Goal: Task Accomplishment & Management: Use online tool/utility

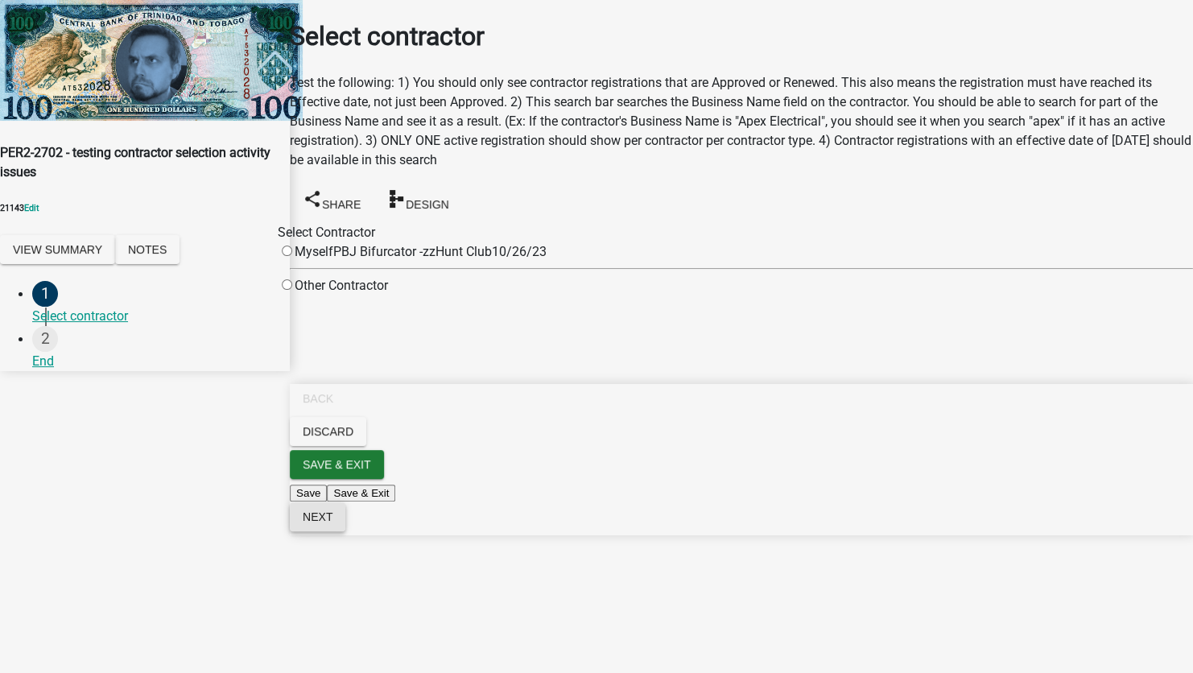
click at [332, 523] on span "Next" at bounding box center [318, 516] width 30 height 13
click at [333, 242] on div "Myself" at bounding box center [306, 251] width 56 height 19
click at [292, 246] on input "radio" at bounding box center [287, 251] width 10 height 10
radio input "true"
click at [964, 574] on div "Missing Contractor Selected contractor was not found." at bounding box center [596, 554] width 1193 height 39
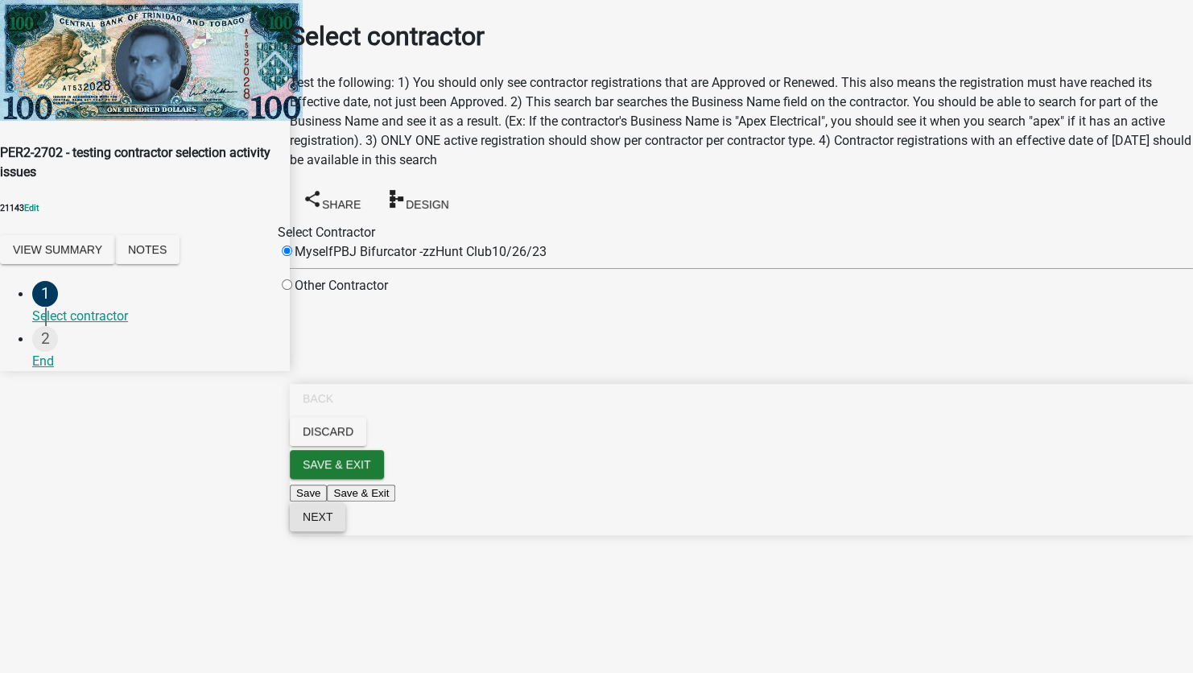
click at [345, 531] on button "Next" at bounding box center [318, 516] width 56 height 29
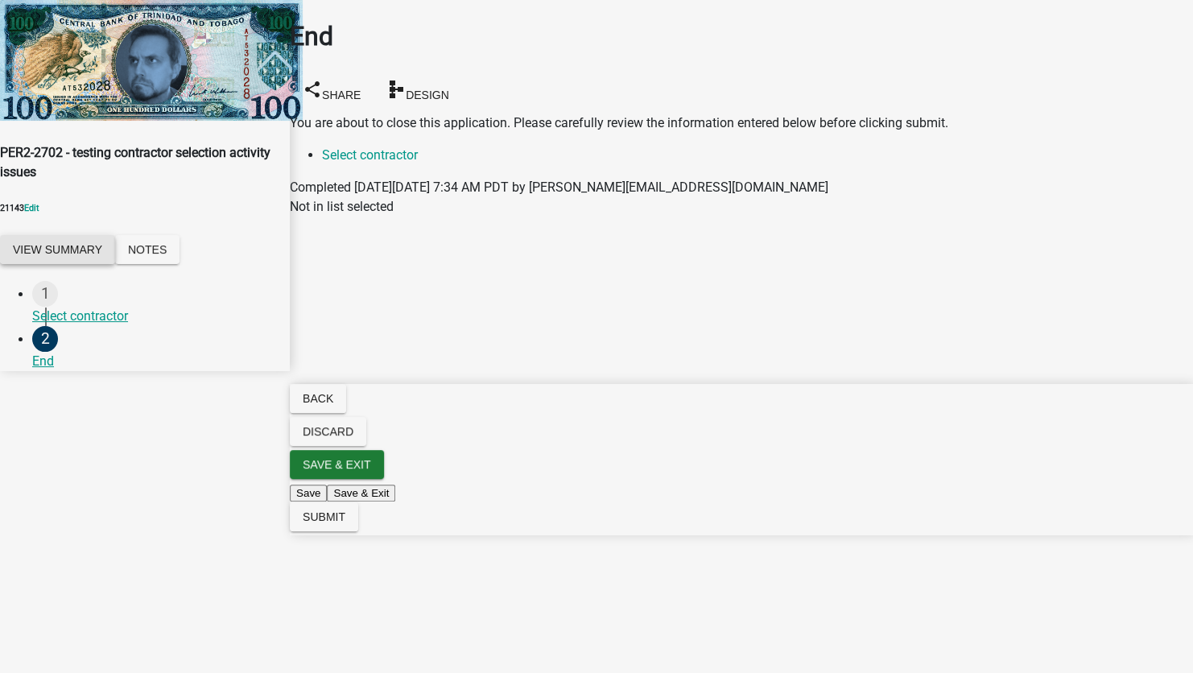
click at [68, 235] on button "View Summary" at bounding box center [57, 249] width 115 height 29
click at [877, 628] on div "Actions View Application Workflow" at bounding box center [596, 654] width 1193 height 52
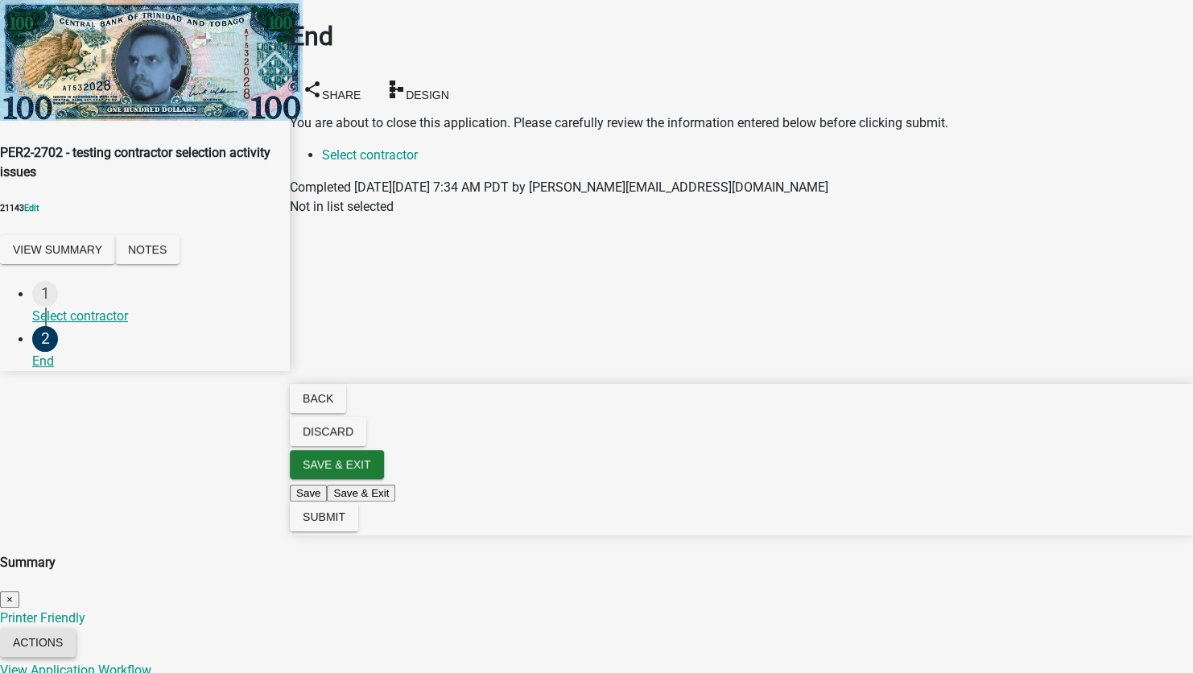
click at [76, 628] on button "Actions" at bounding box center [38, 642] width 76 height 29
click at [151, 47] on link "View Application Workflow" at bounding box center [75, 39] width 151 height 15
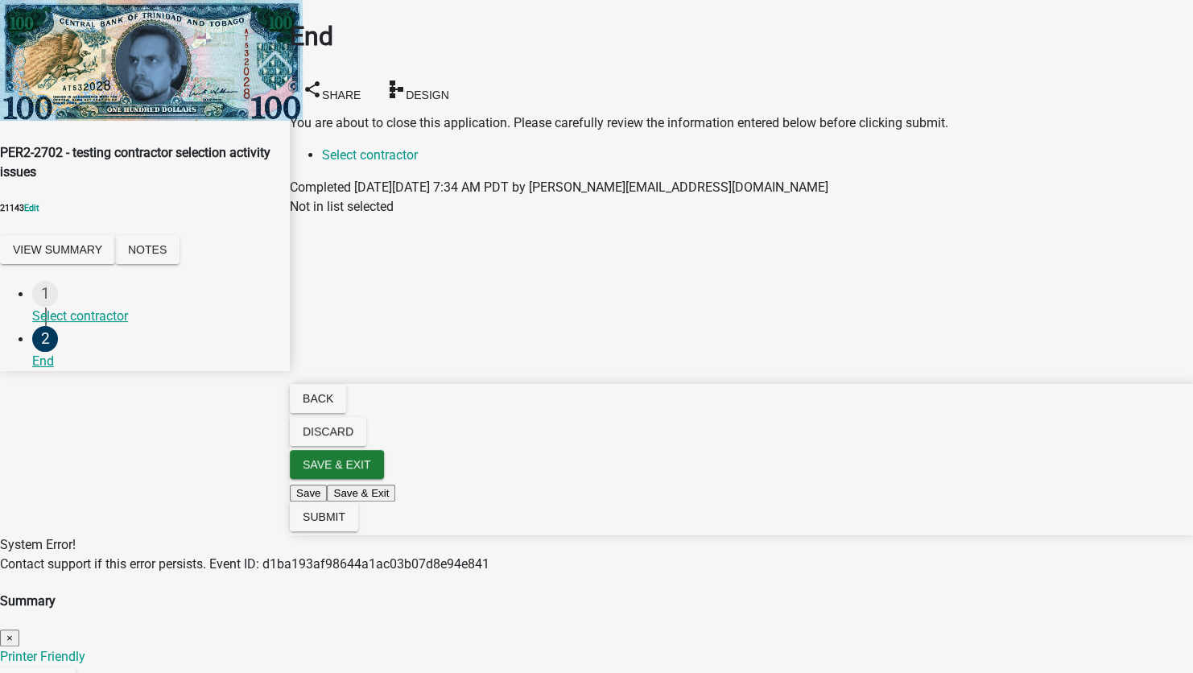
click at [13, 632] on span "×" at bounding box center [9, 638] width 6 height 12
click at [964, 574] on div "System Error! Contact support if this error persists. Event ID: d1ba193af98644a…" at bounding box center [596, 554] width 1193 height 39
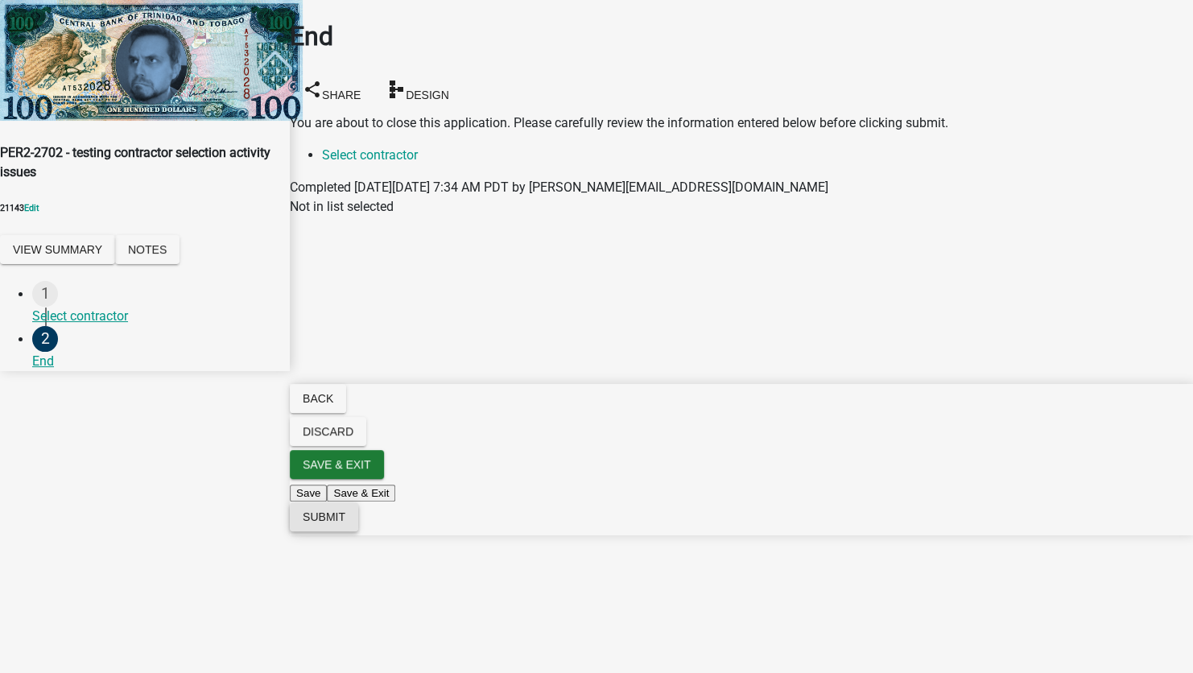
click at [358, 531] on button "Submit" at bounding box center [324, 516] width 68 height 29
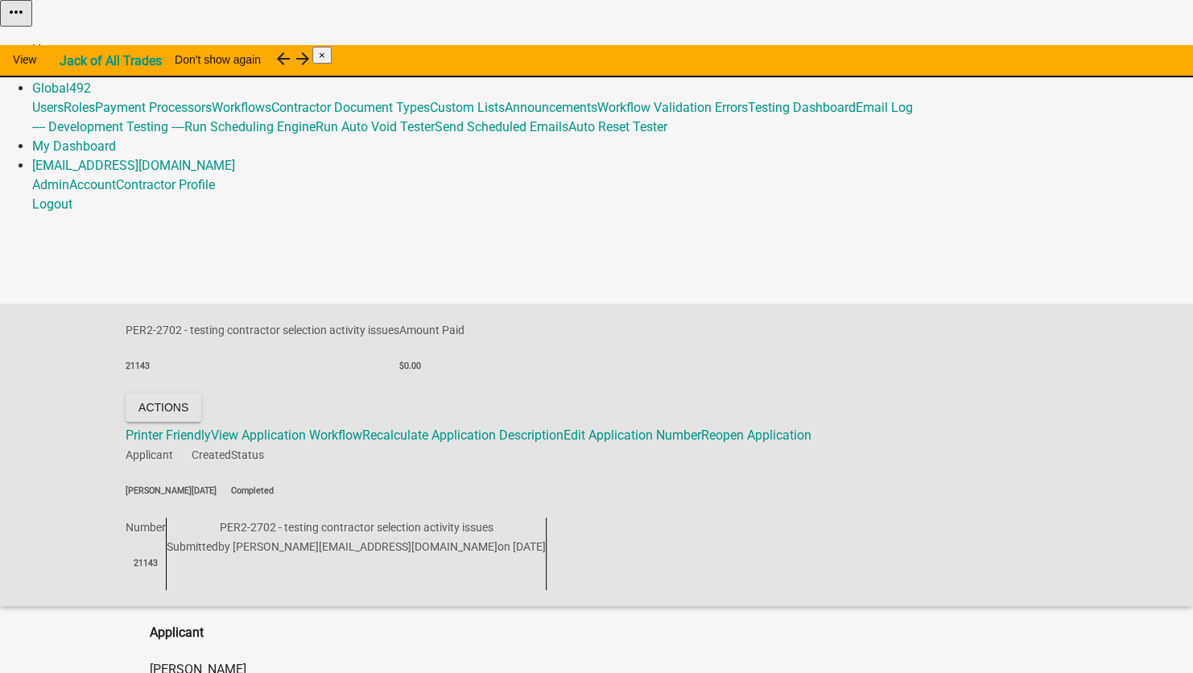
click at [66, 42] on link "Home" at bounding box center [49, 49] width 34 height 15
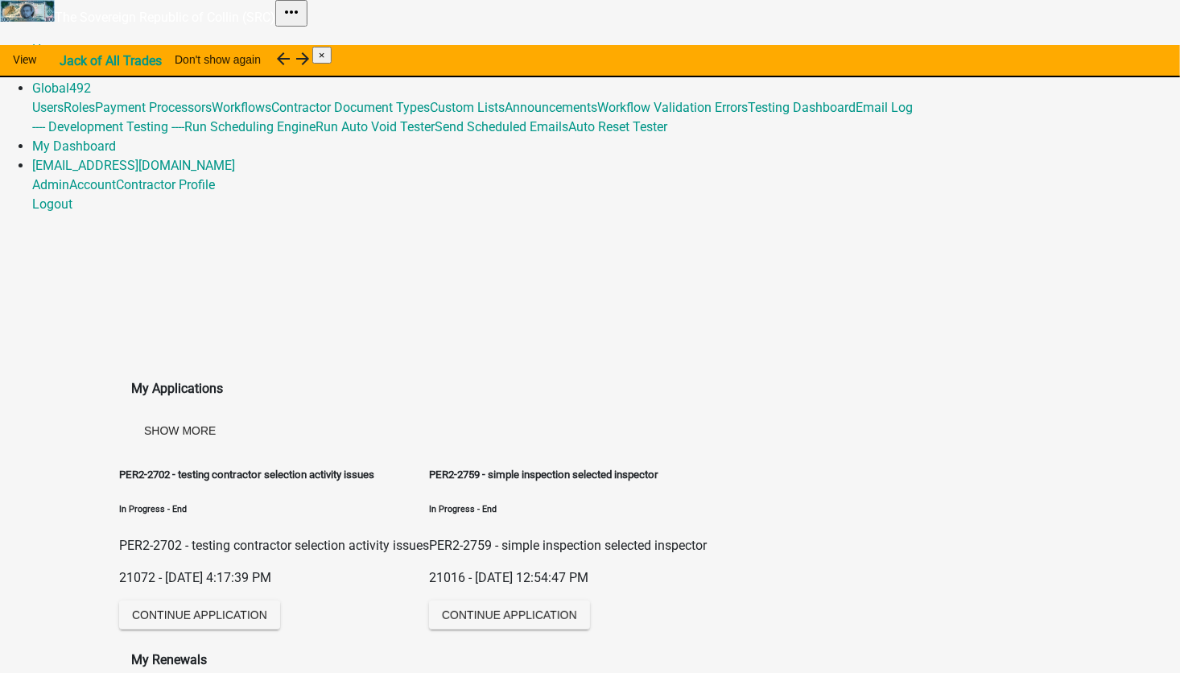
click at [69, 61] on link "Admin" at bounding box center [50, 68] width 37 height 15
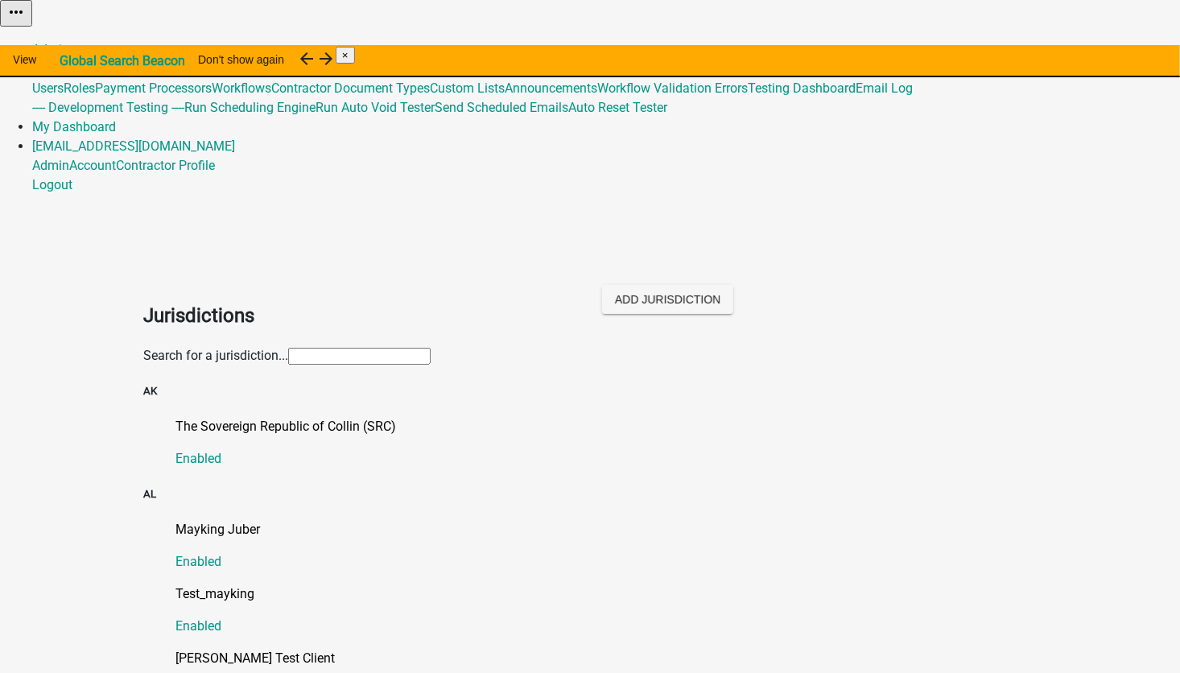
click at [307, 348] on input "text" at bounding box center [359, 356] width 142 height 17
click at [175, 417] on p "The Sovereign Republic of Collin (SRC)" at bounding box center [605, 426] width 861 height 19
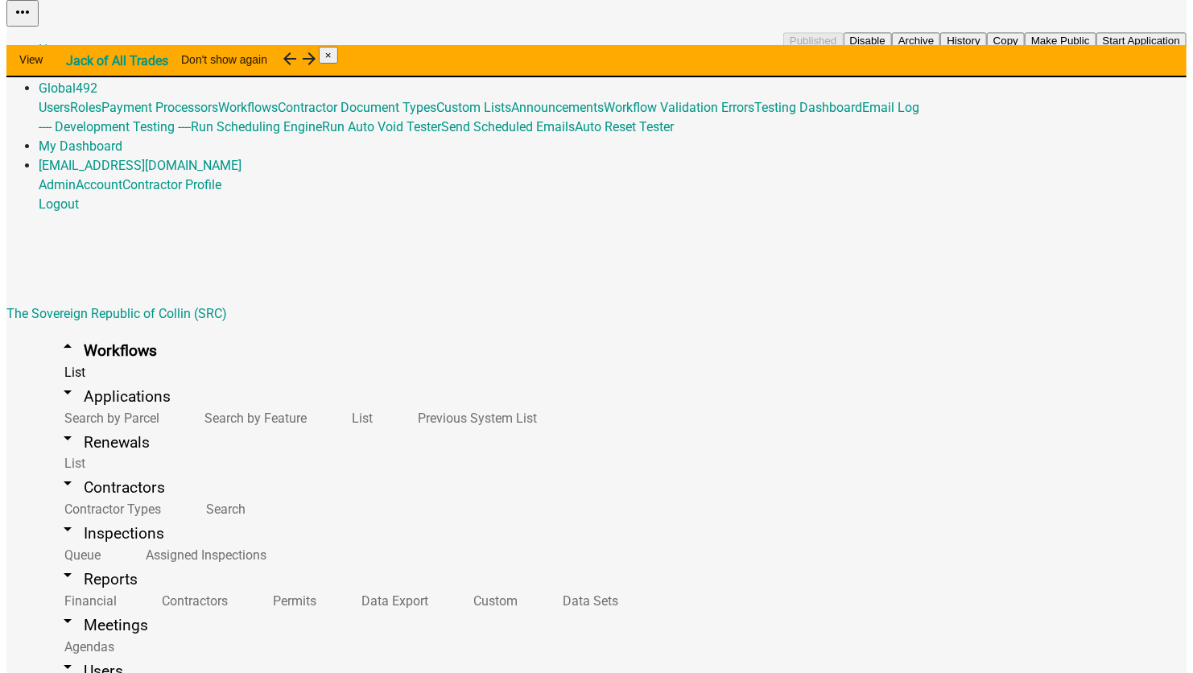
scroll to position [161, 0]
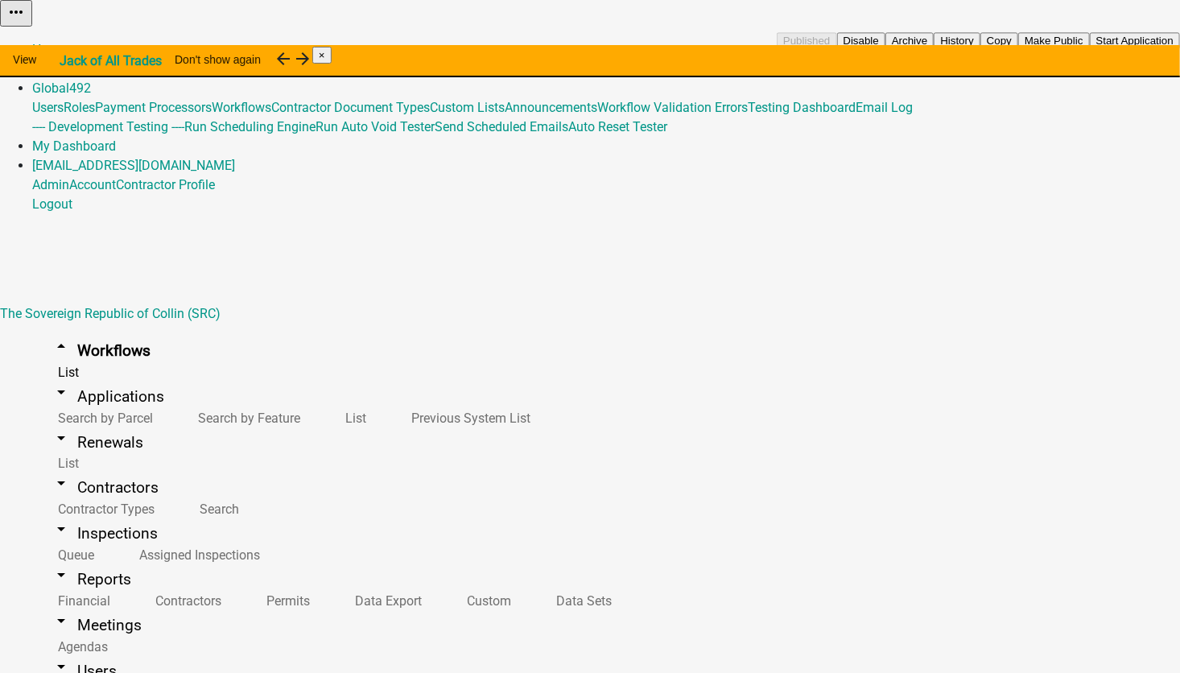
click at [1090, 49] on button "Start Application" at bounding box center [1135, 40] width 90 height 17
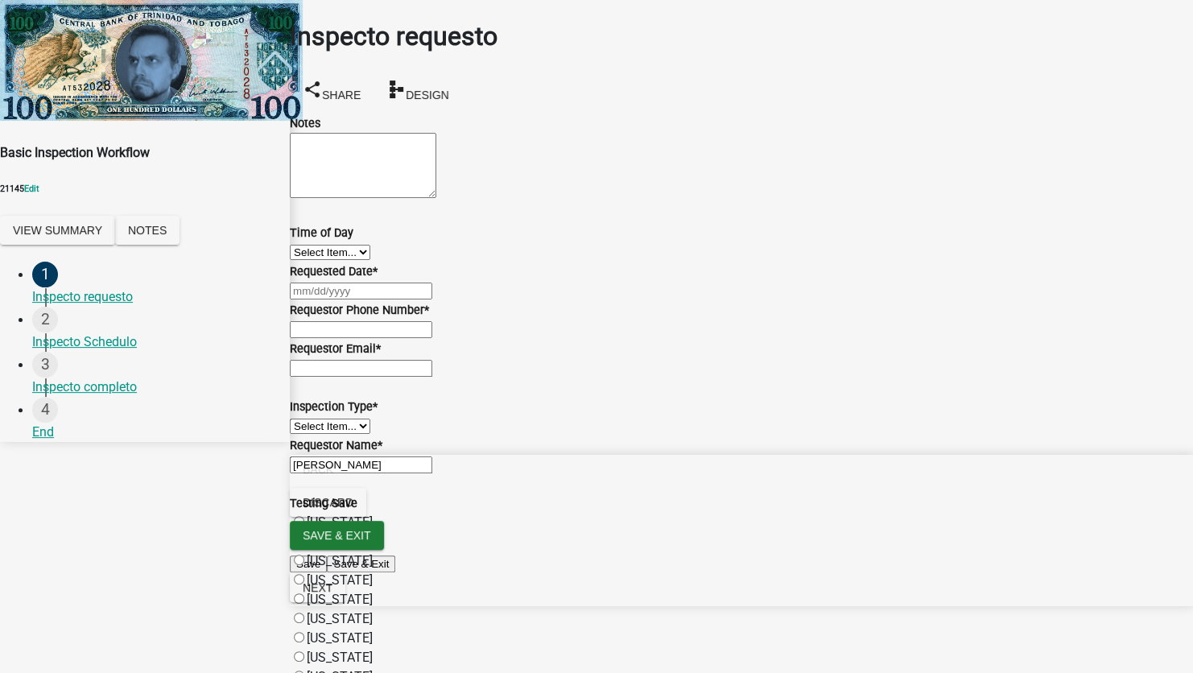
click at [365, 300] on div at bounding box center [741, 290] width 903 height 19
select select "9"
select select "2025"
click at [358, 444] on div "10" at bounding box center [345, 432] width 26 height 26
type input "[DATE]"
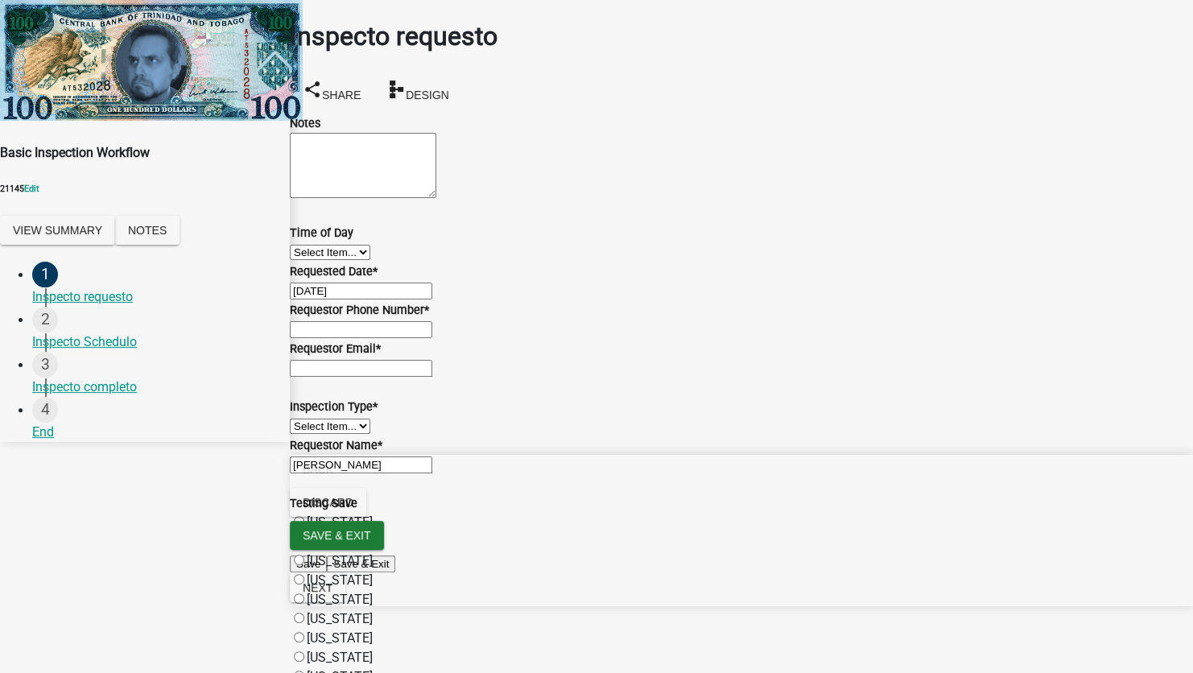
click at [432, 338] on input "Requestor Phone Number *" at bounding box center [361, 329] width 142 height 17
type input "5555555555"
type input "[EMAIL_ADDRESS][DOMAIN_NAME]"
click at [370, 423] on select "Select Item... Mechanical Plumbing Home" at bounding box center [330, 426] width 80 height 15
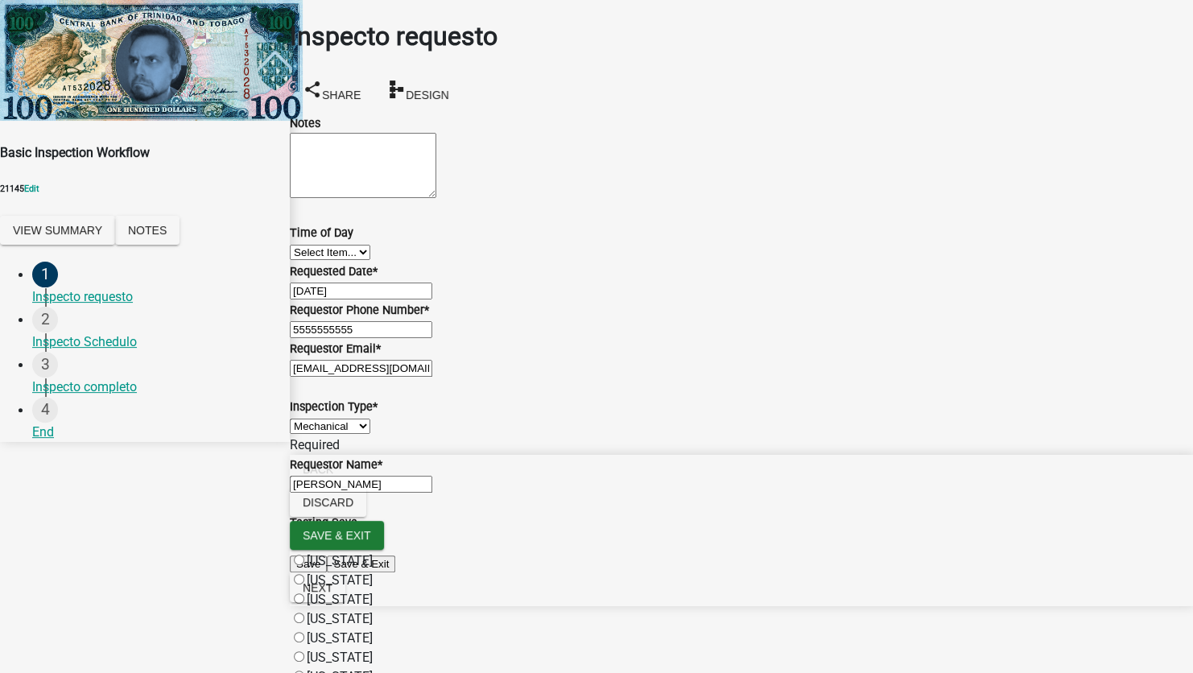
click at [309, 419] on select "Select Item... Mechanical Plumbing Home" at bounding box center [330, 426] width 80 height 15
select select "128d88e5-f19d-4726-81e3-638dfb446661"
click at [368, 572] on label "[US_STATE]" at bounding box center [340, 579] width 66 height 15
click at [304, 574] on input "[US_STATE]" at bounding box center [299, 579] width 10 height 10
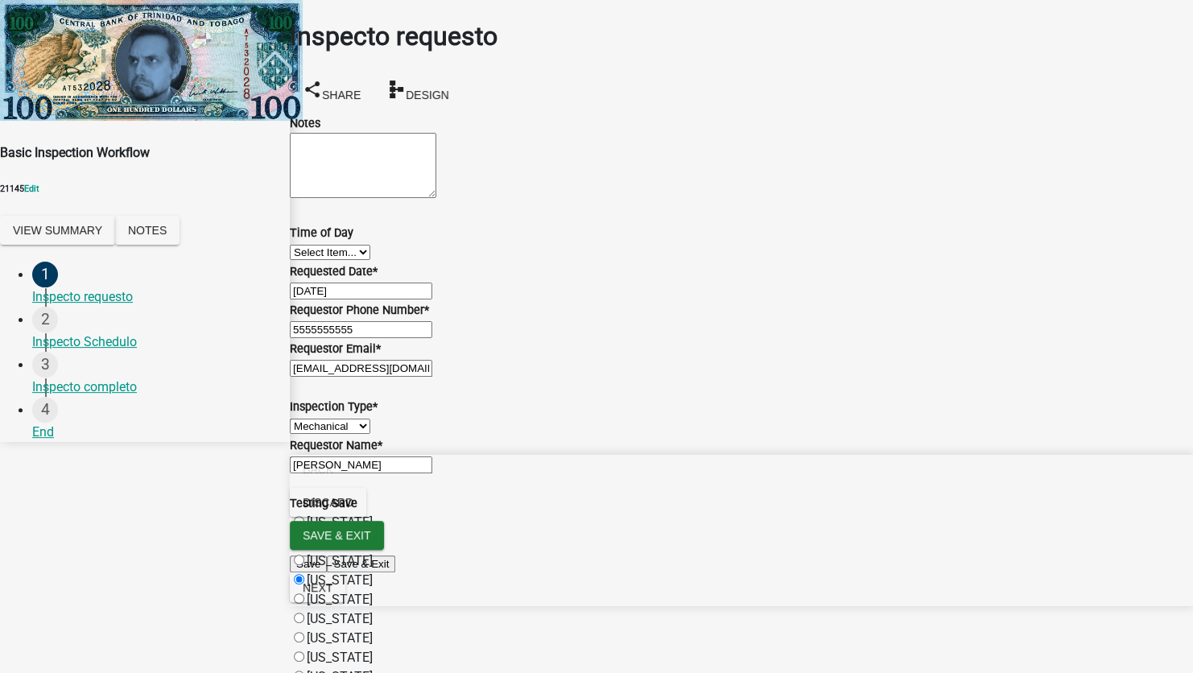
radio input "true"
click at [332, 594] on span "Next" at bounding box center [318, 587] width 30 height 13
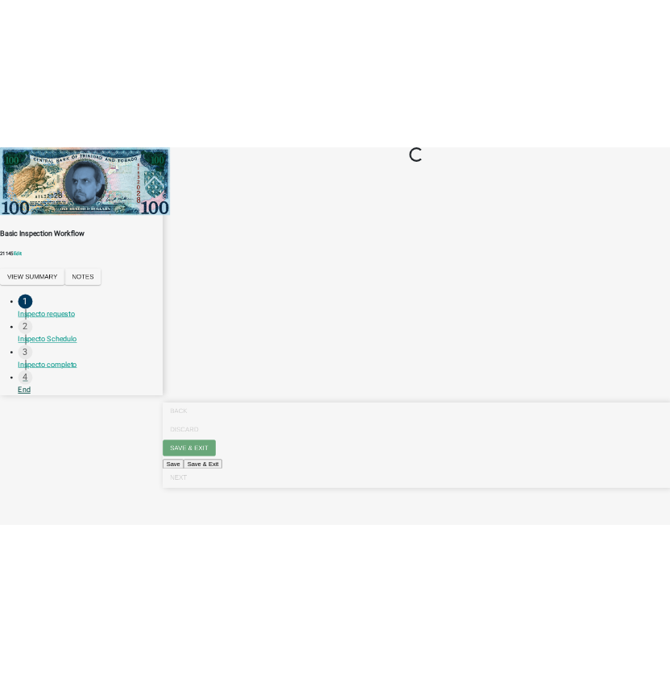
scroll to position [0, 0]
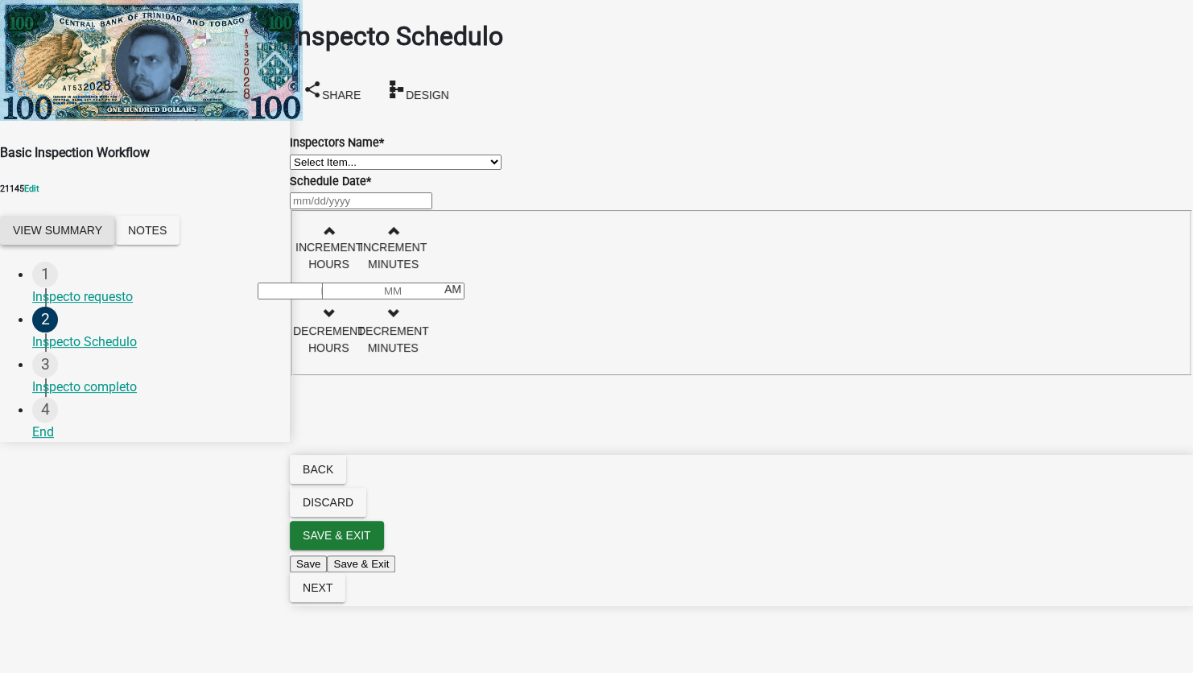
click at [64, 216] on button "View Summary" at bounding box center [57, 230] width 115 height 29
click at [151, 47] on link "View Application Workflow" at bounding box center [75, 39] width 151 height 15
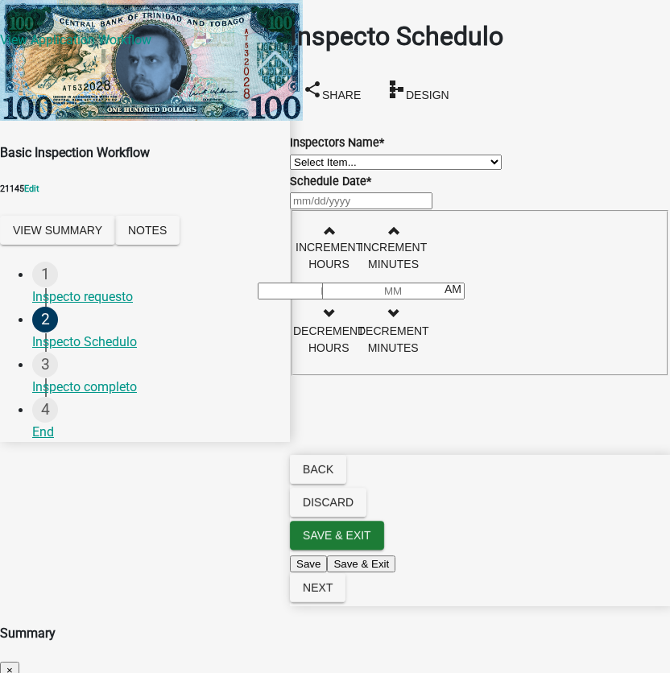
click at [13, 664] on span "×" at bounding box center [9, 670] width 6 height 12
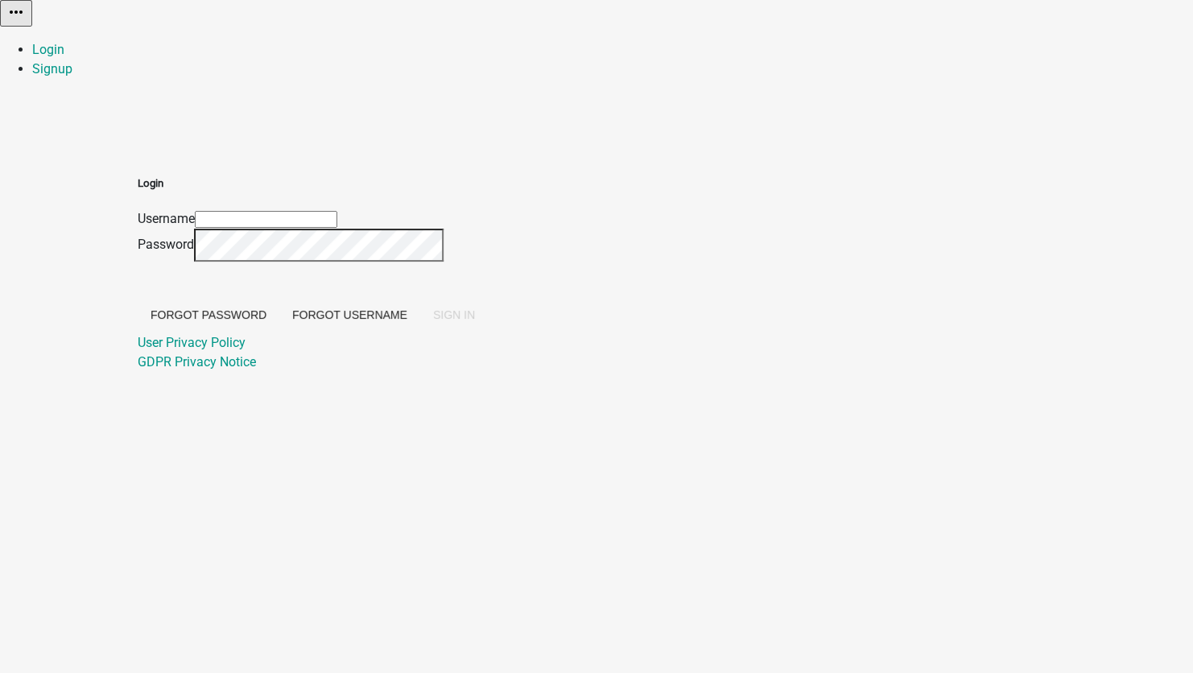
click at [337, 211] on input "Username" at bounding box center [266, 219] width 142 height 17
type input "[EMAIL_ADDRESS][DOMAIN_NAME]"
click at [475, 321] on span "SIGN IN" at bounding box center [454, 314] width 42 height 13
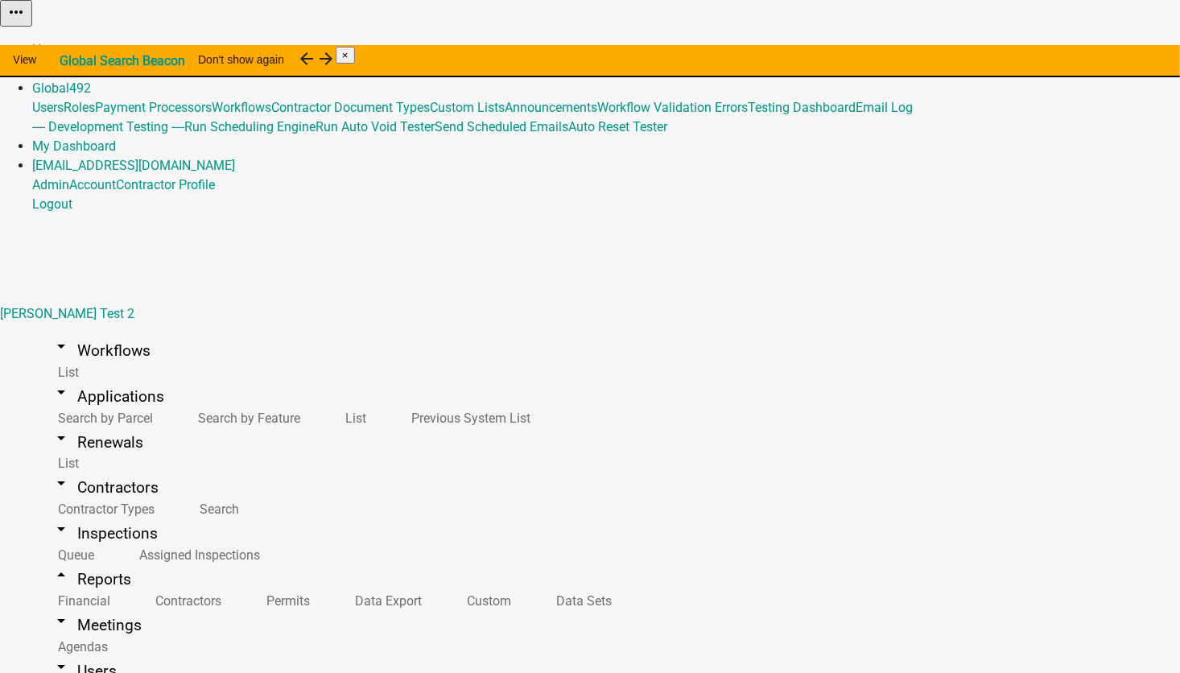
select select "APPLICATION_NUMBER"
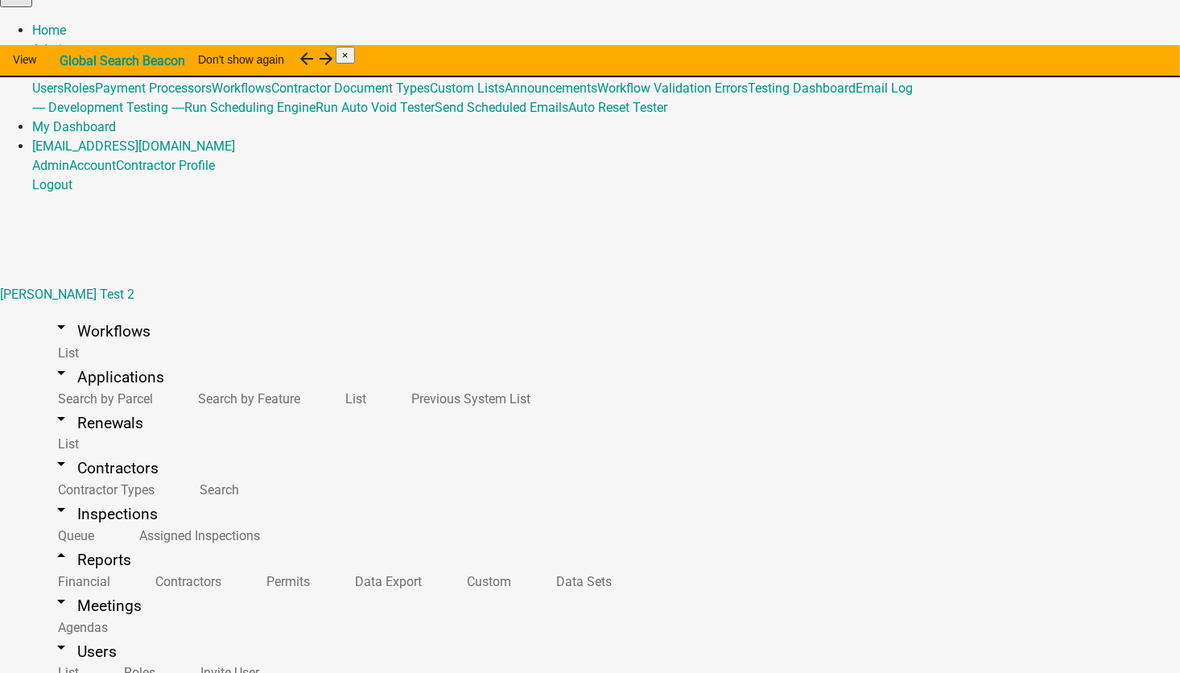
scroll to position [135, 0]
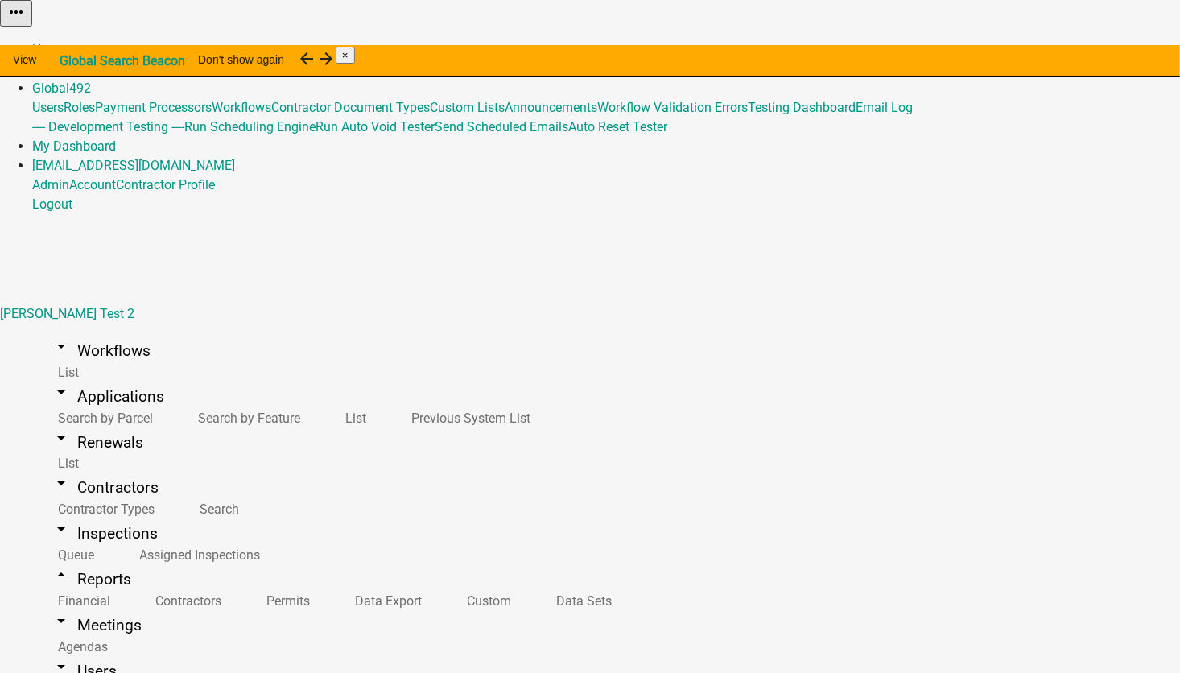
scroll to position [563, 0]
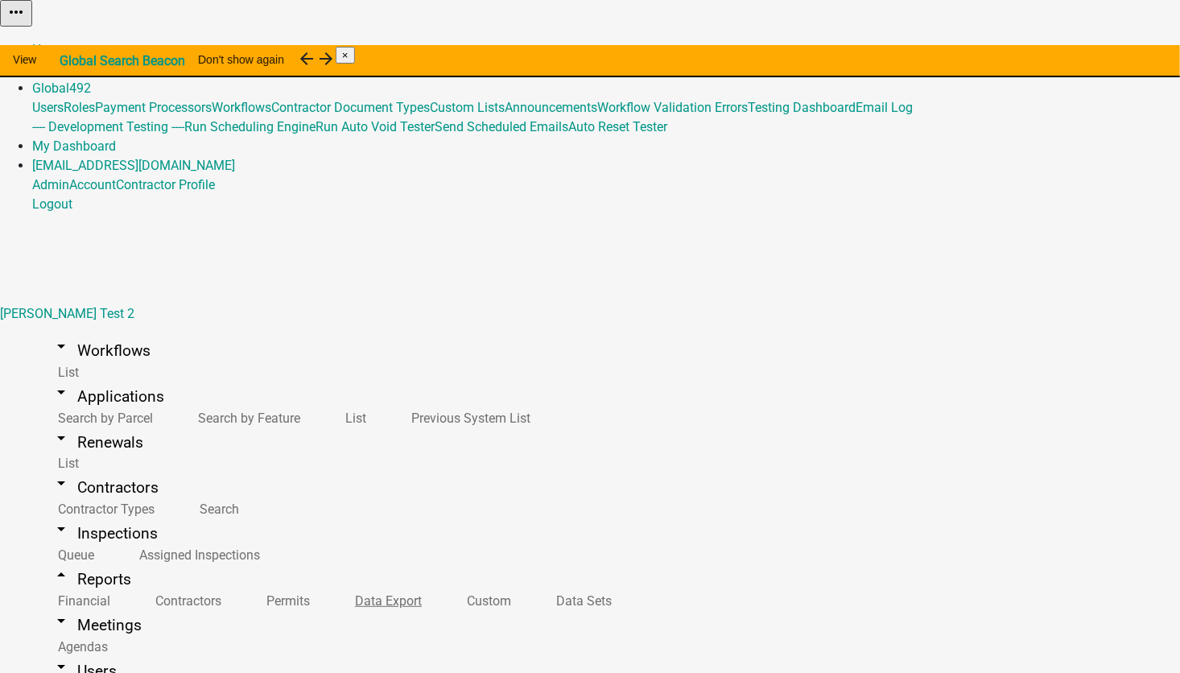
click at [329, 584] on link "Data Export" at bounding box center [385, 601] width 112 height 35
select select "15: ae7659d8-cce1-42ab-8657-874007befa8b"
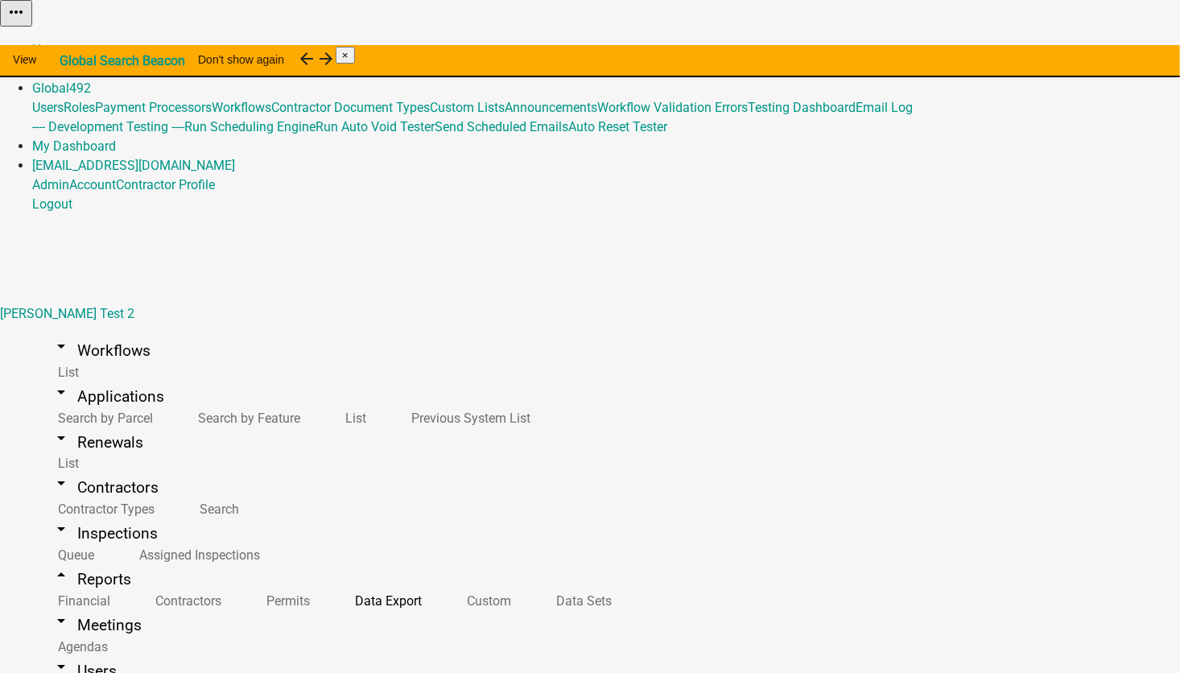
click at [233, 373] on li "App Number" at bounding box center [285, 362] width 110 height 19
click at [268, 330] on label "contains" at bounding box center [252, 326] width 49 height 15
click at [225, 330] on input "contains" at bounding box center [220, 325] width 10 height 10
radio input "true"
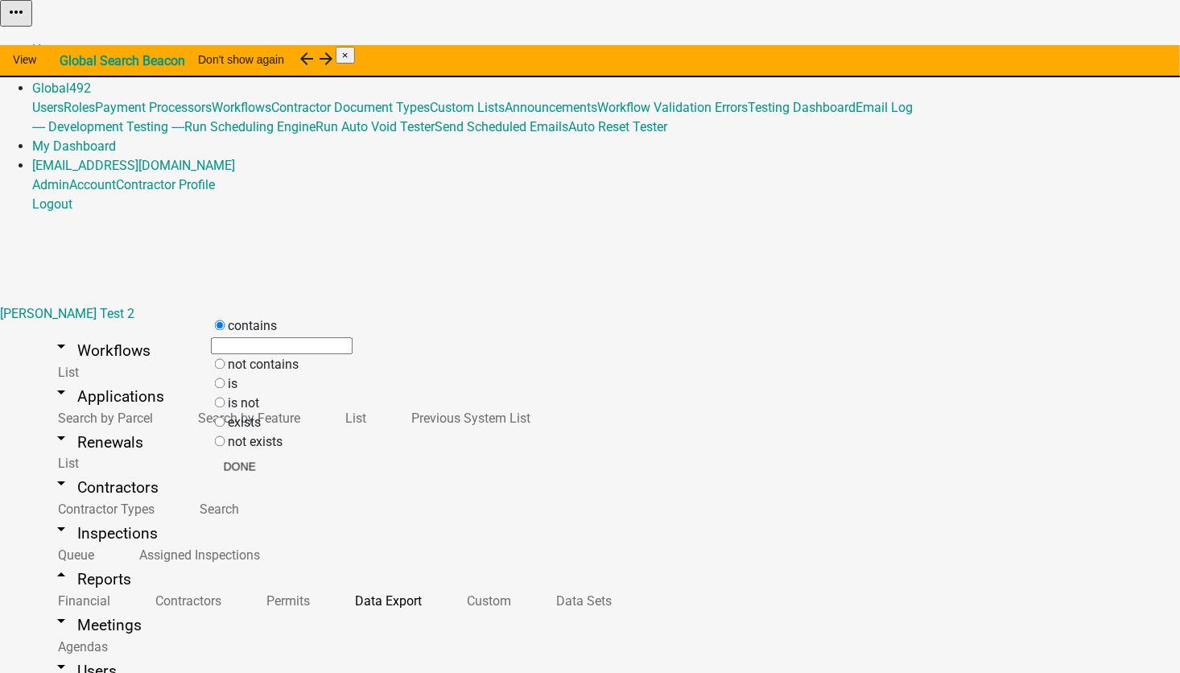
click at [261, 355] on input "text" at bounding box center [282, 346] width 142 height 17
type input "w"
click at [295, 477] on button "Done" at bounding box center [266, 466] width 58 height 29
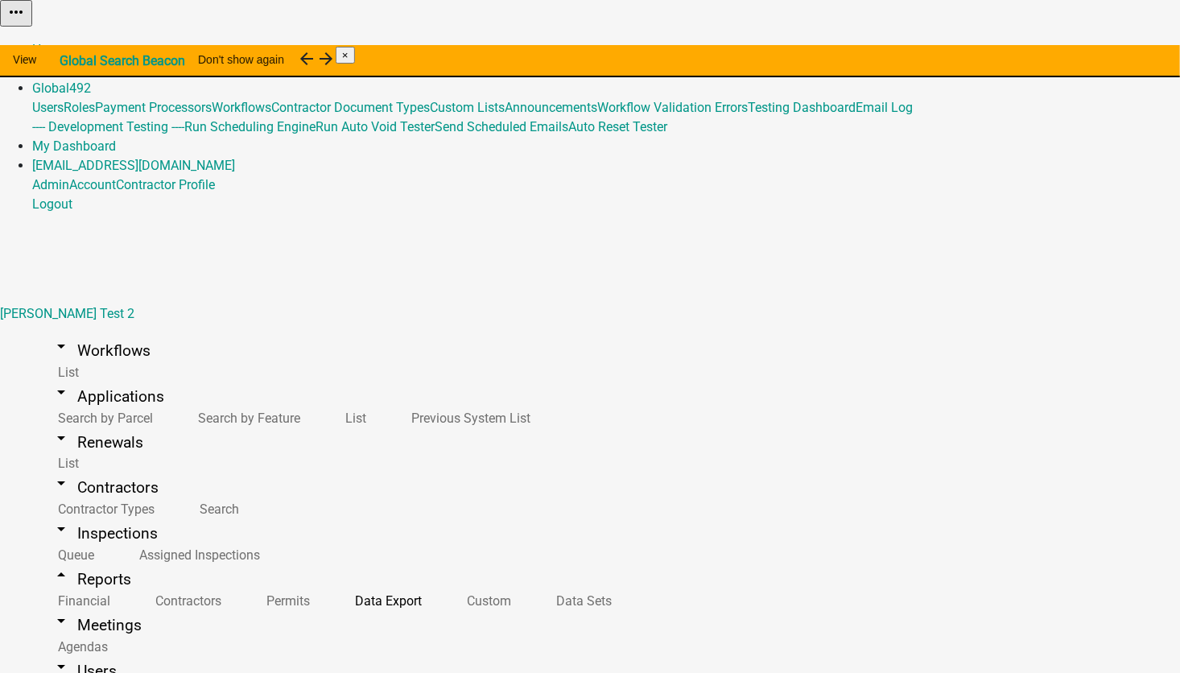
click at [250, 373] on li "App Number" at bounding box center [285, 362] width 110 height 19
click at [225, 349] on contains "not contains" at bounding box center [220, 345] width 10 height 10
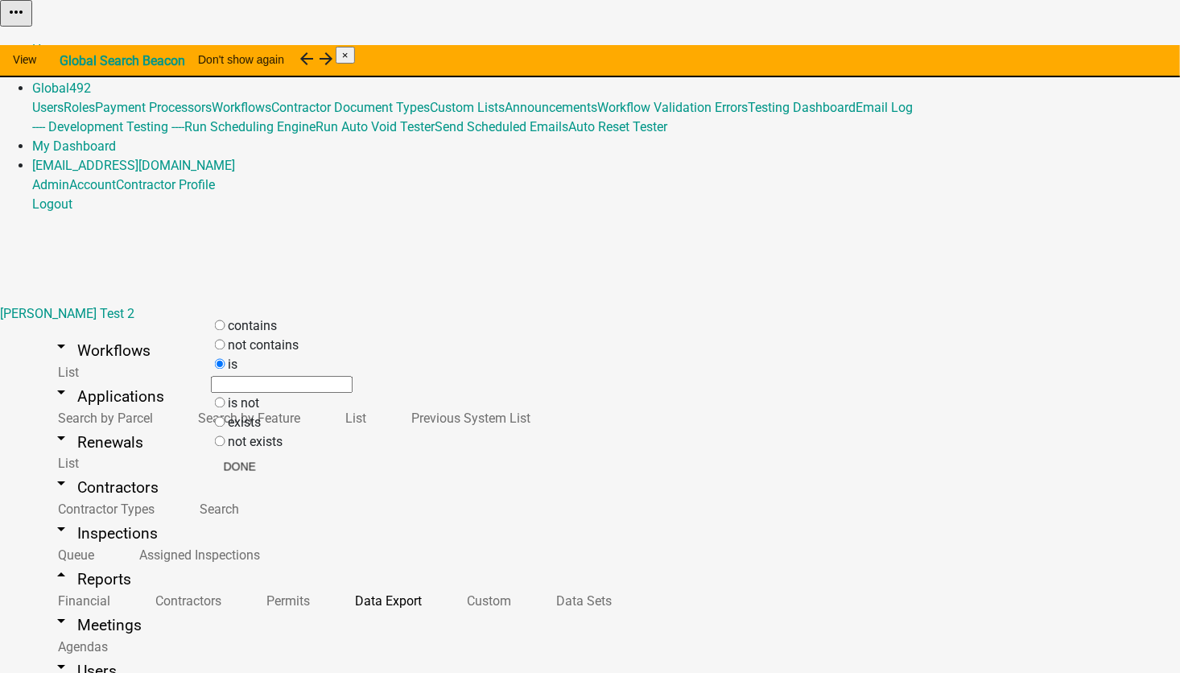
radio contains "true"
click at [225, 328] on input "contains" at bounding box center [220, 325] width 10 height 10
radio input "true"
click at [225, 369] on contains "not contains" at bounding box center [220, 364] width 10 height 10
radio contains "true"
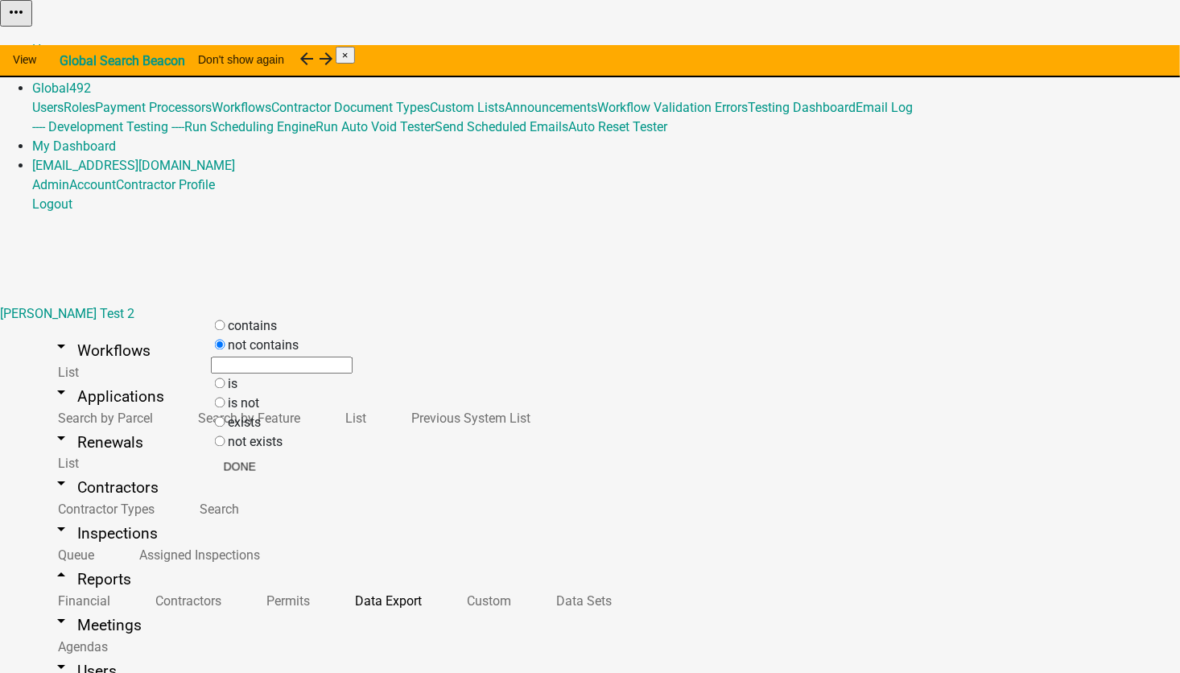
click at [262, 374] on input "text" at bounding box center [282, 365] width 142 height 17
type input "w"
click at [304, 471] on button "Done" at bounding box center [275, 466] width 58 height 29
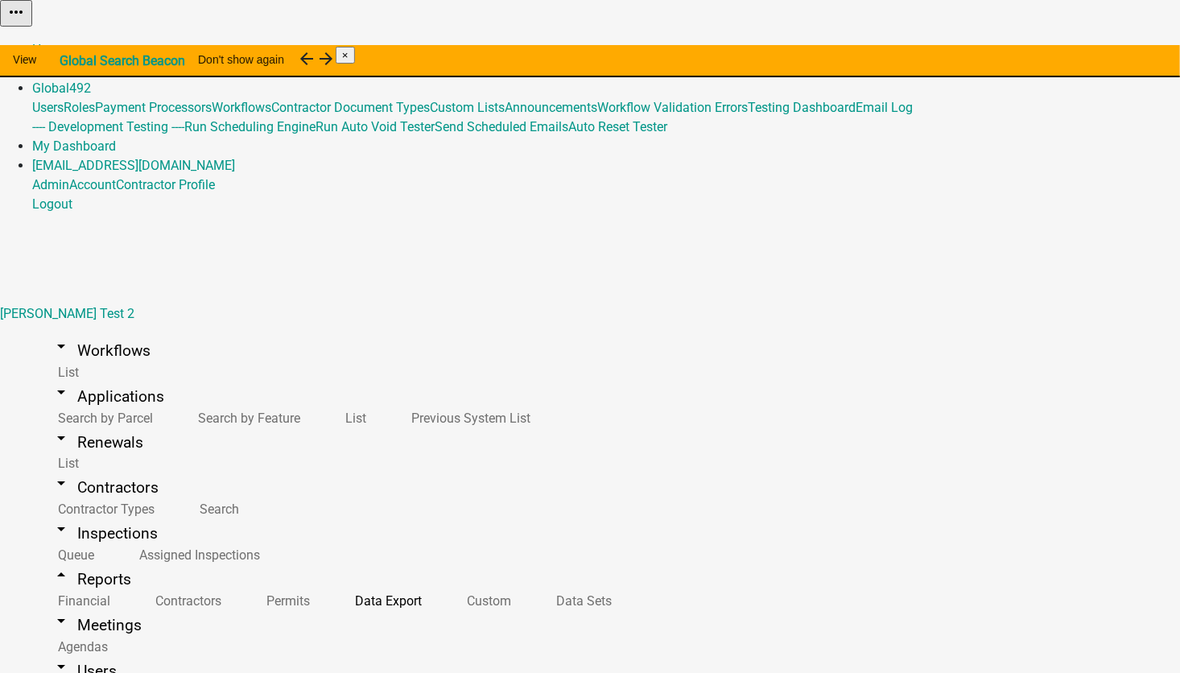
click at [245, 373] on li "App Number" at bounding box center [285, 362] width 110 height 19
click at [274, 334] on label "contains" at bounding box center [252, 326] width 49 height 15
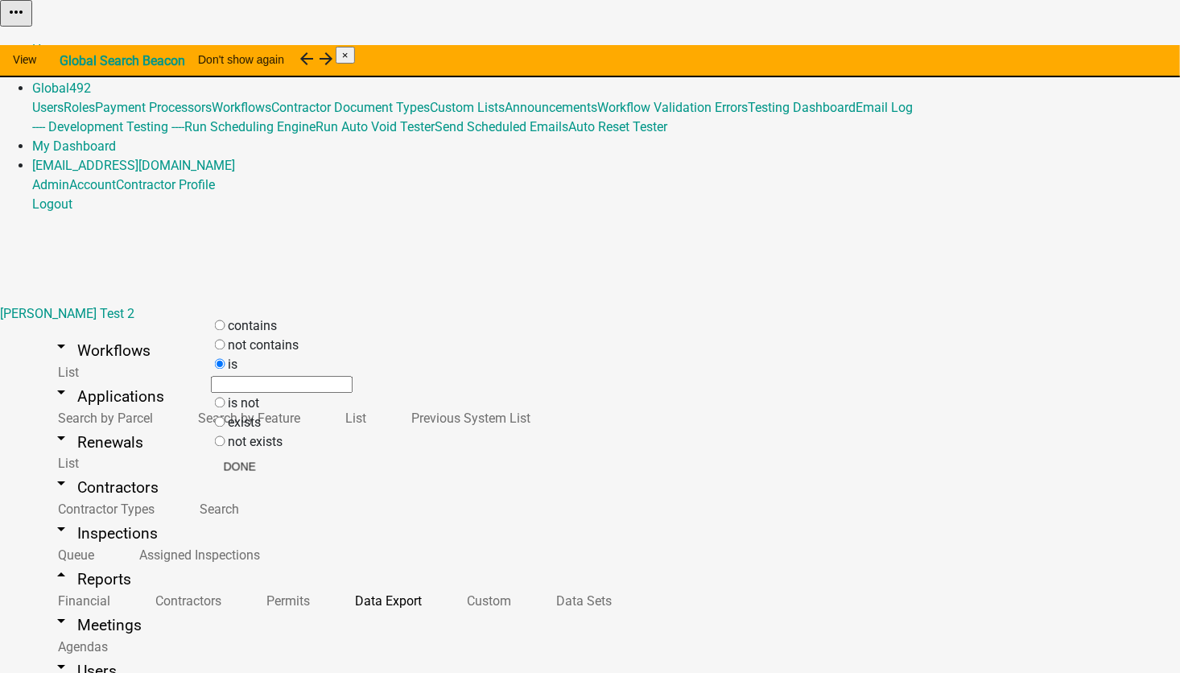
click at [225, 331] on input "contains" at bounding box center [220, 325] width 10 height 10
radio input "true"
click at [268, 355] on input "text" at bounding box center [282, 346] width 142 height 17
type input "w"
click at [295, 466] on button "Done" at bounding box center [266, 466] width 58 height 29
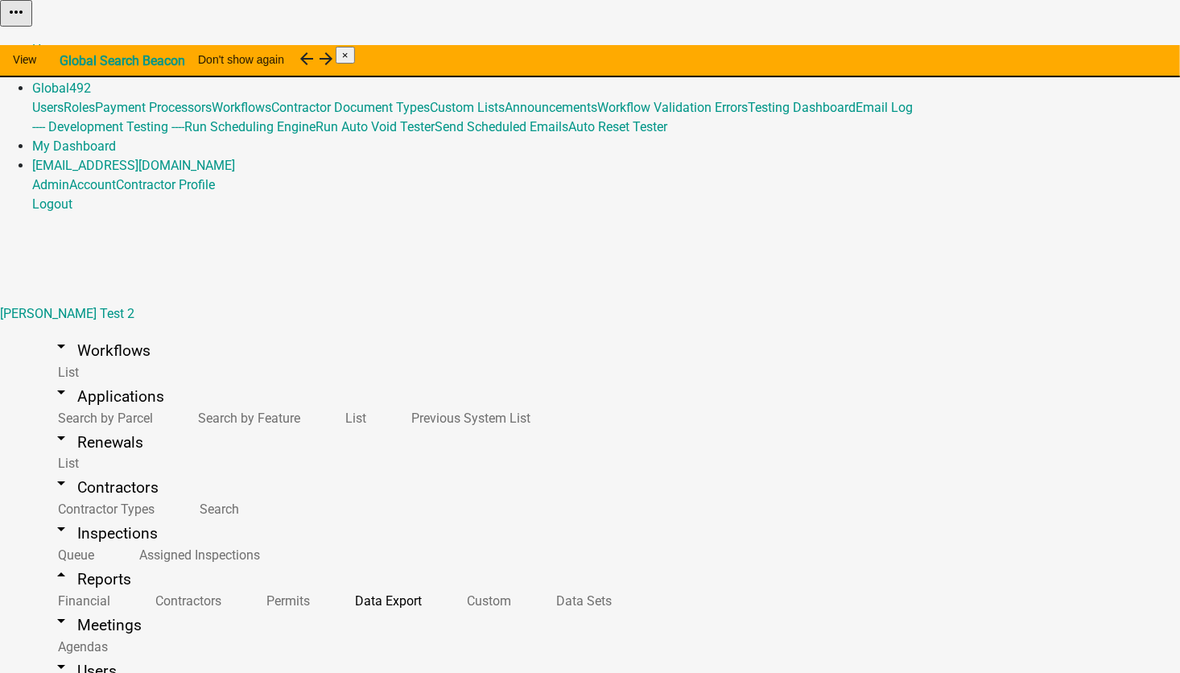
drag, startPoint x: 265, startPoint y: 360, endPoint x: 227, endPoint y: 360, distance: 37.8
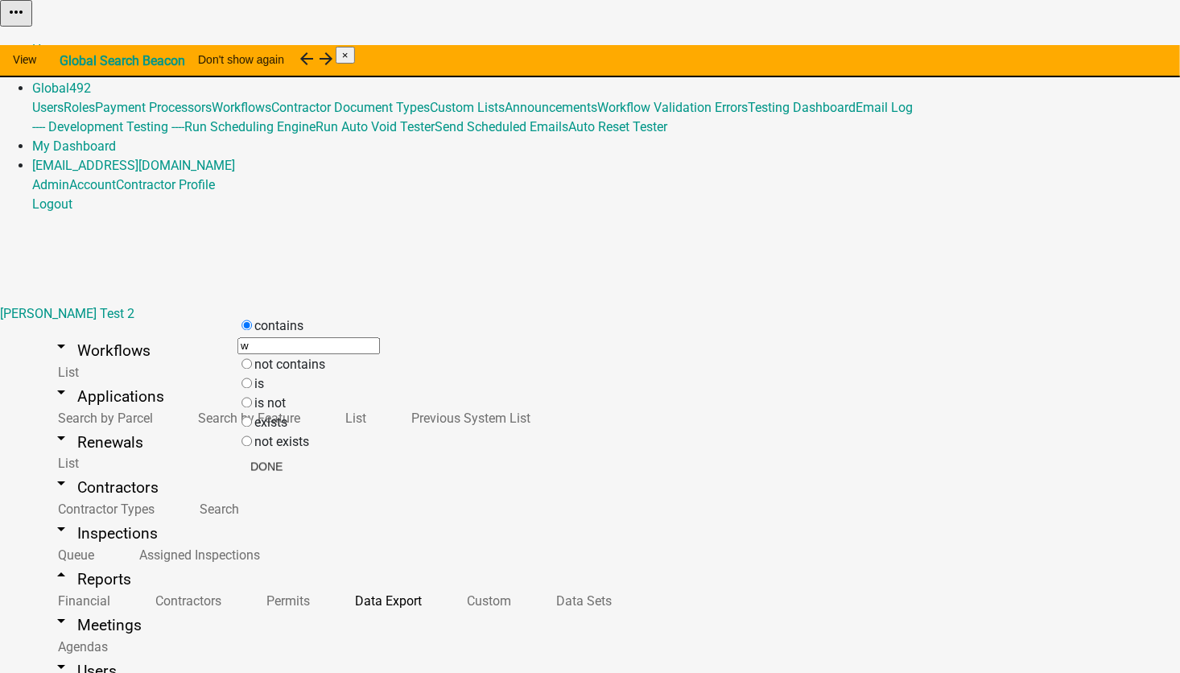
click at [227, 360] on body "Internet Explorer does NOT work with GeoPermits. Get a new browser for more sec…" at bounding box center [590, 336] width 1180 height 673
drag, startPoint x: 268, startPoint y: 360, endPoint x: 233, endPoint y: 356, distance: 34.8
click at [233, 356] on body "Internet Explorer does NOT work with GeoPermits. Get a new browser for more sec…" at bounding box center [590, 336] width 1180 height 673
click at [530, 584] on link "Data Sets" at bounding box center [580, 601] width 101 height 35
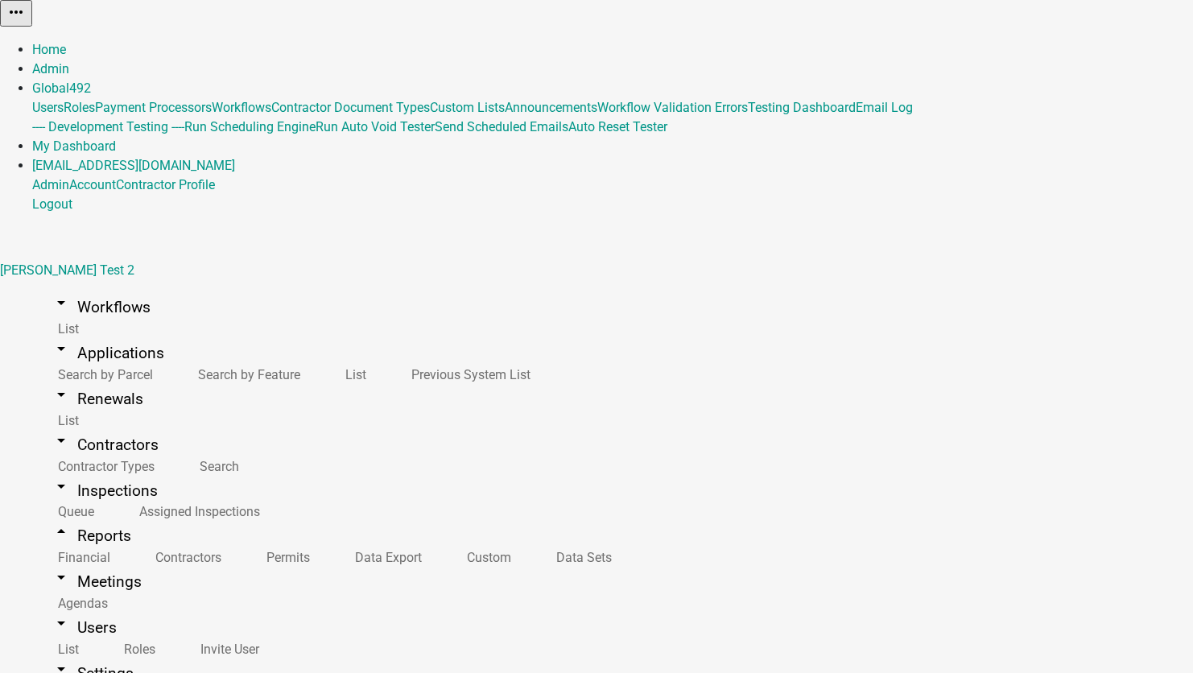
select select "APPLICATION_NUMBER"
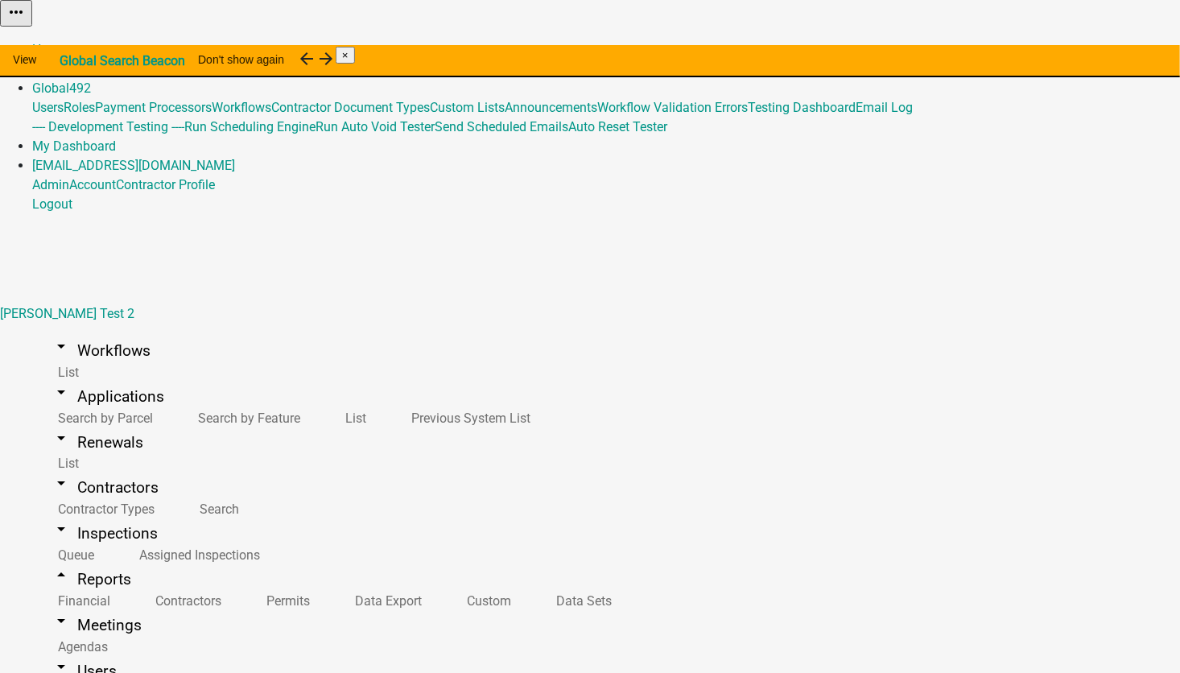
scroll to position [135, 0]
click at [329, 584] on link "Data Export" at bounding box center [385, 601] width 112 height 35
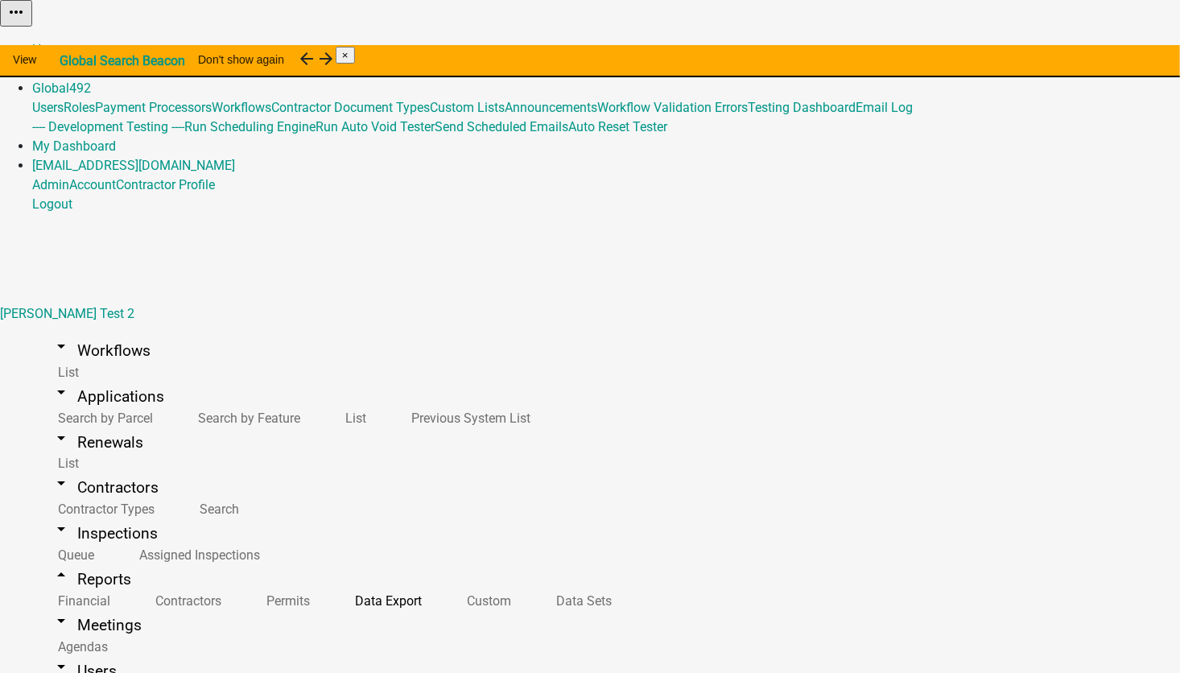
select select "15: ae7659d8-cce1-42ab-8657-874007befa8b"
drag, startPoint x: 264, startPoint y: 362, endPoint x: 202, endPoint y: 365, distance: 62.1
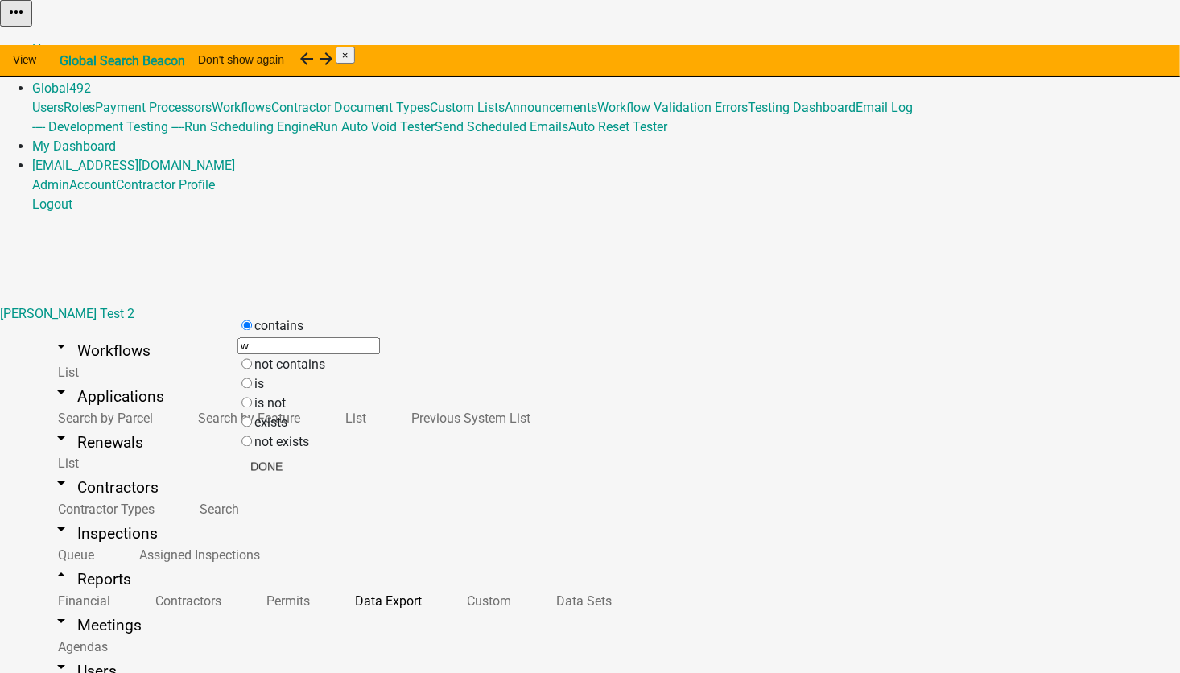
click at [202, 365] on body "Internet Explorer does NOT work with GeoPermits. Get a new browser for more sec…" at bounding box center [590, 336] width 1180 height 673
type input "TST"
click at [301, 477] on button "Done" at bounding box center [272, 466] width 58 height 29
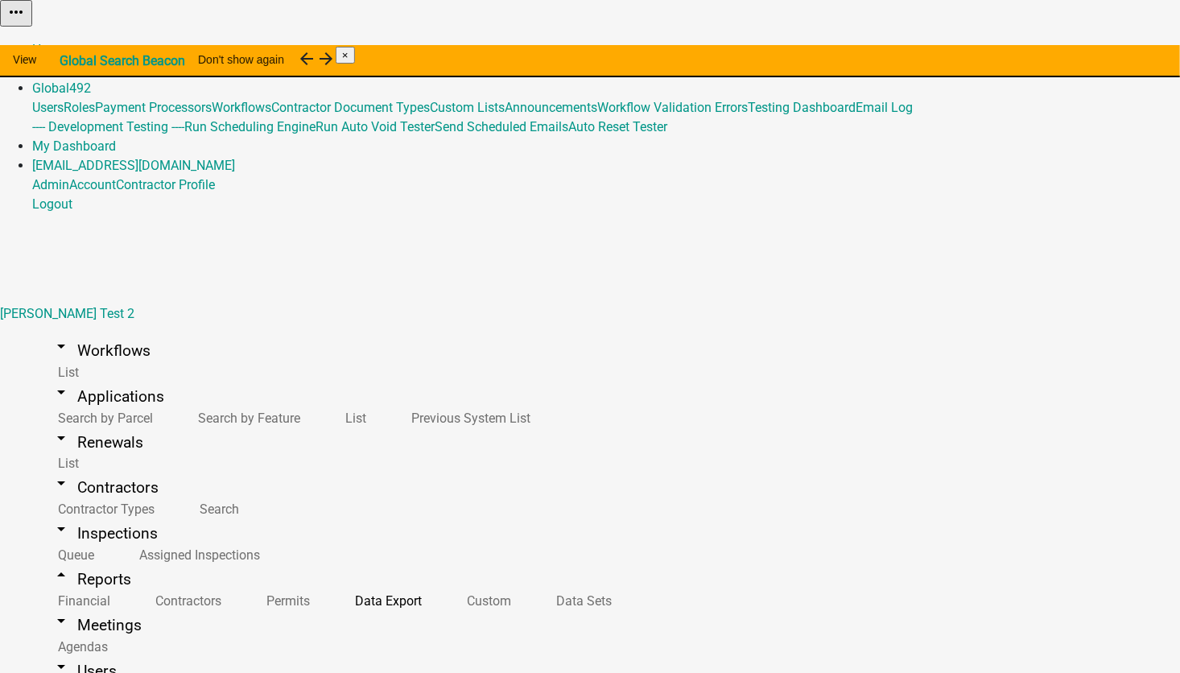
click at [301, 476] on button "Done" at bounding box center [272, 466] width 58 height 29
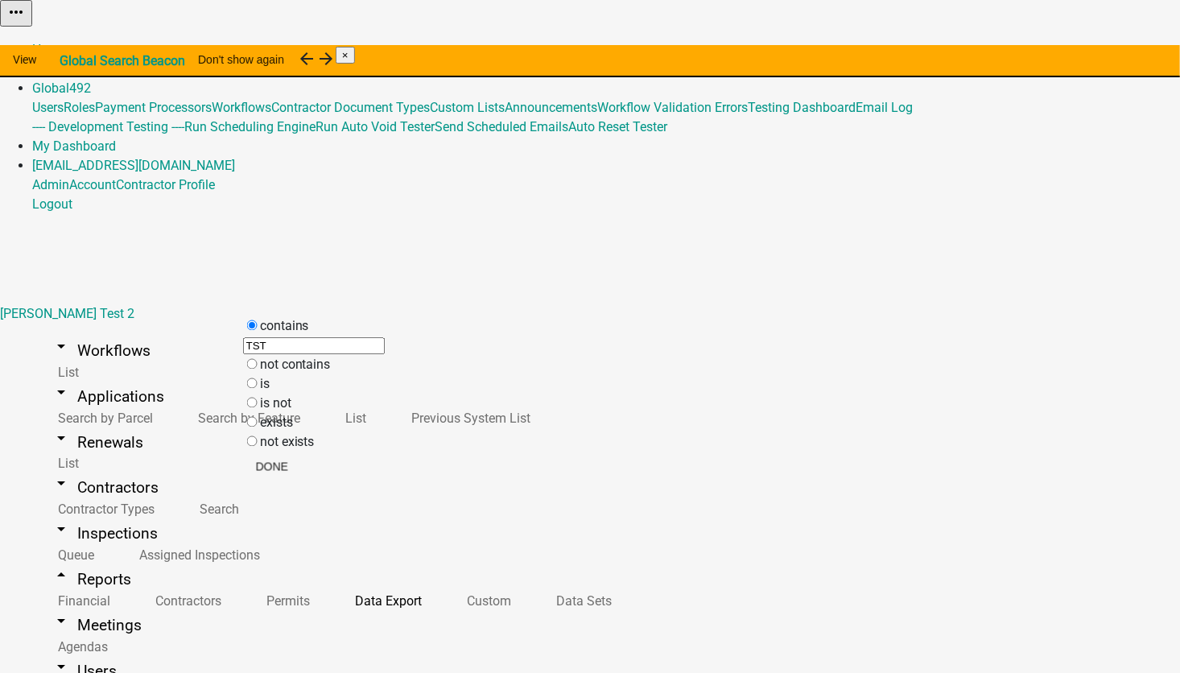
click at [295, 373] on label "not contains" at bounding box center [295, 364] width 71 height 15
click at [258, 369] on contains "not contains" at bounding box center [252, 364] width 10 height 10
radio contains "true"
click at [236, 374] on input "text" at bounding box center [282, 365] width 142 height 17
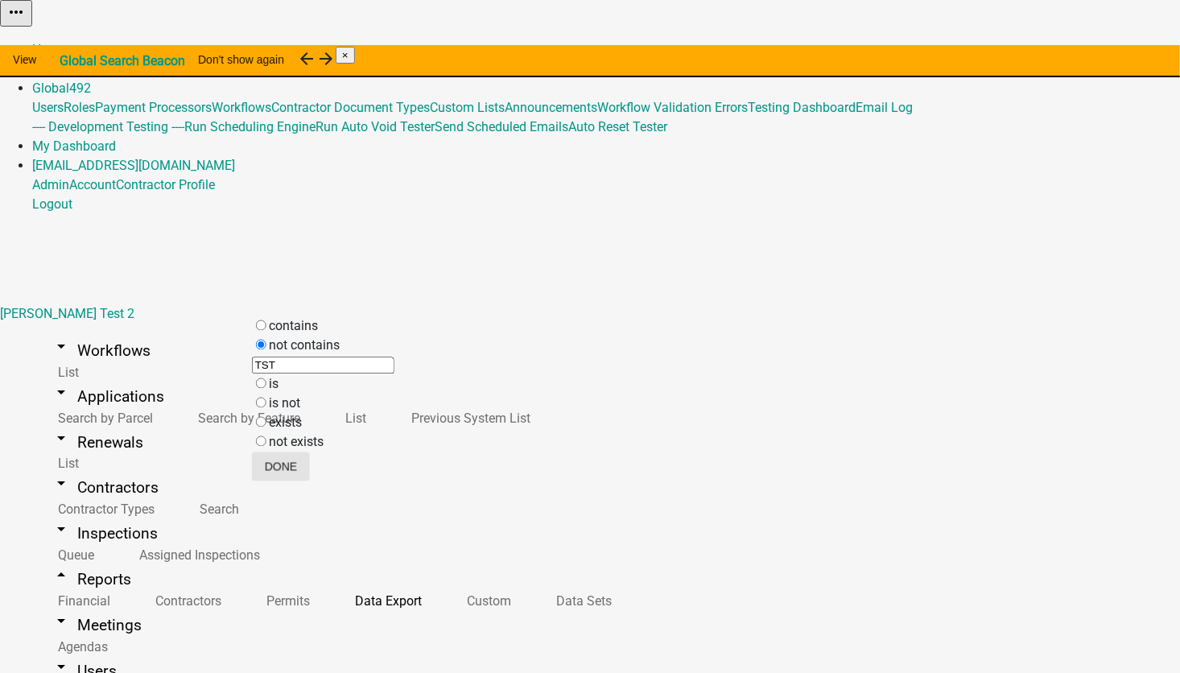
type input "TST"
click at [310, 467] on button "Done" at bounding box center [281, 466] width 58 height 29
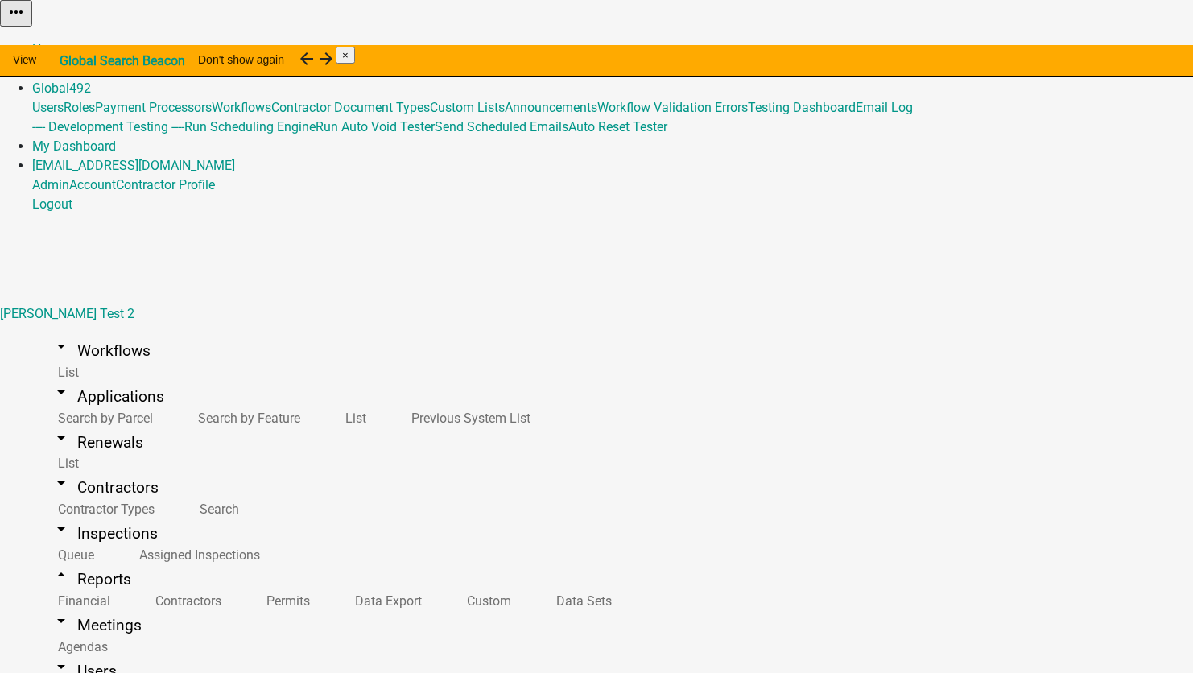
select select "APPLICATION_NUMBER"
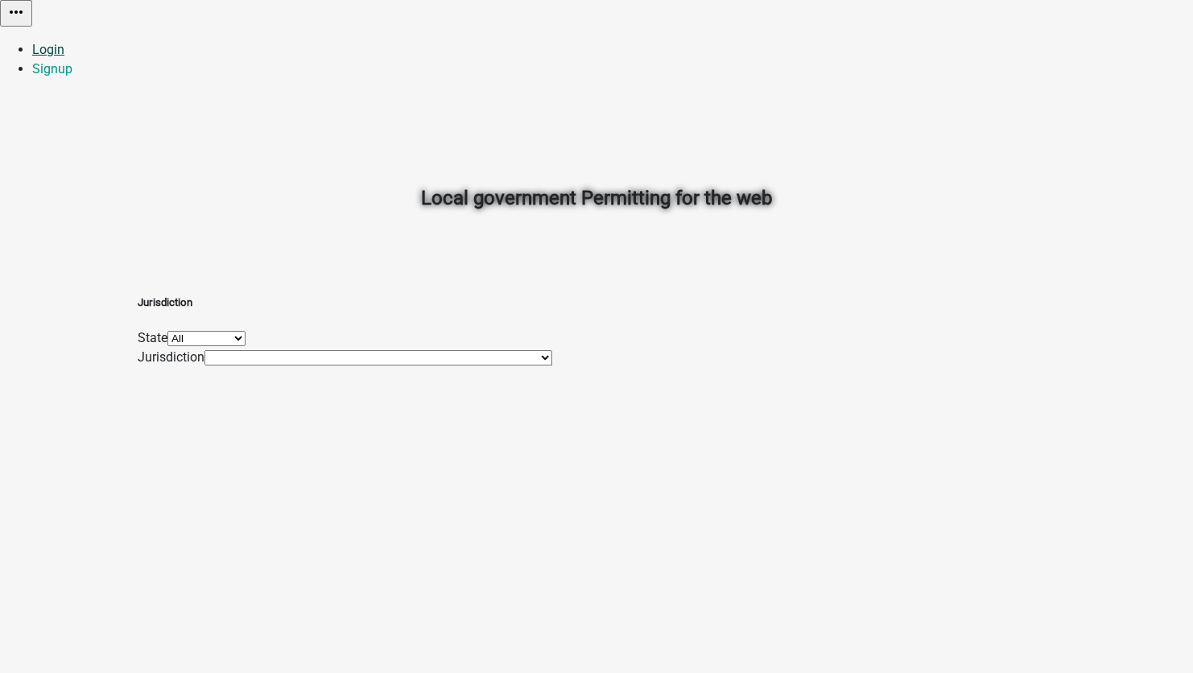
click at [64, 42] on link "Login" at bounding box center [48, 49] width 32 height 15
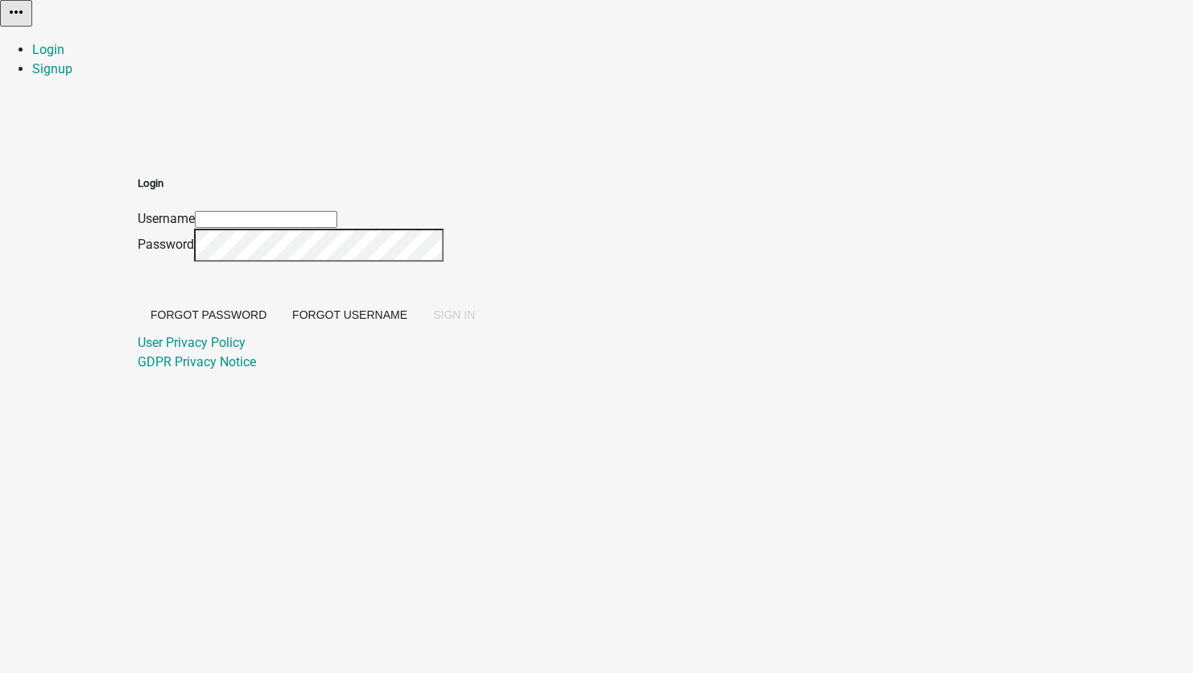
click at [337, 211] on input "Username" at bounding box center [266, 219] width 142 height 17
type input "[EMAIL_ADDRESS][DOMAIN_NAME]"
click at [475, 321] on span "SIGN IN" at bounding box center [454, 314] width 42 height 13
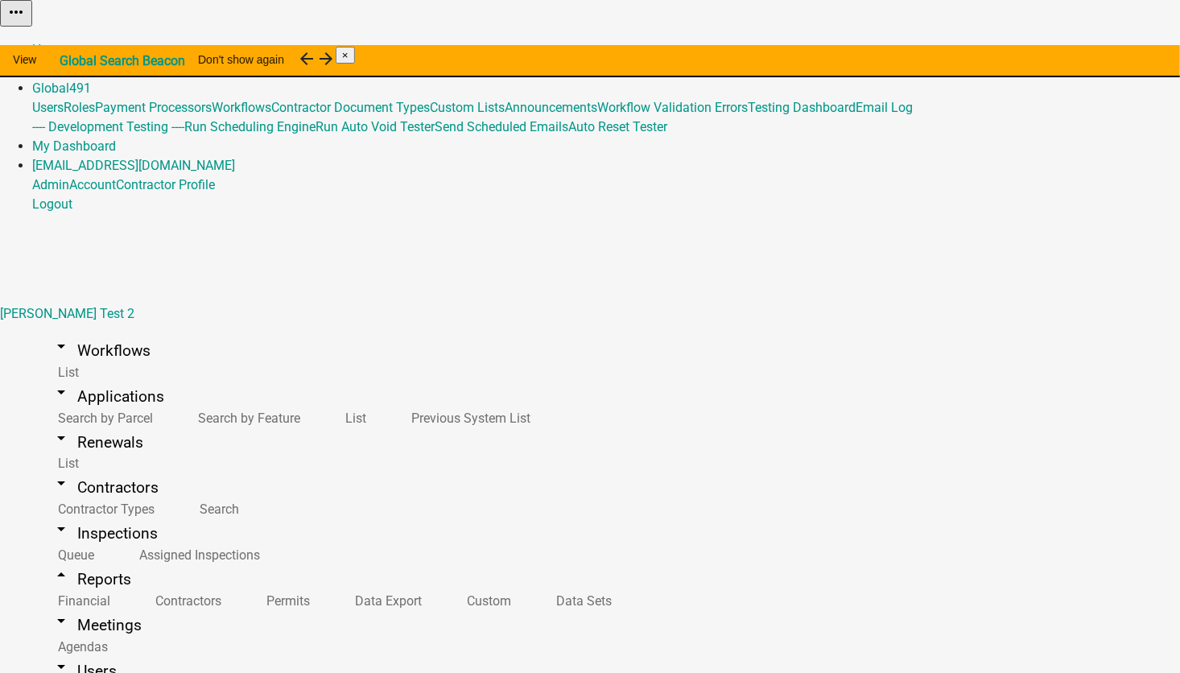
select select "APPLICATION_NUMBER"
click at [329, 584] on link "Data Export" at bounding box center [385, 601] width 112 height 35
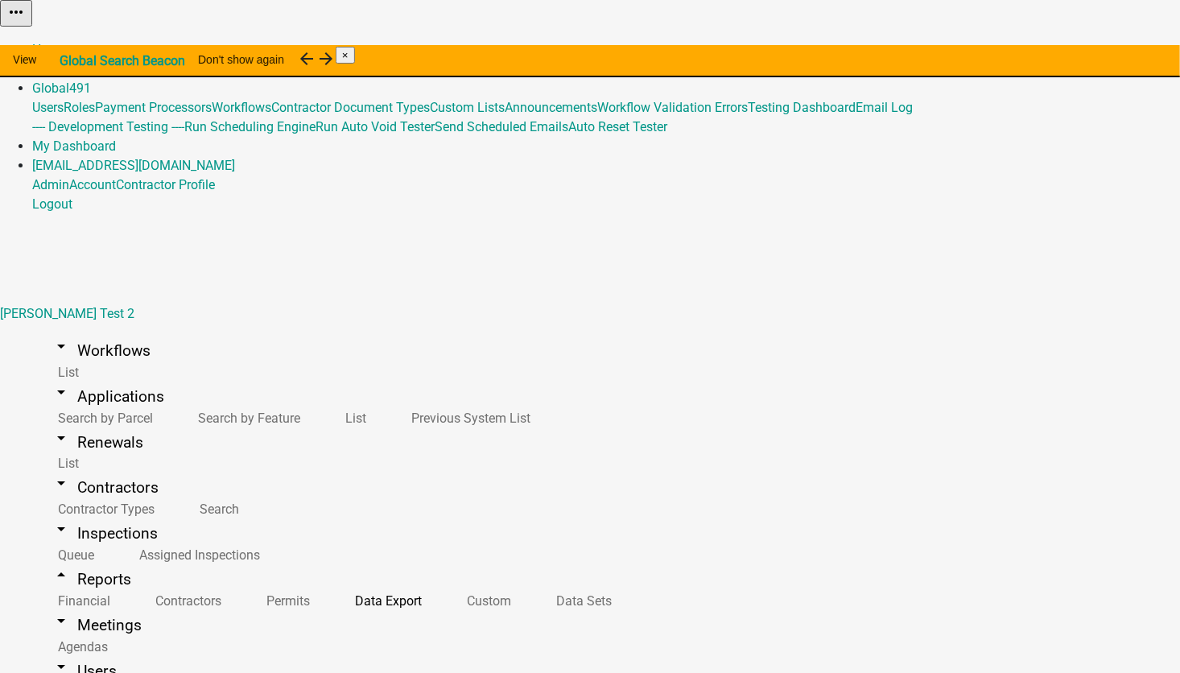
select select "15: ae7659d8-cce1-42ab-8657-874007befa8b"
click at [233, 373] on li "App Number" at bounding box center [285, 362] width 110 height 19
click at [258, 328] on label "contains" at bounding box center [252, 326] width 49 height 15
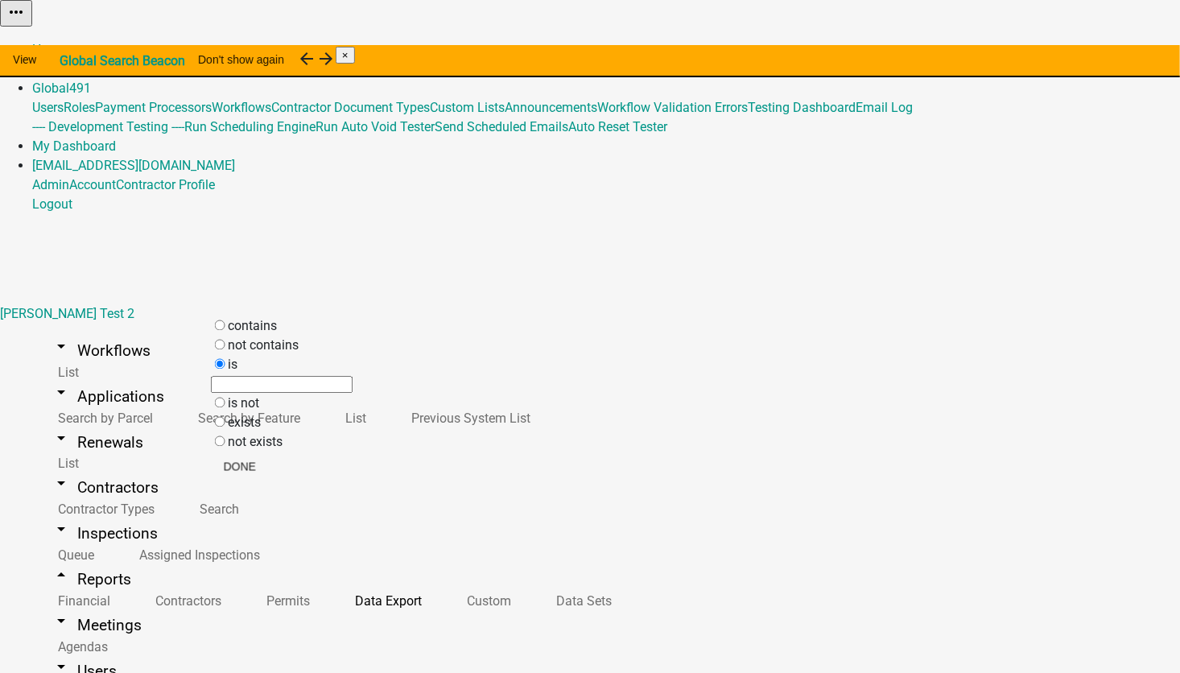
click at [225, 328] on input "contains" at bounding box center [220, 325] width 10 height 10
radio input "true"
click at [255, 355] on input "text" at bounding box center [282, 346] width 142 height 17
type input "TST"
click at [301, 467] on button "Done" at bounding box center [272, 466] width 58 height 29
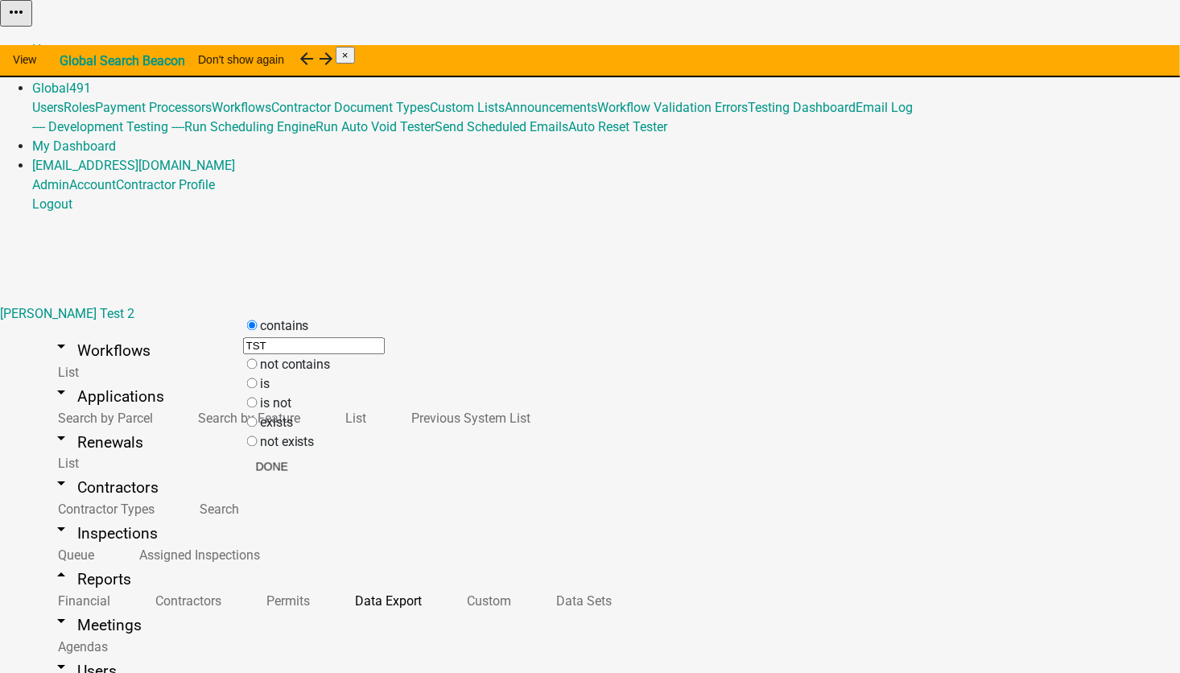
click at [258, 369] on contains "not contains" at bounding box center [252, 364] width 10 height 10
radio contains "true"
click at [266, 374] on input "text" at bounding box center [282, 365] width 142 height 17
type input "TST"
click at [310, 470] on button "Done" at bounding box center [281, 466] width 58 height 29
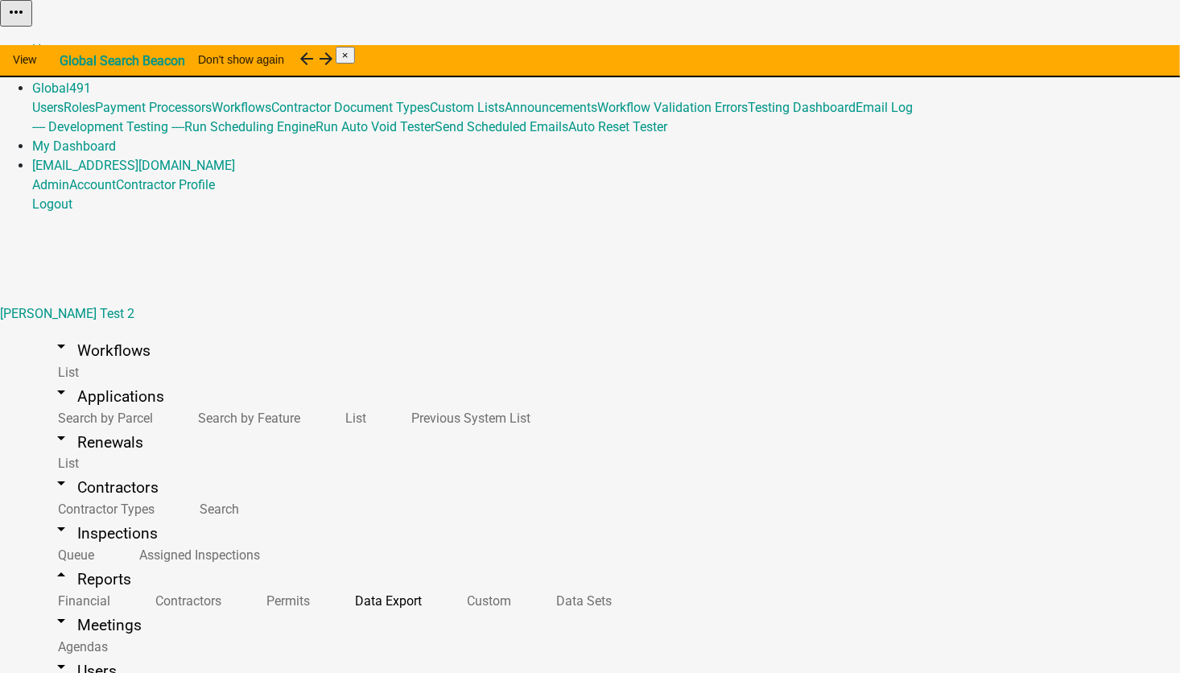
select select "15: ae7659d8-cce1-42ab-8657-874007befa8b"
click at [249, 373] on li "App Number" at bounding box center [285, 362] width 110 height 19
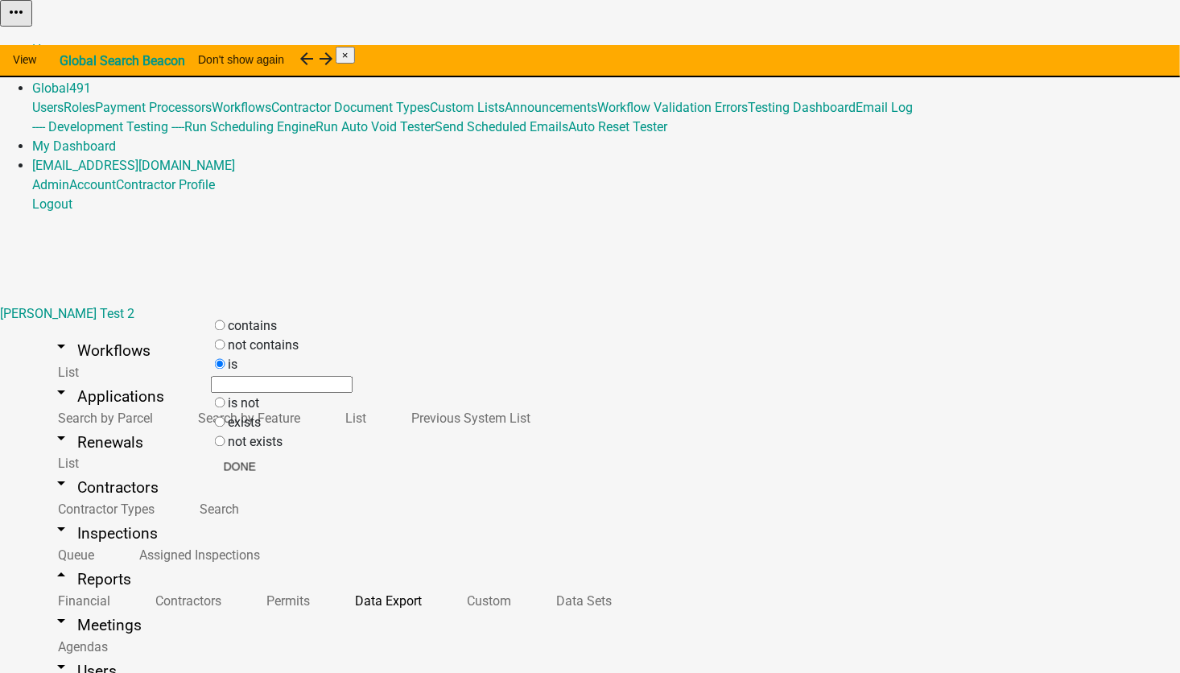
click at [276, 332] on label "contains" at bounding box center [252, 326] width 49 height 15
click at [225, 331] on input "contains" at bounding box center [220, 325] width 10 height 10
radio input "true"
click at [272, 355] on input "text" at bounding box center [282, 346] width 142 height 17
type input "TST"
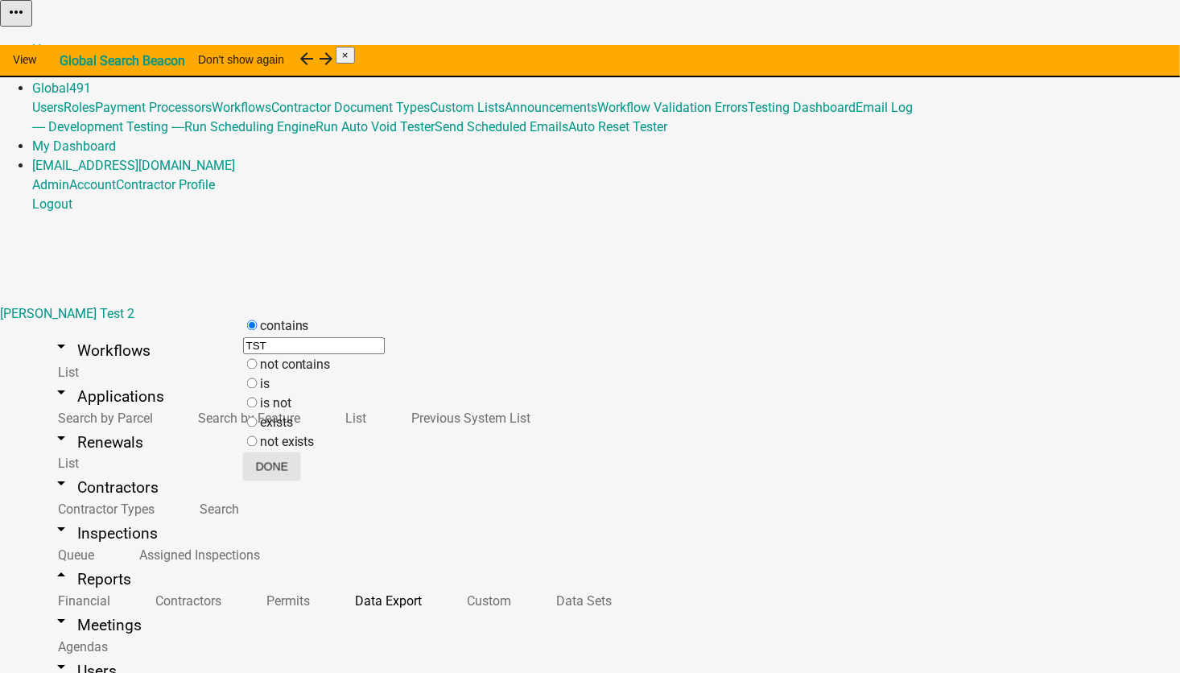
click at [301, 477] on button "Done" at bounding box center [272, 466] width 58 height 29
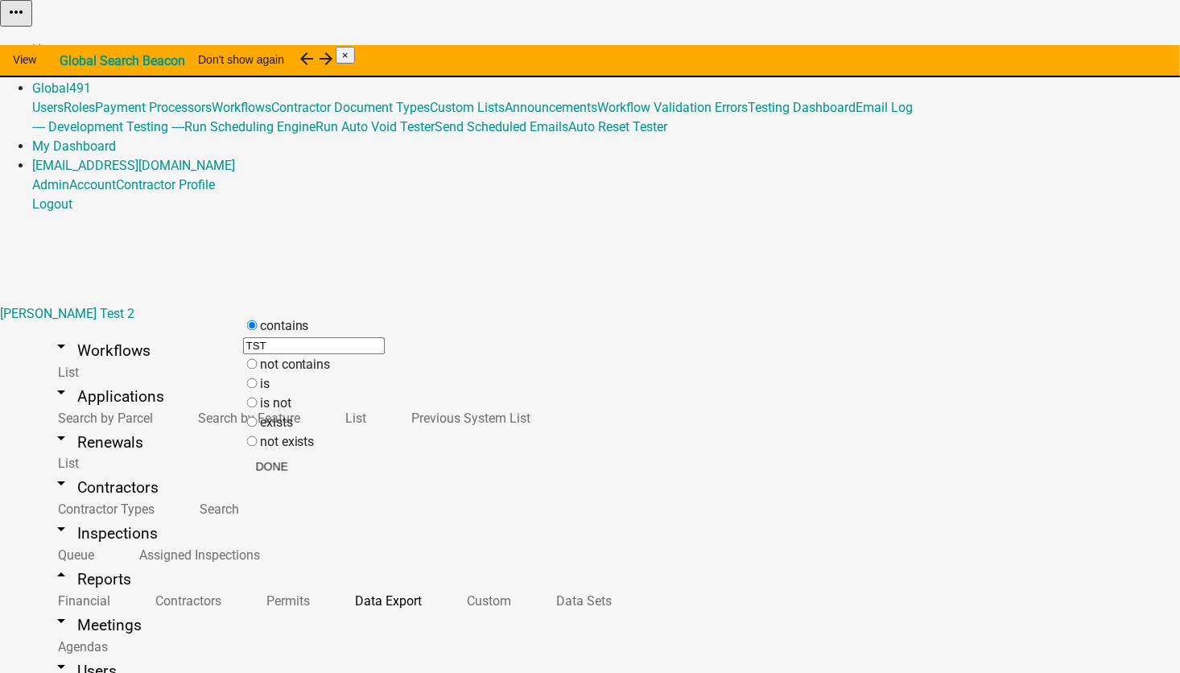
click at [271, 373] on label "not contains" at bounding box center [295, 364] width 71 height 15
click at [258, 369] on contains "not contains" at bounding box center [252, 364] width 10 height 10
radio contains "true"
click at [271, 374] on input "text" at bounding box center [282, 365] width 142 height 17
type input "TST"
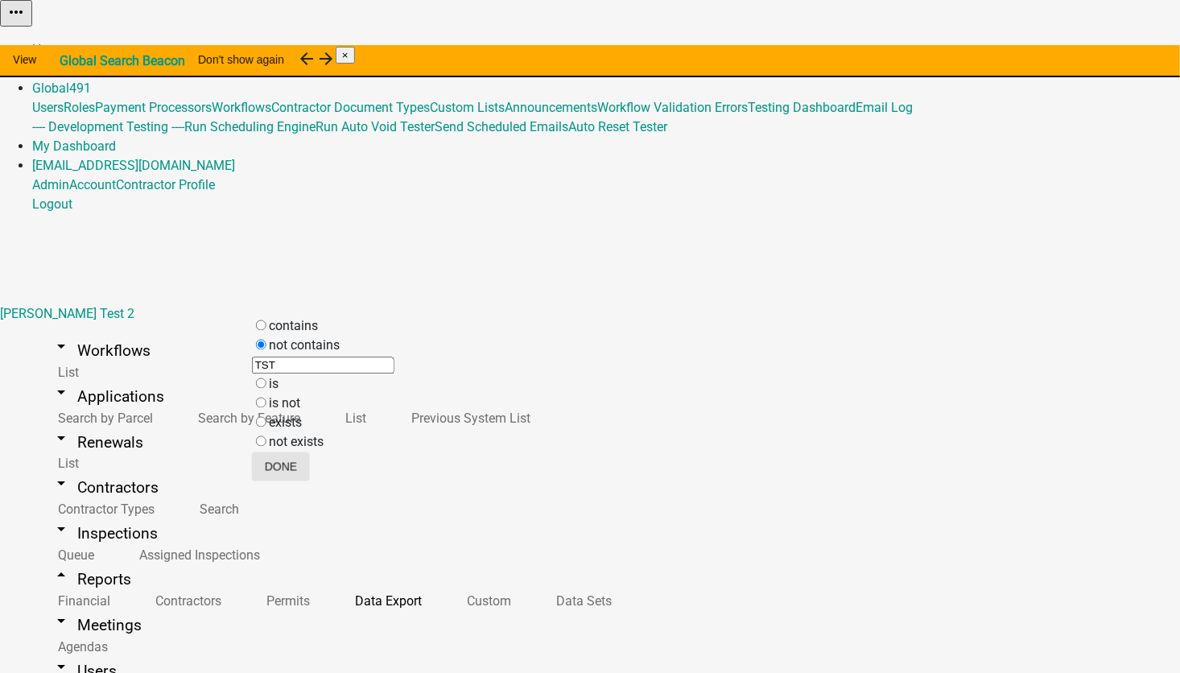
click at [310, 473] on button "Done" at bounding box center [281, 466] width 58 height 29
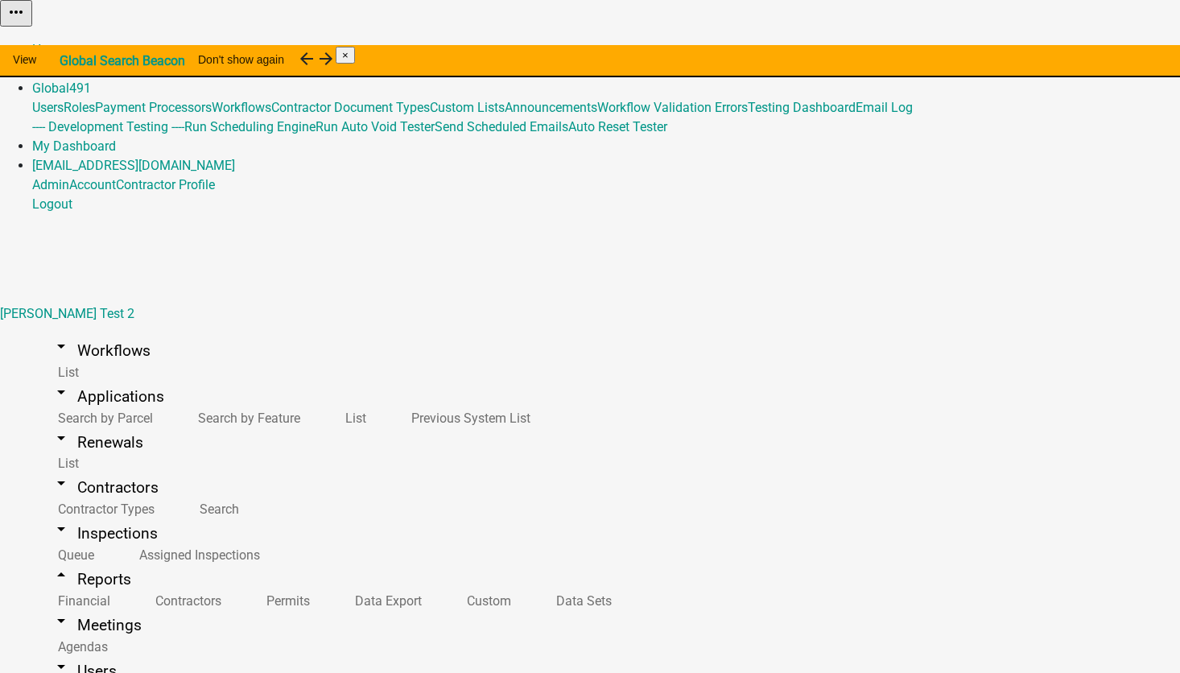
select select "APPLICATION_NUMBER"
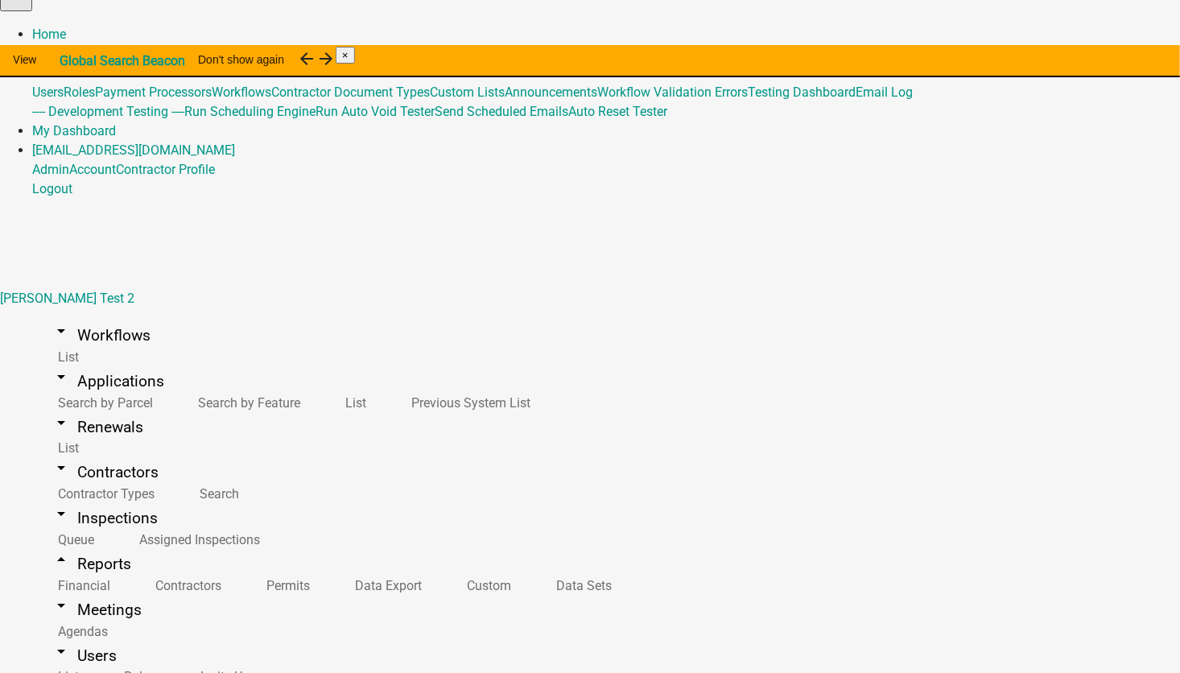
scroll to position [19, 0]
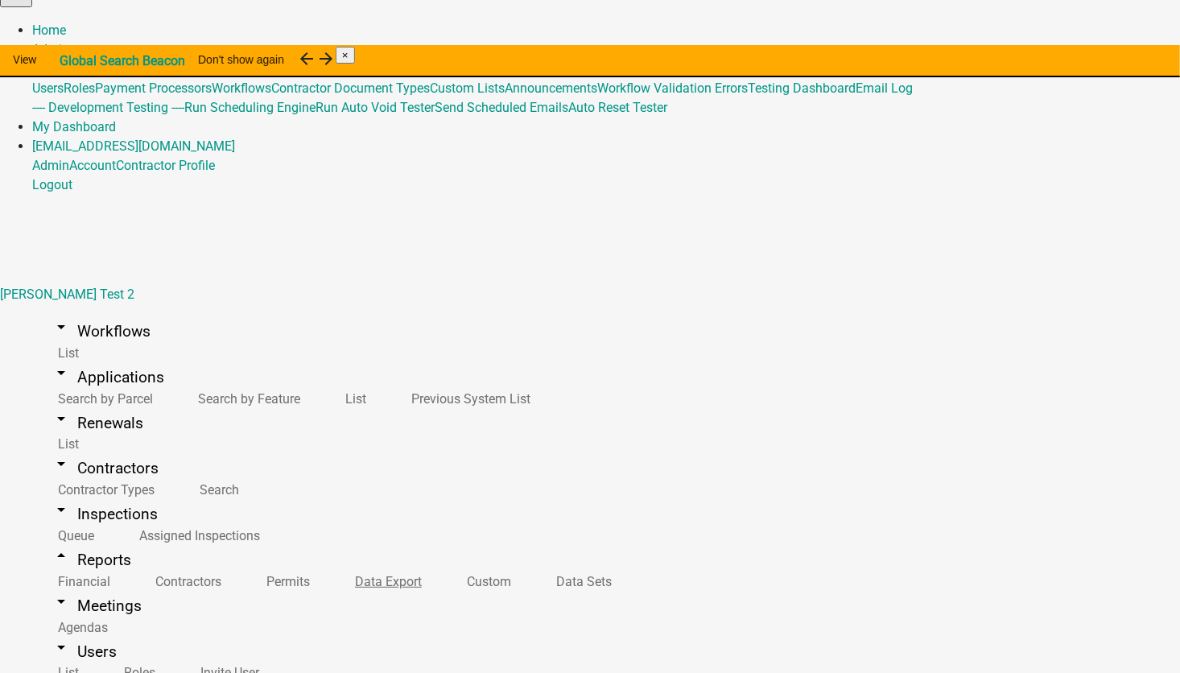
click at [329, 564] on link "Data Export" at bounding box center [385, 581] width 112 height 35
select select "15: ae7659d8-cce1-42ab-8657-874007befa8b"
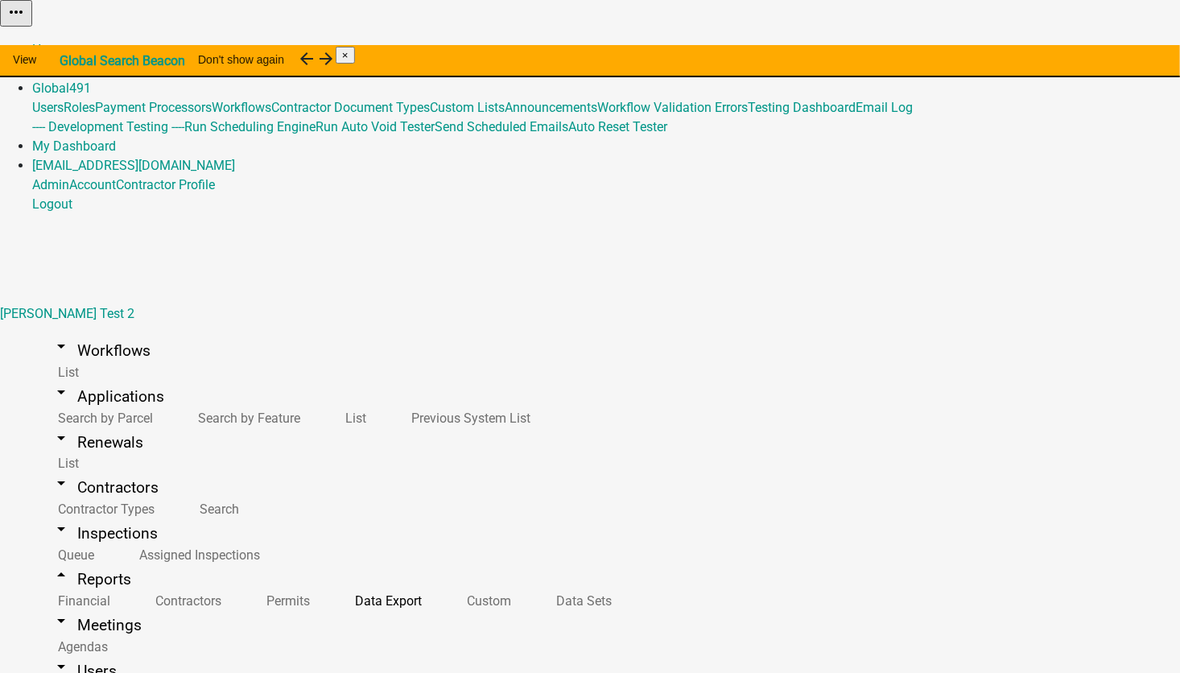
click at [304, 331] on label "contains" at bounding box center [293, 326] width 49 height 15
click at [266, 331] on input "contains" at bounding box center [261, 325] width 10 height 10
radio input "true"
click at [266, 355] on input "text" at bounding box center [282, 346] width 142 height 17
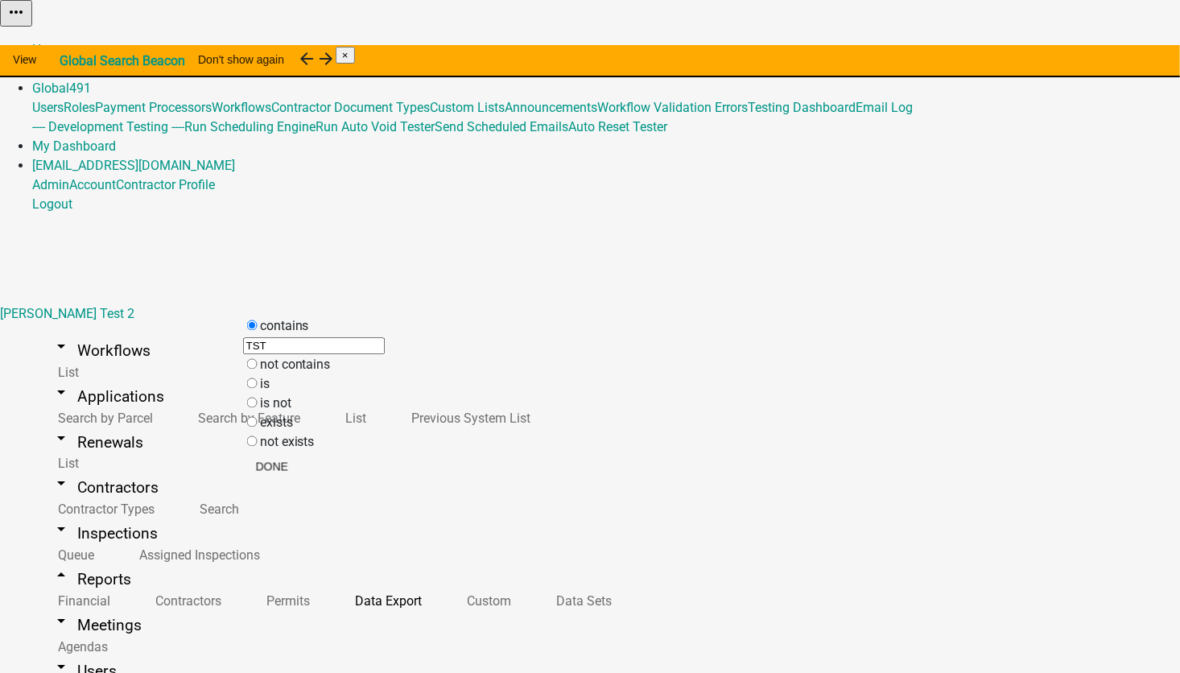
type input "TST"
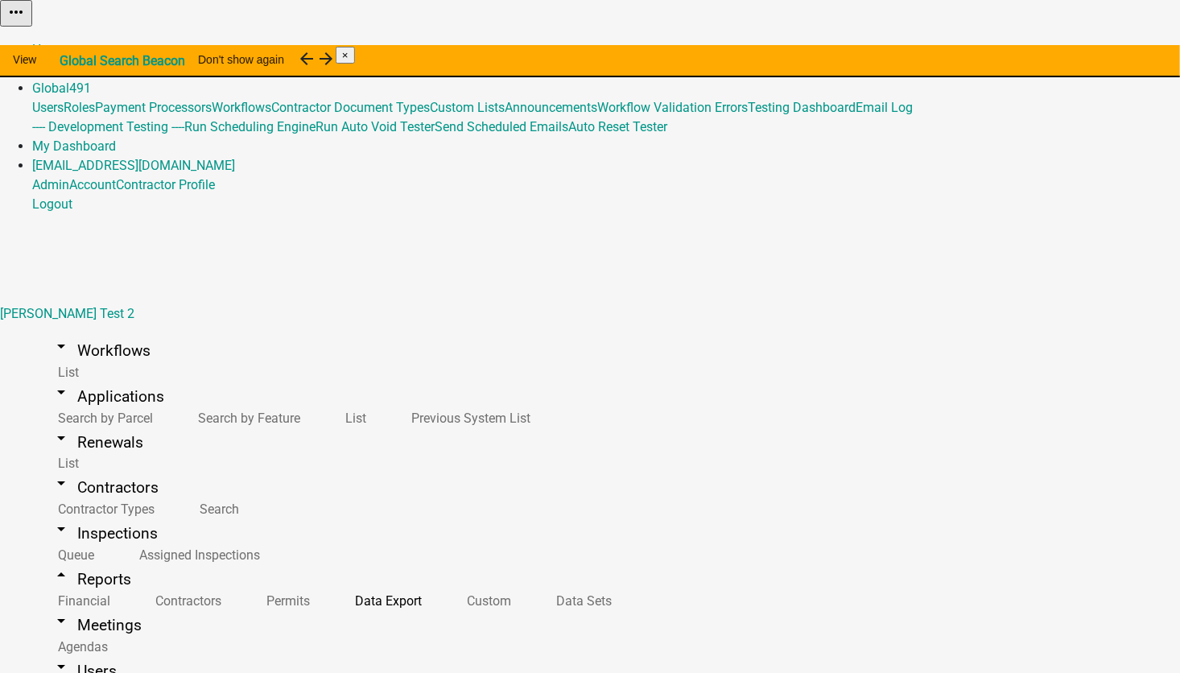
drag, startPoint x: 289, startPoint y: 362, endPoint x: 159, endPoint y: 350, distance: 131.0
click at [159, 350] on body "Internet Explorer does NOT work with GeoPermits. Get a new browser for more sec…" at bounding box center [590, 336] width 1180 height 673
click at [257, 369] on contains "not contains" at bounding box center [252, 364] width 10 height 10
radio contains "true"
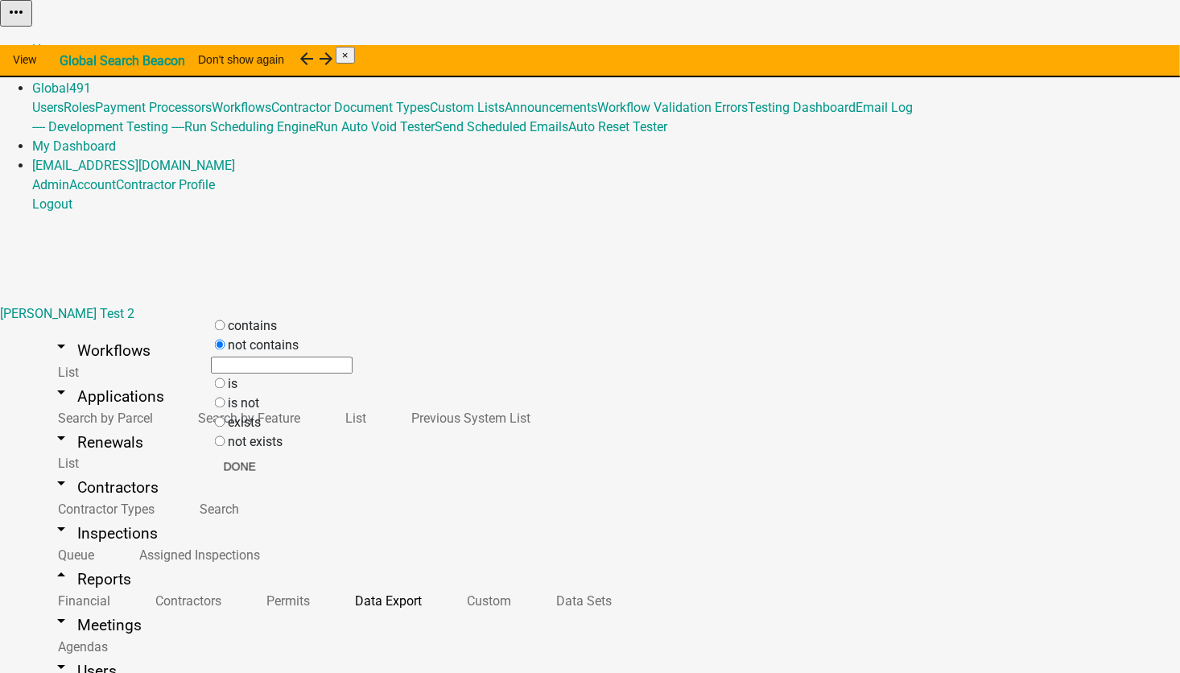
click at [274, 374] on input "text" at bounding box center [282, 365] width 142 height 17
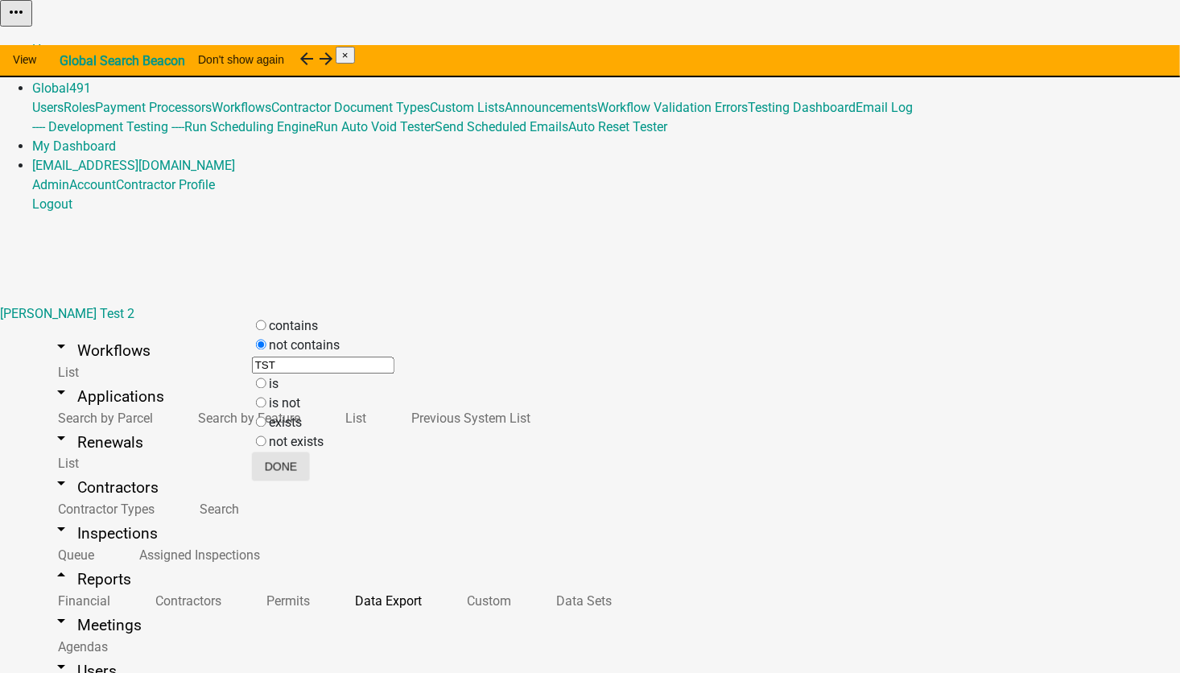
type input "TST"
click at [310, 476] on button "Done" at bounding box center [281, 466] width 58 height 29
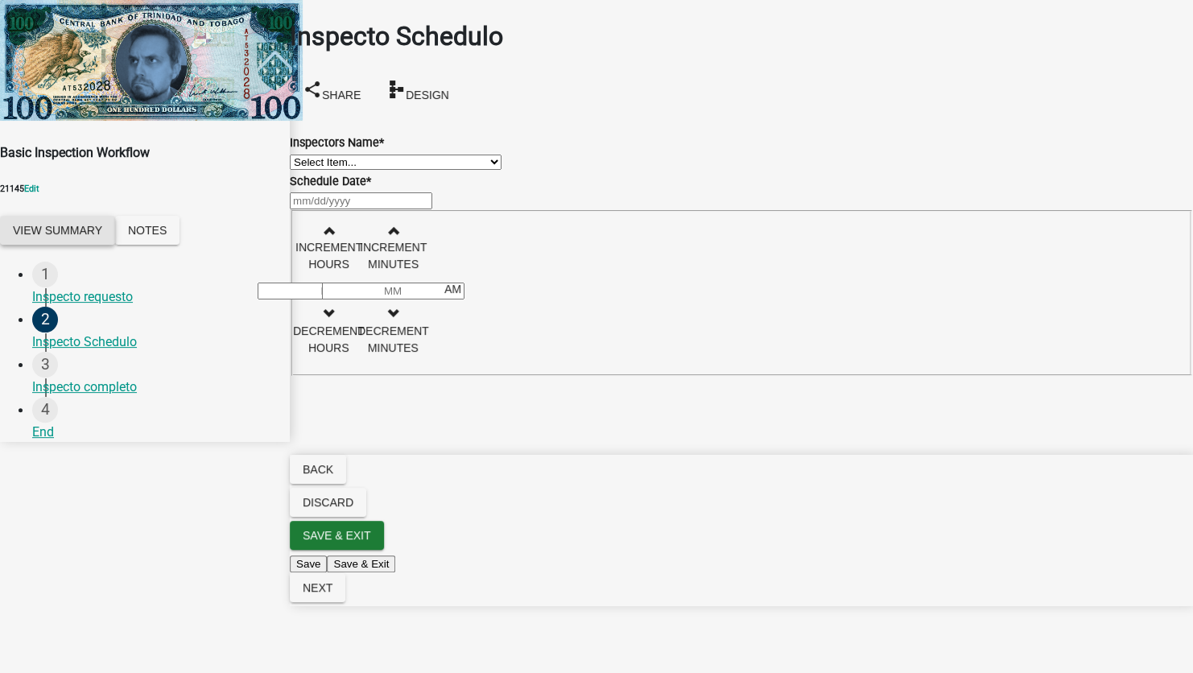
click at [93, 216] on button "View Summary" at bounding box center [57, 230] width 115 height 29
click at [151, 47] on link "View Application Workflow" at bounding box center [75, 39] width 151 height 15
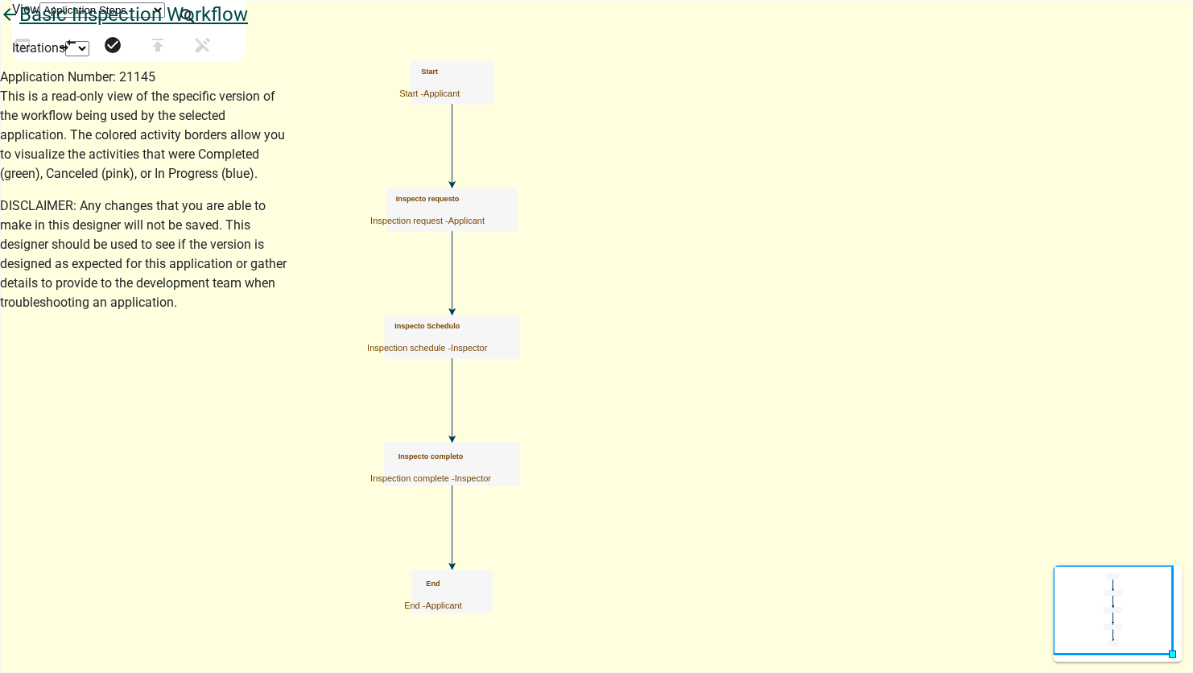
click at [19, 27] on icon "arrow_back" at bounding box center [9, 16] width 19 height 23
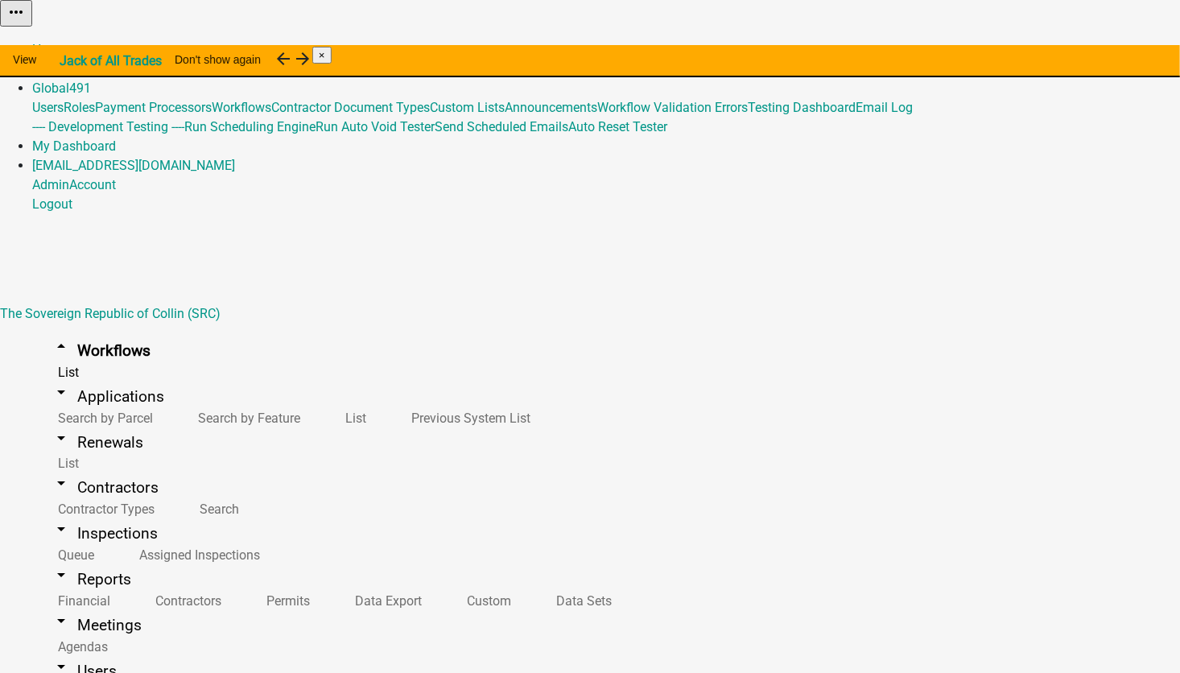
click at [1090, 49] on button "Start Application" at bounding box center [1135, 40] width 90 height 17
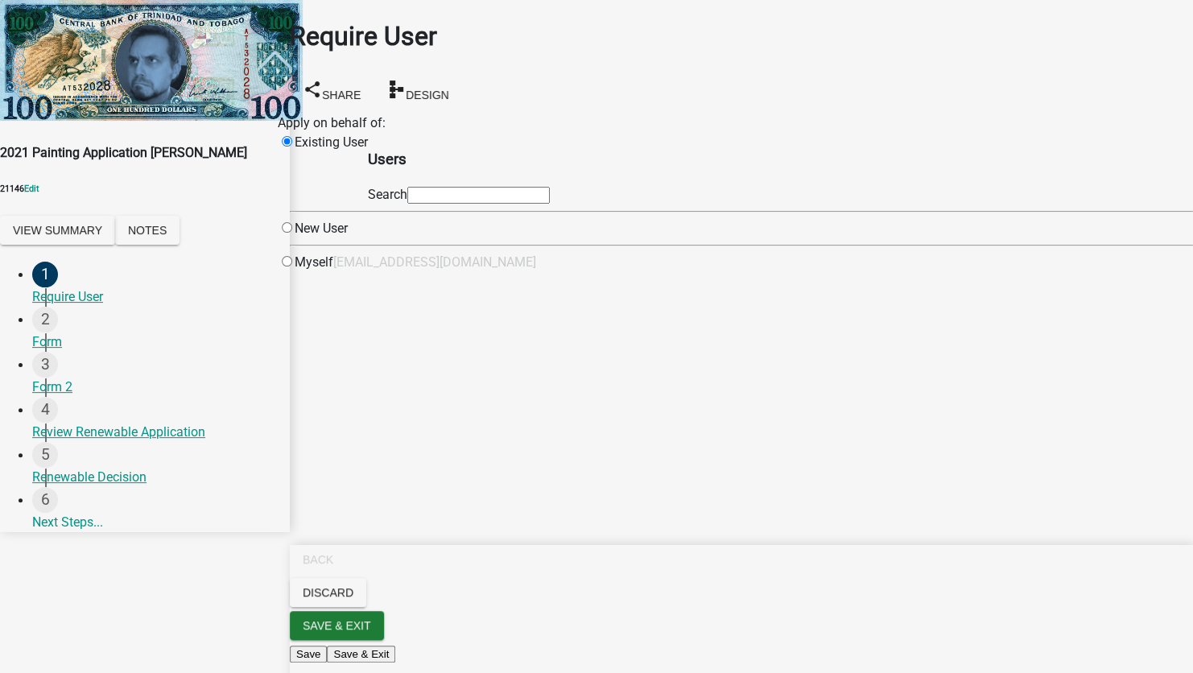
click at [523, 204] on input "text" at bounding box center [478, 195] width 142 height 17
type input "test1"
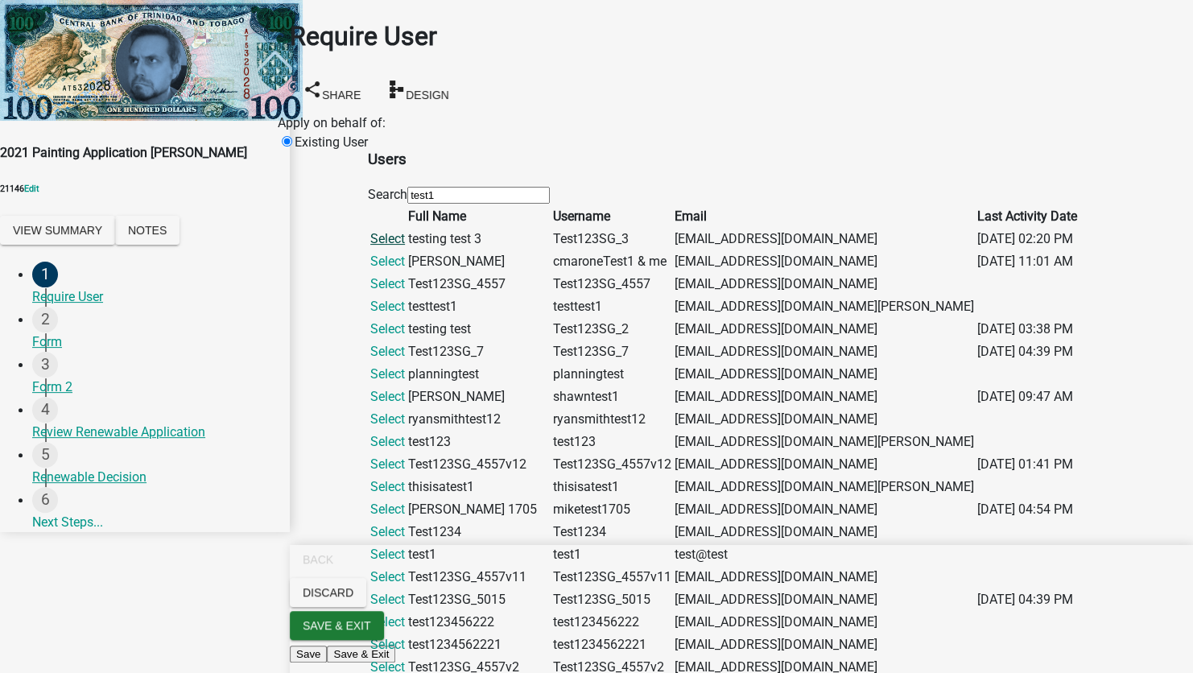
click at [405, 246] on link "Select" at bounding box center [387, 238] width 35 height 15
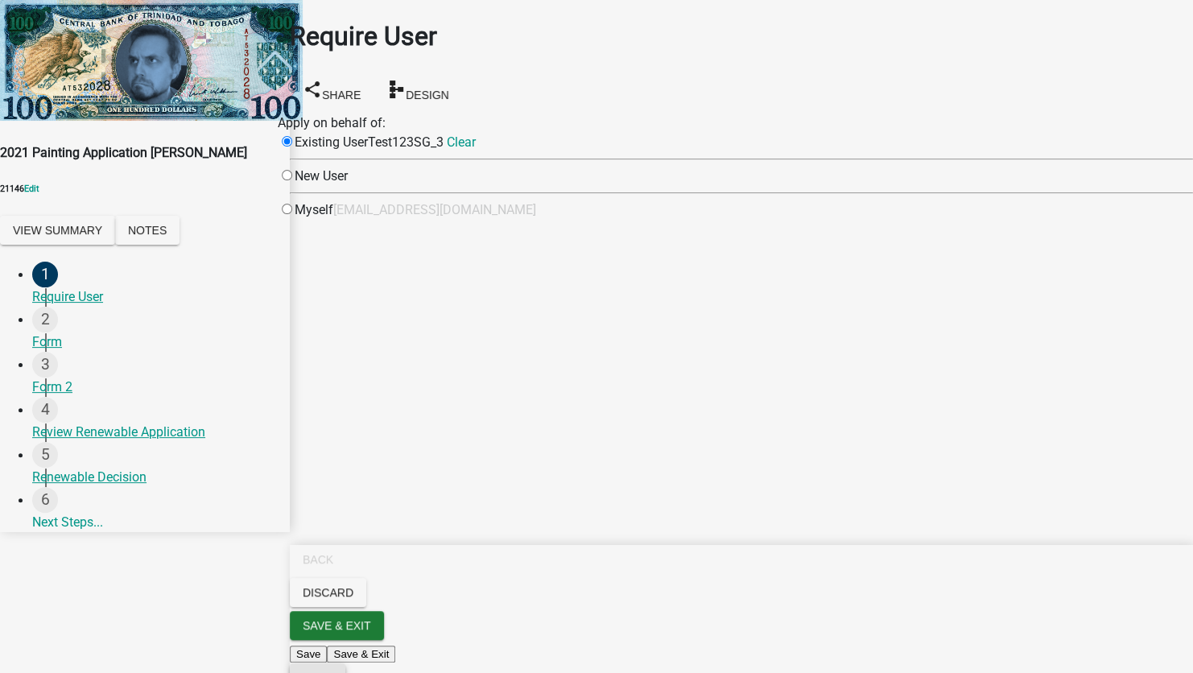
click at [332, 671] on span "Next" at bounding box center [318, 677] width 30 height 13
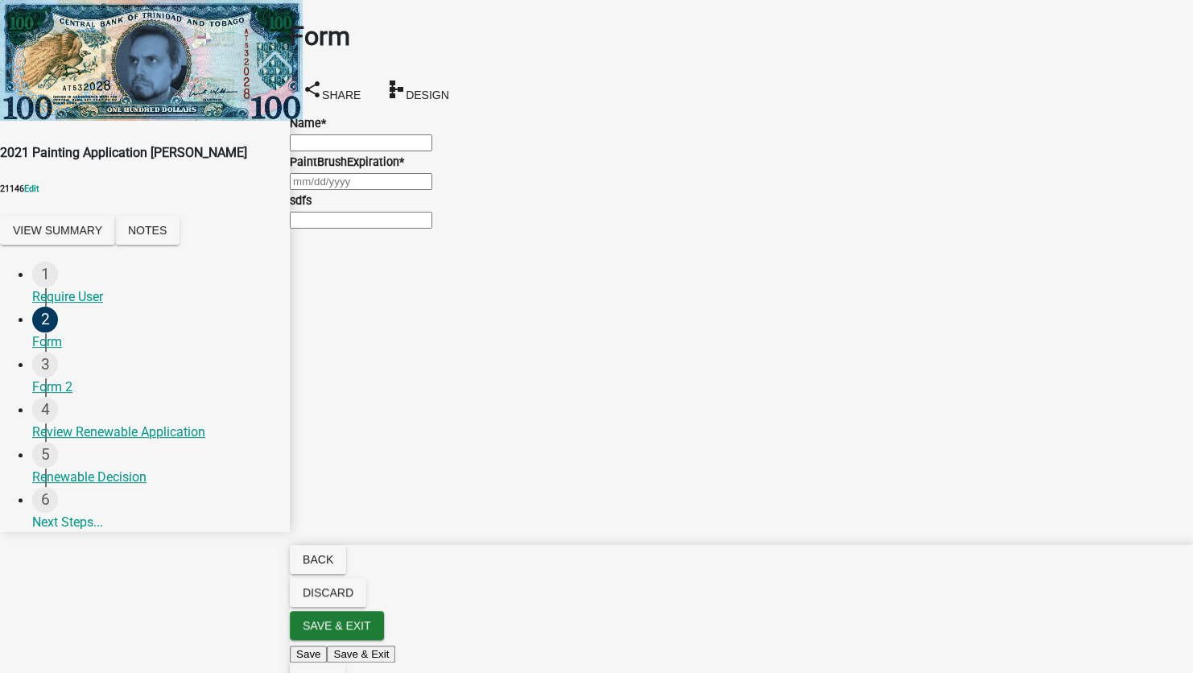
click at [375, 151] on input "Name *" at bounding box center [361, 142] width 142 height 17
type input "test test"
type input "09/10/2025"
type input "ewrty"
select select "9"
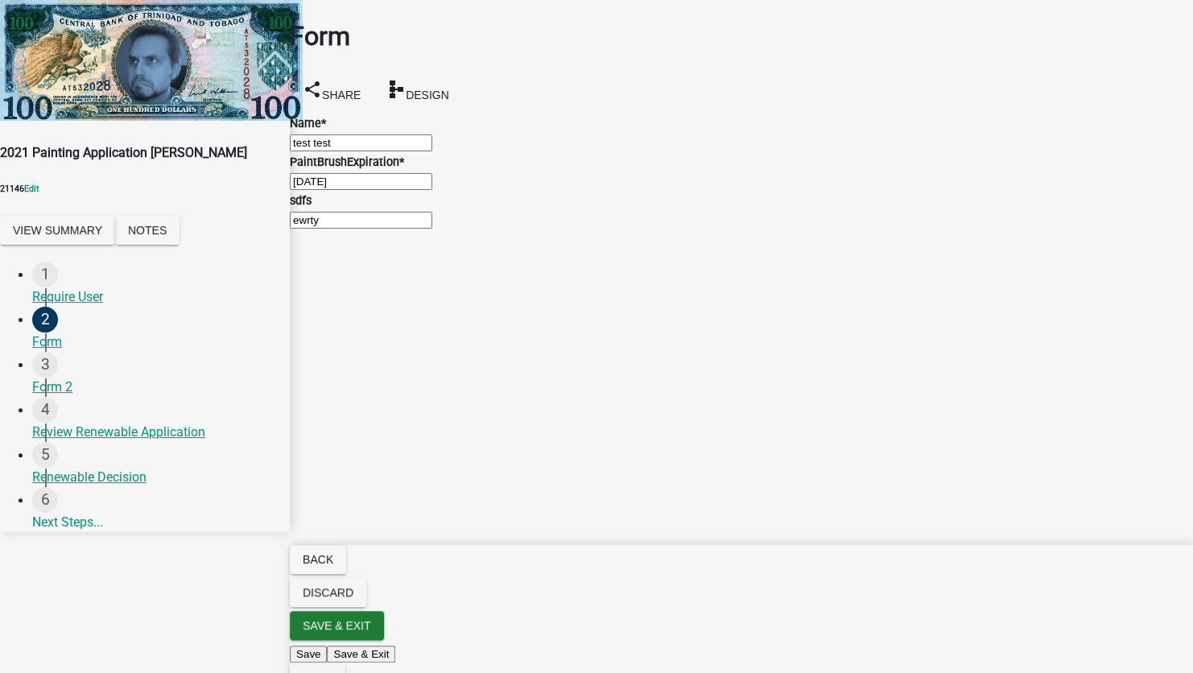
select select "2025"
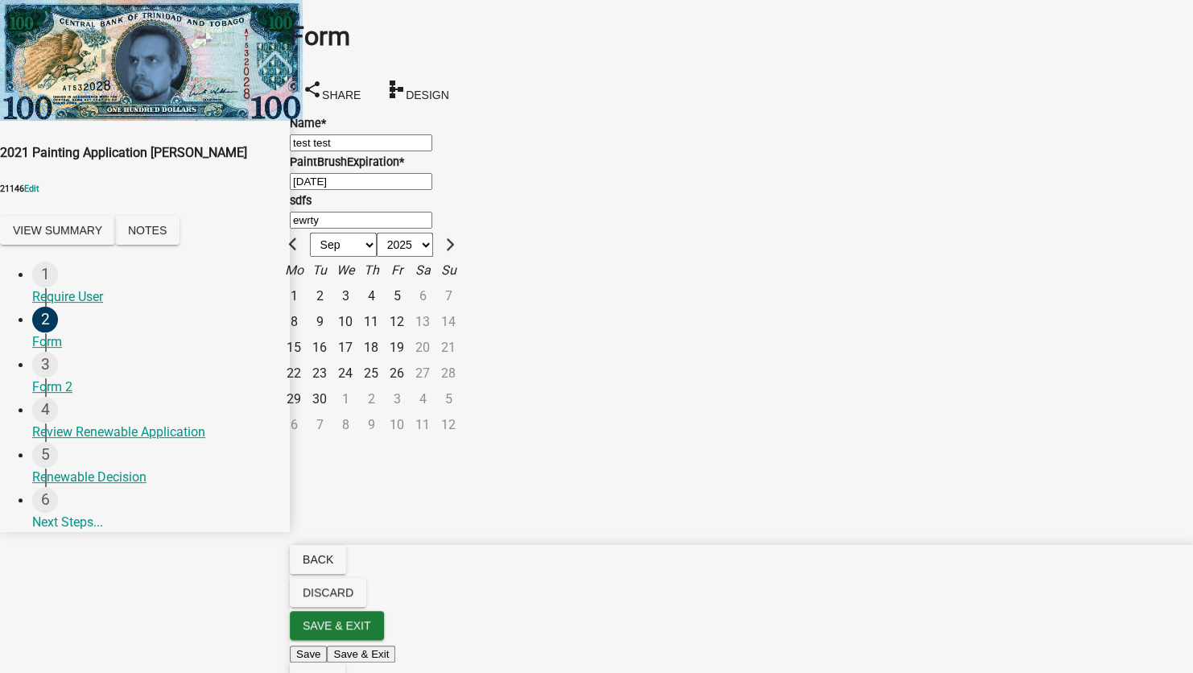
click at [559, 460] on main "Form share Share schema Design Name * test test PaintBrushExpiration * 09/10/20…" at bounding box center [741, 312] width 903 height 625
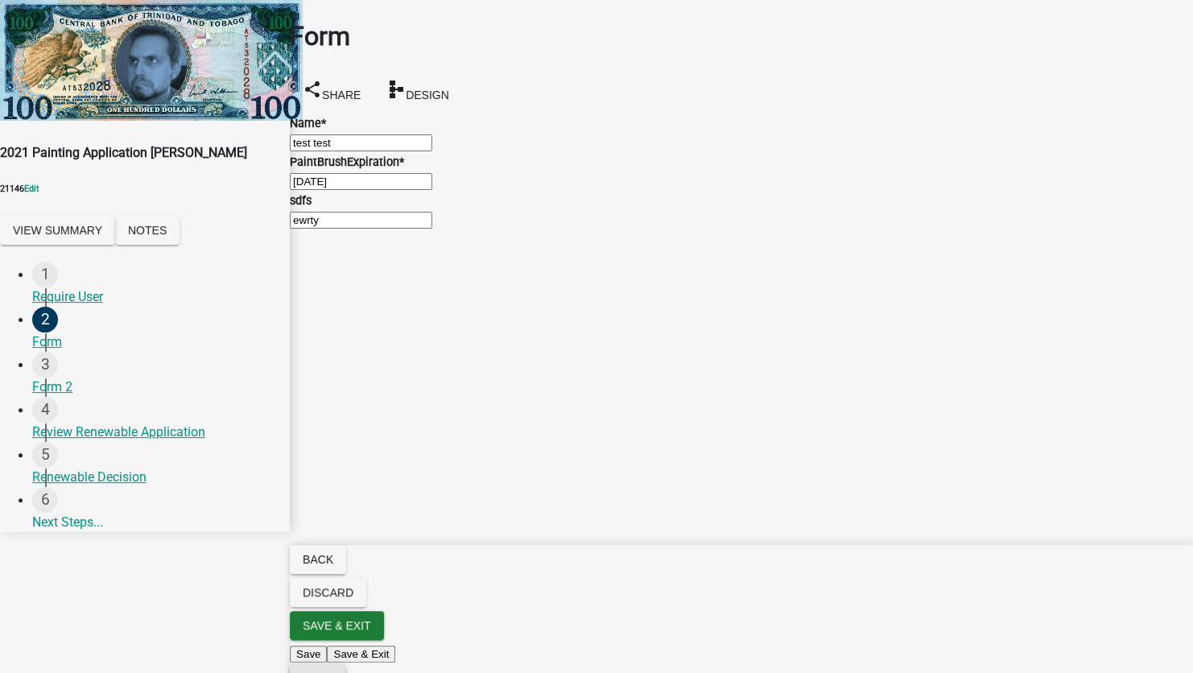
click at [332, 671] on span "Next" at bounding box center [318, 677] width 30 height 13
click at [349, 152] on div at bounding box center [741, 142] width 903 height 19
select select "9"
select select "2025"
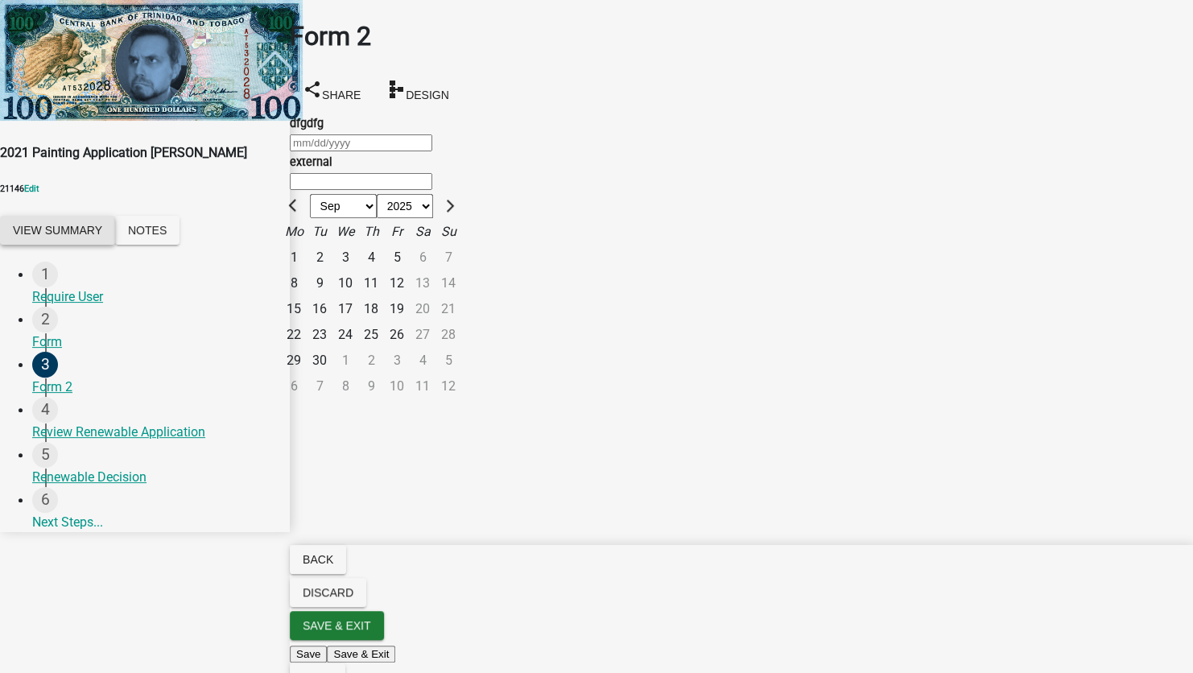
click at [46, 216] on button "View Summary" at bounding box center [57, 230] width 115 height 29
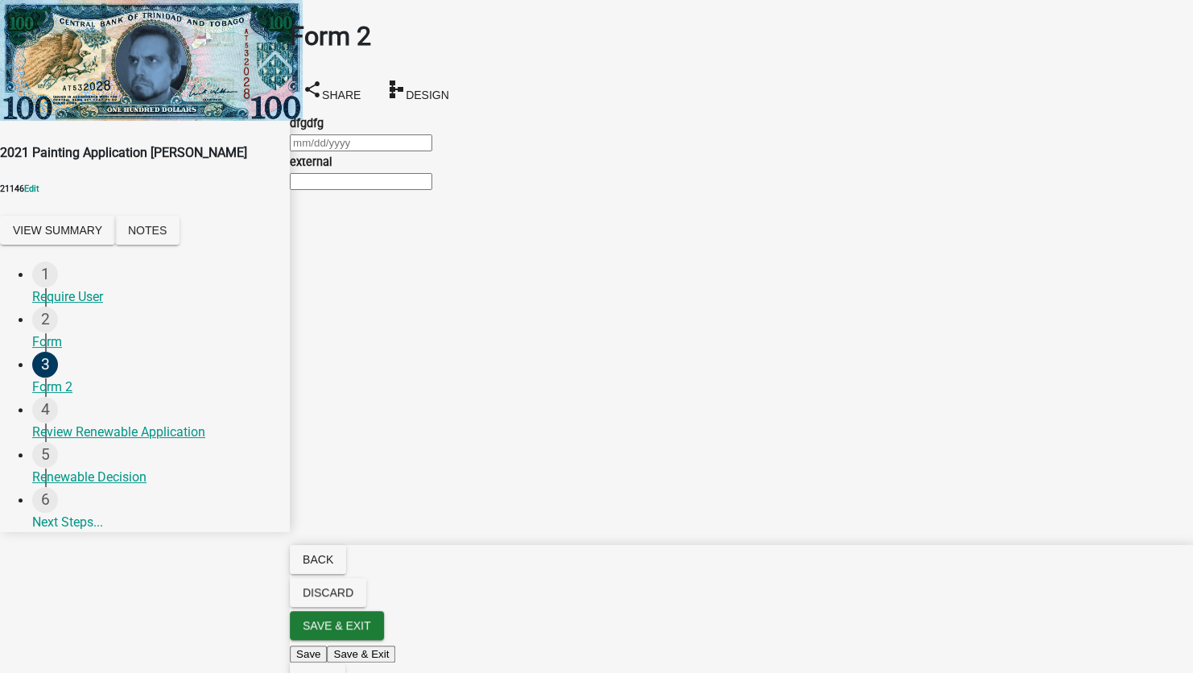
click at [151, 47] on link "View Application Workflow" at bounding box center [75, 39] width 151 height 15
click at [371, 651] on span "Save & Exit" at bounding box center [337, 644] width 68 height 13
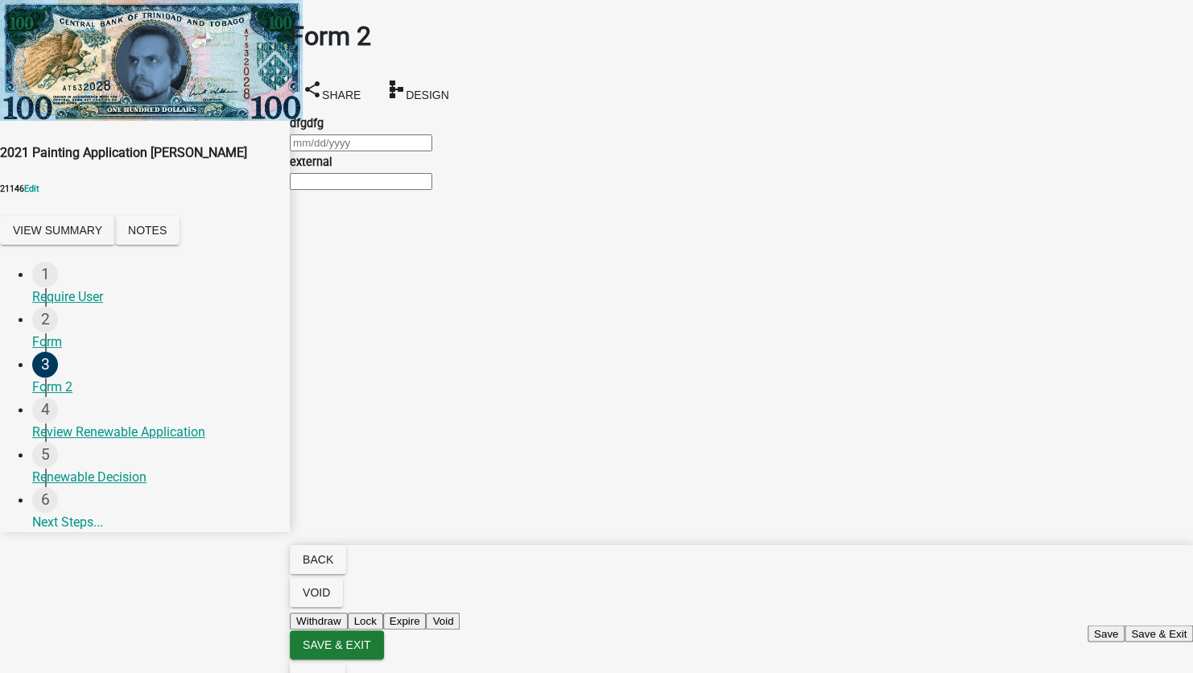
click at [1125, 625] on button "Save & Exit" at bounding box center [1159, 633] width 68 height 17
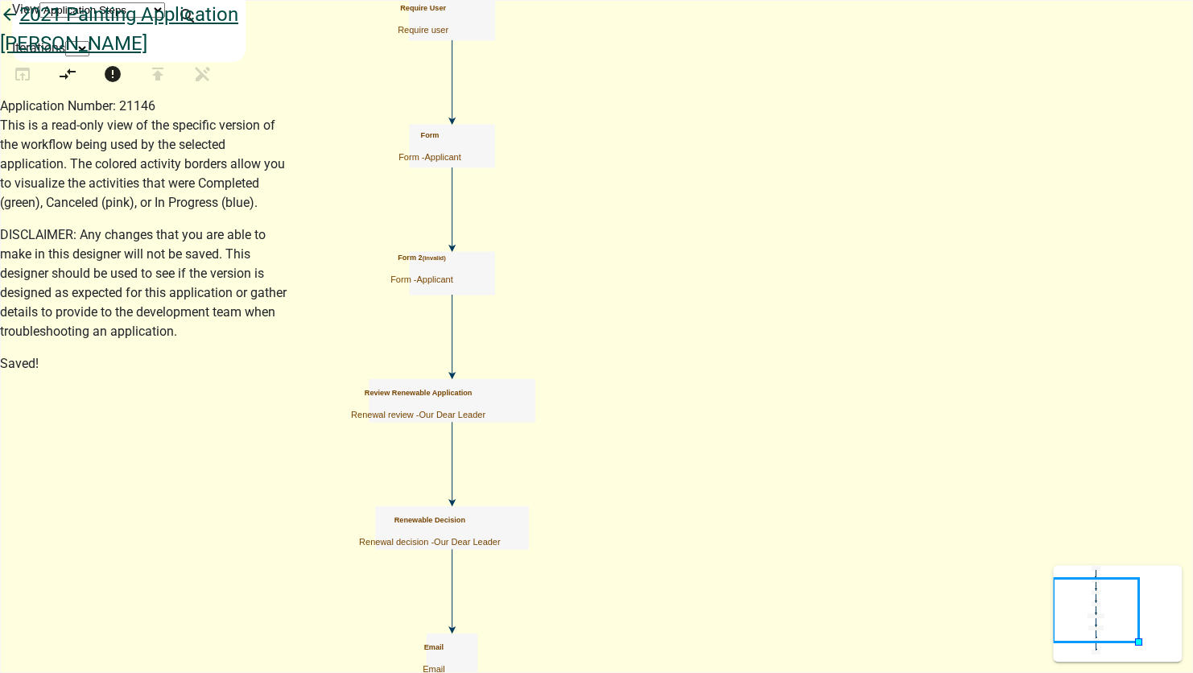
click at [19, 27] on icon "arrow_back" at bounding box center [9, 16] width 19 height 23
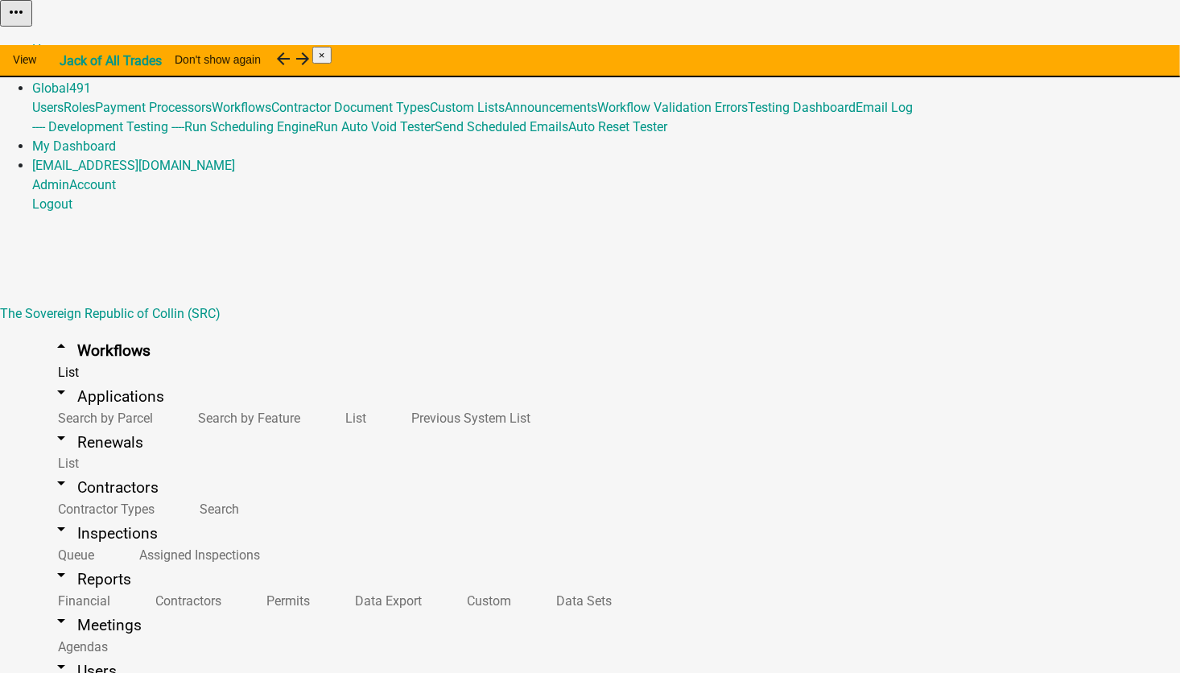
click at [69, 61] on link "Admin" at bounding box center [50, 68] width 37 height 15
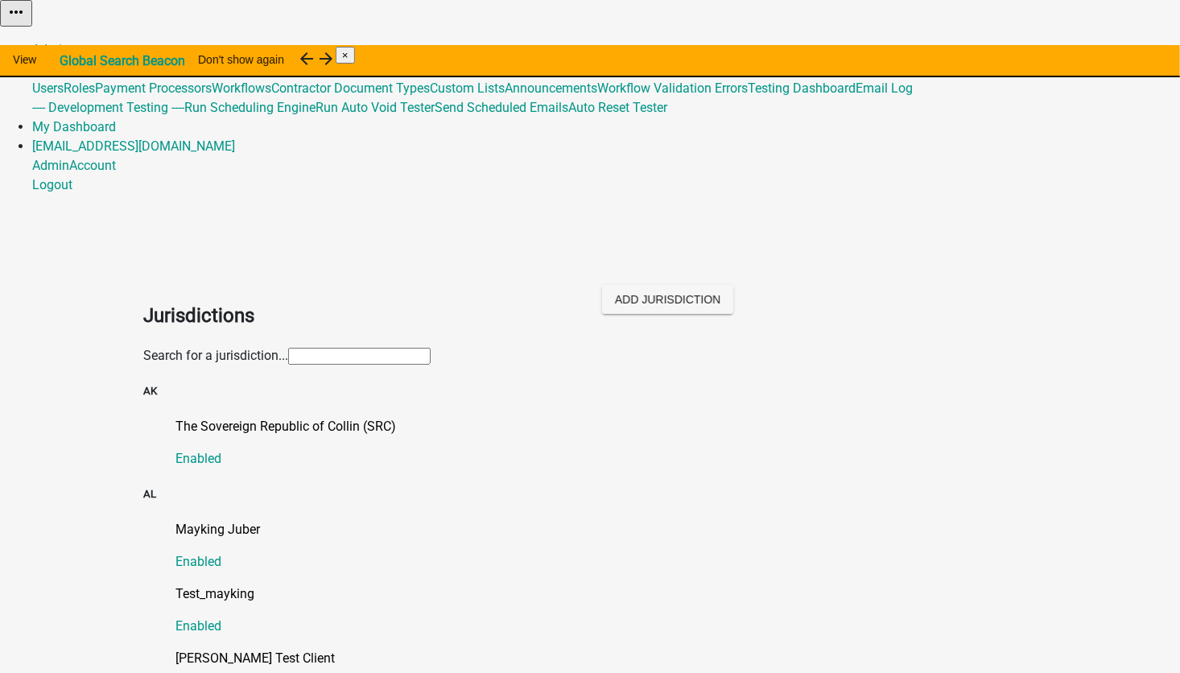
click at [288, 348] on input "text" at bounding box center [359, 356] width 142 height 17
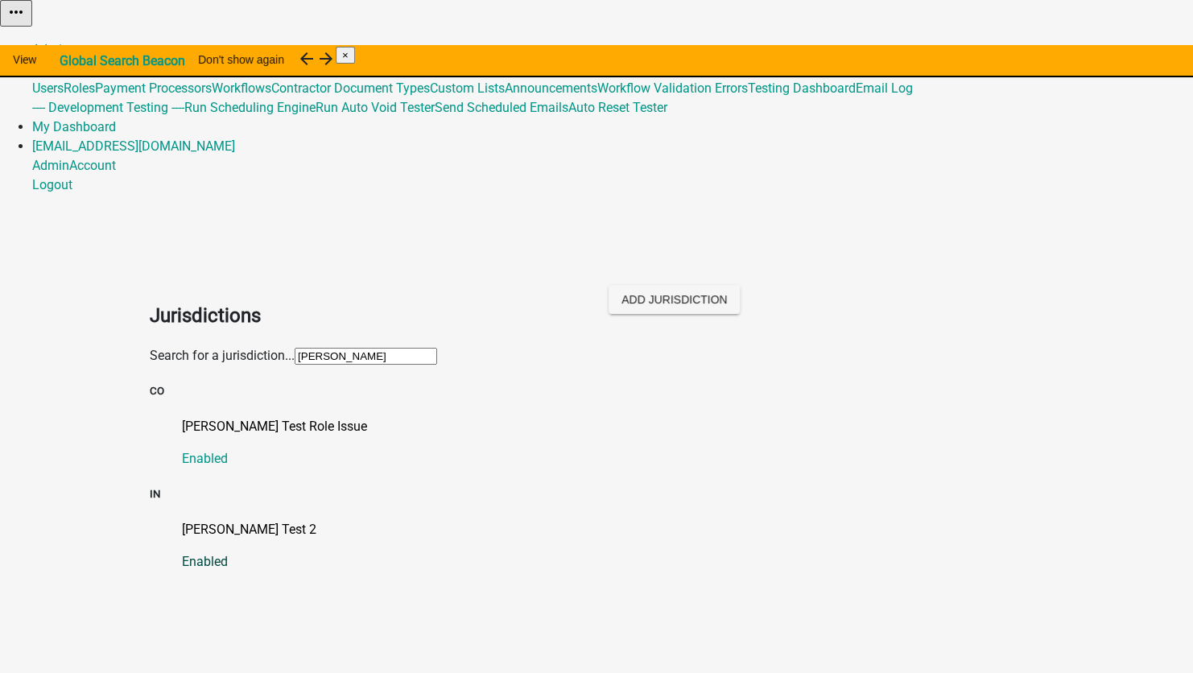
type input "shaw"
click at [209, 520] on p "[PERSON_NAME] Test 2" at bounding box center [612, 529] width 861 height 19
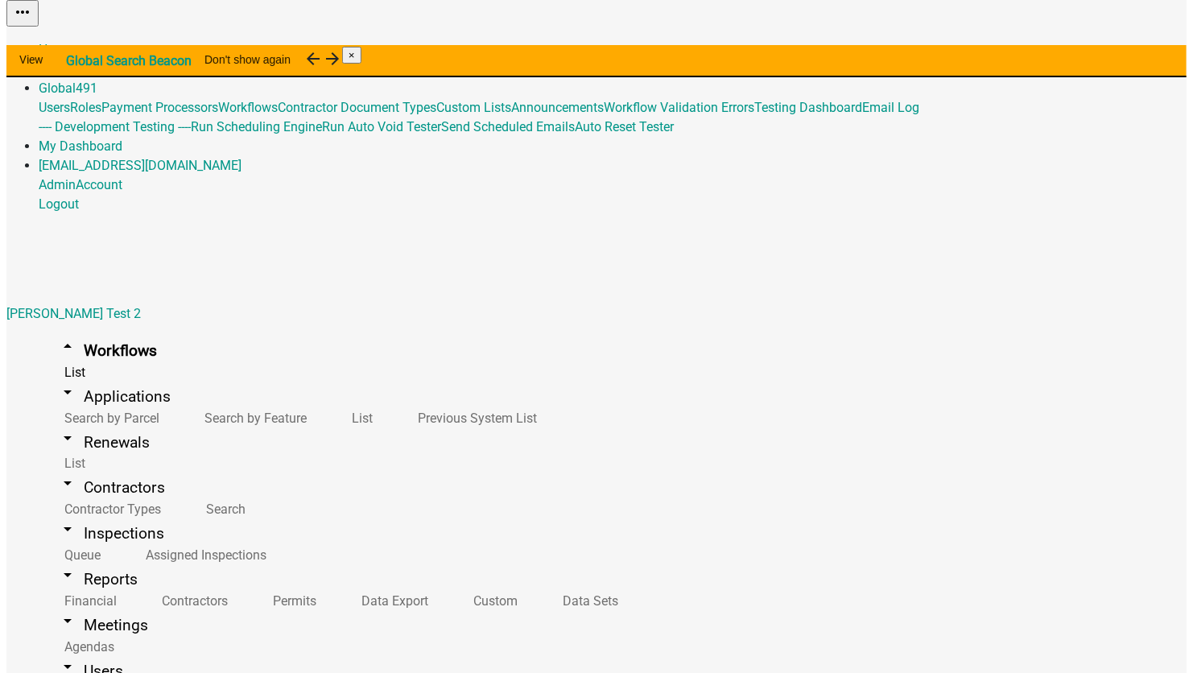
scroll to position [3964, 0]
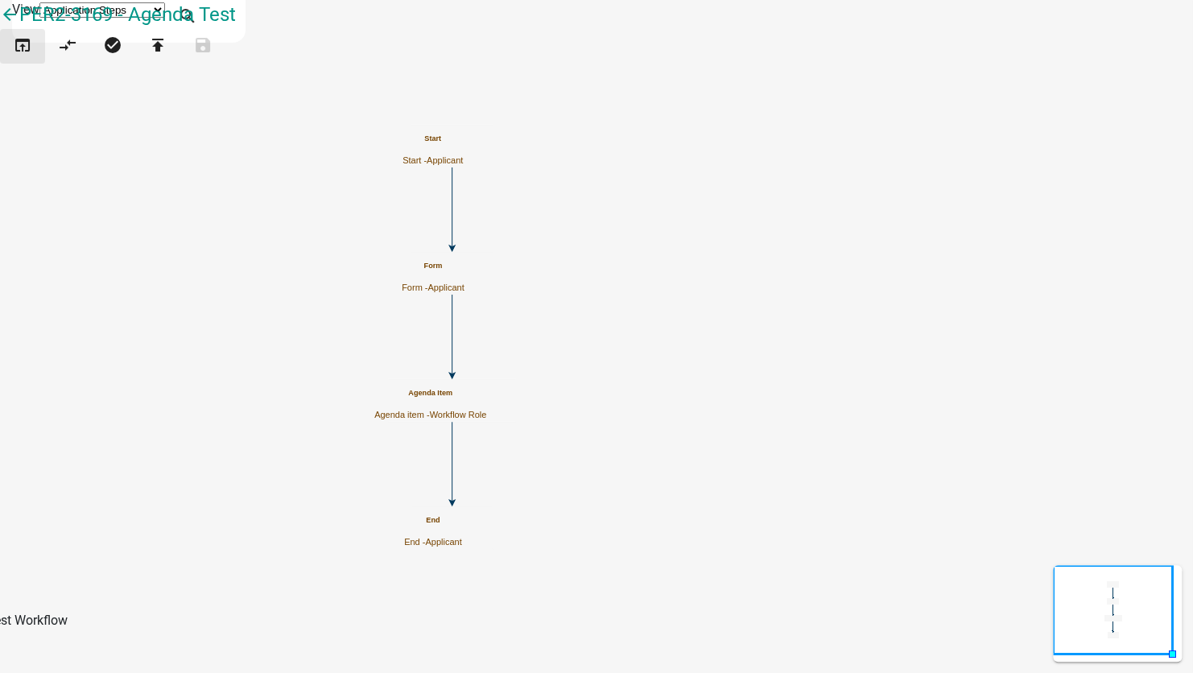
click at [32, 58] on icon "open_in_browser" at bounding box center [22, 46] width 19 height 23
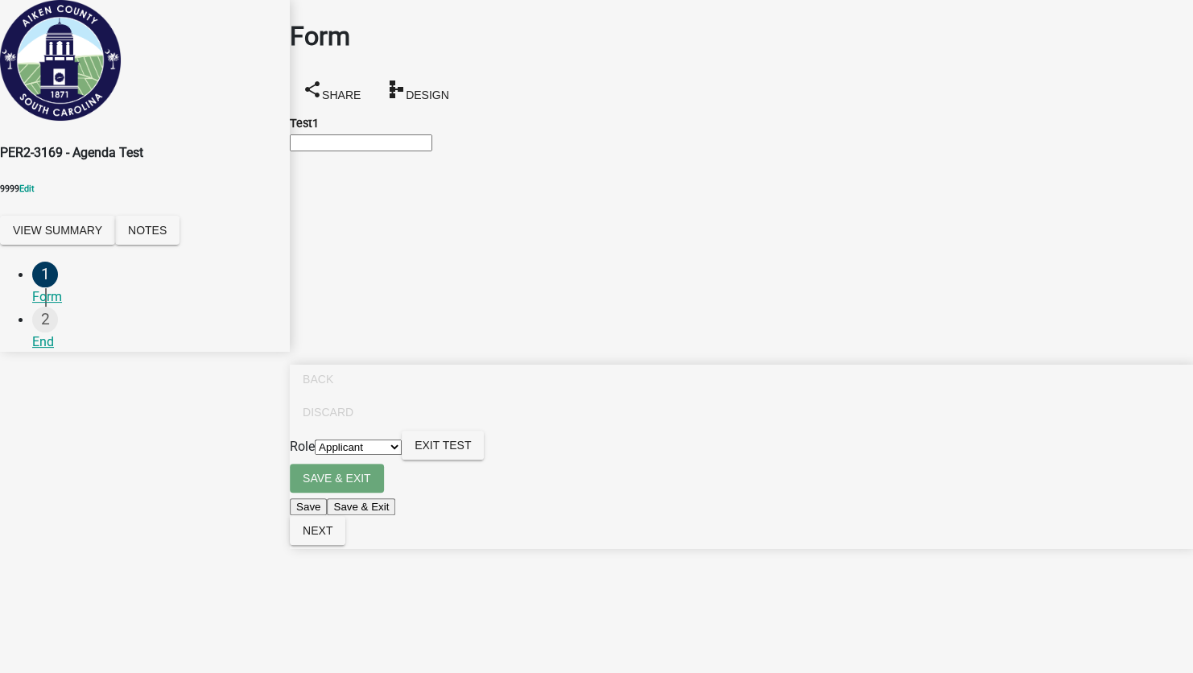
click at [432, 147] on input "Test1" at bounding box center [361, 142] width 142 height 17
type input "final random things2"
click at [332, 537] on span "Next" at bounding box center [318, 530] width 30 height 13
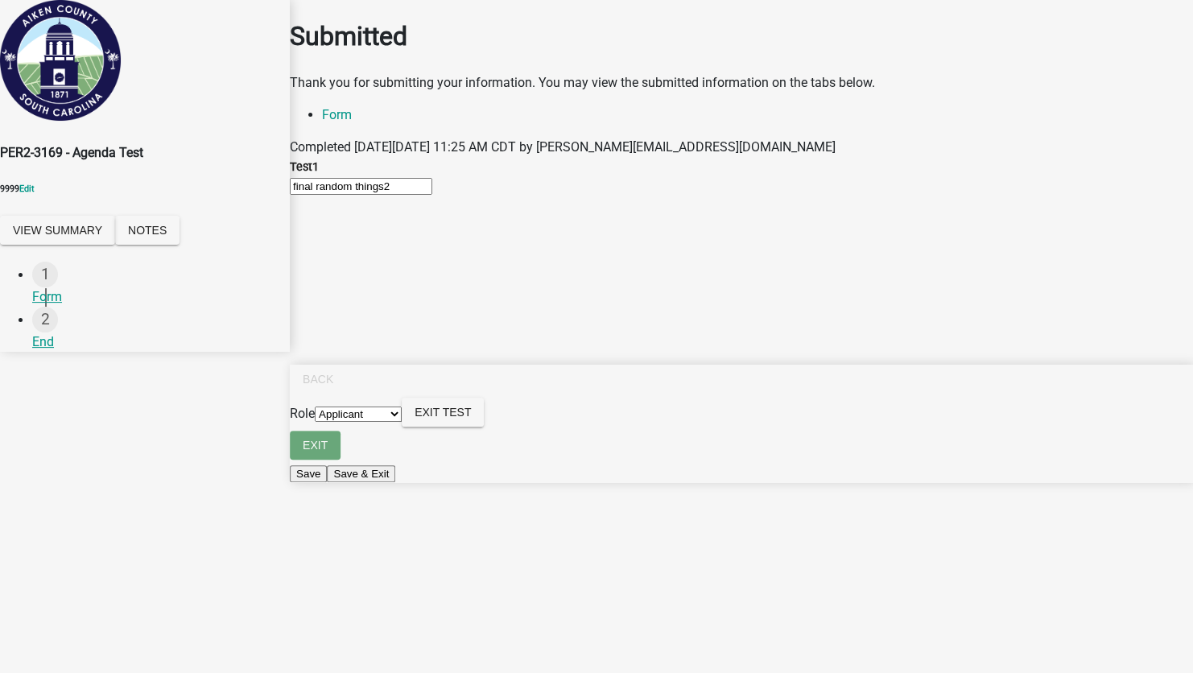
click at [402, 422] on select "Applicant Workflow Role Admin" at bounding box center [358, 414] width 87 height 15
select select "dc61ae3d-ecfa-4b8c-a4e3-cb06833ab92a"
click at [402, 422] on select "Applicant Workflow Role Admin" at bounding box center [358, 414] width 87 height 15
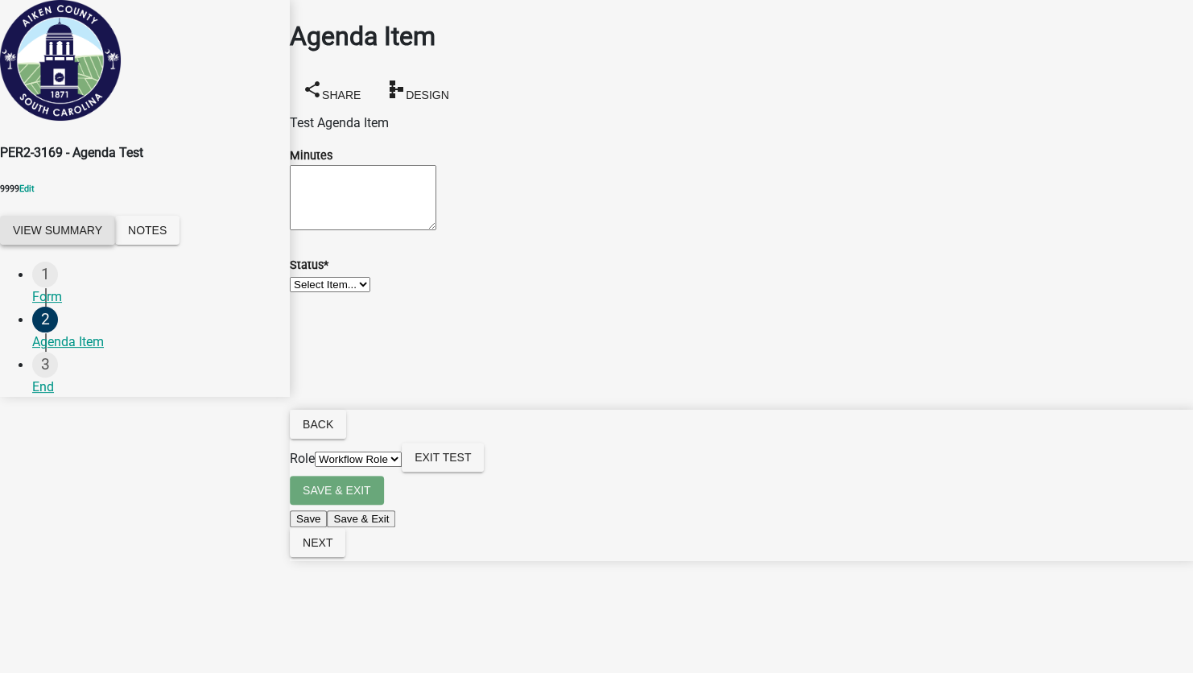
click at [115, 218] on button "View Summary" at bounding box center [57, 230] width 115 height 29
click at [76, 654] on button "Actions" at bounding box center [38, 668] width 76 height 29
click at [151, 47] on link "View Application Workflow" at bounding box center [75, 39] width 151 height 15
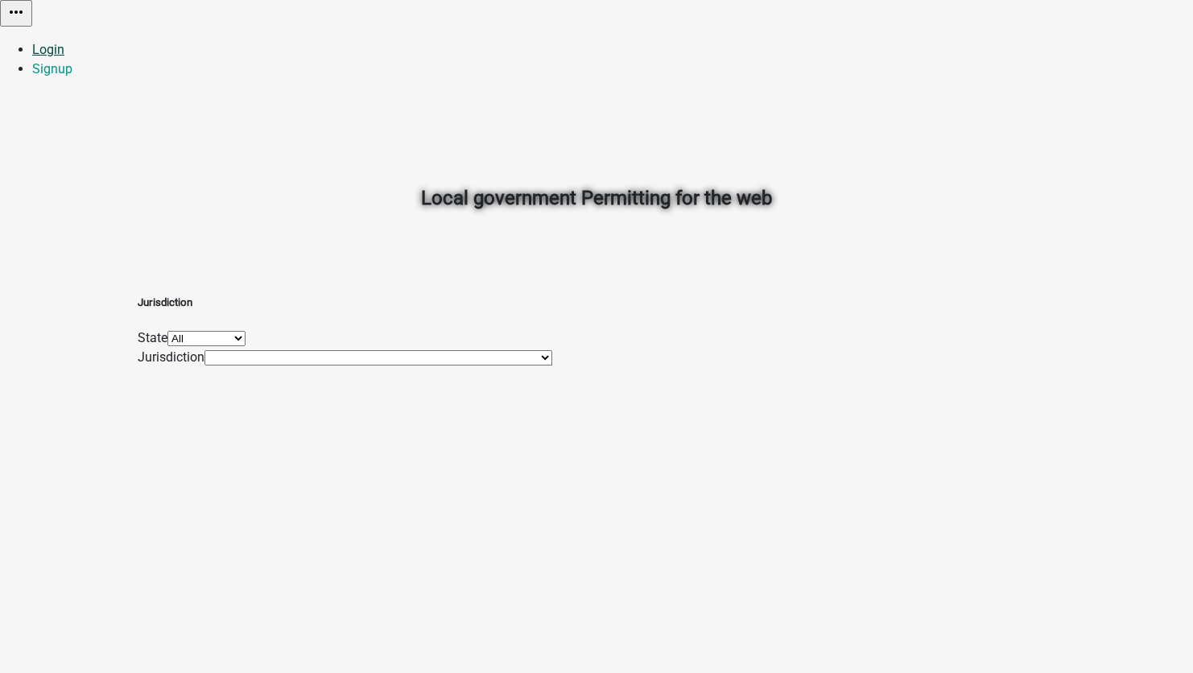
click at [64, 42] on link "Login" at bounding box center [48, 49] width 32 height 15
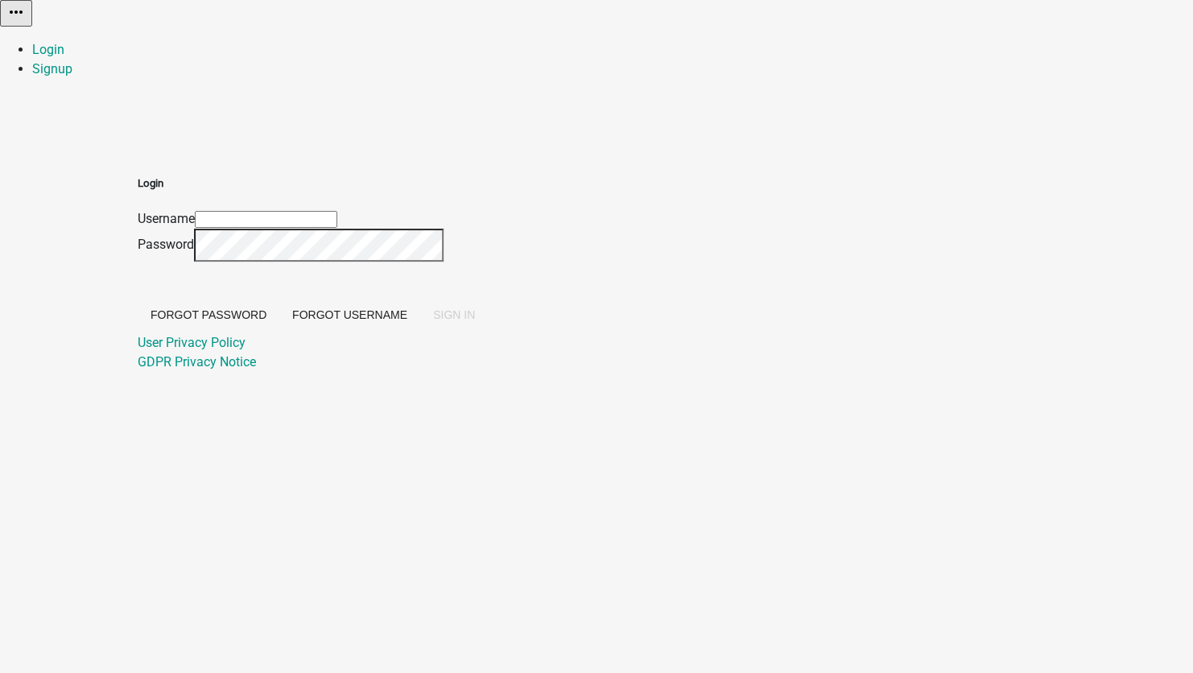
click at [337, 211] on input "Username" at bounding box center [266, 219] width 142 height 17
type input "[EMAIL_ADDRESS][DOMAIN_NAME]"
click at [475, 321] on span "SIGN IN" at bounding box center [454, 314] width 42 height 13
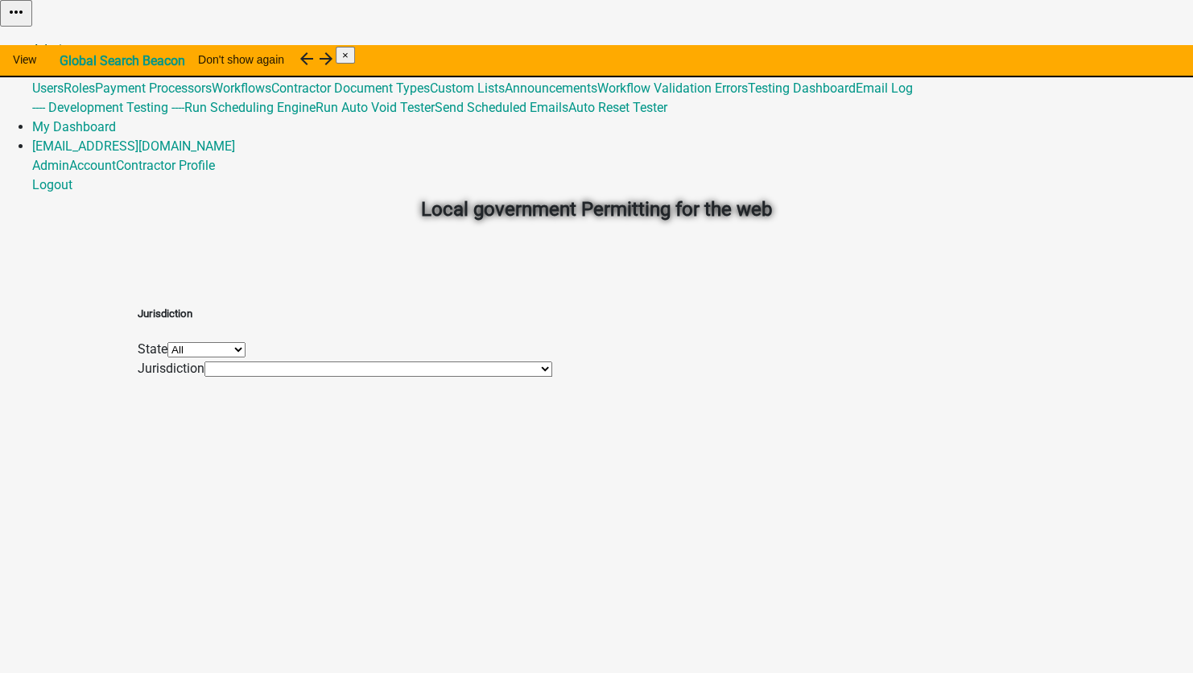
click at [69, 42] on link "Admin" at bounding box center [50, 49] width 37 height 15
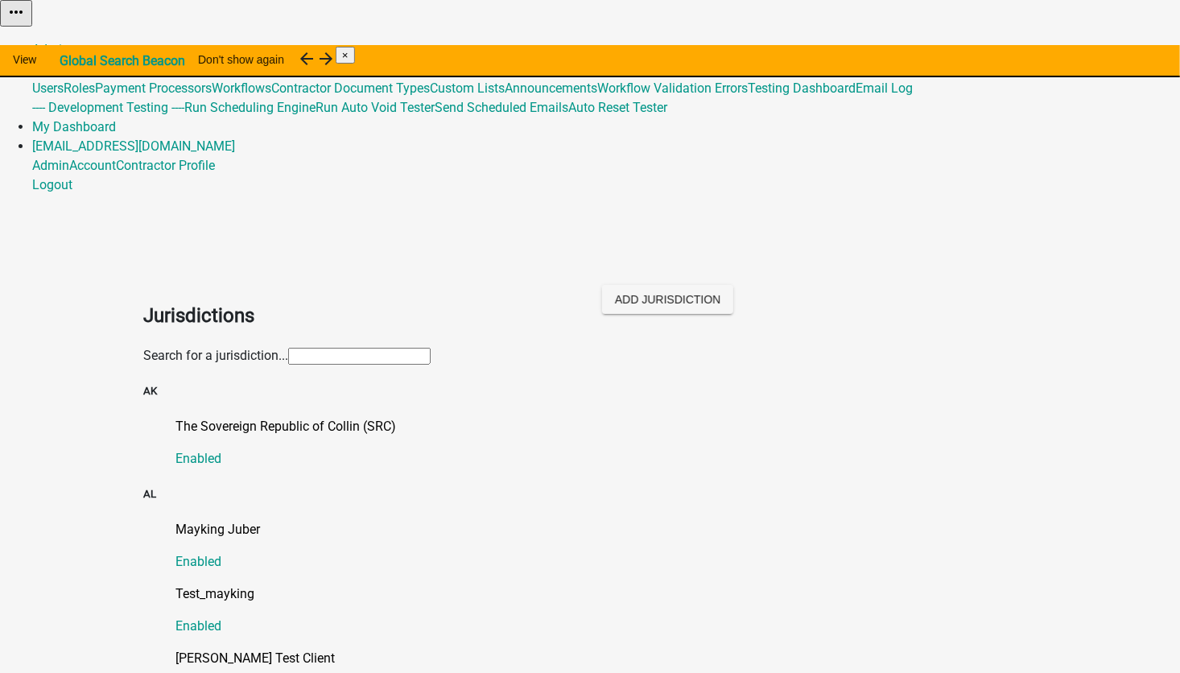
click at [288, 348] on input "text" at bounding box center [359, 356] width 142 height 17
click at [175, 417] on link "The Sovereign Republic of Collin (SRC) Enabled" at bounding box center [605, 443] width 861 height 52
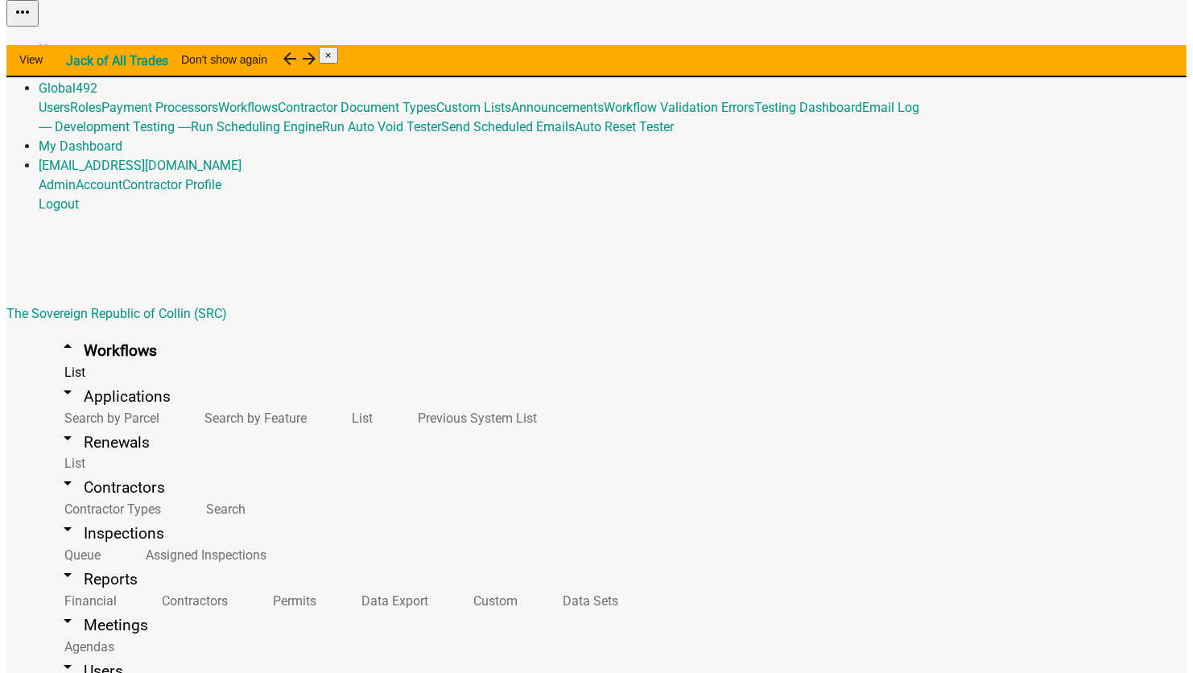
scroll to position [4655, 0]
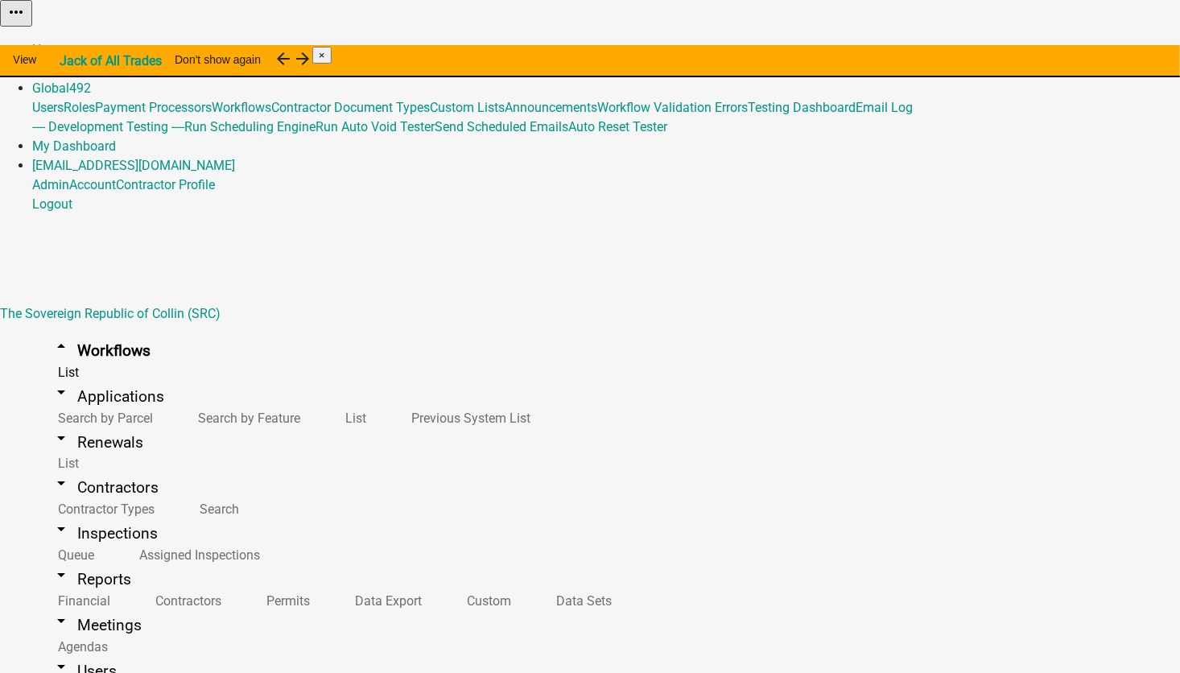
click at [1090, 49] on button "Start Application" at bounding box center [1135, 40] width 90 height 17
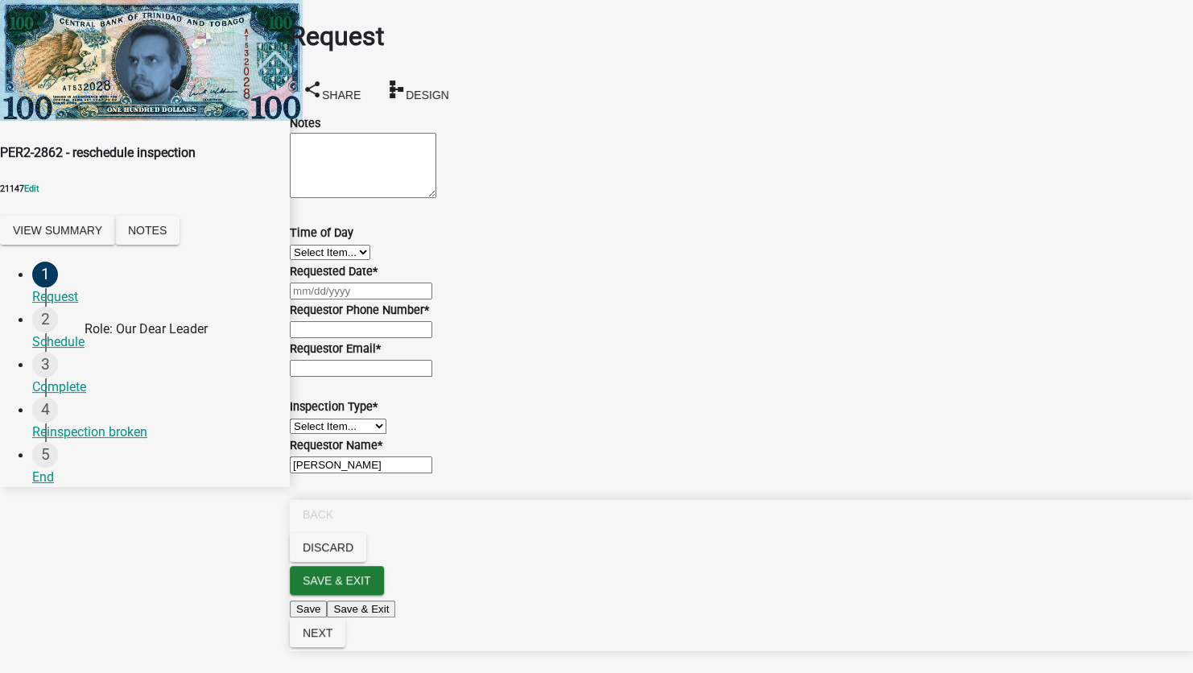
click at [326, 300] on div at bounding box center [741, 290] width 903 height 19
select select "9"
select select "2025"
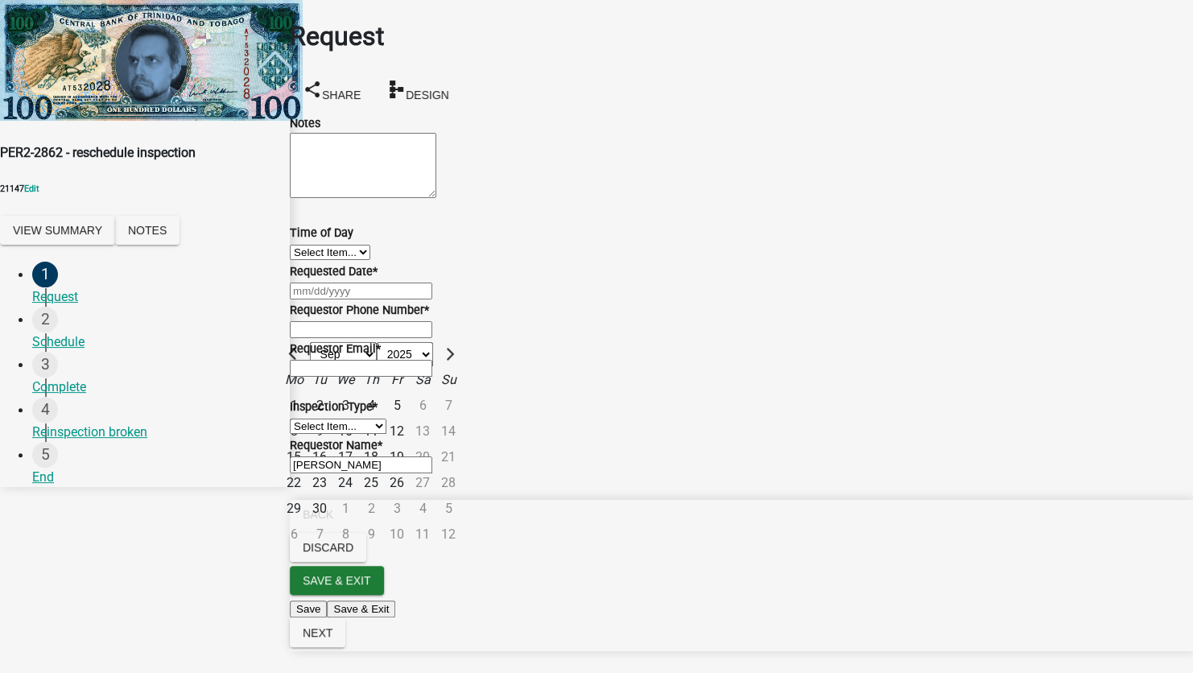
click at [332, 444] on div "9" at bounding box center [320, 432] width 26 height 26
type input "[DATE]"
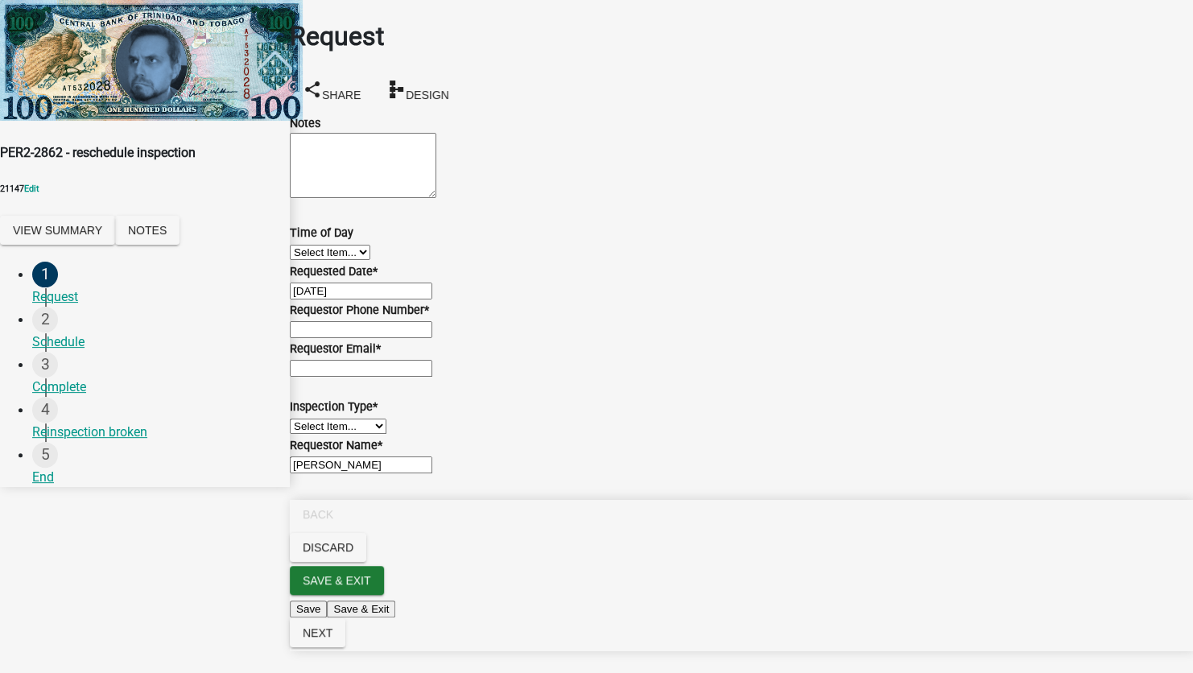
click at [371, 338] on input "Requestor Phone Number *" at bounding box center [361, 329] width 142 height 17
type input "5555555555"
type input "[EMAIL_ADDRESS][DOMAIN_NAME]"
click at [350, 419] on select "Select Item... Basic Inspection" at bounding box center [338, 426] width 97 height 15
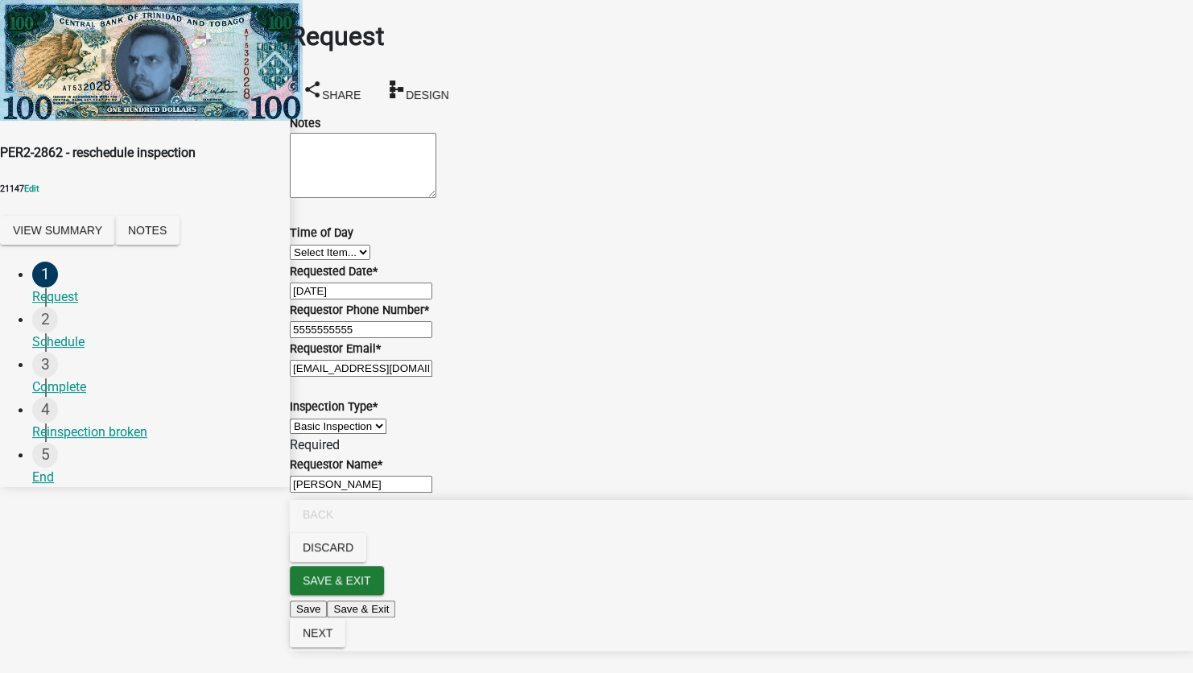
click at [309, 427] on select "Select Item... Basic Inspection" at bounding box center [338, 426] width 97 height 15
select select "57e13acf-710e-46d4-a0fb-47f1b2e0dfea"
click at [332, 639] on span "Next" at bounding box center [318, 632] width 30 height 13
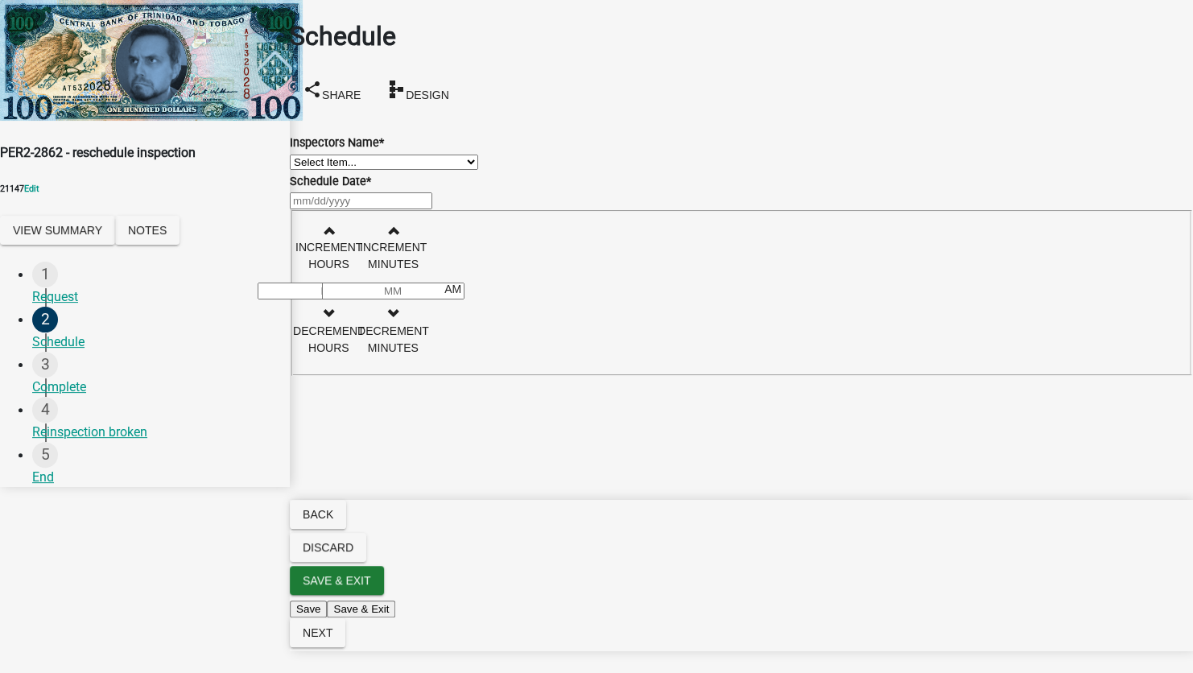
click at [427, 171] on wm-data-entity-input "Inspectors Name * Select Item... cmaroneAdmin ([PERSON_NAME])" at bounding box center [741, 142] width 903 height 58
click at [389, 165] on select "Select Item... cmaroneAdmin ([PERSON_NAME])" at bounding box center [384, 162] width 188 height 15
select select "51da1791-cd4a-415d-95fb-24d1b0e671f8"
click at [309, 155] on select "Select Item... cmaroneAdmin ([PERSON_NAME])" at bounding box center [384, 162] width 188 height 15
select select "9"
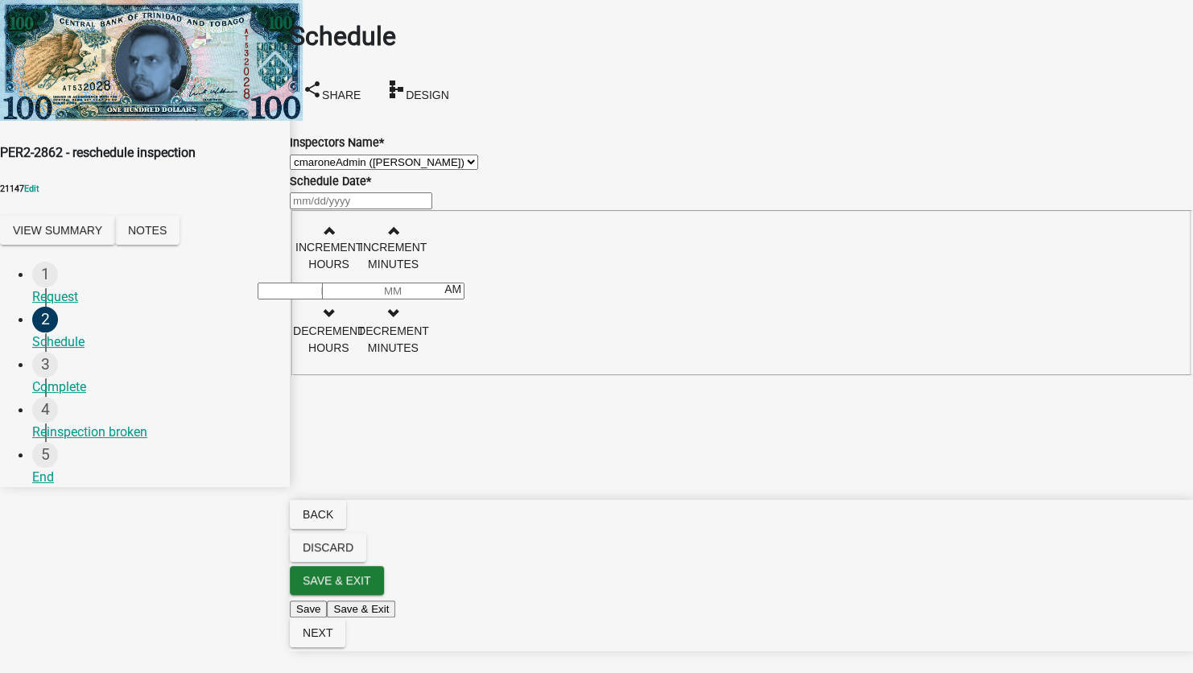
select select "2025"
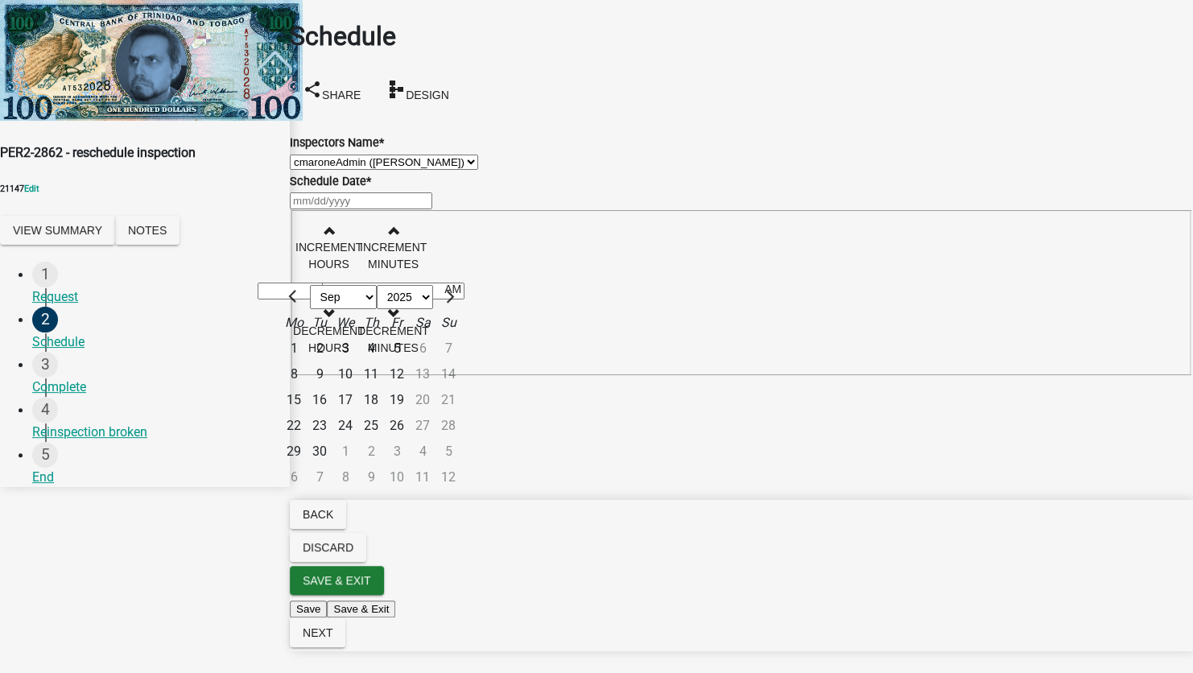
click at [353, 210] on div "[PERSON_NAME] Feb Mar Apr [PERSON_NAME][DATE] Oct Nov [DATE] 1526 1527 1528 152…" at bounding box center [741, 200] width 903 height 19
click at [358, 387] on div "10" at bounding box center [345, 374] width 26 height 26
type input "[DATE]"
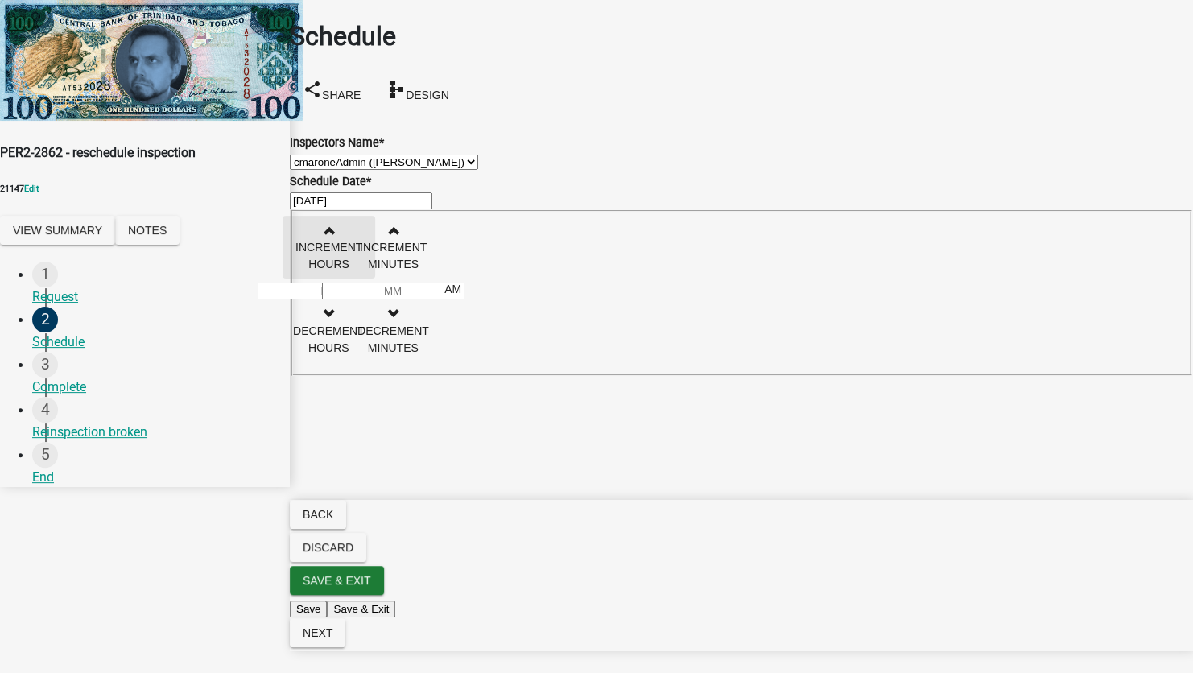
drag, startPoint x: 480, startPoint y: 254, endPoint x: 515, endPoint y: 319, distance: 73.5
click at [332, 237] on span "button" at bounding box center [328, 230] width 8 height 13
type input "01"
type input "00"
click at [332, 639] on span "Next" at bounding box center [318, 632] width 30 height 13
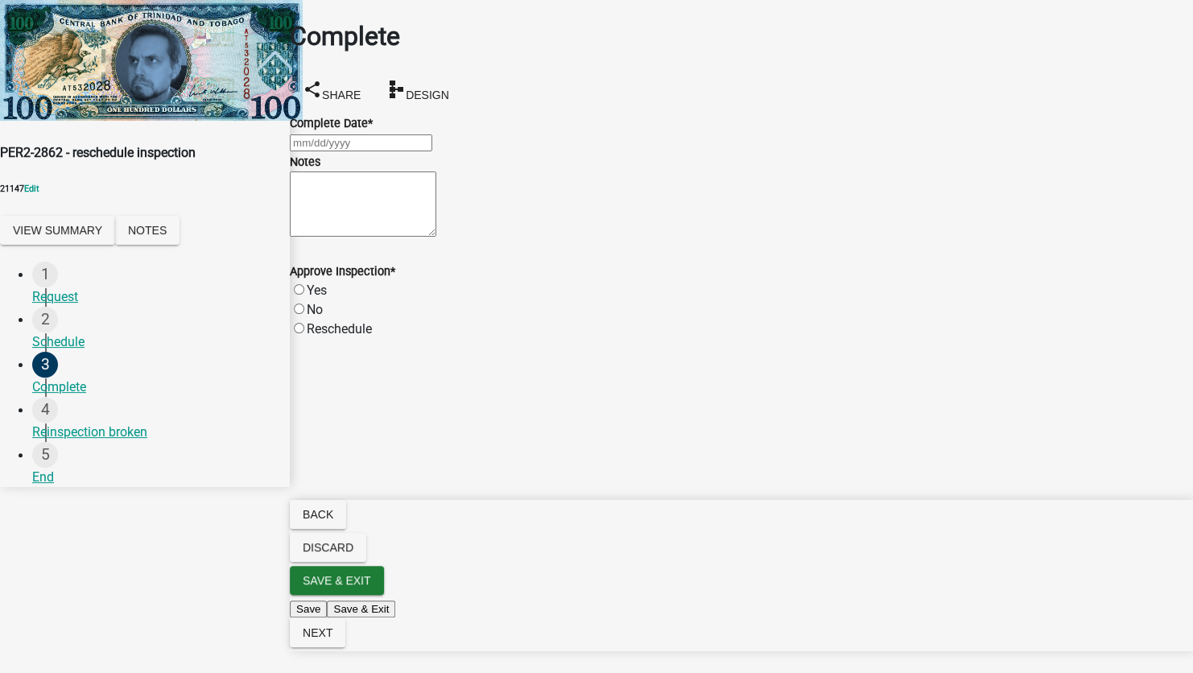
click at [318, 298] on label "Yes" at bounding box center [317, 290] width 20 height 15
click at [304, 295] on input "Yes" at bounding box center [299, 289] width 10 height 10
radio input "true"
click at [338, 152] on div at bounding box center [741, 142] width 903 height 19
select select "9"
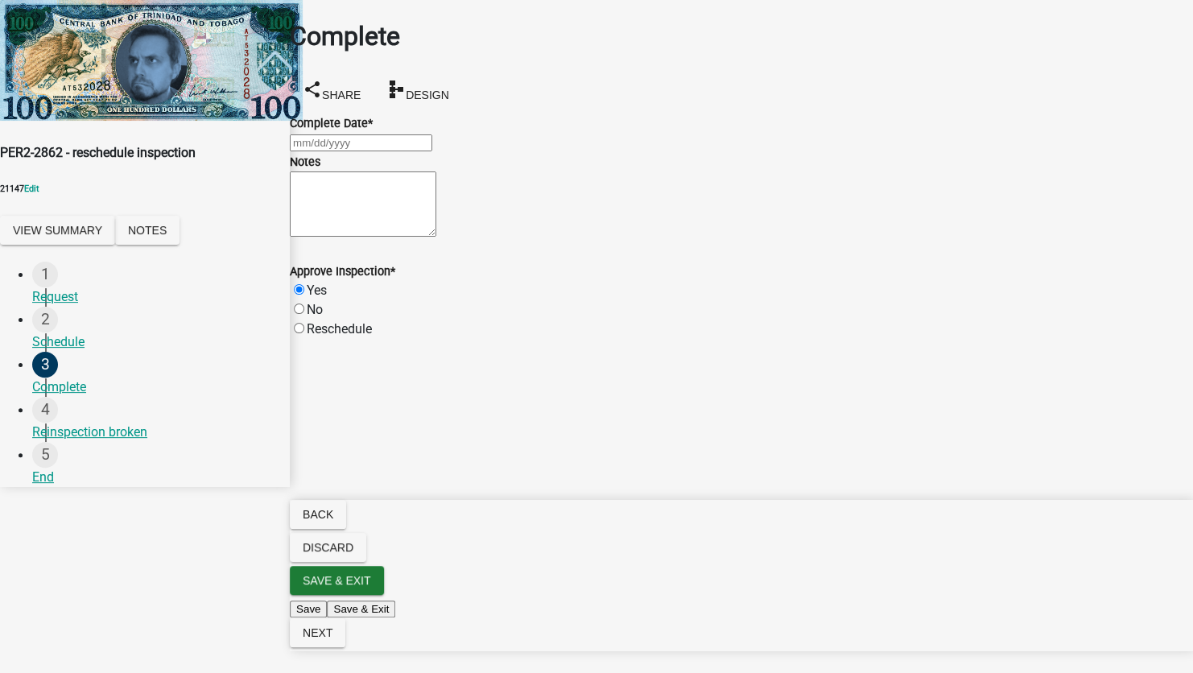
select select "2025"
click at [358, 270] on div "10" at bounding box center [345, 283] width 26 height 26
type input "[DATE]"
click at [332, 639] on span "Next" at bounding box center [318, 632] width 30 height 13
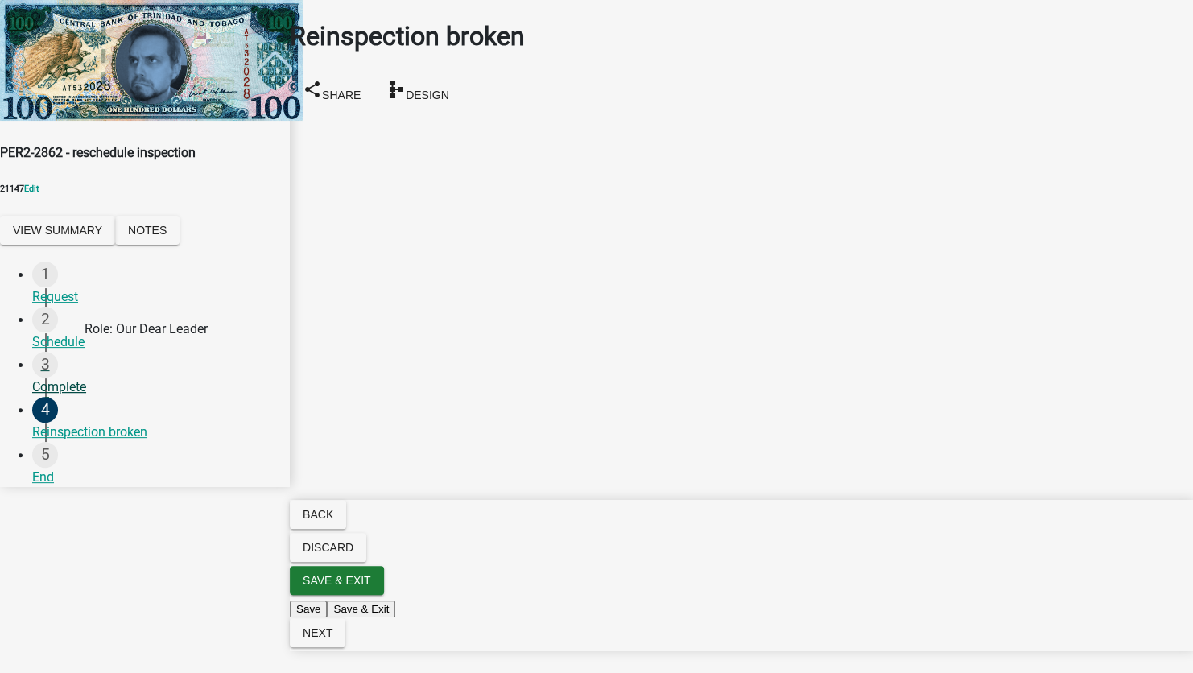
click at [89, 378] on div "Complete" at bounding box center [154, 387] width 245 height 19
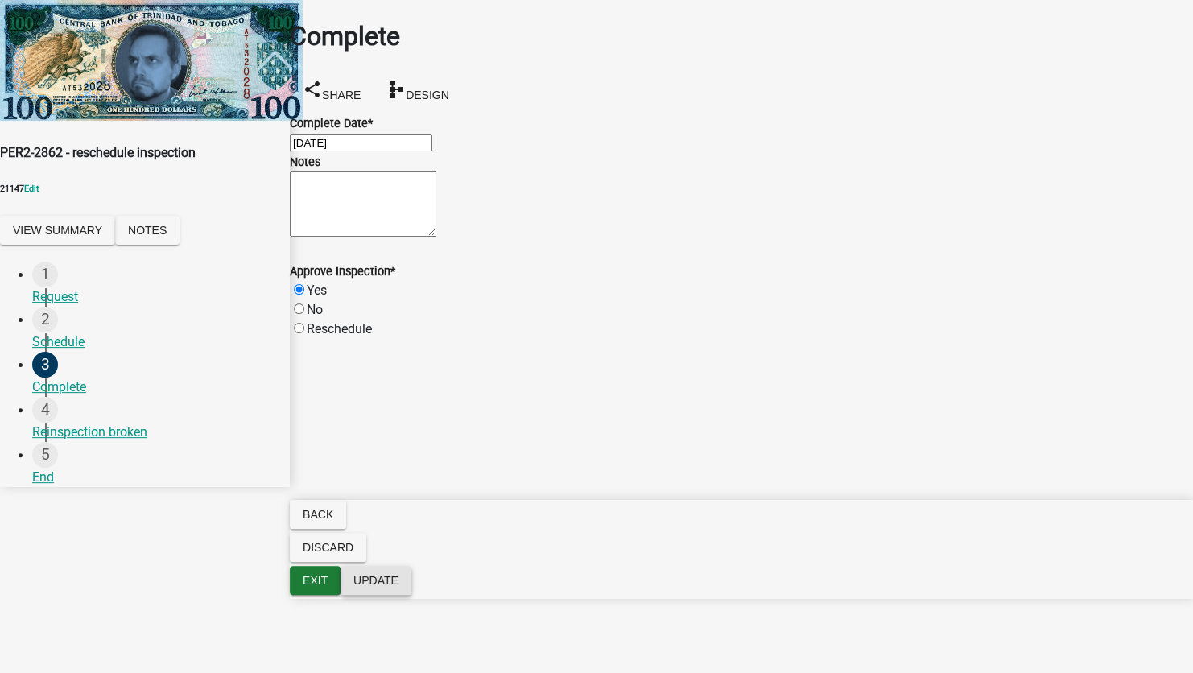
click at [398, 587] on span "Update" at bounding box center [375, 580] width 45 height 13
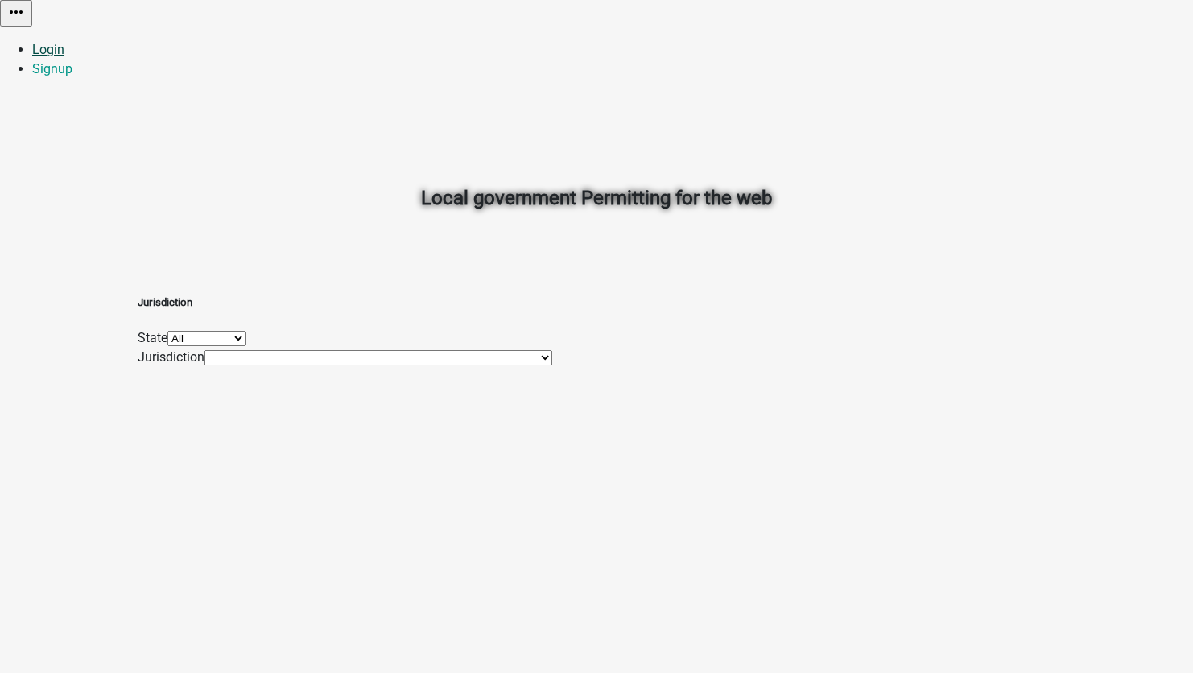
click at [64, 42] on link "Login" at bounding box center [48, 49] width 32 height 15
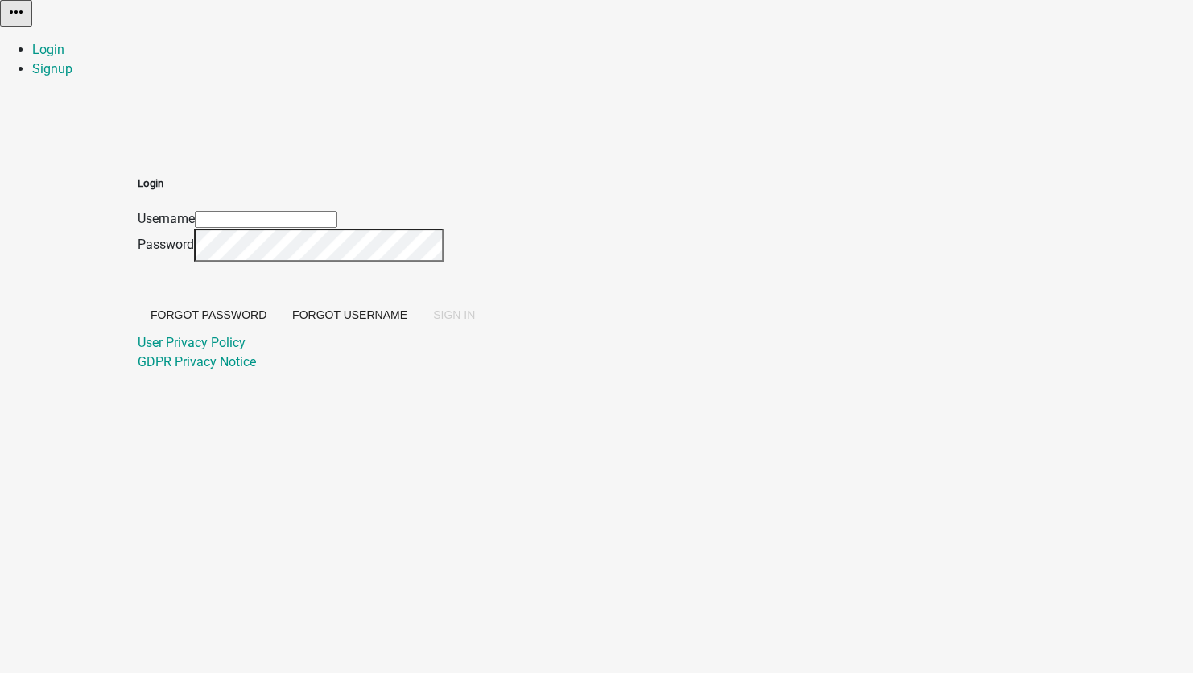
click at [337, 211] on input "Username" at bounding box center [266, 219] width 142 height 17
type input "[EMAIL_ADDRESS][DOMAIN_NAME]"
click at [488, 329] on button "SIGN IN" at bounding box center [454, 314] width 68 height 29
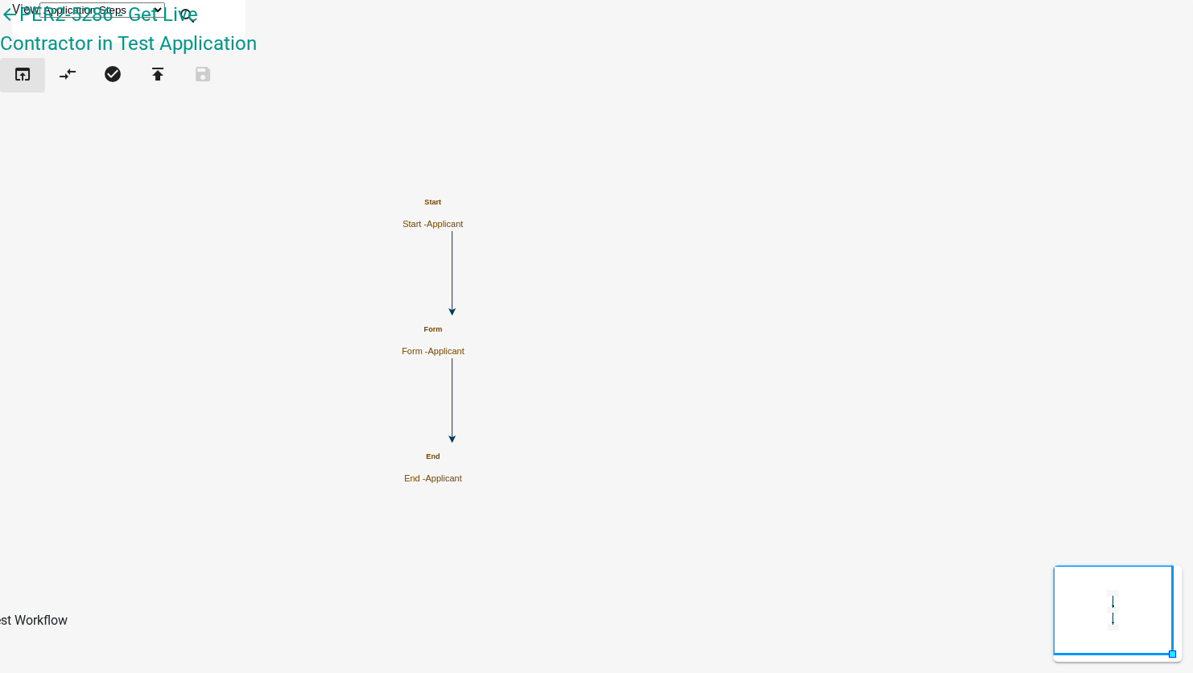
click at [30, 80] on icon "open_in_browser" at bounding box center [22, 75] width 19 height 23
click at [328, 192] on icon "Start Start - Applicant Form Form - Applicant End End - Applicant" at bounding box center [596, 336] width 1191 height 671
click at [32, 87] on icon "open_in_browser" at bounding box center [22, 75] width 19 height 23
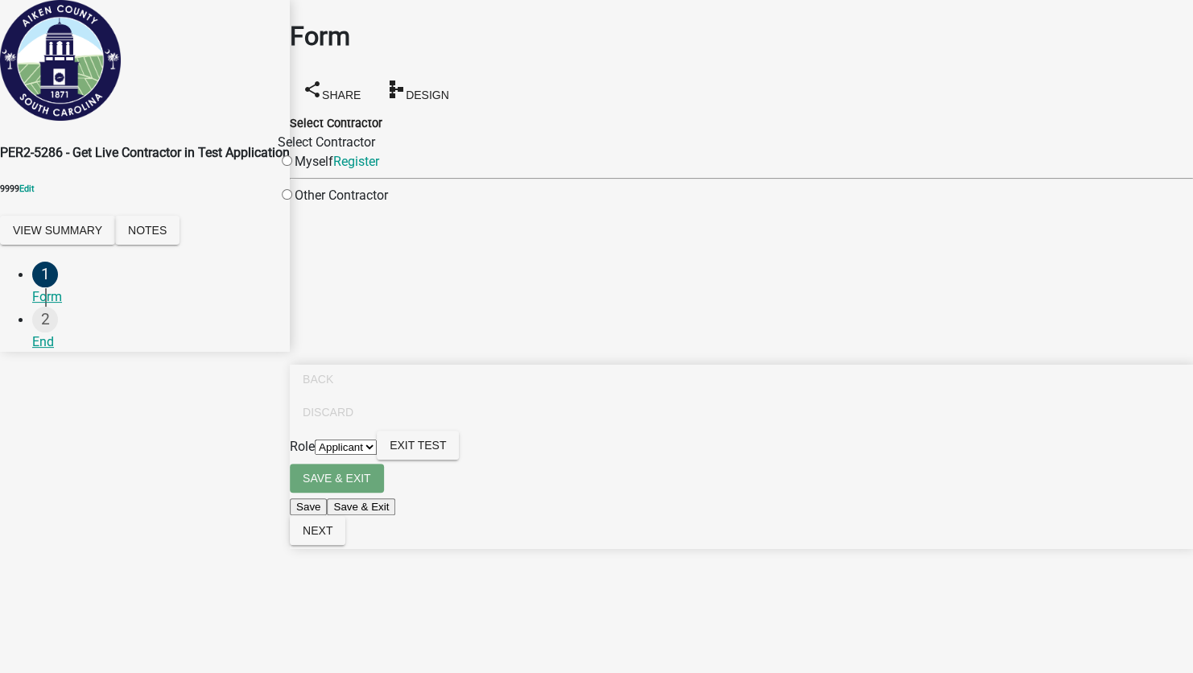
click at [379, 200] on div "Other Contractor" at bounding box center [333, 195] width 110 height 19
click at [353, 202] on div "Other Contractor" at bounding box center [333, 195] width 110 height 19
click at [292, 197] on input "radio" at bounding box center [287, 194] width 10 height 10
radio input "true"
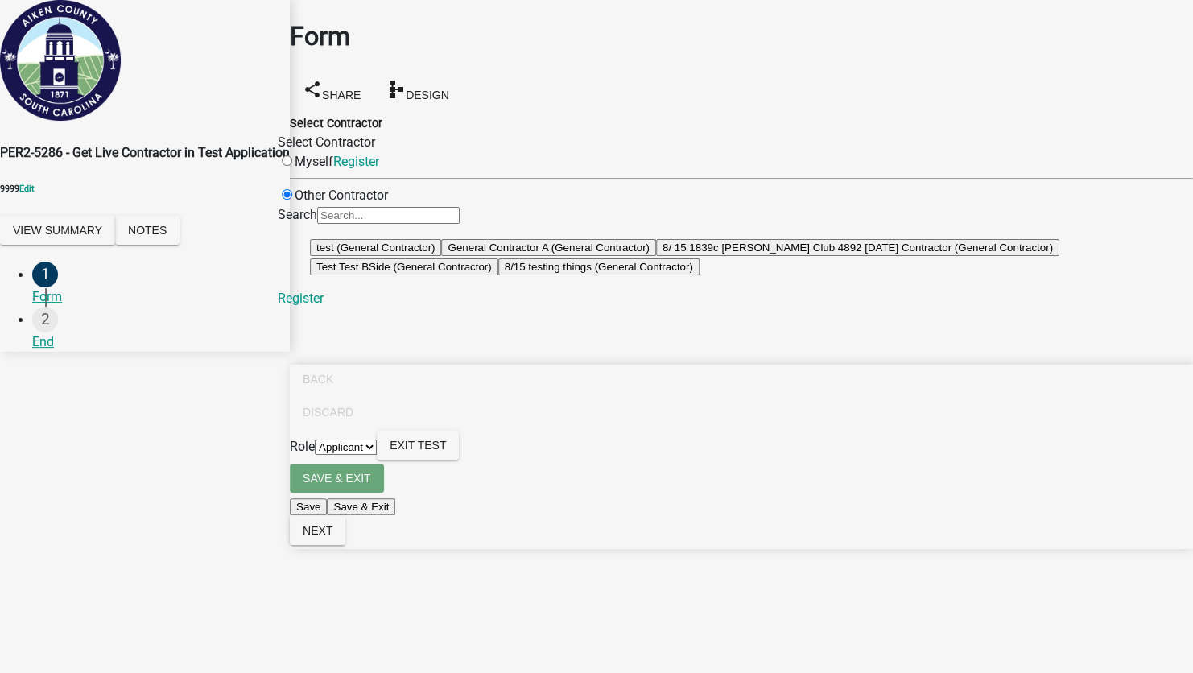
click at [441, 256] on button "test (General Contractor)" at bounding box center [375, 247] width 131 height 17
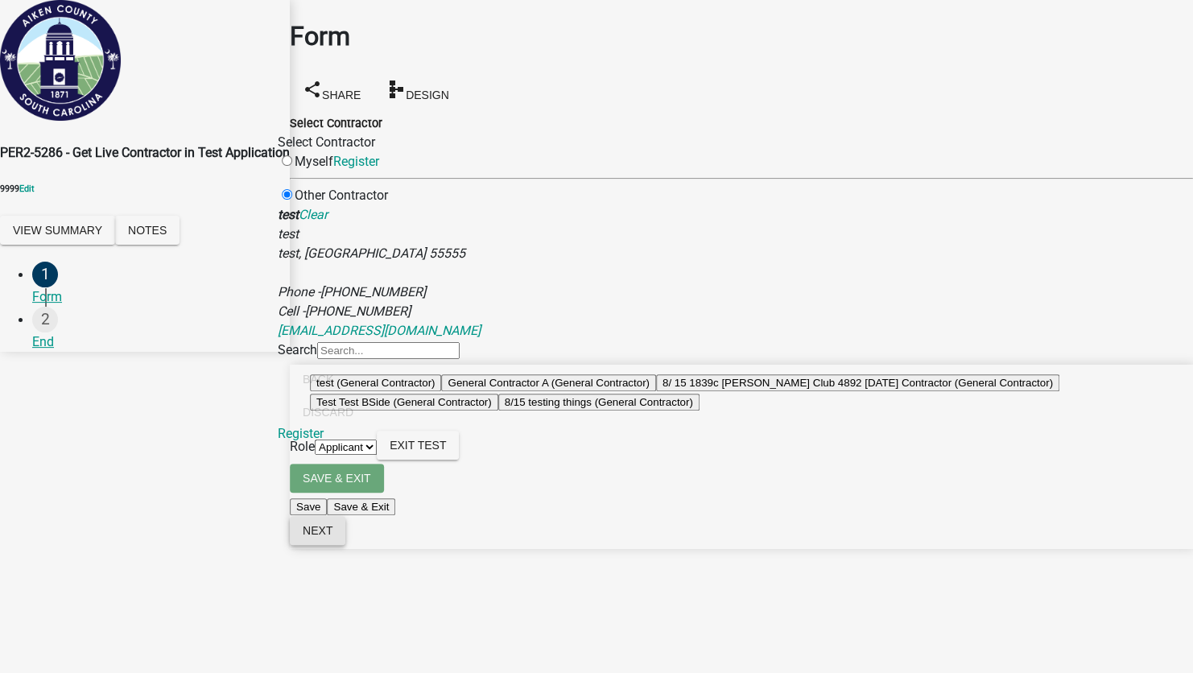
click at [332, 537] on span "Next" at bounding box center [318, 530] width 30 height 13
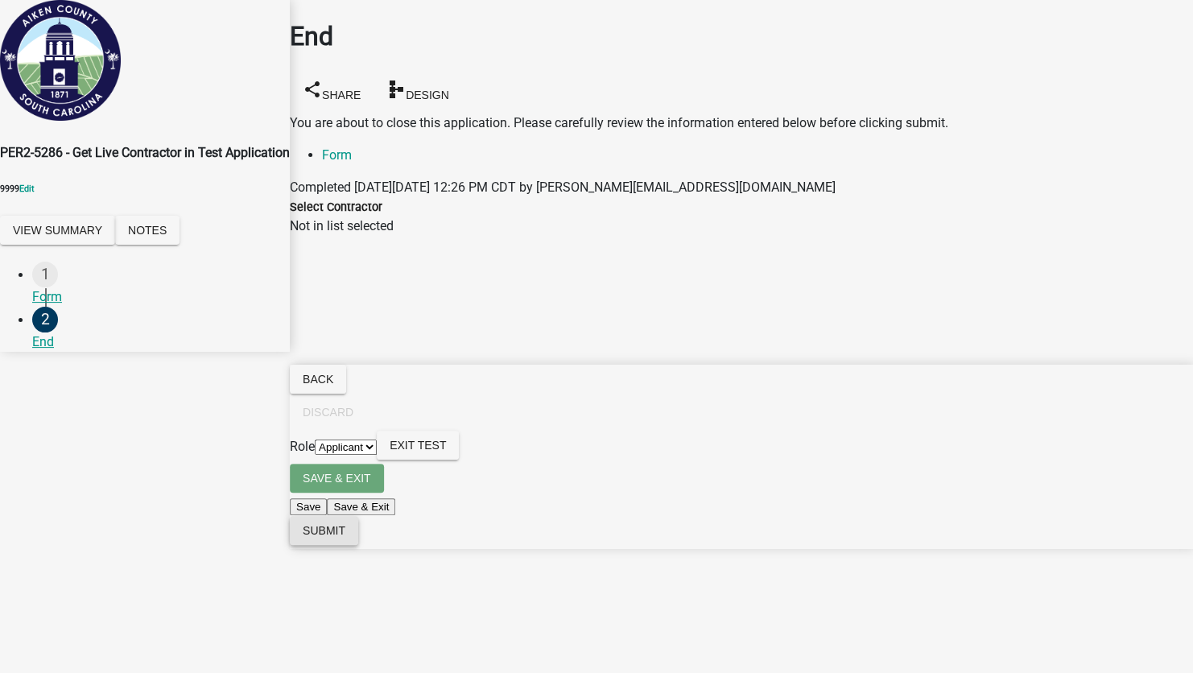
click at [345, 537] on span "Submit" at bounding box center [324, 530] width 43 height 13
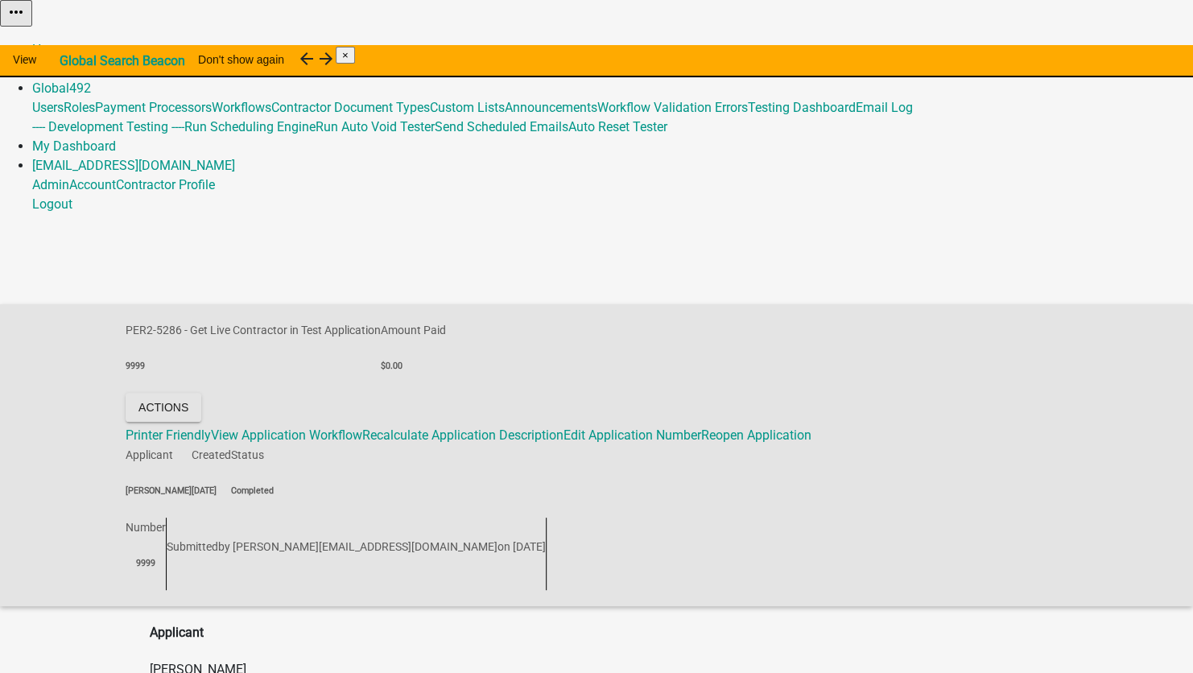
drag, startPoint x: 635, startPoint y: 647, endPoint x: 638, endPoint y: 584, distance: 63.7
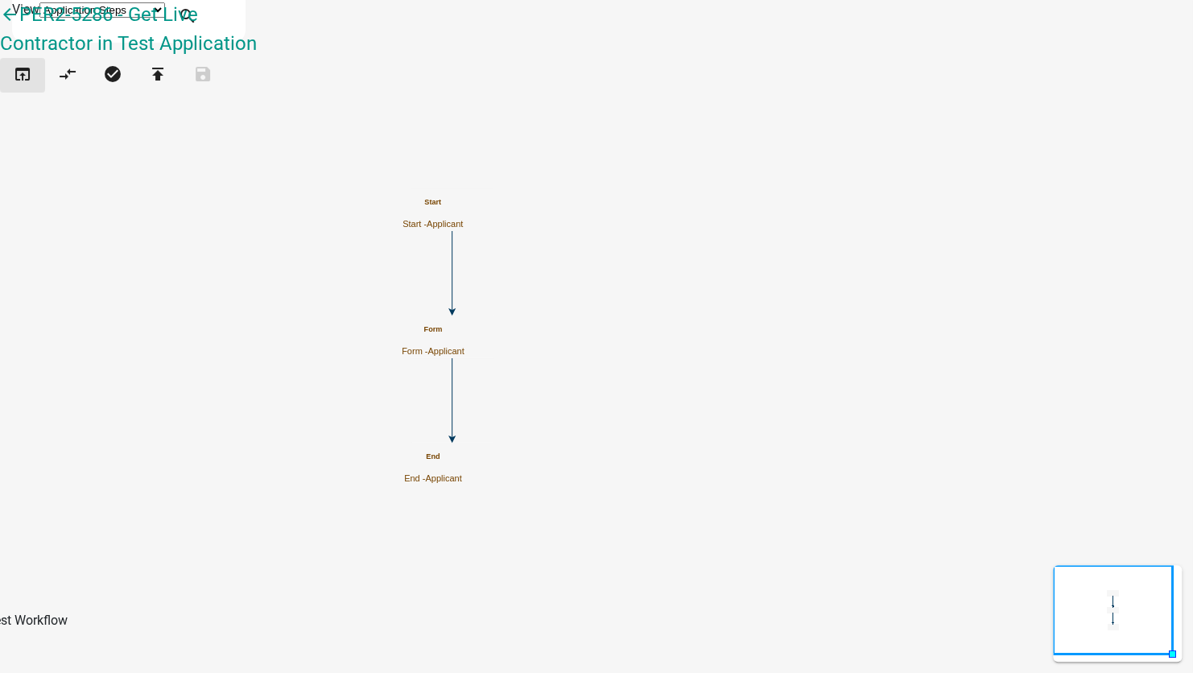
click at [27, 74] on button "open_in_browser" at bounding box center [22, 75] width 45 height 35
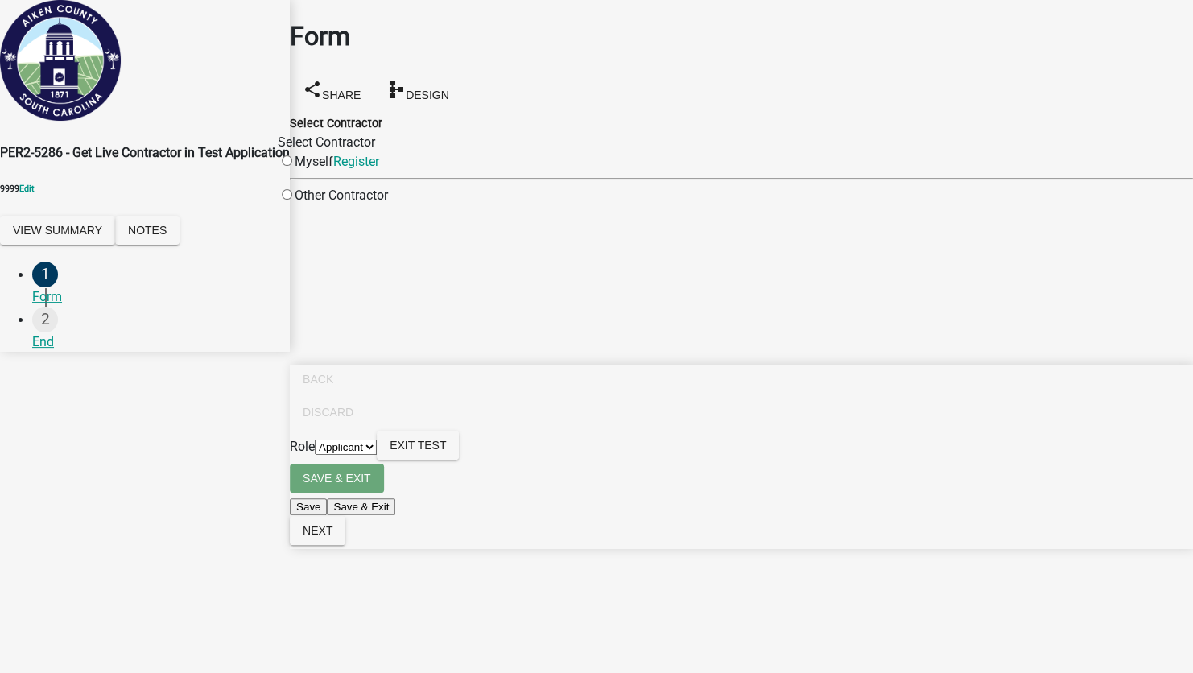
click at [292, 155] on input "radio" at bounding box center [287, 160] width 10 height 10
radio input "true"
click at [292, 200] on input "radio" at bounding box center [287, 194] width 10 height 10
radio input "true"
radio input "false"
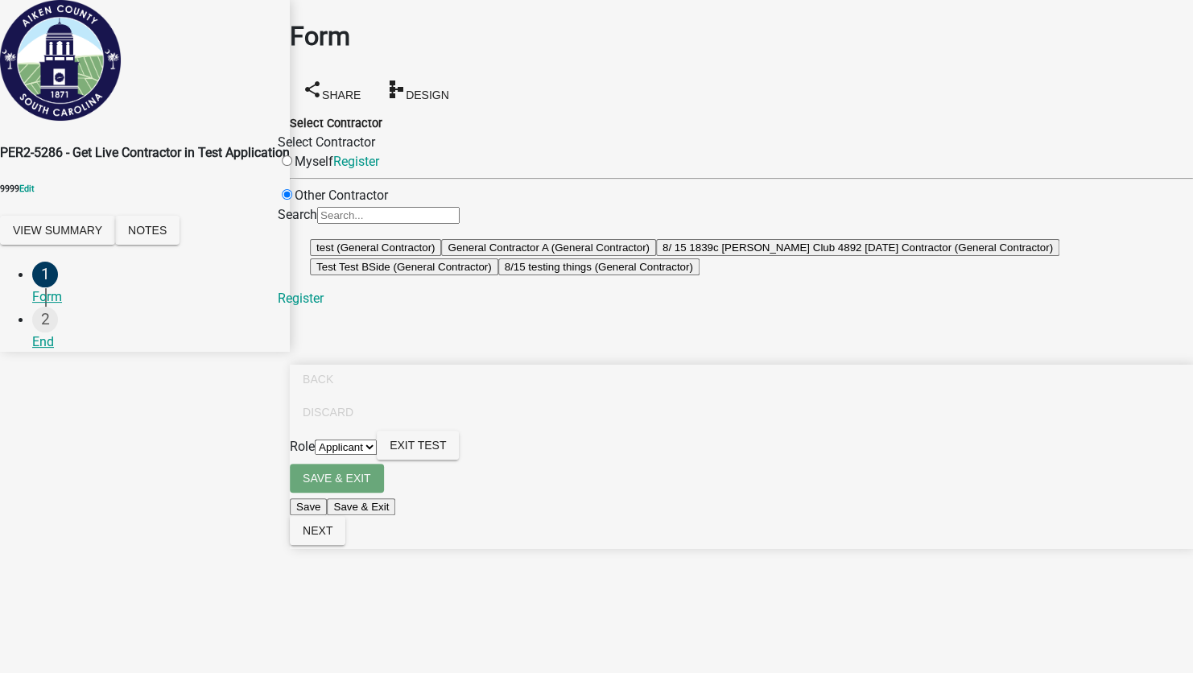
click at [498, 275] on button "Test Test BSide (General Contractor)" at bounding box center [404, 266] width 188 height 17
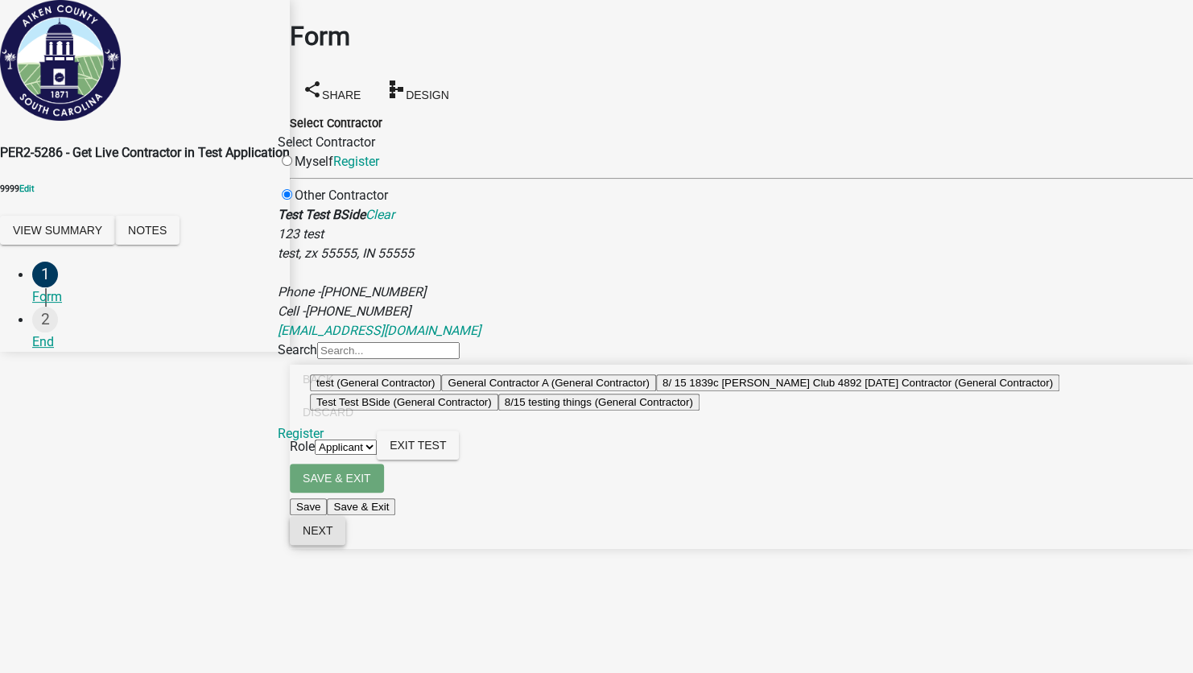
click at [332, 537] on span "Next" at bounding box center [318, 530] width 30 height 13
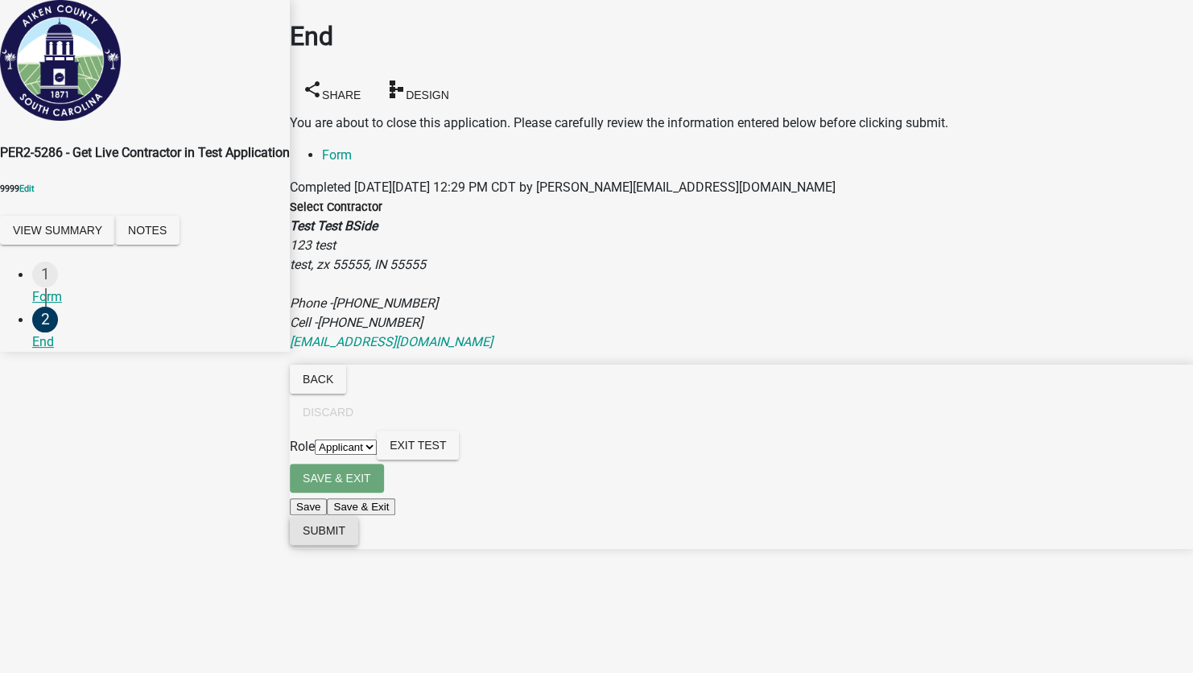
click at [358, 545] on button "Submit" at bounding box center [324, 530] width 68 height 29
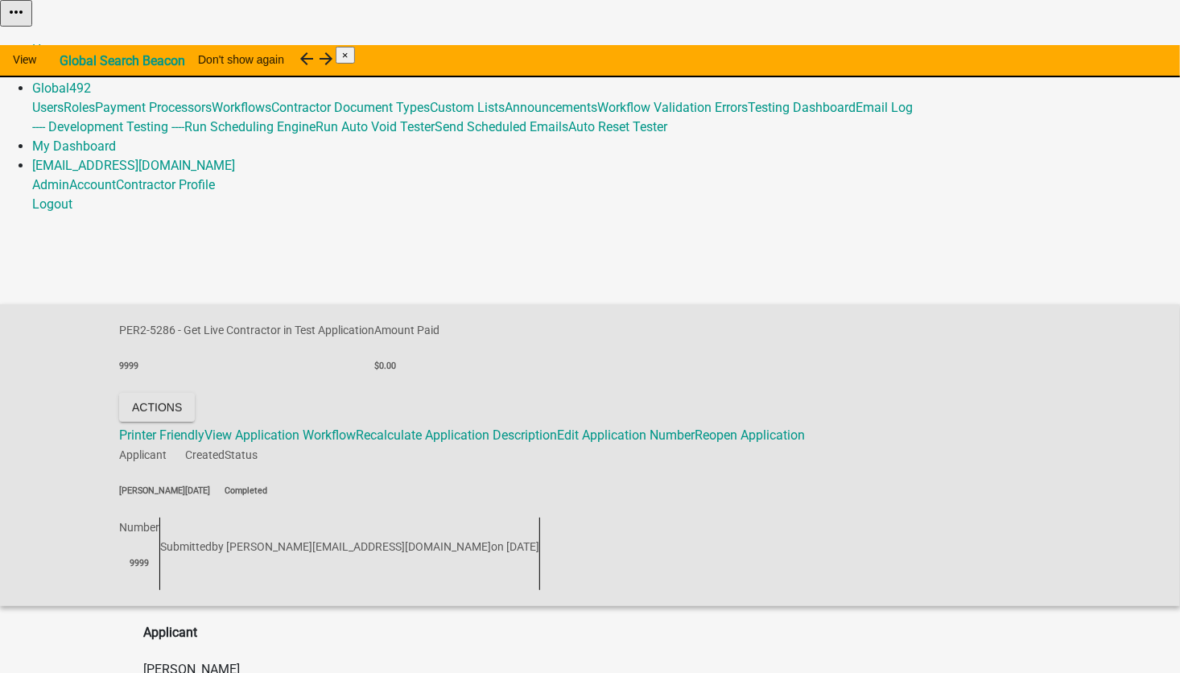
click at [69, 61] on link "Admin" at bounding box center [50, 68] width 37 height 15
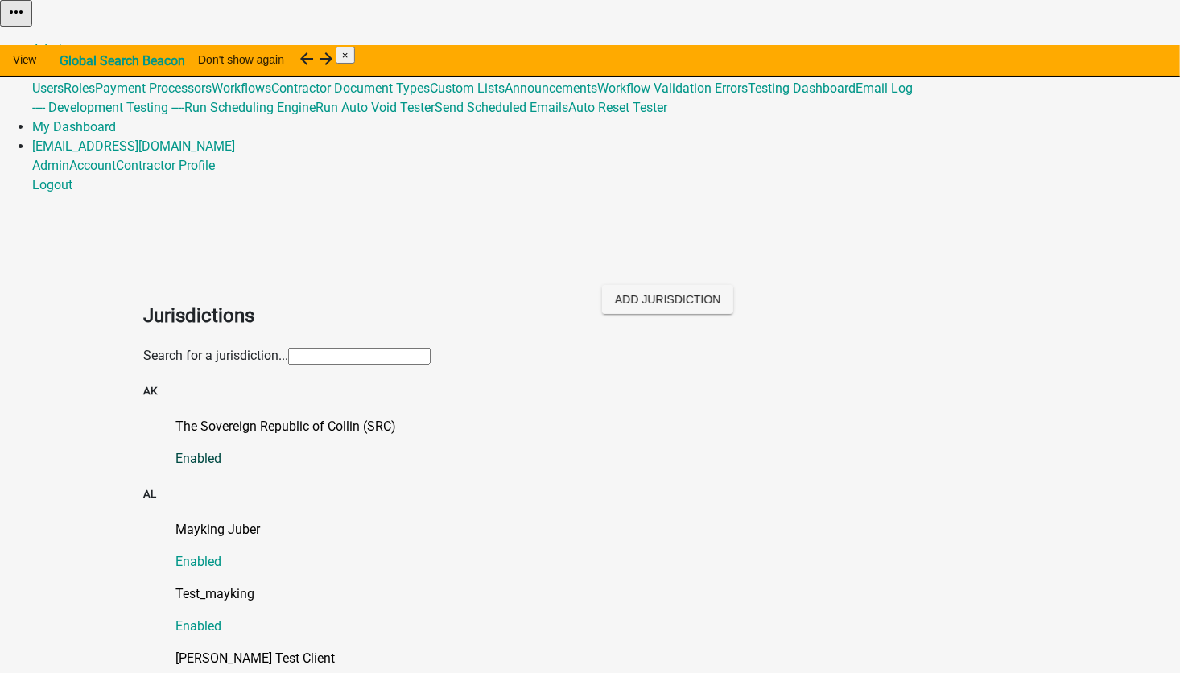
click at [259, 417] on p "The Sovereign Republic of Collin (SRC)" at bounding box center [605, 426] width 861 height 19
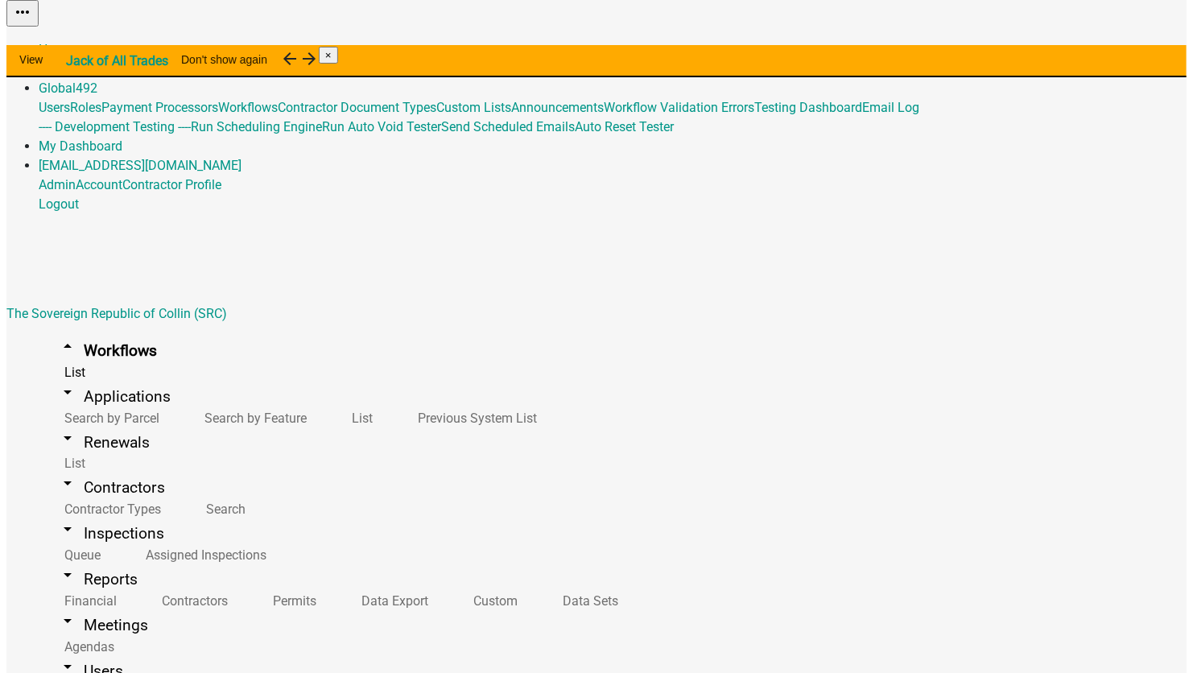
scroll to position [3758, 0]
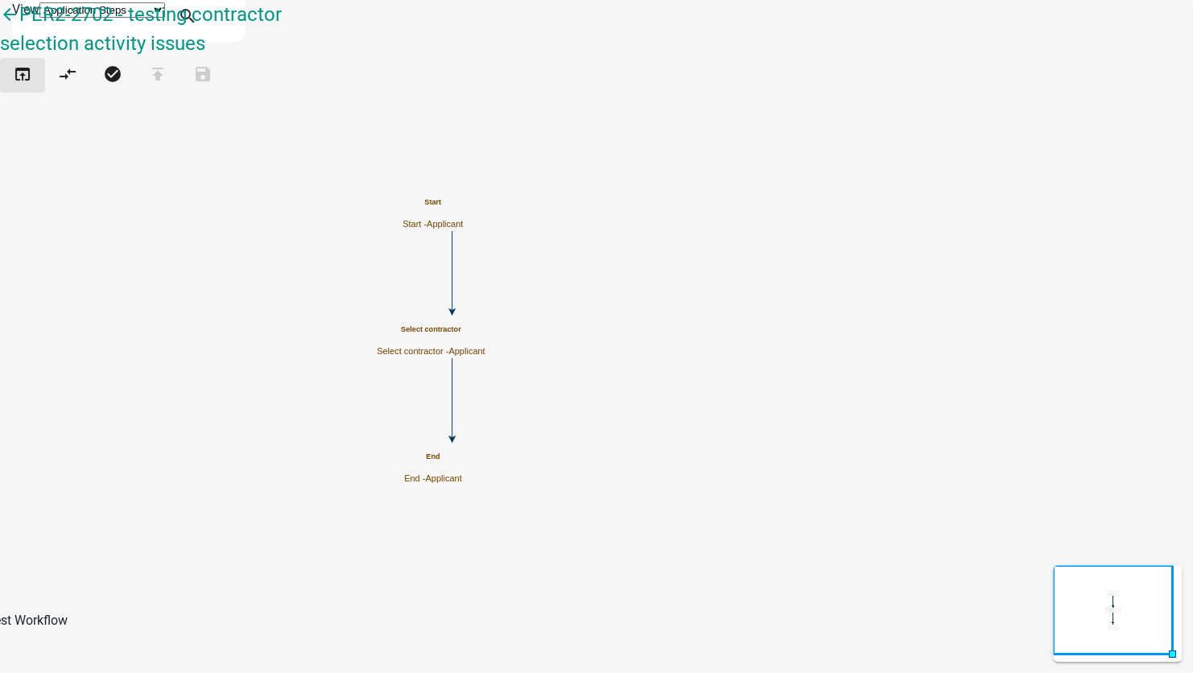
click at [28, 87] on icon "open_in_browser" at bounding box center [22, 75] width 19 height 23
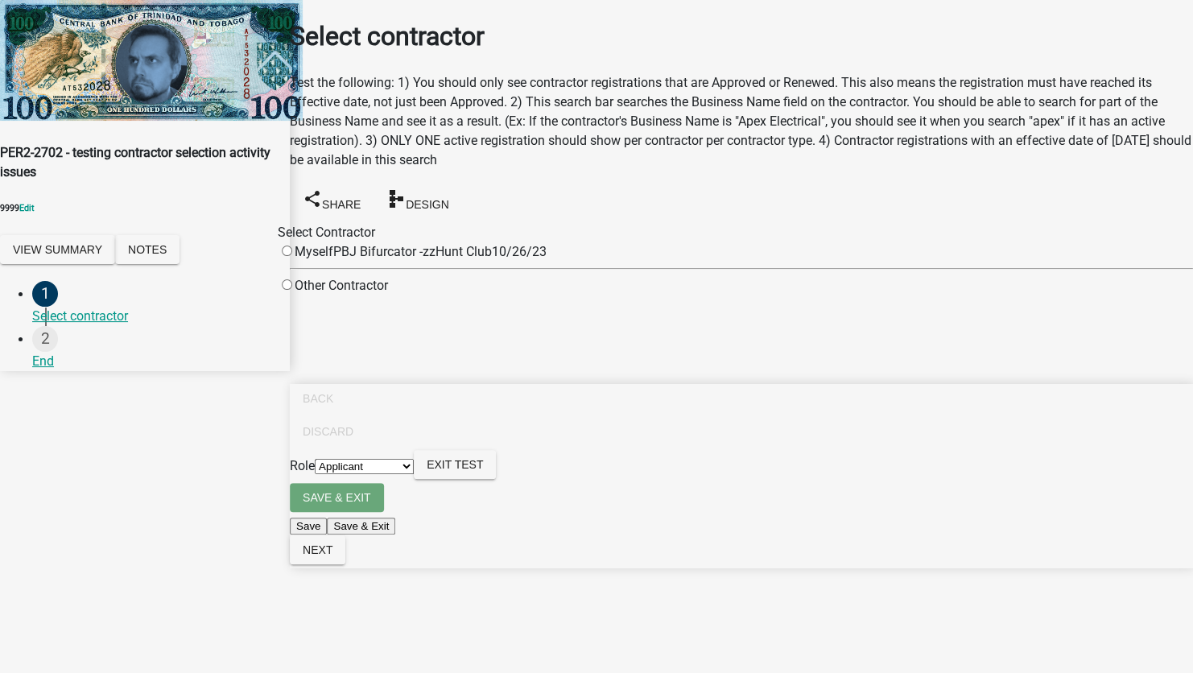
click at [292, 281] on input "radio" at bounding box center [287, 284] width 10 height 10
radio input "true"
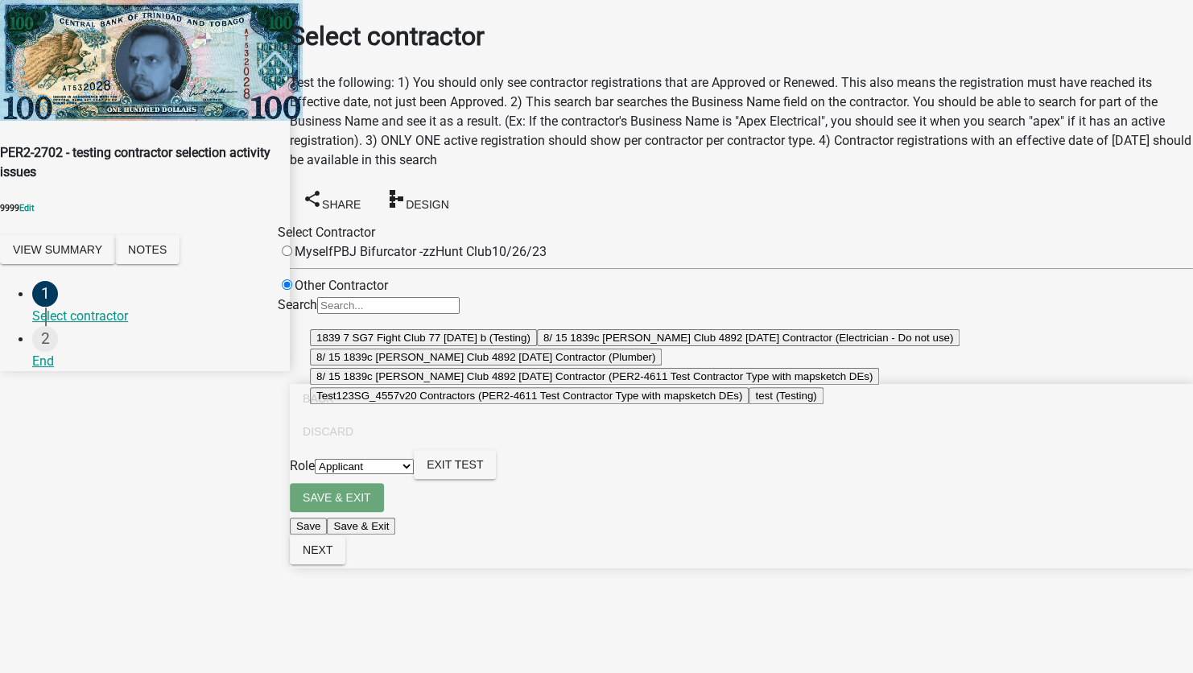
click at [537, 346] on button "1839 7 SG7 Fight Club 77 [DATE] b (Testing)" at bounding box center [423, 337] width 227 height 17
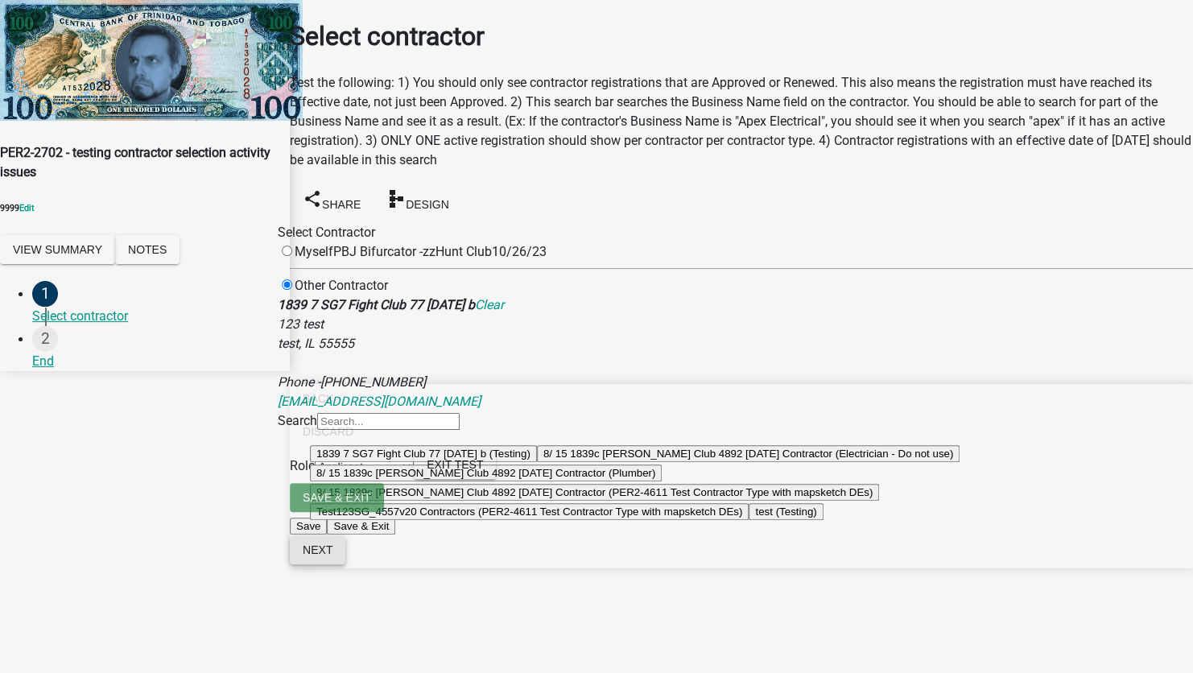
click at [332, 556] on span "Next" at bounding box center [318, 549] width 30 height 13
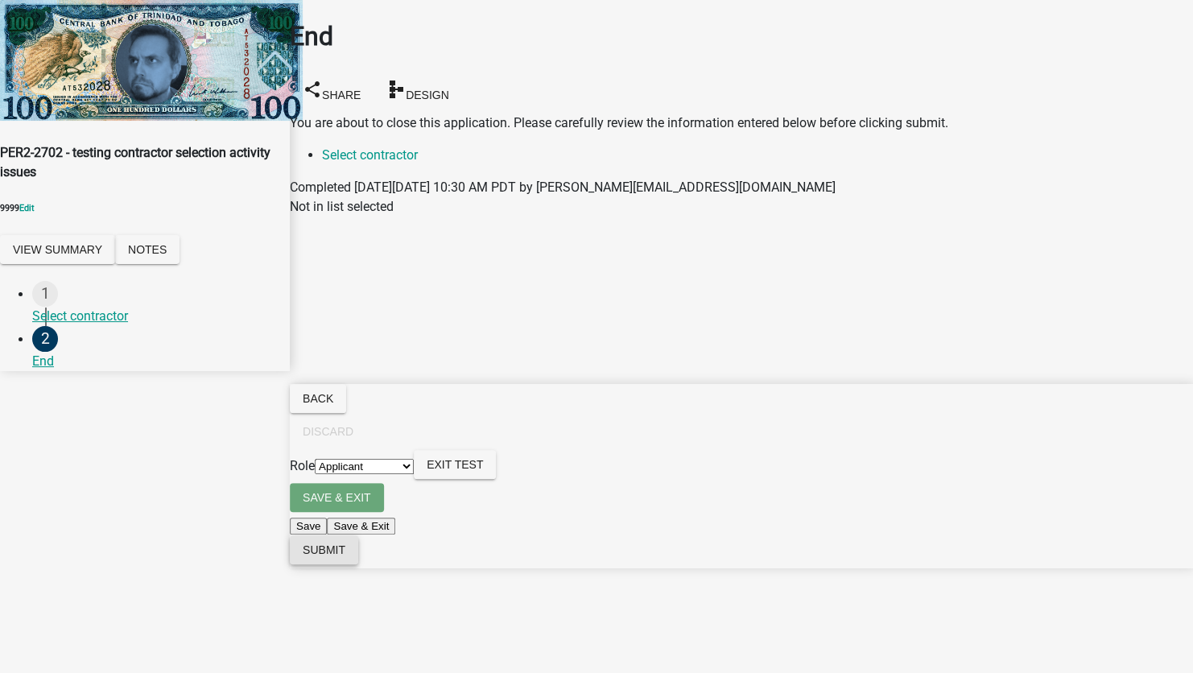
click at [345, 556] on span "Submit" at bounding box center [324, 549] width 43 height 13
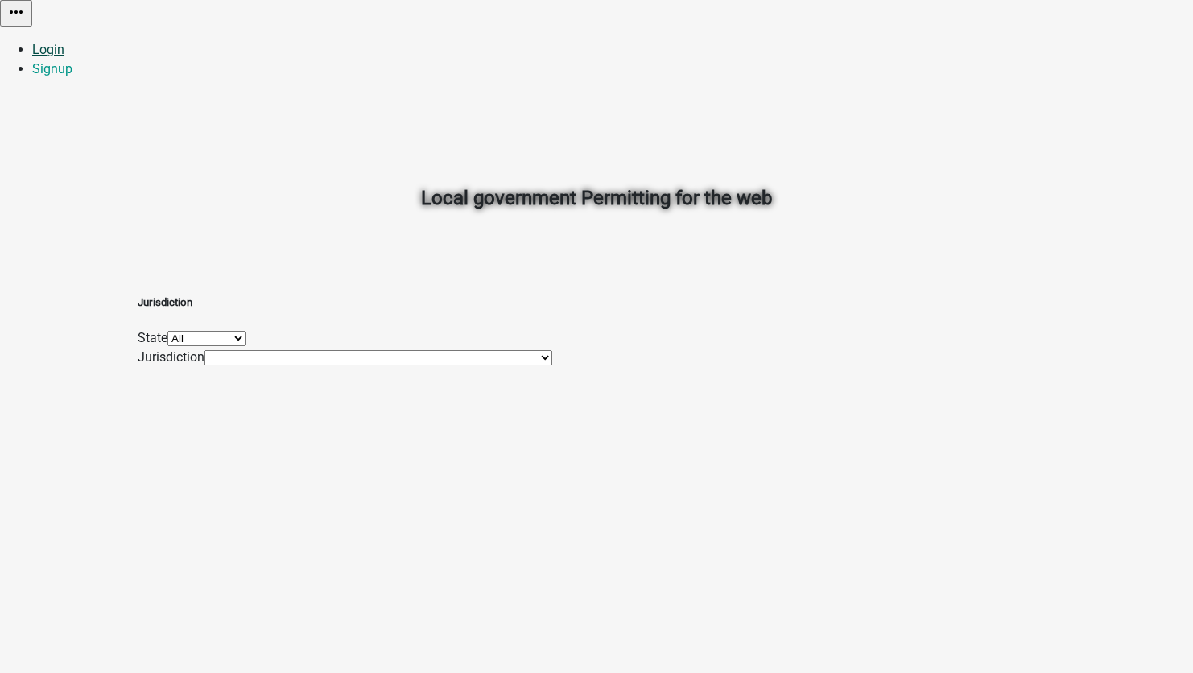
click at [64, 42] on link "Login" at bounding box center [48, 49] width 32 height 15
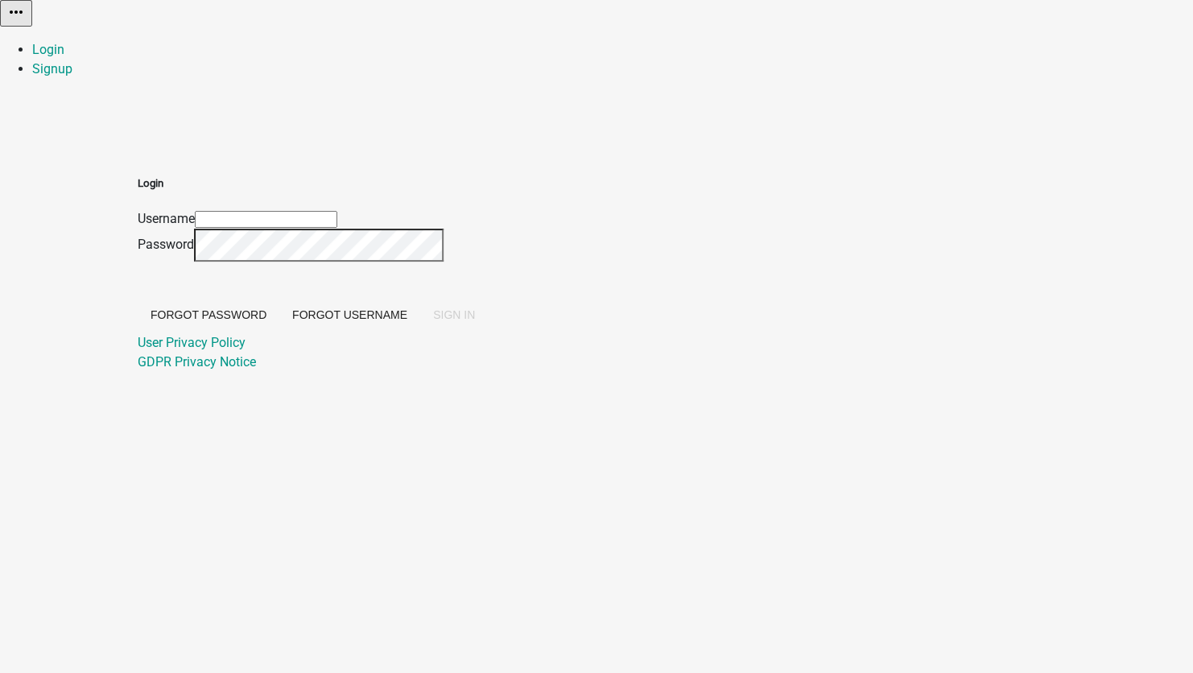
click at [337, 211] on input "Username" at bounding box center [266, 219] width 142 height 17
type input "[EMAIL_ADDRESS][DOMAIN_NAME]"
click at [475, 321] on span "SIGN IN" at bounding box center [454, 314] width 42 height 13
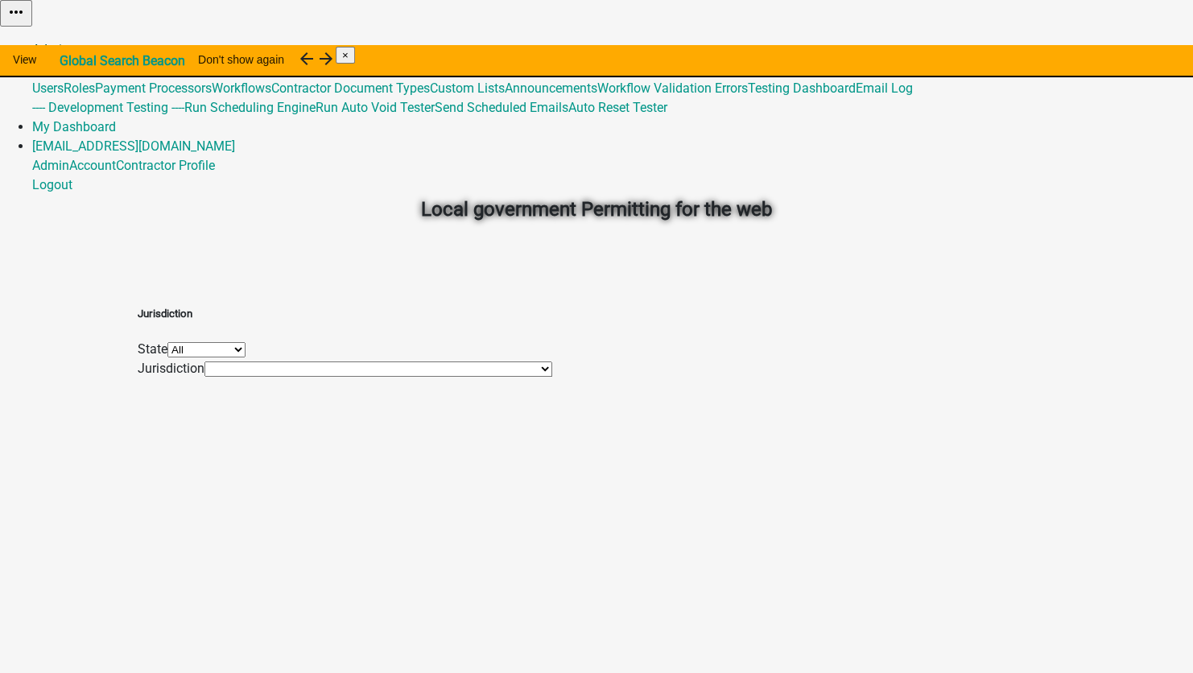
click at [69, 42] on link "Admin" at bounding box center [50, 49] width 37 height 15
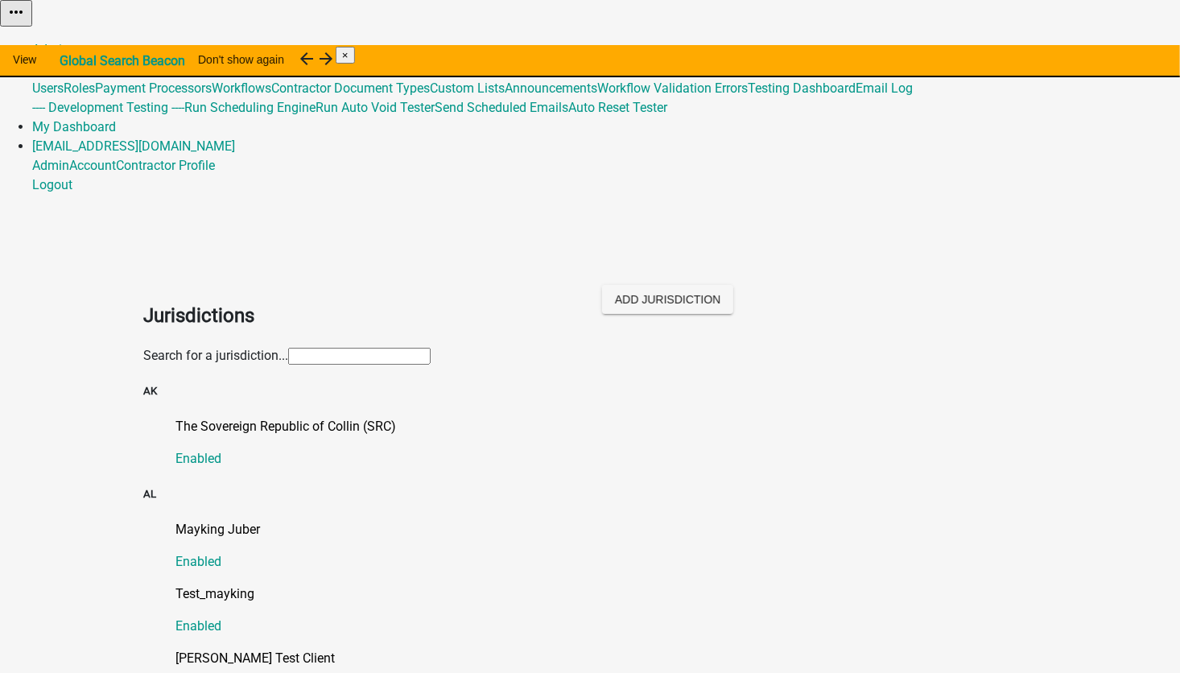
click at [288, 348] on input "text" at bounding box center [359, 356] width 142 height 17
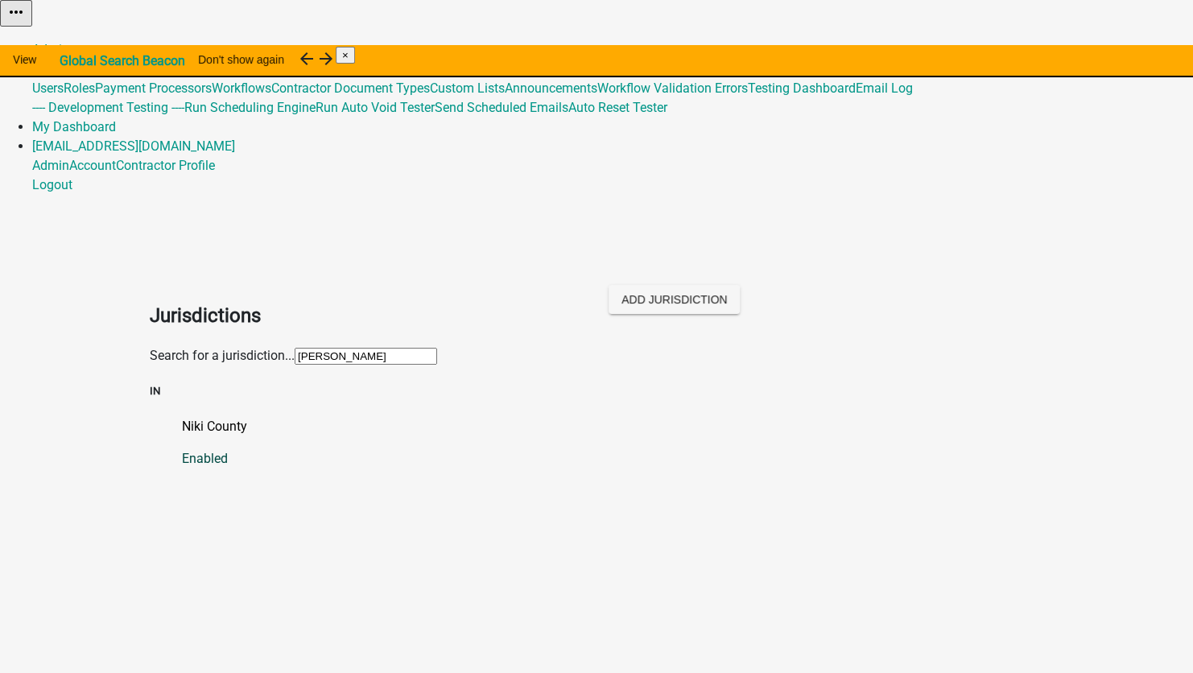
type input "niki"
click at [182, 417] on p "Niki County" at bounding box center [612, 426] width 861 height 19
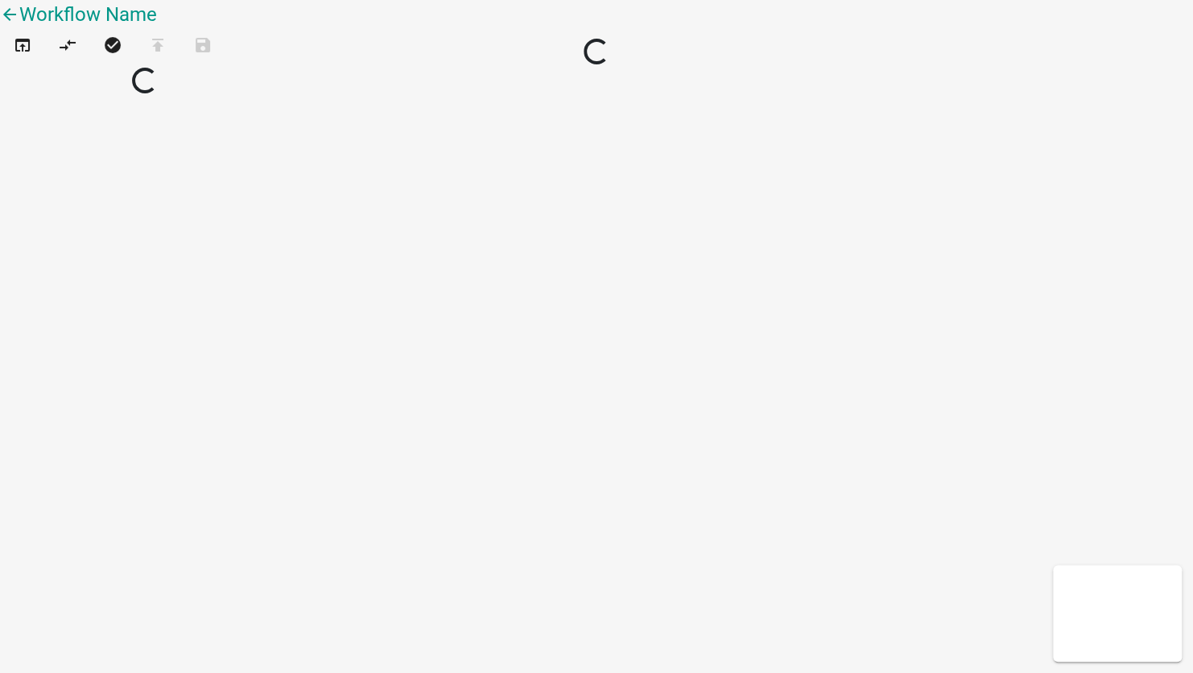
select select
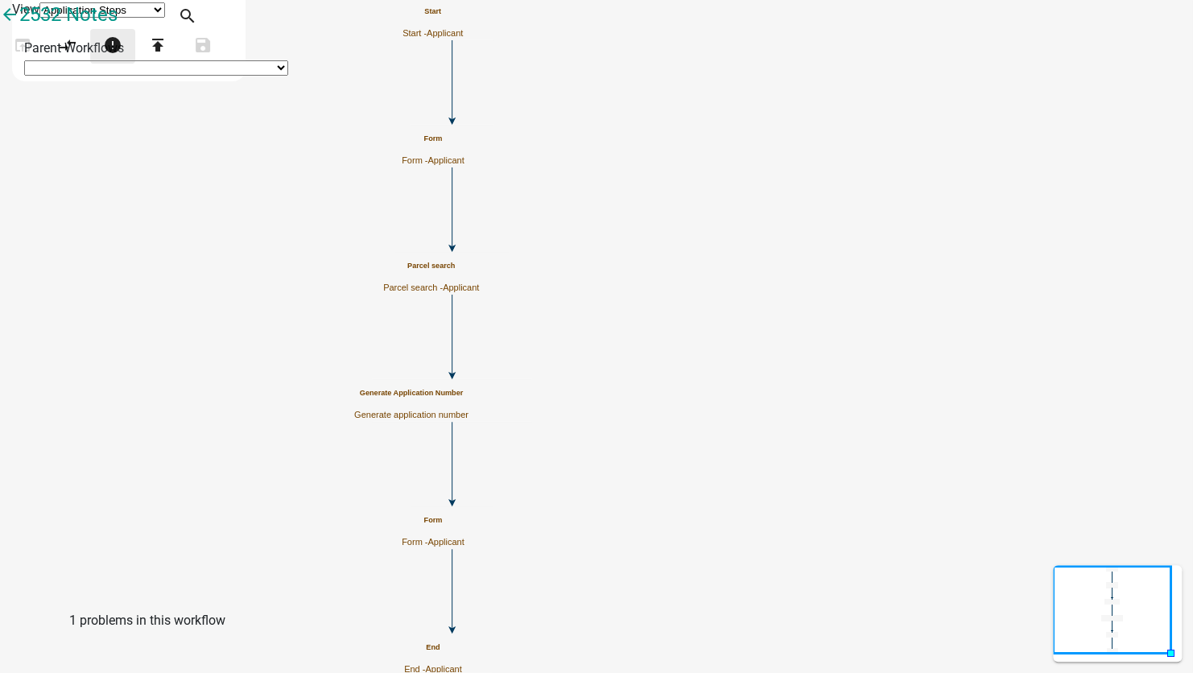
click at [122, 58] on icon "error" at bounding box center [112, 46] width 19 height 23
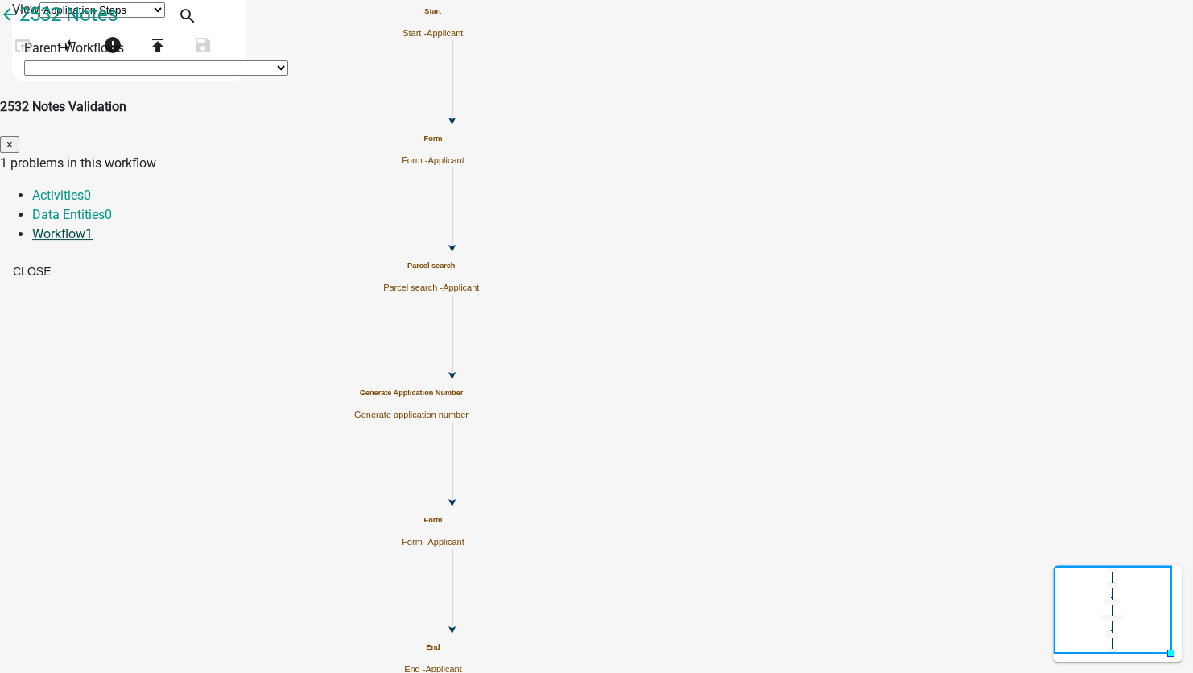
click at [93, 226] on link "Workflow 1" at bounding box center [62, 233] width 60 height 15
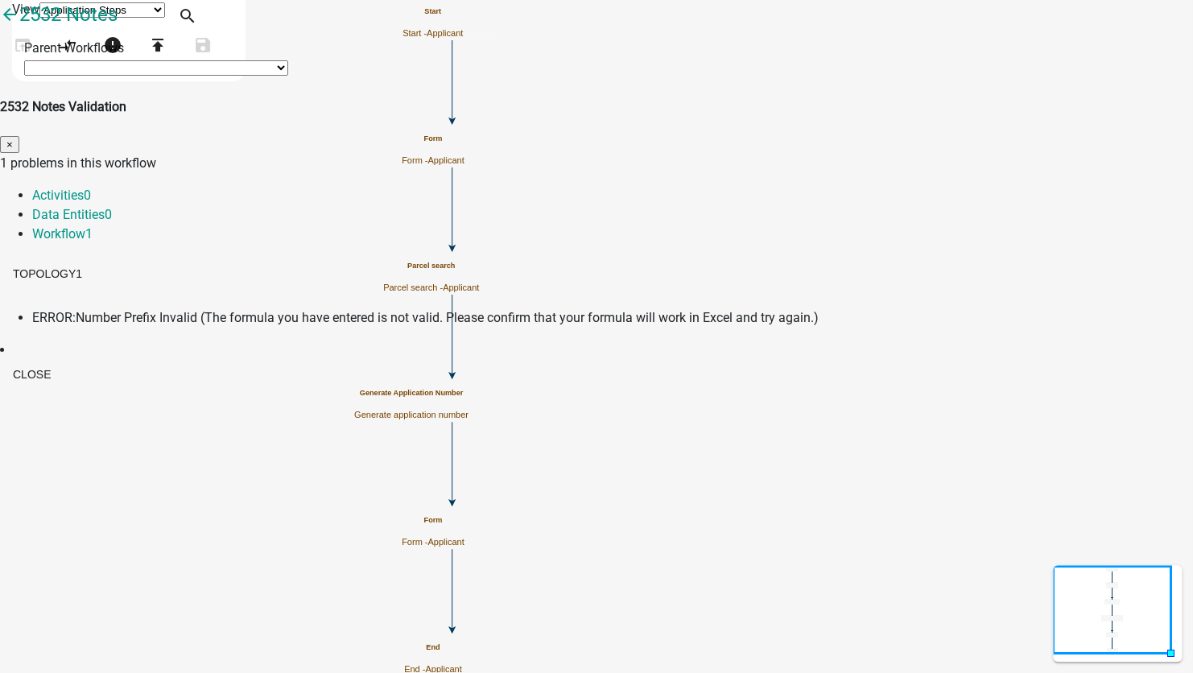
click at [76, 310] on span "ERROR:" at bounding box center [53, 317] width 43 height 15
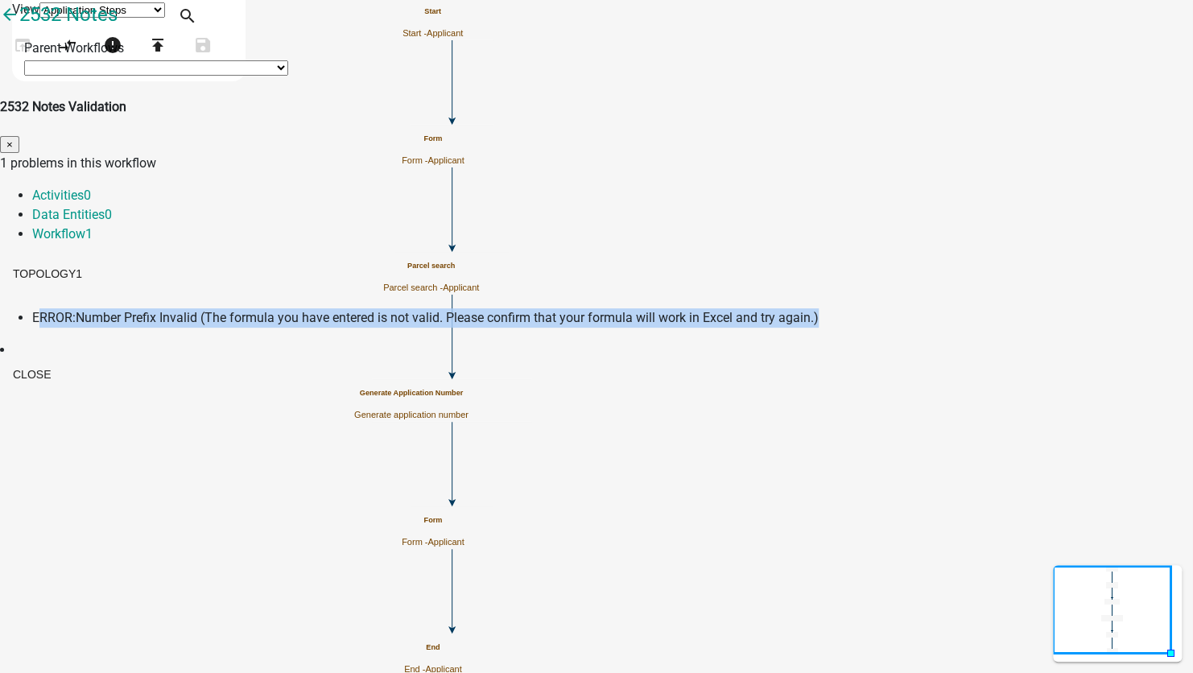
click at [76, 310] on span "ERROR:" at bounding box center [53, 317] width 43 height 15
click at [602, 340] on li at bounding box center [596, 349] width 1193 height 19
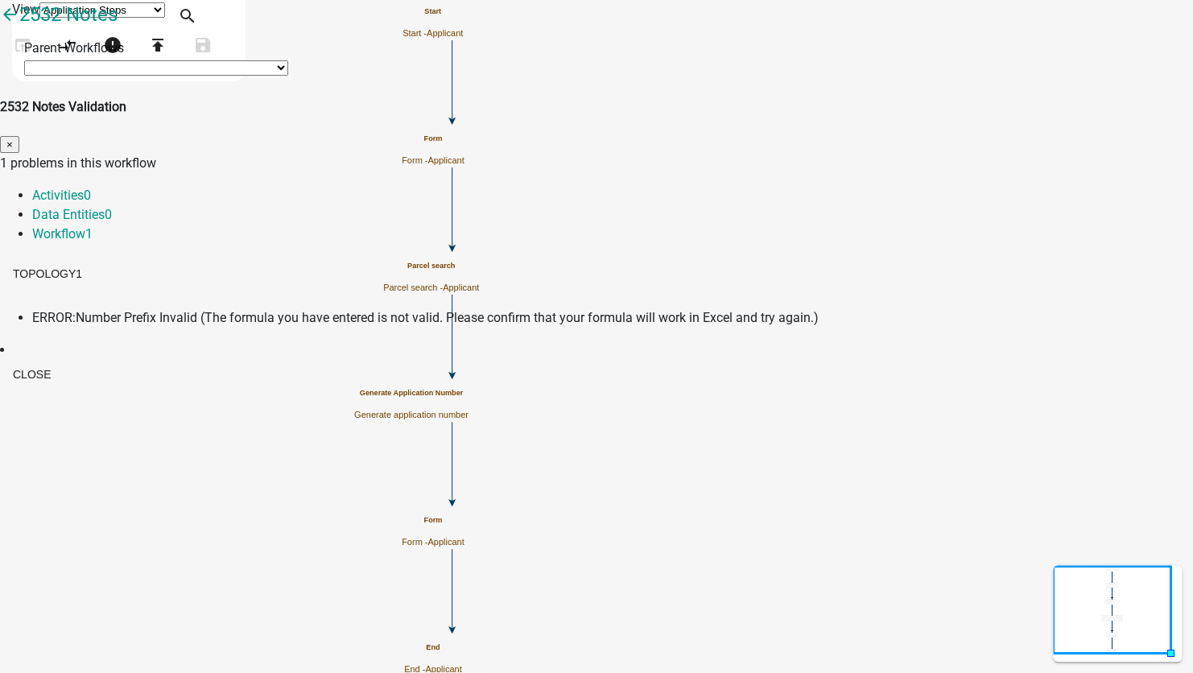
click at [586, 310] on span "Number Prefix Invalid (The formula you have entered is not valid. Please confir…" at bounding box center [447, 317] width 743 height 15
click at [13, 138] on span "×" at bounding box center [9, 144] width 6 height 12
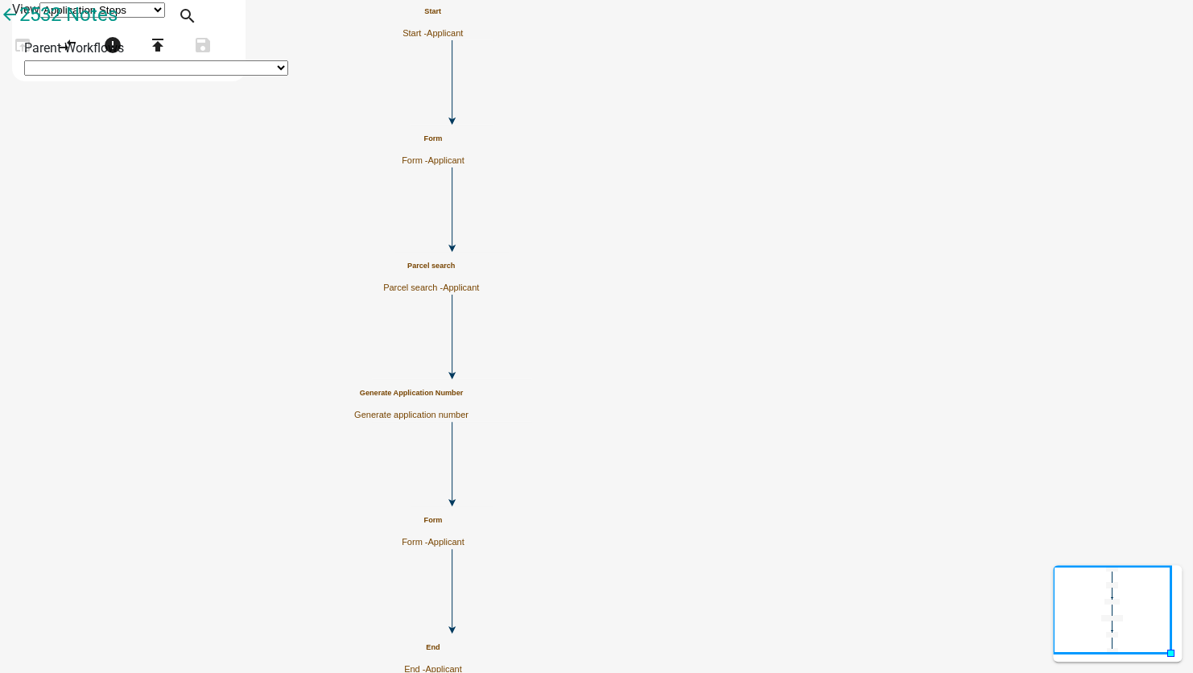
click at [468, 398] on h5 "Generate Application Number" at bounding box center [411, 393] width 114 height 9
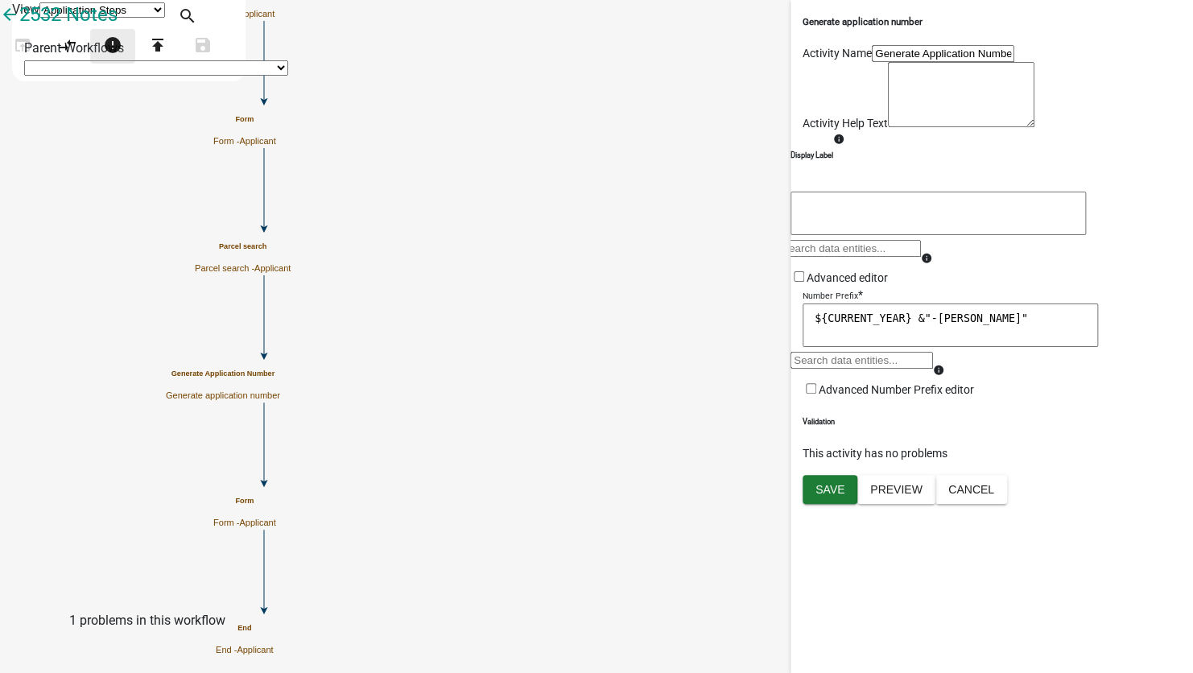
click at [122, 58] on icon "error" at bounding box center [112, 46] width 19 height 23
drag, startPoint x: 152, startPoint y: 80, endPoint x: 142, endPoint y: 89, distance: 13.7
click at [122, 58] on icon "error" at bounding box center [112, 46] width 19 height 23
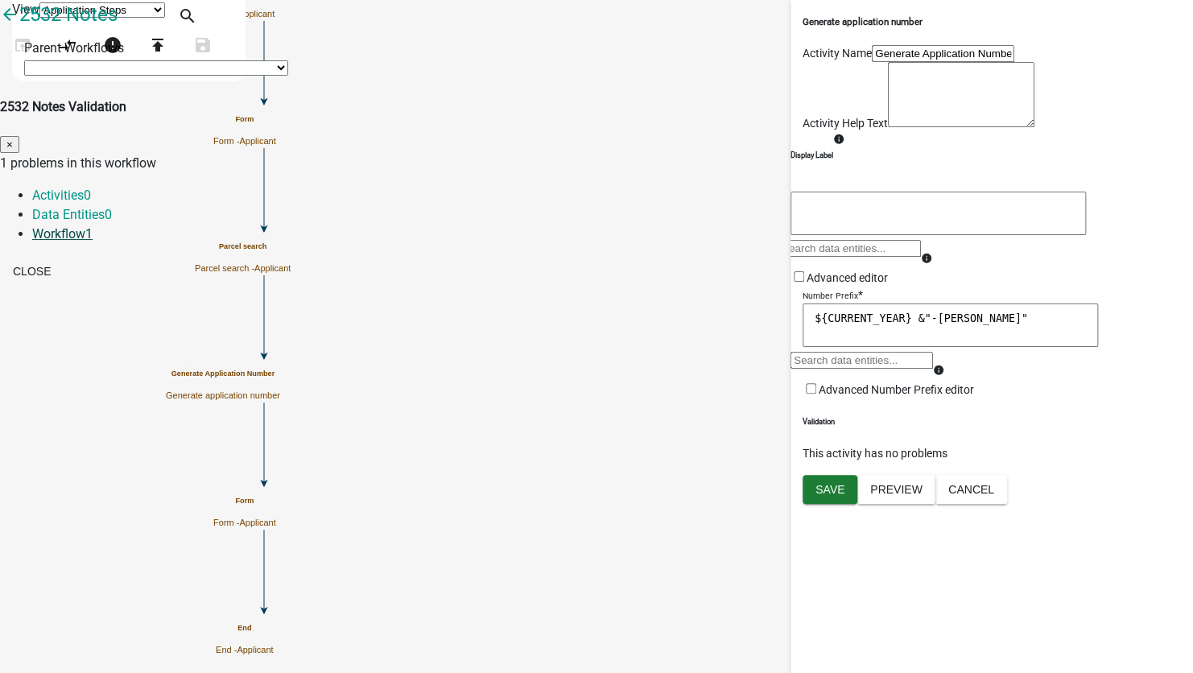
click at [93, 226] on link "Workflow 1" at bounding box center [62, 233] width 60 height 15
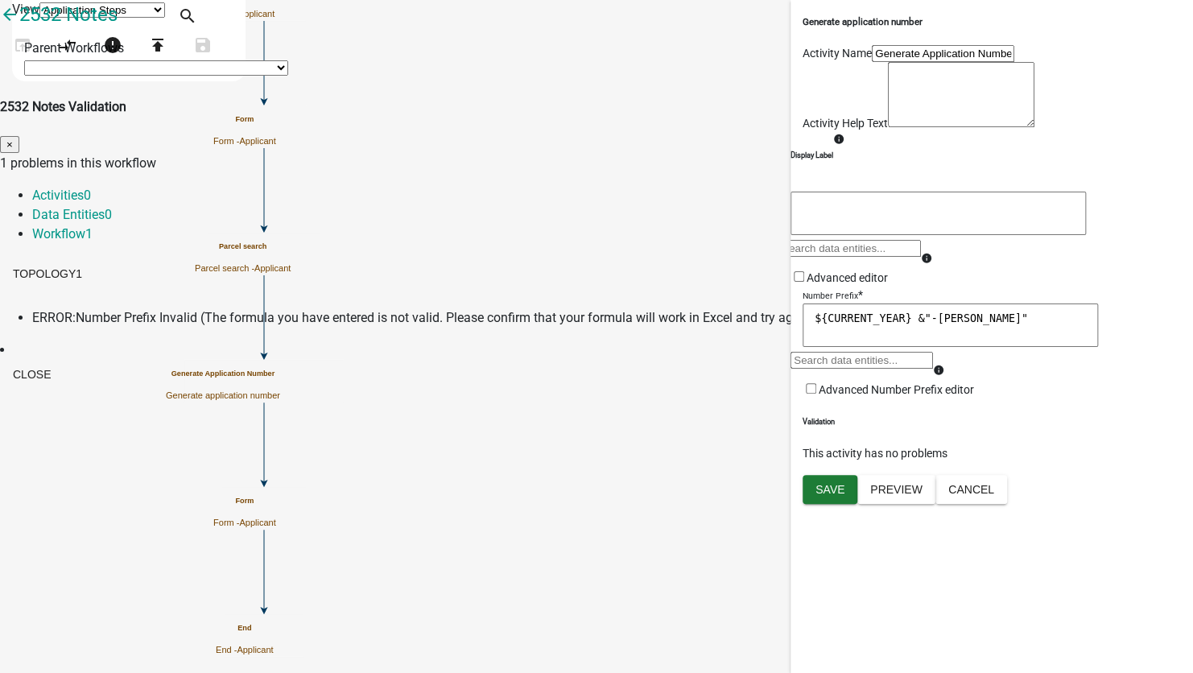
click at [19, 136] on button "×" at bounding box center [9, 144] width 19 height 17
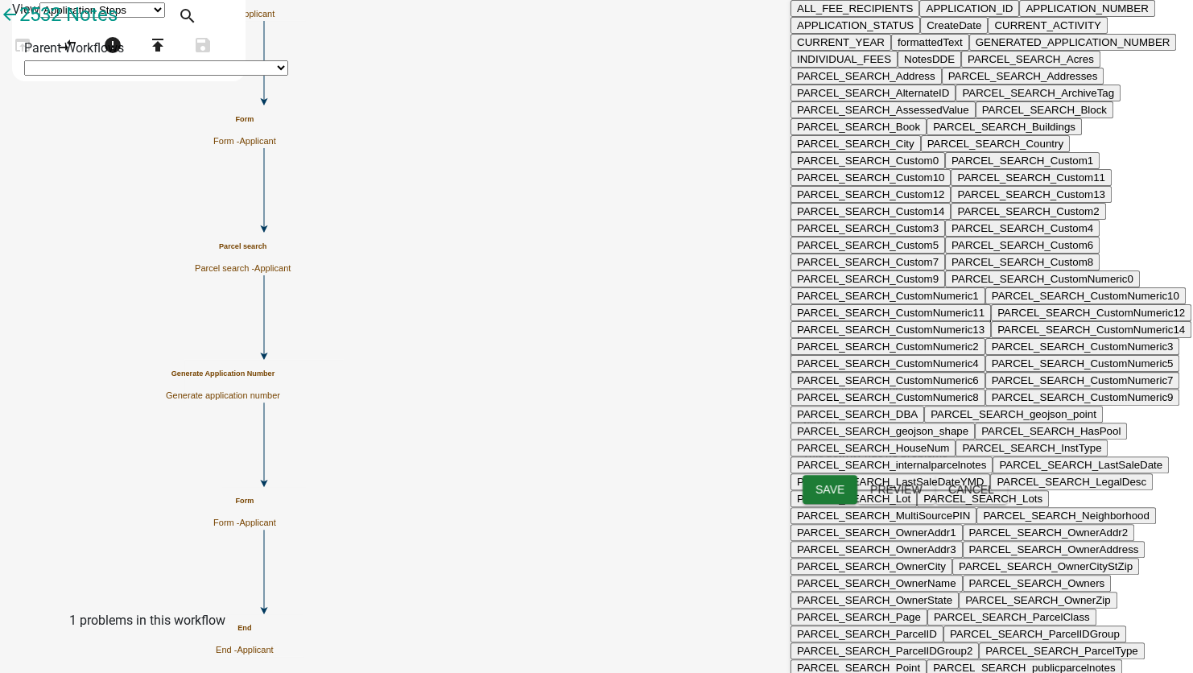
click at [826, 381] on div "ALL_FEE_RECIPIENTS APPLICATION_ID APPLICATION_NUMBER APPLICATION_STATUS CreateD…" at bounding box center [861, 366] width 142 height 29
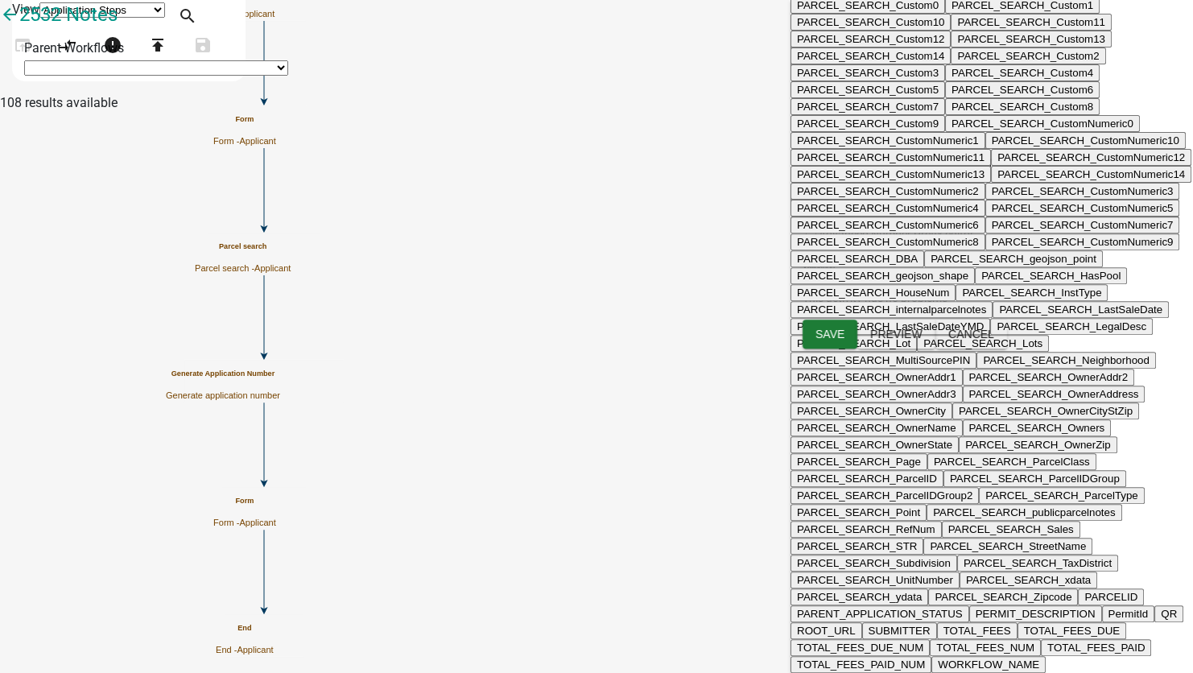
scroll to position [322, 0]
type textarea "CURRENT_YEAR &"-bob"CURRENT_YEAR"
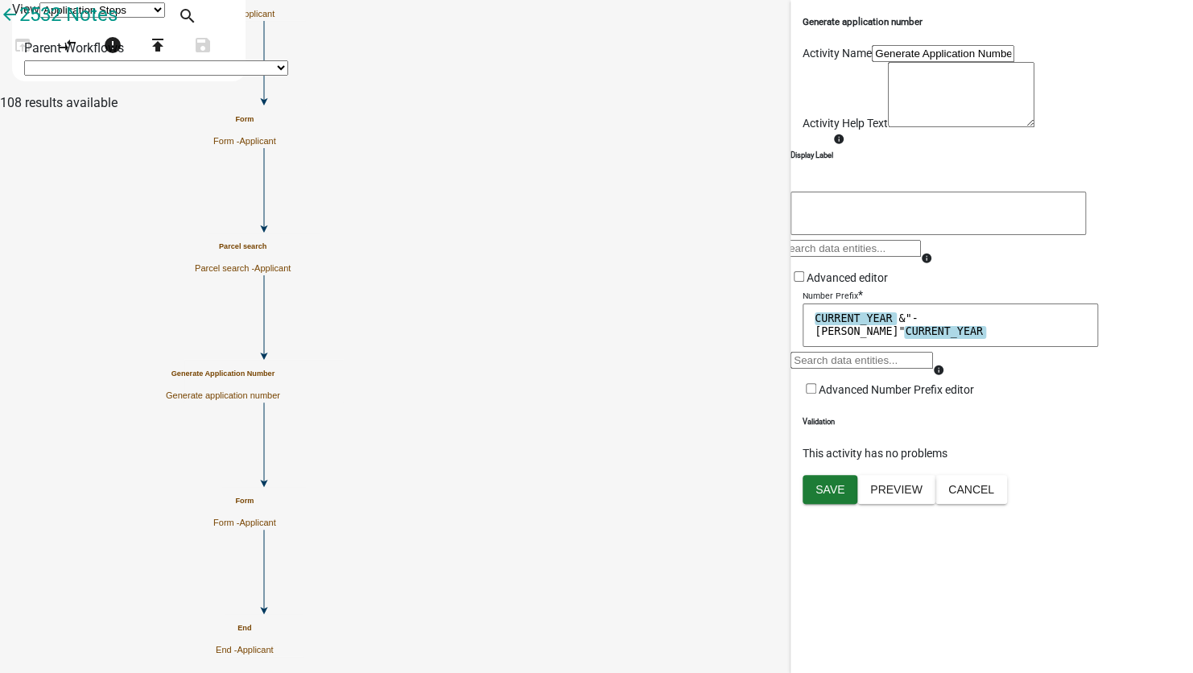
scroll to position [0, 0]
click at [1018, 347] on textarea "CURRENT_YEAR &"-bob"CURRENT_YEAR" at bounding box center [950, 324] width 295 height 43
drag, startPoint x: 1029, startPoint y: 465, endPoint x: 660, endPoint y: 452, distance: 368.9
click at [690, 93] on main "Start Start - Applicant Parcel search Parcel search - Applicant Form Form - App…" at bounding box center [741, 93] width 903 height 0
click at [686, 456] on icon "Start Start - Applicant Parcel search Parcel search - Applicant Form Form - App…" at bounding box center [596, 336] width 1191 height 671
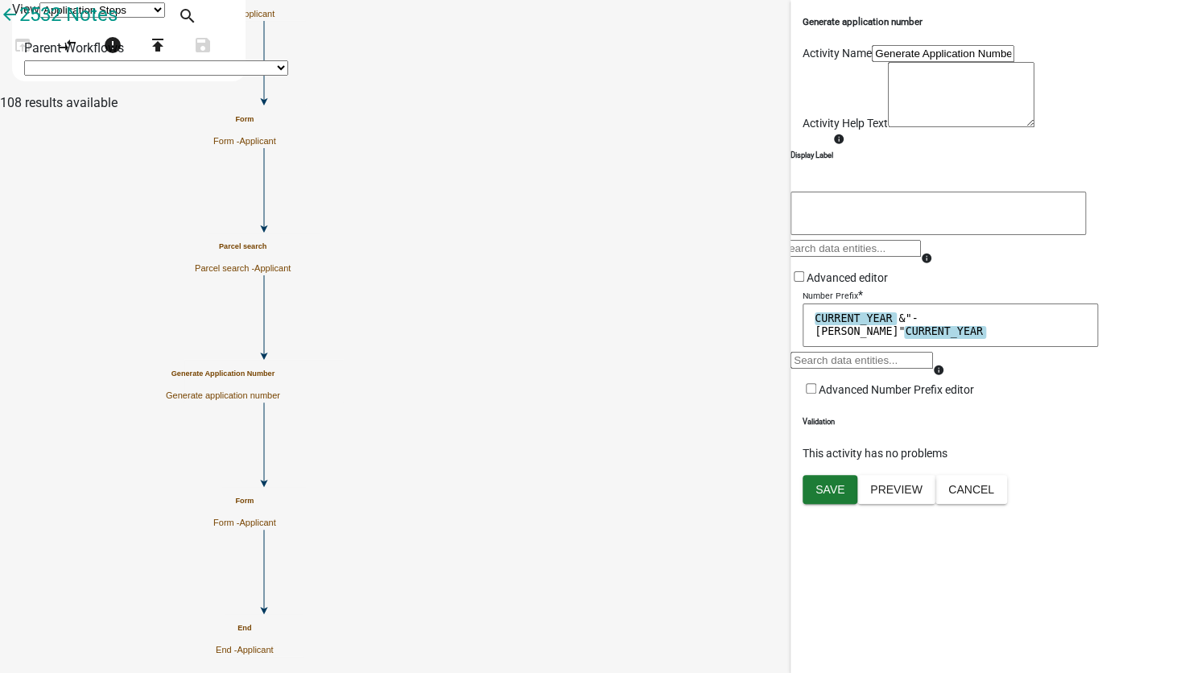
click at [922, 347] on textarea "CURRENT_YEAR &"-bob"CURRENT_YEAR" at bounding box center [950, 324] width 295 height 43
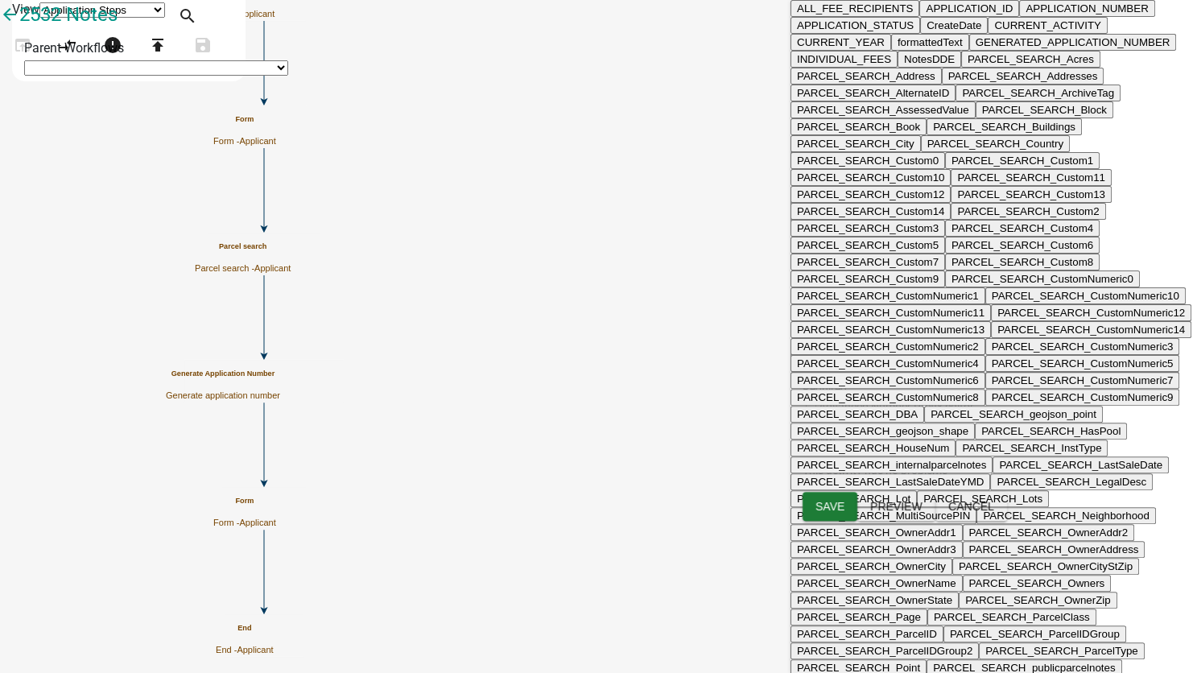
click at [900, 381] on div "ALL_FEE_RECIPIENTS APPLICATION_ID APPLICATION_NUMBER APPLICATION_STATUS CreateD…" at bounding box center [861, 366] width 142 height 29
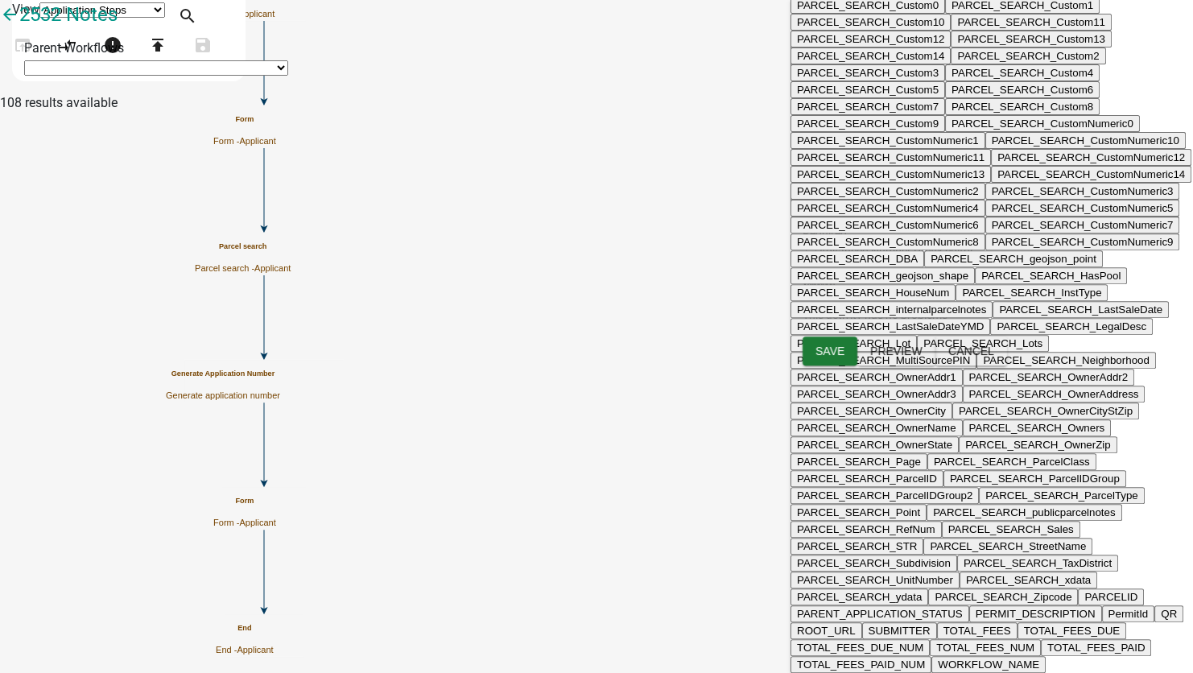
scroll to position [241, 0]
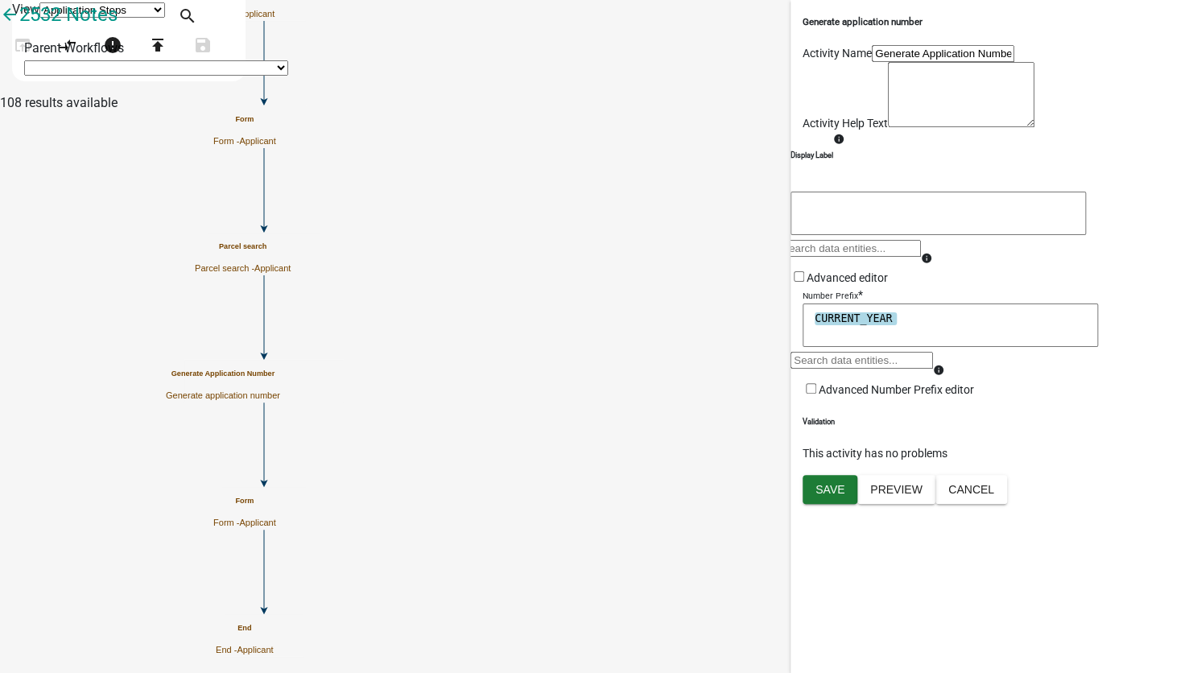
scroll to position [0, 0]
click at [918, 347] on textarea "CURRENT_YEAR" at bounding box center [950, 324] width 295 height 43
type textarea "CURRENT_YEAR +"-bob""
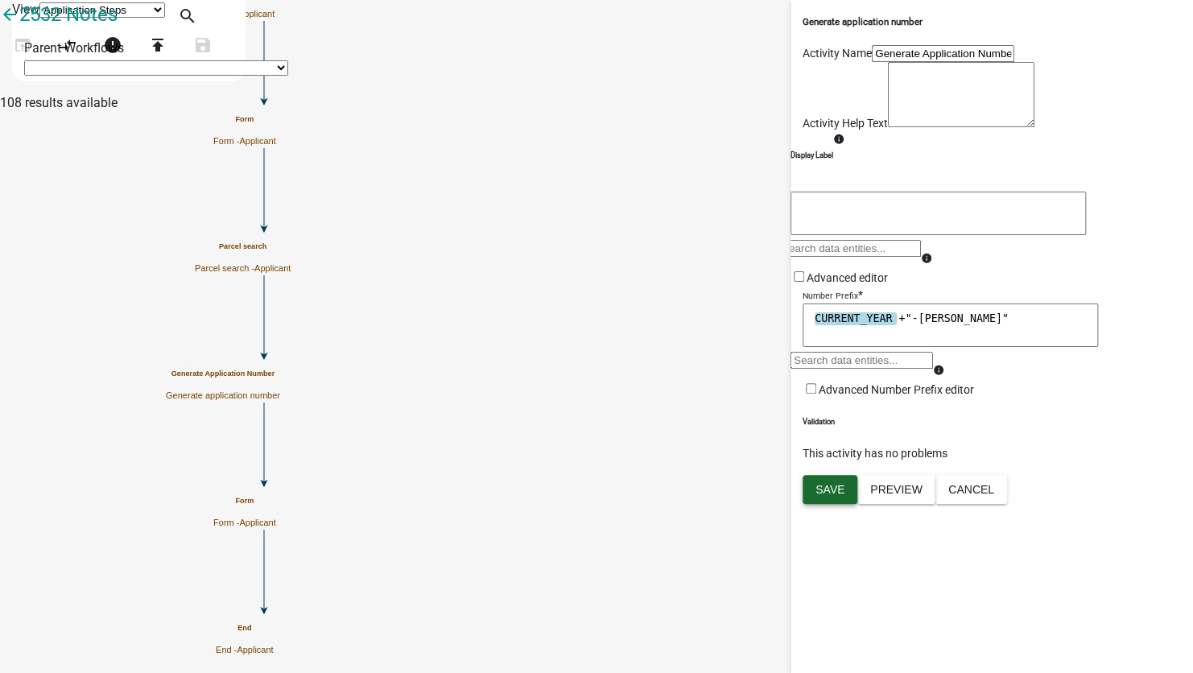
click at [841, 495] on span "Save" at bounding box center [829, 488] width 29 height 13
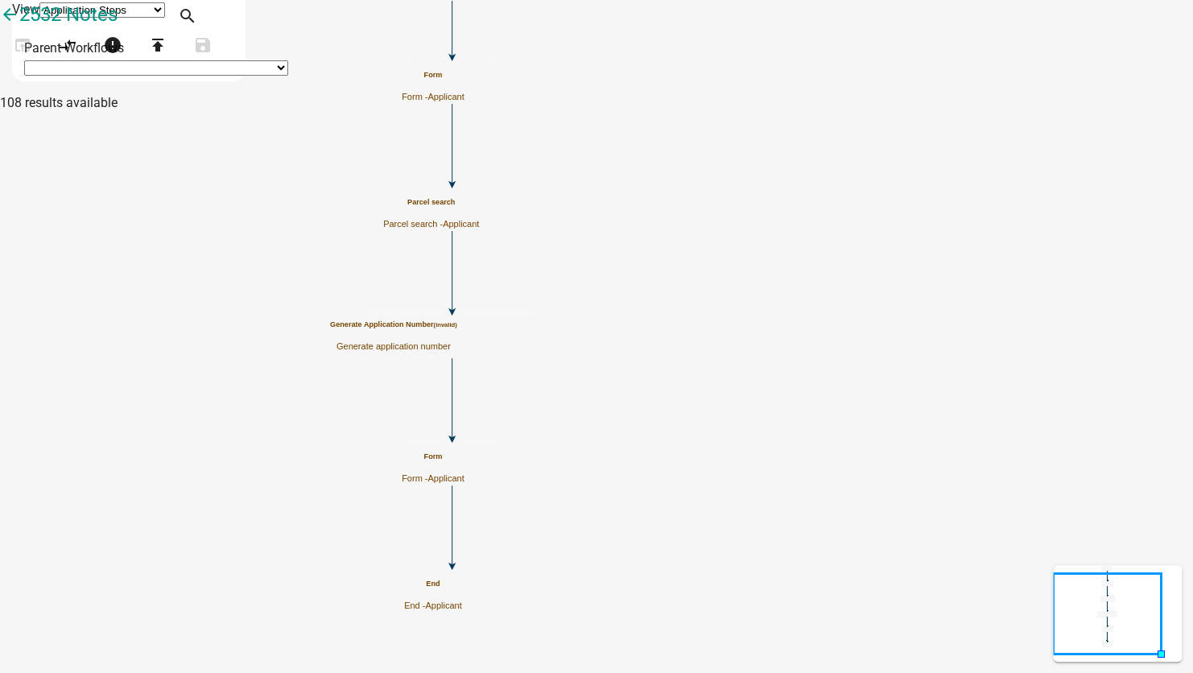
click at [457, 352] on div "Generate Application Number (invalid) Generate application number" at bounding box center [393, 335] width 127 height 31
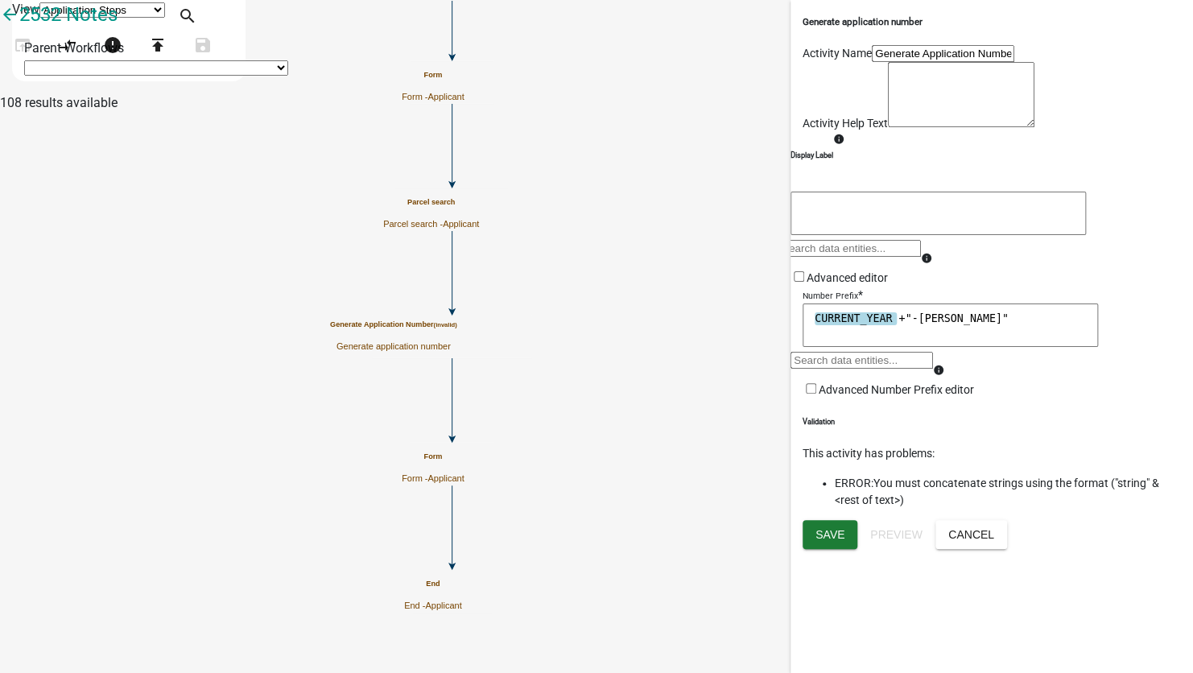
click at [898, 347] on textarea "CURRENT_YEAR +"-bob"" at bounding box center [950, 324] width 295 height 43
click at [903, 347] on textarea "CURRENT_YEAR +"-bob"" at bounding box center [950, 324] width 295 height 43
type textarea "CURRENT_YEAR &"-bob""
click at [832, 540] on span "Save" at bounding box center [829, 533] width 29 height 13
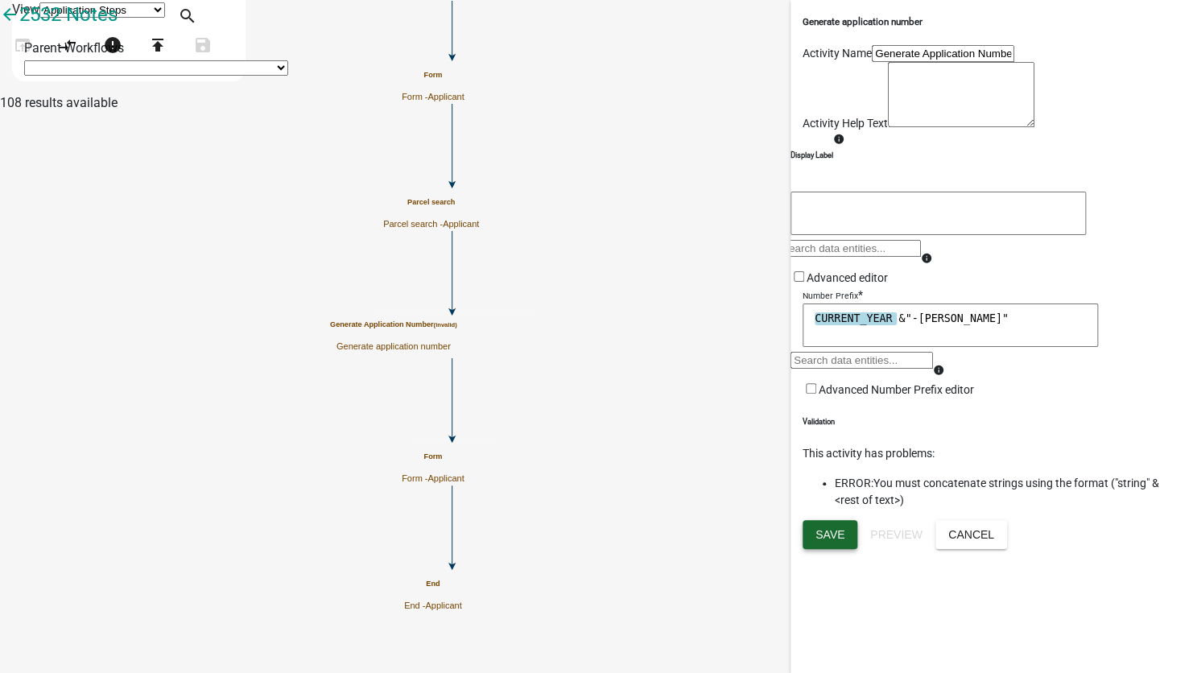
scroll to position [0, 0]
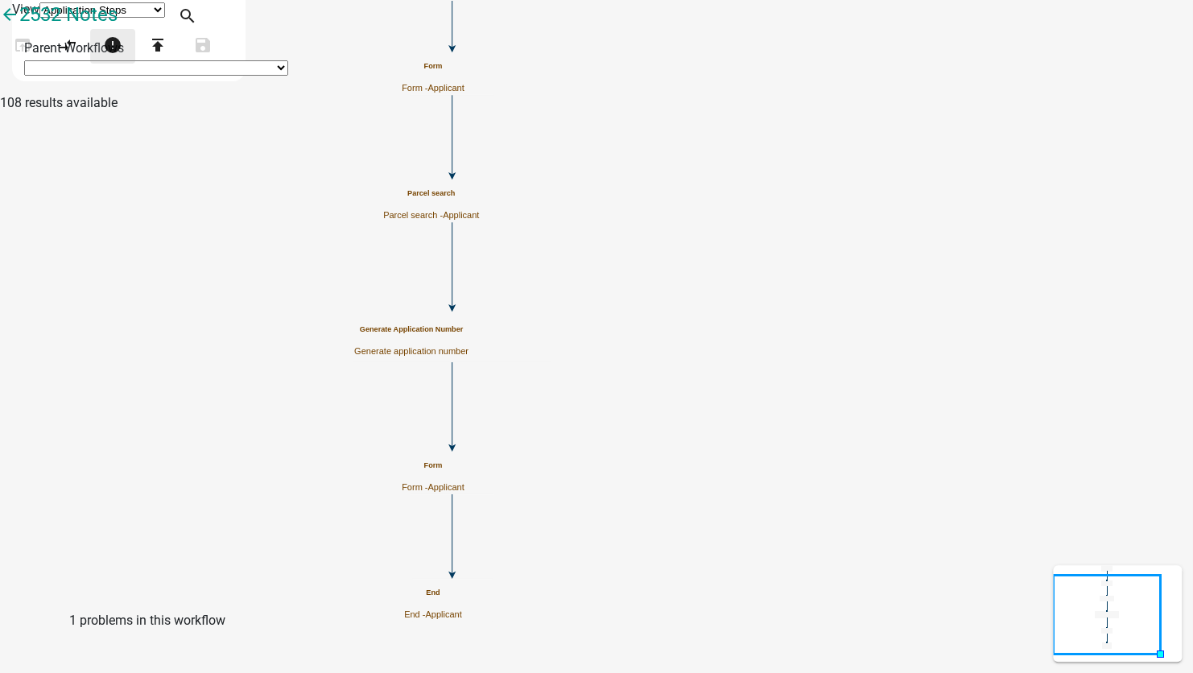
click at [122, 58] on icon "error" at bounding box center [112, 46] width 19 height 23
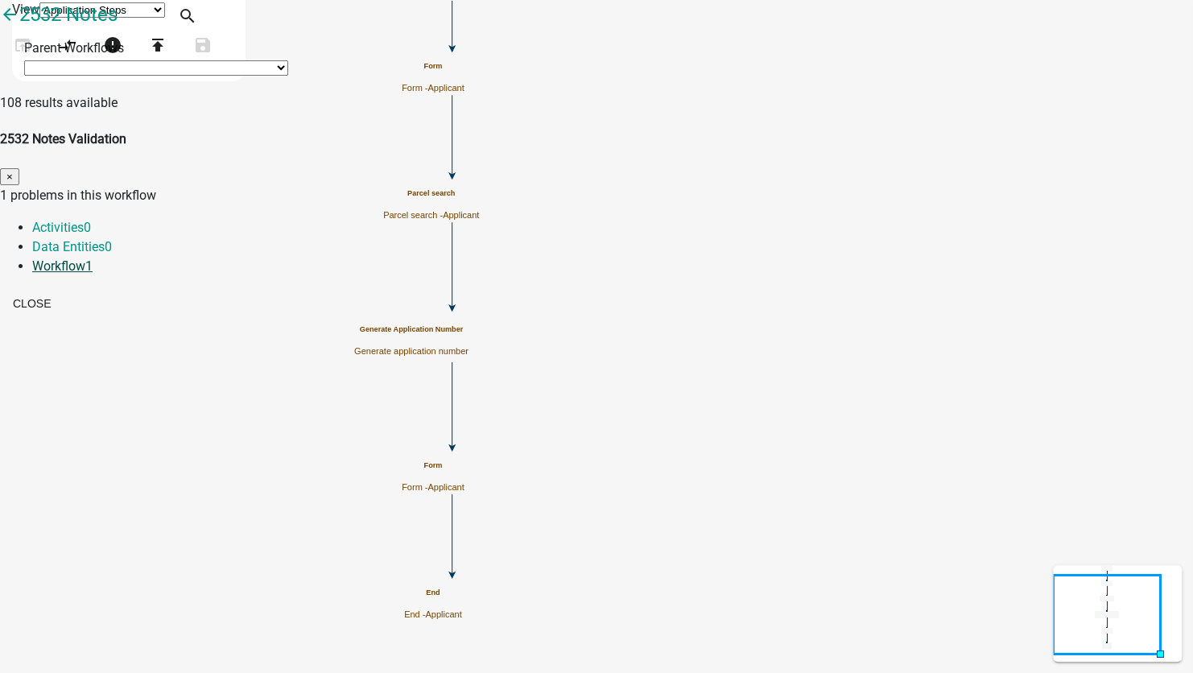
click at [93, 258] on link "Workflow 1" at bounding box center [62, 265] width 60 height 15
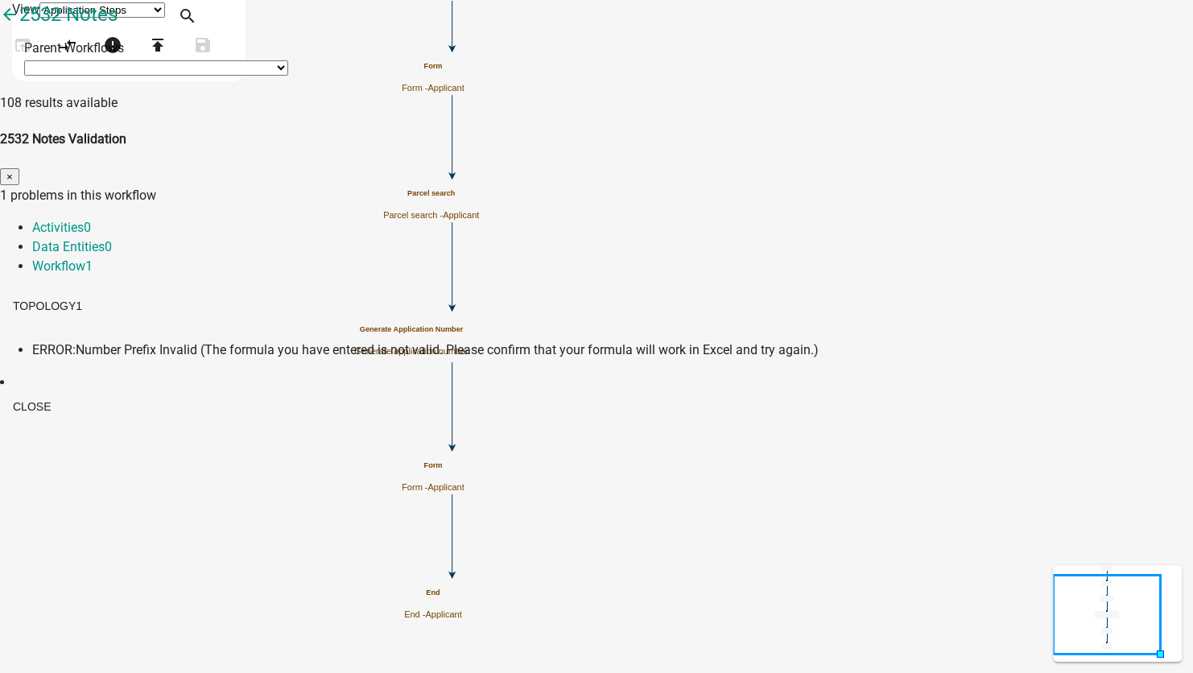
click at [432, 342] on span "Number Prefix Invalid (The formula you have entered is not valid. Please confir…" at bounding box center [447, 349] width 743 height 15
click at [64, 392] on button "Close" at bounding box center [32, 406] width 64 height 29
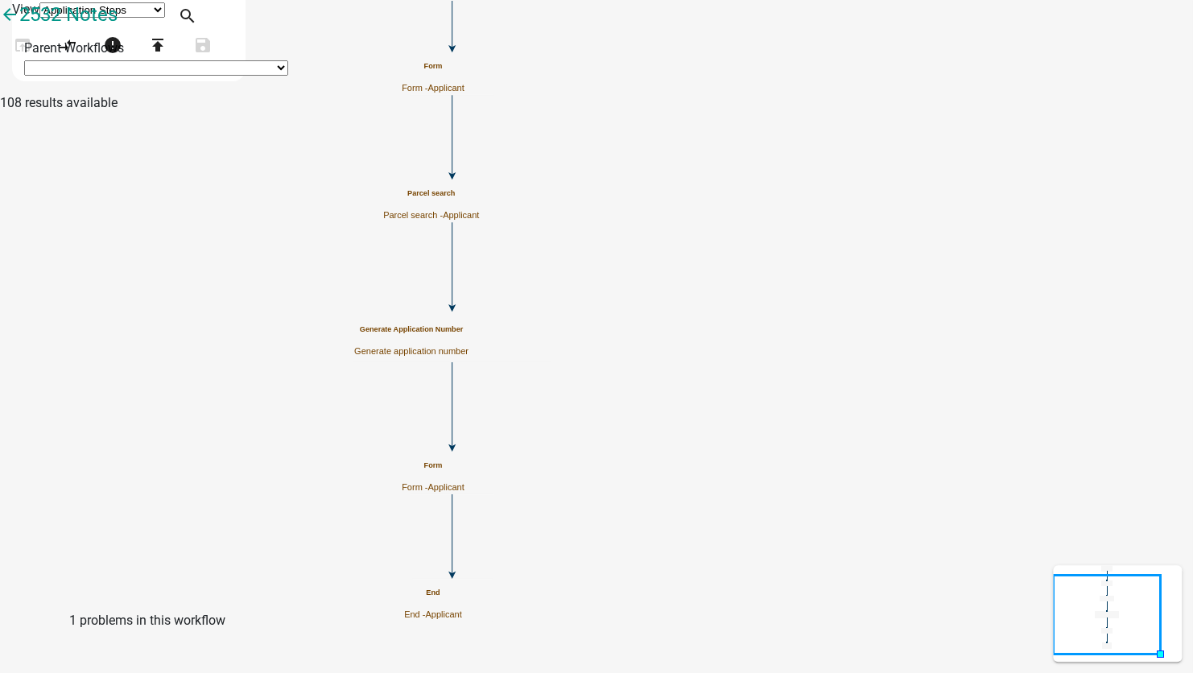
click at [468, 354] on div "Generate Application Number Generate application number" at bounding box center [411, 340] width 114 height 31
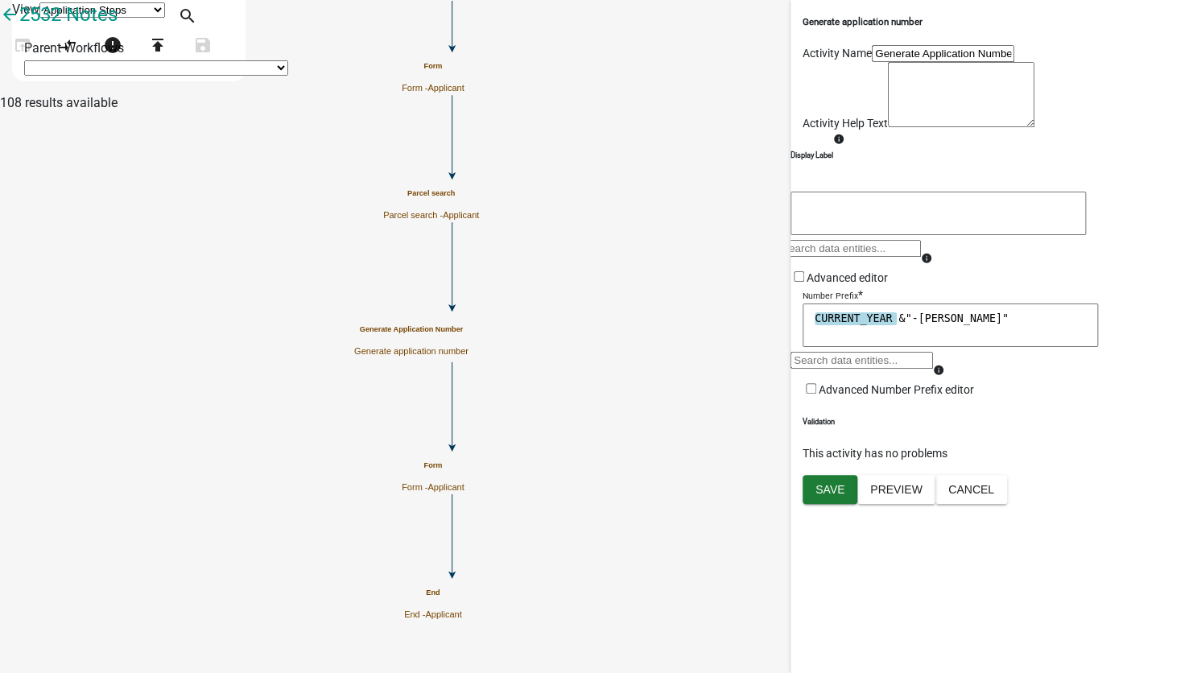
click at [900, 347] on textarea "CURRENT_YEAR &"-bob"" at bounding box center [950, 324] width 295 height 43
drag, startPoint x: 900, startPoint y: 467, endPoint x: 992, endPoint y: 465, distance: 91.8
click at [992, 347] on textarea "CURRENT_YEAR &"-bob"" at bounding box center [950, 324] width 295 height 43
click at [808, 347] on textarea "CURRENT_YEAR" at bounding box center [950, 324] width 295 height 43
type textarea "b"
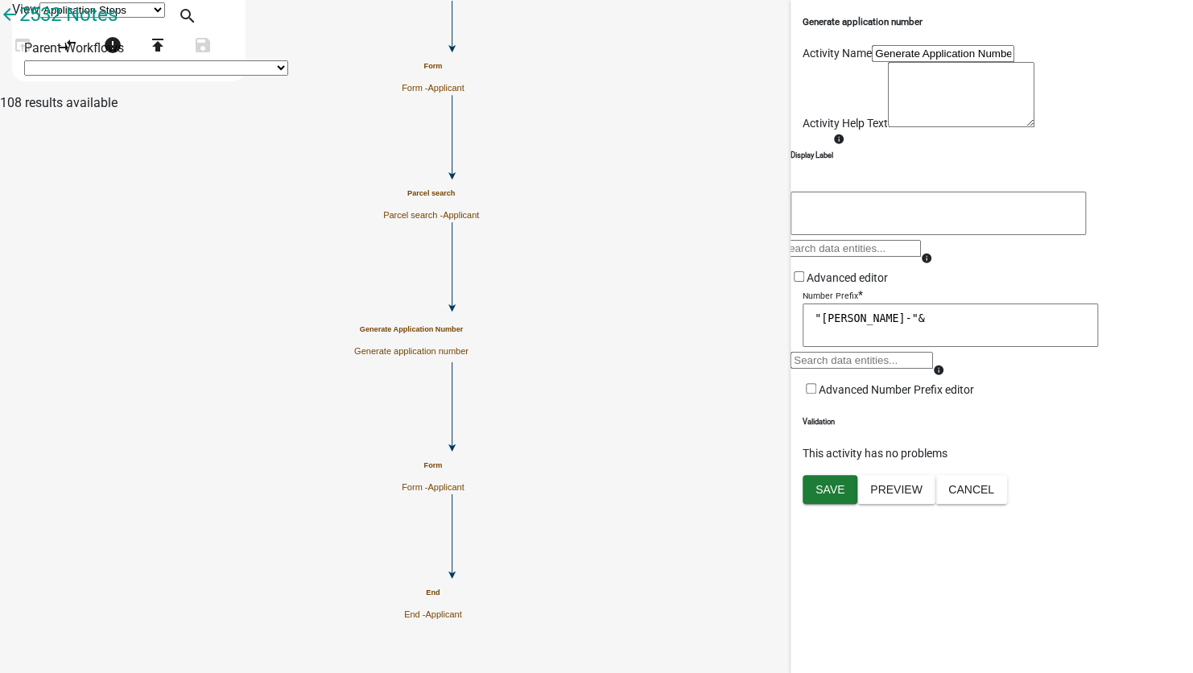
type textarea ""bob-"&"
click at [825, 381] on div at bounding box center [861, 366] width 142 height 29
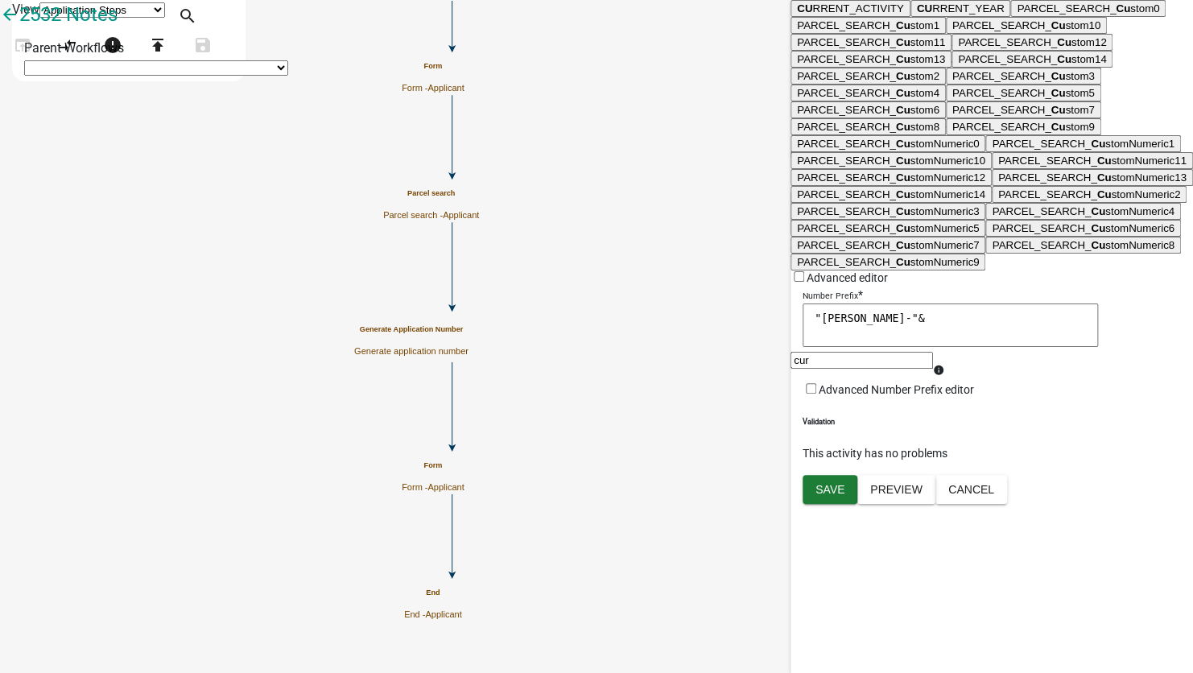
type input "curr"
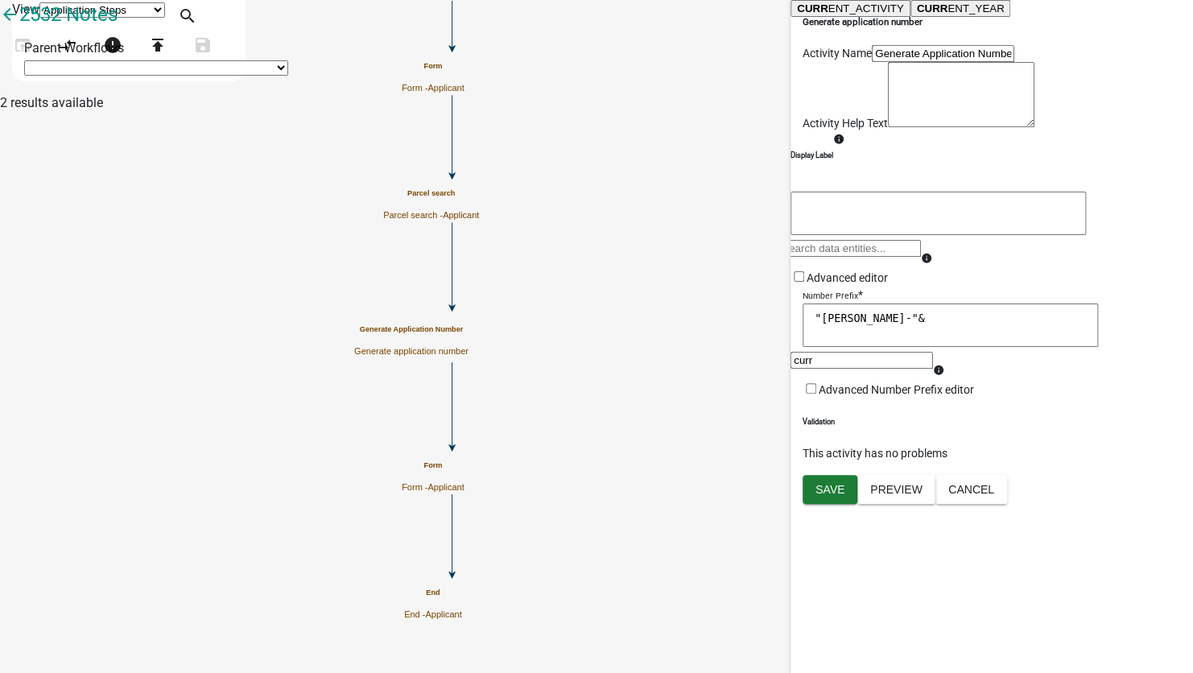
click at [917, 14] on ngb-highlight "CURR ENT_YEAR" at bounding box center [961, 8] width 88 height 12
type textarea ""bob-"&CURRENT_YEAR"
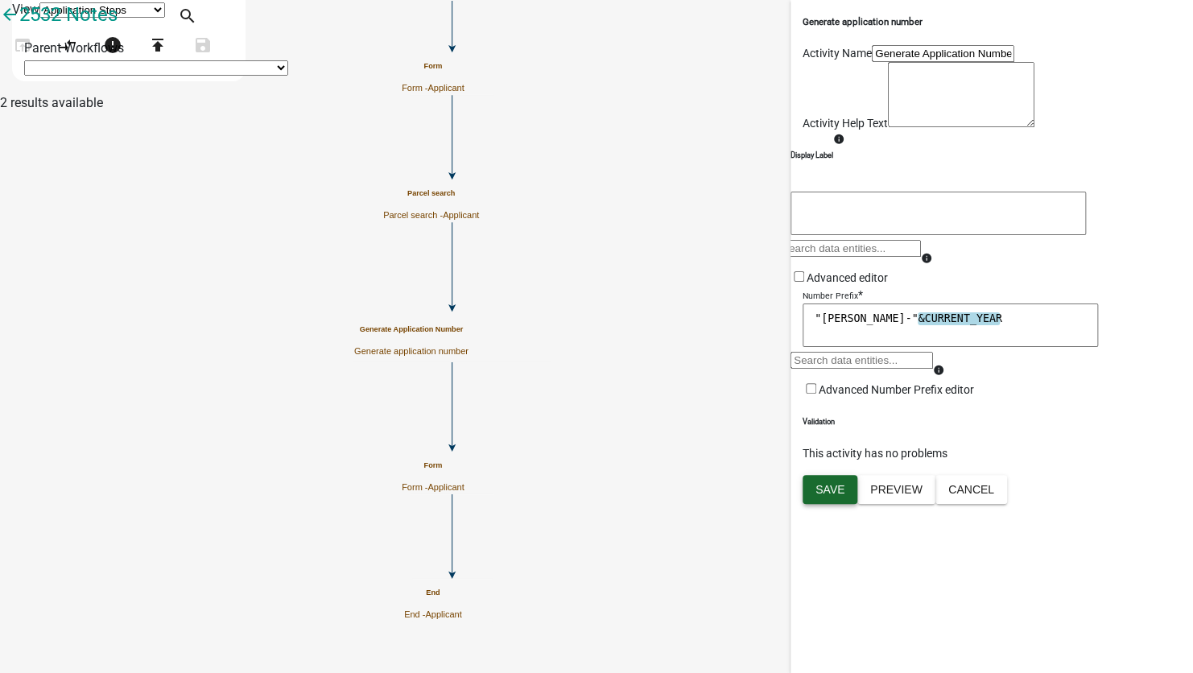
click at [825, 495] on span "Save" at bounding box center [829, 488] width 29 height 13
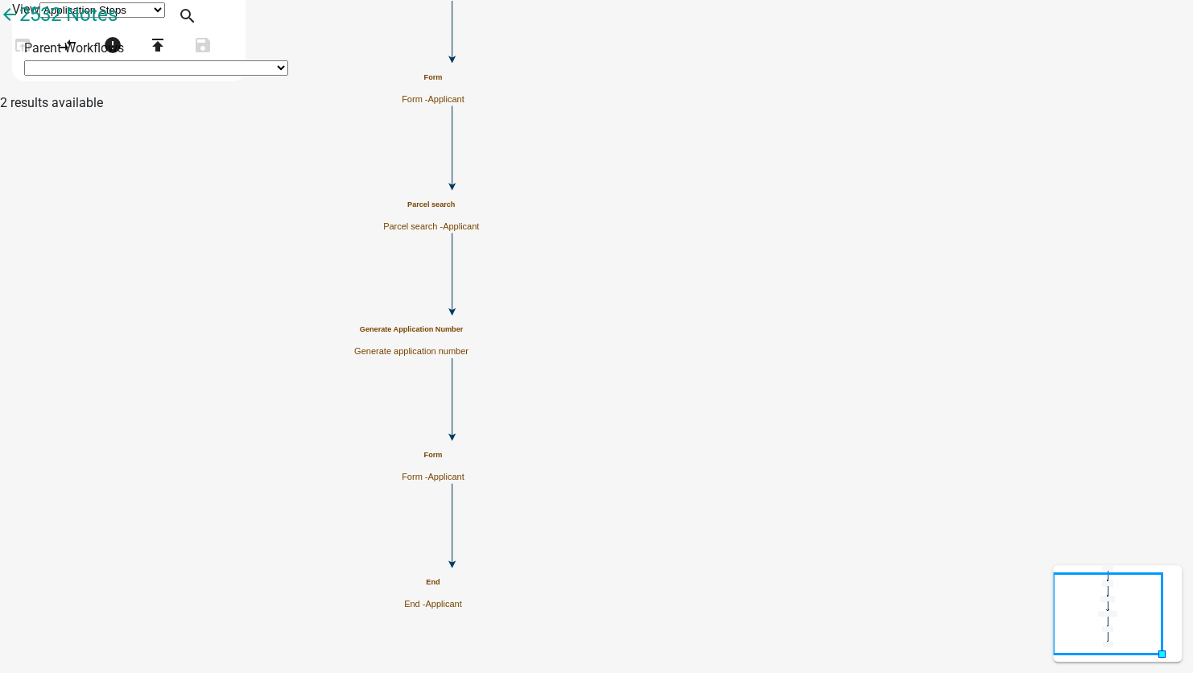
click at [468, 325] on div "Generate Application Number Generate application number" at bounding box center [411, 340] width 114 height 31
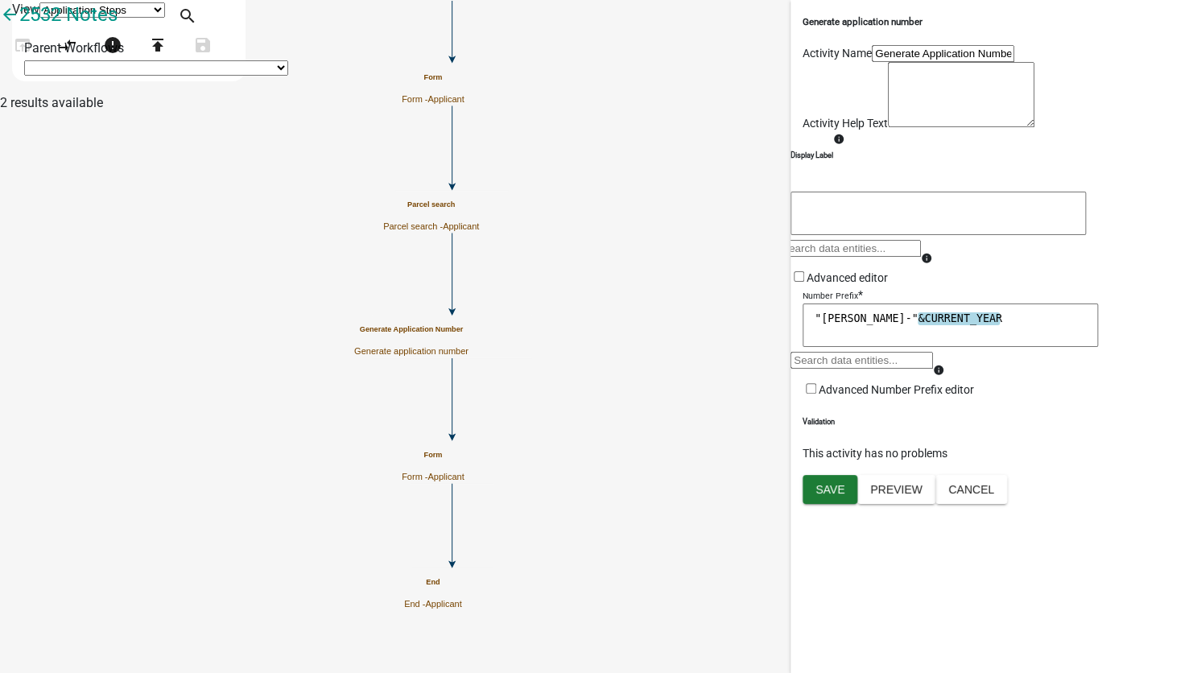
click at [850, 347] on textarea ""bob-"&CURRENT_YEAR" at bounding box center [950, 324] width 295 height 43
type textarea ""bob-"+ CURRENT_YEAR"
click at [823, 495] on span "Save" at bounding box center [829, 488] width 29 height 13
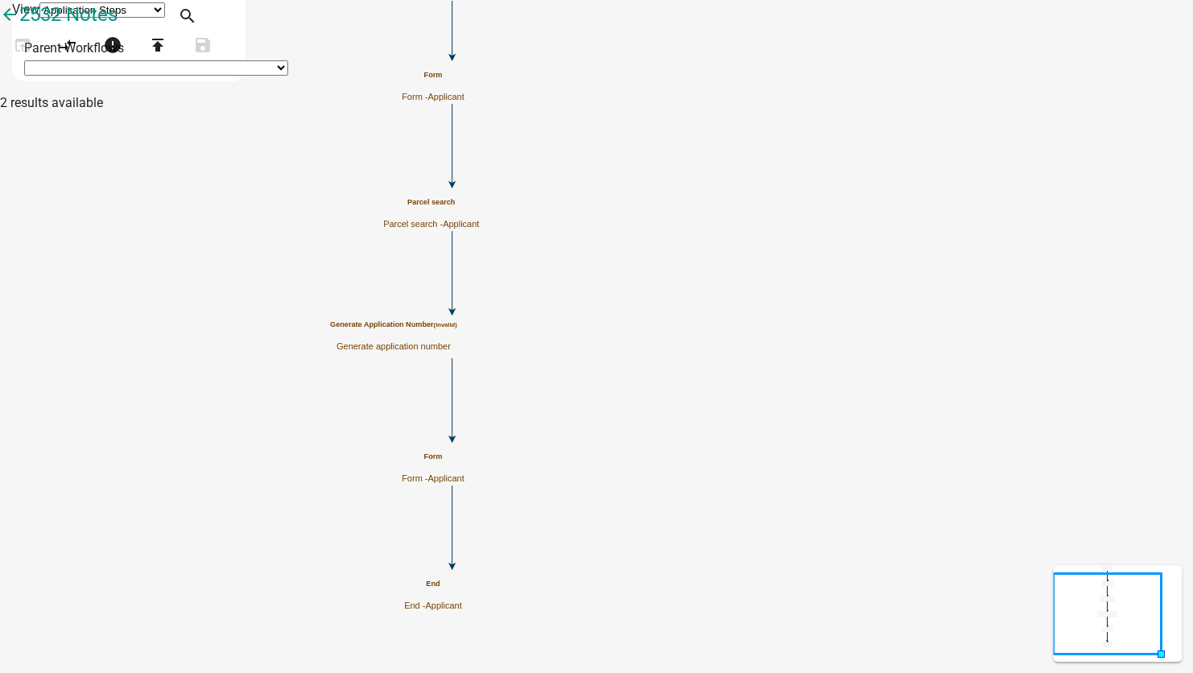
click at [457, 346] on p "Generate application number" at bounding box center [393, 346] width 127 height 10
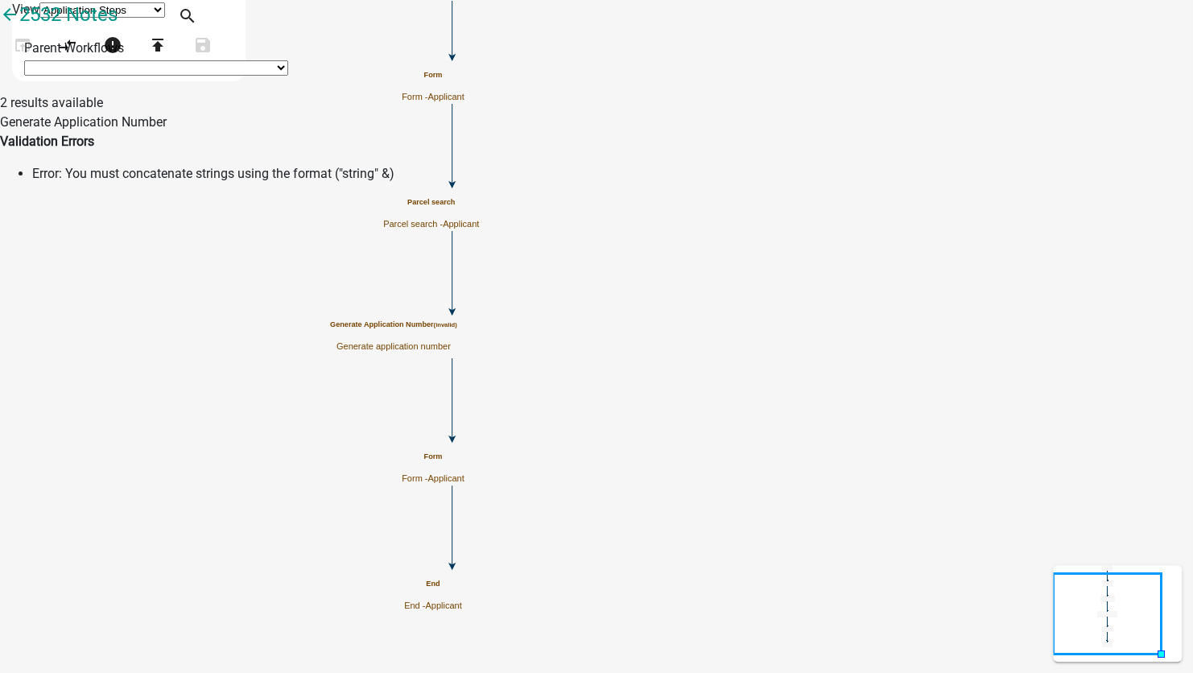
click at [457, 346] on p "Generate application number" at bounding box center [393, 346] width 127 height 10
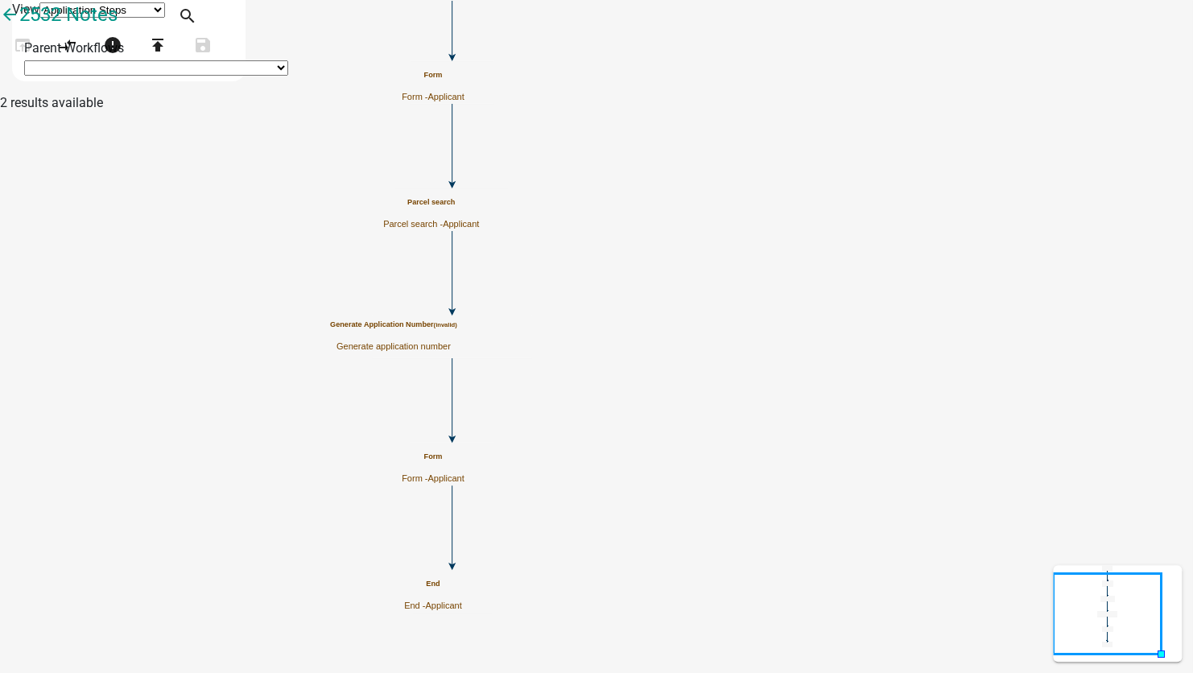
click at [457, 346] on p "Generate application number" at bounding box center [393, 346] width 127 height 10
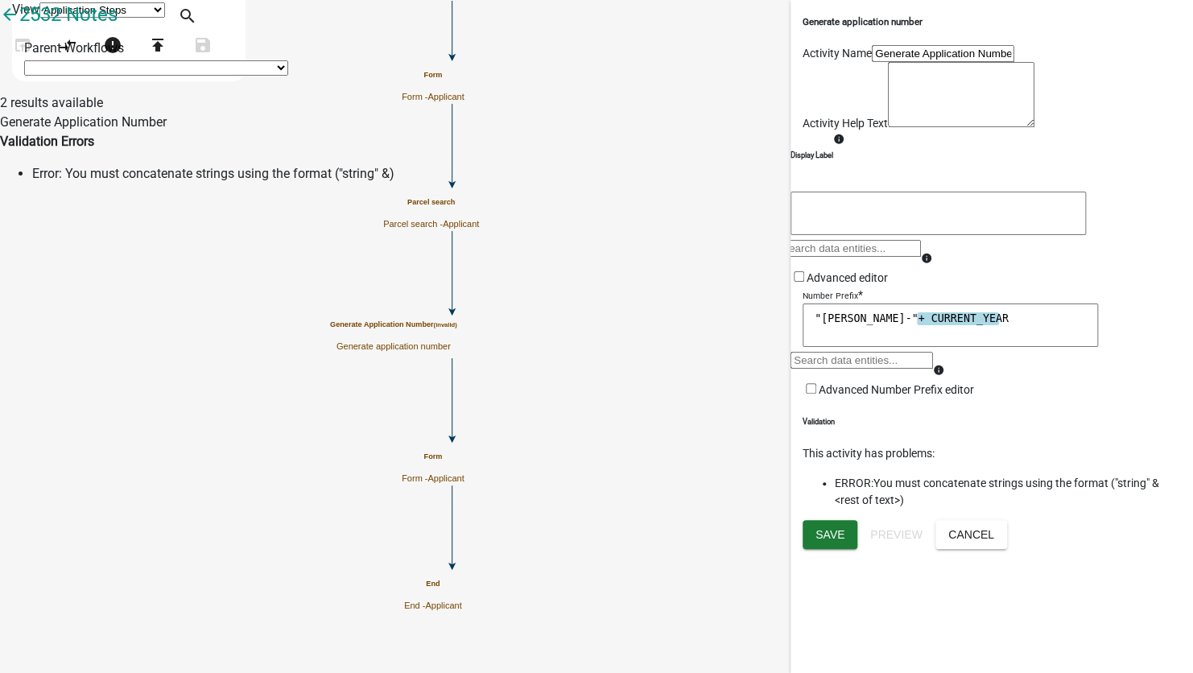
click at [996, 398] on div "Number Prefix * "bob-"+ CURRENT_YEAR "bob-"+ CURRENT_YEAR info Advanced Number …" at bounding box center [992, 343] width 378 height 112
click at [1057, 398] on form "Activity Name Generate Application Number Activity Help Text Display Label info…" at bounding box center [992, 221] width 378 height 353
click at [851, 347] on textarea ""bob-"+ CURRENT_YEAR" at bounding box center [950, 324] width 295 height 43
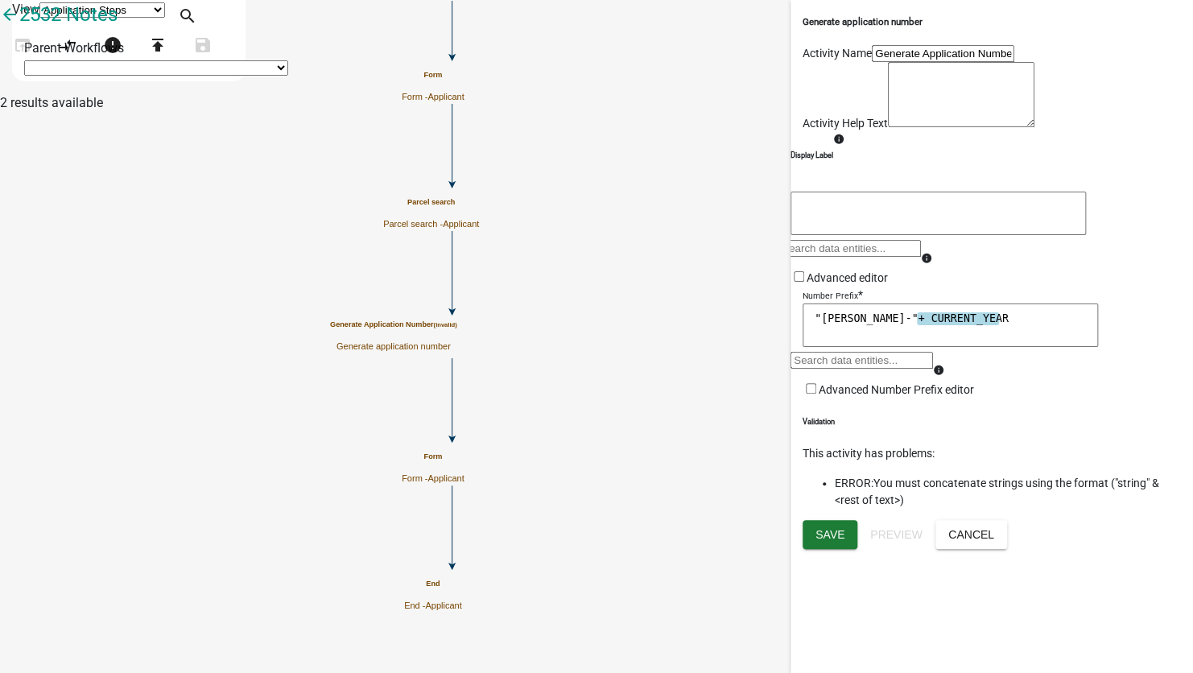
click at [815, 477] on body "Internet Explorer does NOT work with GeoPermits. Get a new browser for more sec…" at bounding box center [596, 336] width 1193 height 673
click at [813, 347] on textarea ""bob-"+ CURRENT_YEAR" at bounding box center [950, 324] width 295 height 43
click at [812, 347] on textarea ""bob-"&)CURRENT_YEAR" at bounding box center [950, 324] width 295 height 43
click at [873, 347] on textarea ""bob-"&)" at bounding box center [950, 324] width 295 height 43
type textarea ""bob-"&)"
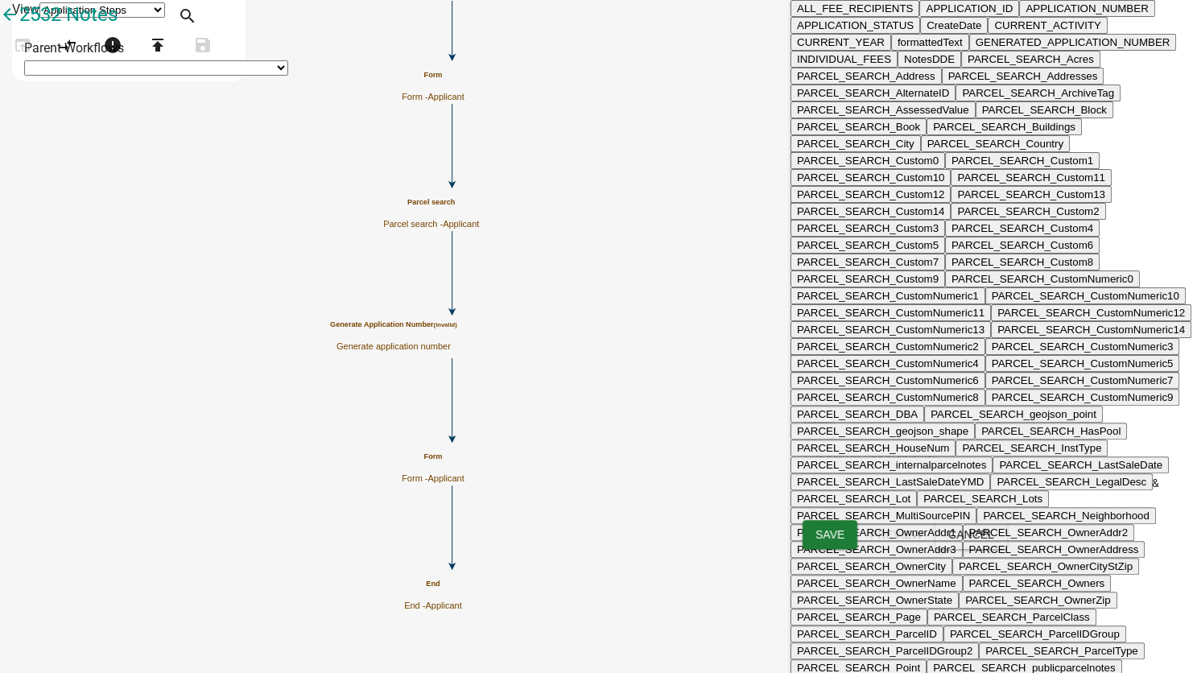
click at [854, 381] on div "ALL_FEE_RECIPIENTS APPLICATION_ID APPLICATION_NUMBER APPLICATION_STATUS CreateD…" at bounding box center [861, 366] width 142 height 29
type input "c"
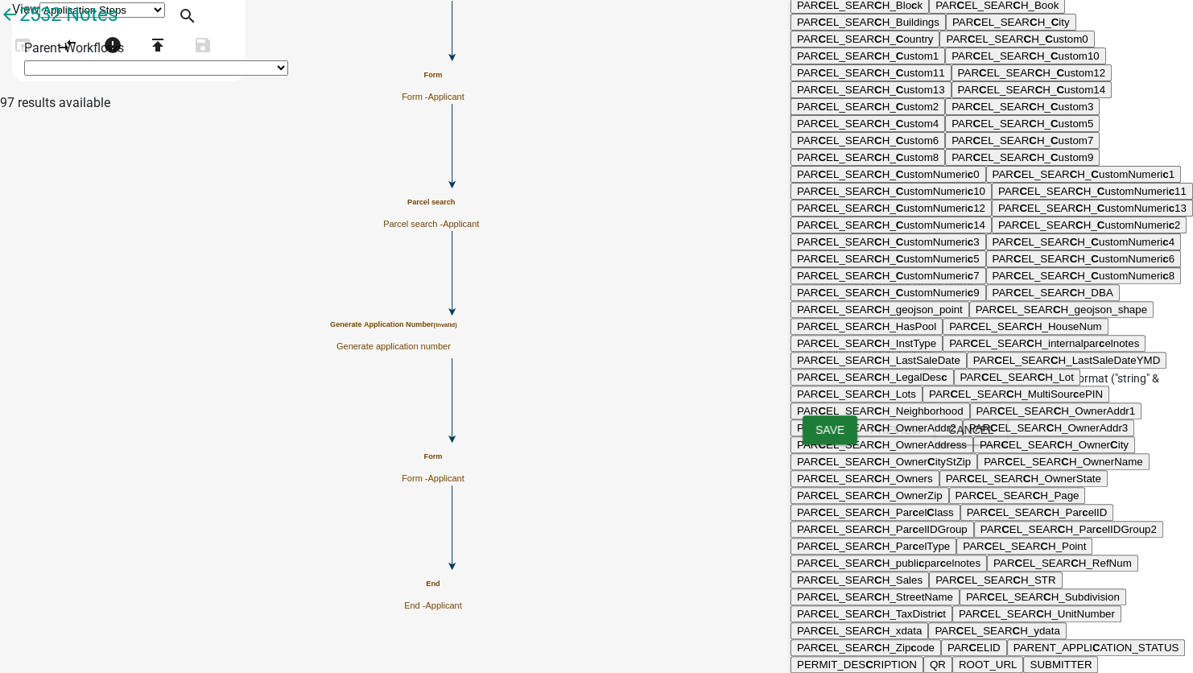
scroll to position [483, 0]
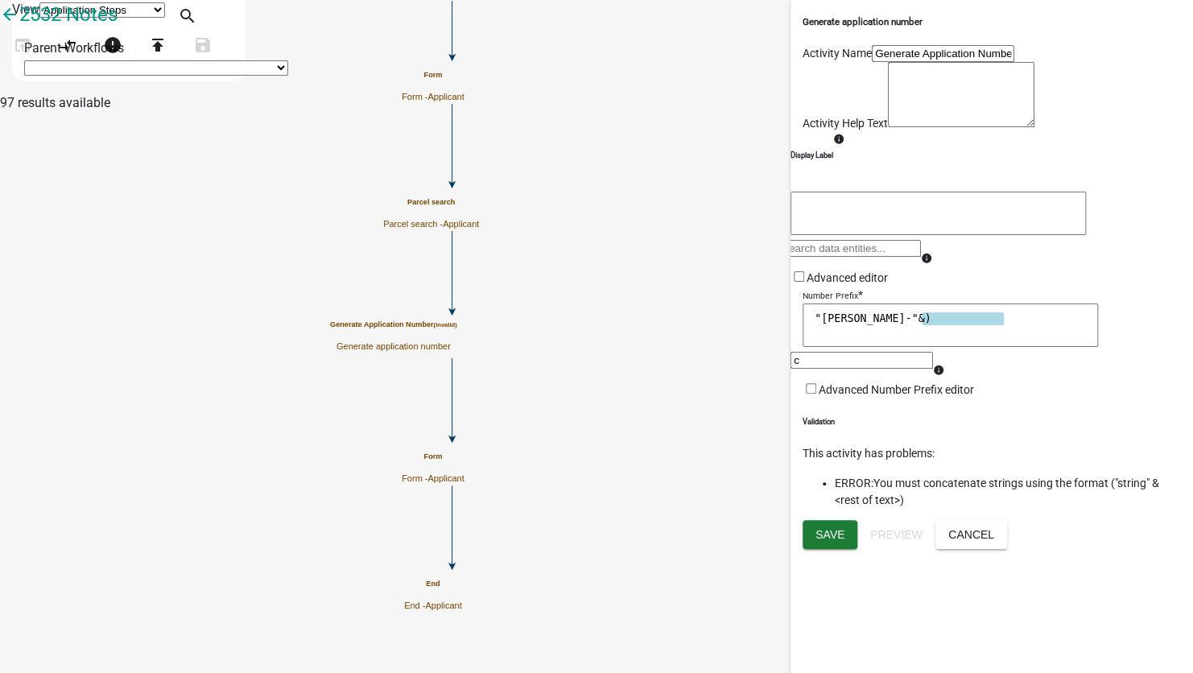
type textarea ""bob-"&) CURRENT_YEAR"
click at [839, 540] on span "Save" at bounding box center [829, 533] width 29 height 13
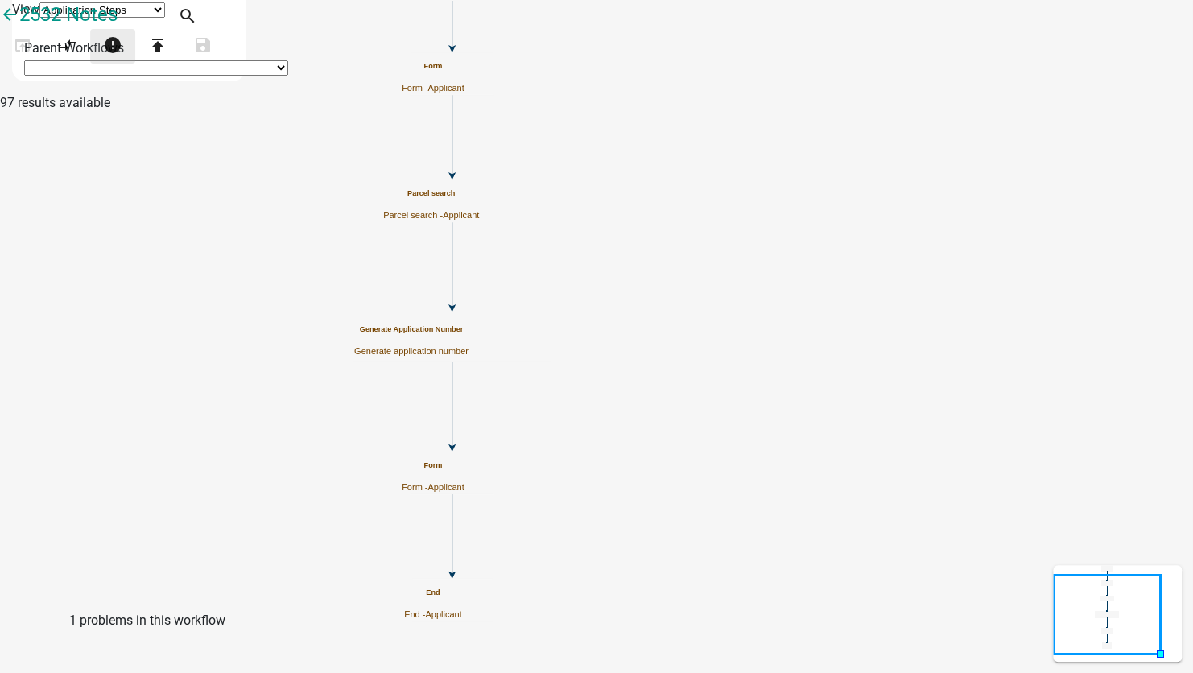
click at [122, 58] on icon "error" at bounding box center [112, 46] width 19 height 23
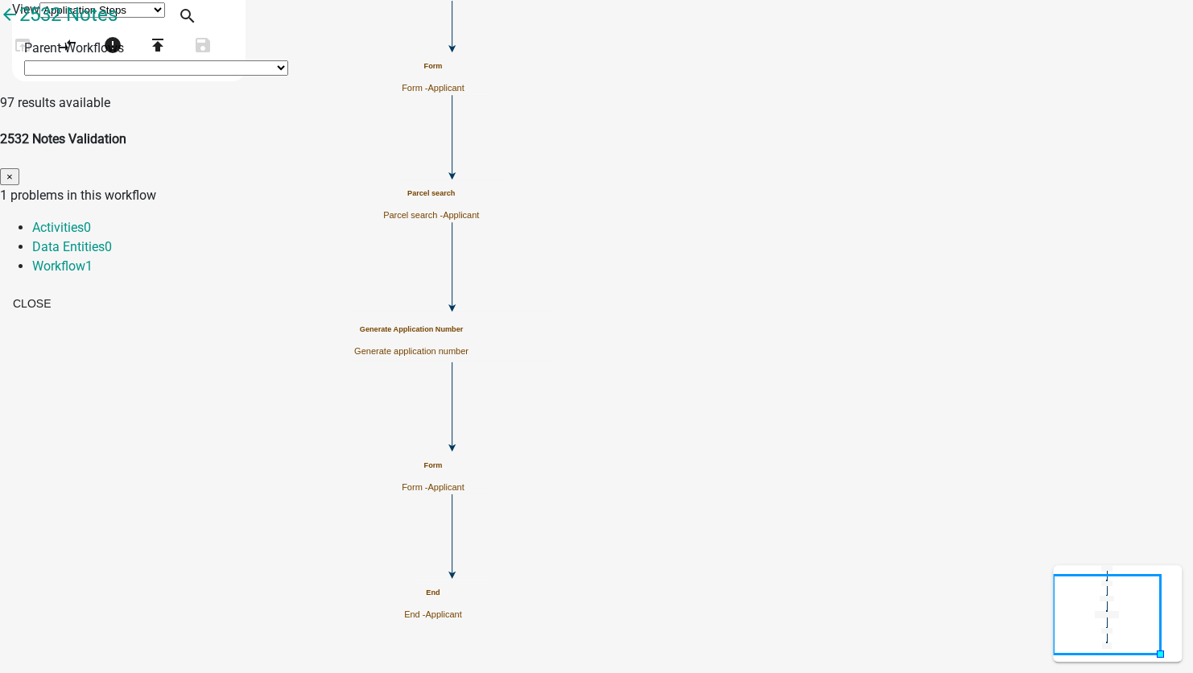
drag, startPoint x: 526, startPoint y: 134, endPoint x: 544, endPoint y: 193, distance: 61.6
click at [93, 258] on link "Workflow 1" at bounding box center [62, 265] width 60 height 15
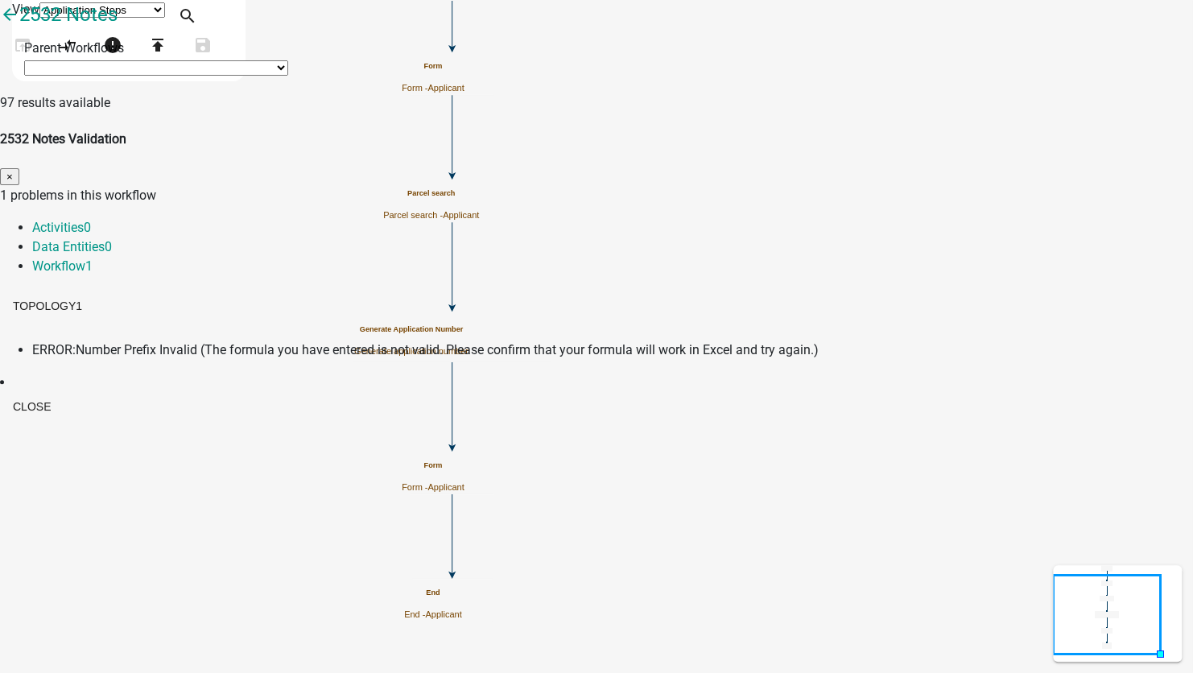
click at [522, 342] on span "Number Prefix Invalid (The formula you have entered is not valid. Please confir…" at bounding box center [447, 349] width 743 height 15
click at [64, 392] on button "Close" at bounding box center [32, 406] width 64 height 29
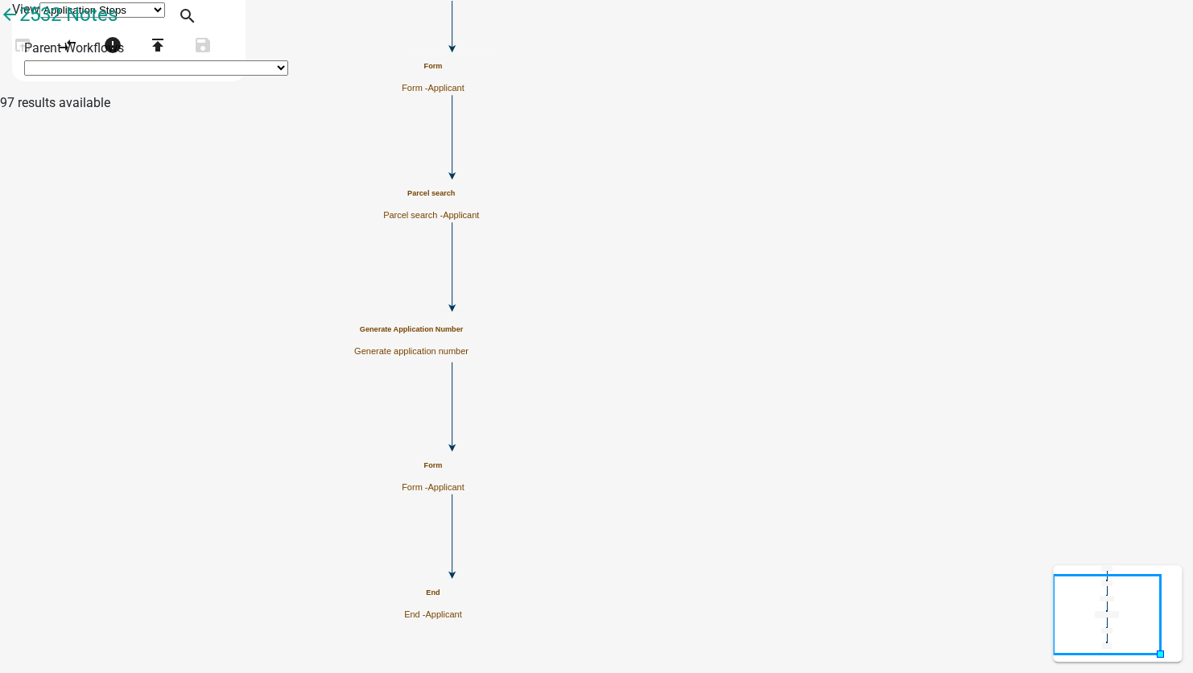
click at [468, 346] on p "Generate application number" at bounding box center [411, 351] width 114 height 10
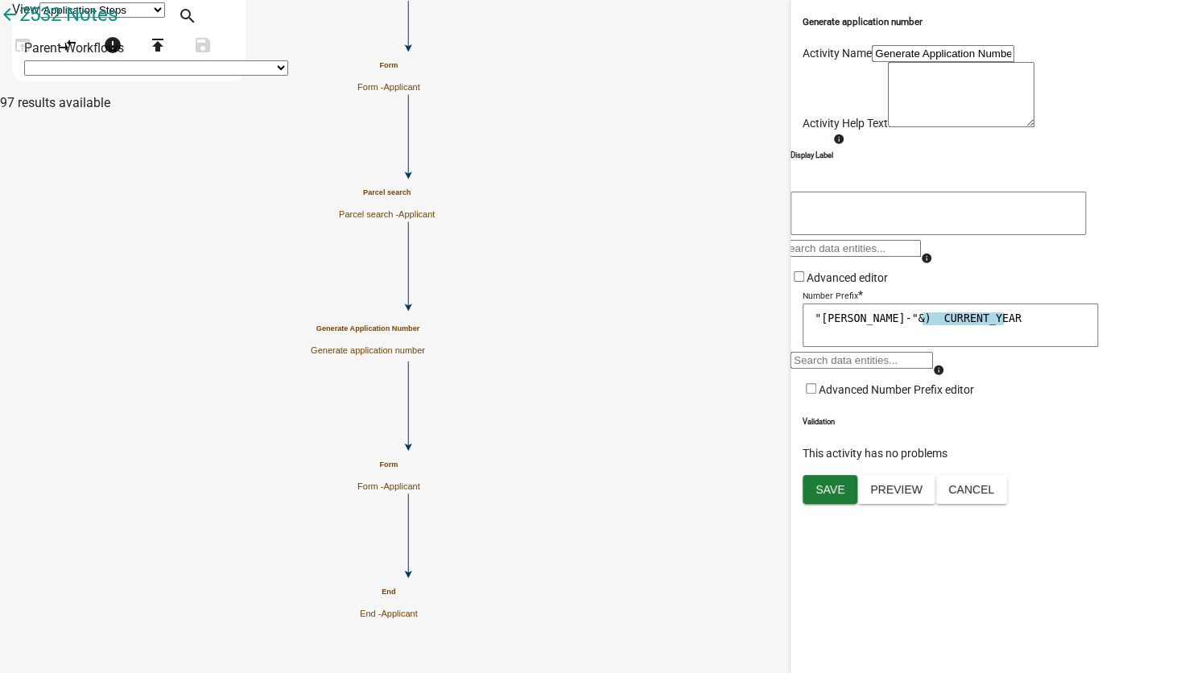
click at [824, 347] on textarea ""bob-"&) CURRENT_YEAR" at bounding box center [950, 324] width 295 height 43
click at [810, 347] on textarea ""bob-"&) CURRENT_YEAR" at bounding box center [950, 324] width 295 height 43
type textarea "("bob-"&) CURRENT_YEAR"
click at [835, 495] on span "Save" at bounding box center [829, 488] width 29 height 13
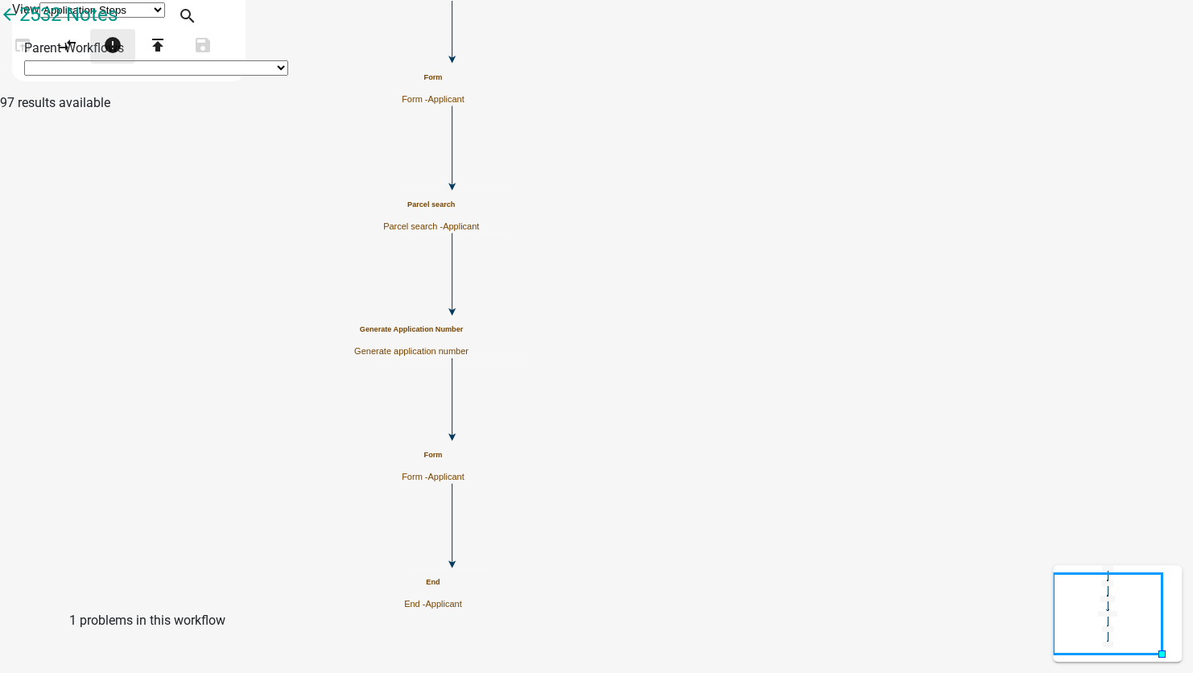
click at [135, 64] on button "error" at bounding box center [112, 46] width 45 height 35
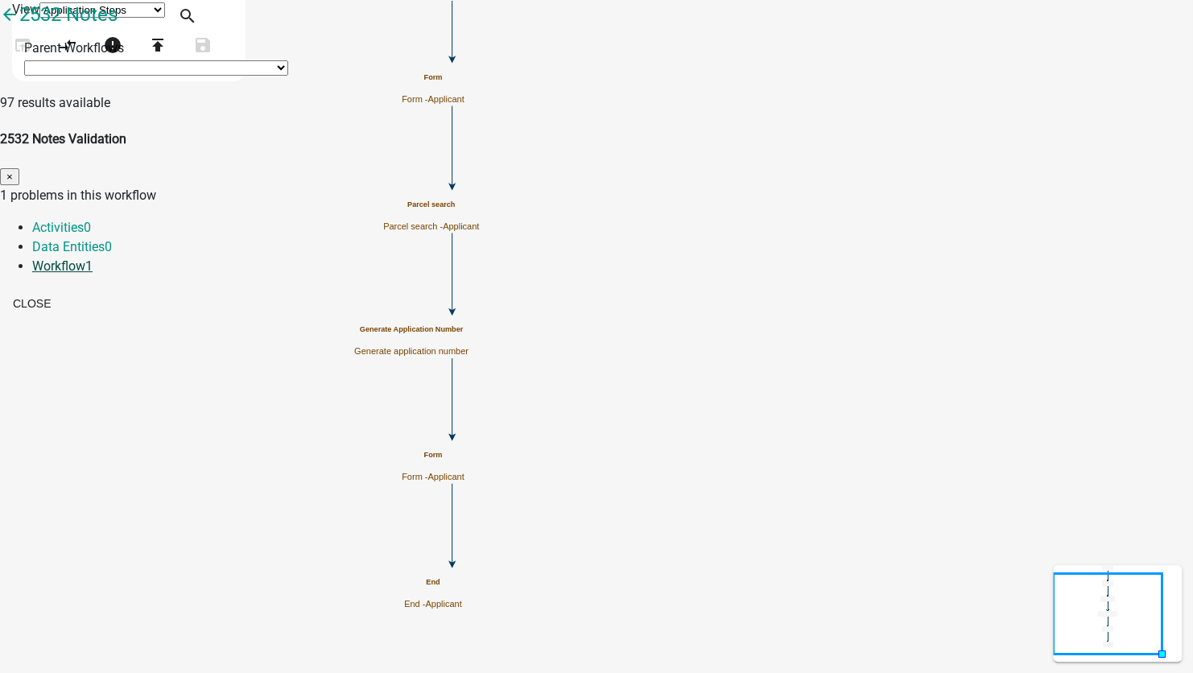
drag, startPoint x: 558, startPoint y: 150, endPoint x: 558, endPoint y: 161, distance: 11.3
click at [93, 258] on link "Workflow 1" at bounding box center [62, 265] width 60 height 15
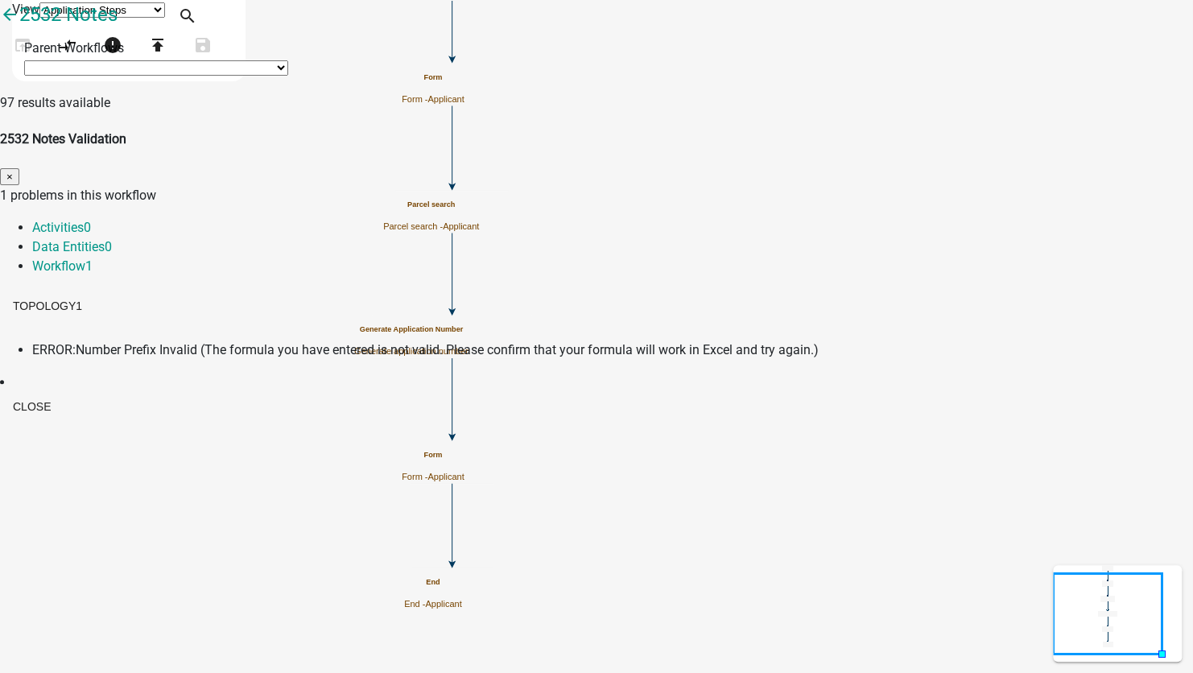
click at [504, 342] on span "Number Prefix Invalid (The formula you have entered is not valid. Please confir…" at bounding box center [447, 349] width 743 height 15
click at [64, 392] on button "Close" at bounding box center [32, 406] width 64 height 29
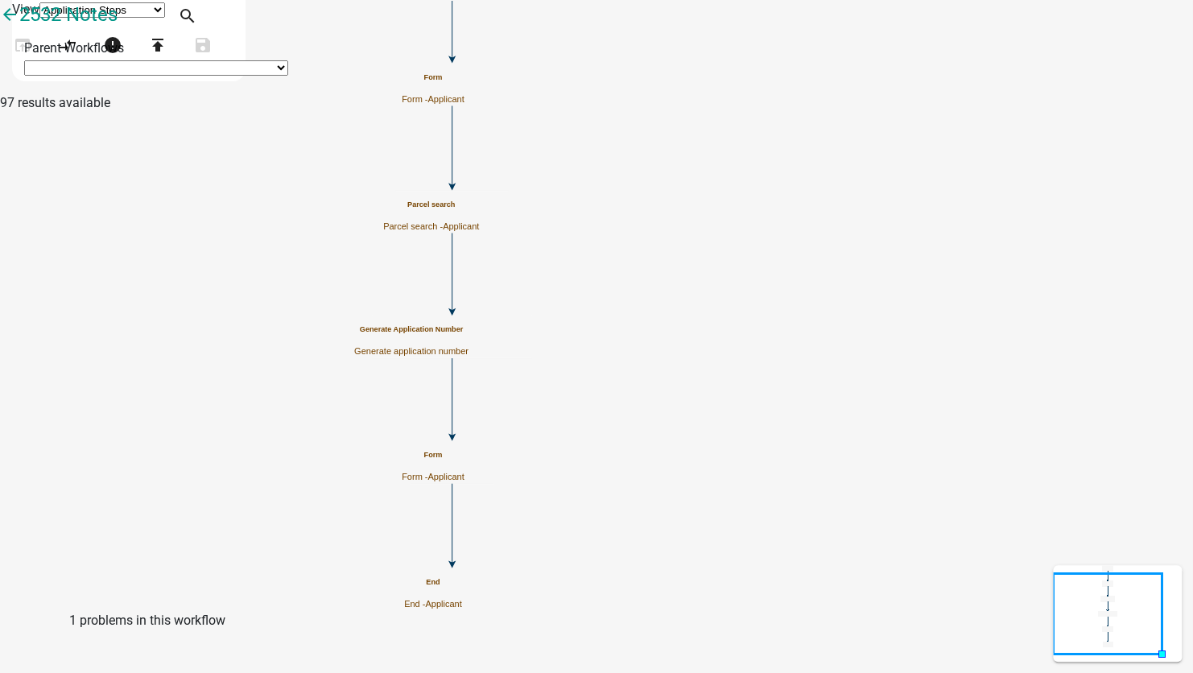
click at [790, 361] on icon "Start Start - Applicant Parcel search Parcel search - Applicant Form Form - App…" at bounding box center [596, 336] width 1191 height 671
click at [468, 334] on h5 "Generate Application Number" at bounding box center [411, 329] width 114 height 9
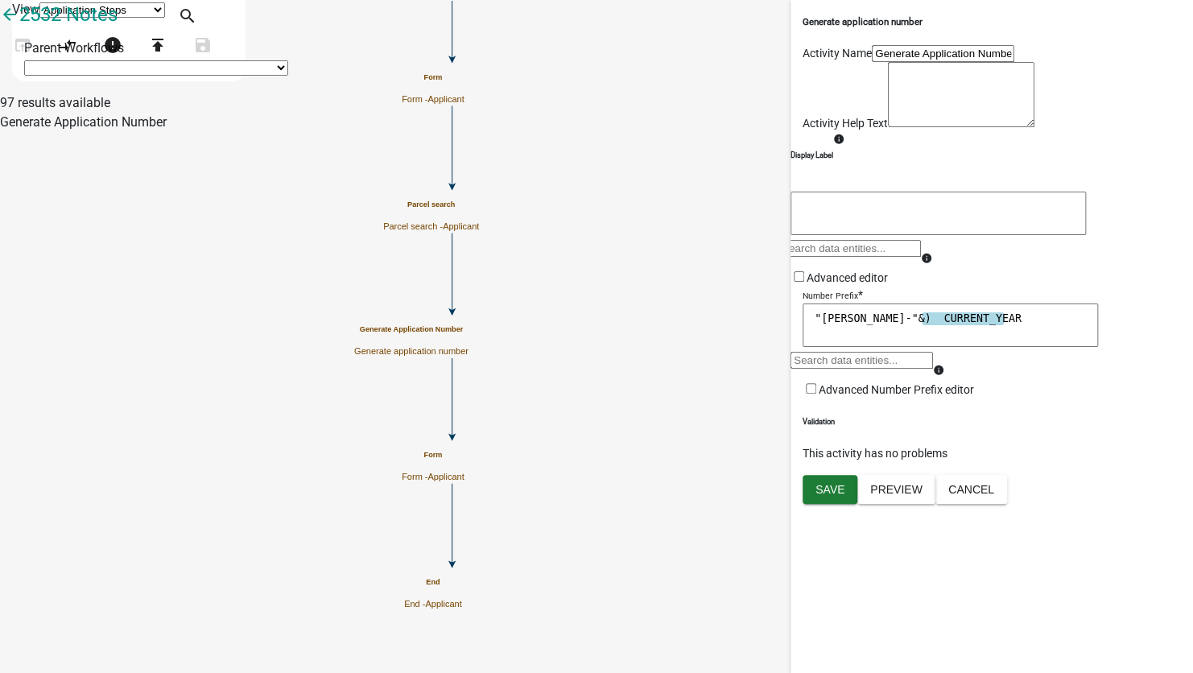
click at [859, 347] on textarea ""bob-"&) CURRENT_YEAR" at bounding box center [950, 324] width 295 height 43
drag, startPoint x: 857, startPoint y: 467, endPoint x: 778, endPoint y: 467, distance: 79.7
click at [778, 93] on main "Start Start - Applicant Parcel search Parcel search - Applicant Form Form - App…" at bounding box center [741, 93] width 903 height 0
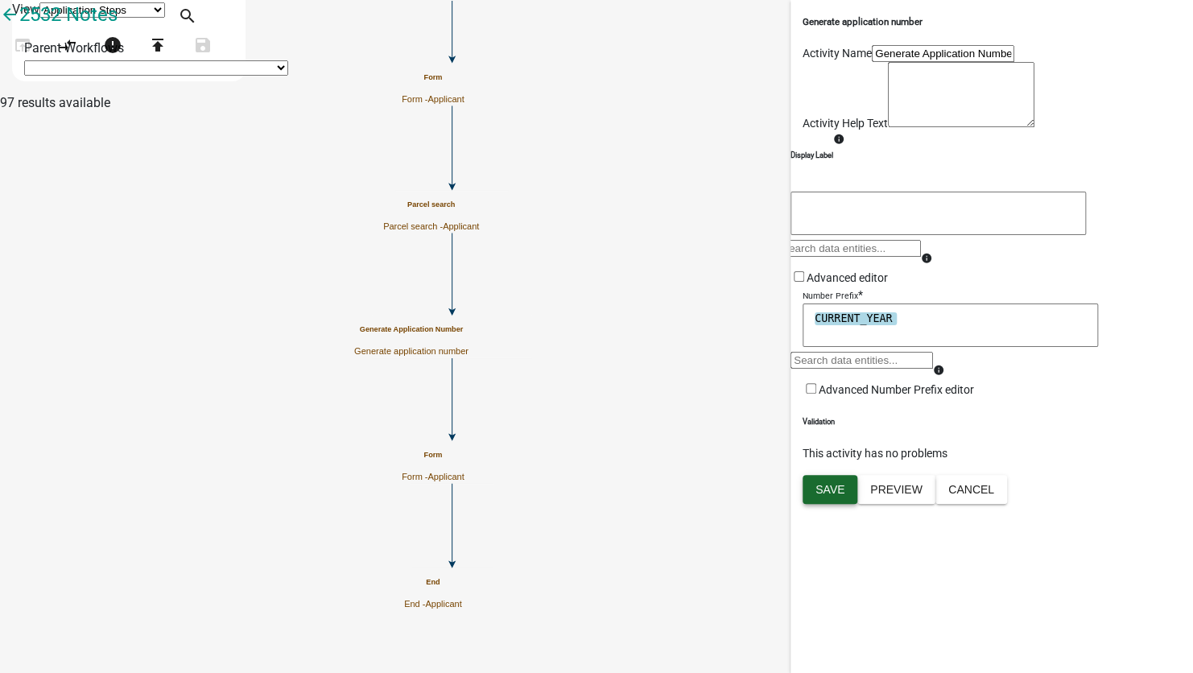
type textarea "CURRENT_YEAR"
click at [822, 495] on span "Save" at bounding box center [829, 488] width 29 height 13
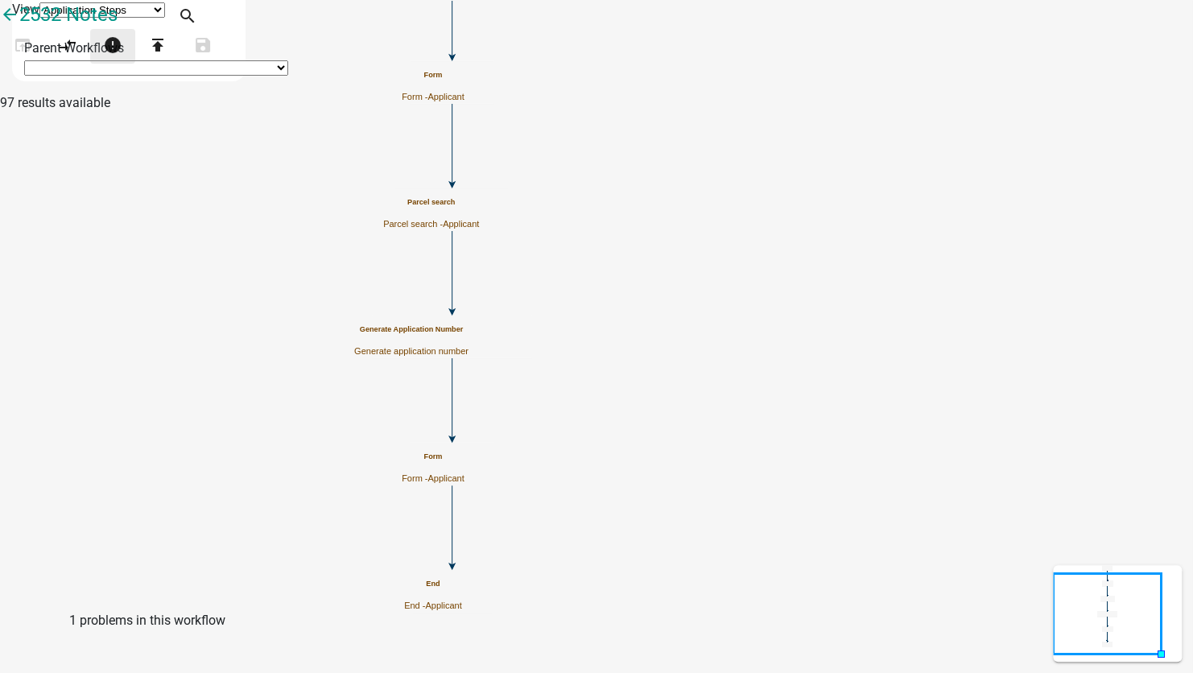
click at [122, 58] on icon "error" at bounding box center [112, 46] width 19 height 23
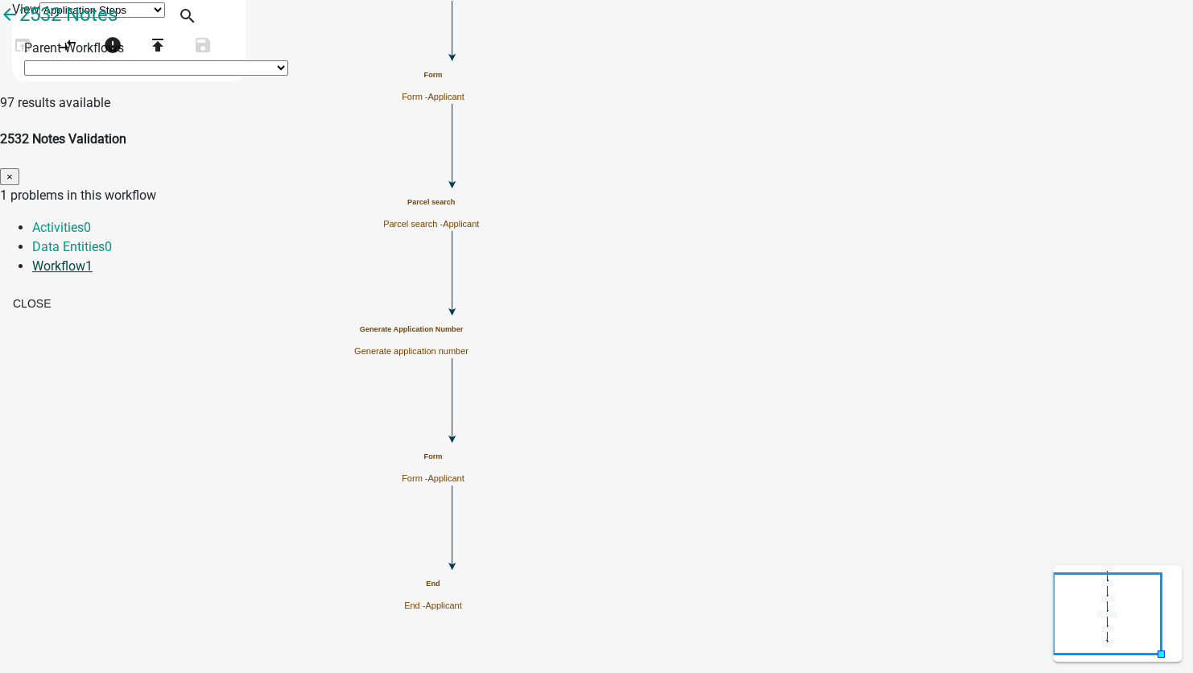
click at [93, 258] on link "Workflow 1" at bounding box center [62, 265] width 60 height 15
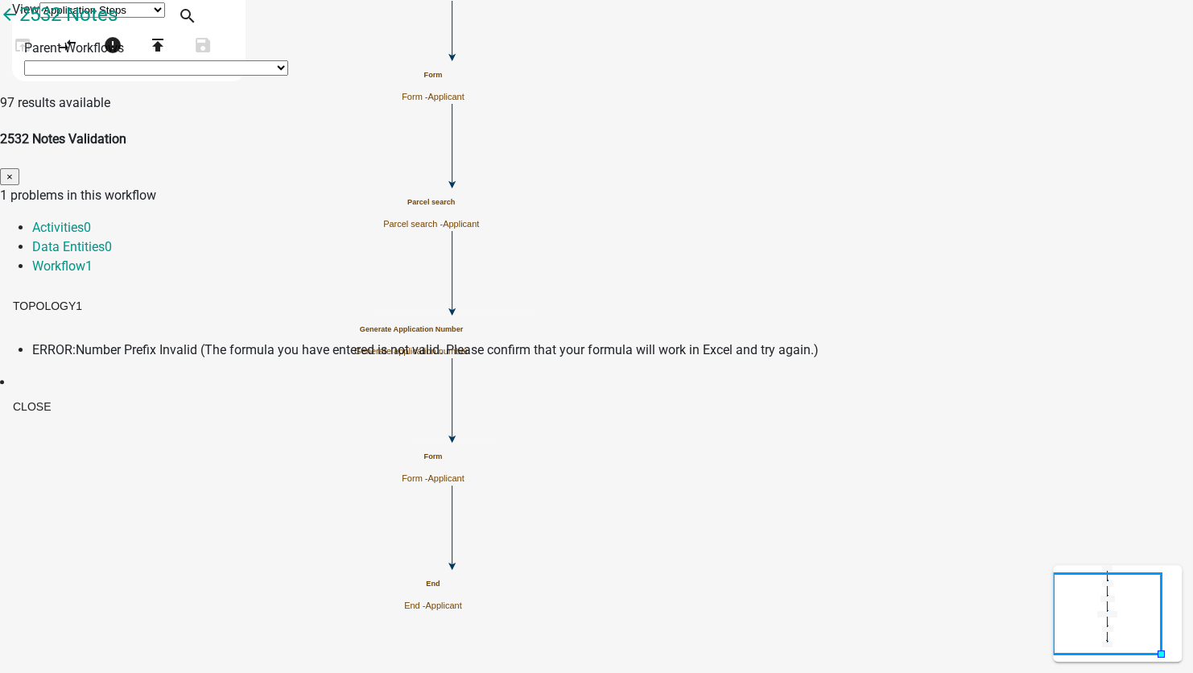
click at [460, 342] on span "Number Prefix Invalid (The formula you have entered is not valid. Please confir…" at bounding box center [447, 349] width 743 height 15
click at [64, 392] on button "Close" at bounding box center [32, 406] width 64 height 29
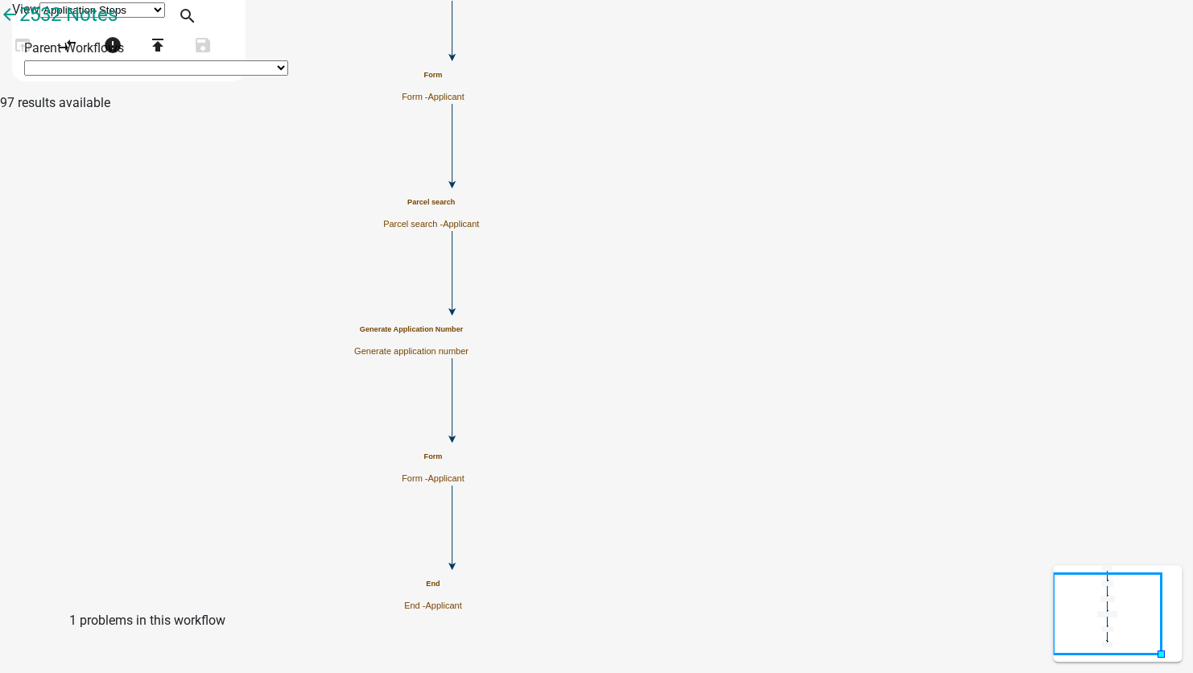
click at [468, 338] on div "Generate Application Number Generate application number" at bounding box center [411, 340] width 114 height 31
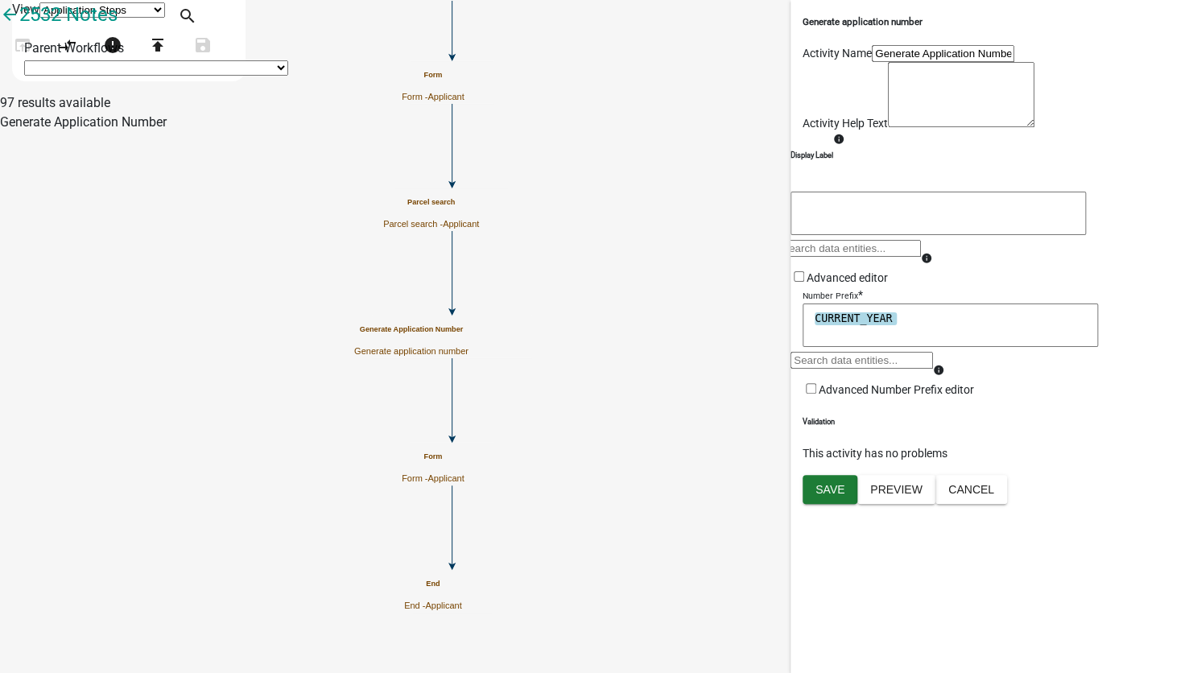
click at [918, 347] on textarea "CURRENT_YEAR" at bounding box center [950, 324] width 295 height 43
drag, startPoint x: 918, startPoint y: 473, endPoint x: 591, endPoint y: 454, distance: 328.1
click at [600, 93] on main "Start Start - Applicant Parcel search Parcel search - Applicant Form Form - App…" at bounding box center [741, 93] width 903 height 0
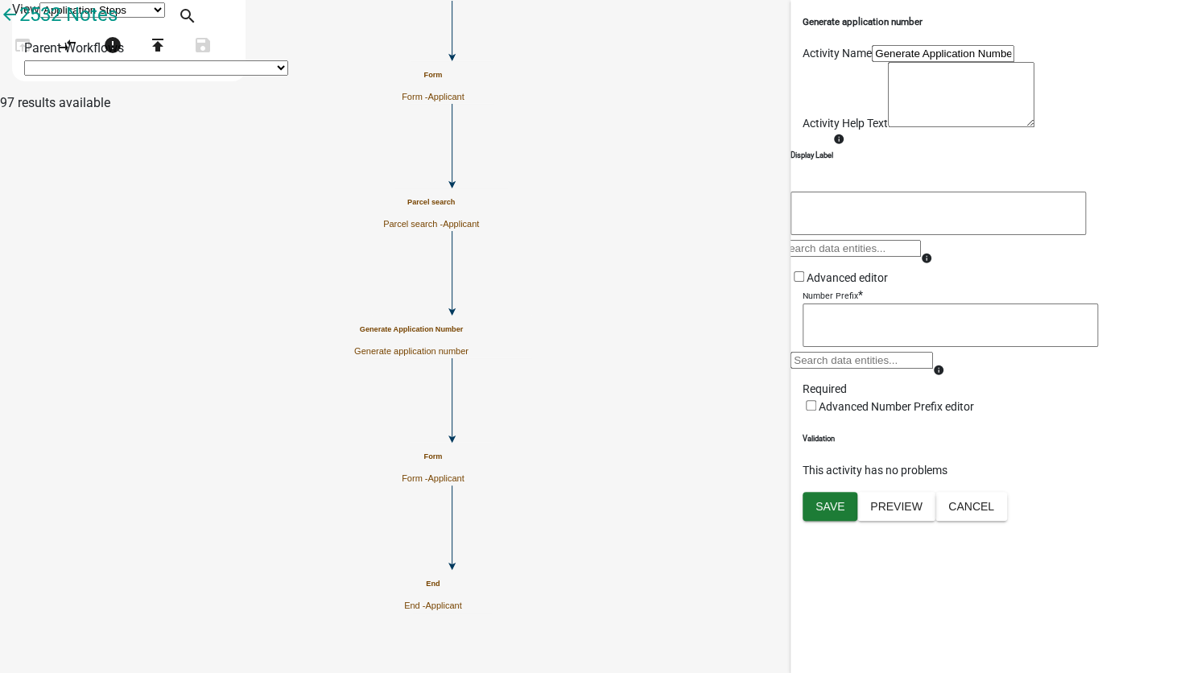
click at [834, 381] on div at bounding box center [861, 366] width 142 height 29
type input "curren"
click at [917, 14] on span "CURREN" at bounding box center [940, 8] width 46 height 12
type textarea "CURRENT_YEAR"
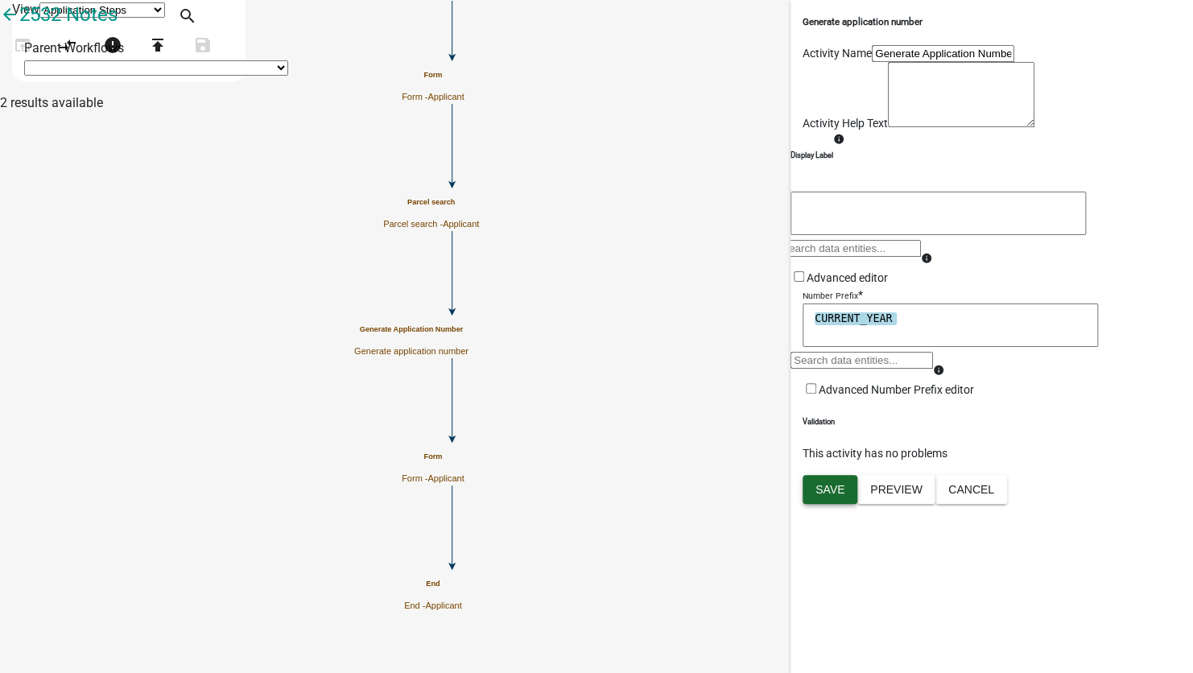
click at [825, 495] on span "Save" at bounding box center [829, 488] width 29 height 13
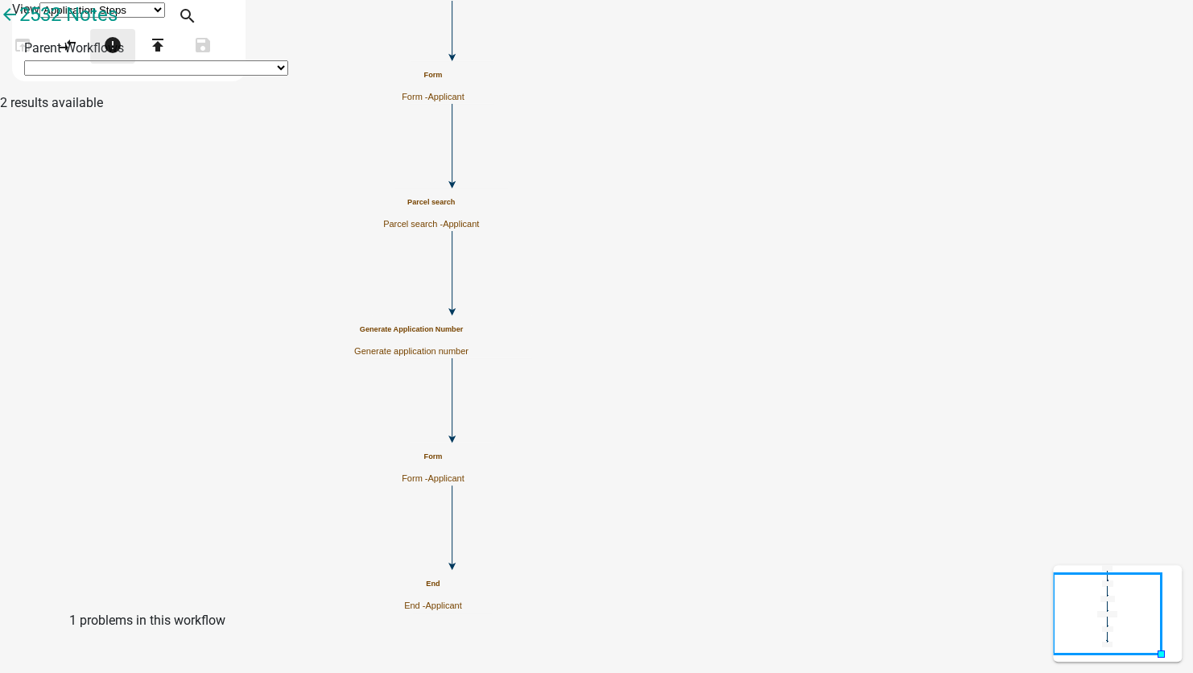
click at [135, 64] on button "error" at bounding box center [112, 46] width 45 height 35
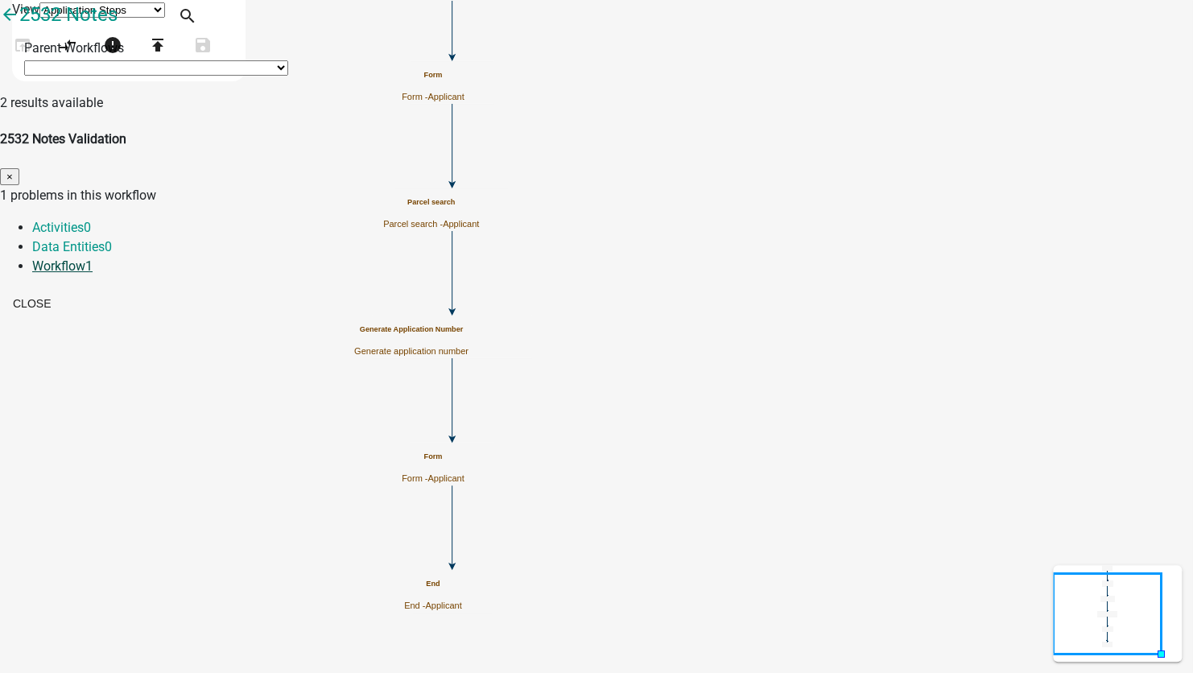
click at [93, 258] on link "Workflow 1" at bounding box center [62, 265] width 60 height 15
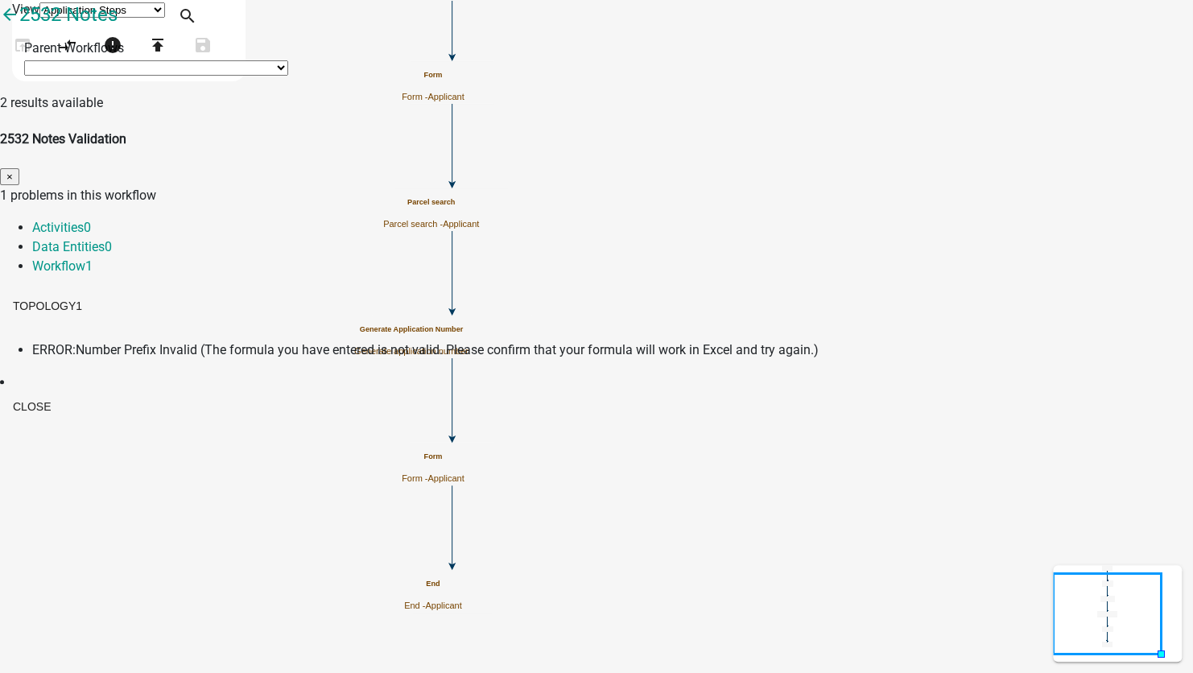
click at [426, 342] on span "Number Prefix Invalid (The formula you have entered is not valid. Please confir…" at bounding box center [447, 349] width 743 height 15
click at [64, 392] on button "Close" at bounding box center [32, 406] width 64 height 29
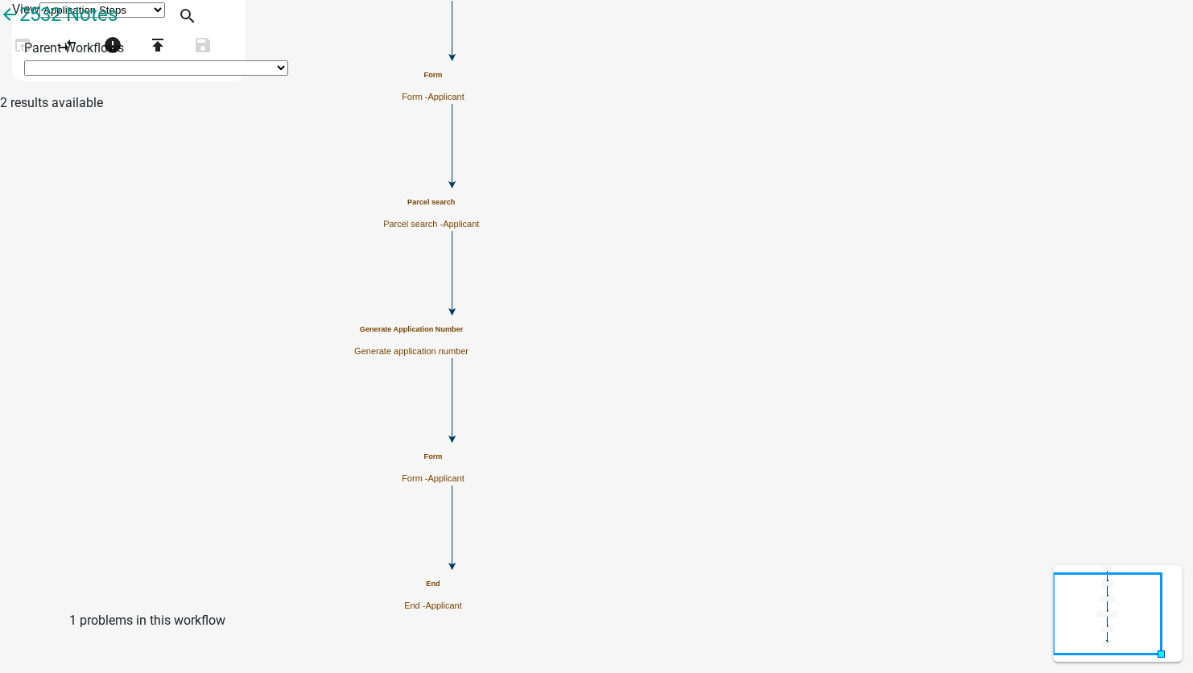
click at [468, 332] on h5 "Generate Application Number" at bounding box center [411, 329] width 114 height 9
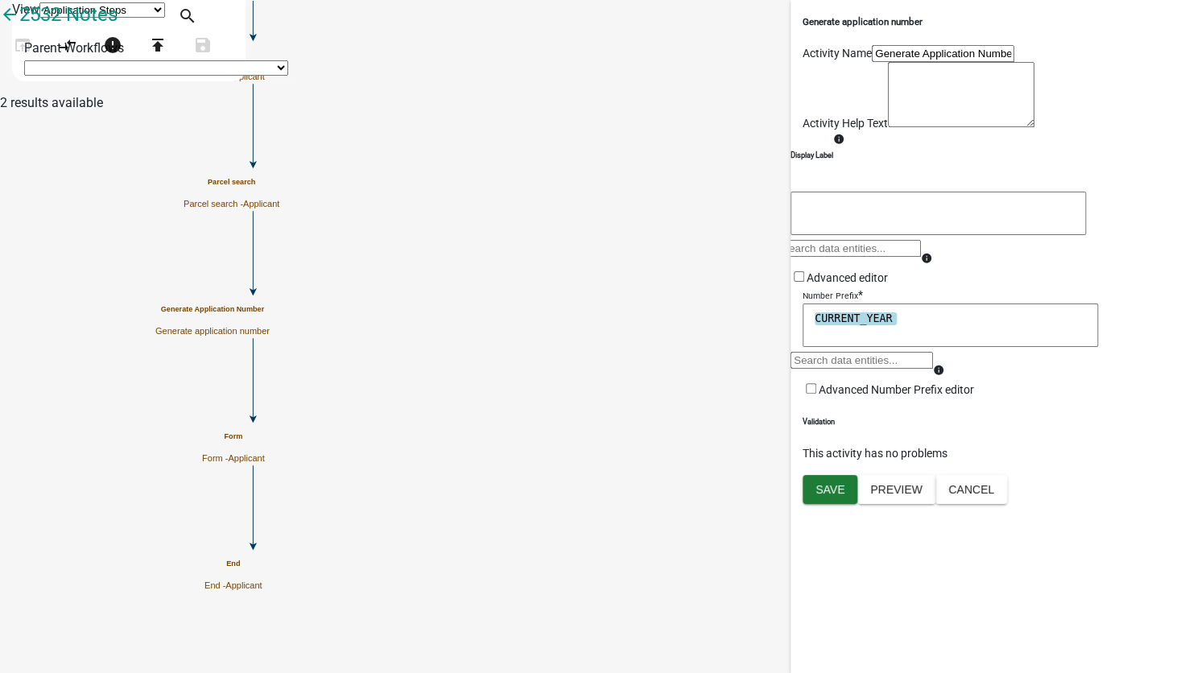
click at [918, 347] on textarea "CURRENT_YEAR" at bounding box center [950, 324] width 295 height 43
drag, startPoint x: 918, startPoint y: 464, endPoint x: 698, endPoint y: 448, distance: 220.3
click at [698, 93] on main "Start Start - Applicant Parcel search Parcel search - Applicant Form Form - App…" at bounding box center [741, 93] width 903 height 0
type textarea "12"
click at [829, 495] on span "Save" at bounding box center [829, 488] width 29 height 13
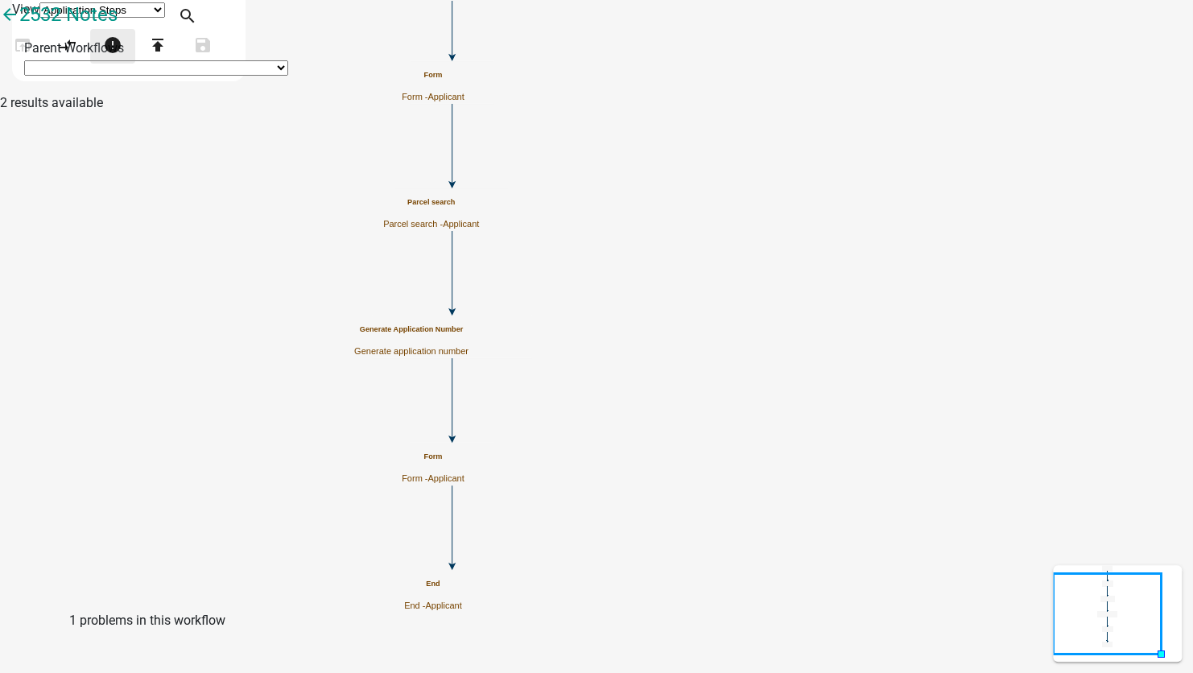
click at [122, 58] on icon "error" at bounding box center [112, 46] width 19 height 23
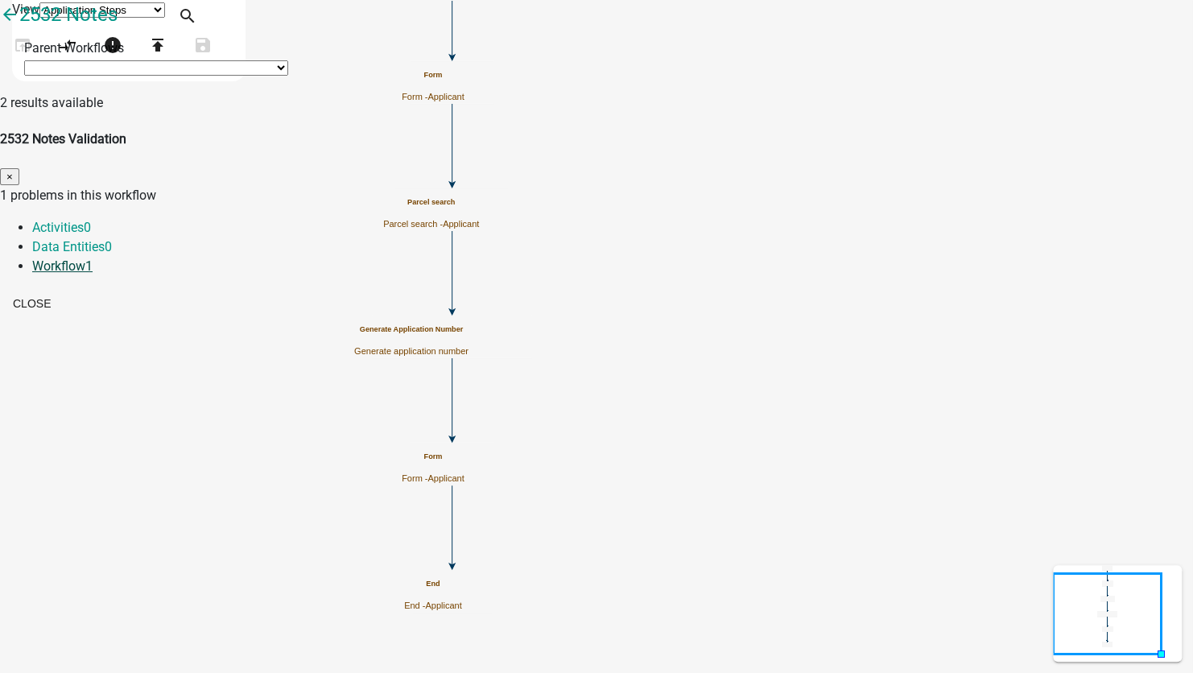
click at [93, 258] on link "Workflow 1" at bounding box center [62, 265] width 60 height 15
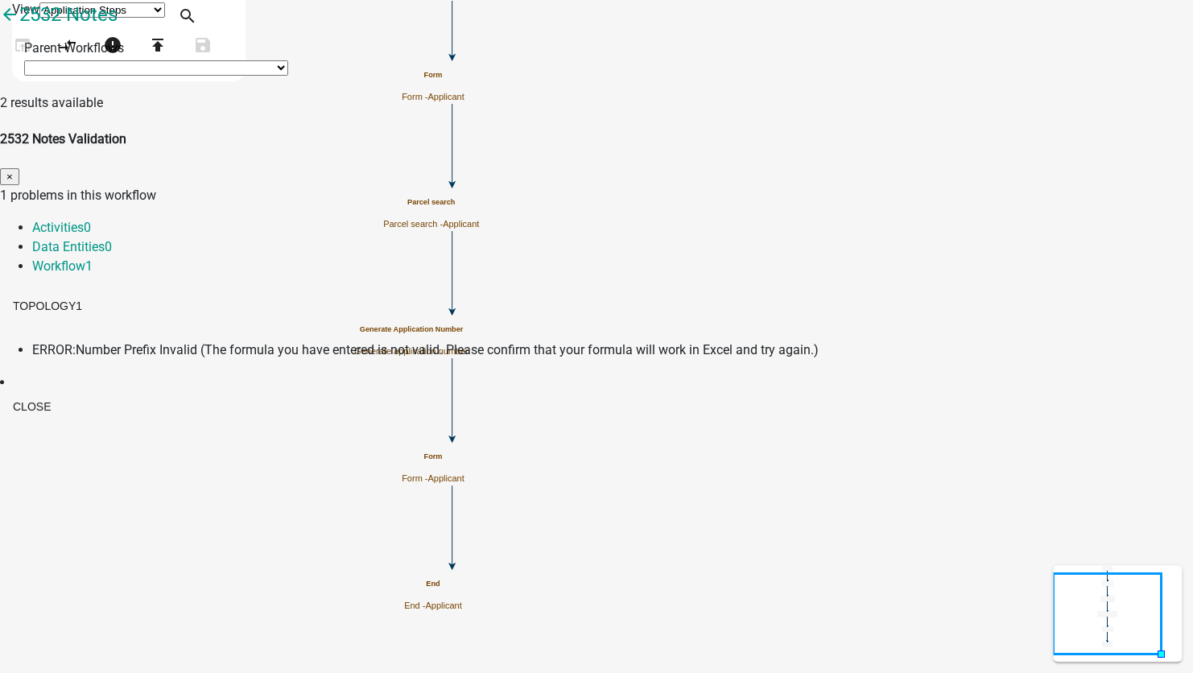
click at [592, 342] on span "Number Prefix Invalid (The formula you have entered is not valid. Please confir…" at bounding box center [447, 349] width 743 height 15
click at [64, 392] on button "Close" at bounding box center [32, 406] width 64 height 29
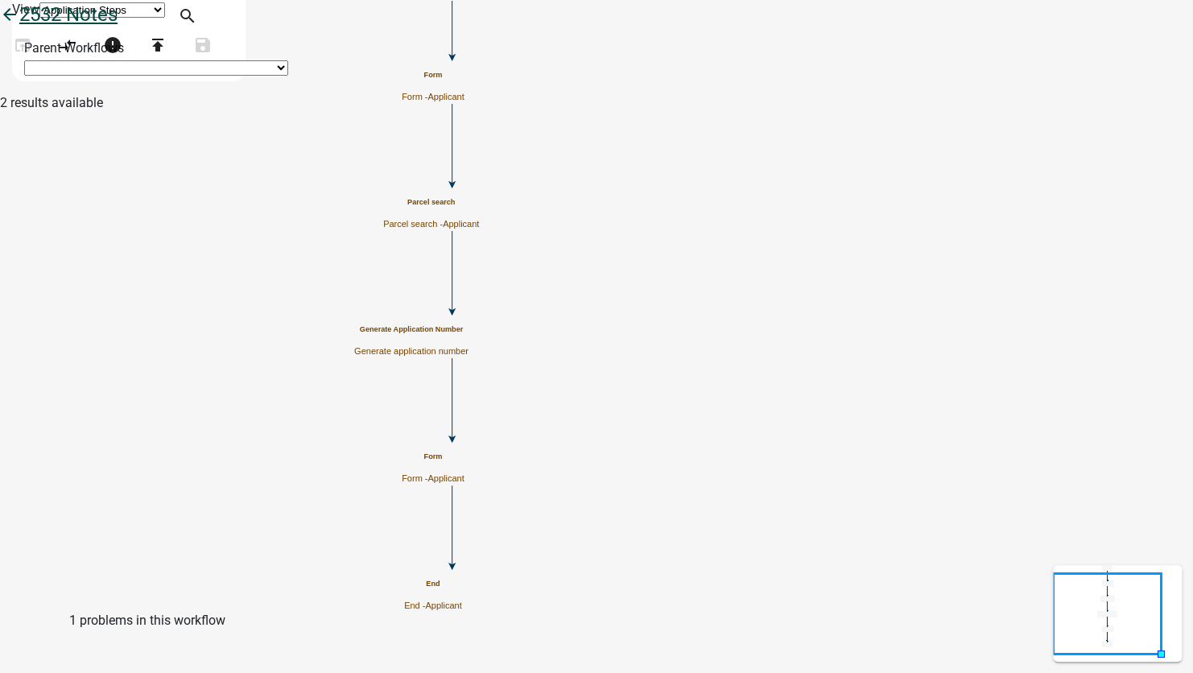
click at [19, 27] on icon "arrow_back" at bounding box center [9, 16] width 19 height 23
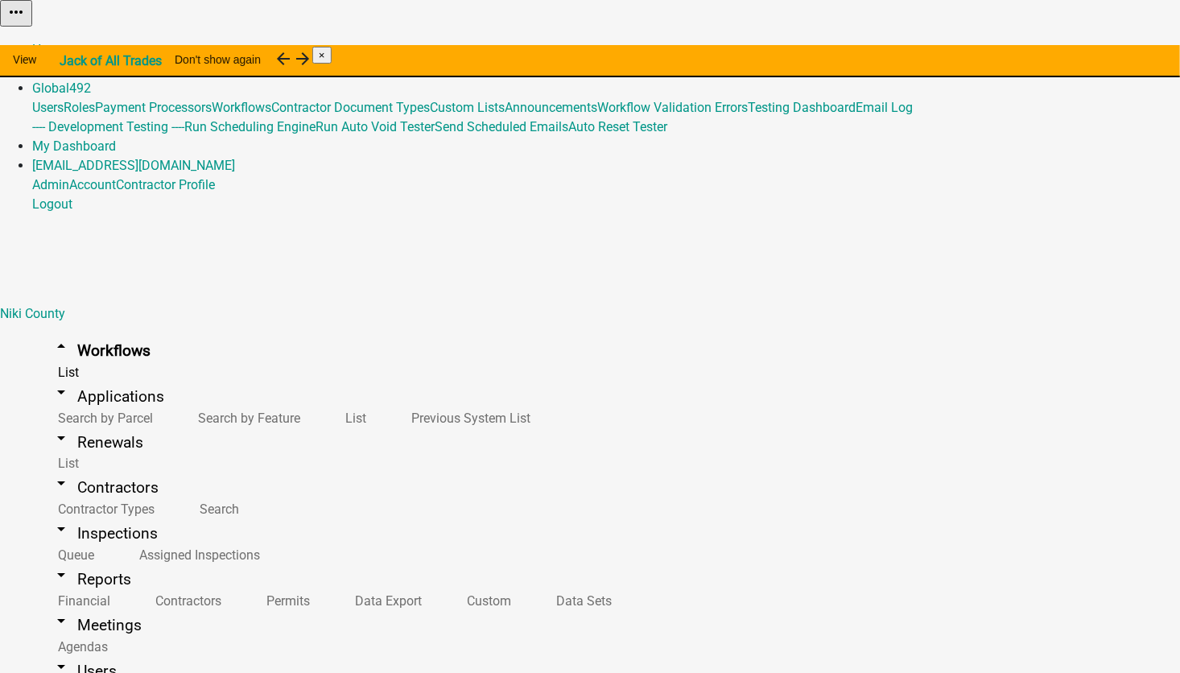
select select "10"
select select "26"
select select "3"
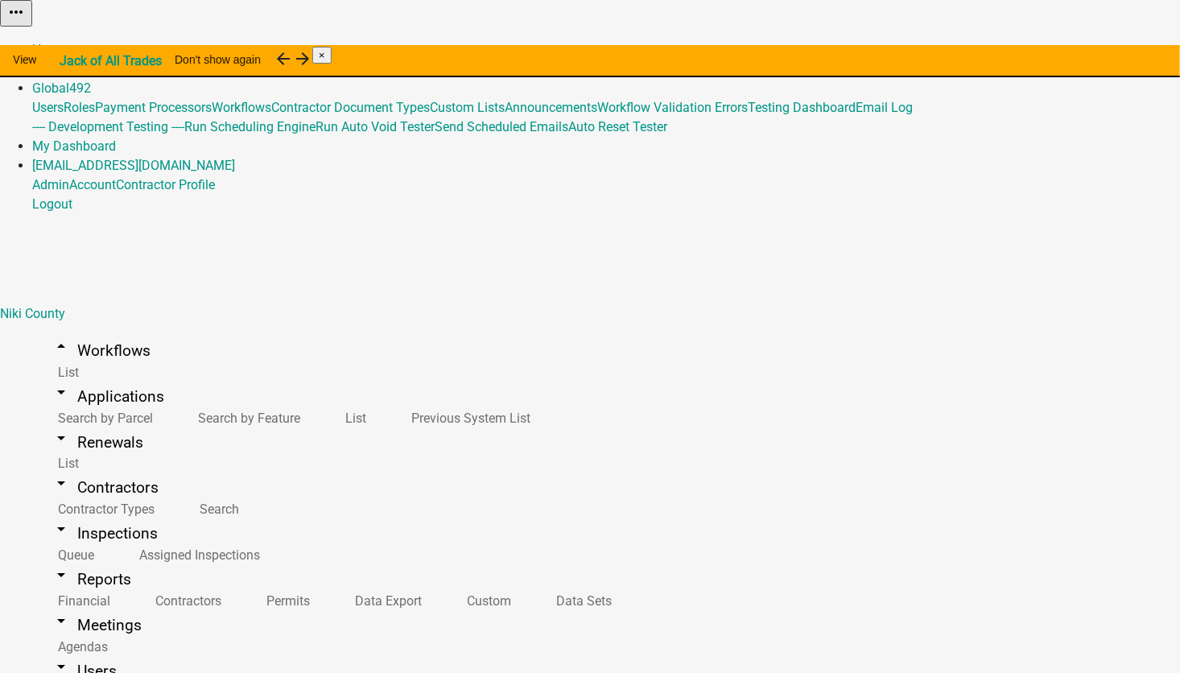
select select "10"
select select "26"
select select "3"
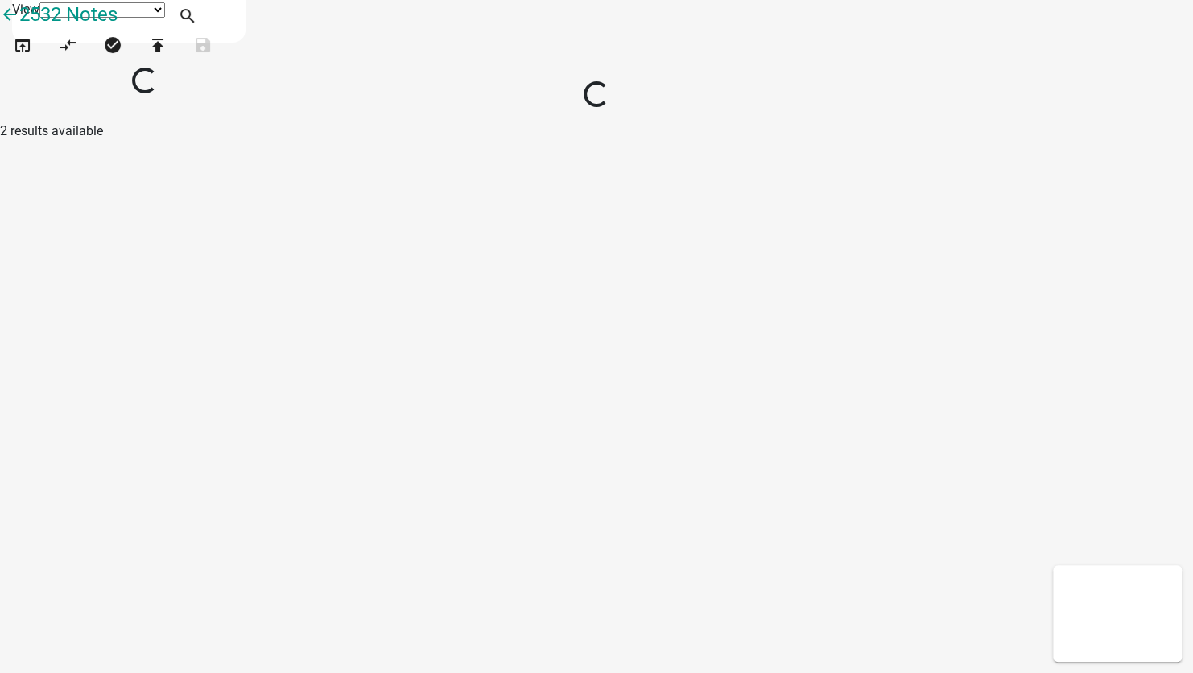
select select "1"
select select
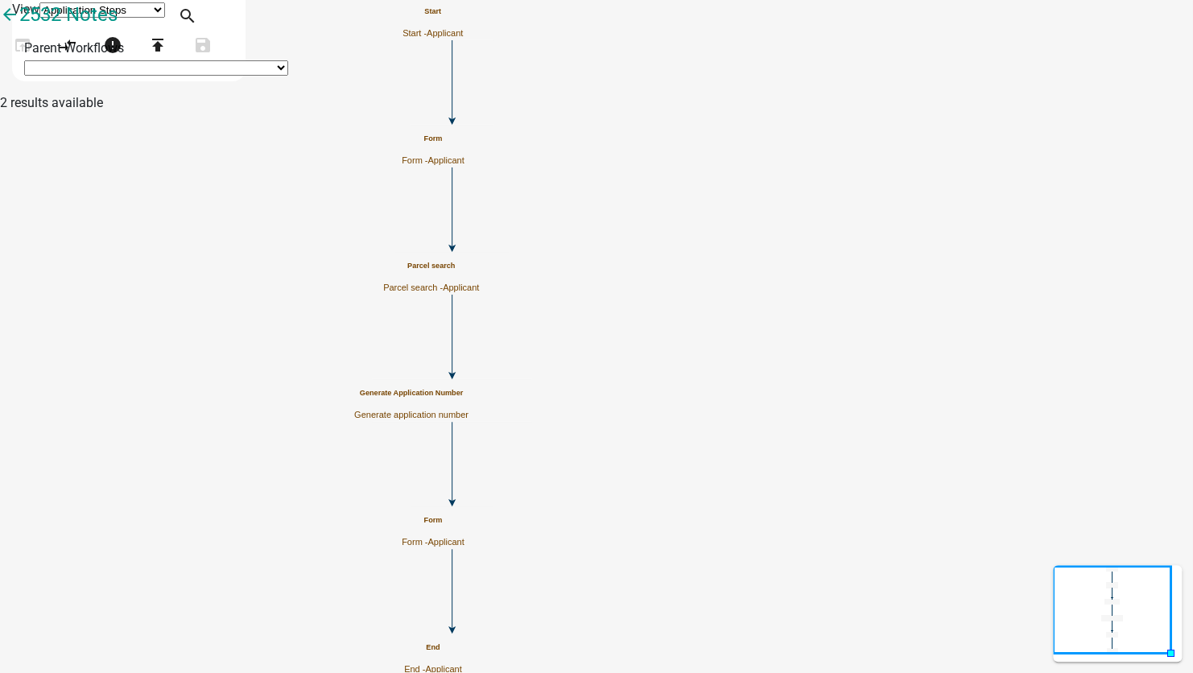
click at [468, 391] on h5 "Generate Application Number" at bounding box center [411, 393] width 114 height 9
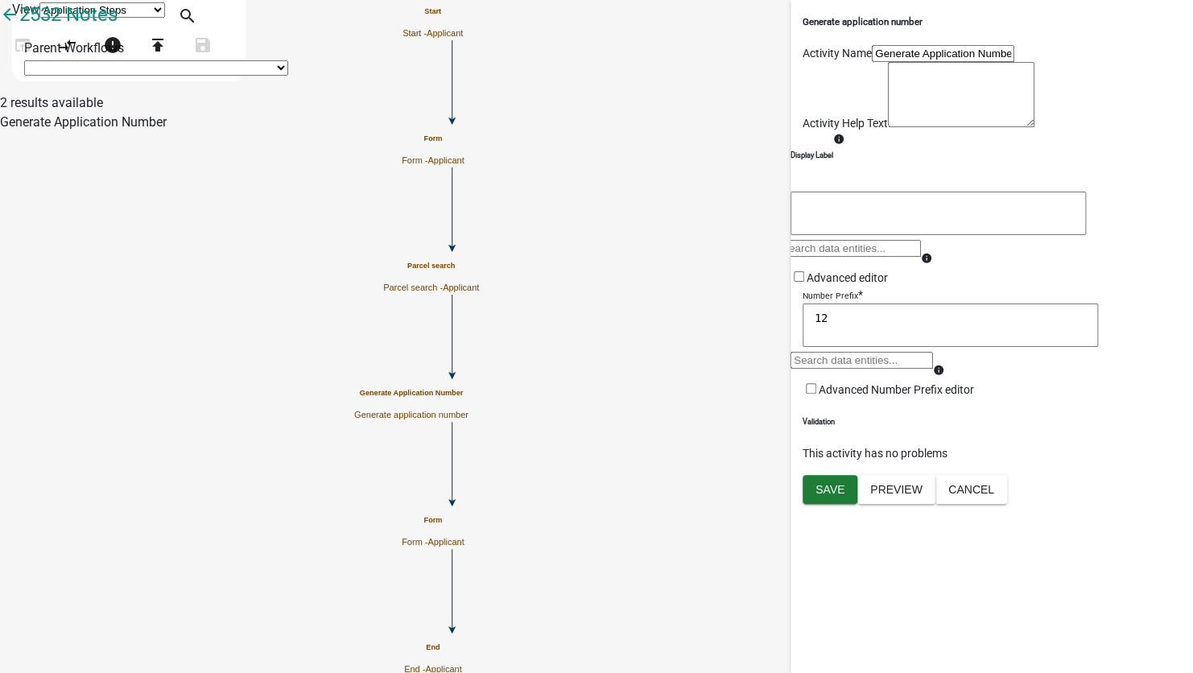
drag, startPoint x: 822, startPoint y: 464, endPoint x: 667, endPoint y: 448, distance: 155.3
click at [720, 93] on main "Start Start - Applicant Parcel search Parcel search - Applicant Form Form - App…" at bounding box center [741, 93] width 903 height 0
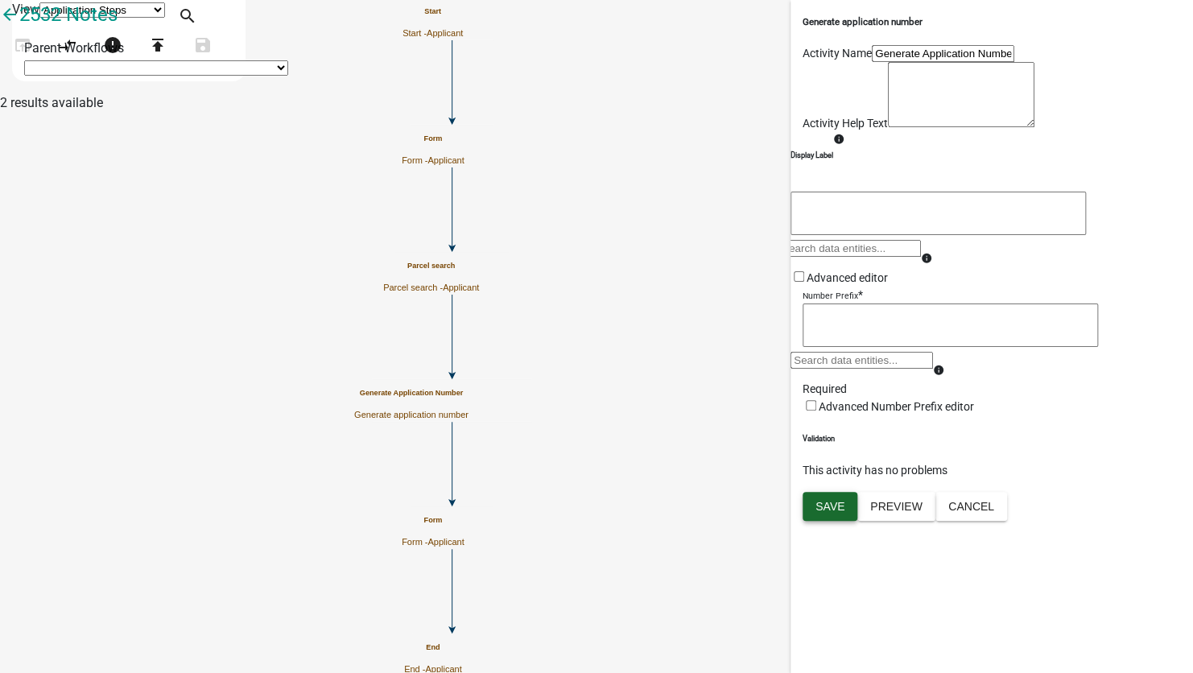
click at [822, 521] on button "Save" at bounding box center [830, 506] width 55 height 29
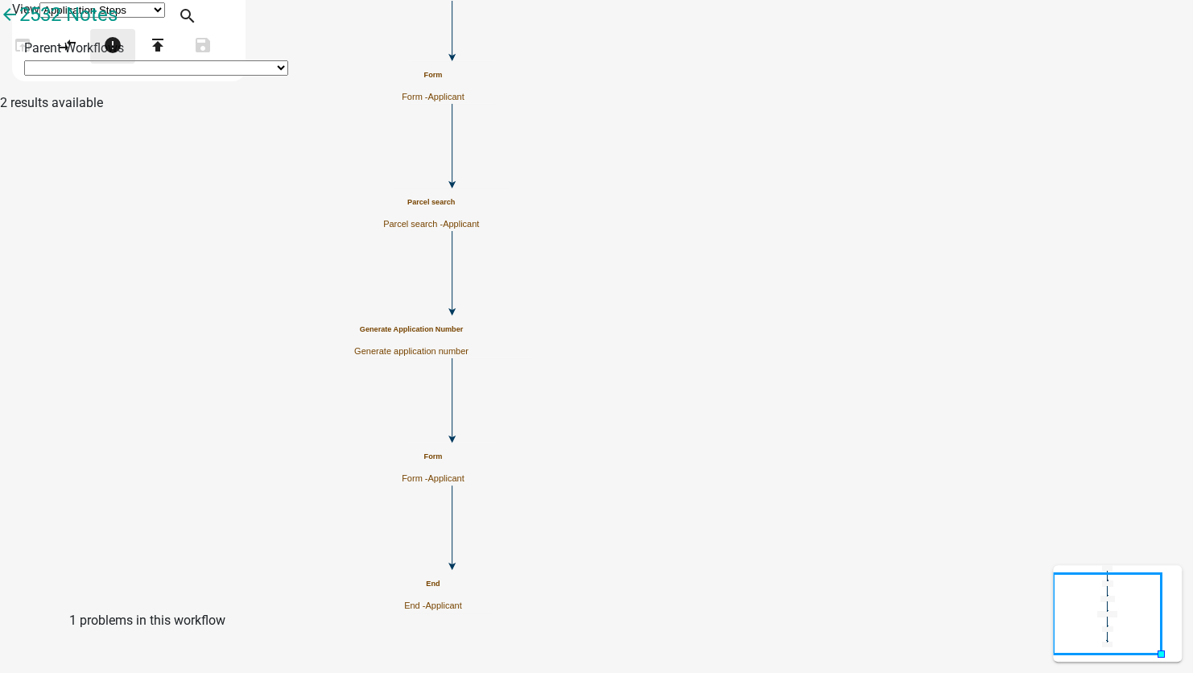
click at [135, 64] on button "error" at bounding box center [112, 46] width 45 height 35
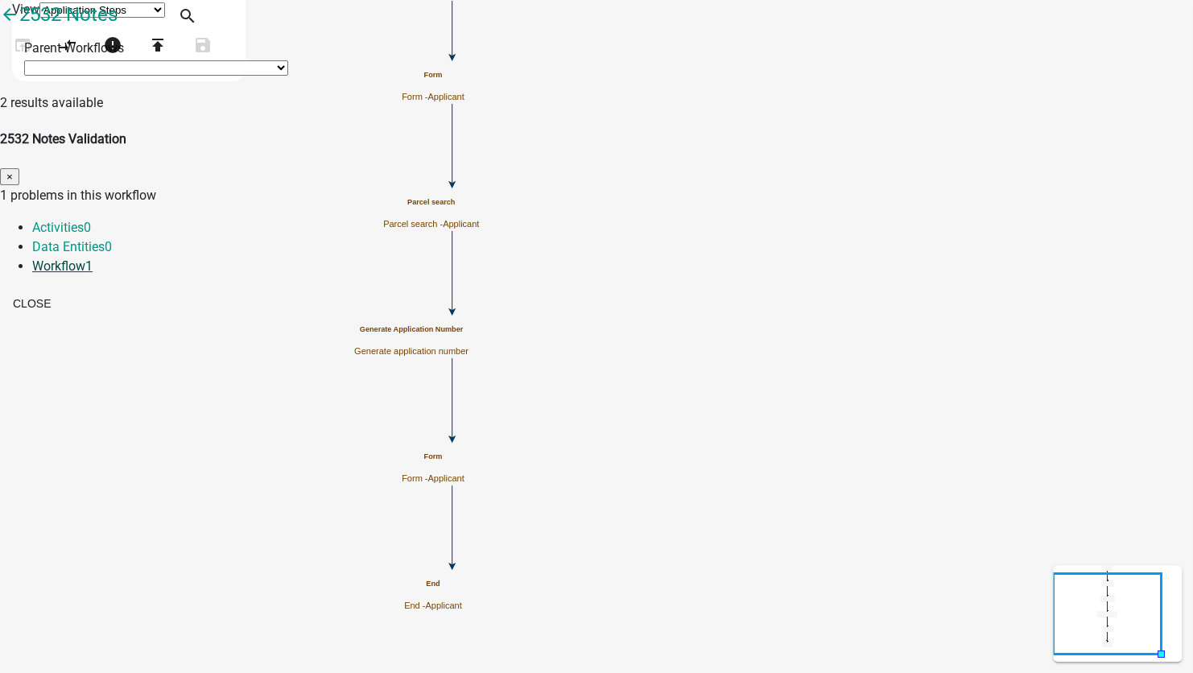
click at [93, 258] on link "Workflow 1" at bounding box center [62, 265] width 60 height 15
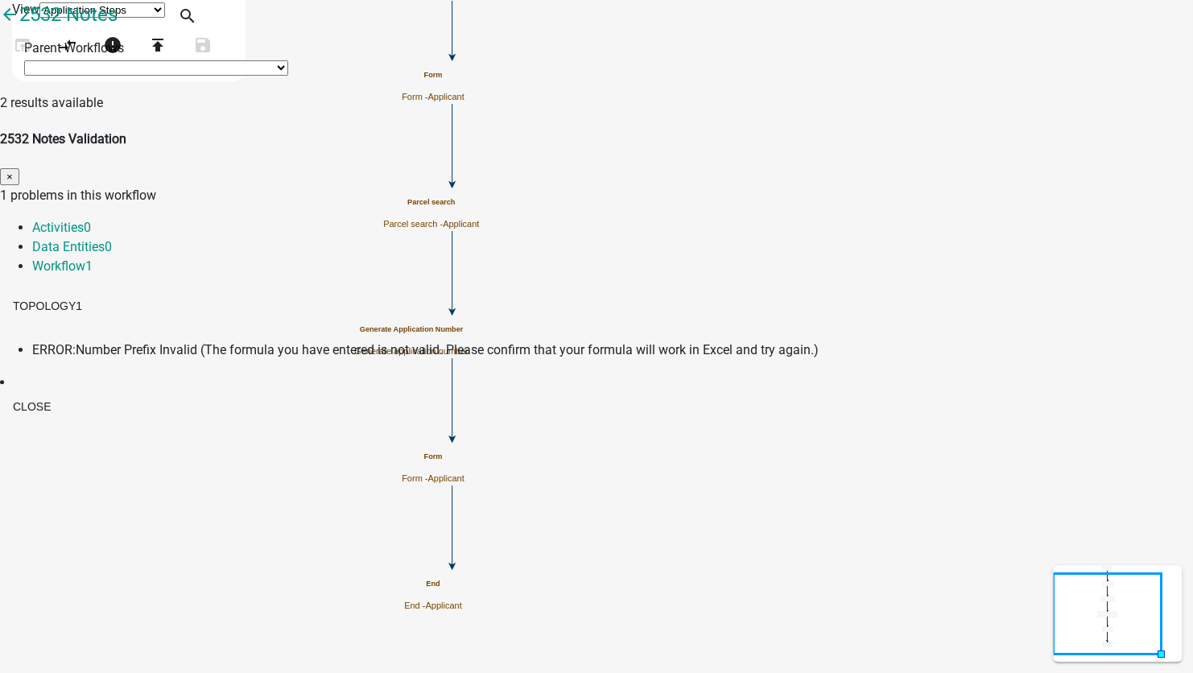
click at [561, 342] on span "Number Prefix Invalid (The formula you have entered is not valid. Please confir…" at bounding box center [447, 349] width 743 height 15
click at [558, 342] on span "Number Prefix Invalid (The formula you have entered is not valid. Please confir…" at bounding box center [447, 349] width 743 height 15
click at [64, 392] on button "Close" at bounding box center [32, 406] width 64 height 29
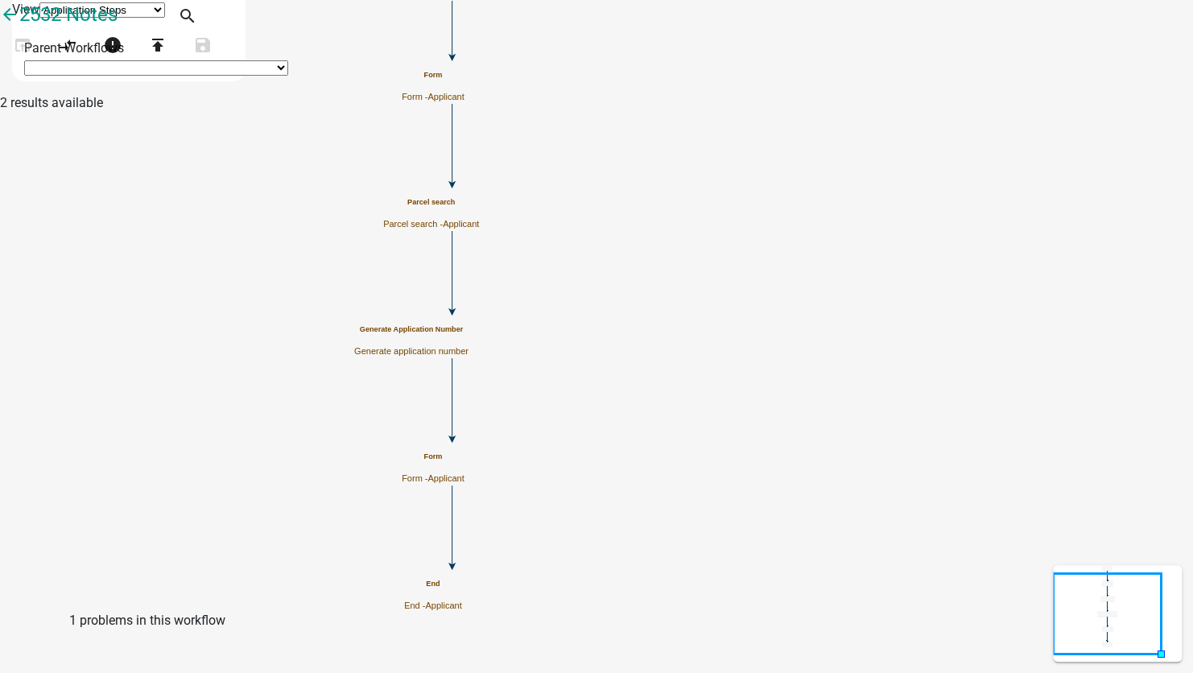
click at [468, 346] on p "Generate application number" at bounding box center [411, 351] width 114 height 10
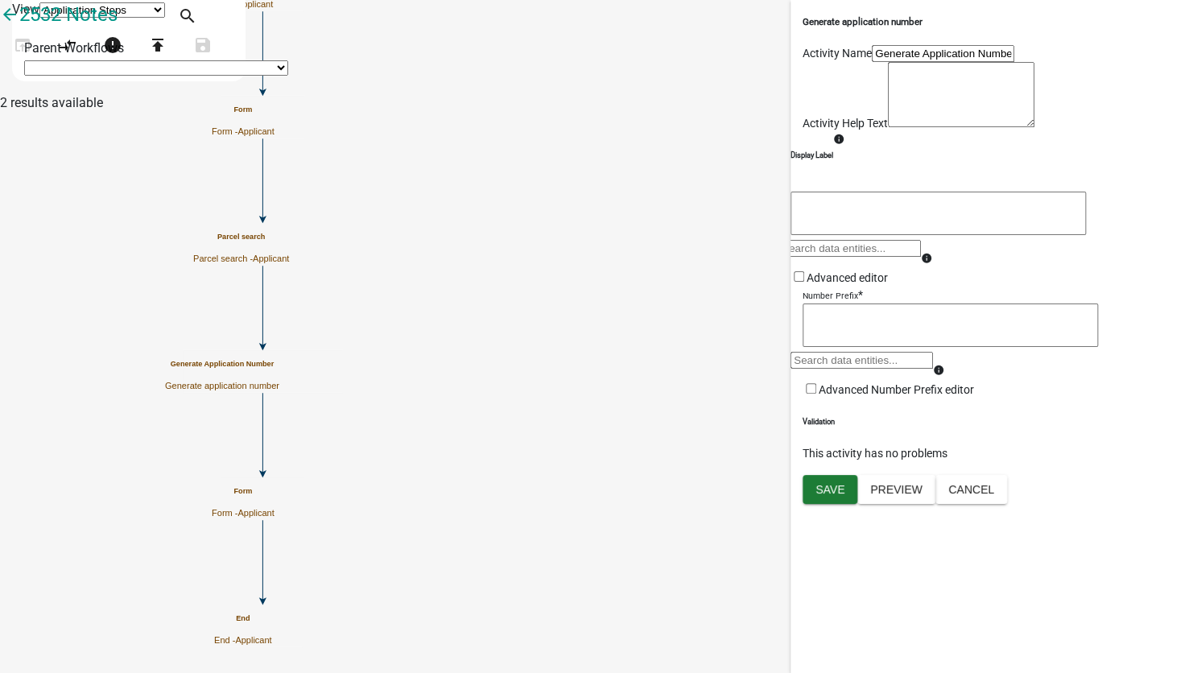
click at [856, 347] on textarea at bounding box center [950, 324] width 295 height 43
click at [869, 381] on div at bounding box center [861, 366] width 142 height 29
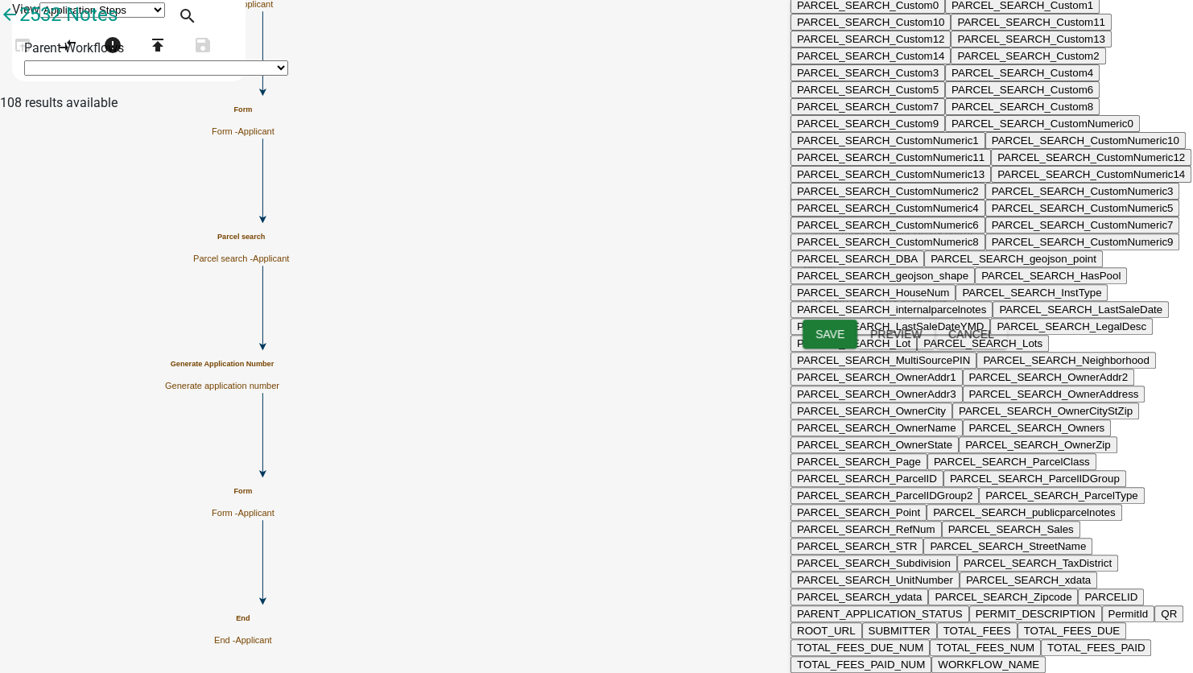
scroll to position [241, 0]
type textarea "CURRENT_YEAR"
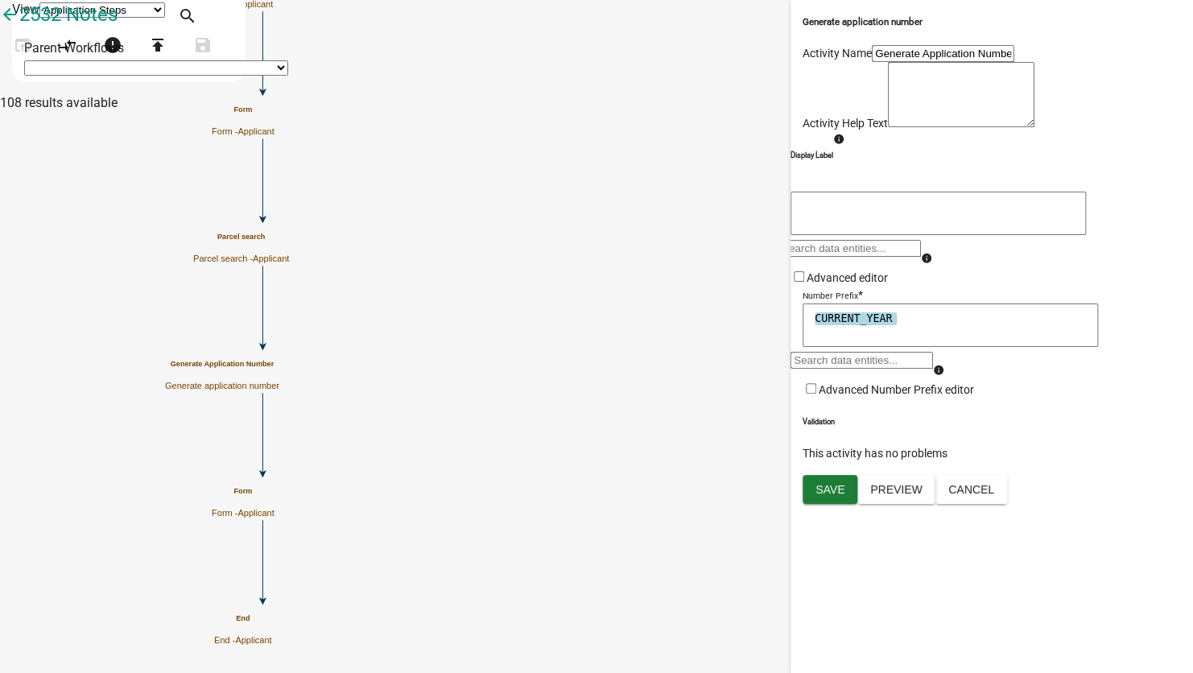
click at [889, 347] on textarea "CURRENT_YEAR" at bounding box center [950, 324] width 295 height 43
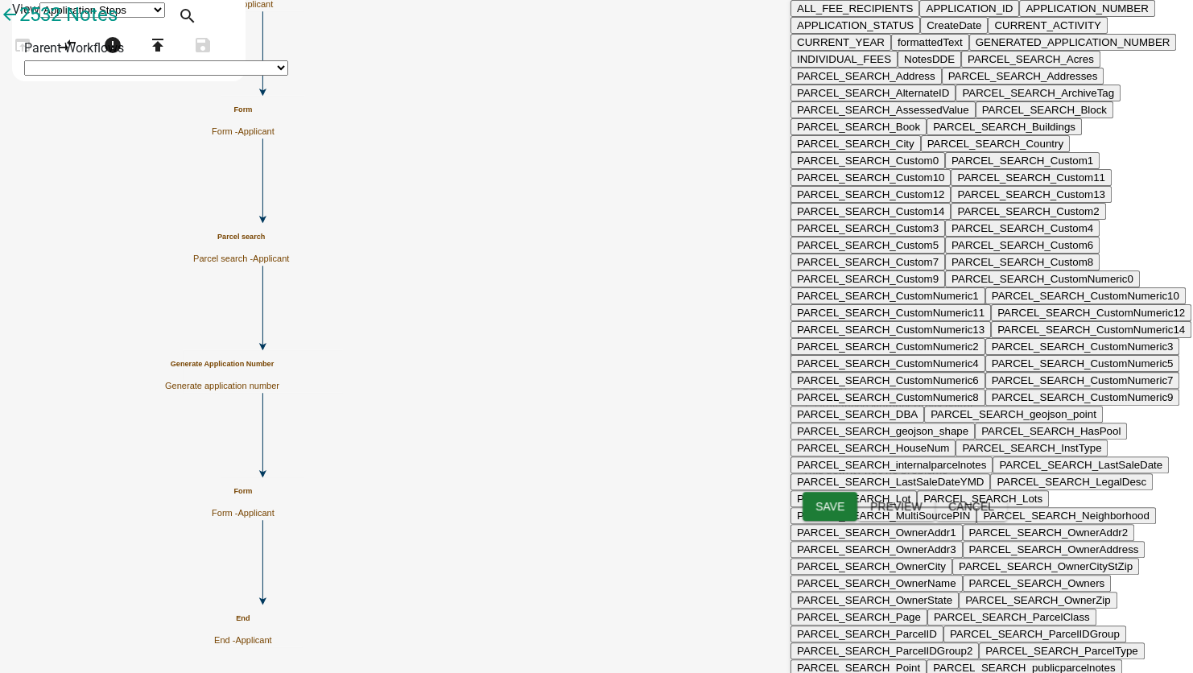
click at [894, 381] on div "ALL_FEE_RECIPIENTS APPLICATION_ID APPLICATION_NUMBER APPLICATION_STATUS CreateD…" at bounding box center [861, 366] width 142 height 29
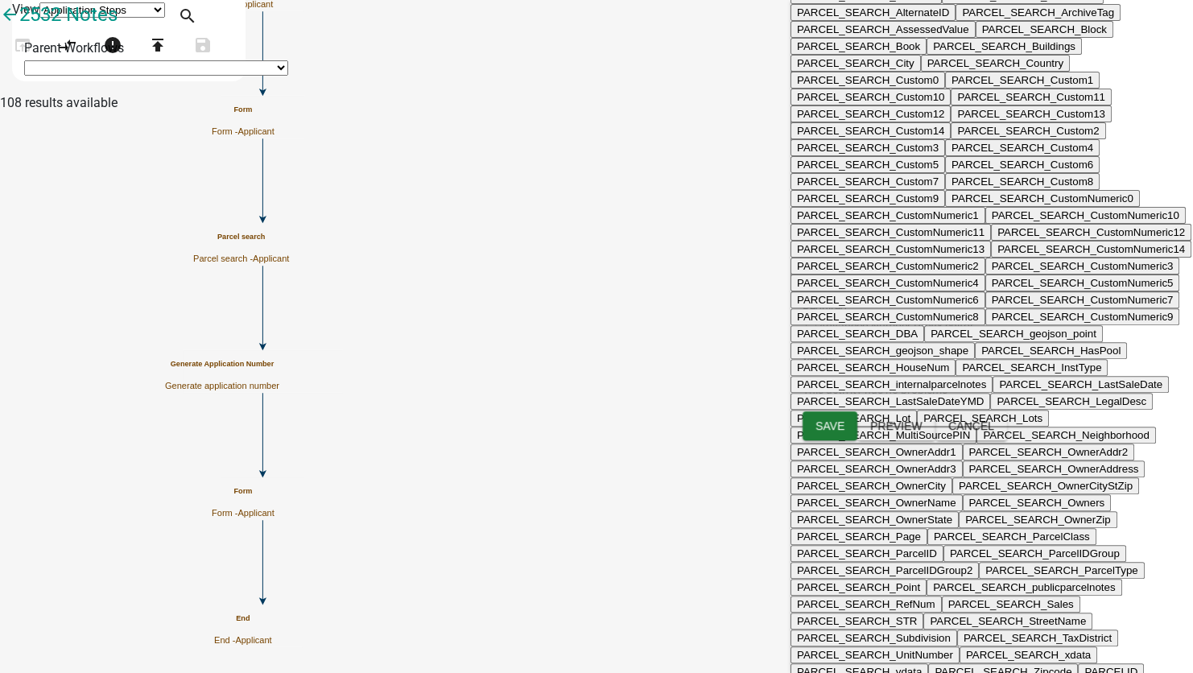
type textarea "APPLICATION_STATUS"
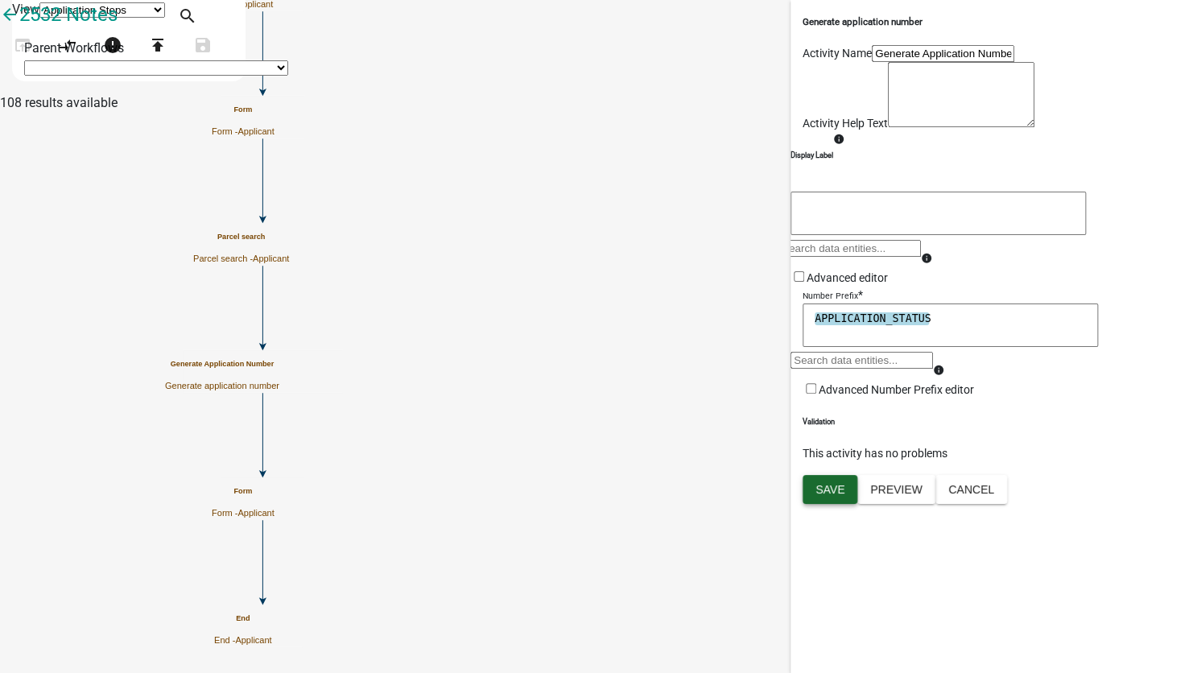
click at [829, 495] on span "Save" at bounding box center [829, 488] width 29 height 13
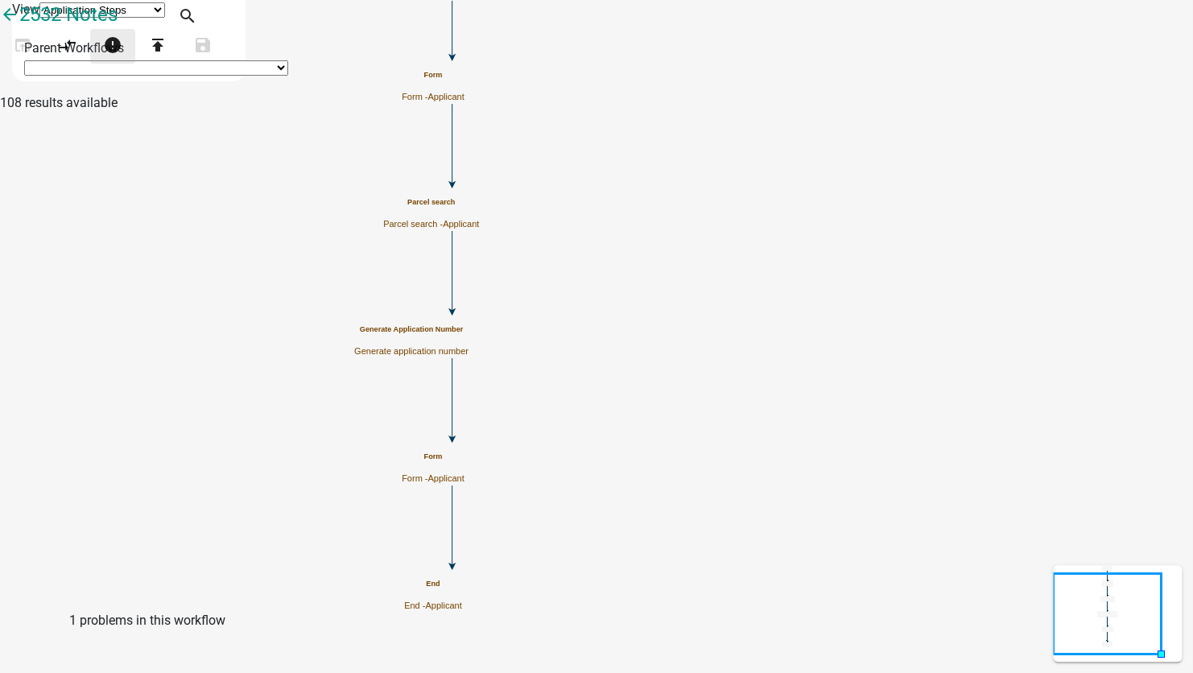
click at [122, 58] on icon "error" at bounding box center [112, 46] width 19 height 23
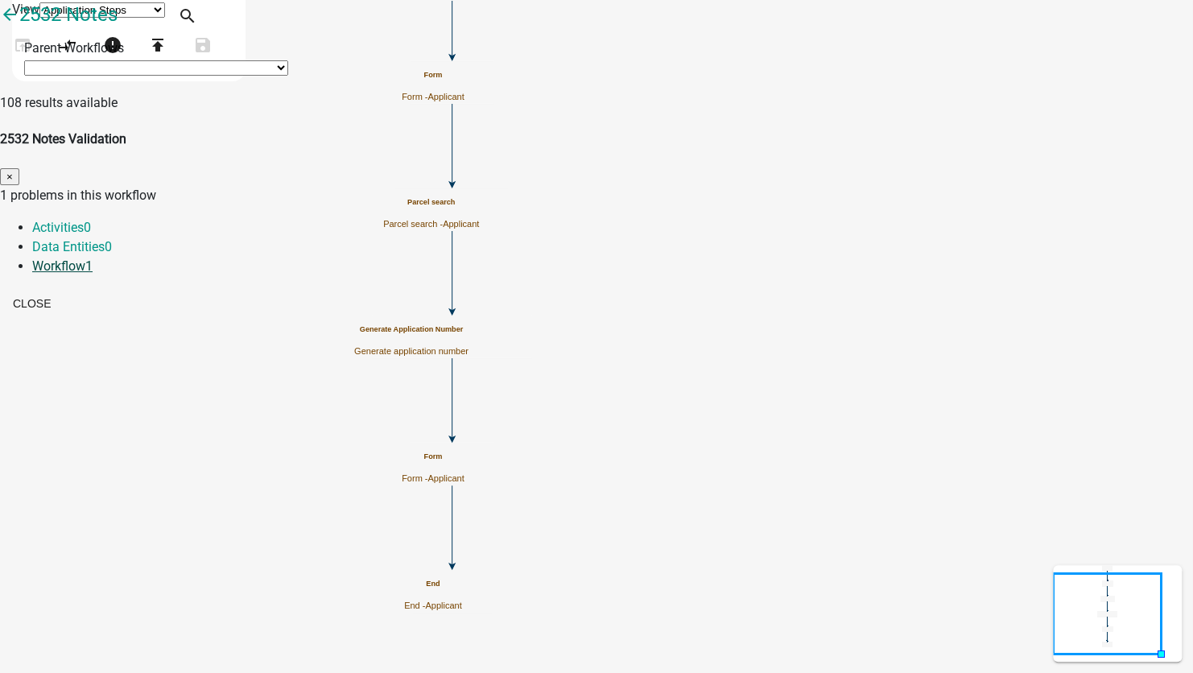
click at [93, 258] on link "Workflow 1" at bounding box center [62, 265] width 60 height 15
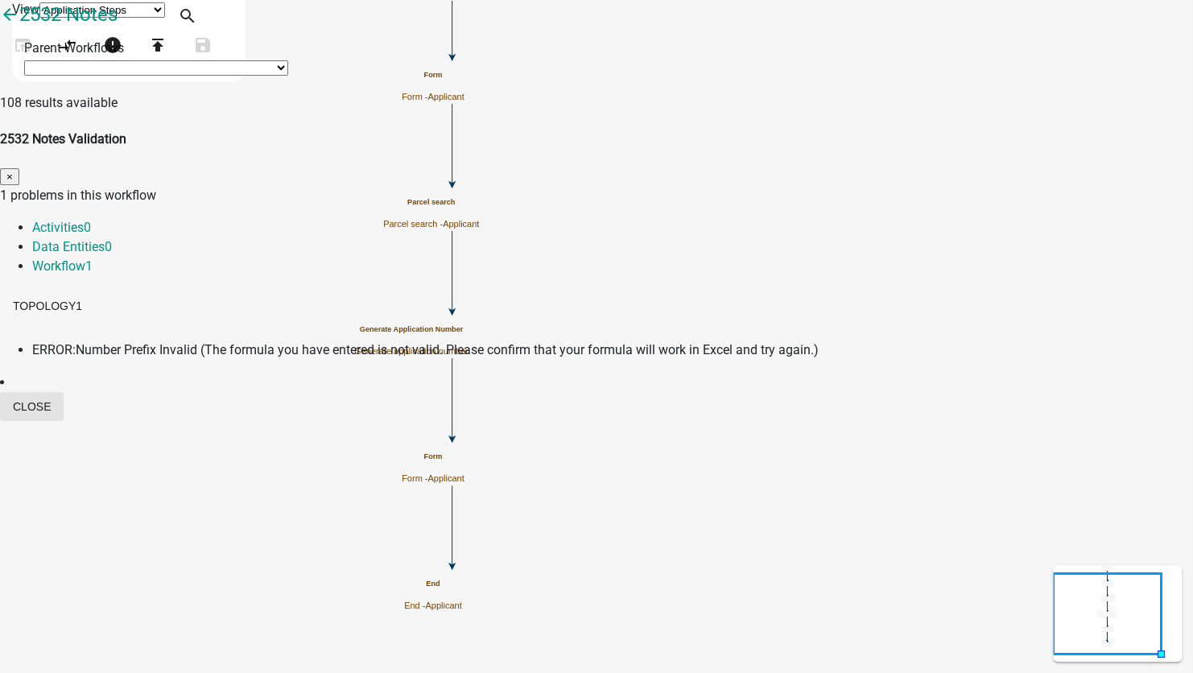
click at [64, 392] on button "Close" at bounding box center [32, 406] width 64 height 29
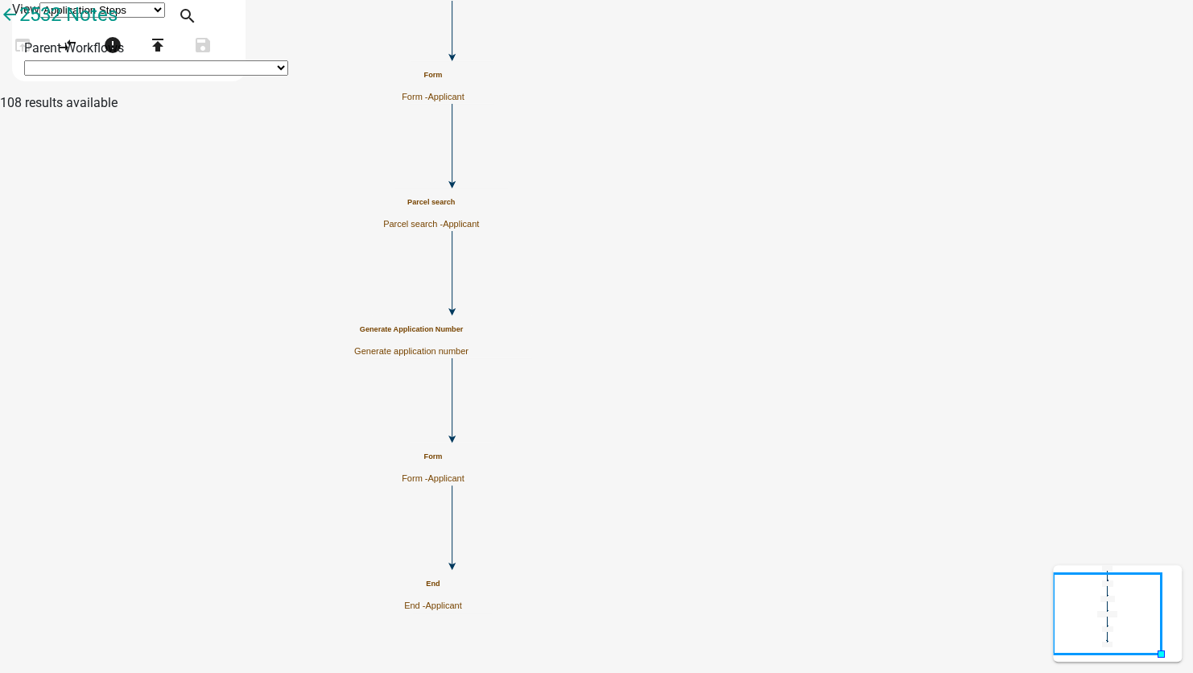
click at [468, 346] on p "Generate application number" at bounding box center [411, 351] width 114 height 10
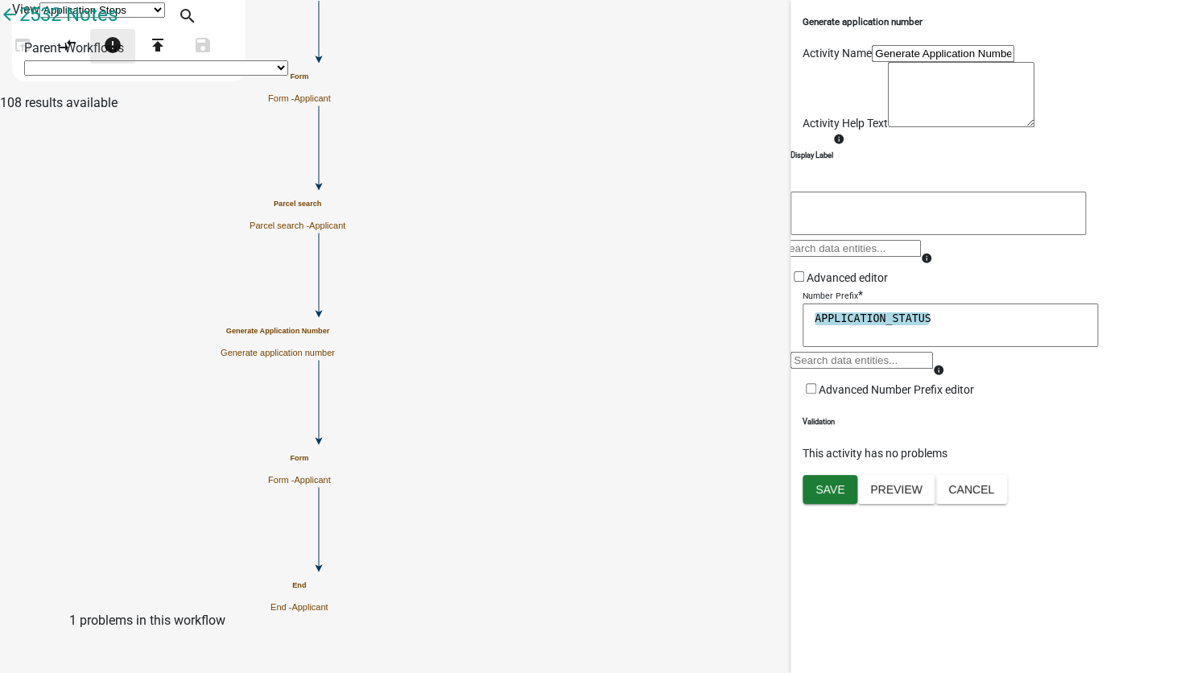
click at [122, 58] on icon "error" at bounding box center [112, 46] width 19 height 23
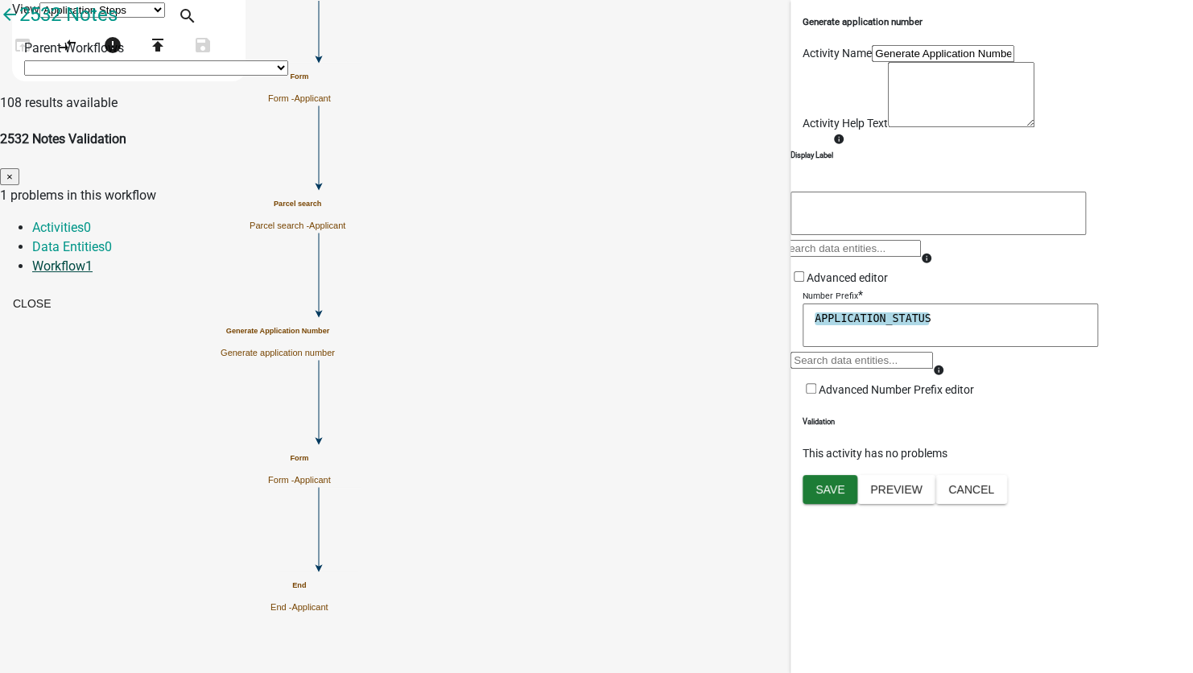
click at [93, 258] on link "Workflow 1" at bounding box center [62, 265] width 60 height 15
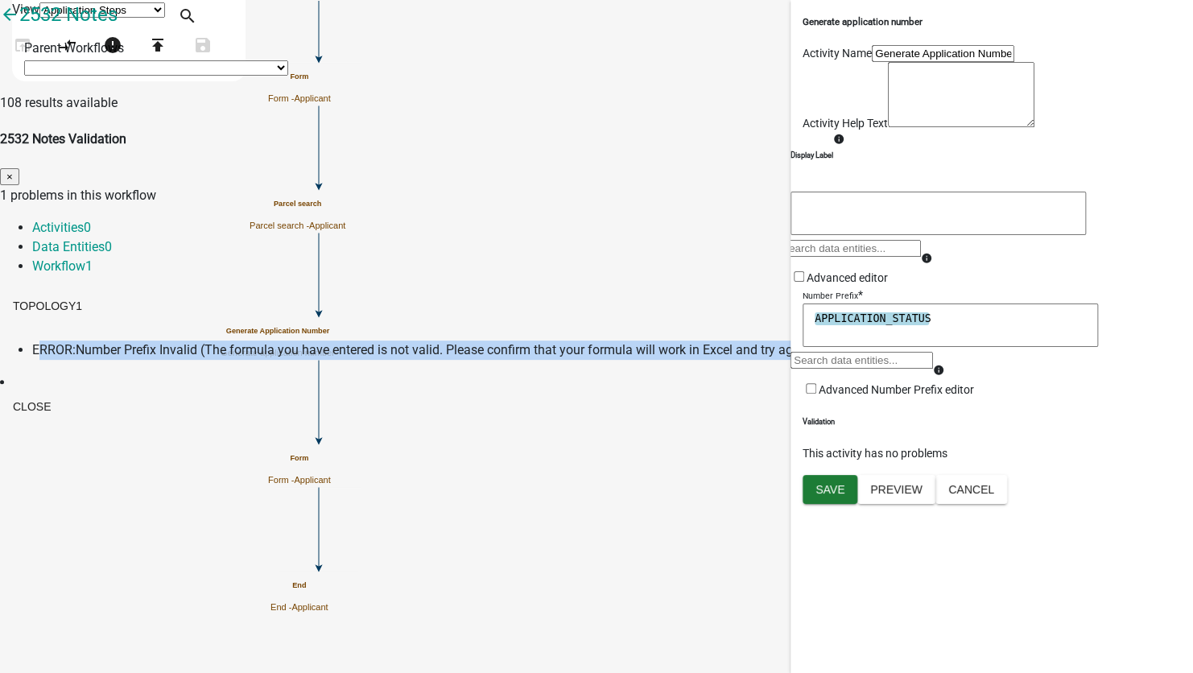
drag, startPoint x: 626, startPoint y: 266, endPoint x: 311, endPoint y: 250, distance: 316.0
click at [311, 340] on li "ERROR: Number Prefix Invalid (The formula you have entered is not valid. Please…" at bounding box center [612, 349] width 1161 height 19
copy div "ERROR: Number Prefix Invalid (The formula you have entered is not valid. Please…"
click at [64, 392] on button "Close" at bounding box center [32, 406] width 64 height 29
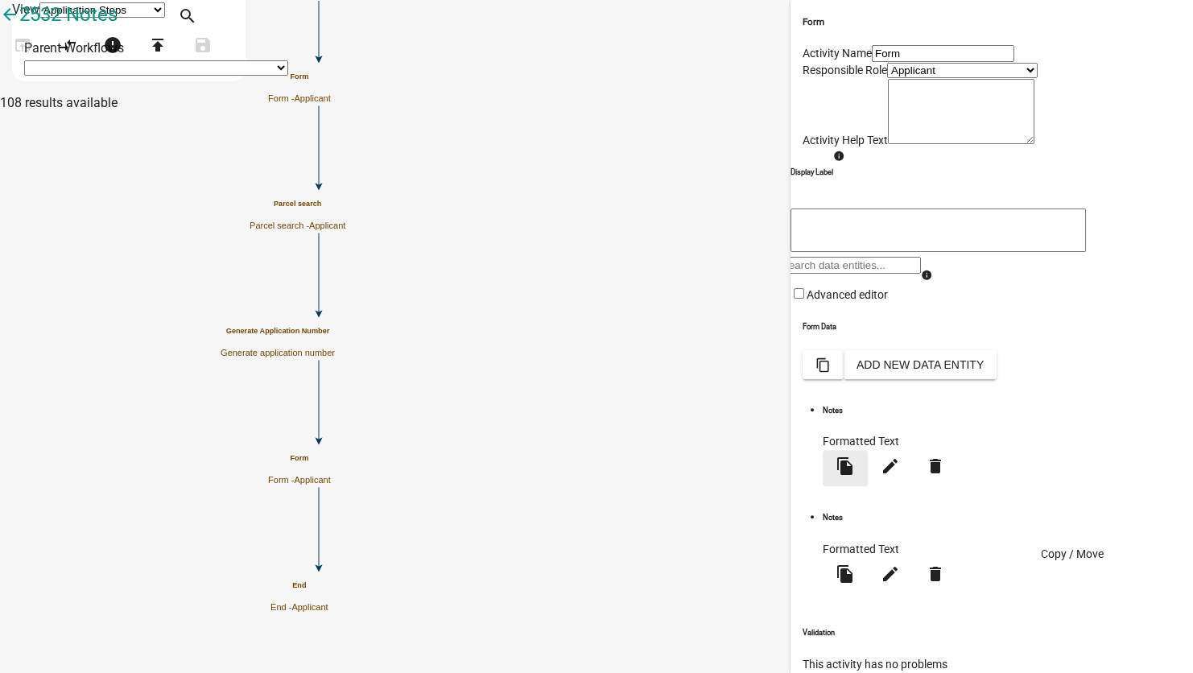
click at [855, 476] on icon "file_copy" at bounding box center [845, 465] width 19 height 19
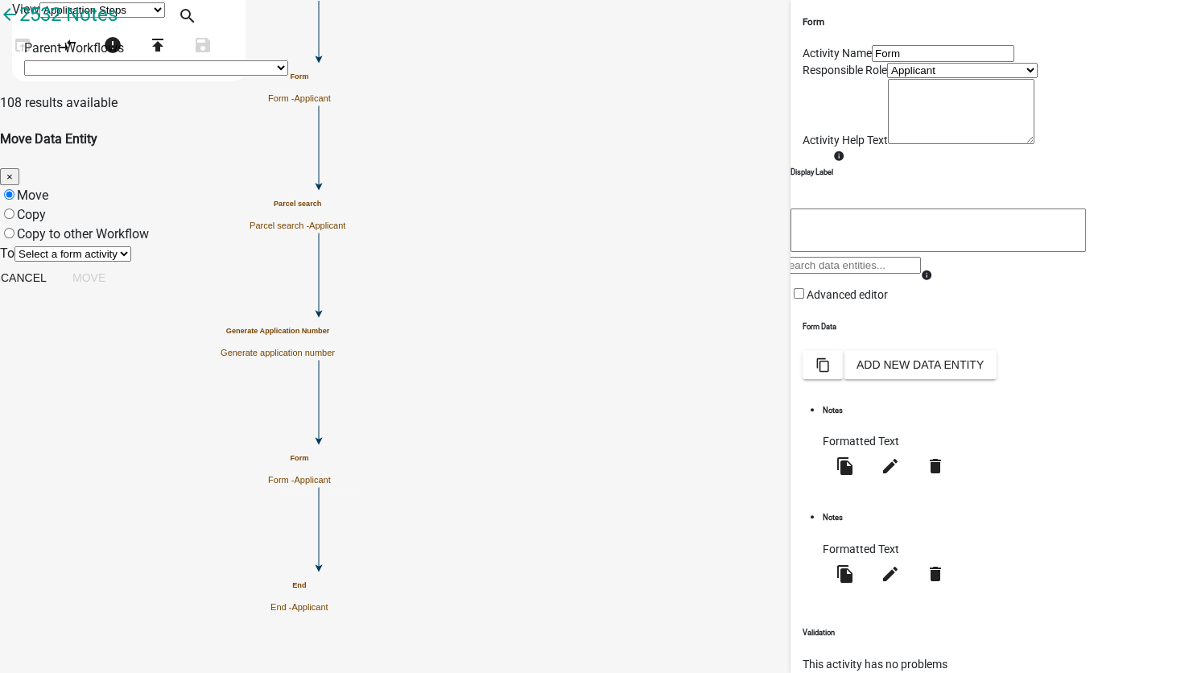
click at [46, 207] on label "Copy" at bounding box center [31, 214] width 29 height 15
click at [14, 208] on input "Copy" at bounding box center [9, 213] width 10 height 10
radio input "true"
click at [131, 246] on select "Select a form activity Form Form" at bounding box center [72, 253] width 117 height 15
select select "684e5d06-178a-4726-a137-a44d09a3eabe"
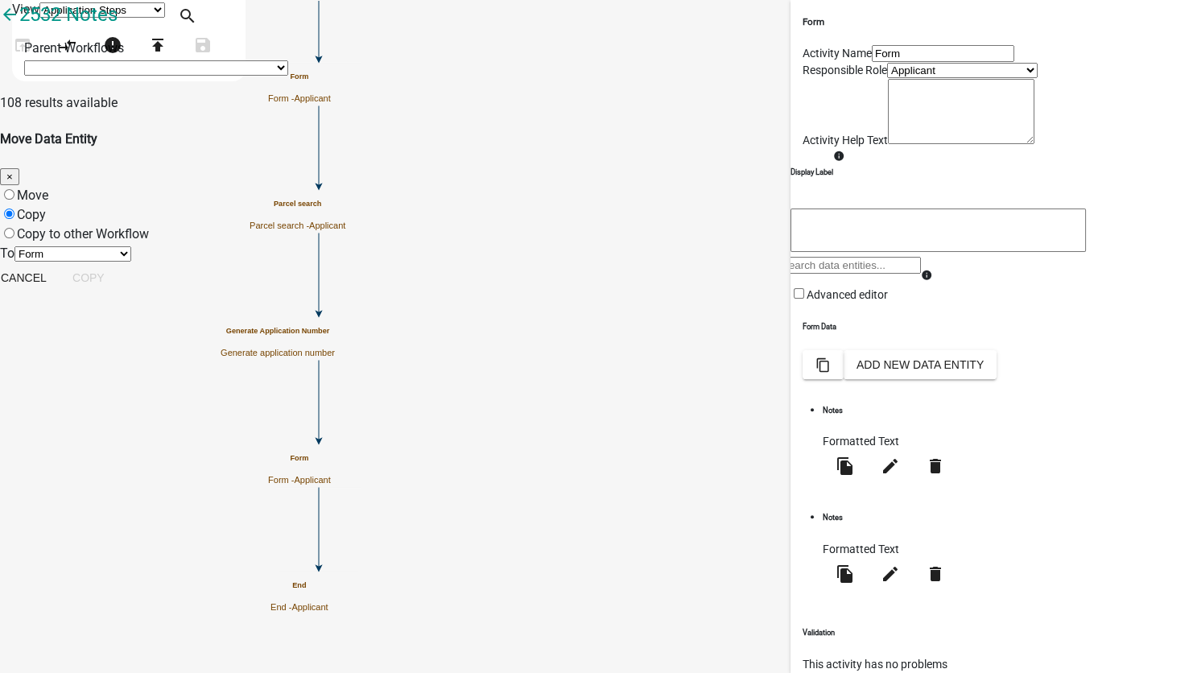
click at [131, 246] on select "Select a form activity Form Form" at bounding box center [72, 253] width 117 height 15
click at [60, 270] on button "Cancel" at bounding box center [24, 277] width 72 height 29
radio input "true"
select select "0: null"
click at [888, 62] on input "Form" at bounding box center [943, 53] width 142 height 17
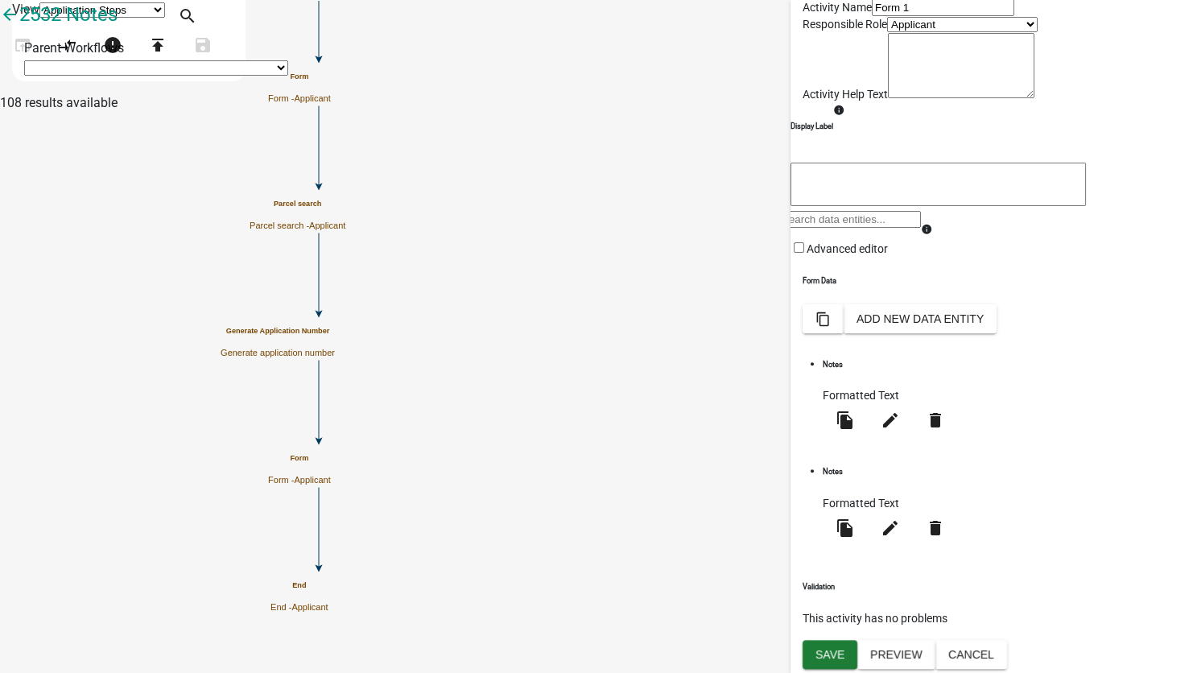
scroll to position [87, 0]
type input "Form 1"
drag, startPoint x: 825, startPoint y: 658, endPoint x: 585, endPoint y: 511, distance: 281.5
click at [825, 658] on span "Save" at bounding box center [829, 653] width 29 height 13
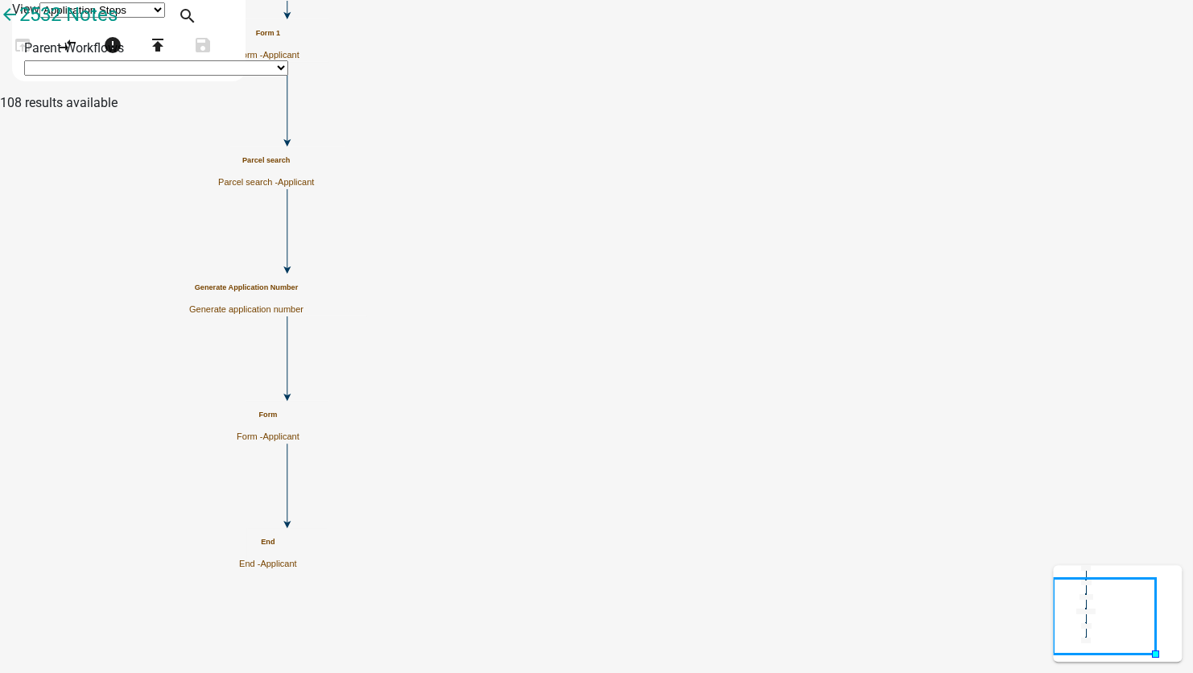
click at [299, 431] on span "Applicant" at bounding box center [280, 436] width 36 height 10
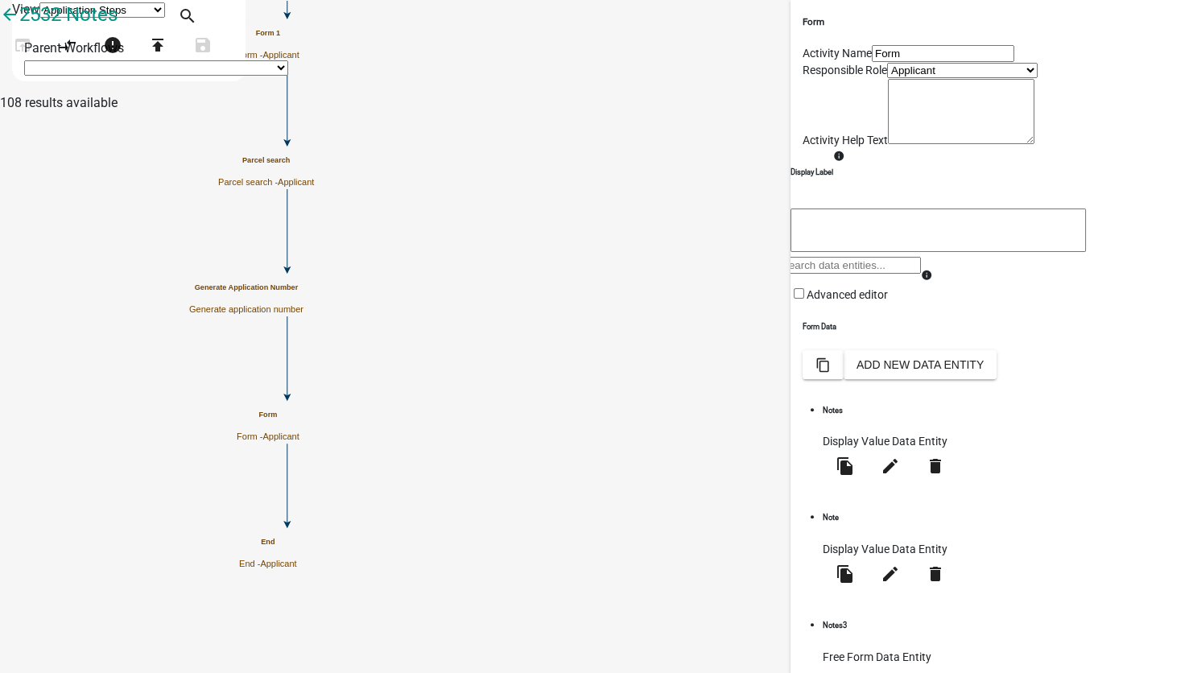
click at [872, 62] on input "Form" at bounding box center [943, 53] width 142 height 17
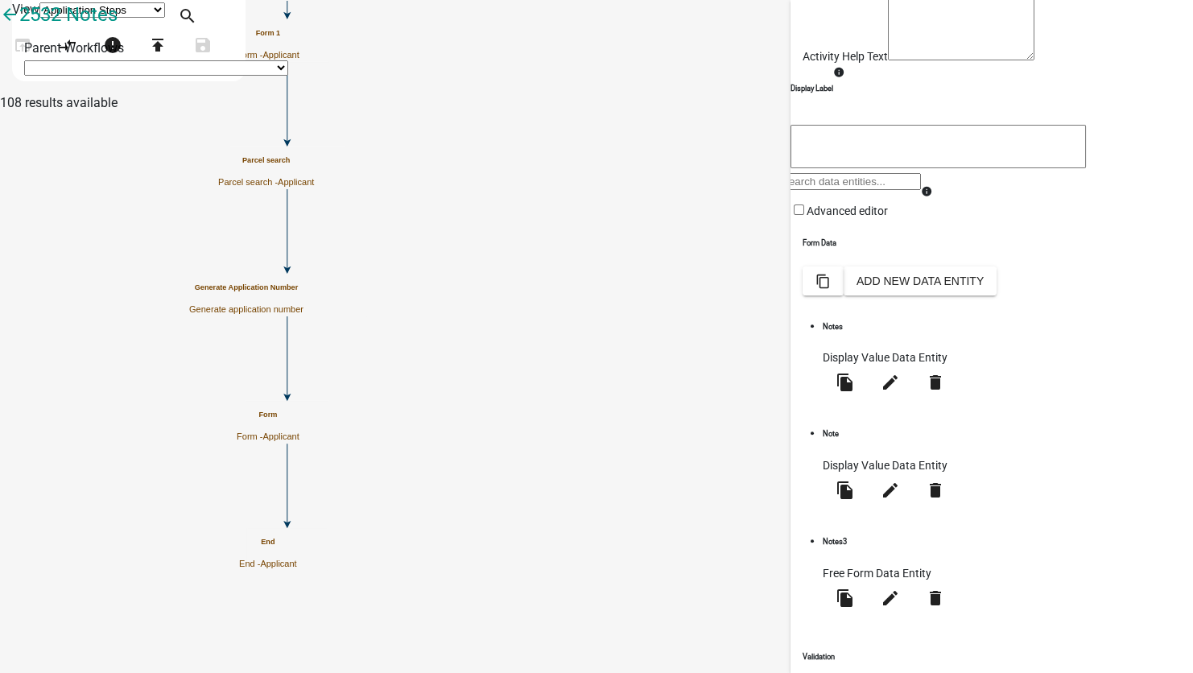
scroll to position [145, 0]
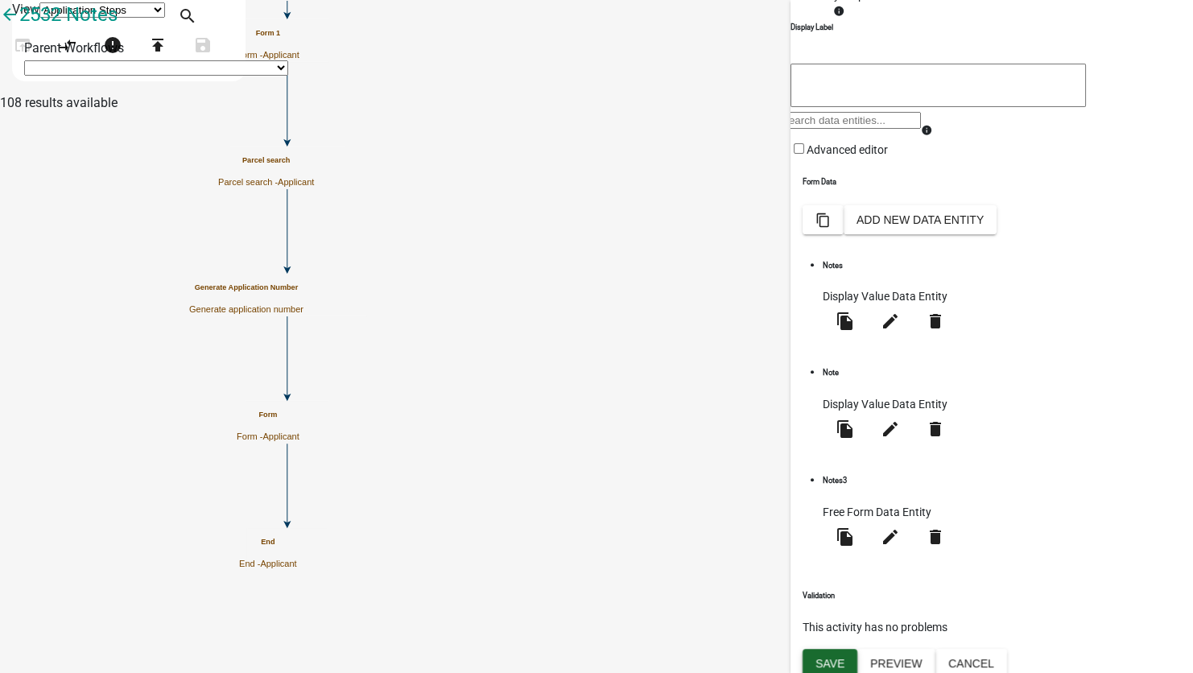
type input "Form 2"
click at [821, 656] on span "Save" at bounding box center [829, 662] width 29 height 13
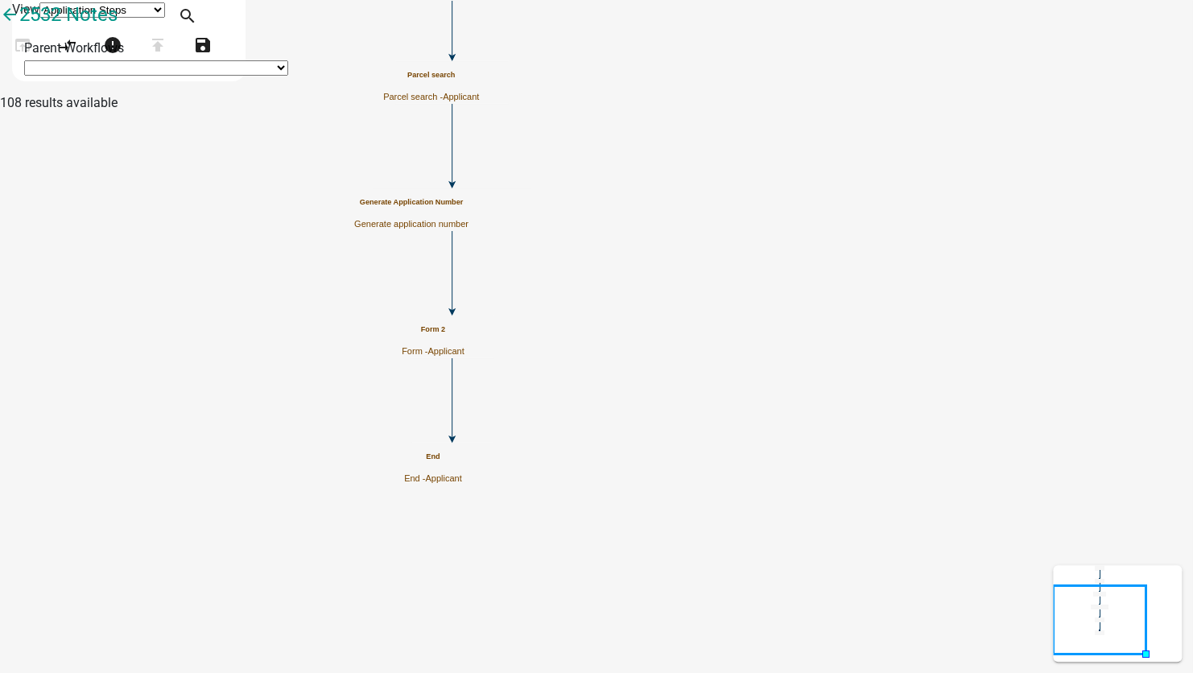
scroll to position [0, 0]
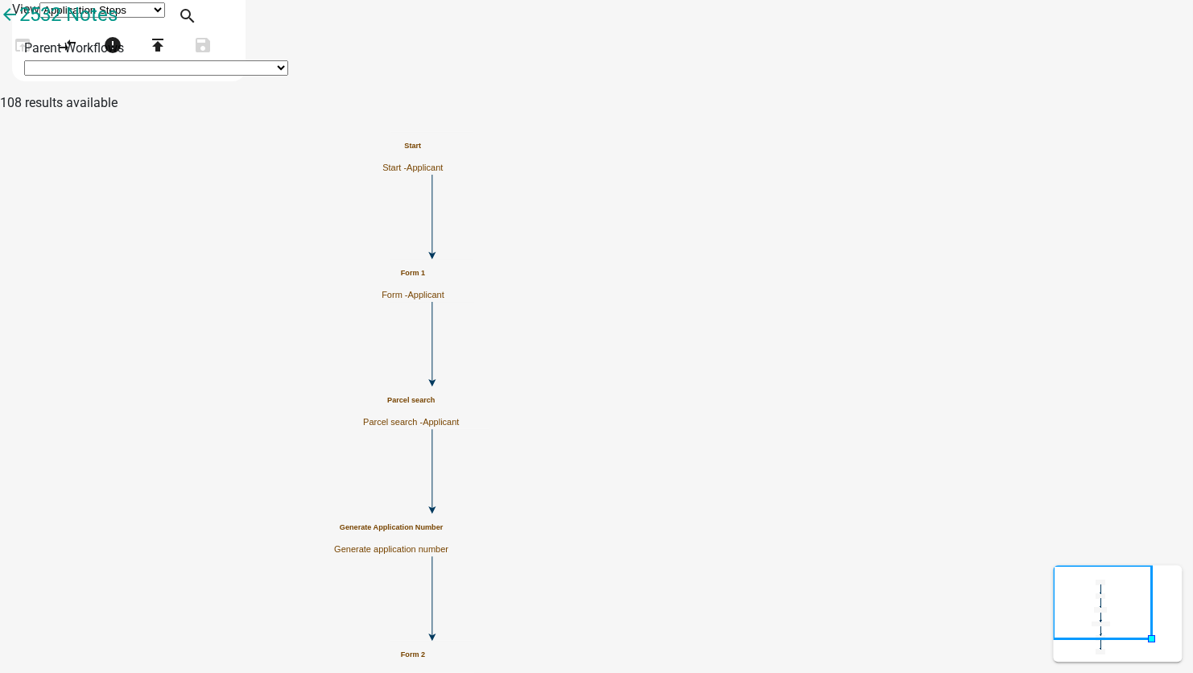
click at [444, 291] on span "Applicant" at bounding box center [425, 295] width 36 height 10
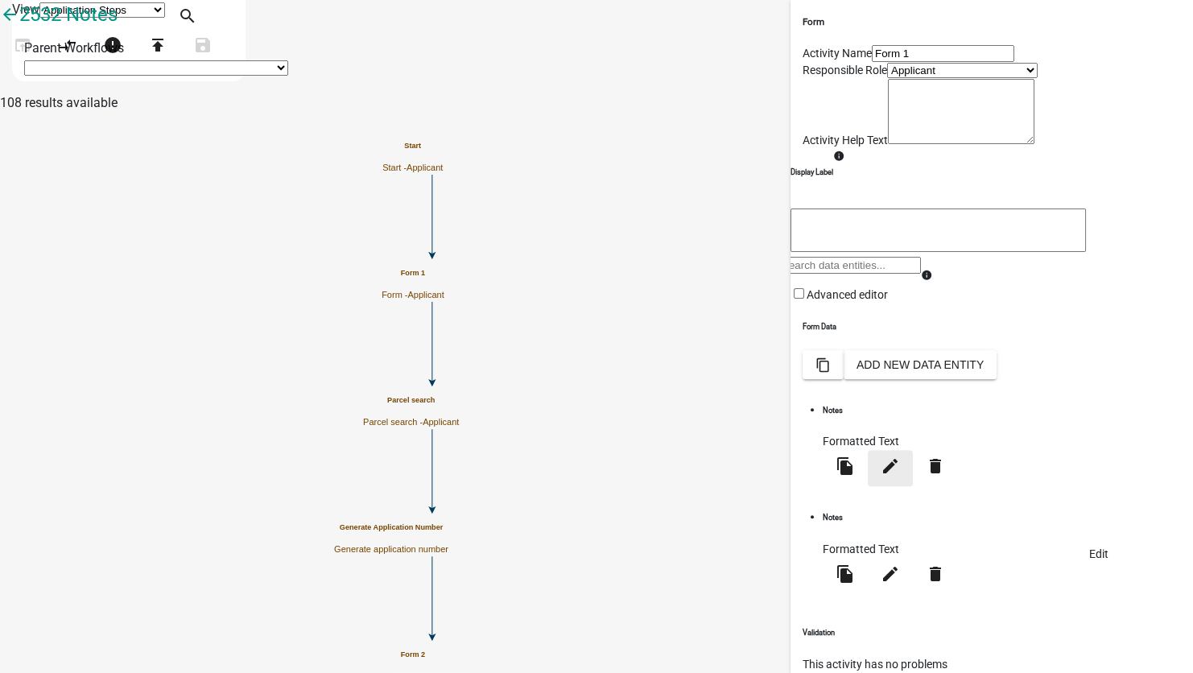
click at [900, 476] on icon "edit" at bounding box center [890, 465] width 19 height 19
select select "rich-text"
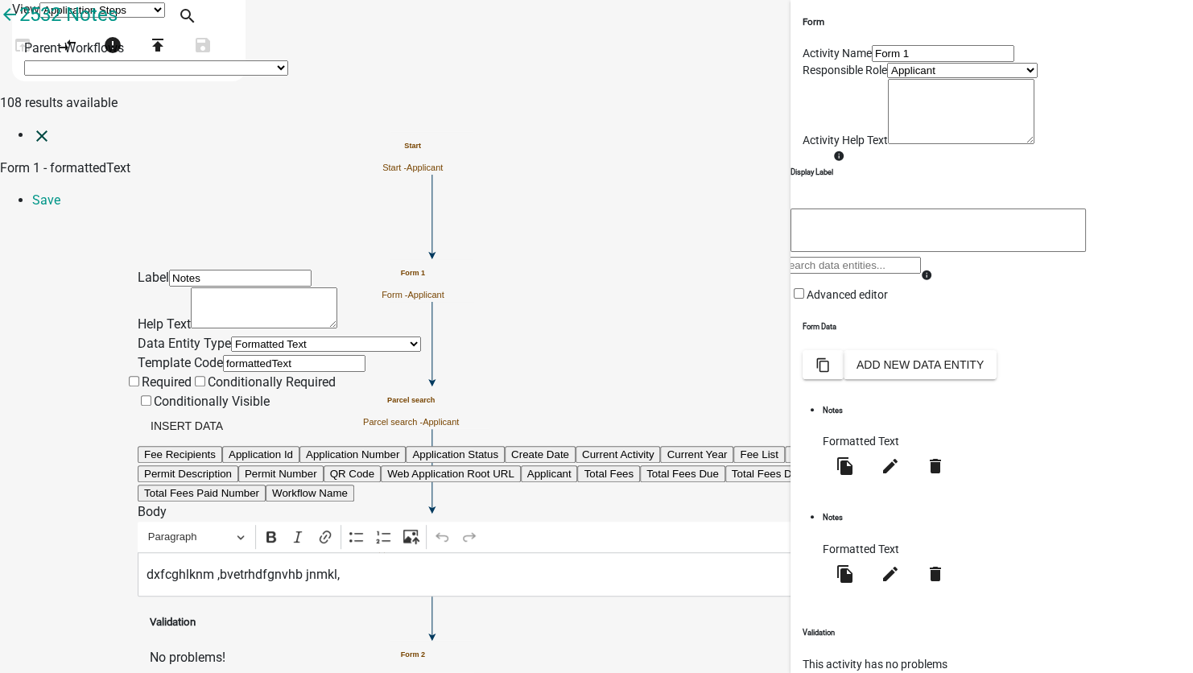
click at [32, 126] on icon "close" at bounding box center [41, 135] width 19 height 19
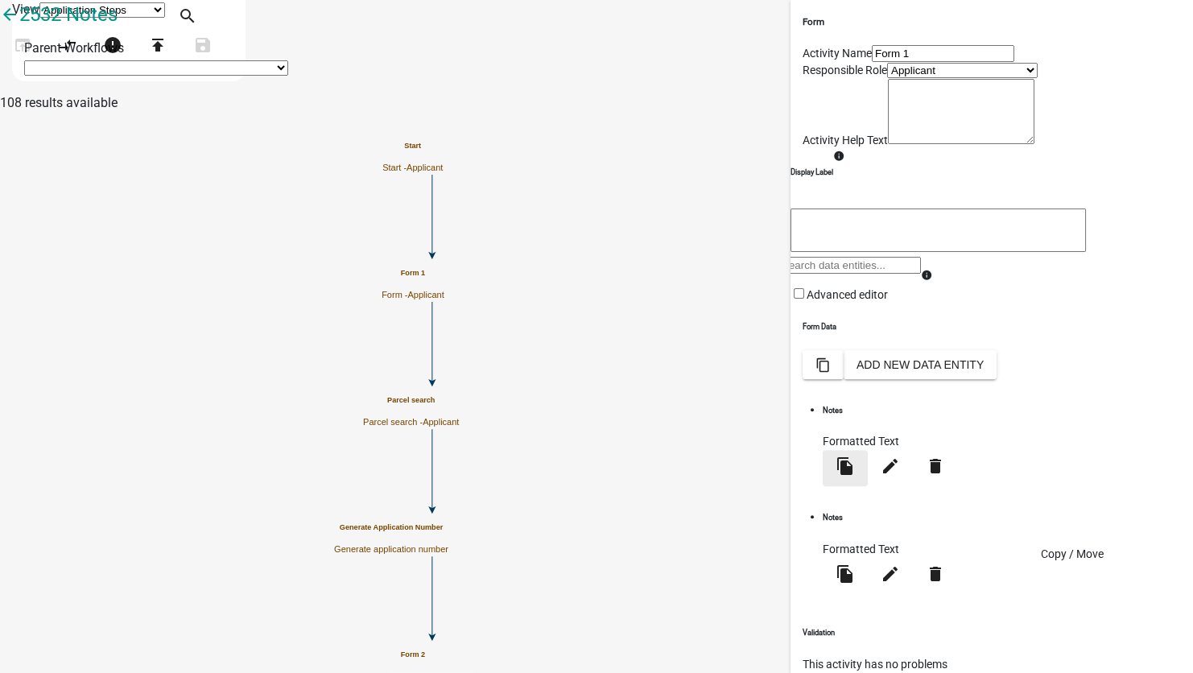
click at [855, 476] on icon "file_copy" at bounding box center [845, 465] width 19 height 19
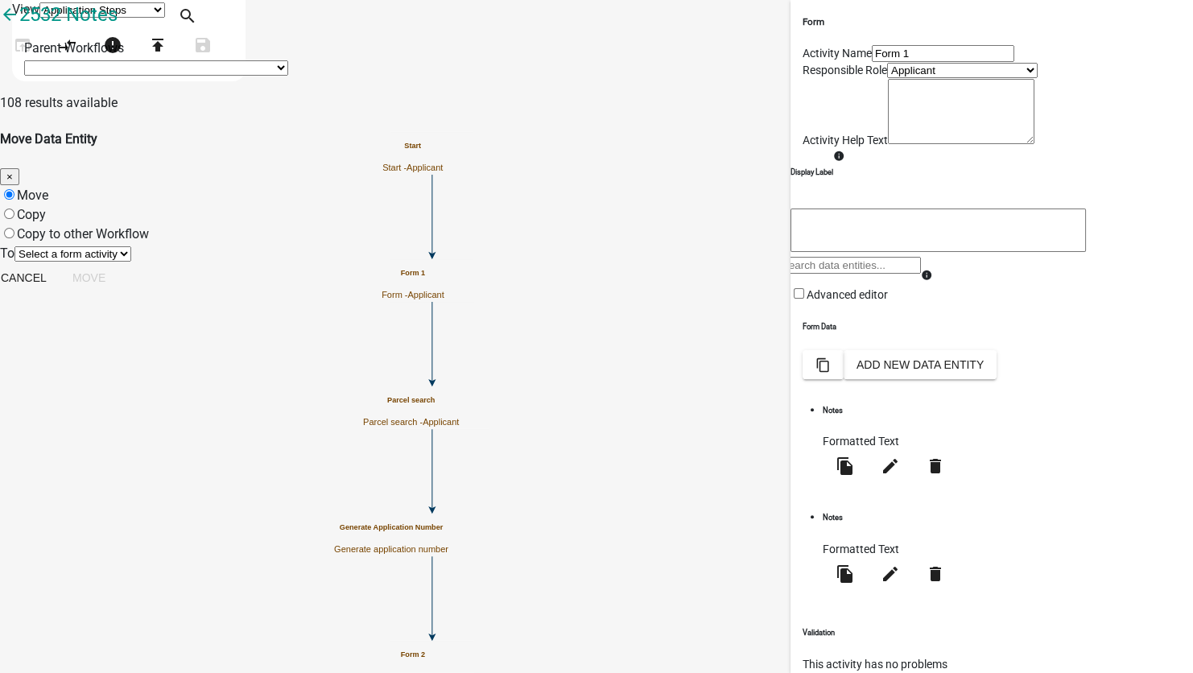
click at [46, 207] on label "Copy" at bounding box center [31, 214] width 29 height 15
click at [14, 208] on input "Copy" at bounding box center [9, 213] width 10 height 10
radio input "true"
click at [131, 246] on select "Select a form activity Form 2 Form 1" at bounding box center [72, 253] width 117 height 15
select select "c07cbe3f-80c7-4e32-a15b-be810f0aca2e"
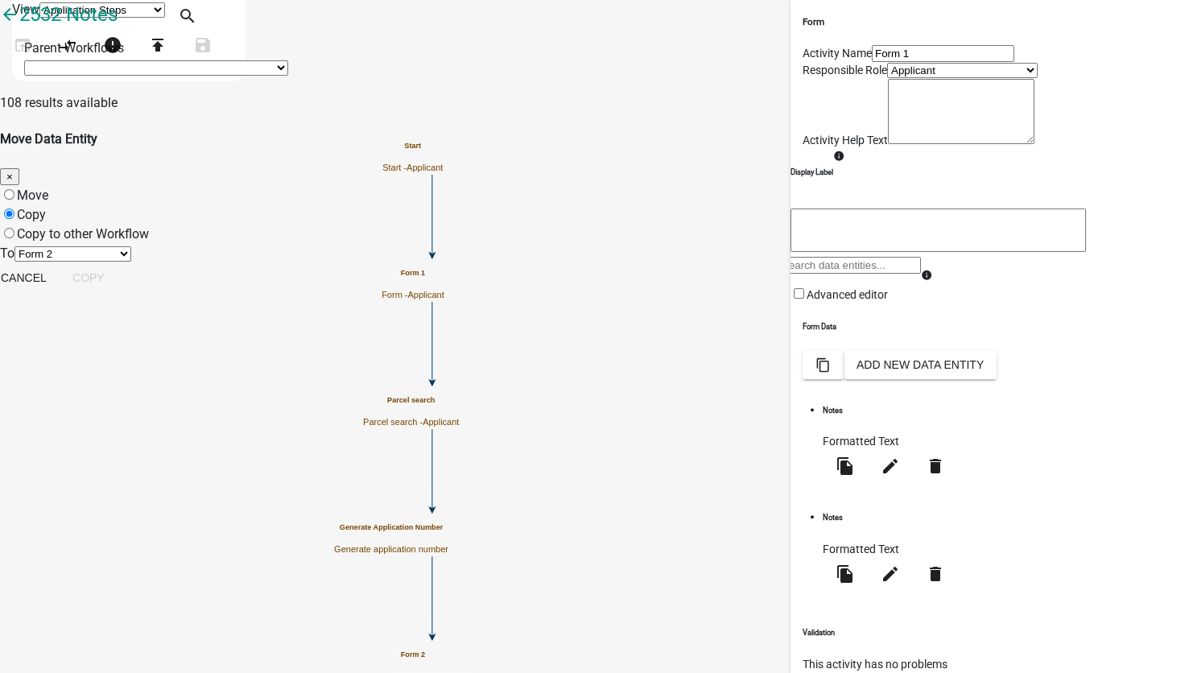
click at [131, 246] on select "Select a form activity Form 2 Form 1" at bounding box center [72, 253] width 117 height 15
click at [118, 270] on button "Copy" at bounding box center [89, 277] width 58 height 29
radio input "true"
select select "0: null"
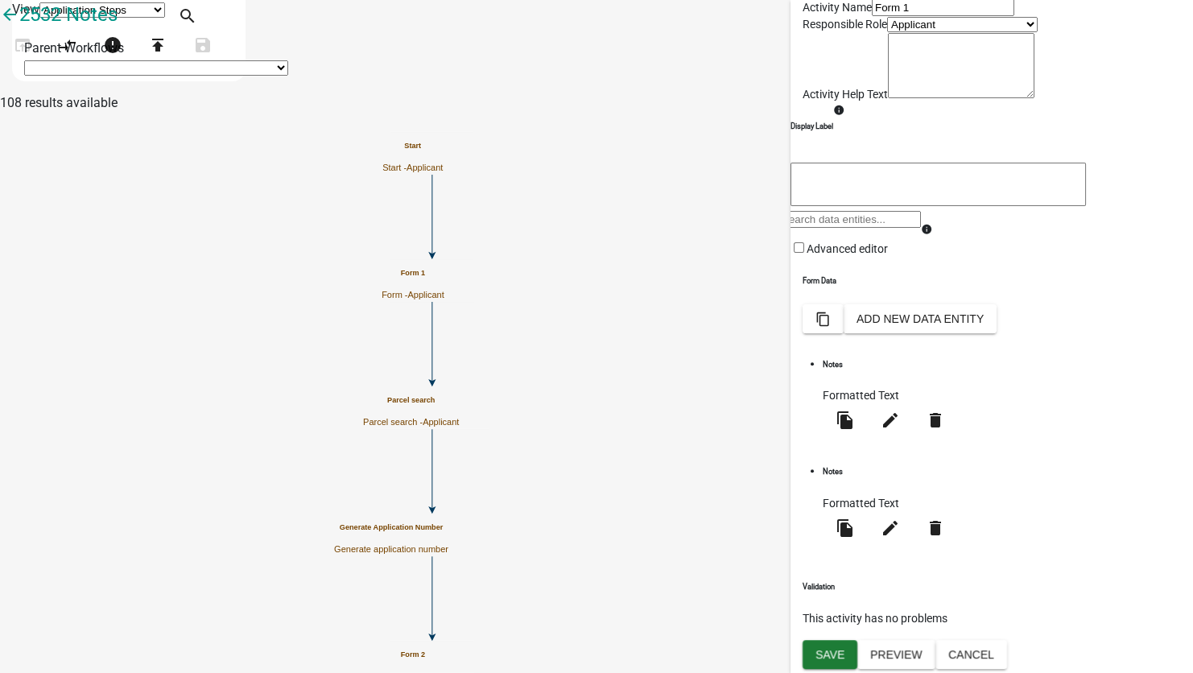
scroll to position [80, 0]
click at [855, 430] on icon "file_copy" at bounding box center [845, 420] width 19 height 19
click at [149, 226] on label "Copy to other Workflow" at bounding box center [83, 233] width 132 height 15
click at [14, 228] on input "Copy to other Workflow" at bounding box center [9, 233] width 10 height 10
radio input "true"
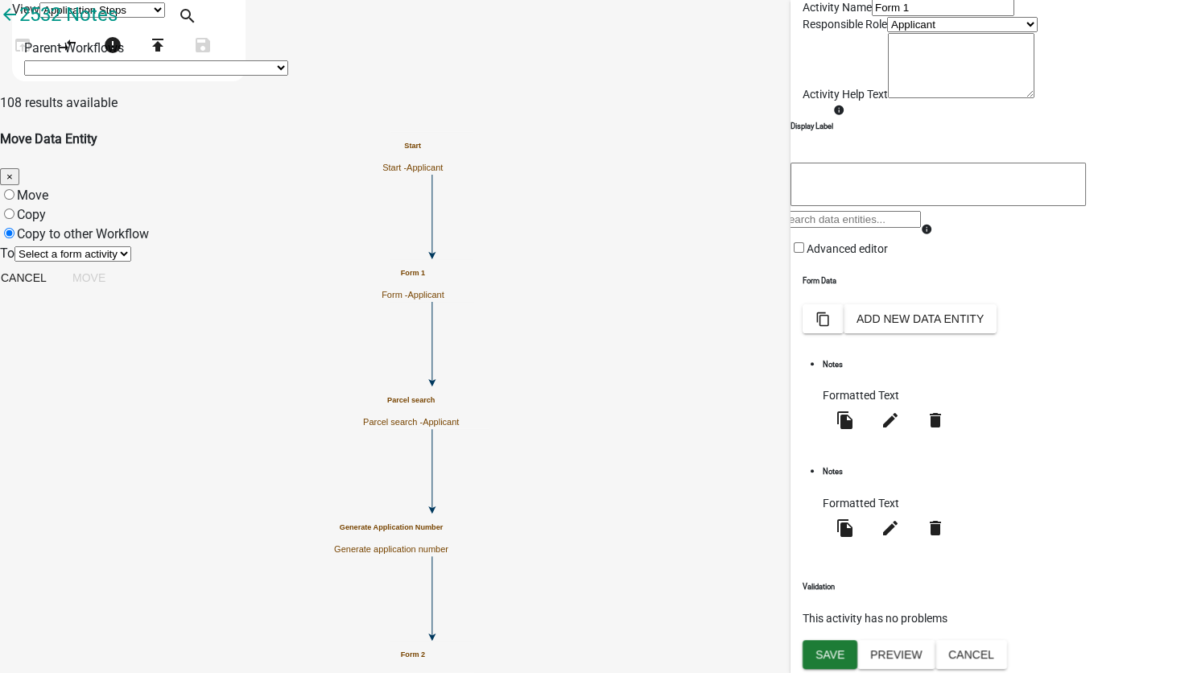
select select "2a416b77-a80c-4c3c-b109-cf64325d1428"
click at [365, 270] on select "Select a Workflow _Continuously Continue to Build & Add 2021 Painting Applicati…" at bounding box center [309, 273] width 512 height 15
select select "05696fa4-1726-4504-b243-cc2eeb5cf6bd"
click at [293, 266] on select "Select a Workflow _Continuously Continue to Build & Add 2021 Painting Applicati…" at bounding box center [309, 273] width 512 height 15
click at [342, 300] on select "Select a form activity Form 1 DDE (Parcel Search City, CurrentYear) and FreeFor…" at bounding box center [179, 292] width 330 height 15
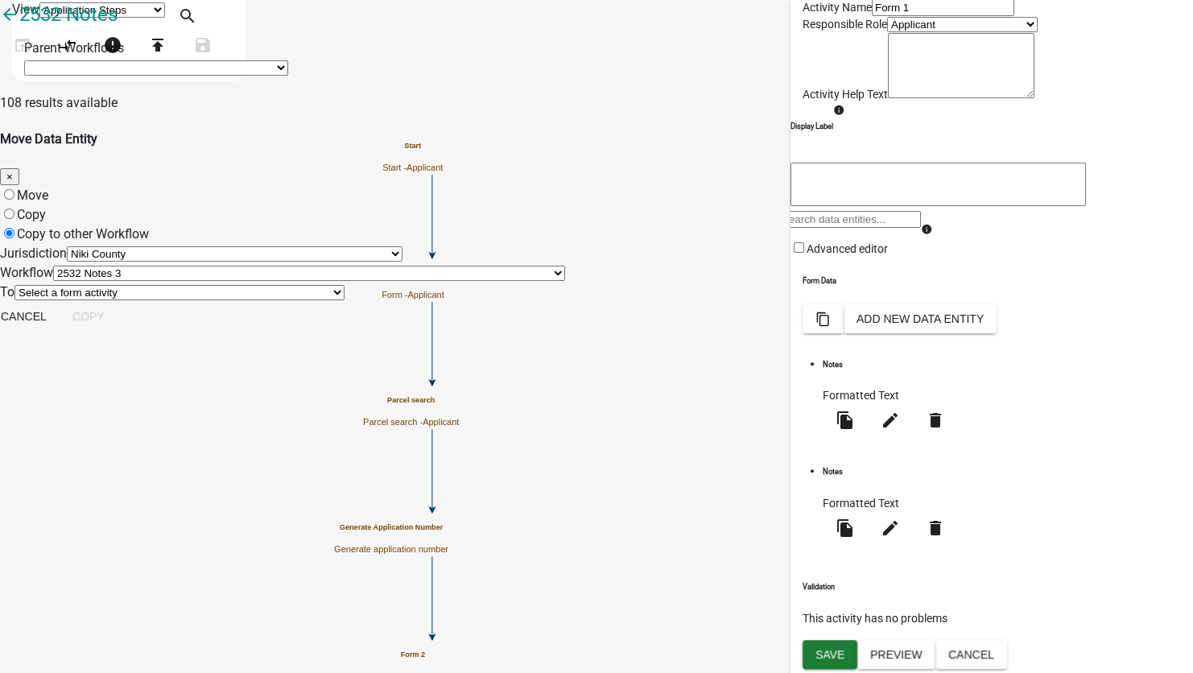
select select "c07cbe3f-80c7-4e32-a15b-be810f0aca2e"
click at [293, 300] on select "Select a form activity Form 1 DDE (Parcel Search City, CurrentYear) and FreeFor…" at bounding box center [179, 292] width 330 height 15
click at [118, 331] on button "Copy" at bounding box center [89, 316] width 58 height 29
radio input "true"
select select "0: null"
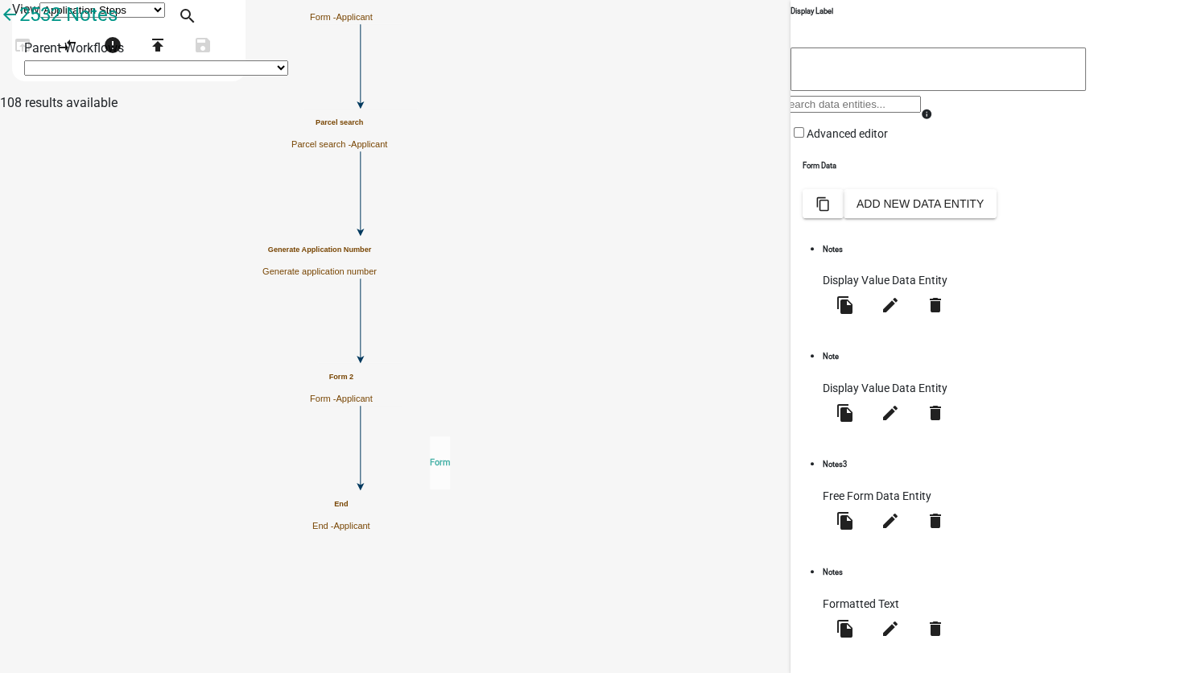
drag, startPoint x: 80, startPoint y: 579, endPoint x: 429, endPoint y: 423, distance: 382.7
click at [429, 80] on div "arrow_back 2532 Notes open_in_browser compare_arrows error publish save Agenda …" at bounding box center [596, 40] width 1193 height 80
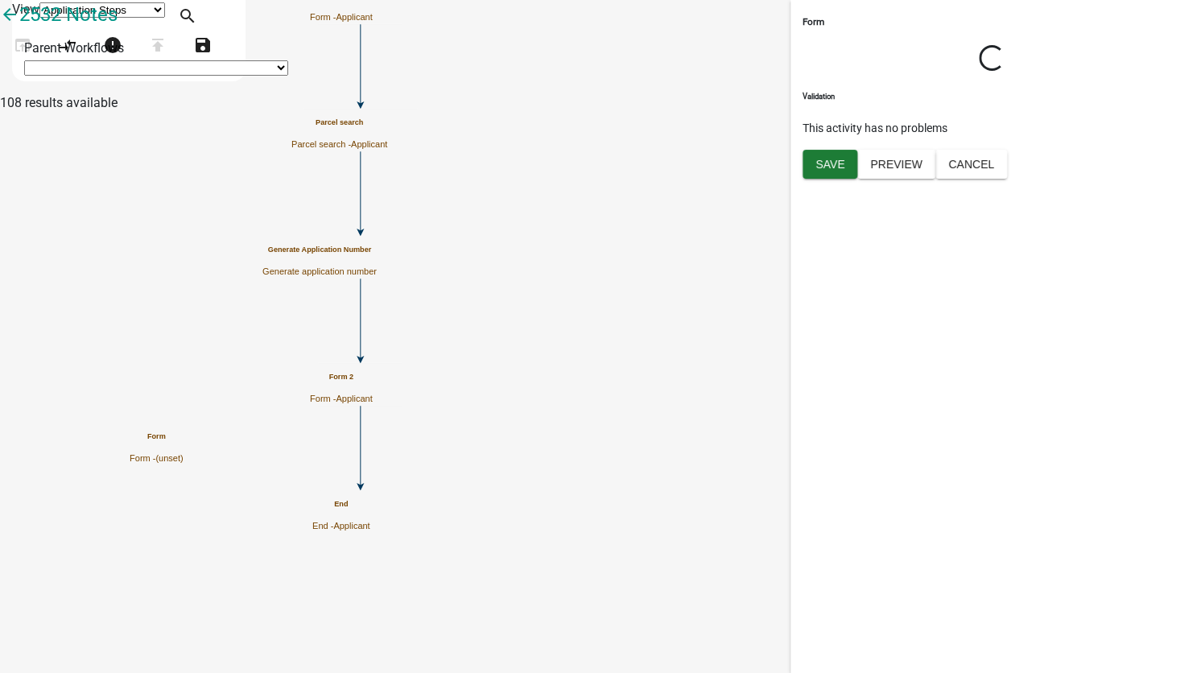
scroll to position [0, 0]
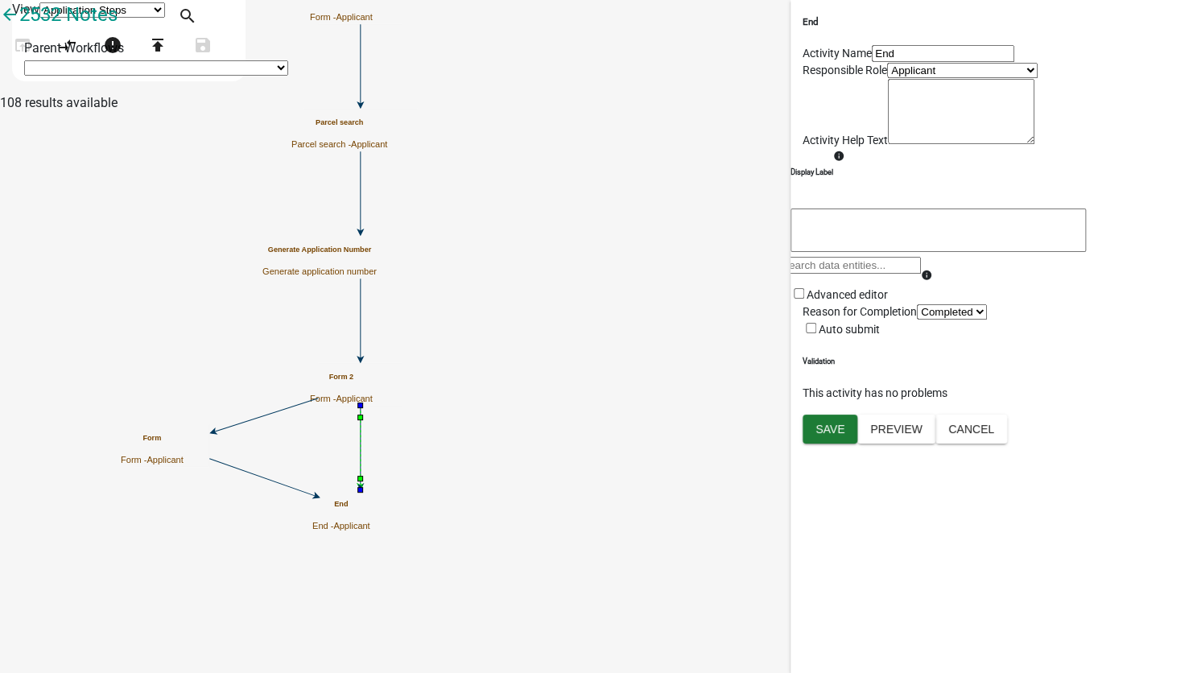
click at [361, 443] on icon at bounding box center [361, 446] width 0 height 80
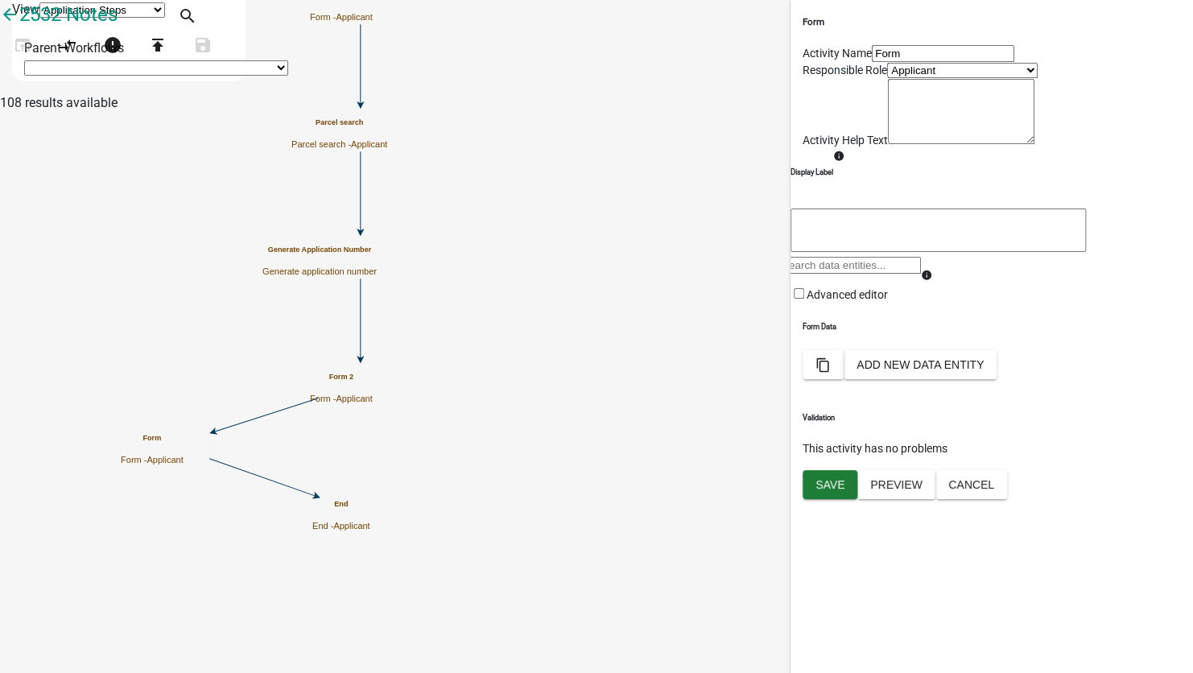
click at [872, 62] on input "Form" at bounding box center [943, 53] width 142 height 17
type input "Form 3"
click at [826, 499] on button "Save" at bounding box center [830, 484] width 55 height 29
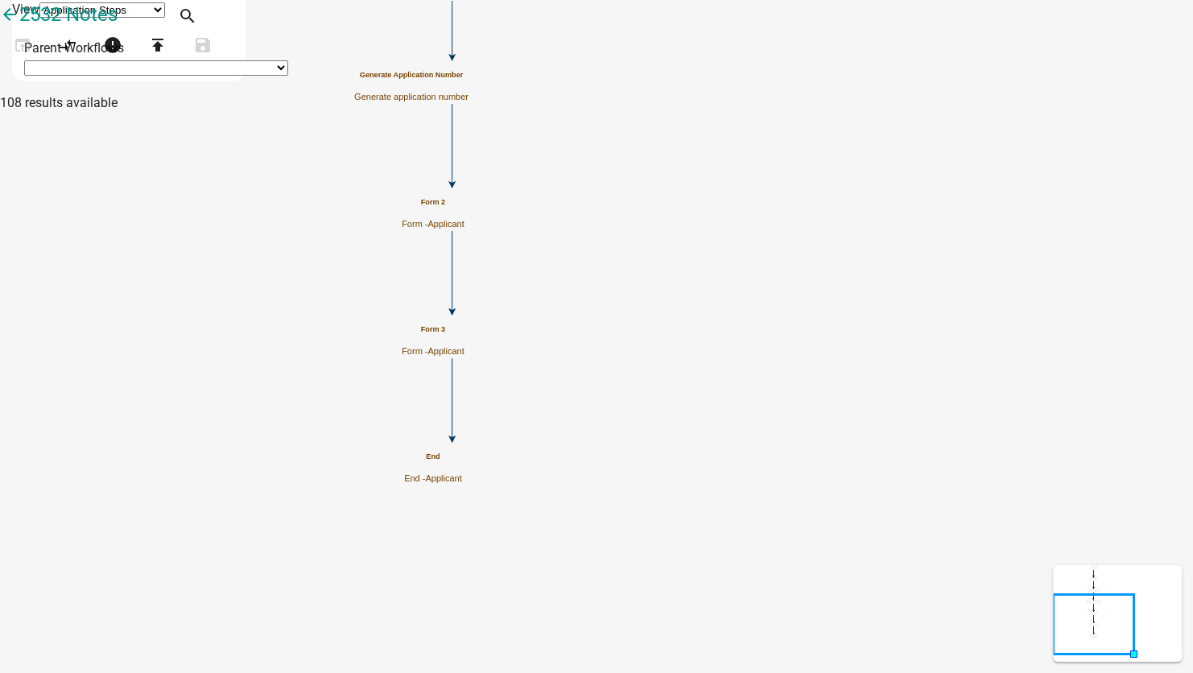
click at [464, 219] on span "Applicant" at bounding box center [445, 224] width 36 height 10
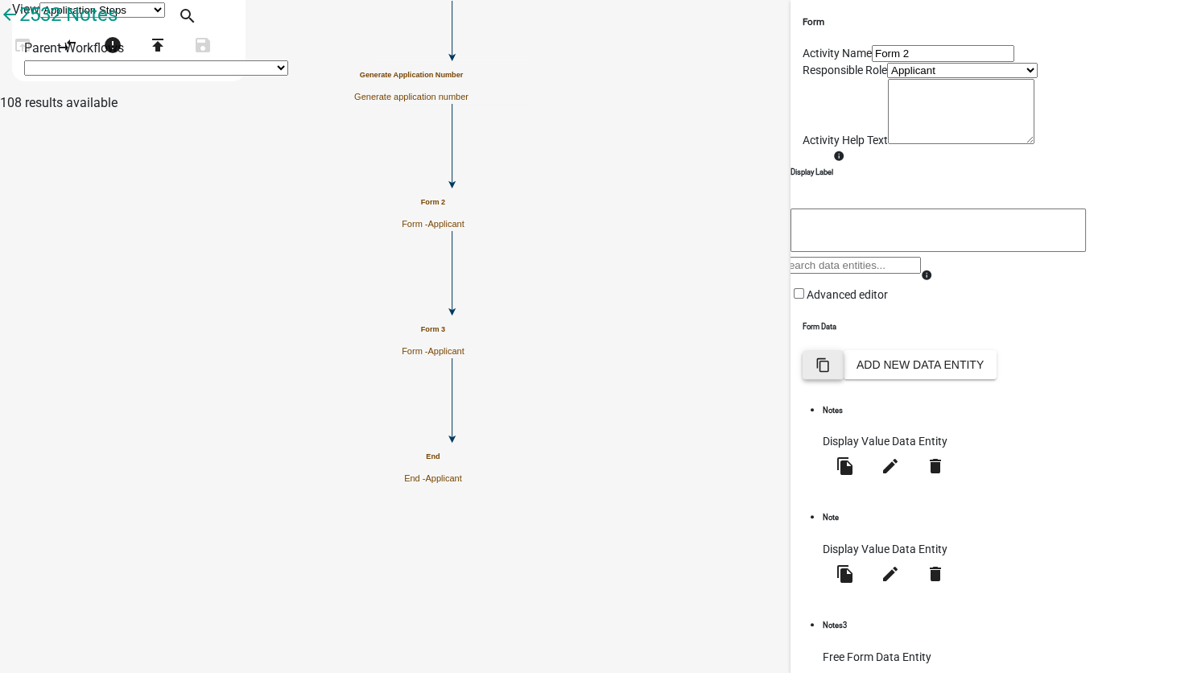
click at [831, 373] on icon "content_copy" at bounding box center [822, 364] width 15 height 15
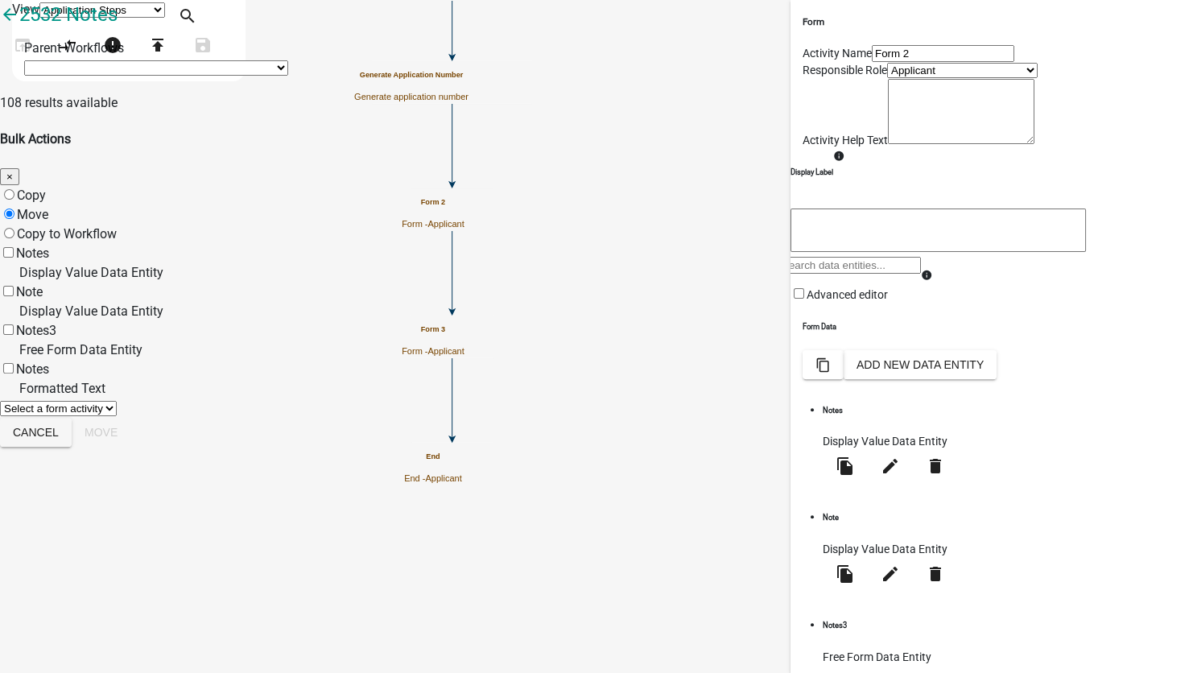
click at [49, 246] on label "Notes" at bounding box center [32, 253] width 33 height 15
click at [14, 247] on input "Notes" at bounding box center [8, 252] width 10 height 10
checkbox input "true"
click at [56, 323] on label "Notes3" at bounding box center [36, 330] width 40 height 15
click at [14, 324] on input "Notes3" at bounding box center [8, 329] width 10 height 10
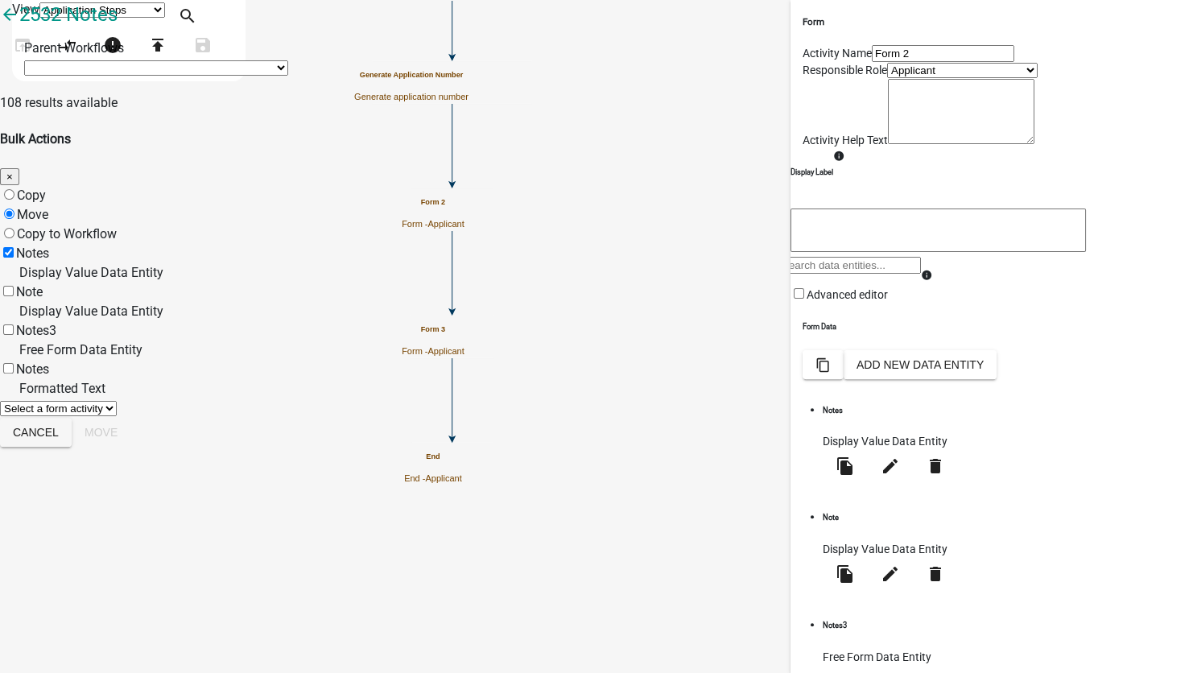
checkbox input "true"
click at [49, 361] on label "Notes" at bounding box center [32, 368] width 33 height 15
click at [14, 363] on input "Notes" at bounding box center [8, 368] width 10 height 10
checkbox input "true"
drag, startPoint x: 342, startPoint y: 385, endPoint x: 359, endPoint y: 415, distance: 34.2
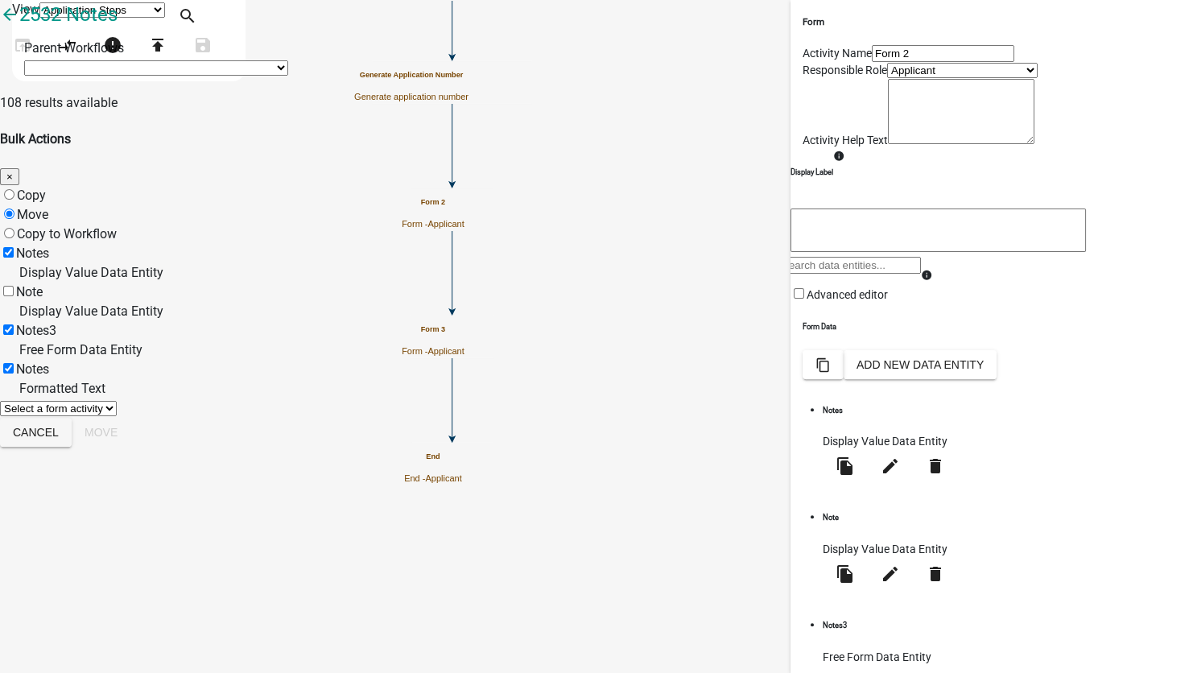
click at [342, 398] on div "Select a form activity Form 1 Form 3" at bounding box center [596, 407] width 1193 height 19
click at [117, 416] on select "Select a form activity Form 1 Form 3" at bounding box center [58, 408] width 117 height 15
select select "423d9f60-8ef1-43c7-92ff-b223c6027dd6"
click at [117, 401] on select "Select a form activity Form 1 Form 3" at bounding box center [58, 408] width 117 height 15
click at [130, 447] on button "Move" at bounding box center [101, 432] width 59 height 29
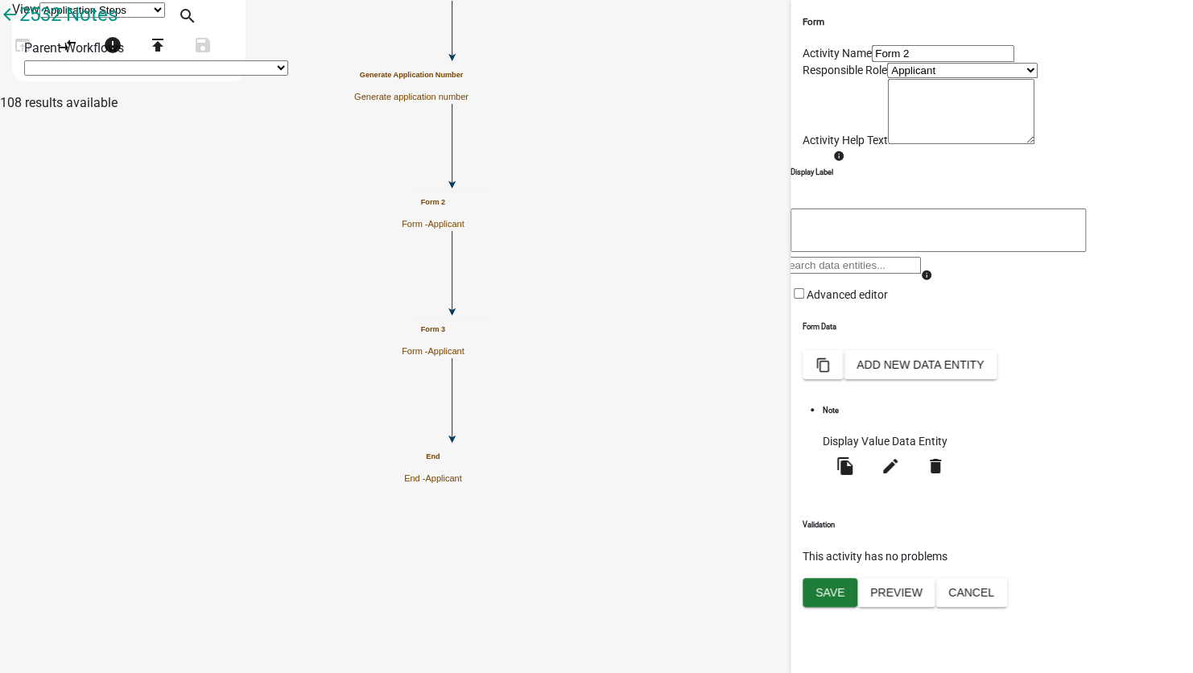
click at [684, 330] on icon "Start Start - Applicant Parcel search Parcel search - Applicant Form 2 Form - A…" at bounding box center [596, 336] width 1191 height 671
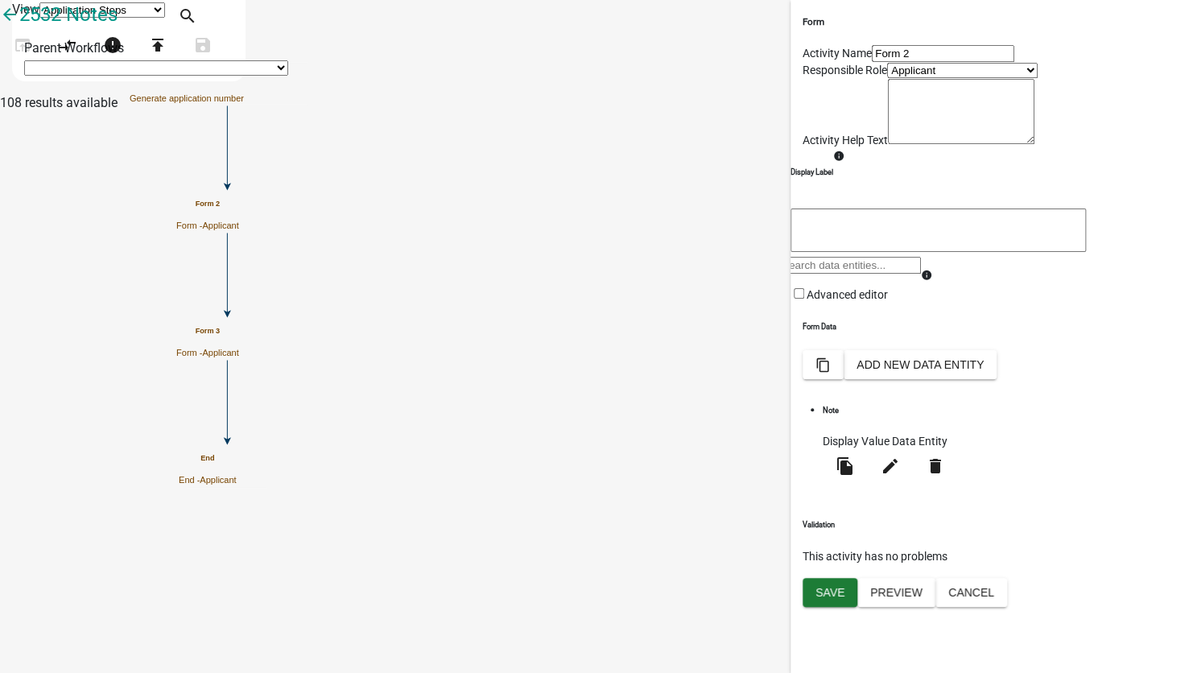
scroll to position [27, 0]
drag, startPoint x: 831, startPoint y: 657, endPoint x: 822, endPoint y: 641, distance: 18.4
click at [831, 599] on span "Save" at bounding box center [829, 592] width 29 height 13
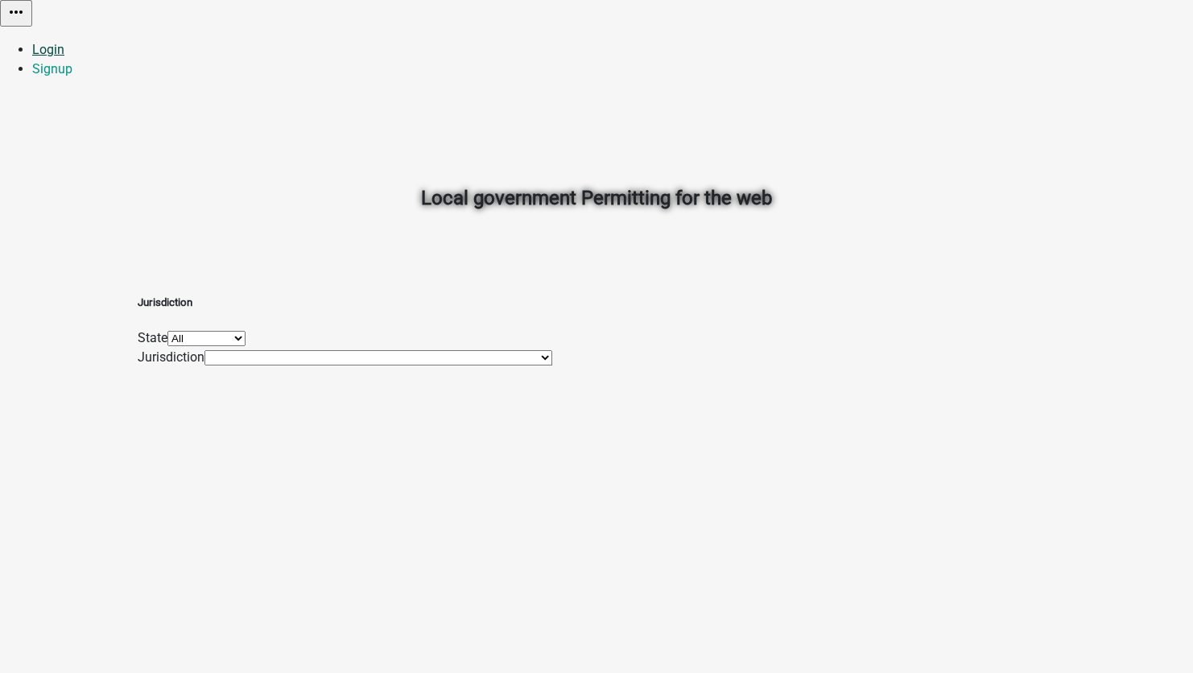
click at [64, 42] on link "Login" at bounding box center [48, 49] width 32 height 15
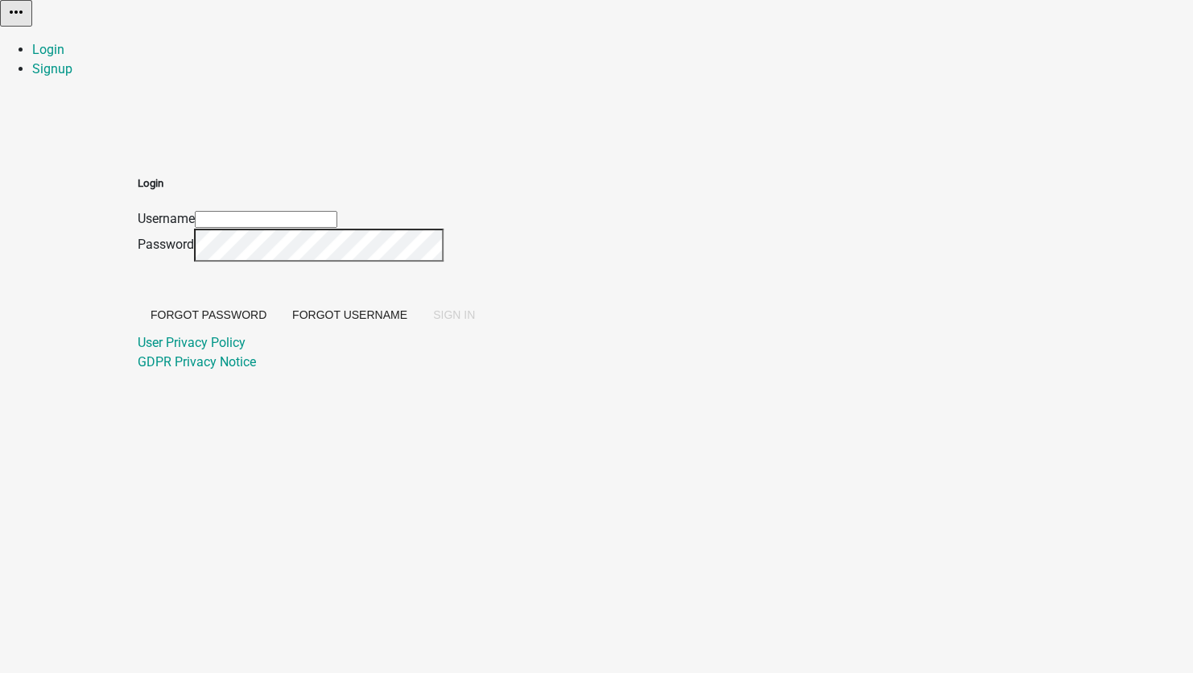
click at [337, 211] on input "Username" at bounding box center [266, 219] width 142 height 17
type input "[EMAIL_ADDRESS][DOMAIN_NAME]"
click at [488, 329] on button "SIGN IN" at bounding box center [454, 314] width 68 height 29
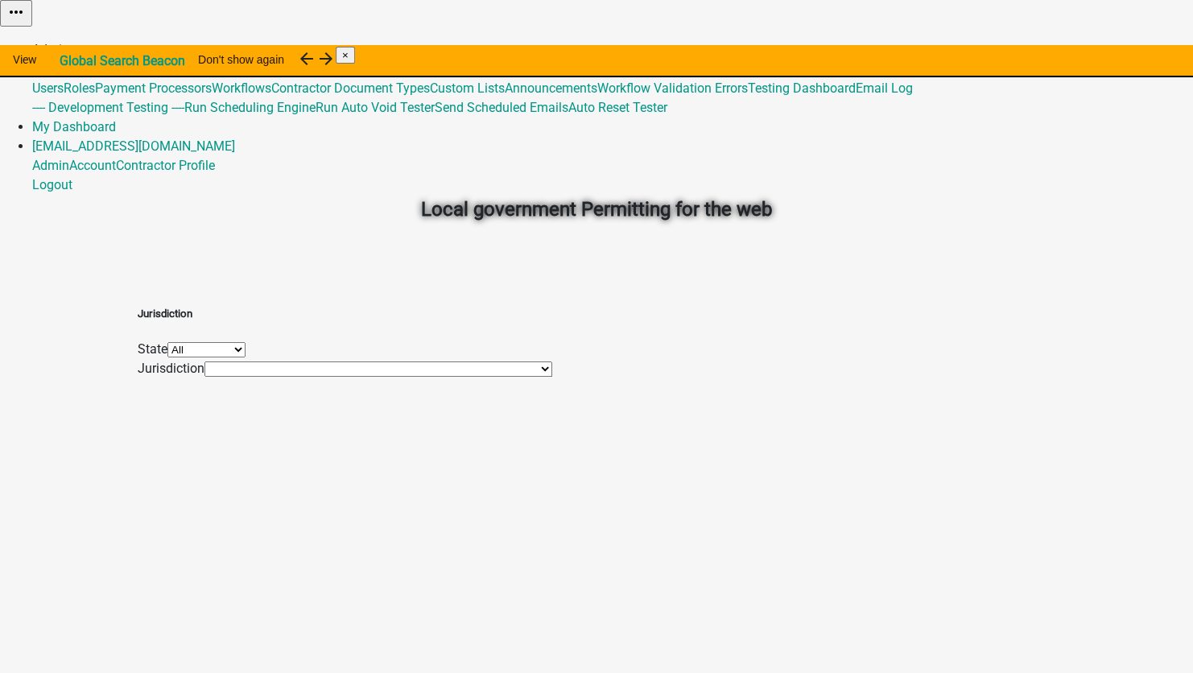
click at [69, 42] on link "Admin" at bounding box center [50, 49] width 37 height 15
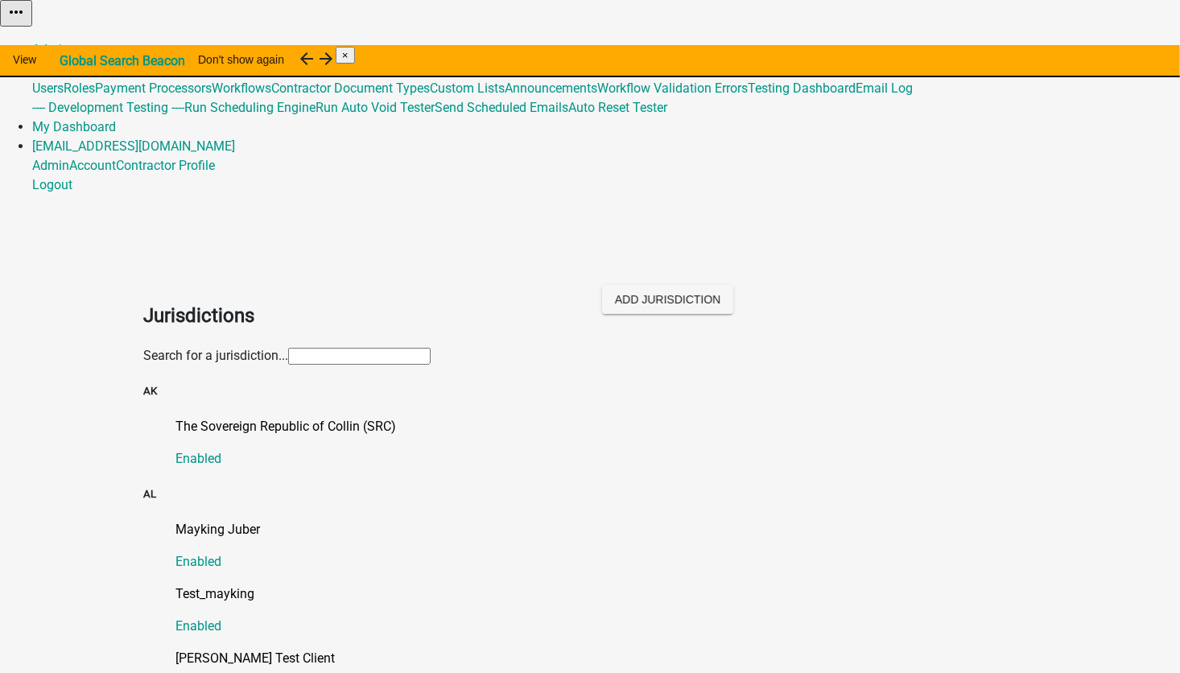
click at [288, 348] on input "text" at bounding box center [359, 356] width 142 height 17
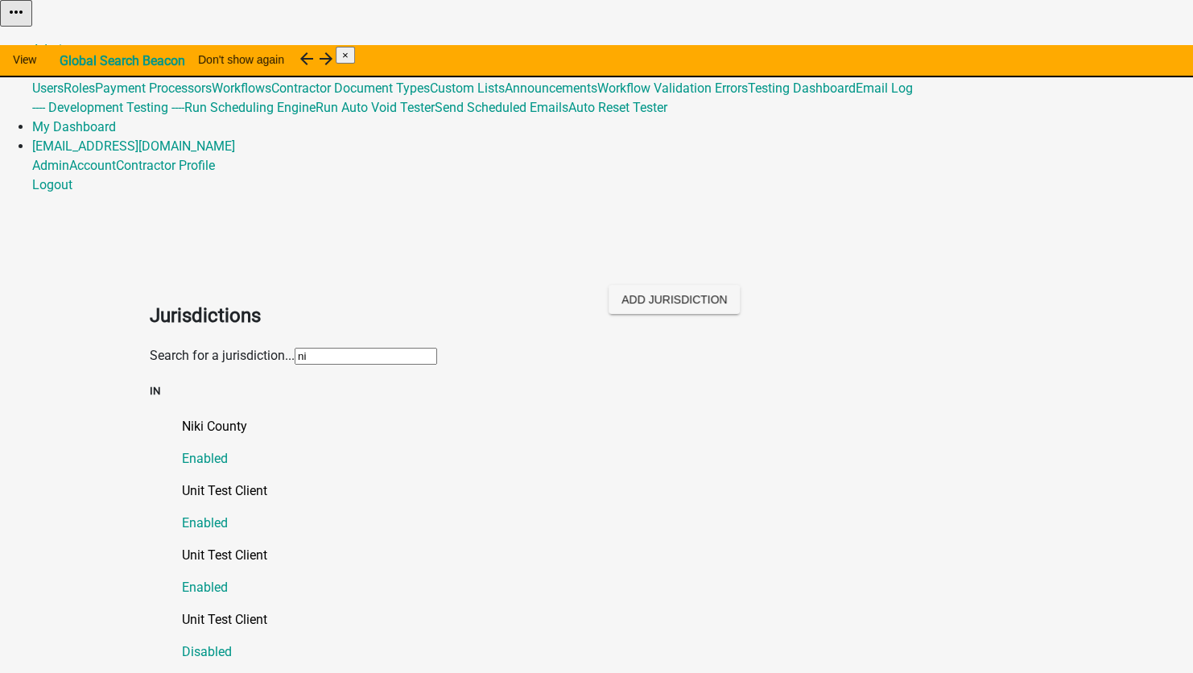
type input "[PERSON_NAME]"
click at [189, 417] on link "Niki County Enabled" at bounding box center [612, 443] width 861 height 52
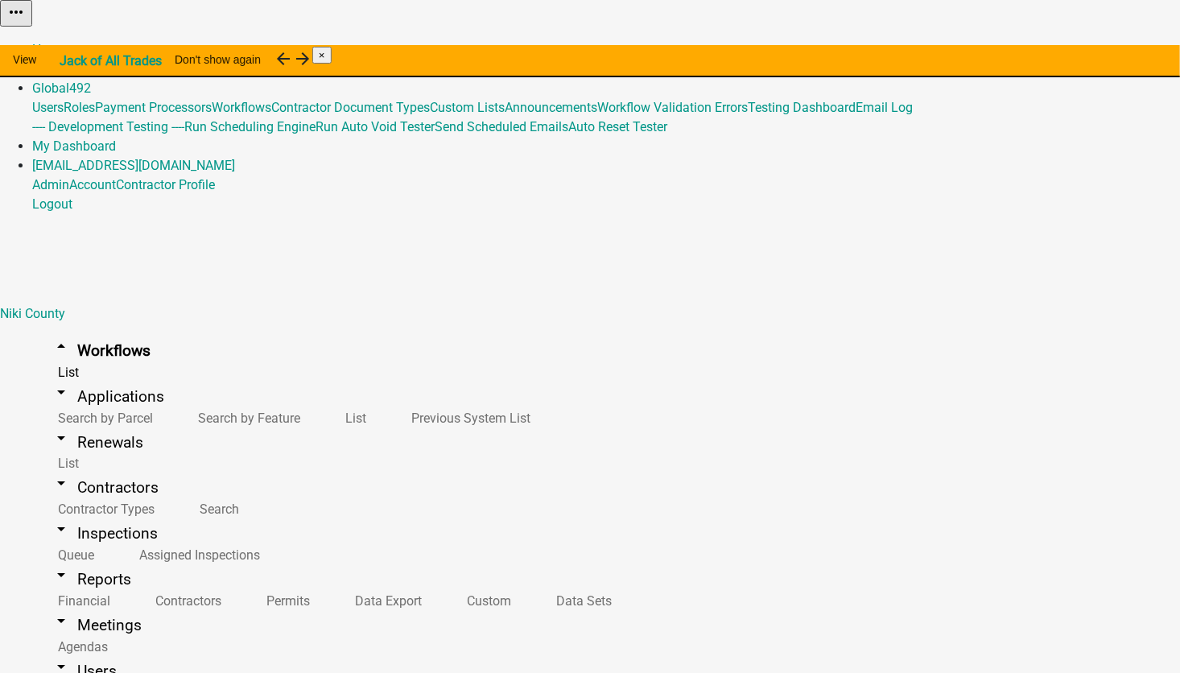
click at [837, 49] on button "Publish" at bounding box center [813, 40] width 48 height 17
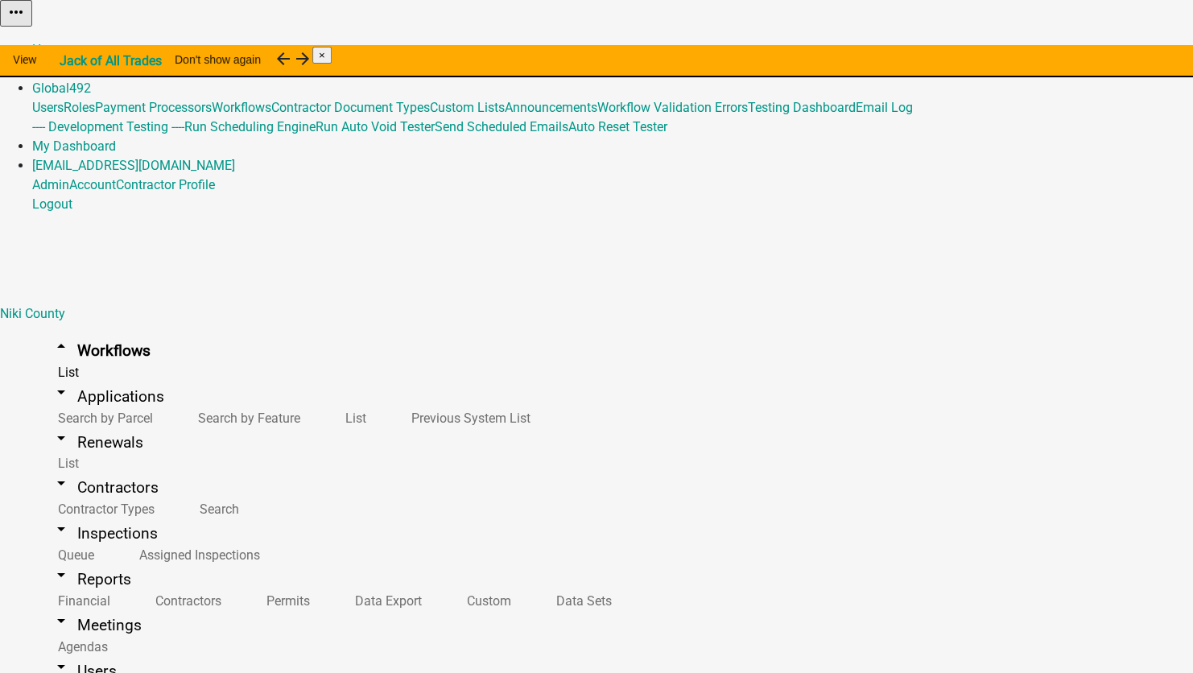
type textarea "random reasons"
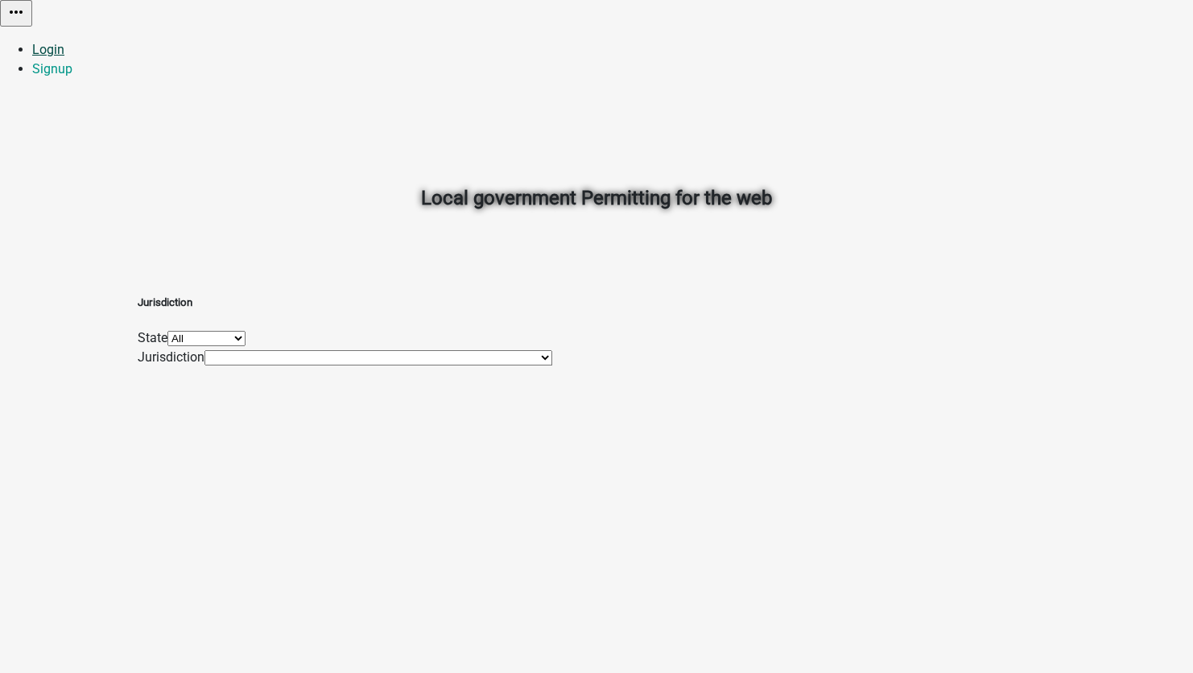
click at [64, 42] on link "Login" at bounding box center [48, 49] width 32 height 15
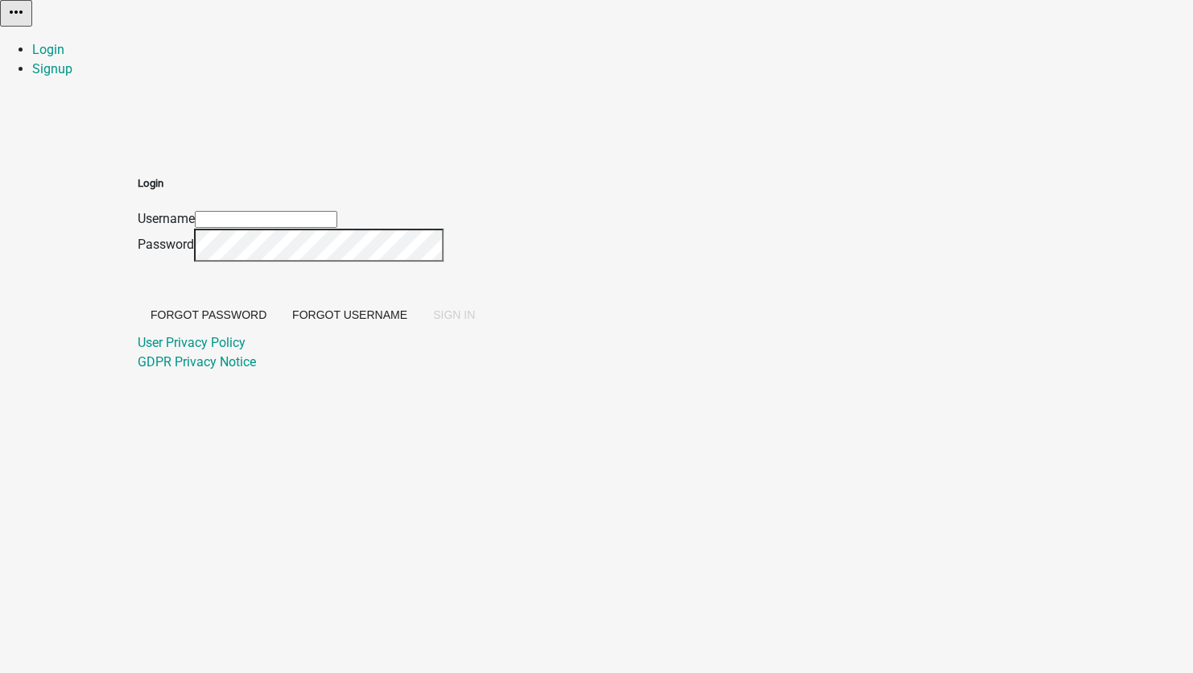
click at [337, 211] on input "Username" at bounding box center [266, 219] width 142 height 17
type input "[EMAIL_ADDRESS][DOMAIN_NAME]"
click at [475, 321] on span "SIGN IN" at bounding box center [454, 314] width 42 height 13
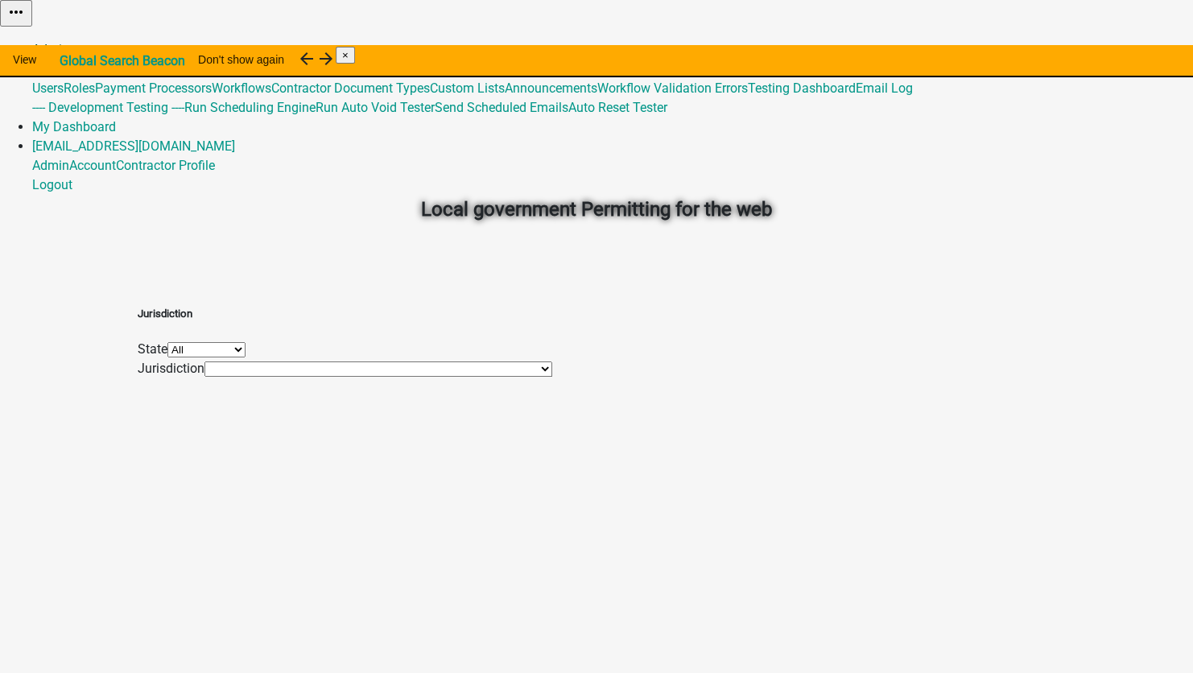
click at [69, 42] on link "Admin" at bounding box center [50, 49] width 37 height 15
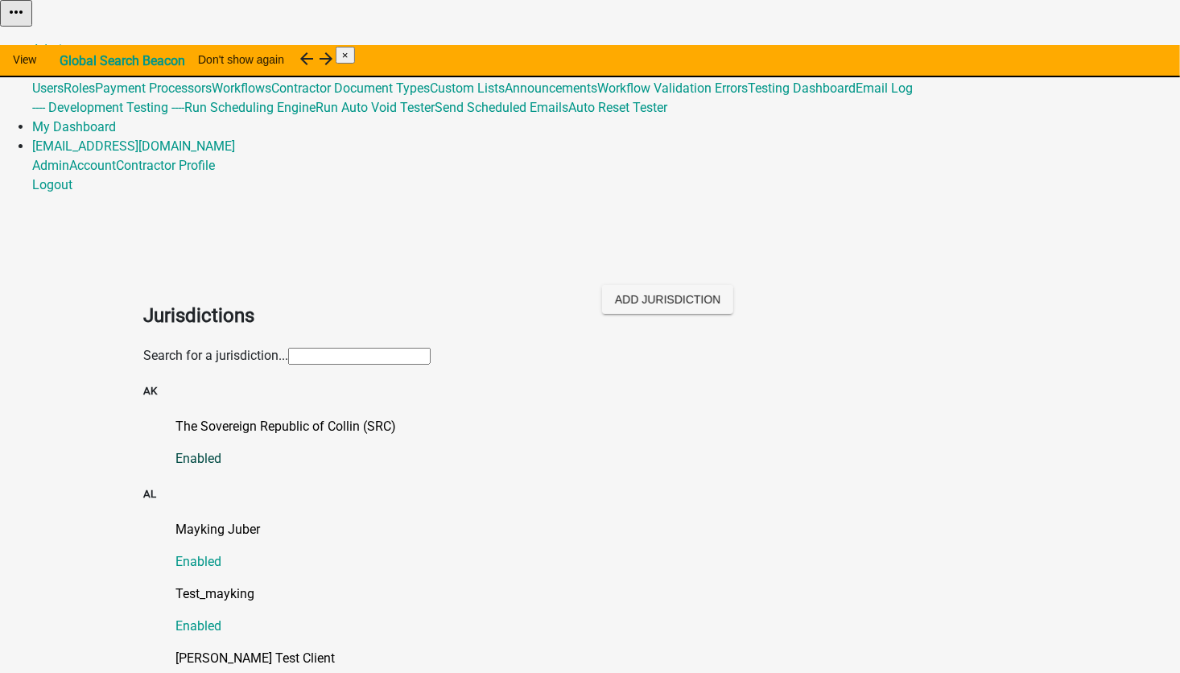
click at [217, 417] on p "The Sovereign Republic of Collin (SRC)" at bounding box center [605, 426] width 861 height 19
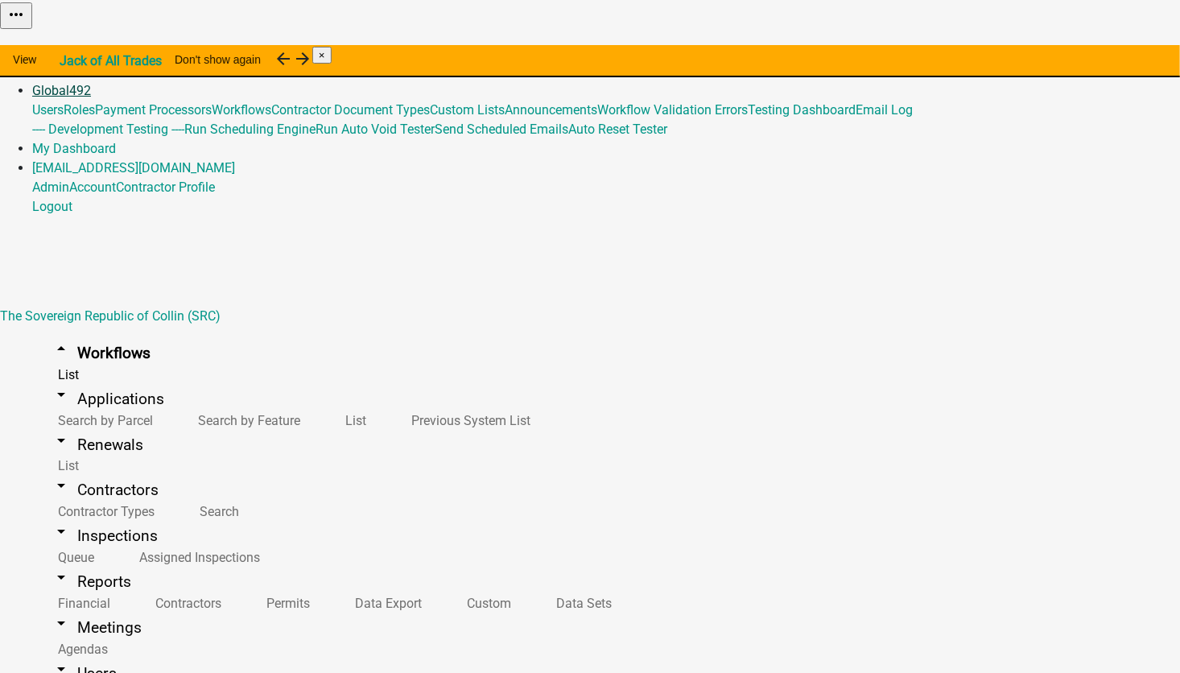
scroll to position [16465, 0]
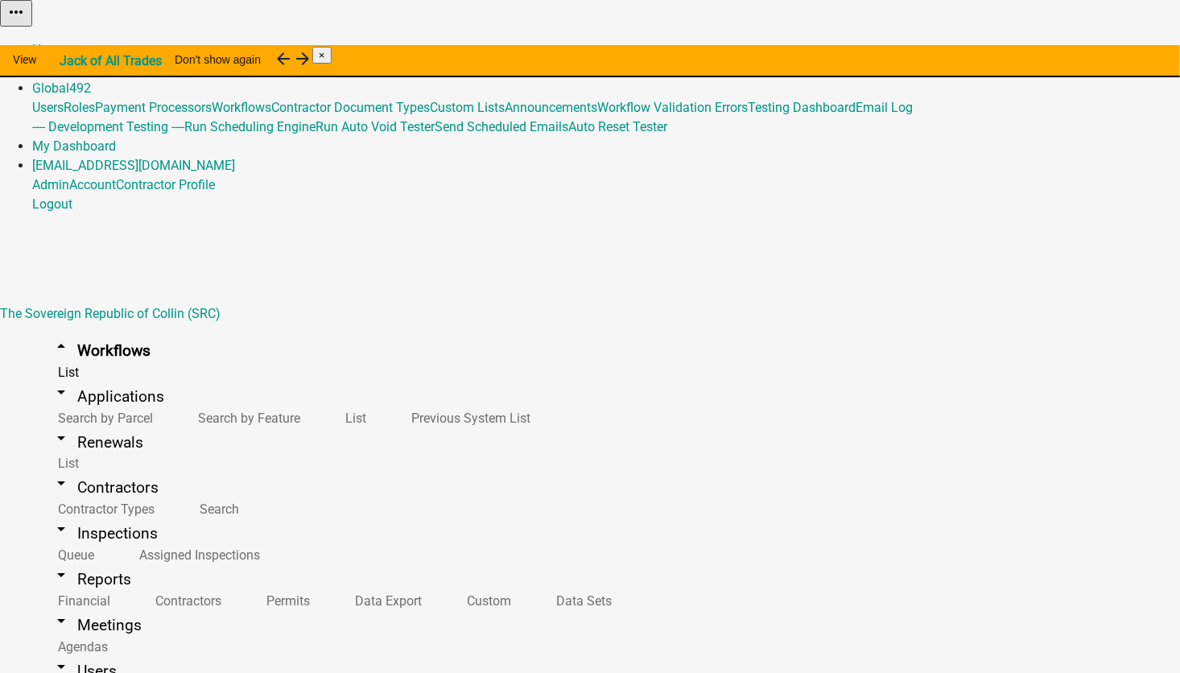
click at [1090, 49] on button "Start Application" at bounding box center [1135, 40] width 90 height 17
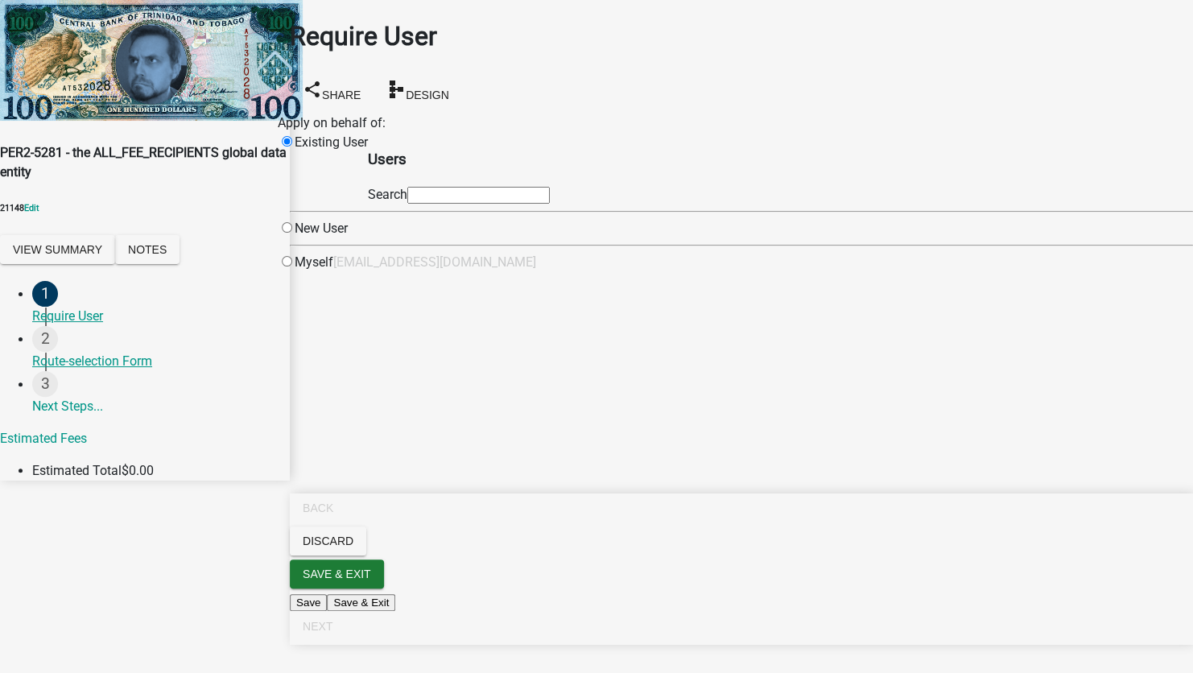
drag, startPoint x: 555, startPoint y: 209, endPoint x: 551, endPoint y: 221, distance: 13.0
click at [550, 204] on input "text" at bounding box center [478, 195] width 142 height 17
type input "test1"
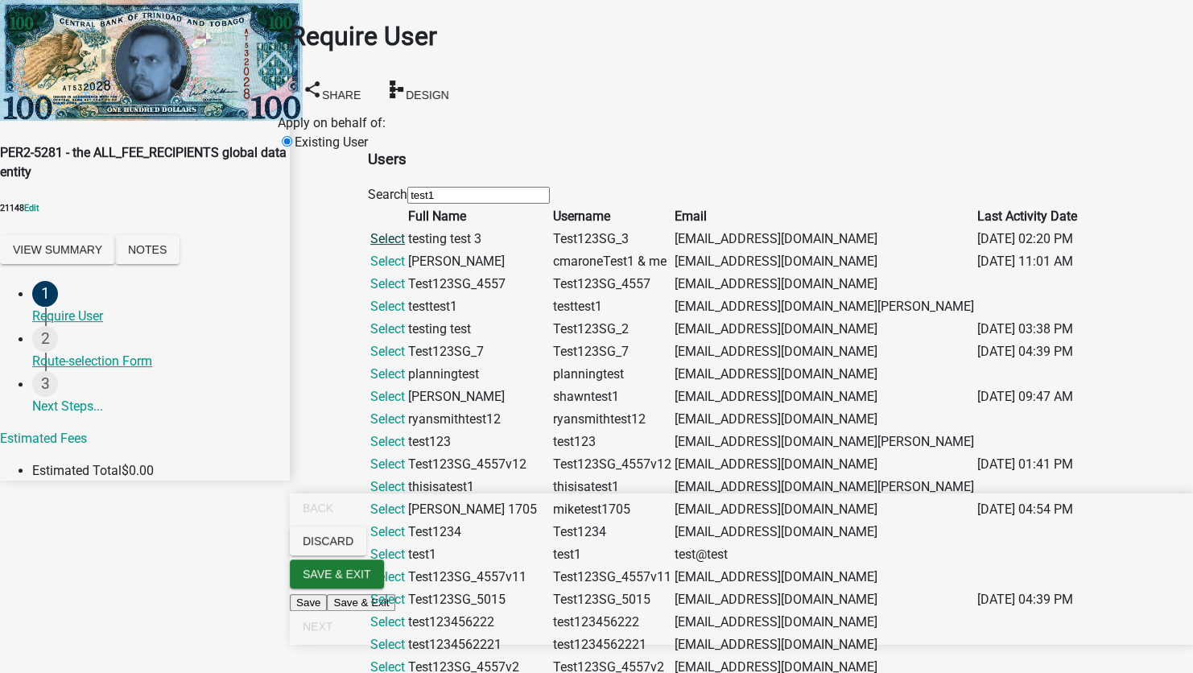
click at [405, 246] on link "Select" at bounding box center [387, 238] width 35 height 15
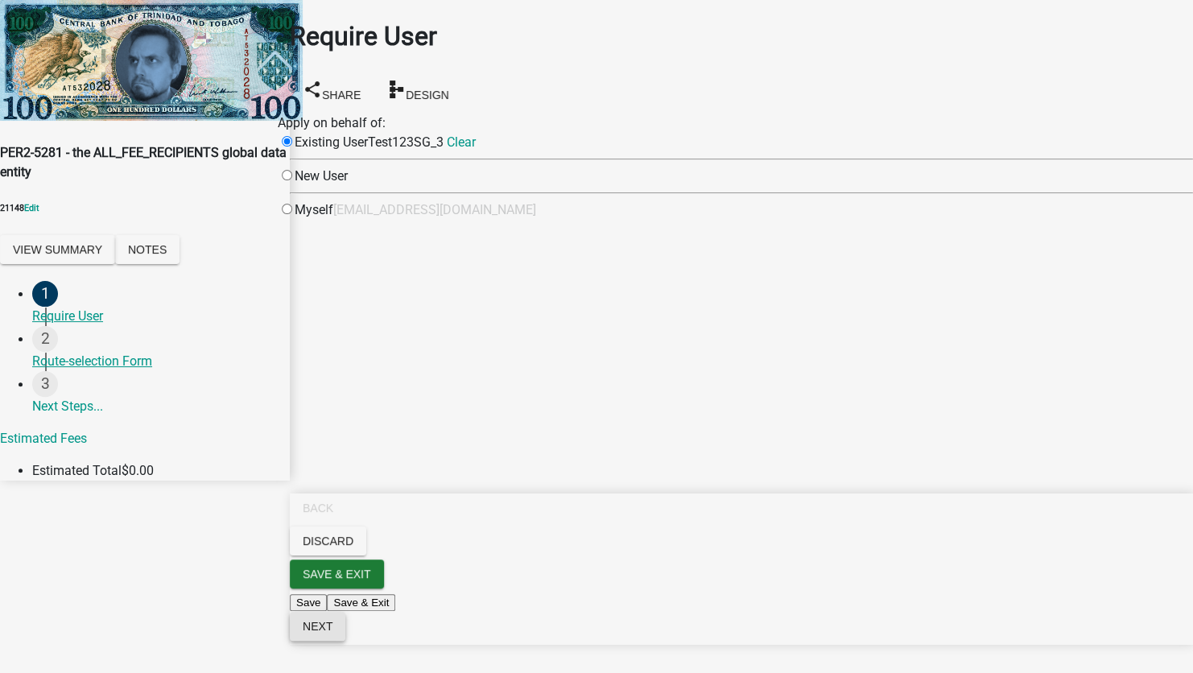
click at [332, 633] on span "Next" at bounding box center [318, 626] width 30 height 13
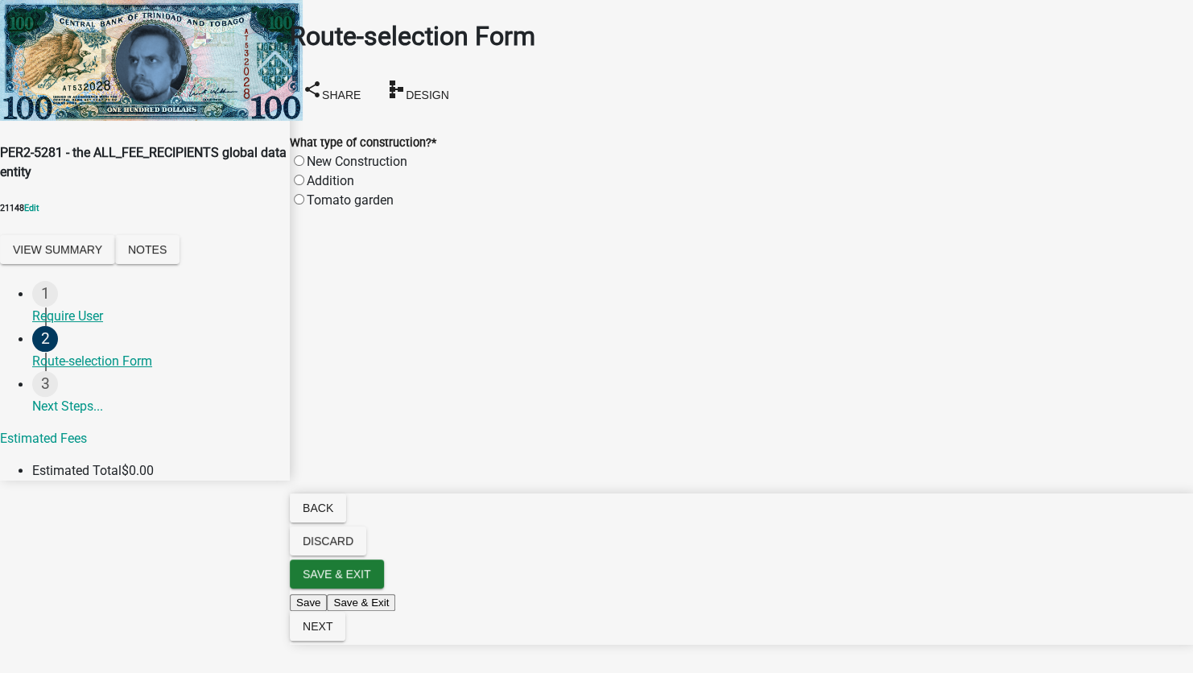
click at [407, 154] on label "New Construction" at bounding box center [357, 161] width 101 height 15
click at [304, 155] on input "New Construction" at bounding box center [299, 160] width 10 height 10
radio input "true"
click at [345, 641] on button "Next" at bounding box center [318, 626] width 56 height 29
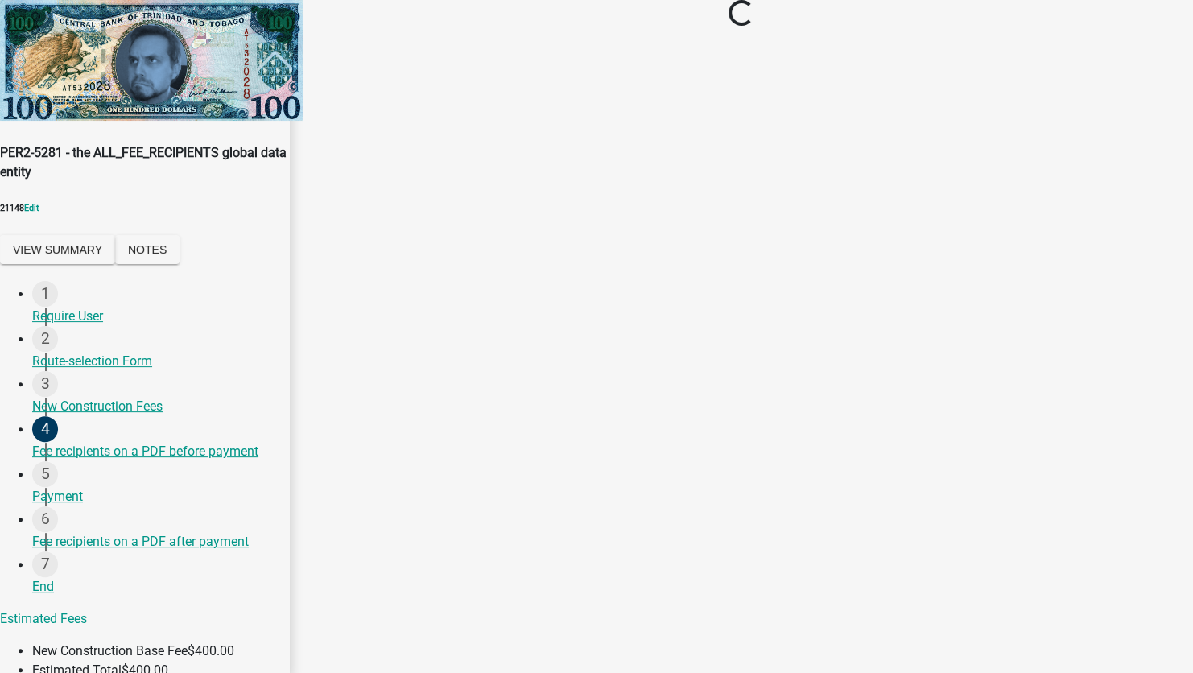
select select "2: 1"
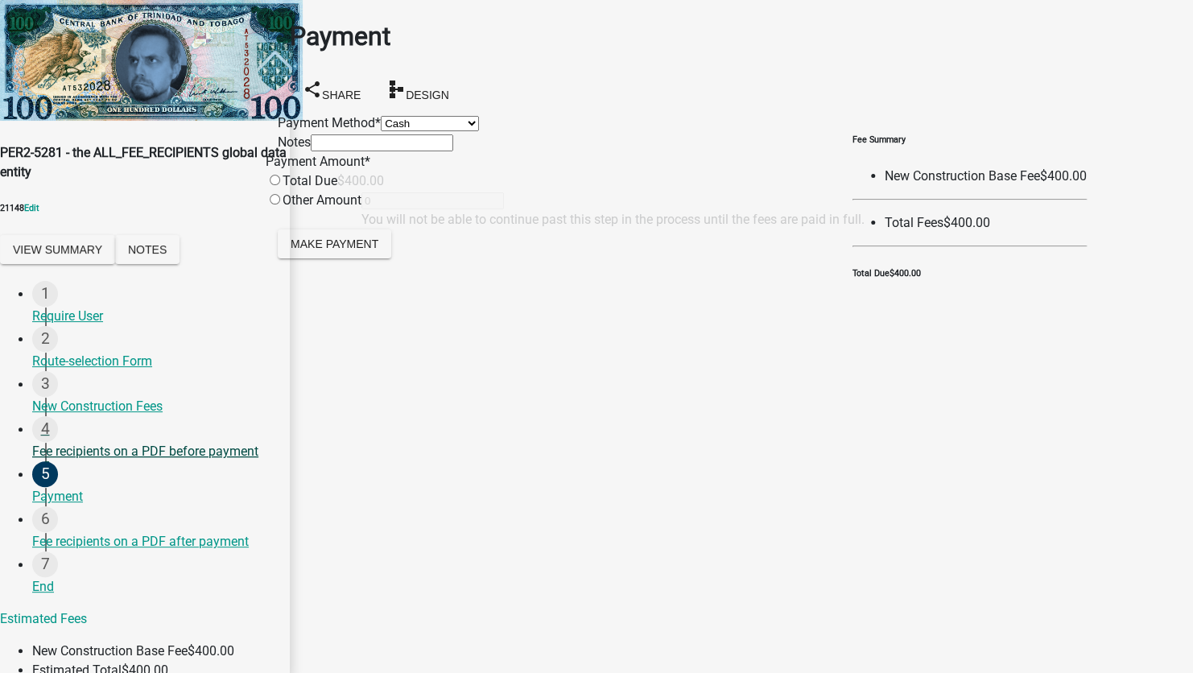
click at [168, 442] on div "Fee recipients on a PDF before payment" at bounding box center [154, 451] width 245 height 19
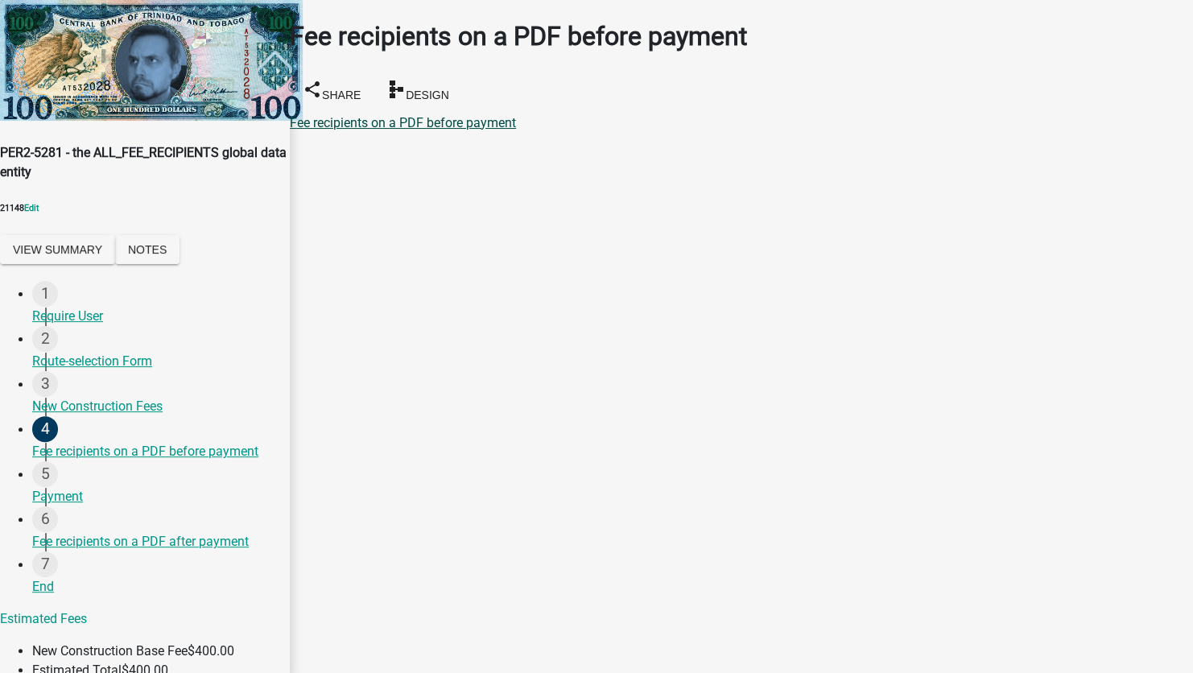
click at [392, 115] on link "Fee recipients on a PDF before payment" at bounding box center [403, 122] width 226 height 15
click at [88, 487] on div "Payment" at bounding box center [154, 496] width 245 height 19
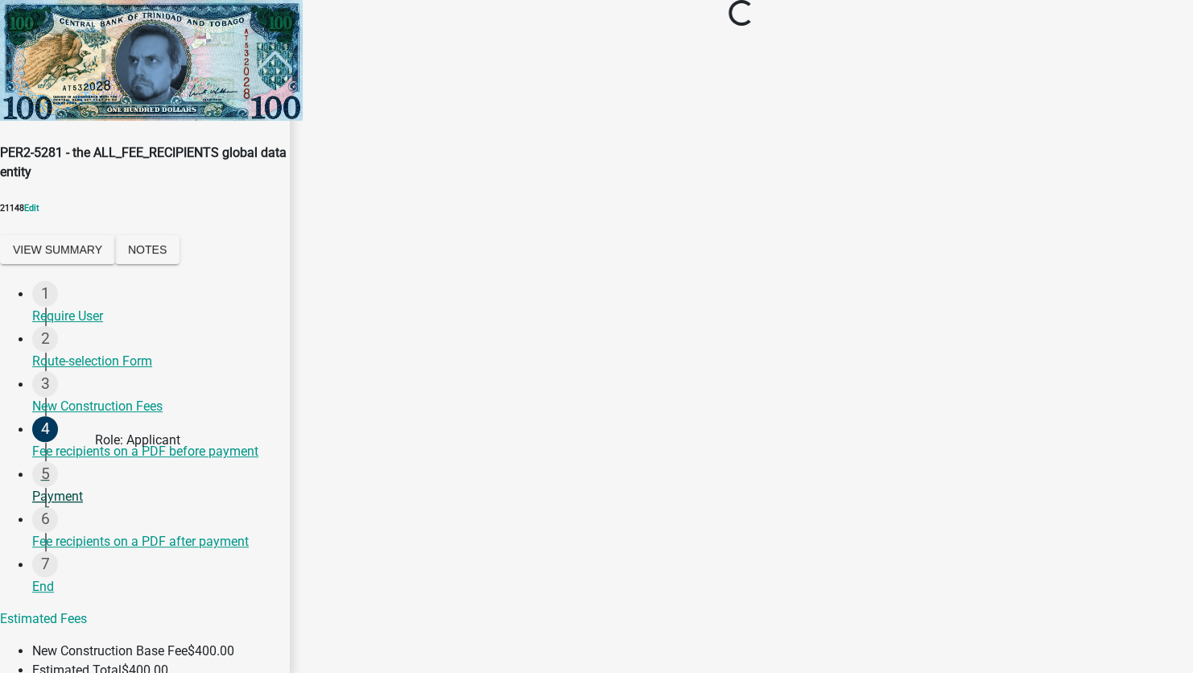
select select "2: 1"
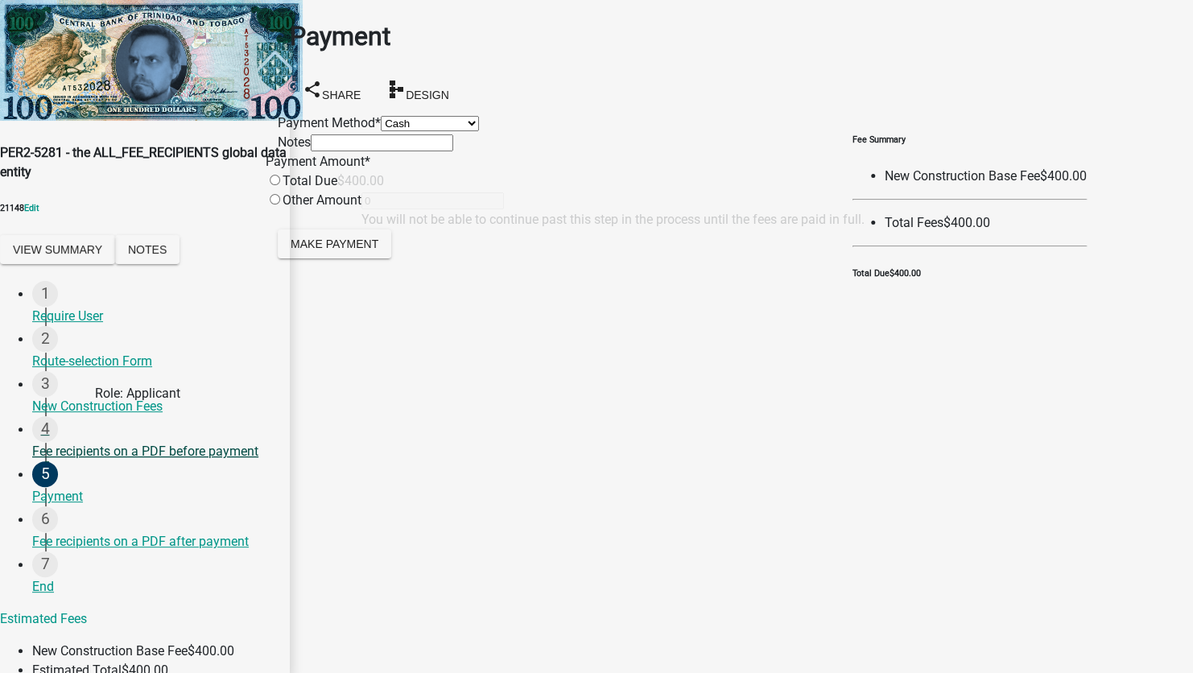
click at [89, 439] on div "4 Fee recipients on a PDF before payment" at bounding box center [154, 438] width 245 height 45
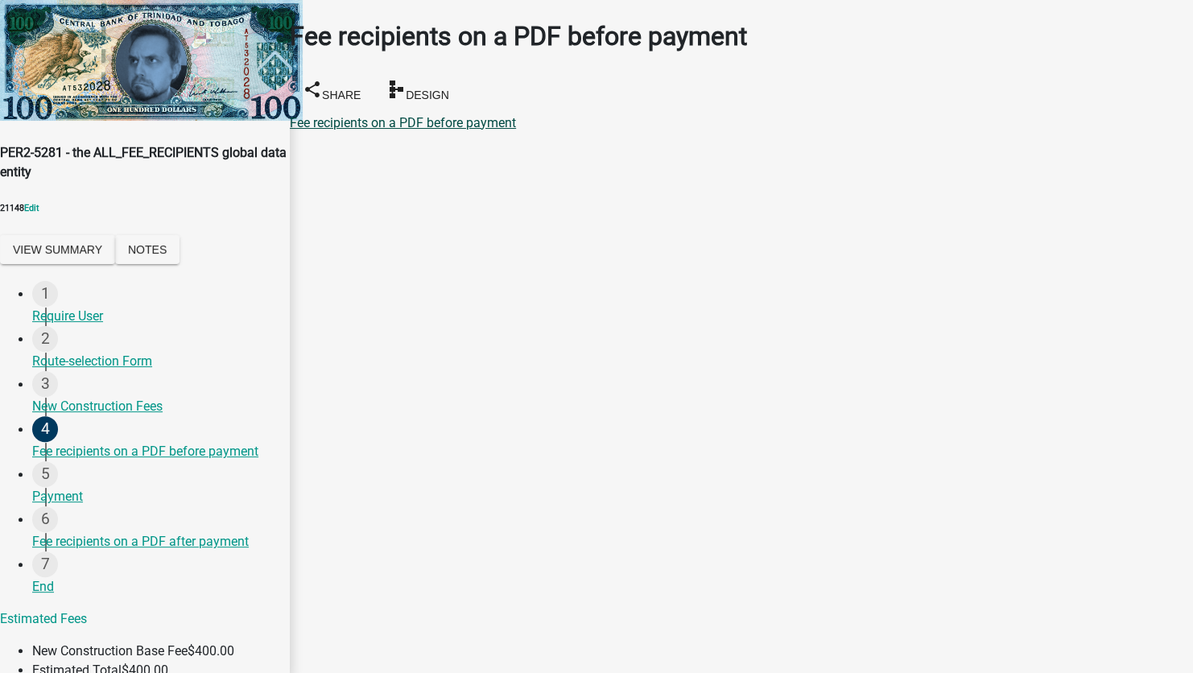
click at [386, 115] on link "Fee recipients on a PDF before payment" at bounding box center [403, 122] width 226 height 15
click at [85, 487] on div "Payment" at bounding box center [154, 496] width 245 height 19
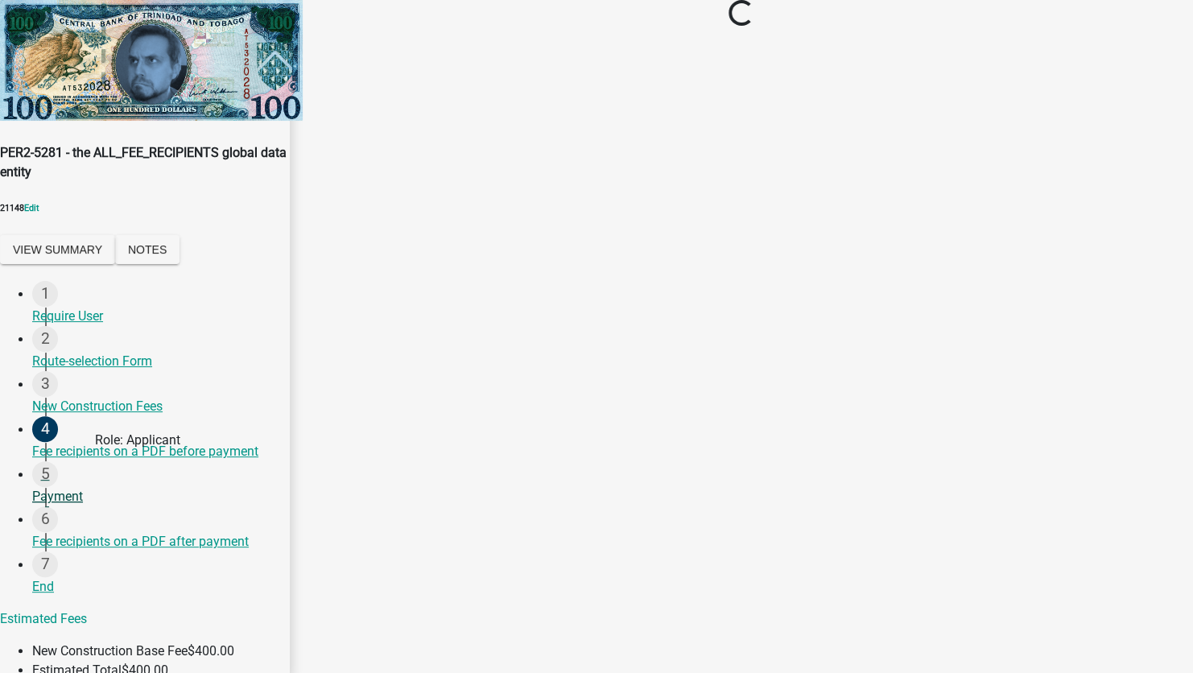
select select "2: 1"
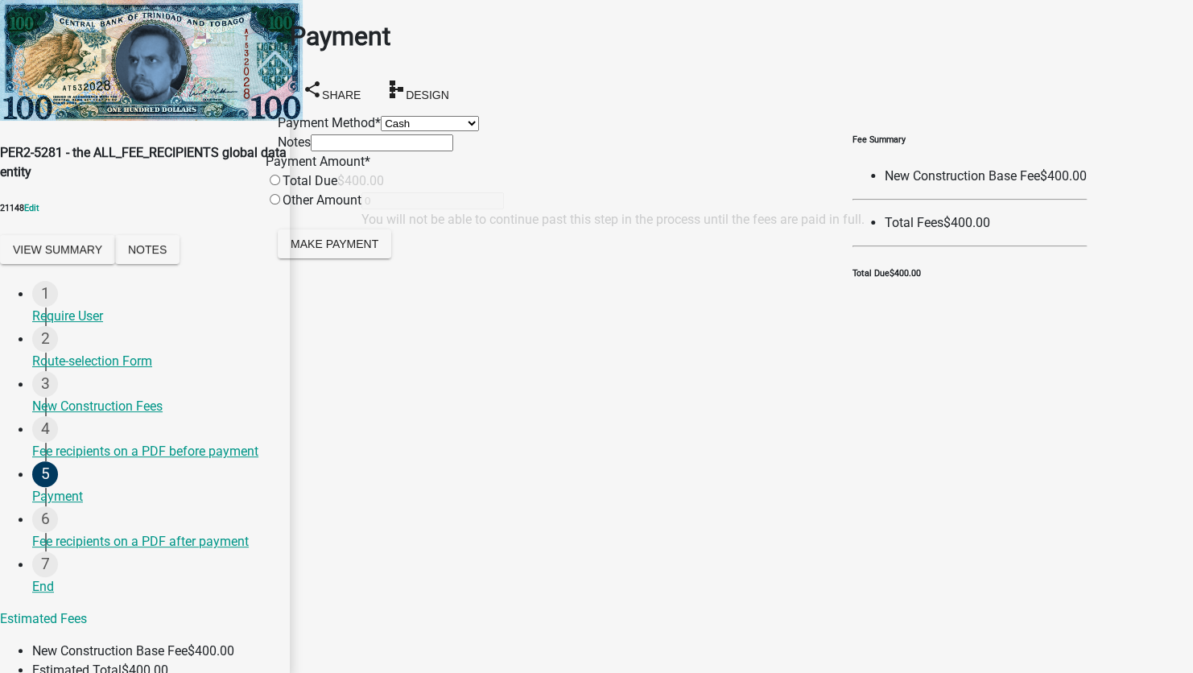
click at [337, 191] on div "Total Due" at bounding box center [302, 180] width 72 height 19
click at [280, 185] on input "radio" at bounding box center [275, 180] width 10 height 10
radio input "true"
type input "400"
click at [345, 250] on span "Make Payment" at bounding box center [335, 243] width 88 height 13
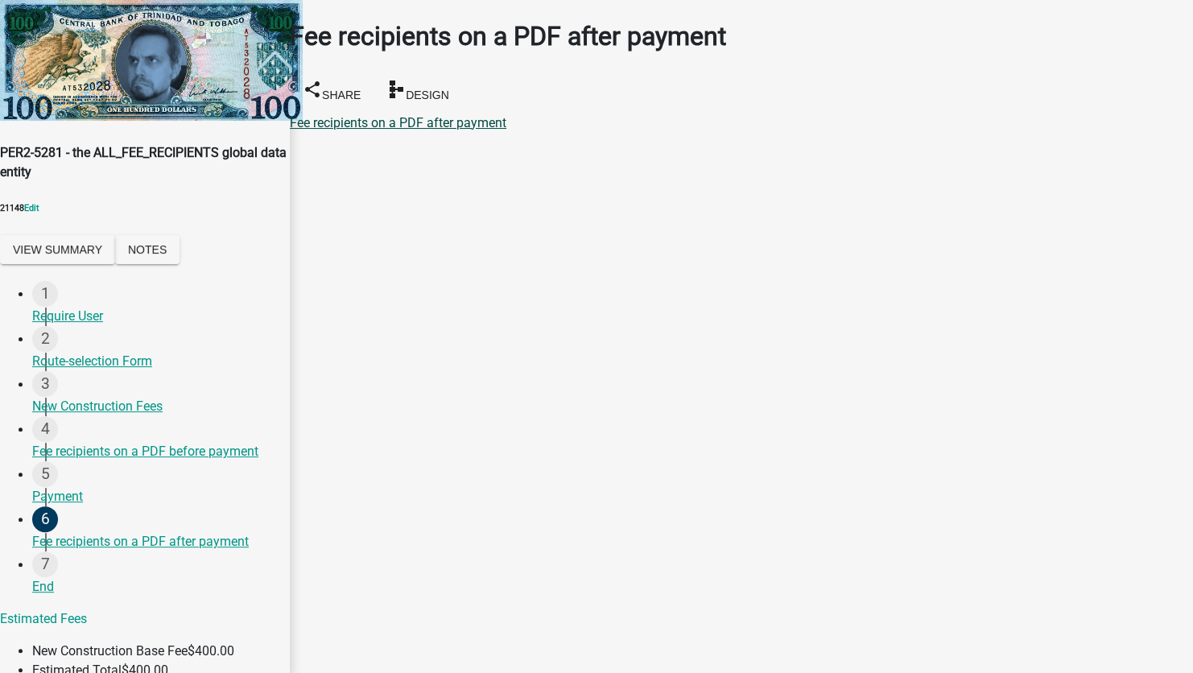
click at [405, 115] on link "Fee recipients on a PDF after payment" at bounding box center [398, 122] width 217 height 15
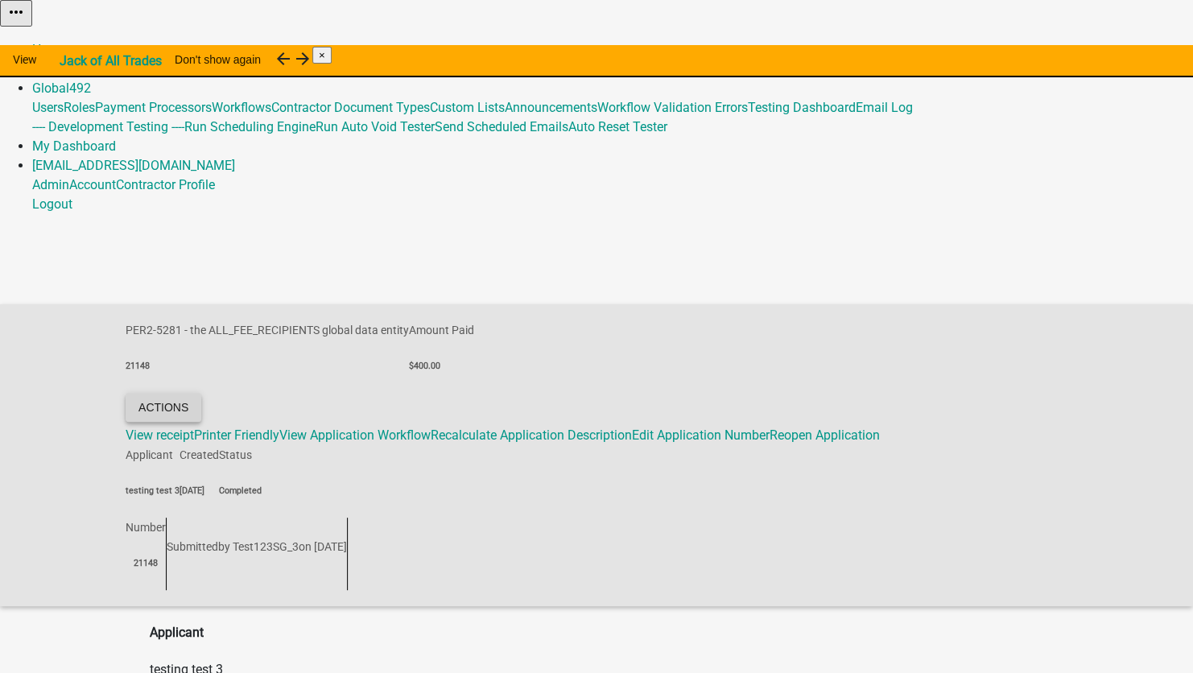
click at [201, 393] on button "Actions" at bounding box center [164, 407] width 76 height 29
click at [194, 427] on link "View receipt" at bounding box center [160, 434] width 68 height 15
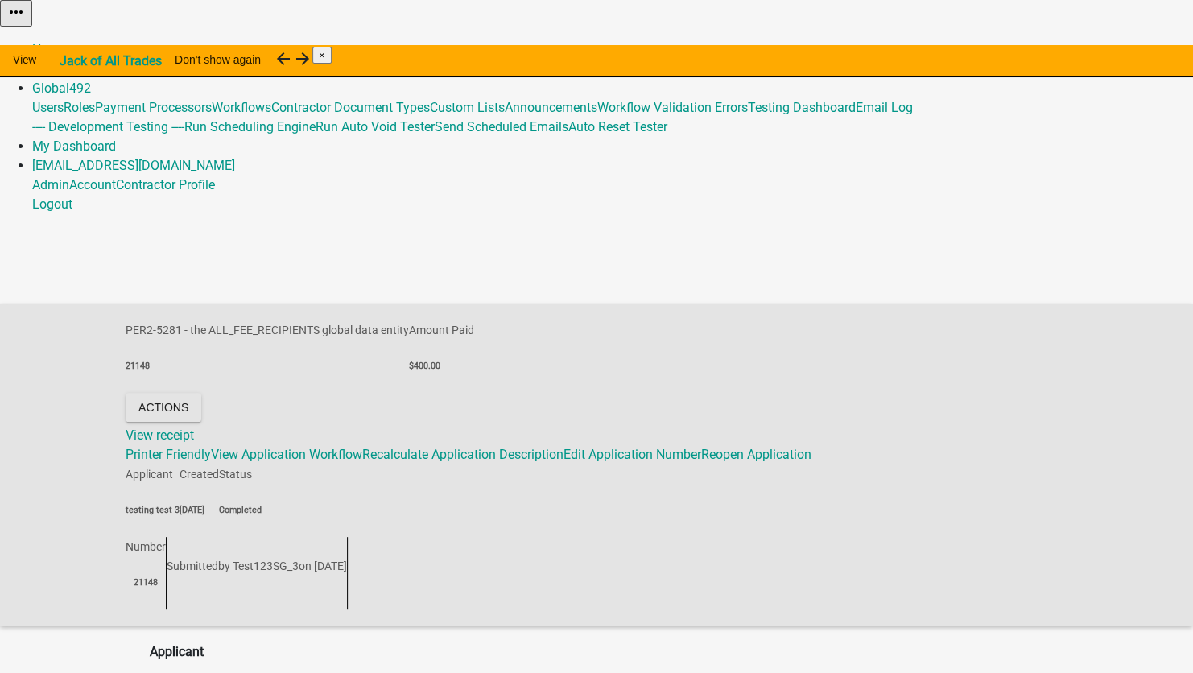
click at [69, 61] on link "Admin" at bounding box center [50, 68] width 37 height 15
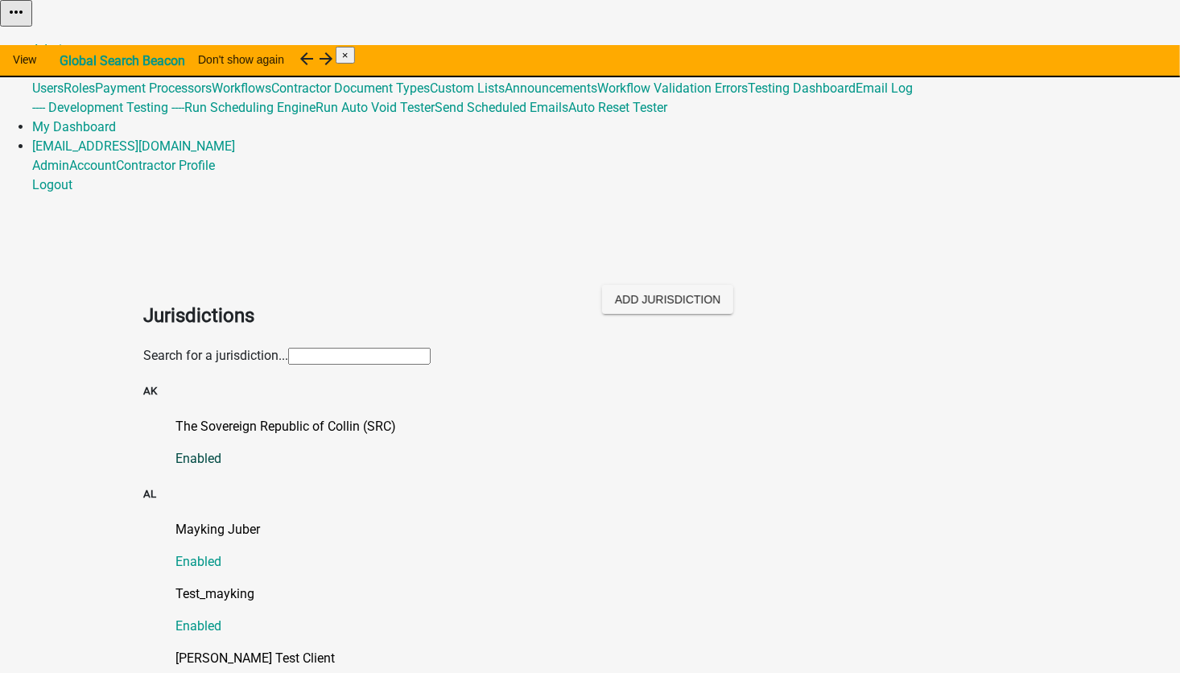
click at [207, 417] on p "The Sovereign Republic of Collin (SRC)" at bounding box center [605, 426] width 861 height 19
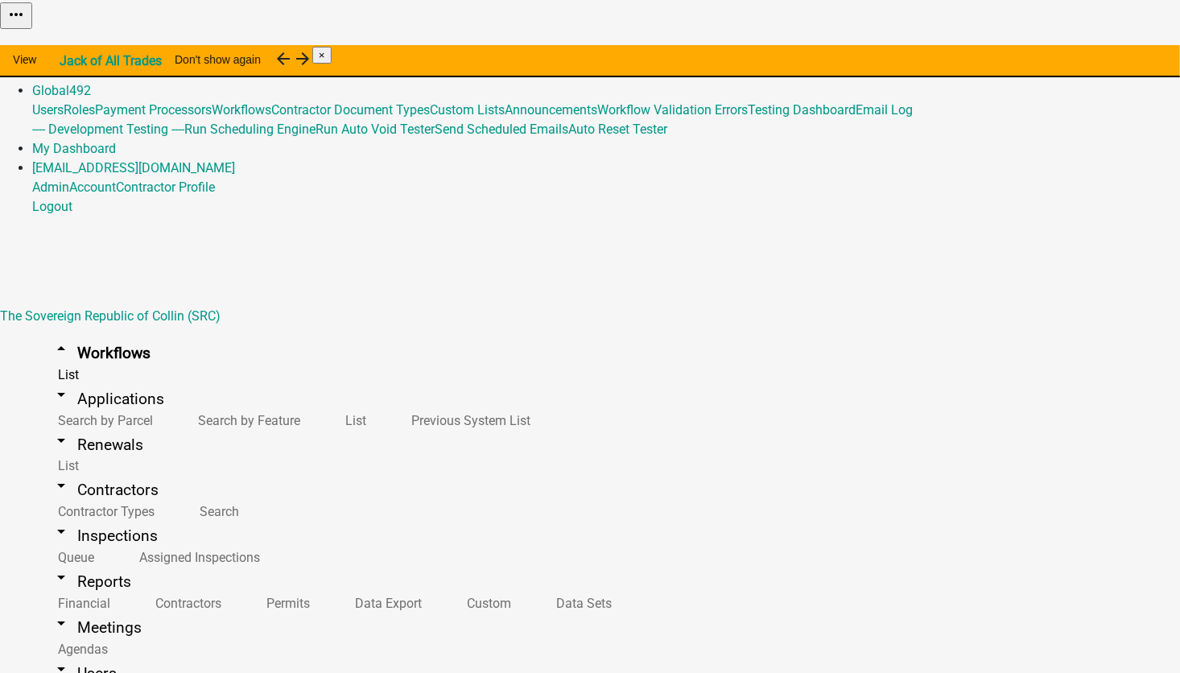
scroll to position [16465, 0]
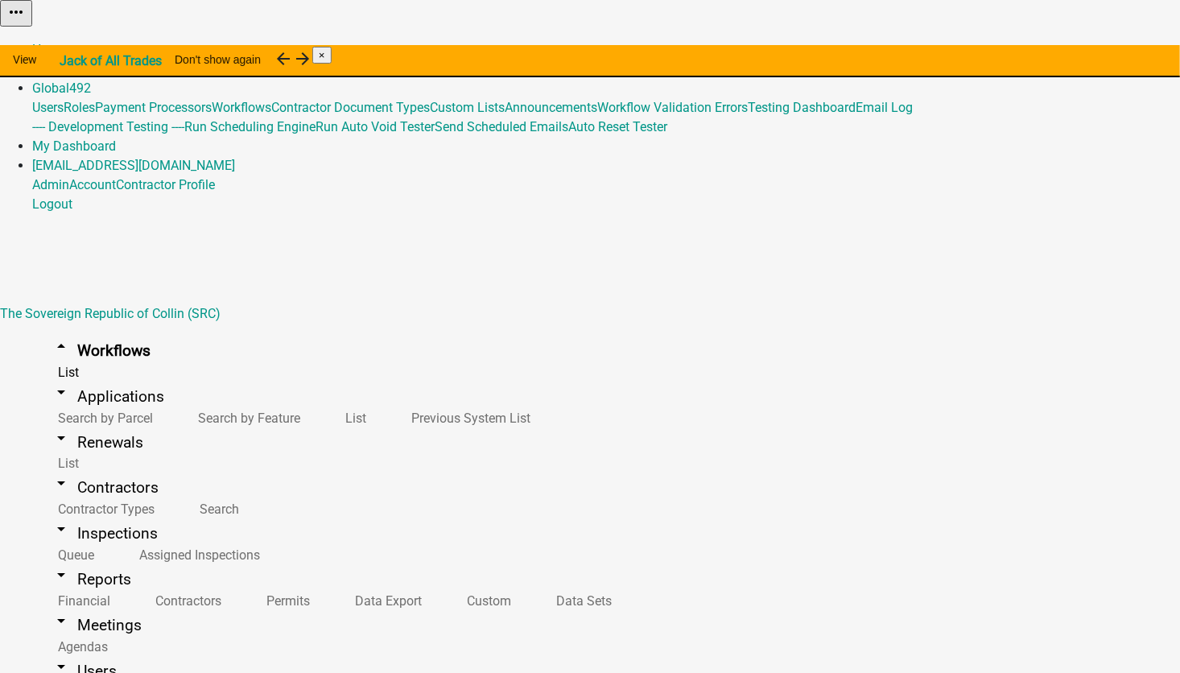
click at [837, 49] on button "Publish" at bounding box center [813, 40] width 48 height 17
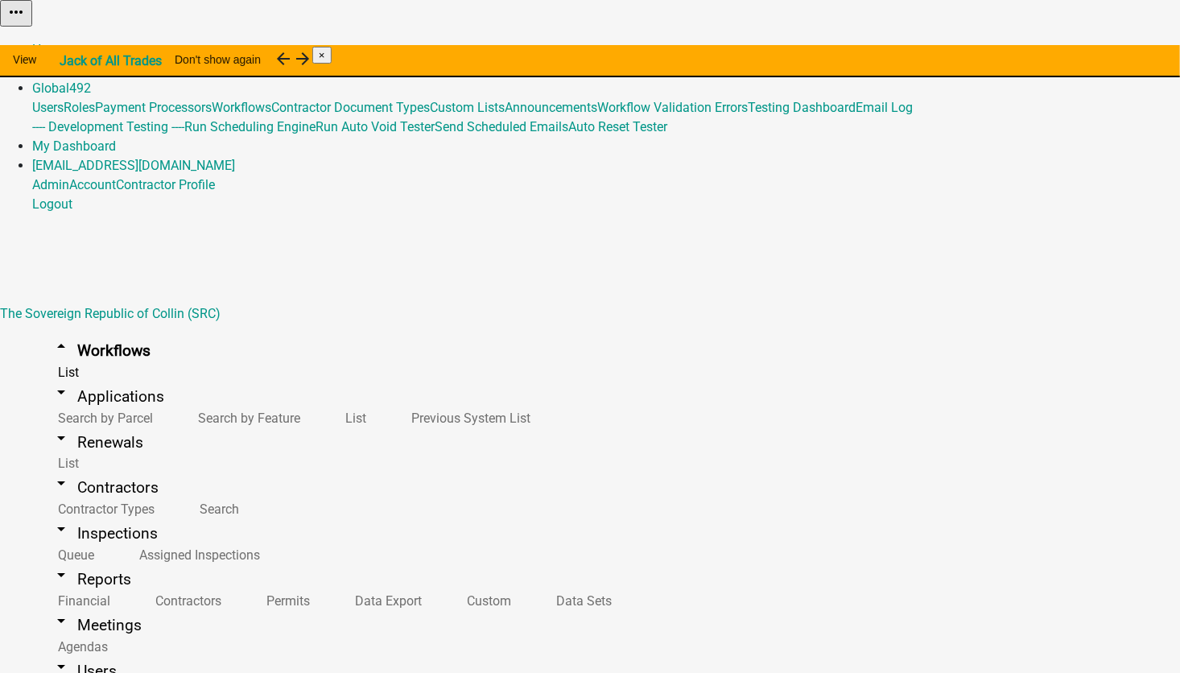
click at [1090, 49] on button "Start Application" at bounding box center [1135, 40] width 90 height 17
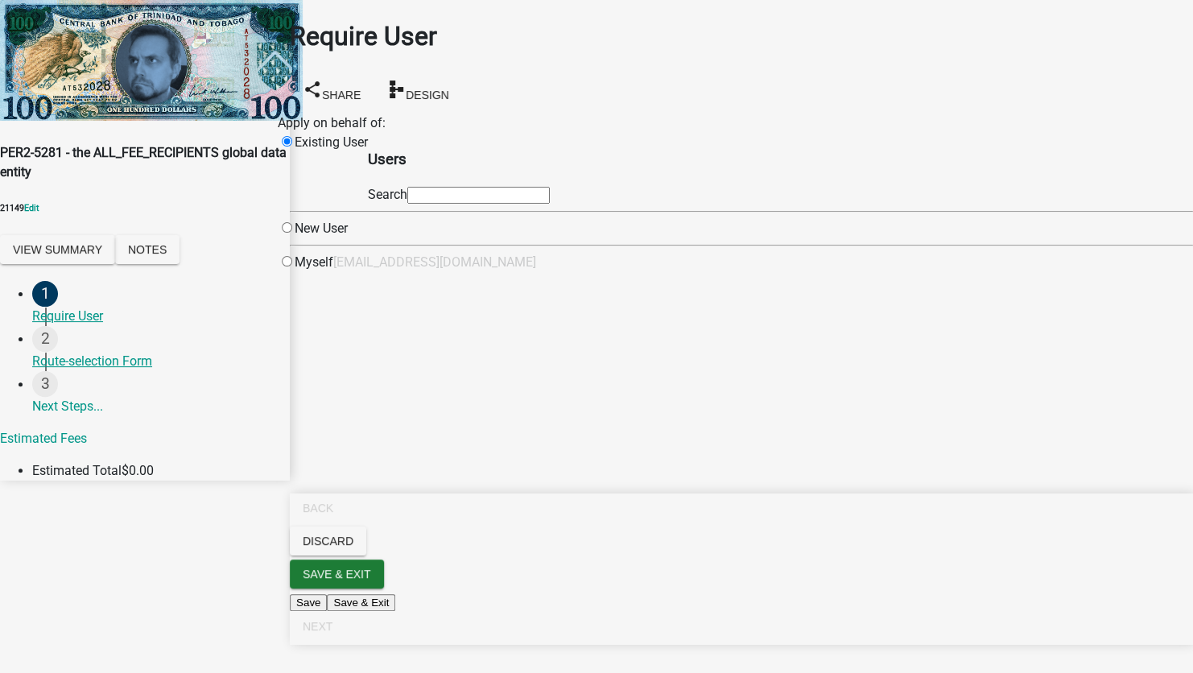
click at [474, 201] on div "Users Search" at bounding box center [459, 169] width 182 height 72
click at [503, 203] on input "text" at bounding box center [478, 195] width 142 height 17
type input "test1"
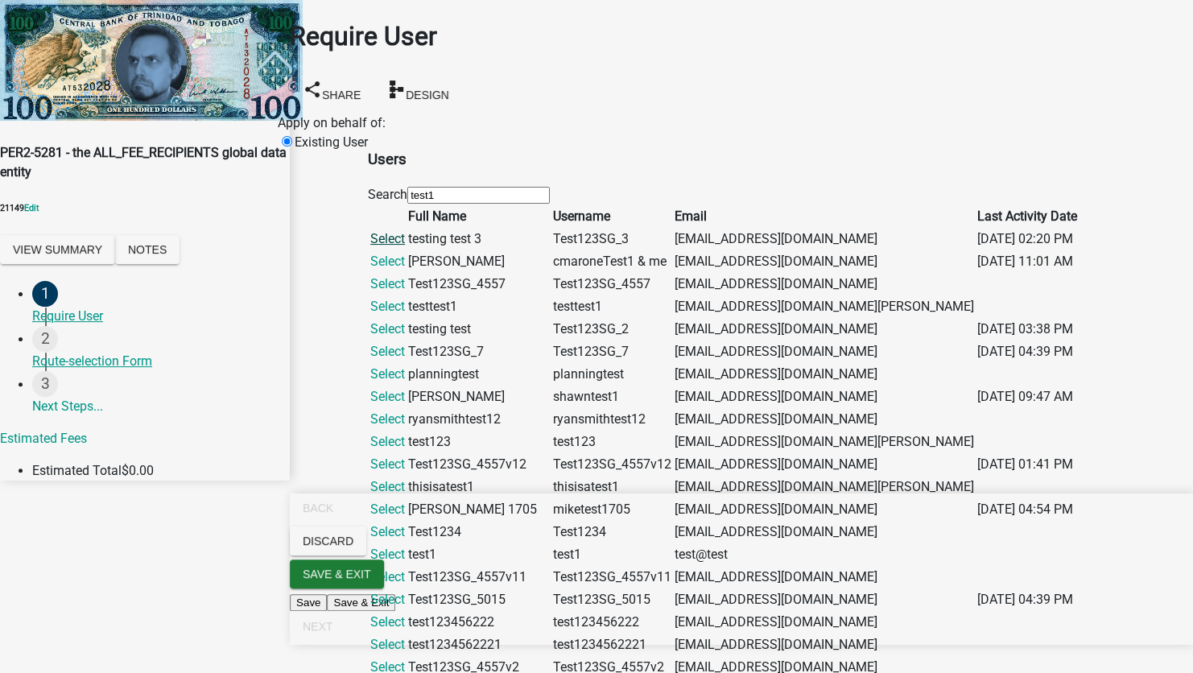
click at [405, 246] on link "Select" at bounding box center [387, 238] width 35 height 15
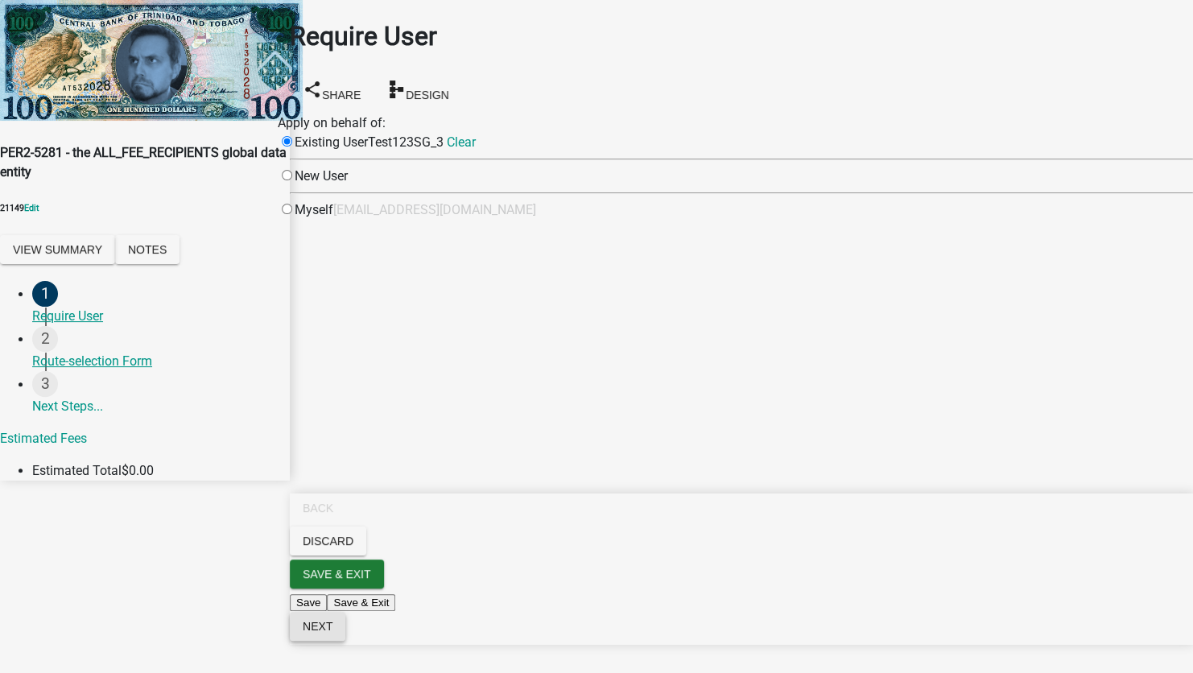
click at [345, 641] on button "Next" at bounding box center [318, 626] width 56 height 29
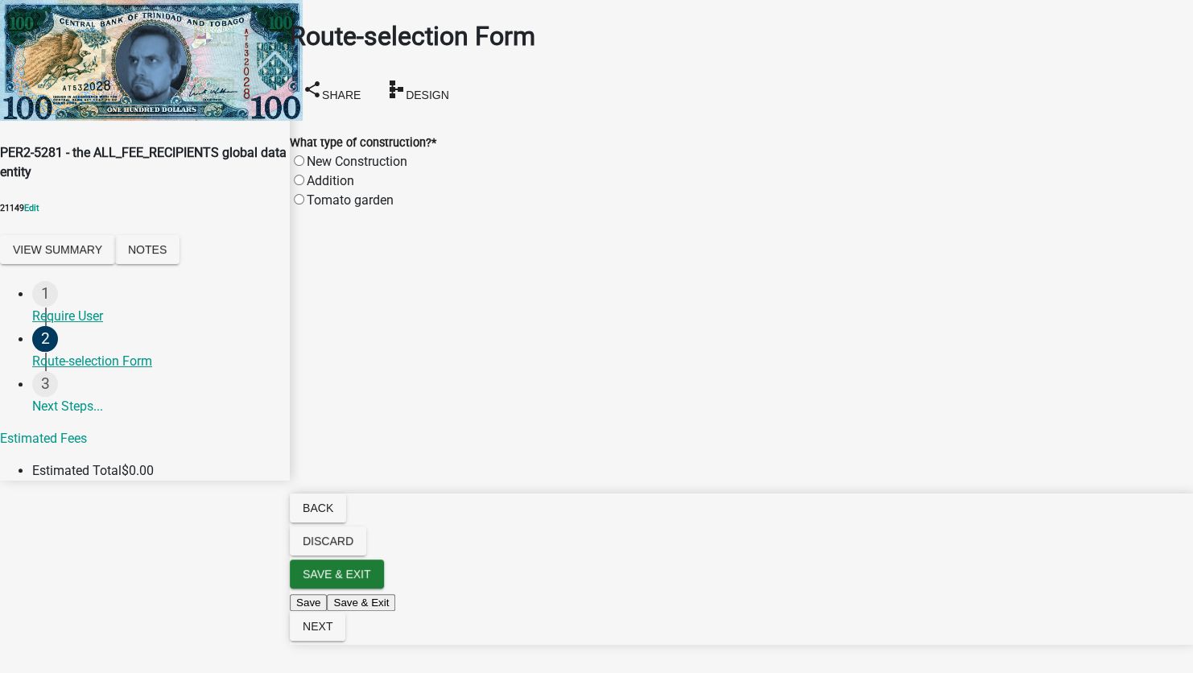
click at [318, 192] on label "Tomato garden" at bounding box center [350, 199] width 87 height 15
click at [304, 194] on input "Tomato garden" at bounding box center [299, 199] width 10 height 10
radio input "true"
click at [332, 633] on span "Next" at bounding box center [318, 626] width 30 height 13
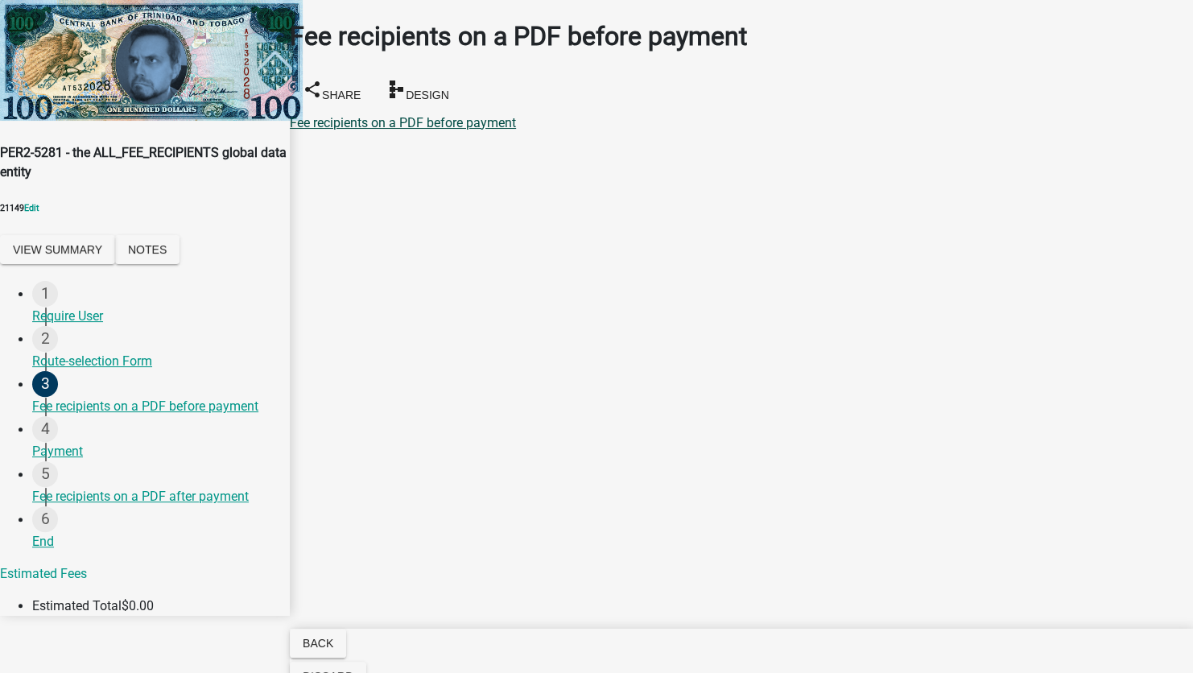
click at [386, 115] on link "Fee recipients on a PDF before payment" at bounding box center [403, 122] width 226 height 15
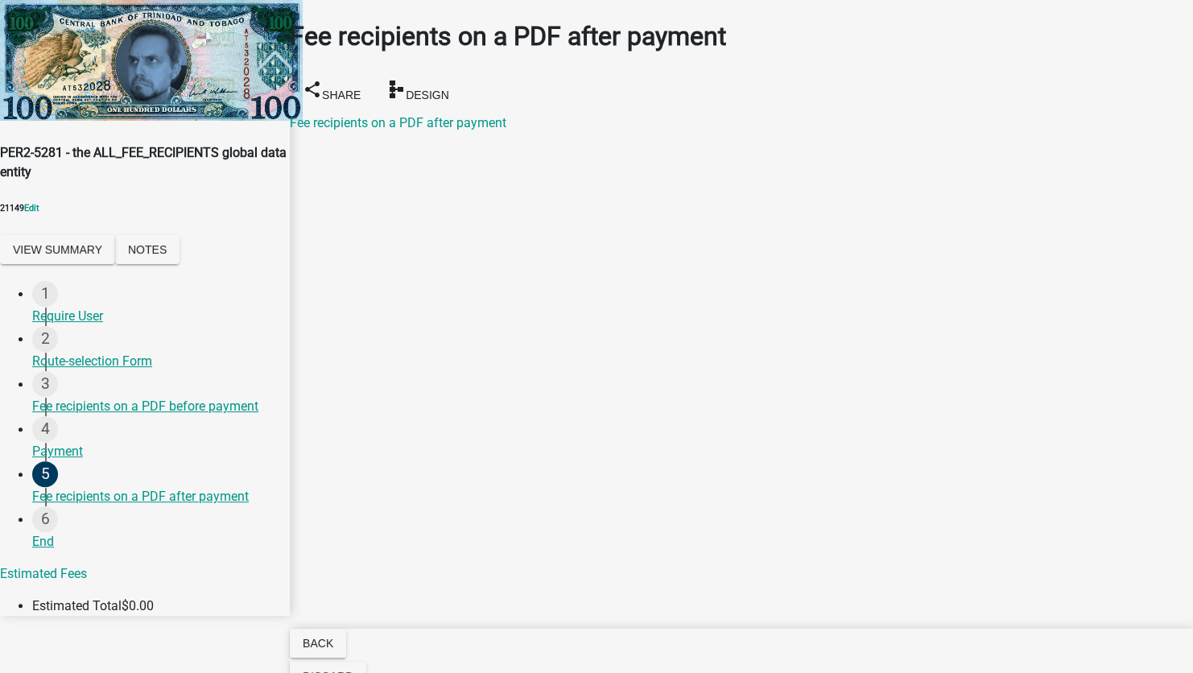
click at [477, 113] on div "Fee recipients on a PDF after payment" at bounding box center [741, 122] width 903 height 19
click at [477, 115] on link "Fee recipients on a PDF after payment" at bounding box center [398, 122] width 217 height 15
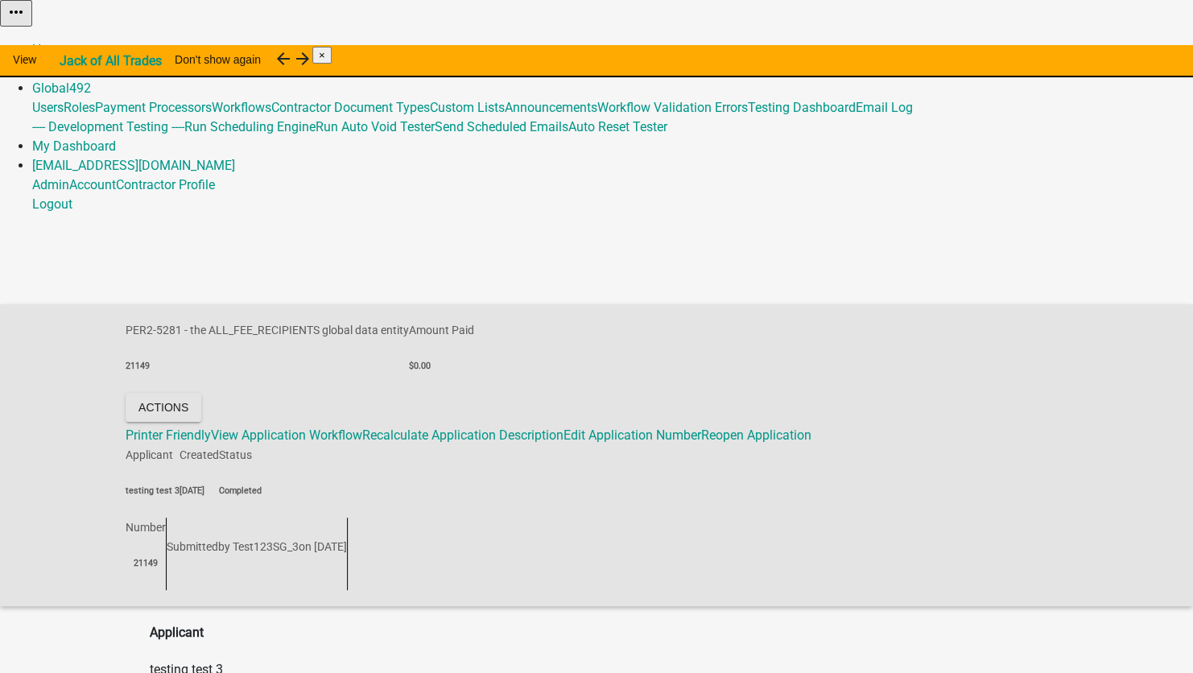
click at [69, 61] on link "Admin" at bounding box center [50, 68] width 37 height 15
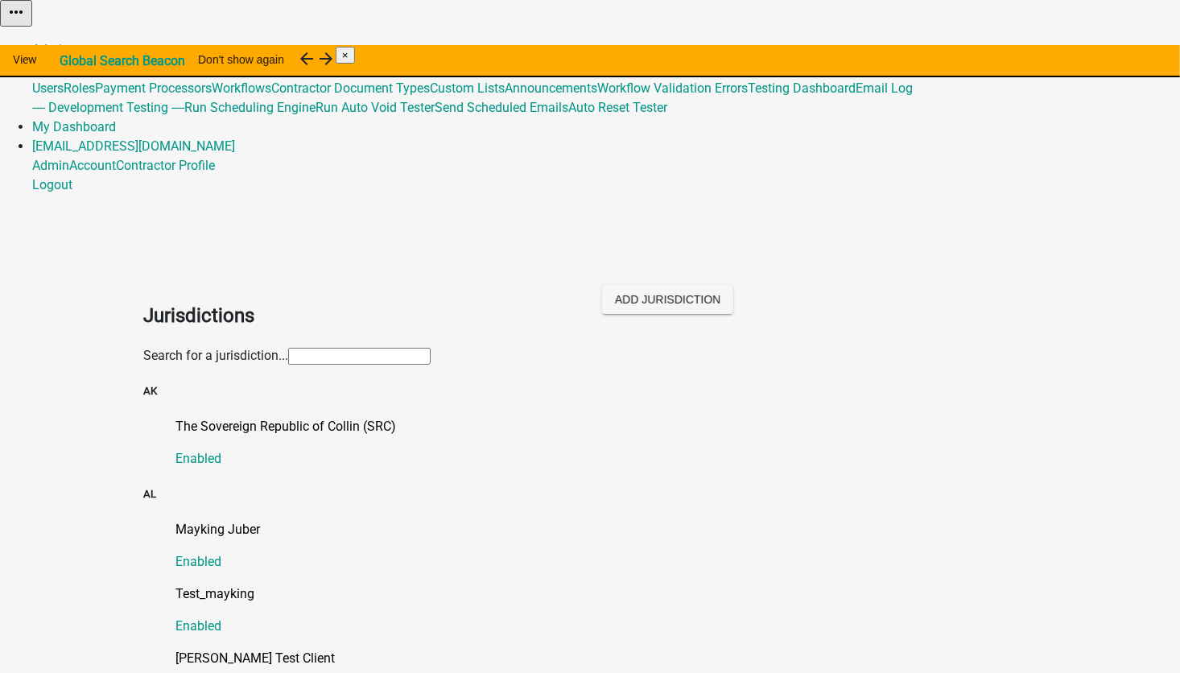
click at [288, 348] on input "text" at bounding box center [359, 356] width 142 height 17
click at [175, 417] on p "The Sovereign Republic of Collin (SRC)" at bounding box center [605, 426] width 861 height 19
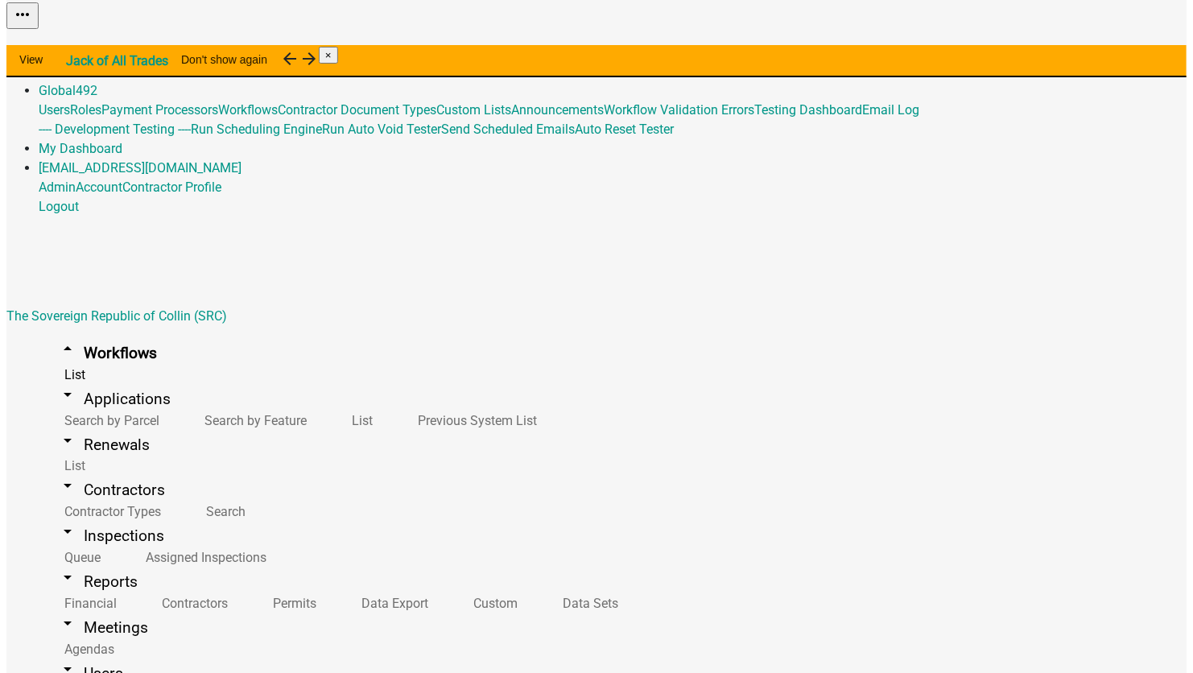
scroll to position [9075, 0]
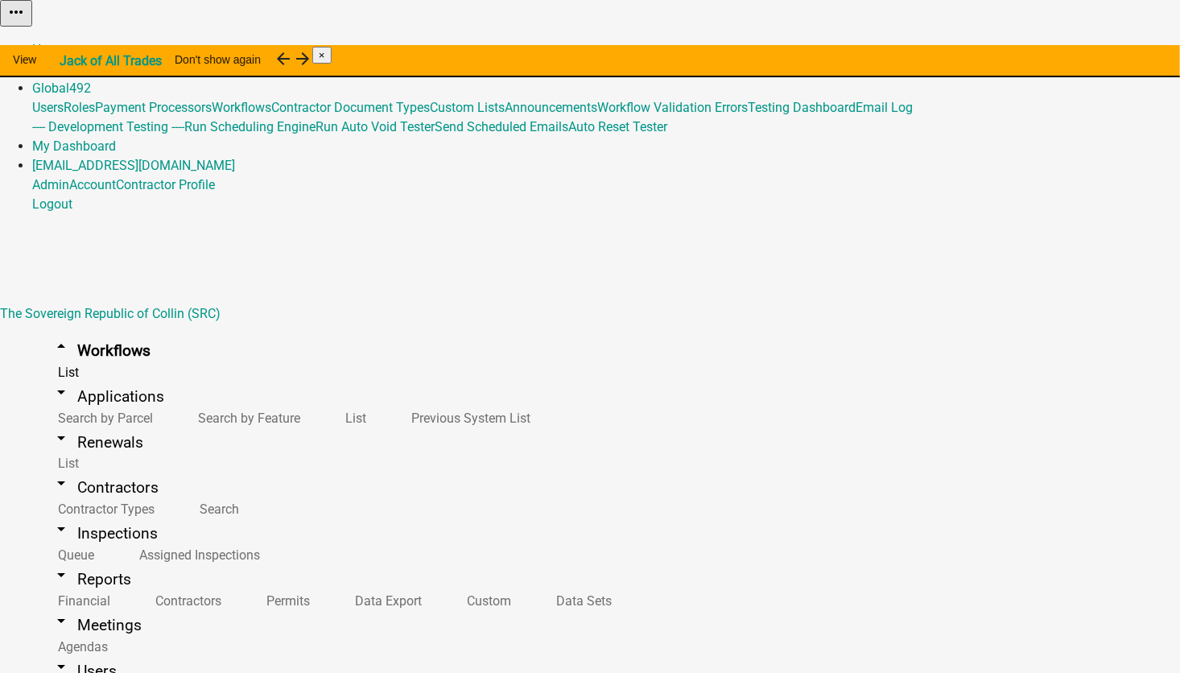
click at [1090, 49] on button "Start Application" at bounding box center [1135, 40] width 90 height 17
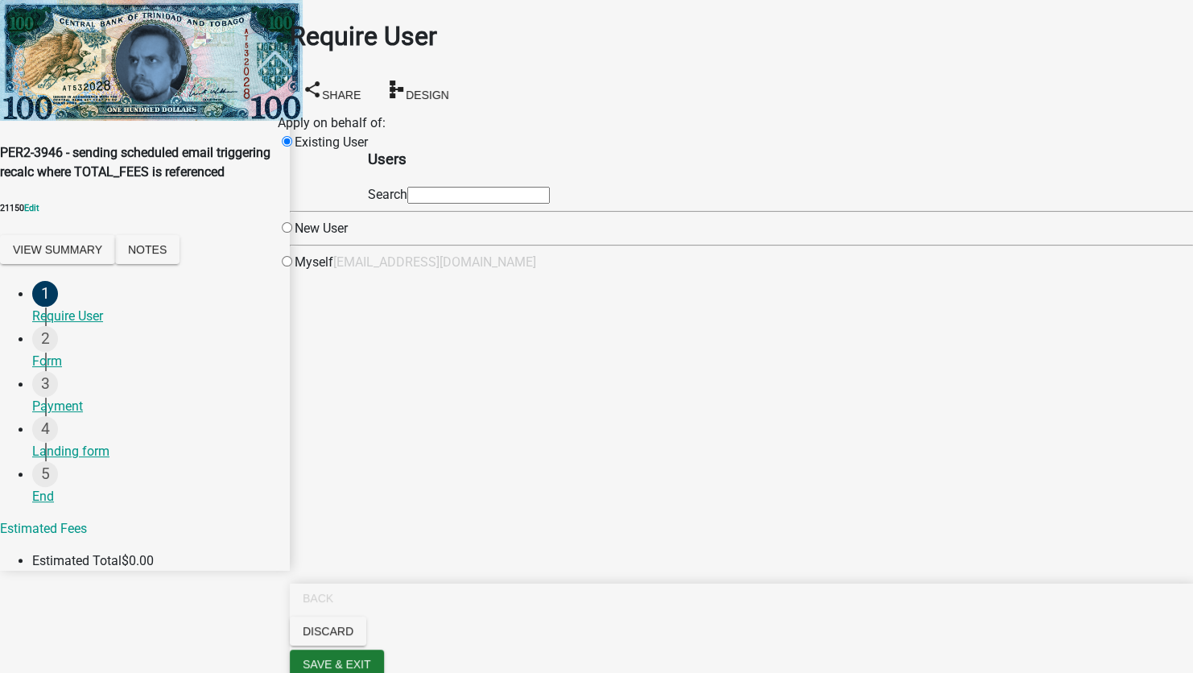
click at [550, 204] on input "text" at bounding box center [478, 195] width 142 height 17
type input "test123SG"
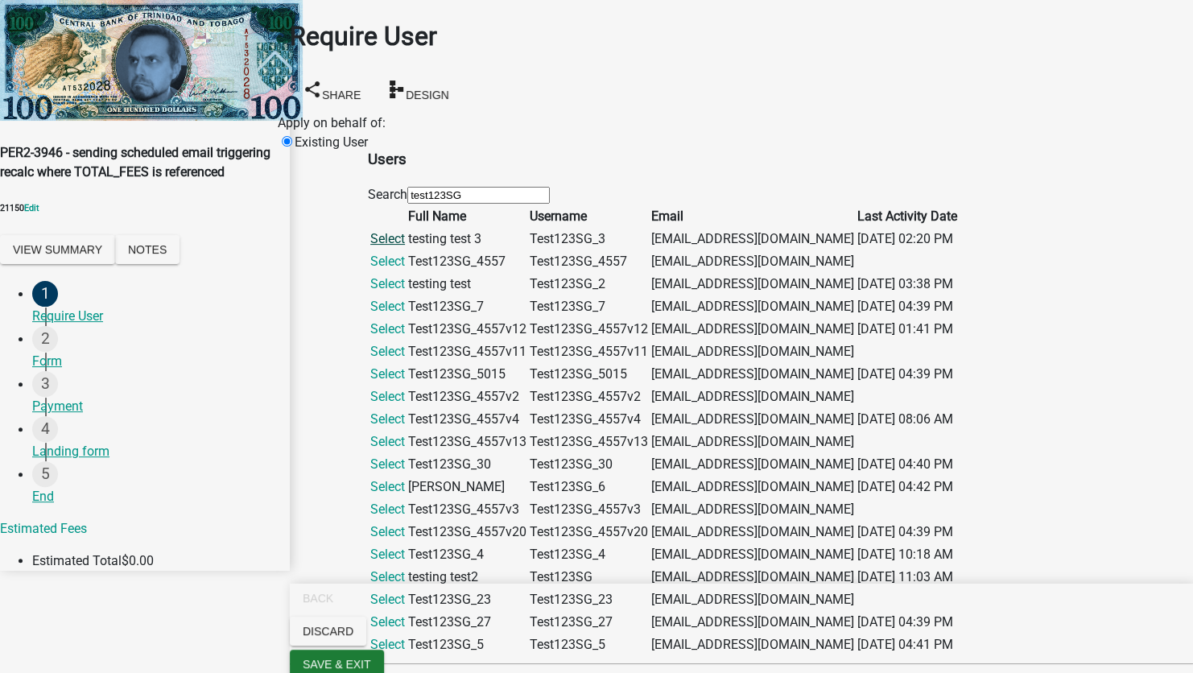
click at [405, 246] on link "Select" at bounding box center [387, 238] width 35 height 15
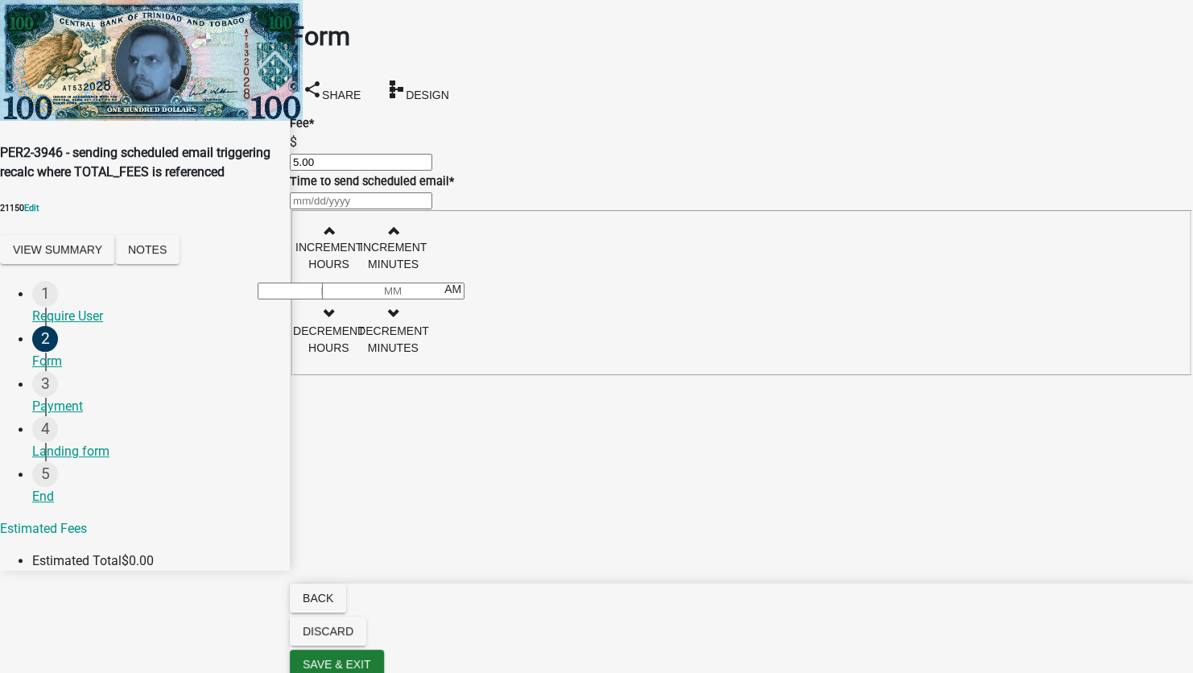
click at [352, 210] on div at bounding box center [741, 200] width 903 height 19
select select "9"
select select "2025"
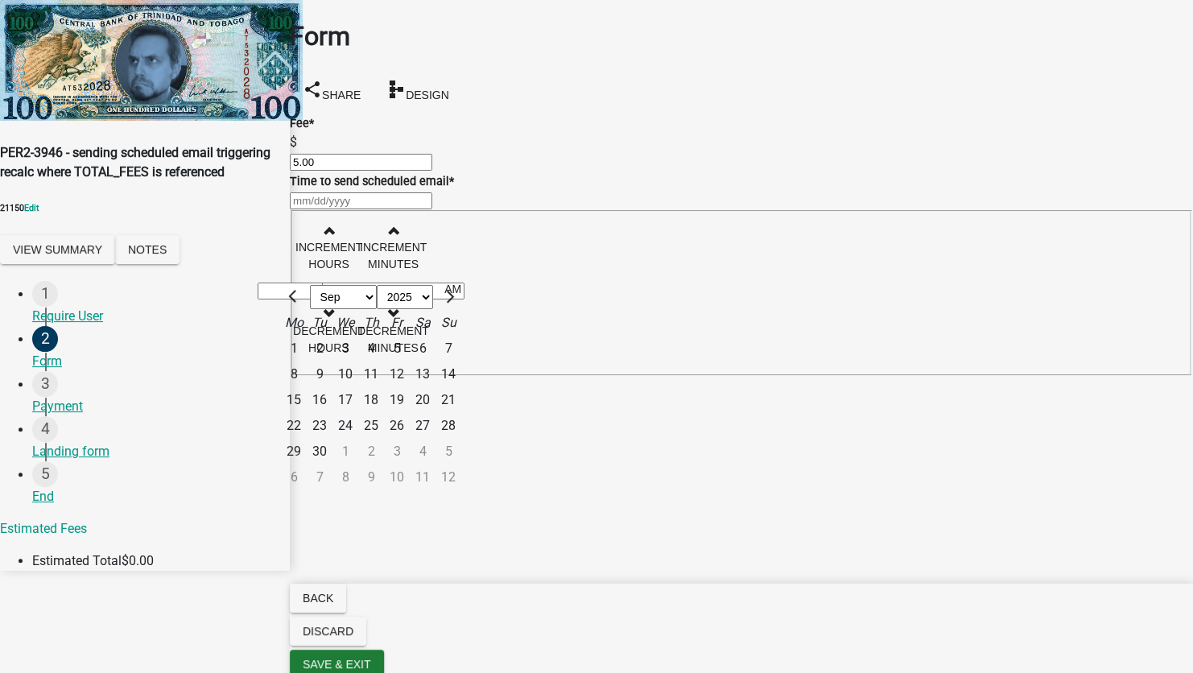
click at [358, 387] on div "10" at bounding box center [345, 374] width 26 height 26
type input "09/10/2025"
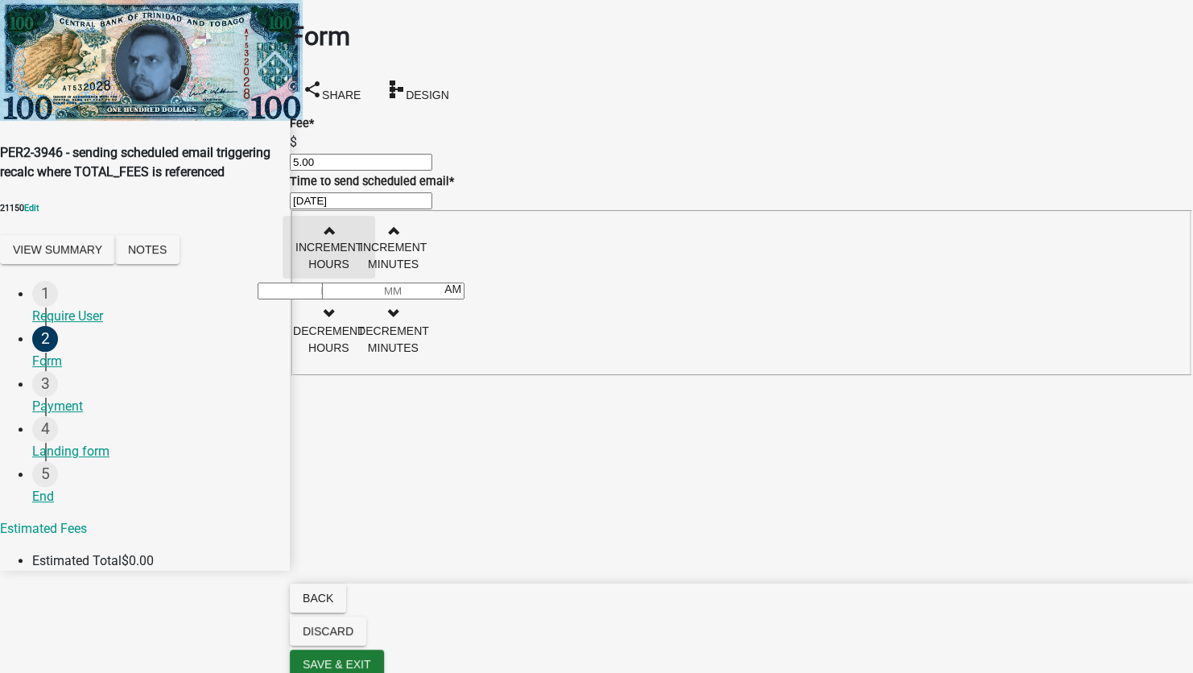
click at [375, 241] on button "Increment hours" at bounding box center [329, 247] width 93 height 63
type input "01"
type input "00"
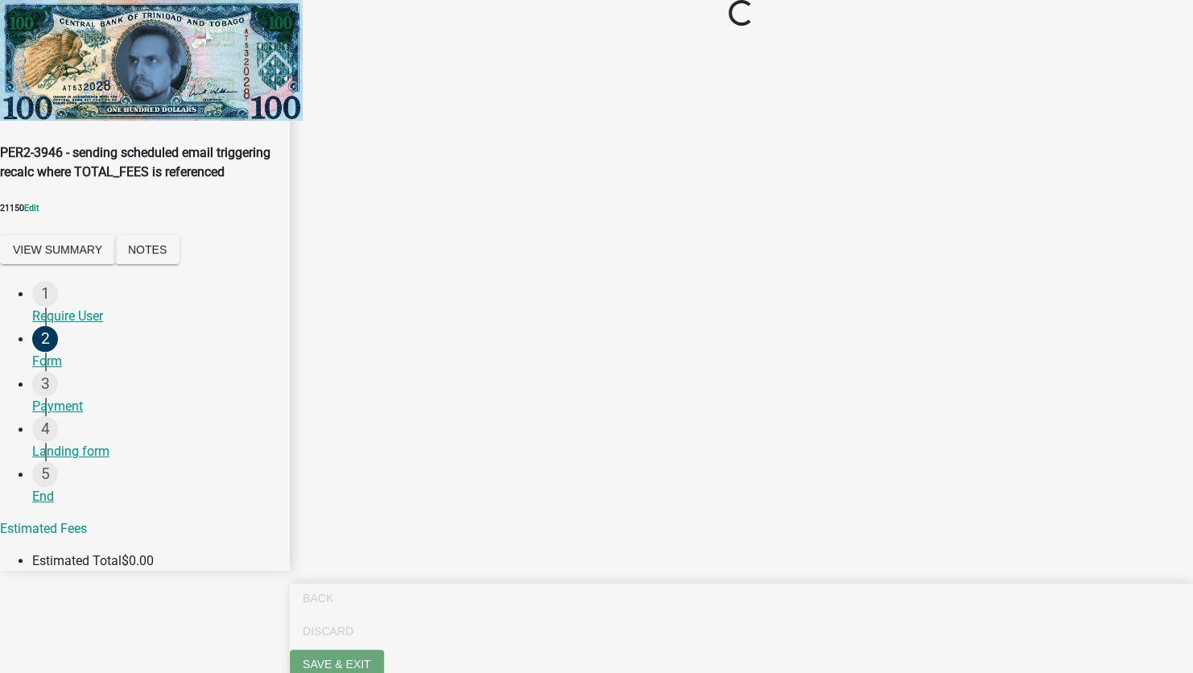
select select "2: 1"
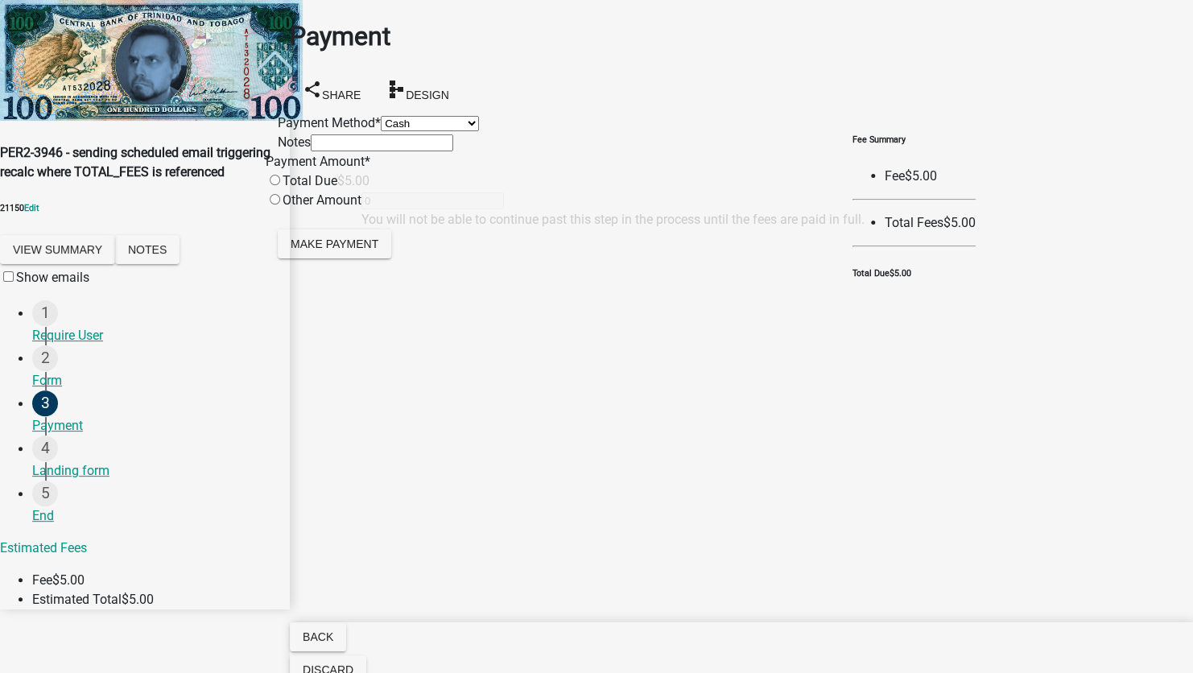
click at [280, 185] on input "radio" at bounding box center [275, 180] width 10 height 10
radio input "true"
type input "5"
click at [368, 250] on span "Make Payment" at bounding box center [335, 243] width 88 height 13
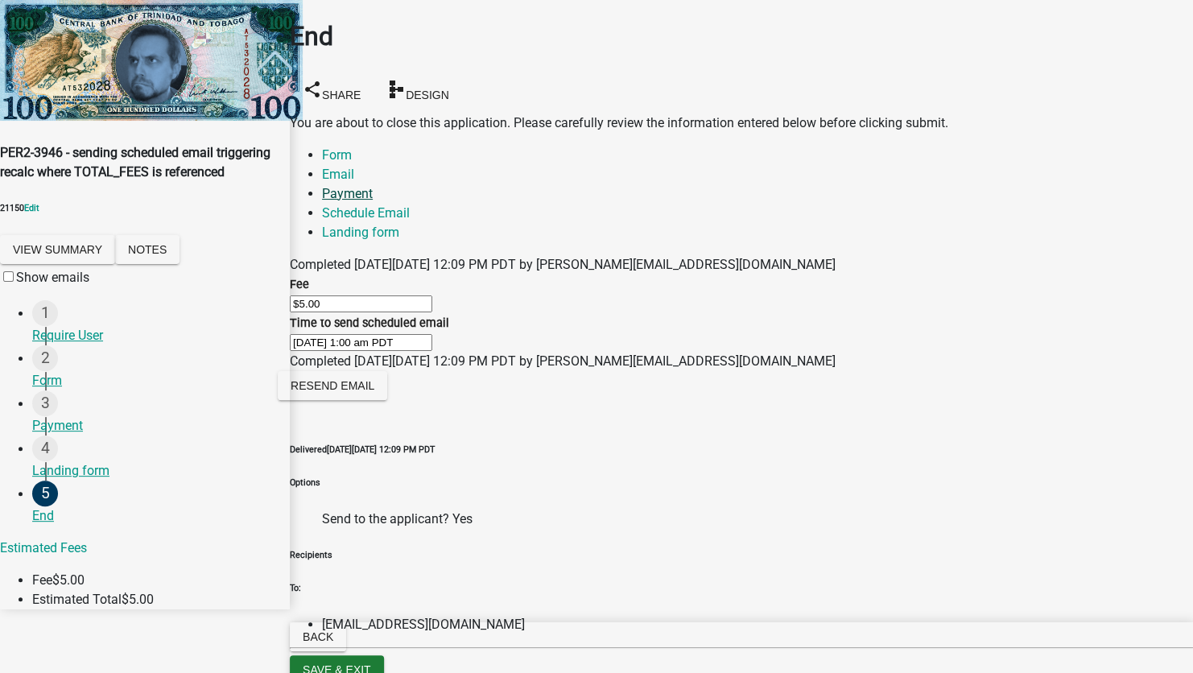
click at [373, 186] on link "Payment" at bounding box center [347, 193] width 51 height 15
drag, startPoint x: 522, startPoint y: 146, endPoint x: 409, endPoint y: 126, distance: 114.5
click at [410, 205] on link "Schedule Email" at bounding box center [366, 212] width 88 height 15
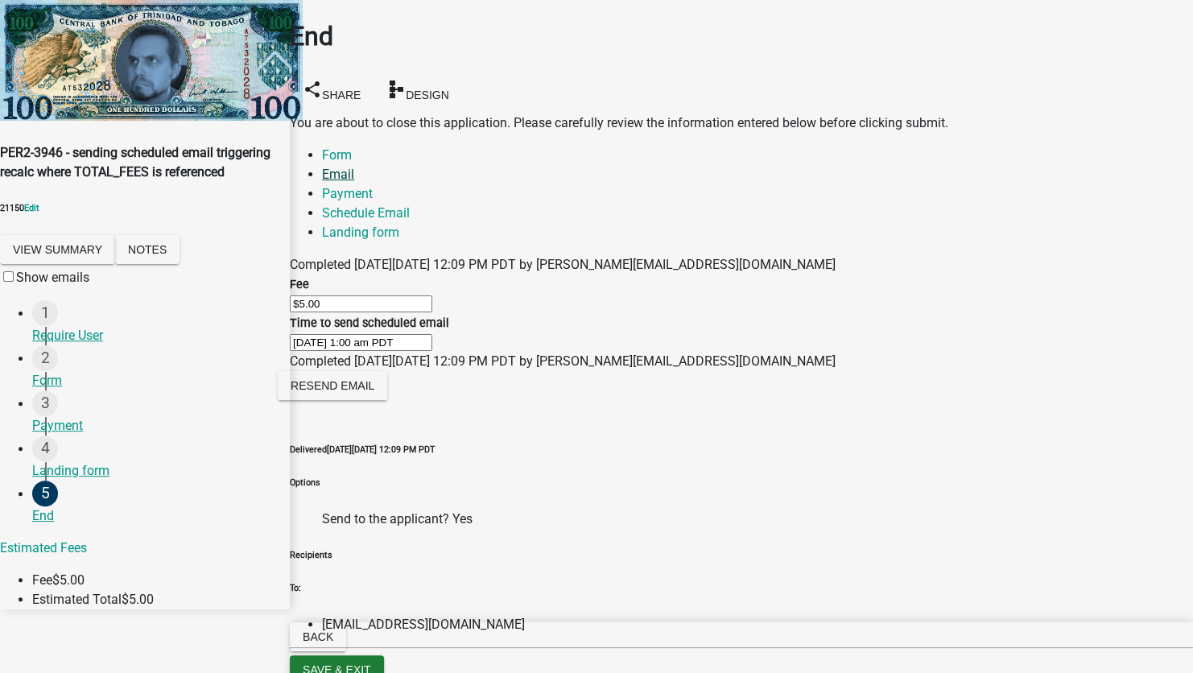
click at [354, 167] on link "Email" at bounding box center [338, 174] width 32 height 15
click at [336, 147] on link "Form" at bounding box center [337, 154] width 30 height 15
click at [373, 186] on link "Payment" at bounding box center [347, 193] width 51 height 15
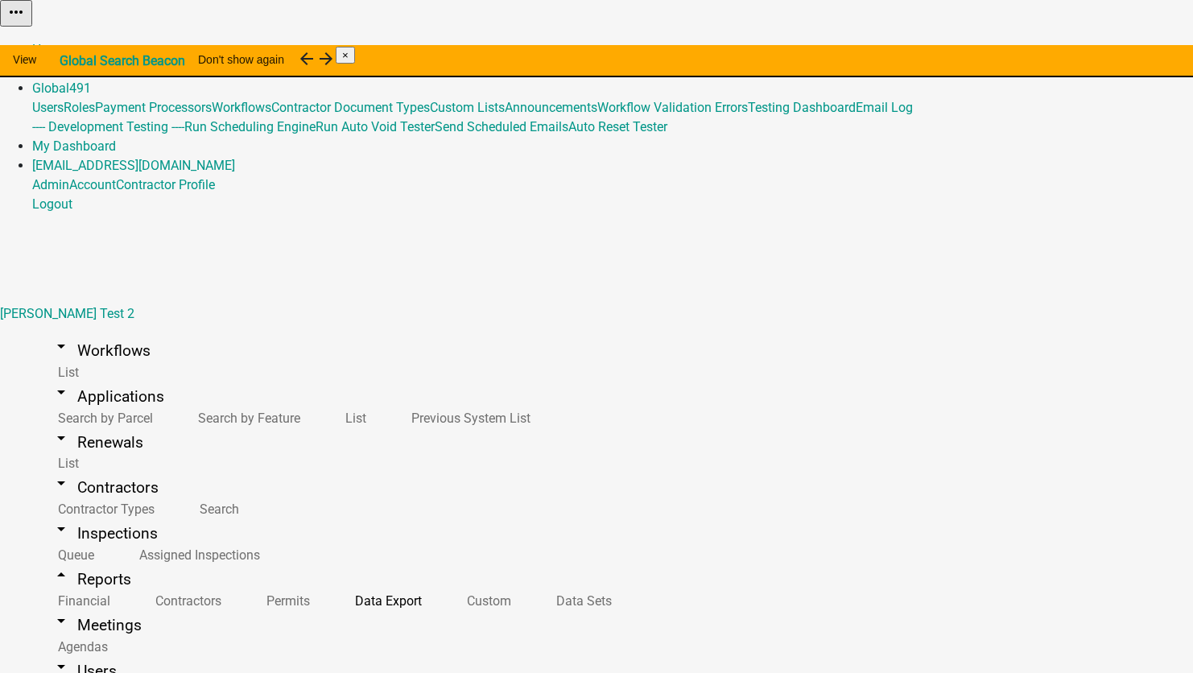
select select "15: ae7659d8-cce1-42ab-8657-874007befa8b"
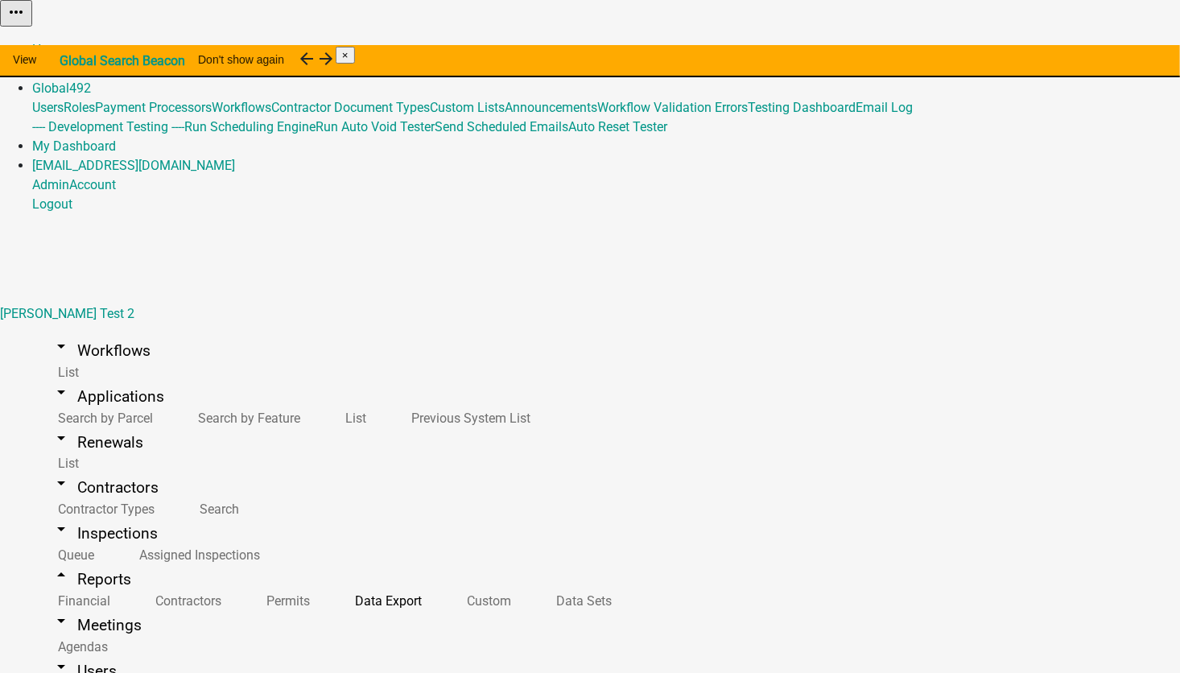
select select "15: ae7659d8-cce1-42ab-8657-874007befa8b"
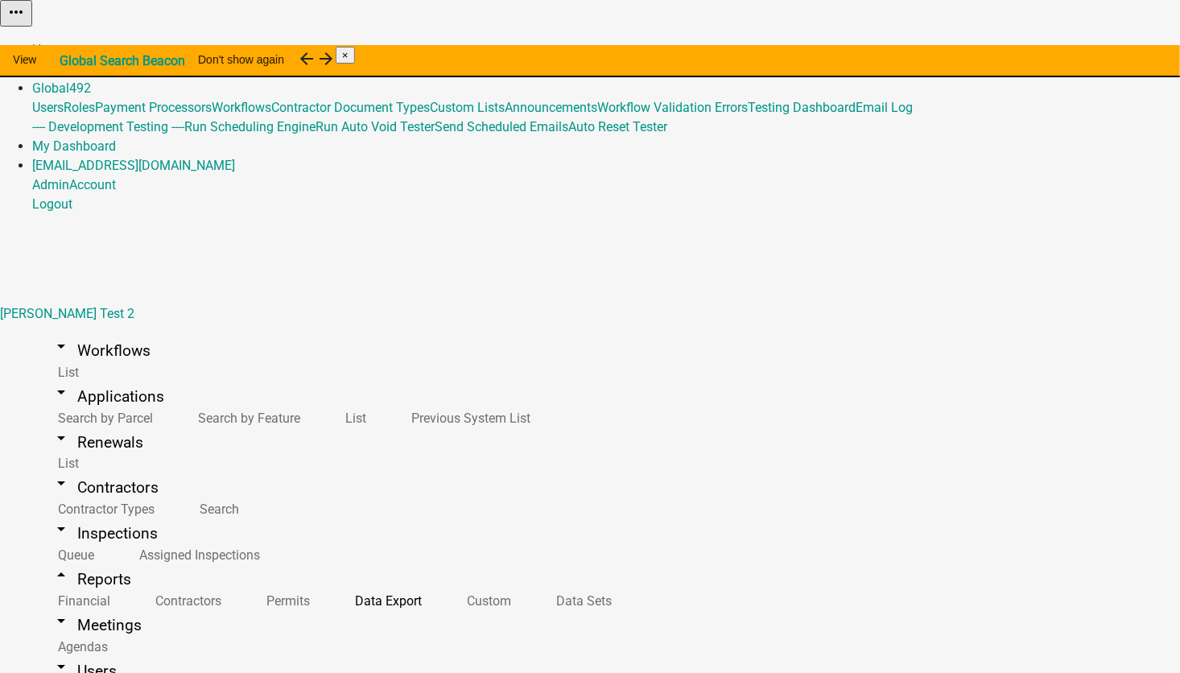
click at [318, 334] on label "contains" at bounding box center [293, 326] width 49 height 15
click at [266, 331] on input "contains" at bounding box center [261, 325] width 10 height 10
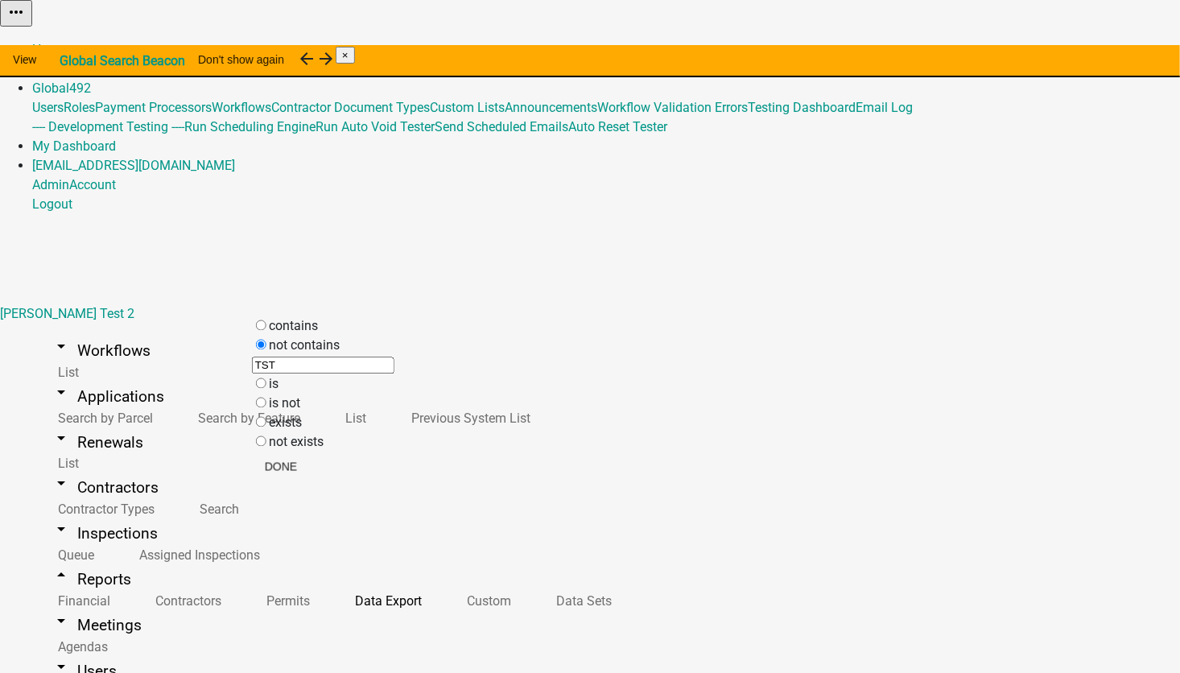
radio input "true"
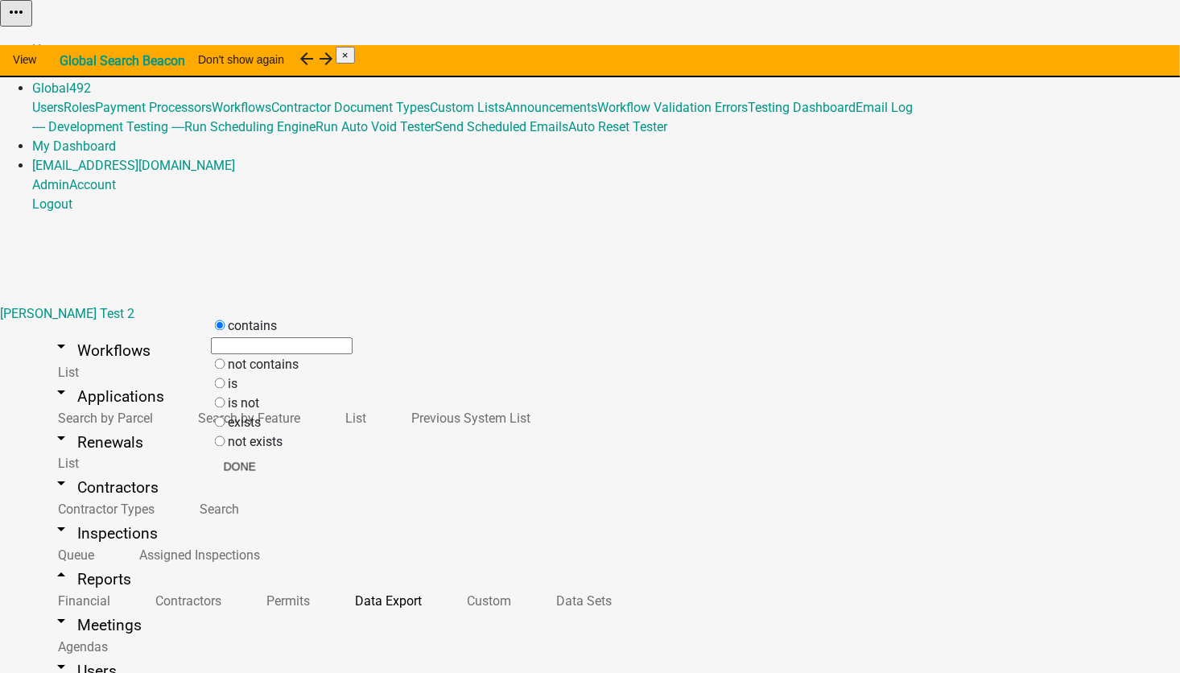
click at [283, 355] on input "text" at bounding box center [282, 346] width 142 height 17
type input "TST"
drag, startPoint x: 320, startPoint y: 474, endPoint x: 427, endPoint y: 473, distance: 106.3
click at [301, 474] on button "Done" at bounding box center [272, 466] width 58 height 29
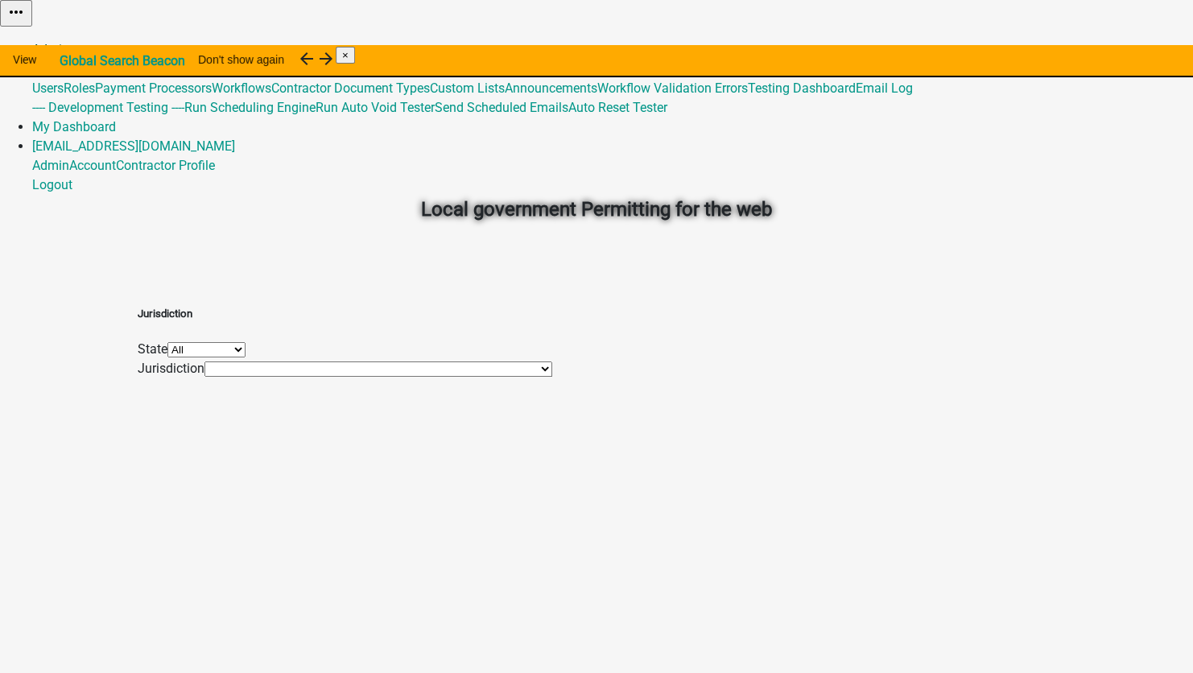
click at [69, 42] on link "Admin" at bounding box center [50, 49] width 37 height 15
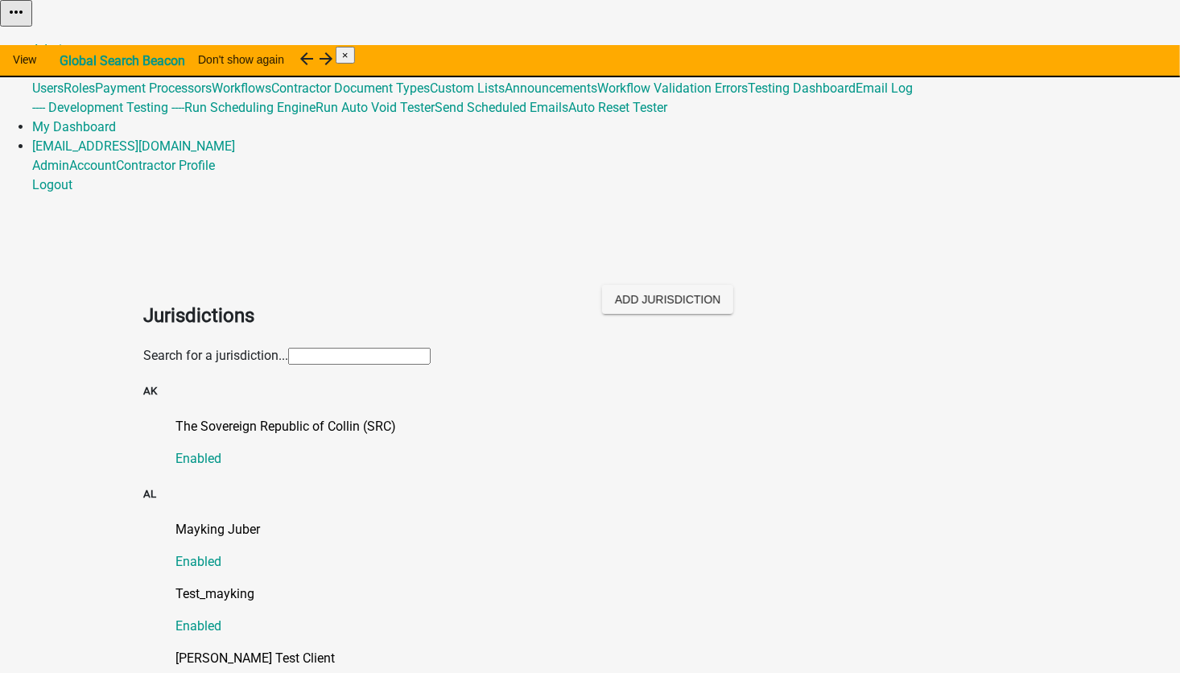
click at [288, 348] on input "text" at bounding box center [359, 356] width 142 height 17
click at [175, 417] on p "The Sovereign Republic of Collin (SRC)" at bounding box center [605, 426] width 861 height 19
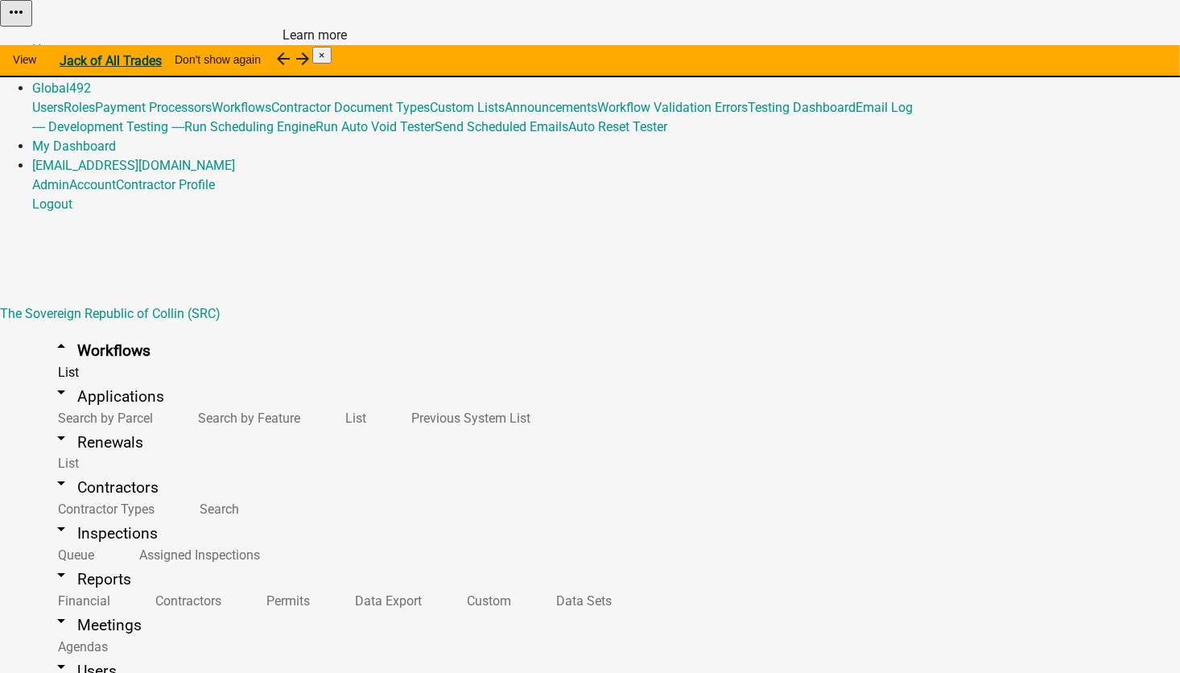
scroll to position [3758, 0]
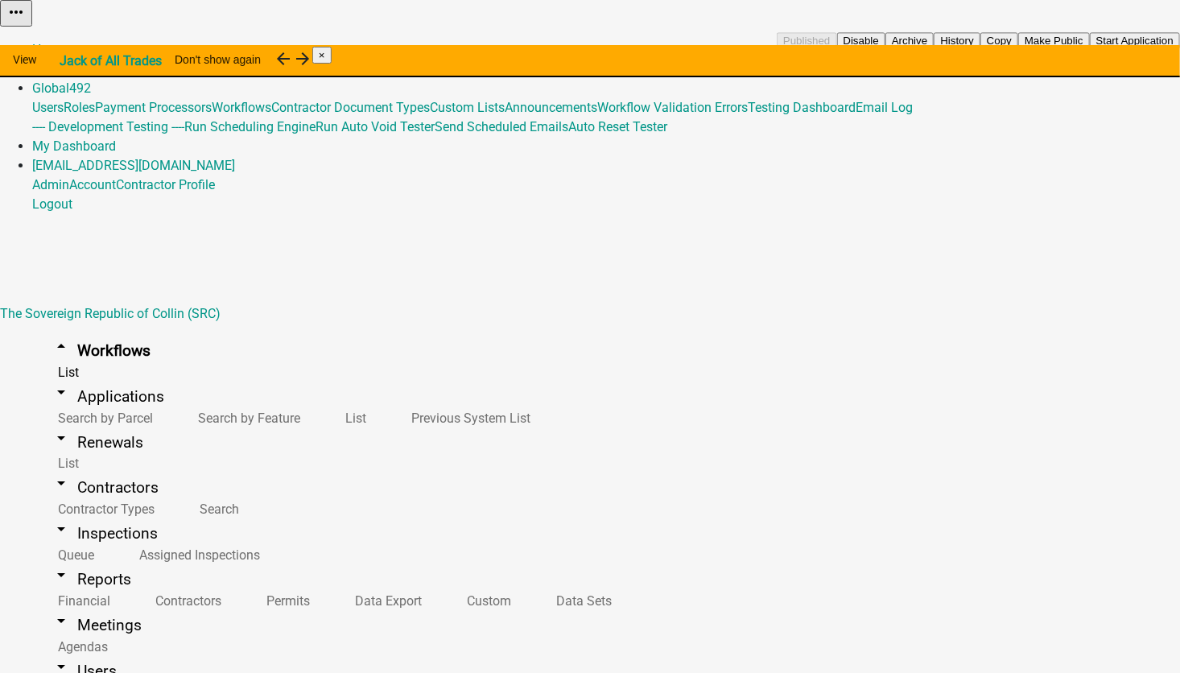
click at [1090, 49] on button "Start Application" at bounding box center [1135, 40] width 90 height 17
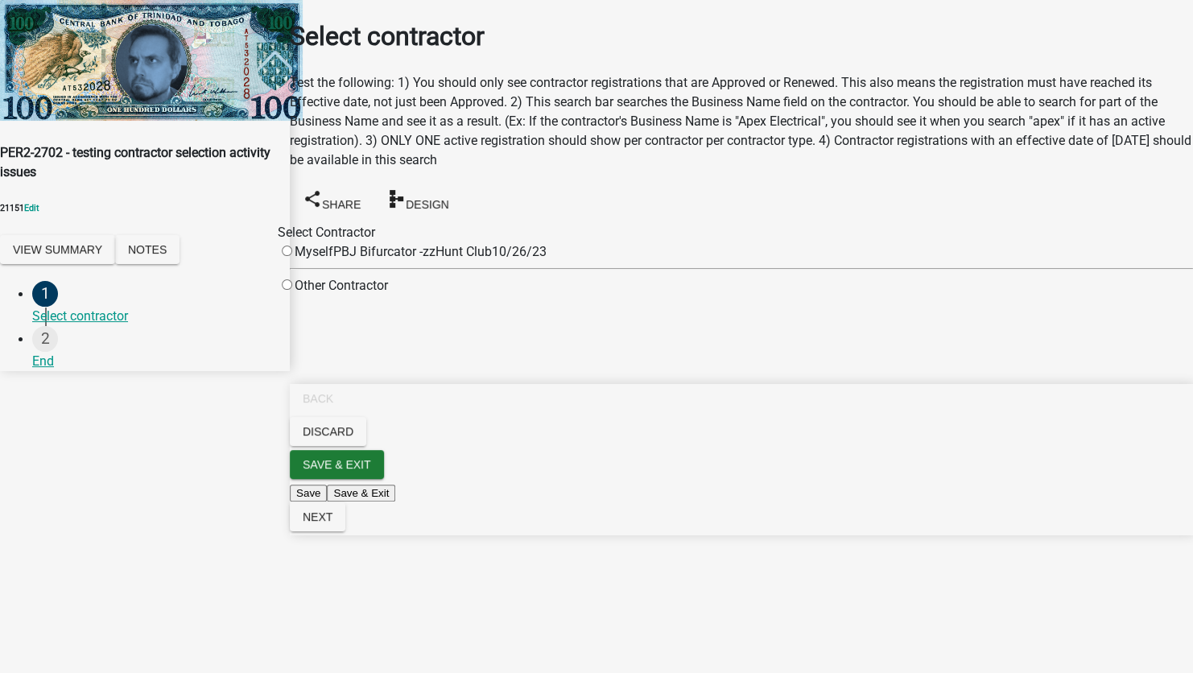
click at [292, 246] on input "radio" at bounding box center [287, 251] width 10 height 10
radio input "true"
click at [967, 574] on div "Missing Contractor Selected contractor was not found." at bounding box center [596, 554] width 1193 height 39
click at [332, 523] on span "Next" at bounding box center [318, 516] width 30 height 13
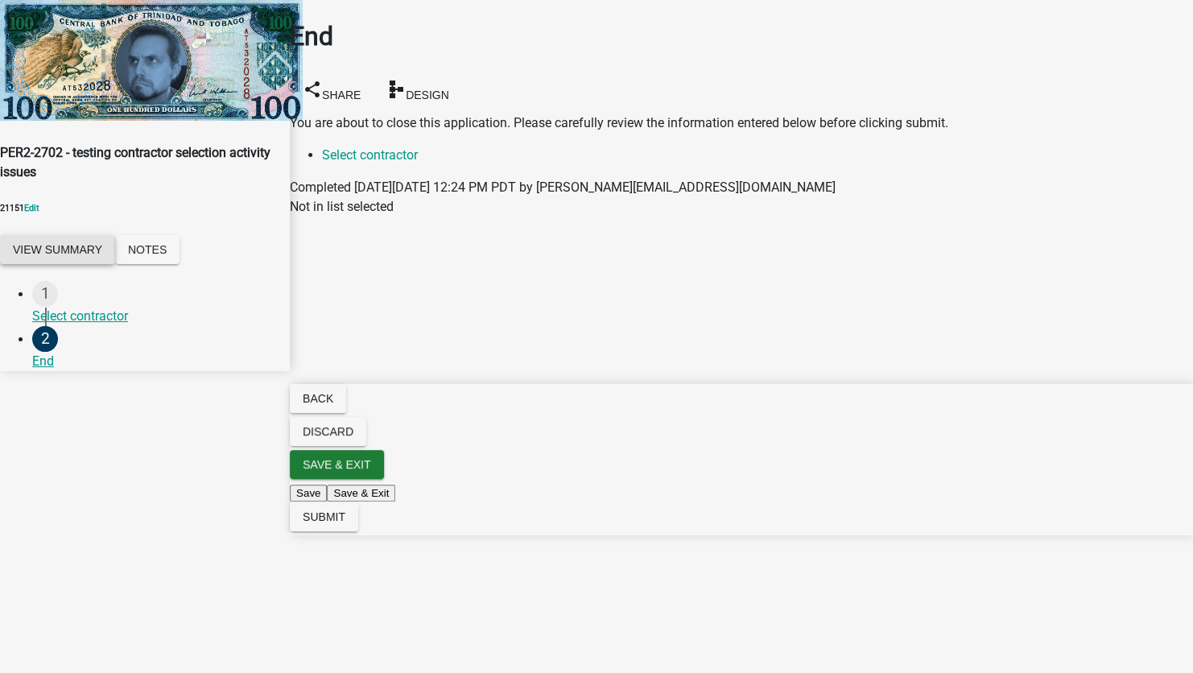
click at [115, 241] on button "View Summary" at bounding box center [57, 249] width 115 height 29
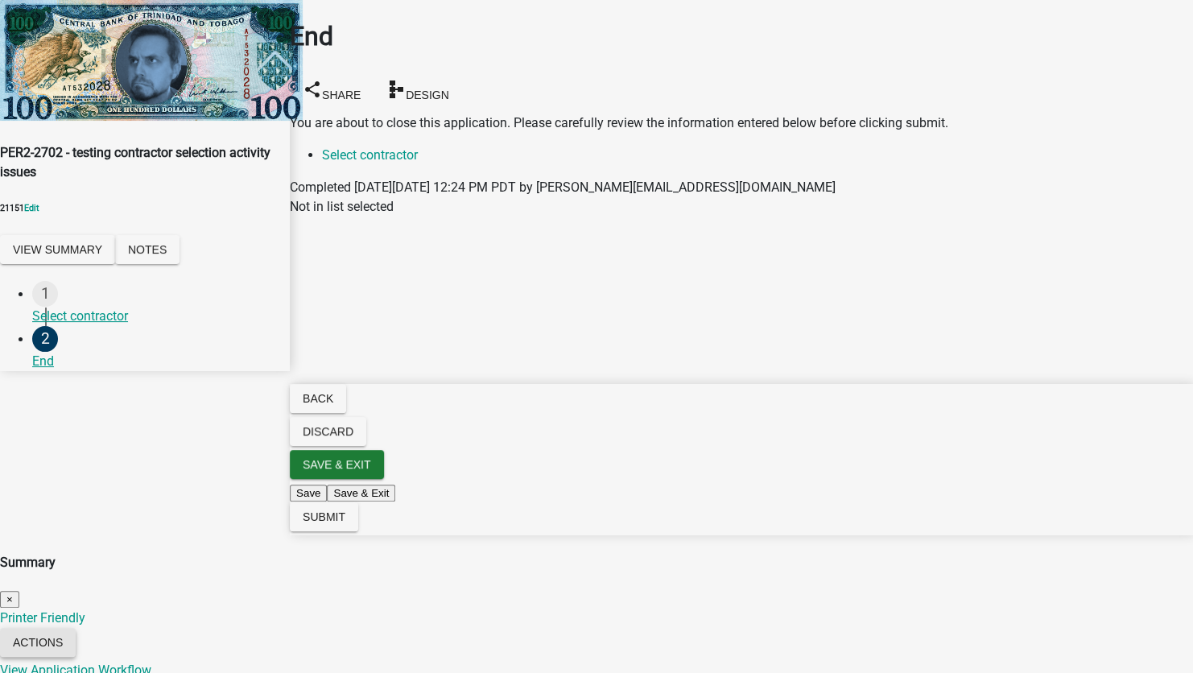
click at [76, 628] on button "Actions" at bounding box center [38, 642] width 76 height 29
click at [151, 47] on link "View Application Workflow" at bounding box center [75, 39] width 151 height 15
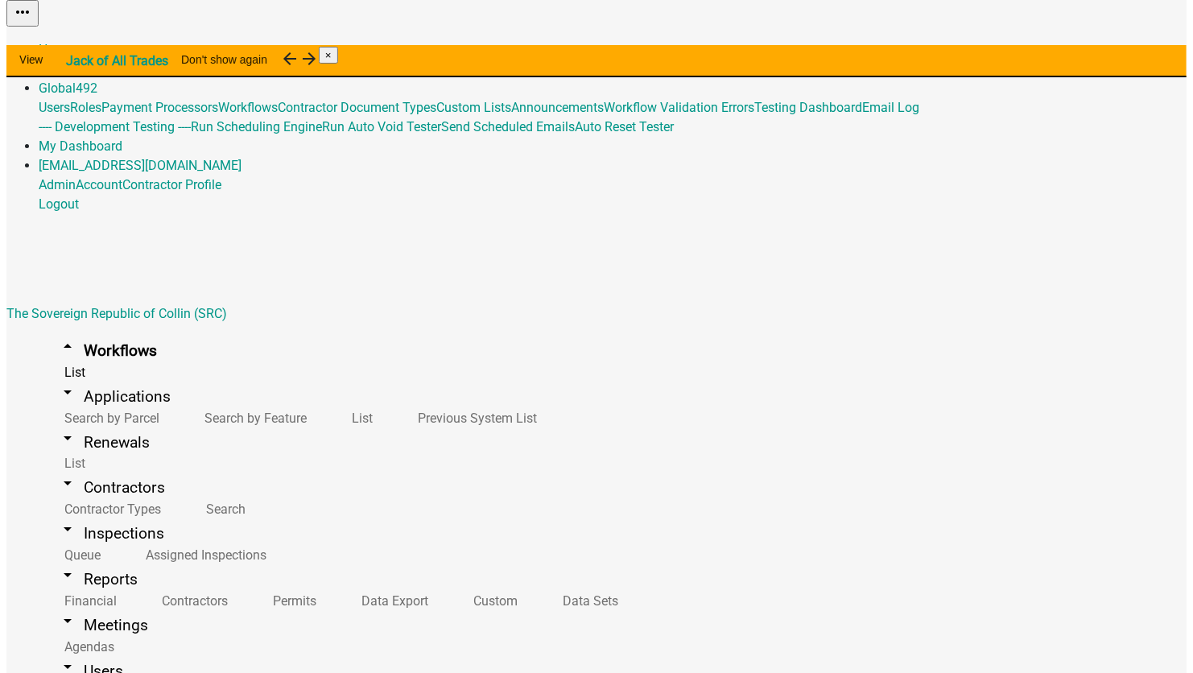
scroll to position [3758, 0]
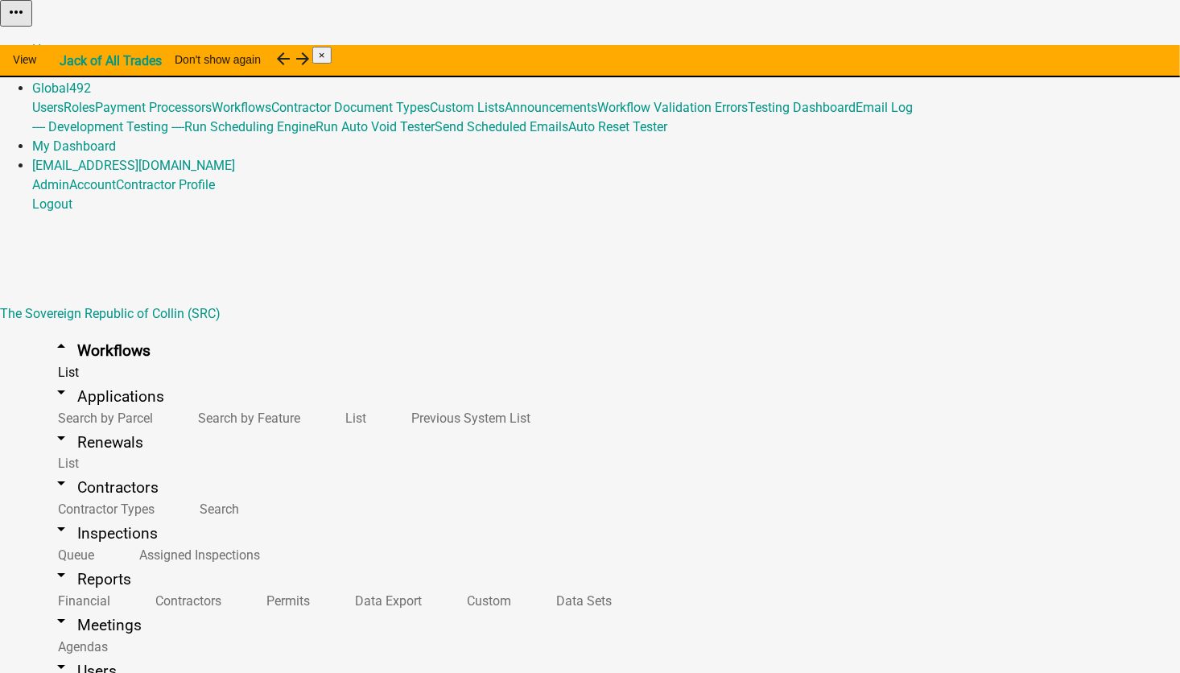
click at [1090, 49] on button "Start Application" at bounding box center [1135, 40] width 90 height 17
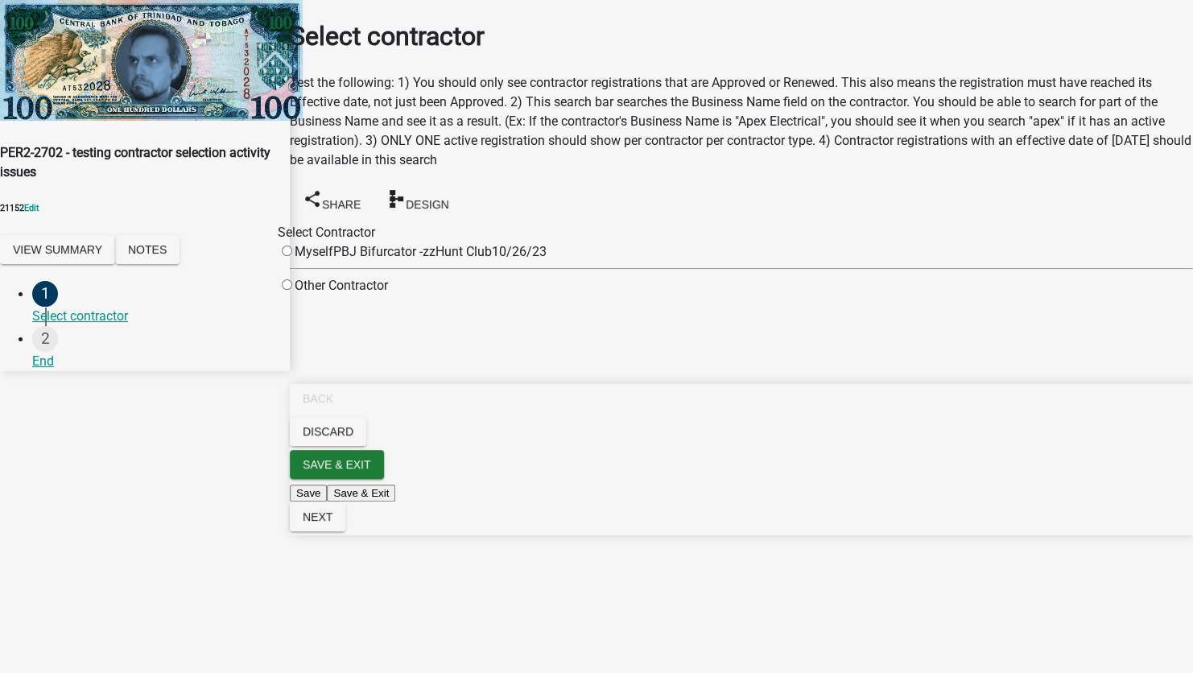
click at [292, 246] on input "radio" at bounding box center [287, 251] width 10 height 10
radio input "true"
click at [960, 574] on div "Missing Contractor Selected contractor was not found." at bounding box center [596, 554] width 1193 height 39
click at [332, 523] on span "Next" at bounding box center [318, 516] width 30 height 13
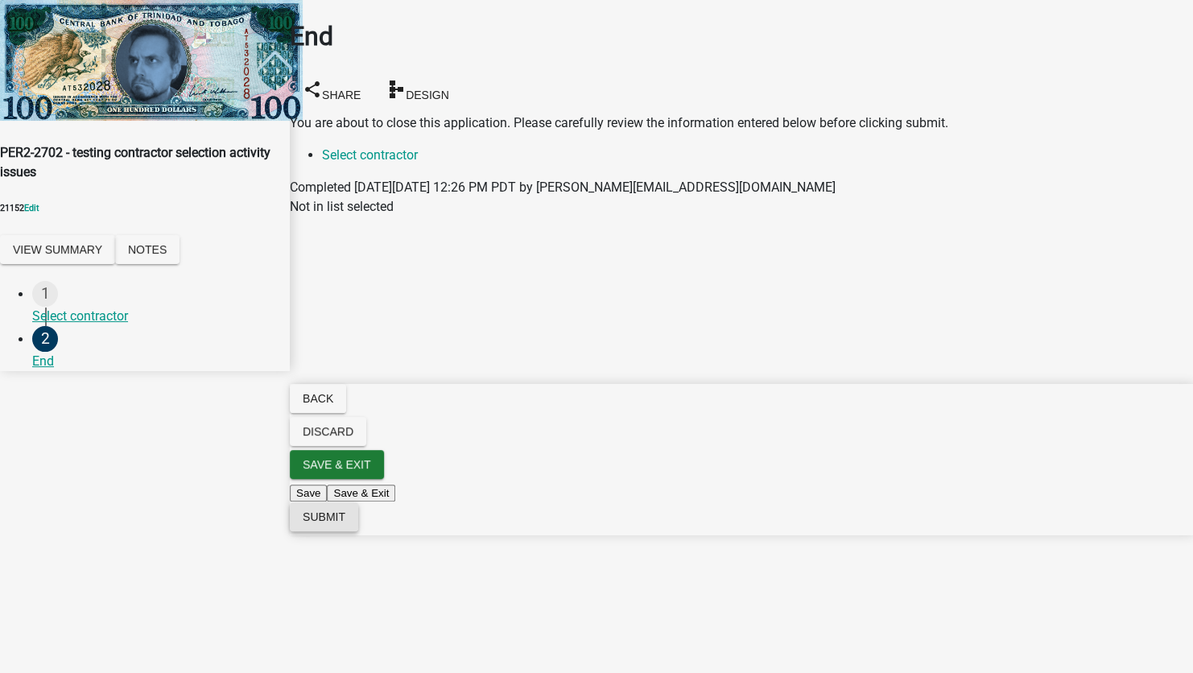
click at [358, 531] on button "Submit" at bounding box center [324, 516] width 68 height 29
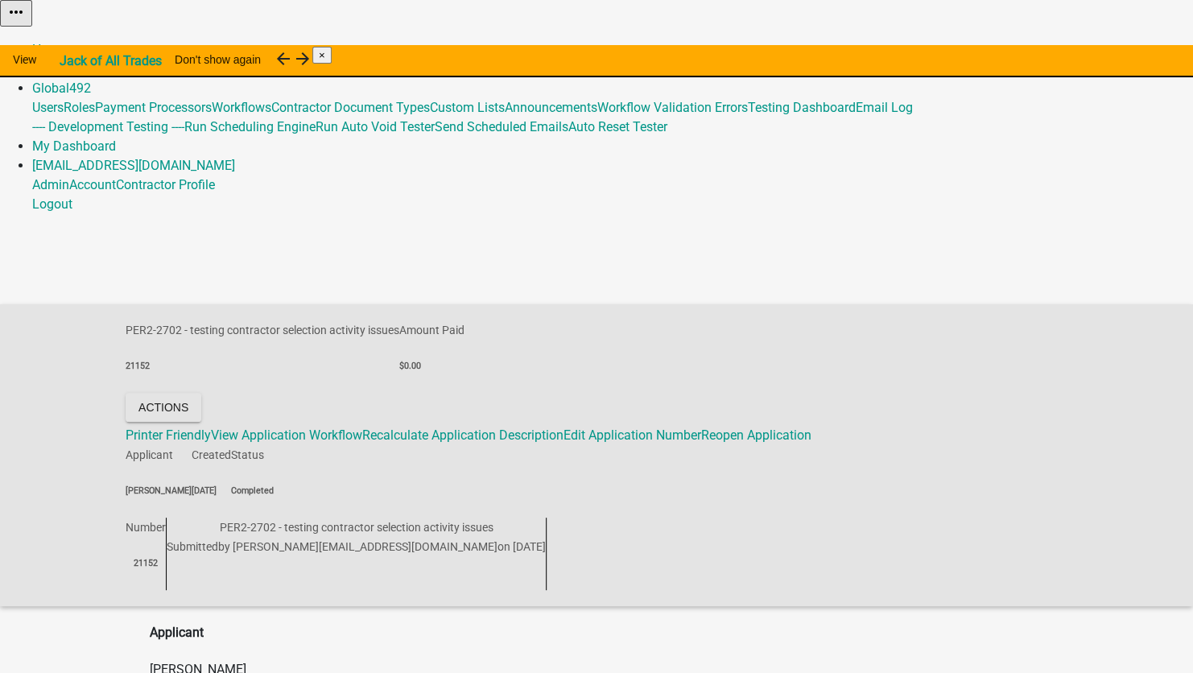
click at [69, 61] on link "Admin" at bounding box center [50, 68] width 37 height 15
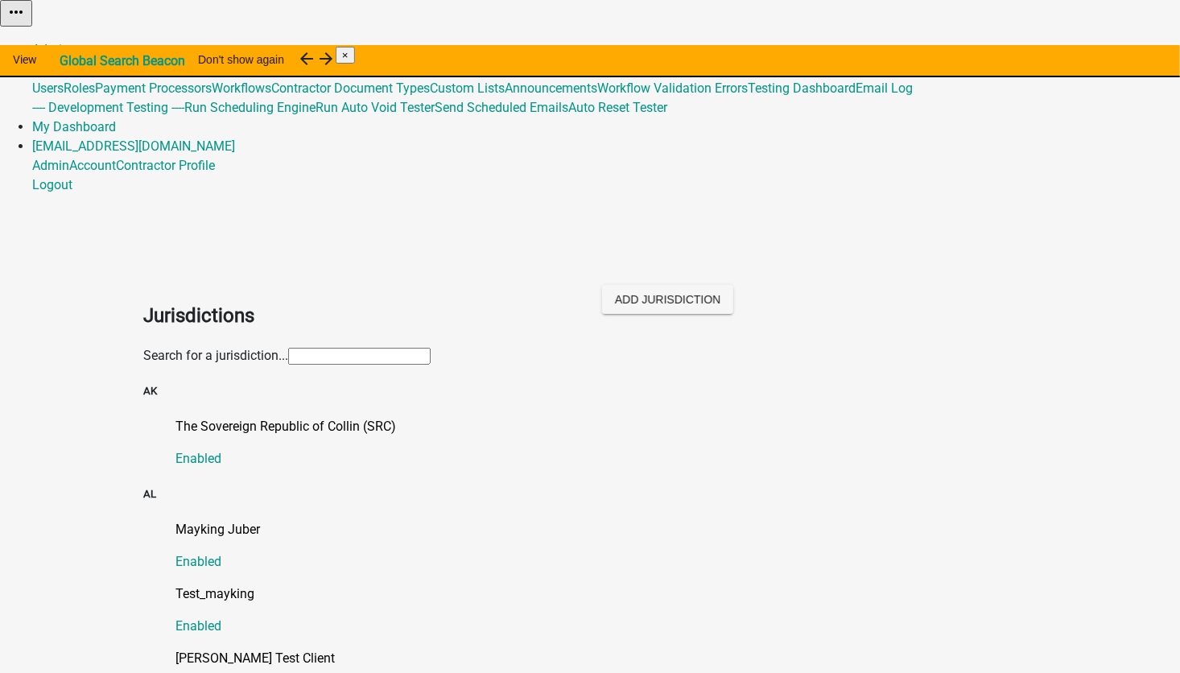
click at [288, 348] on input "text" at bounding box center [359, 356] width 142 height 17
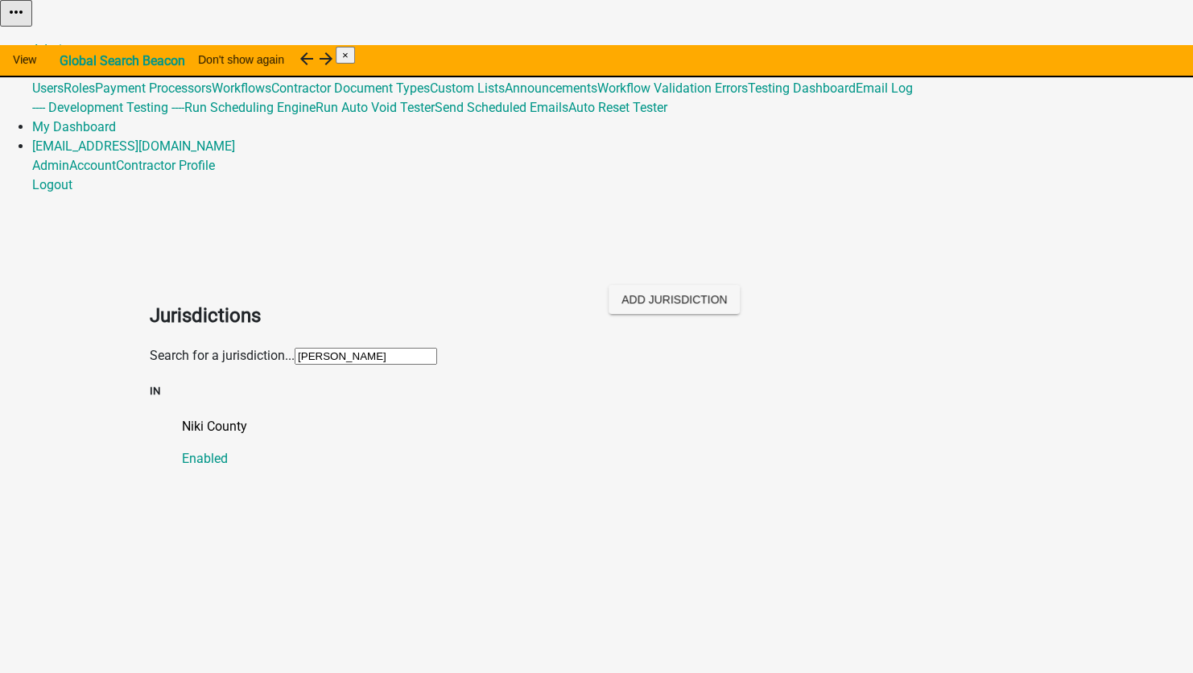
type input "[PERSON_NAME]"
click at [182, 417] on p "Niki County" at bounding box center [612, 426] width 861 height 19
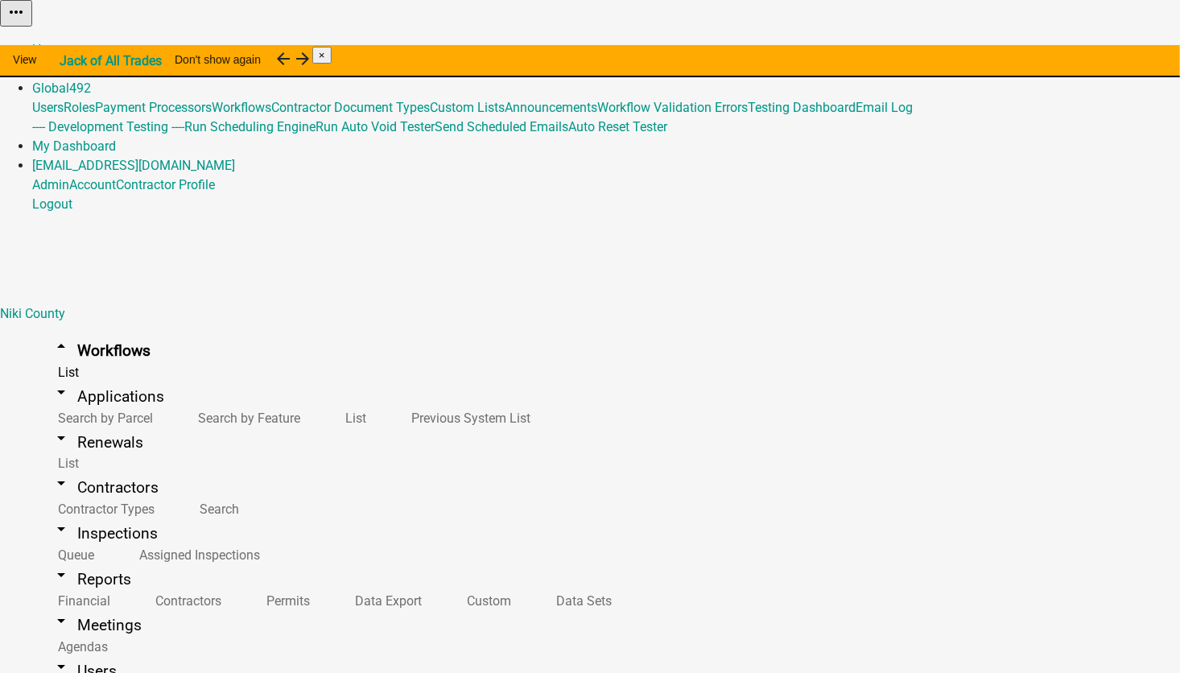
click at [1090, 49] on button "Start Application" at bounding box center [1135, 40] width 90 height 17
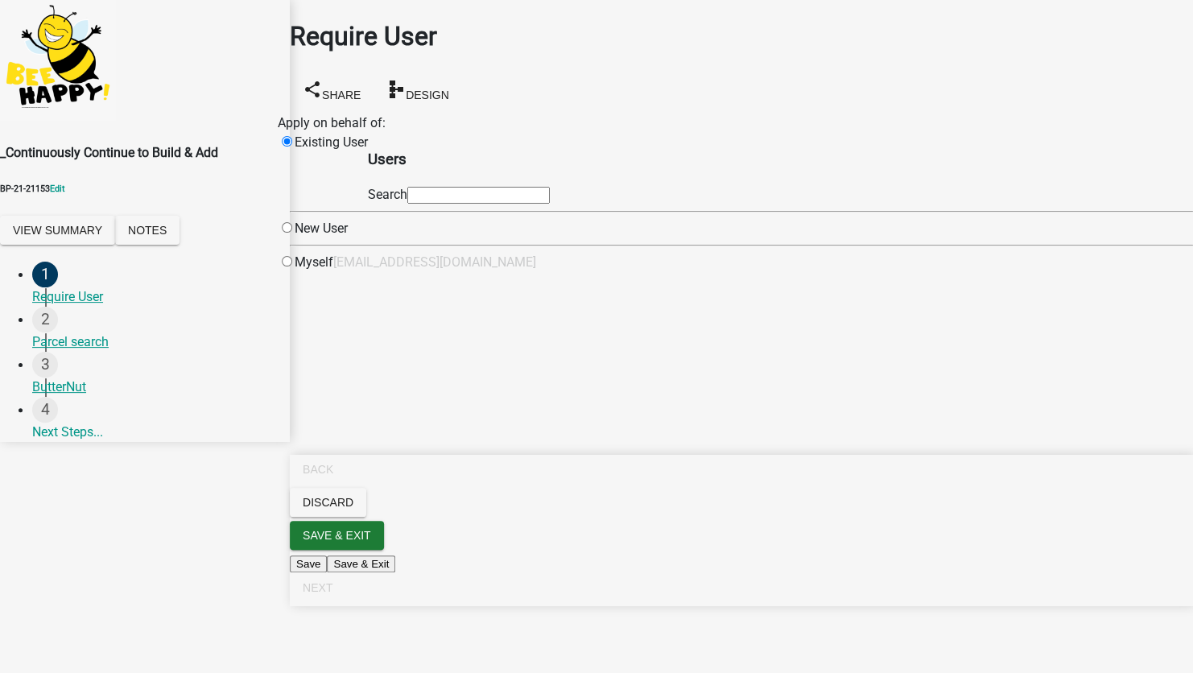
drag, startPoint x: 547, startPoint y: 204, endPoint x: 555, endPoint y: 218, distance: 16.6
click at [547, 204] on input "text" at bounding box center [478, 195] width 142 height 17
type input "test1"
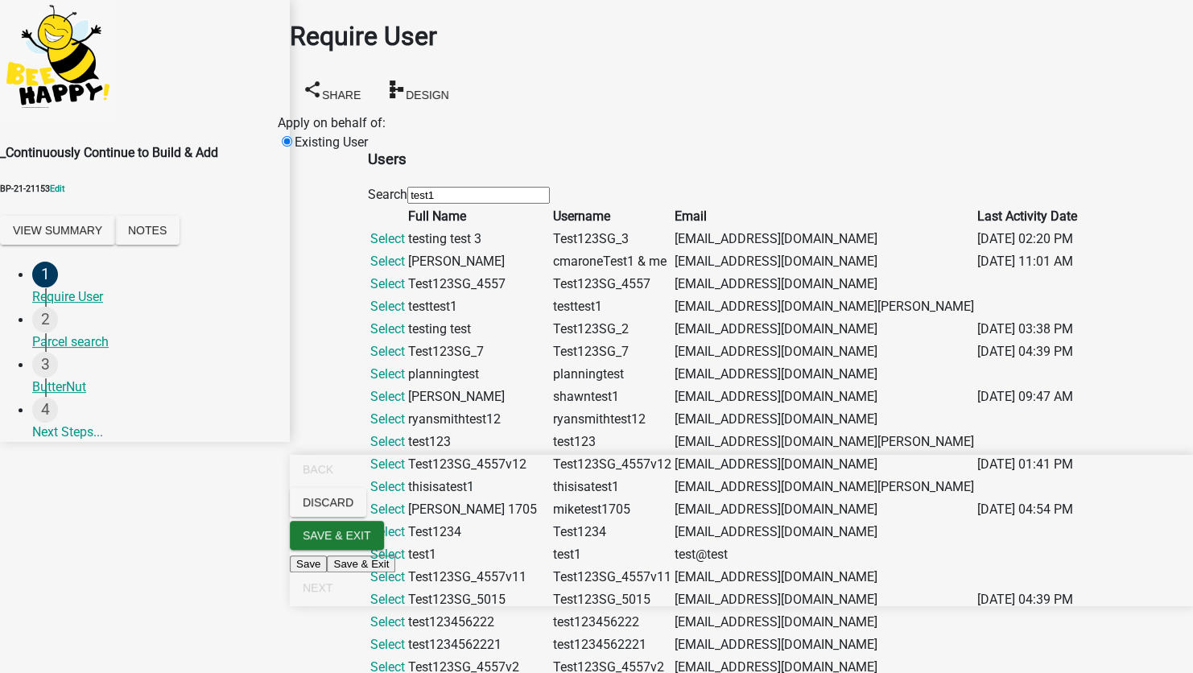
click at [405, 246] on link "Select" at bounding box center [387, 238] width 35 height 15
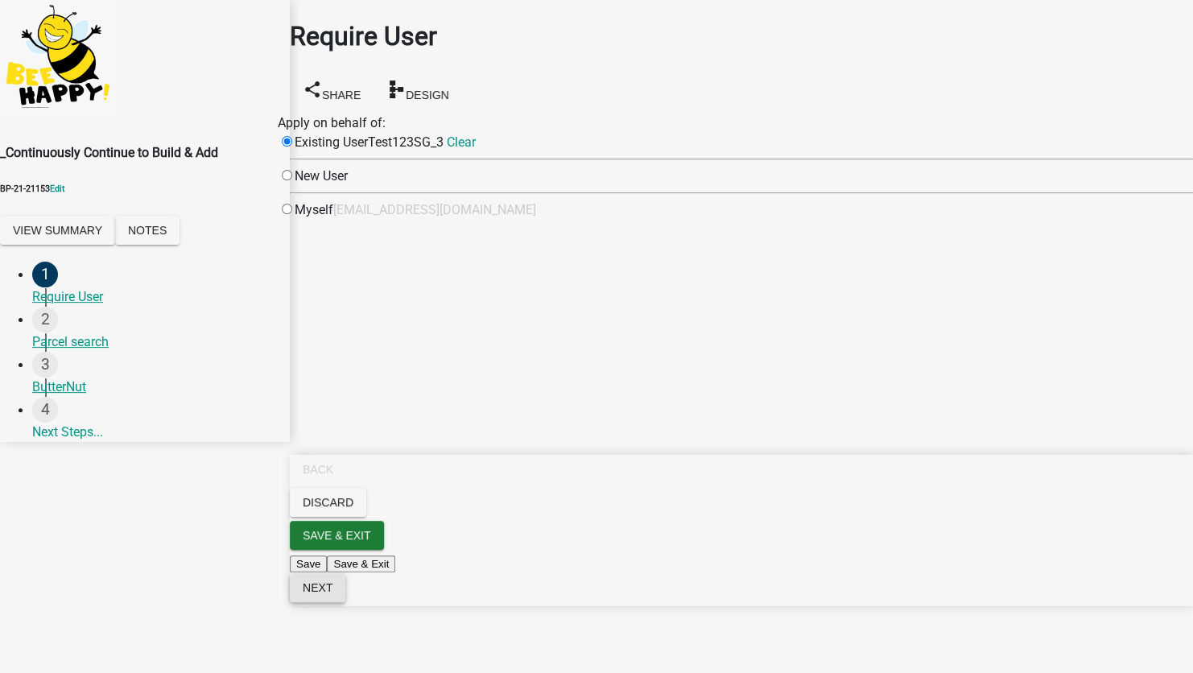
click at [332, 594] on span "Next" at bounding box center [318, 587] width 30 height 13
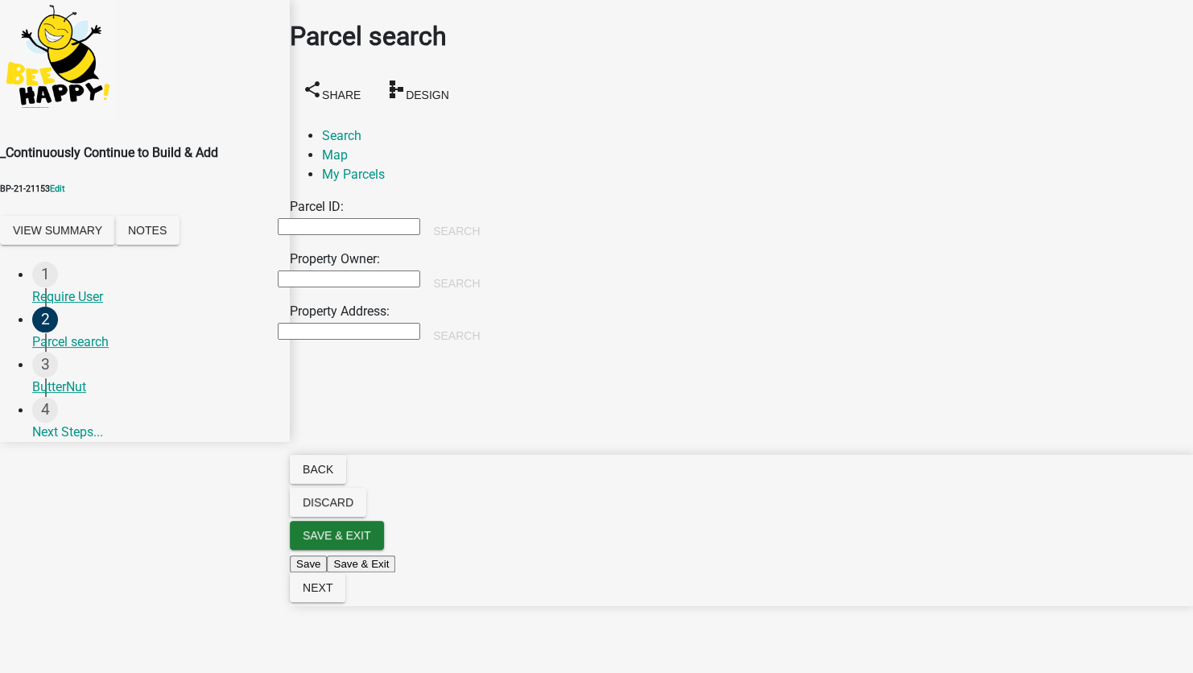
click at [365, 270] on input "Property Owner:" at bounding box center [349, 278] width 142 height 17
type input "[PERSON_NAME]"
click at [493, 269] on button "Search" at bounding box center [456, 283] width 72 height 29
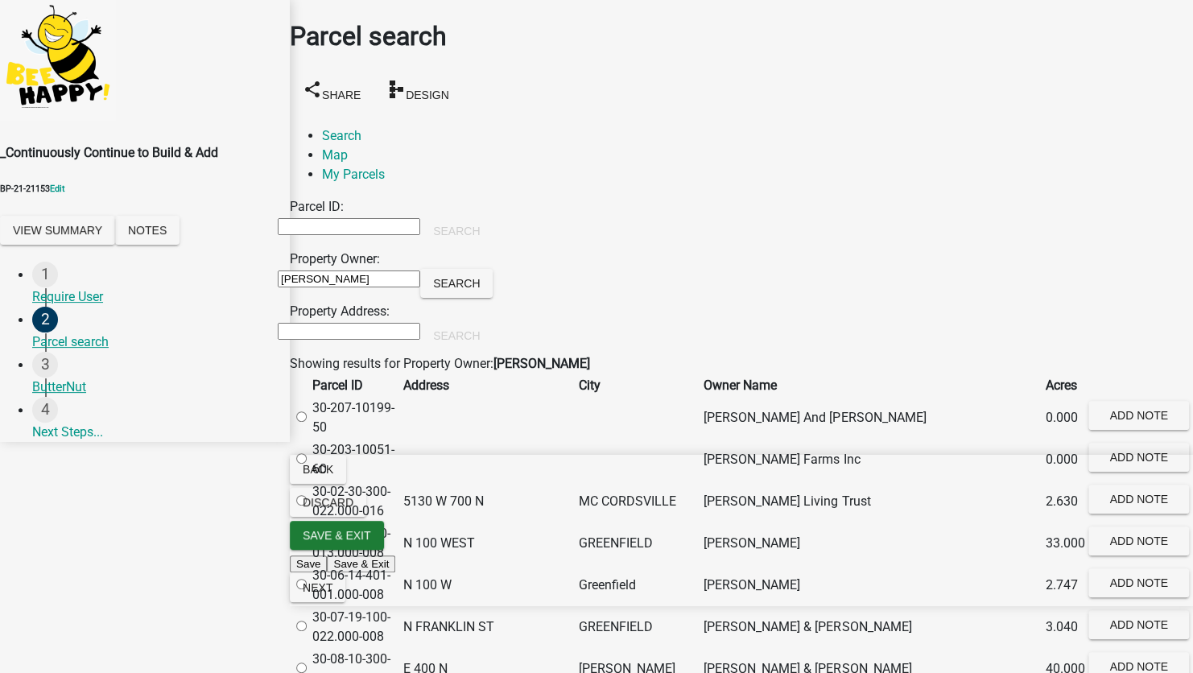
click at [309, 551] on label at bounding box center [309, 542] width 0 height 15
click at [307, 547] on input "radio" at bounding box center [301, 542] width 10 height 10
radio input "true"
click at [309, 551] on label at bounding box center [309, 542] width 0 height 15
click at [307, 547] on input "radio" at bounding box center [301, 542] width 10 height 10
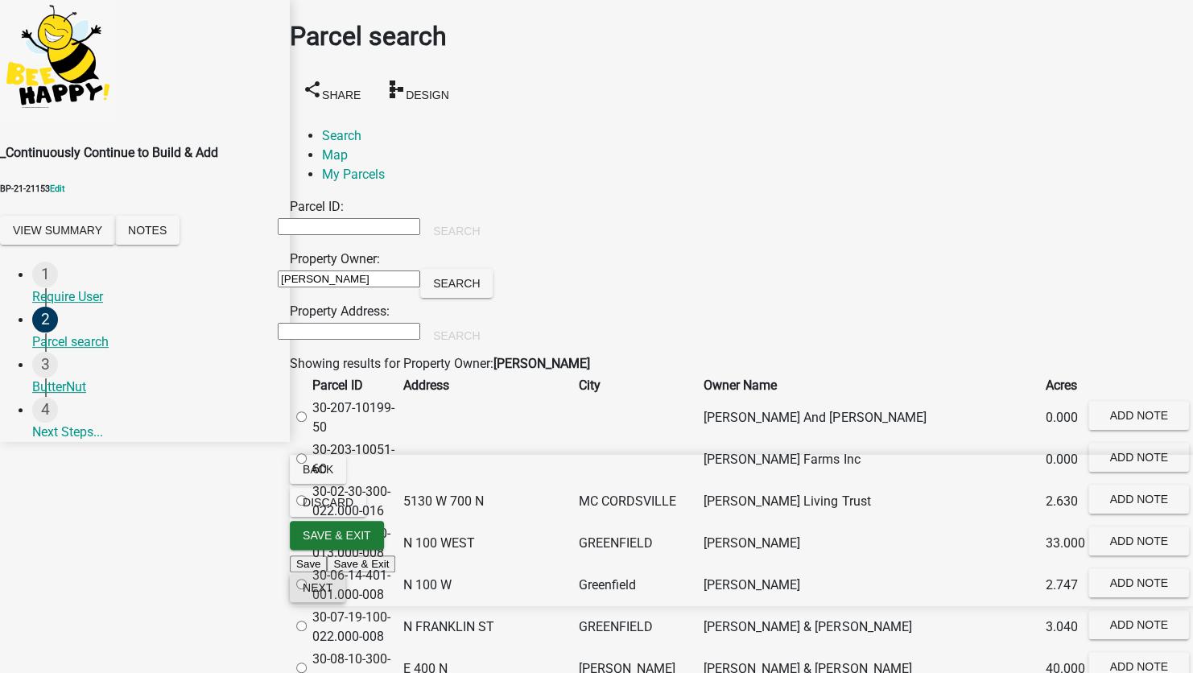
click at [332, 594] on span "Next" at bounding box center [318, 587] width 30 height 13
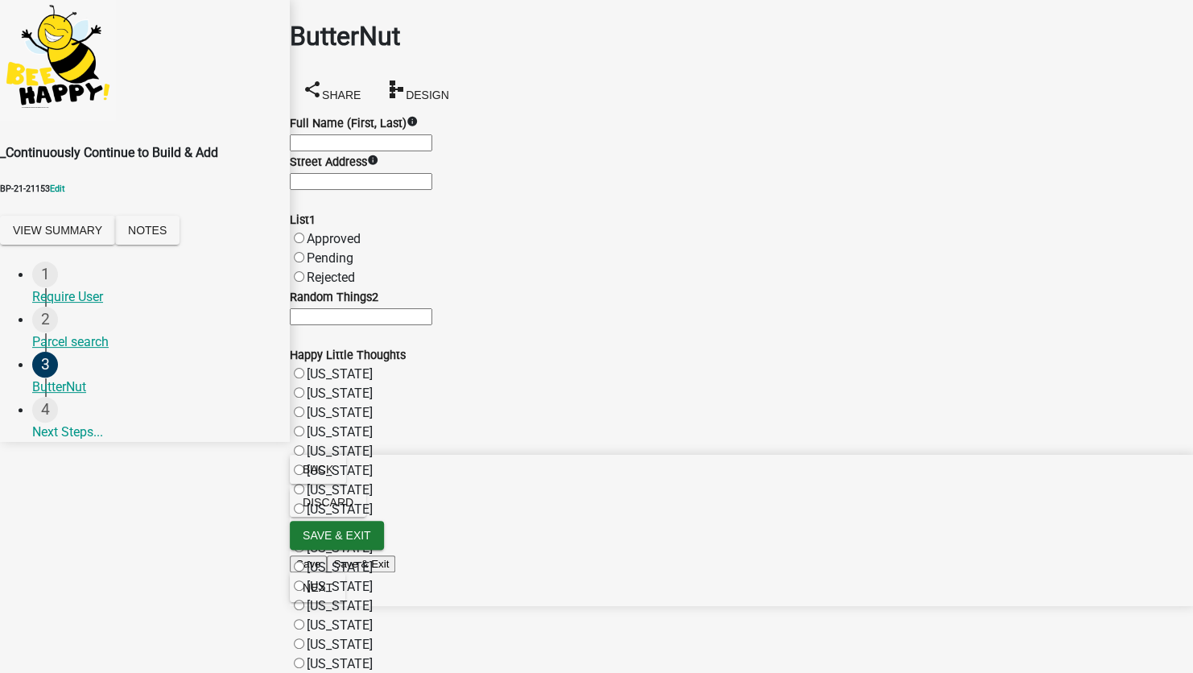
scroll to position [241, 0]
click at [361, 231] on label "Approved" at bounding box center [334, 238] width 54 height 15
click at [304, 233] on input "Approved" at bounding box center [299, 238] width 10 height 10
radio input "true"
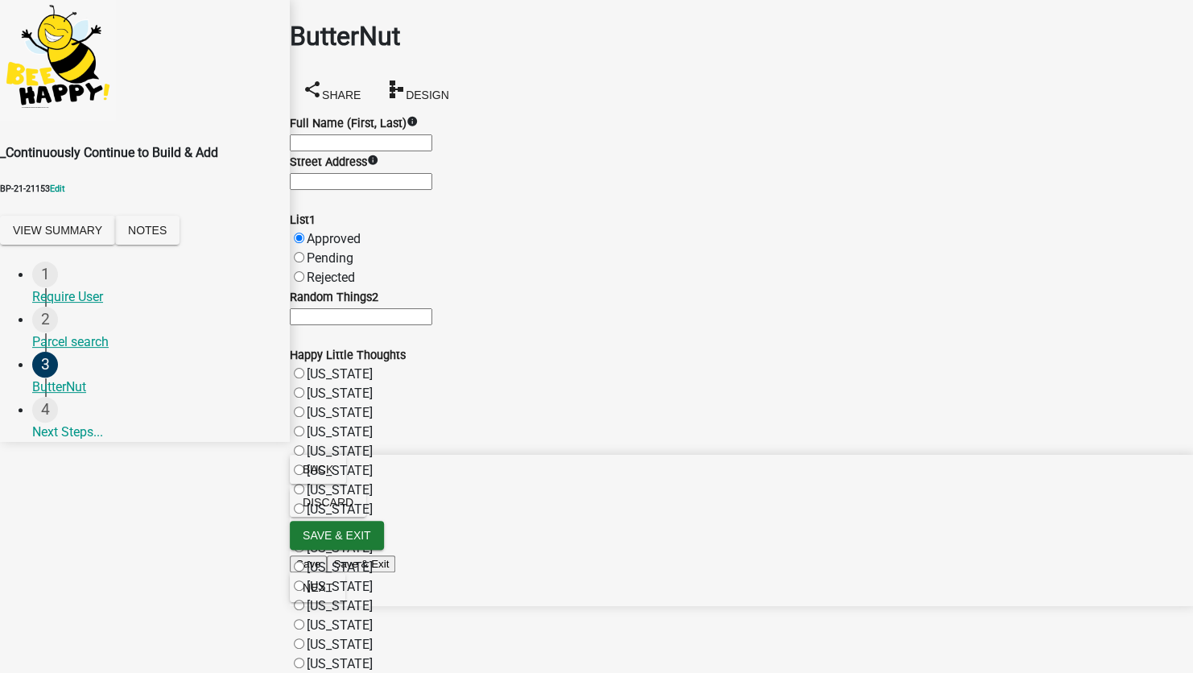
radio input "true"
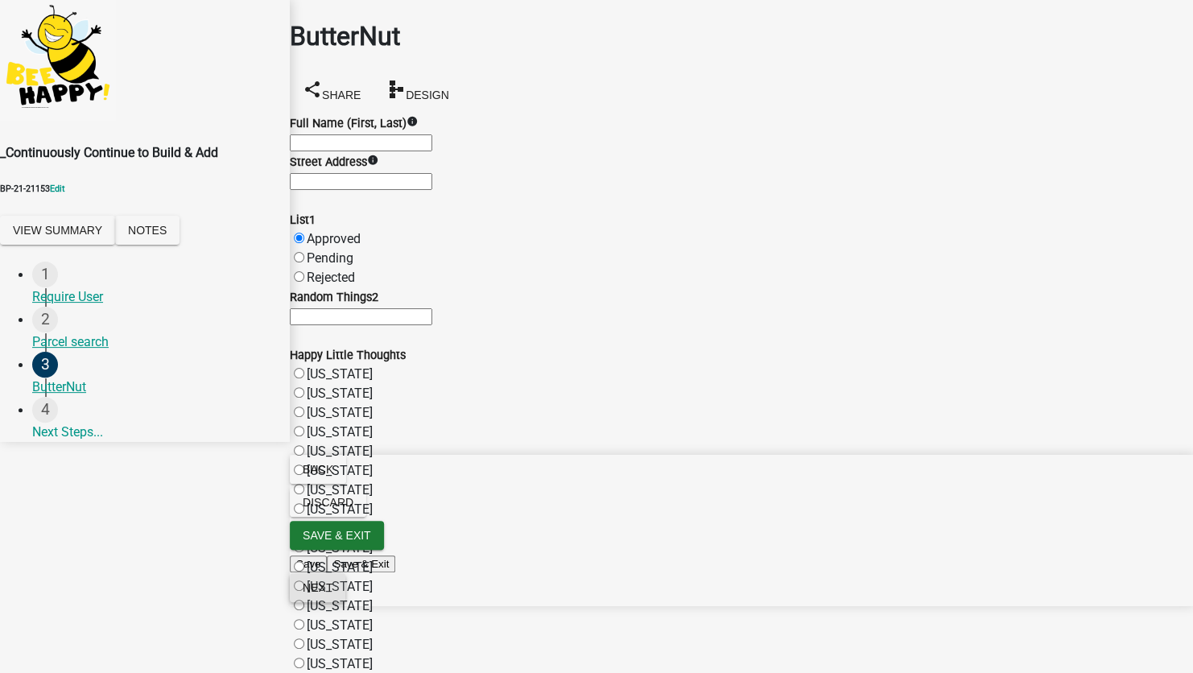
click at [332, 594] on span "Next" at bounding box center [318, 587] width 30 height 13
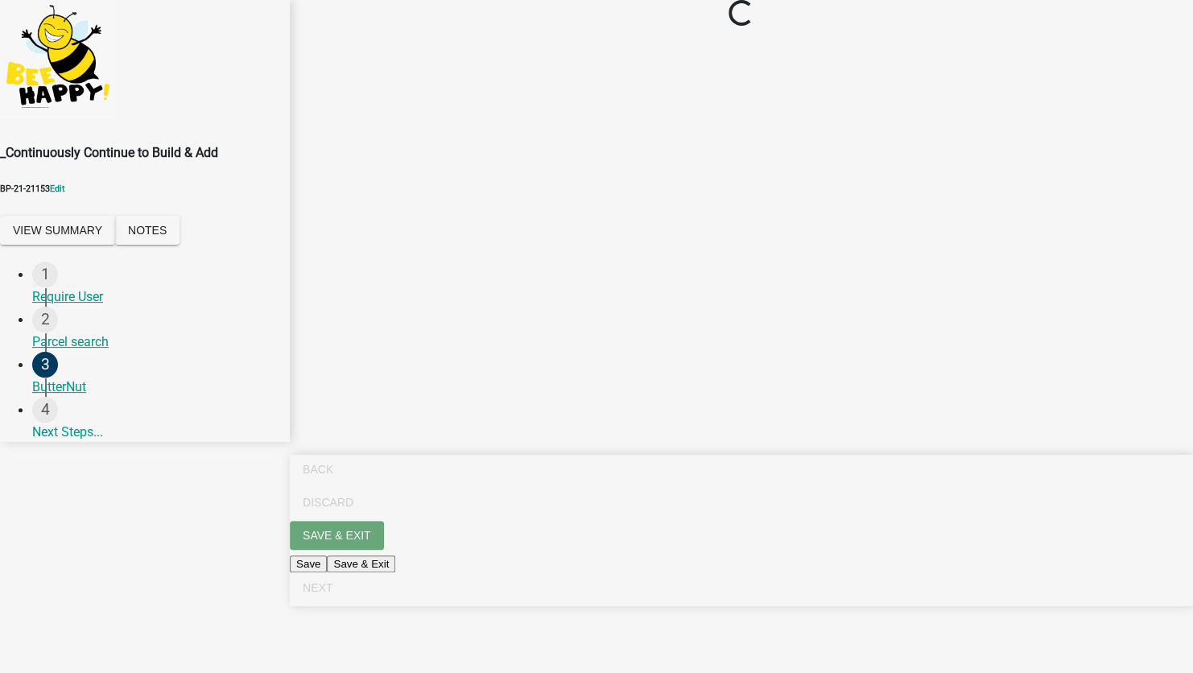
scroll to position [0, 0]
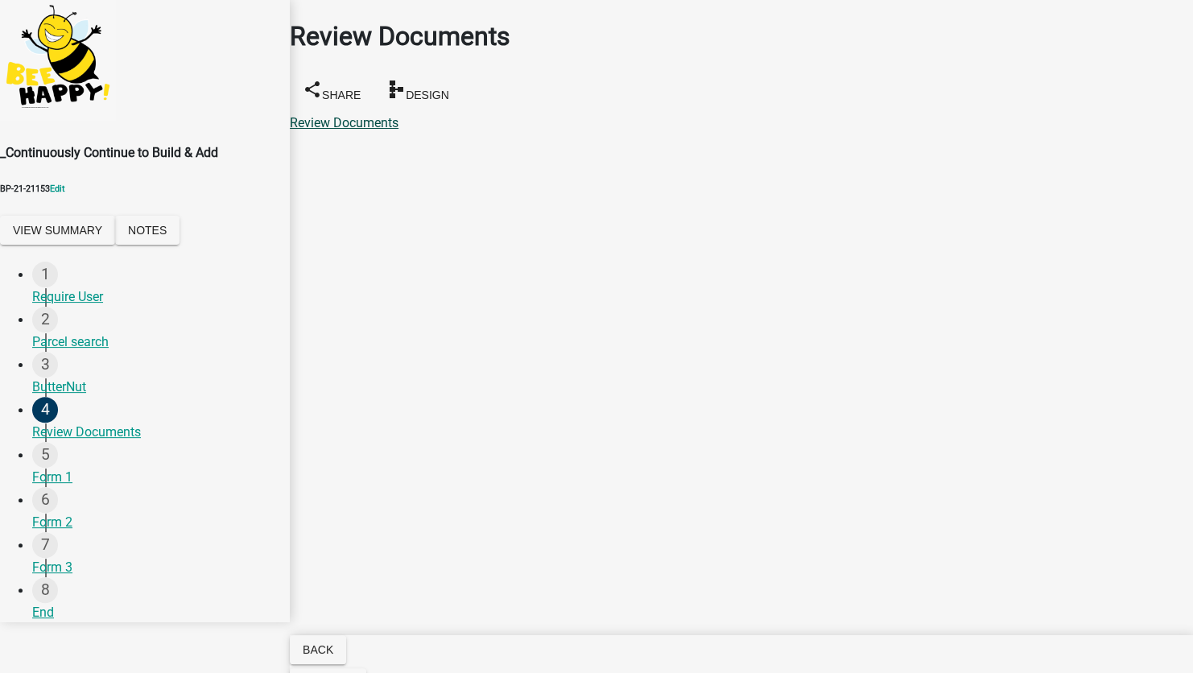
click at [390, 115] on link "Review Documents" at bounding box center [344, 122] width 109 height 15
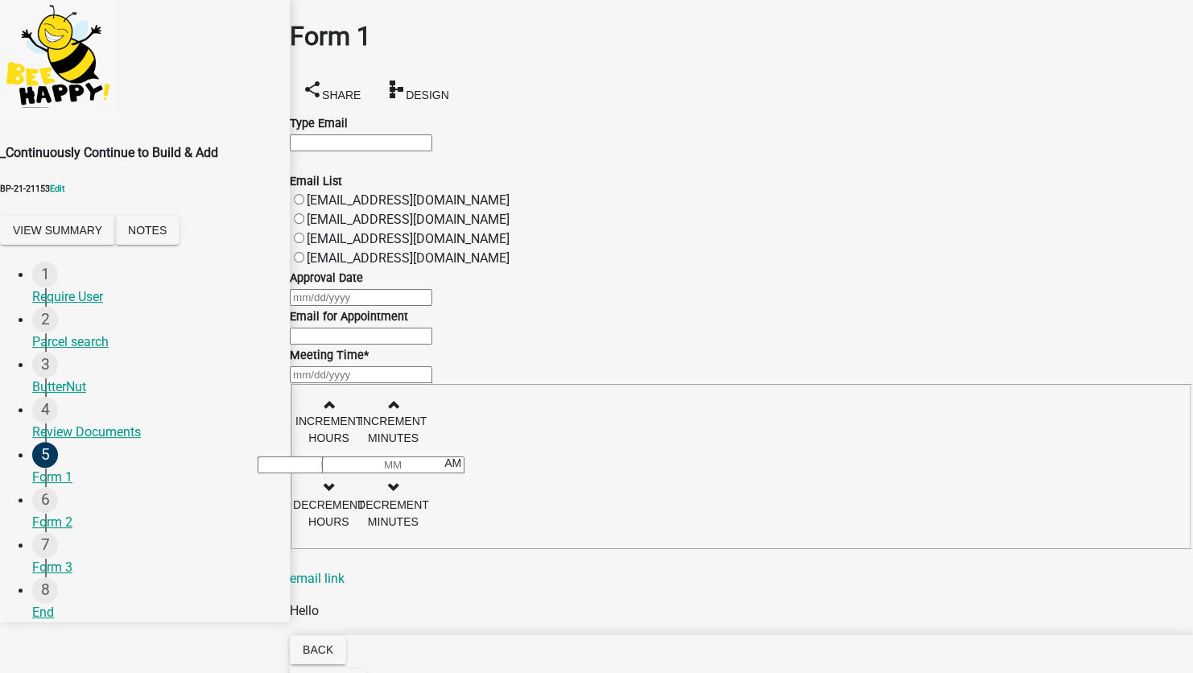
click at [310, 208] on label "[EMAIL_ADDRESS][DOMAIN_NAME]" at bounding box center [408, 199] width 203 height 15
click at [304, 204] on input "[EMAIL_ADDRESS][DOMAIN_NAME]" at bounding box center [299, 199] width 10 height 10
radio input "true"
click at [382, 384] on div at bounding box center [741, 374] width 903 height 19
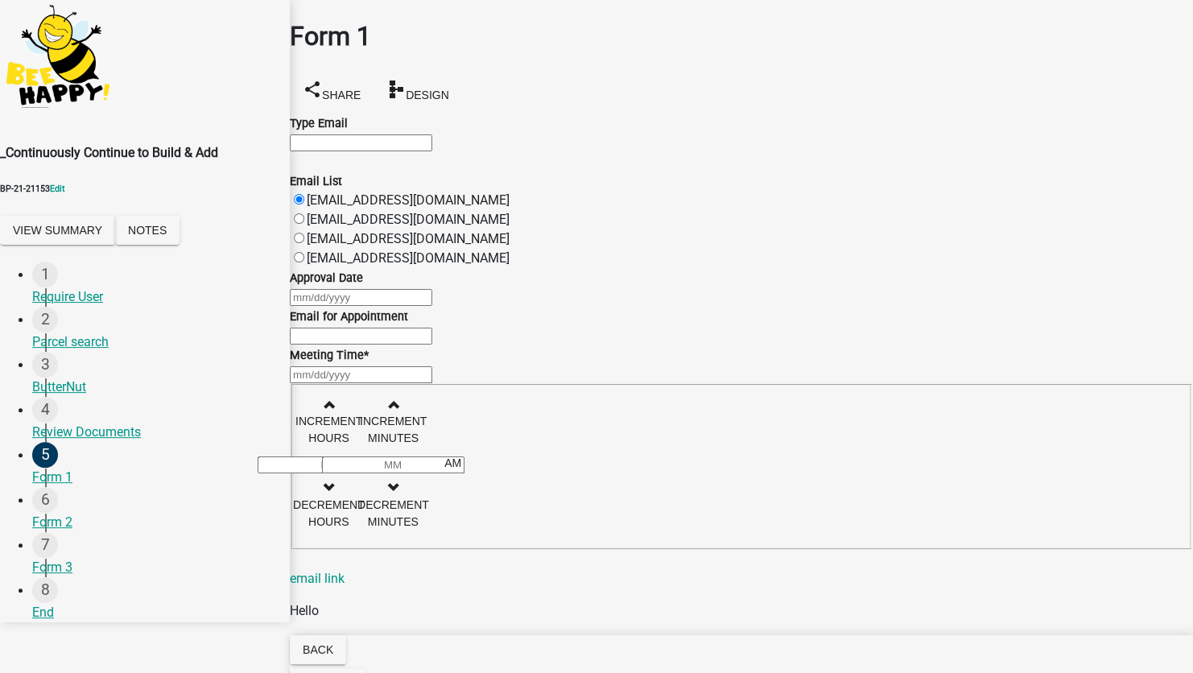
select select "9"
select select "2025"
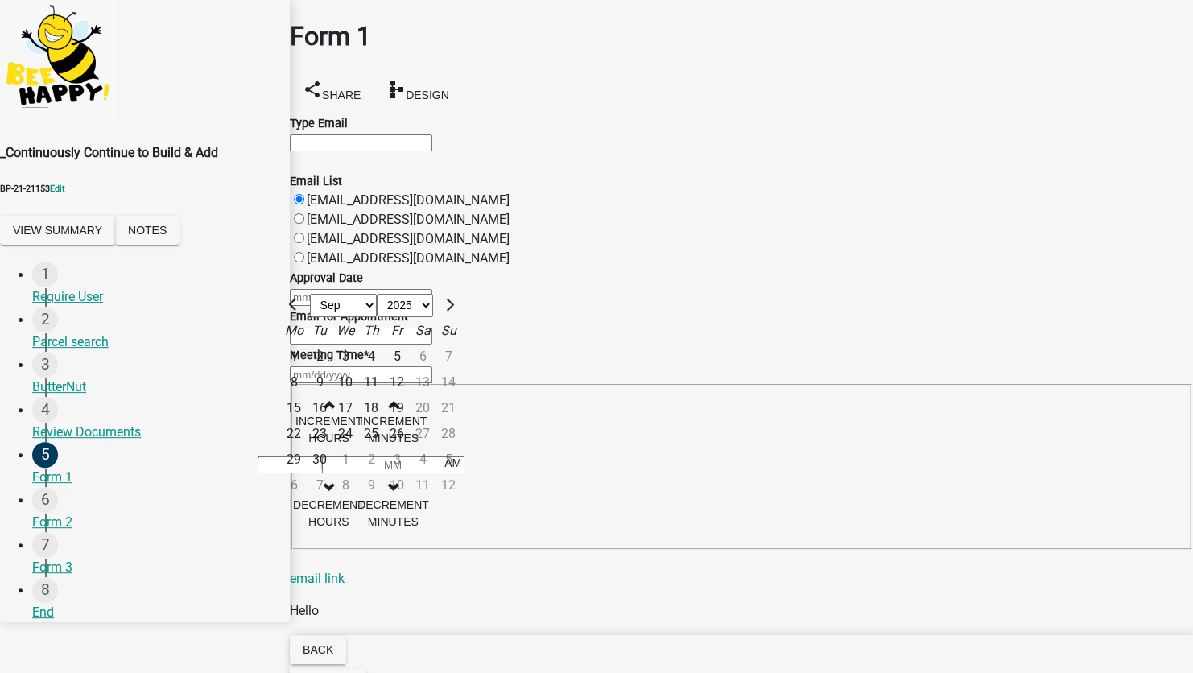
click at [358, 369] on div "10" at bounding box center [345, 382] width 26 height 26
type input "[DATE]"
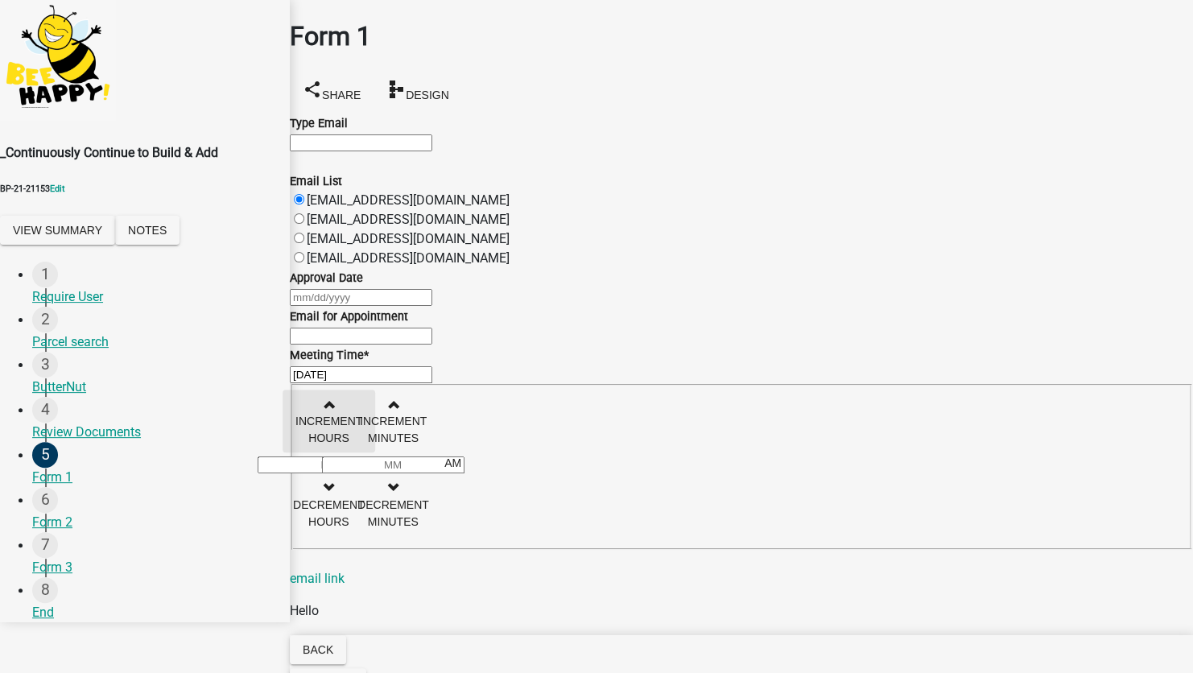
click at [332, 398] on span "button" at bounding box center [328, 404] width 8 height 13
type input "01"
type input "00"
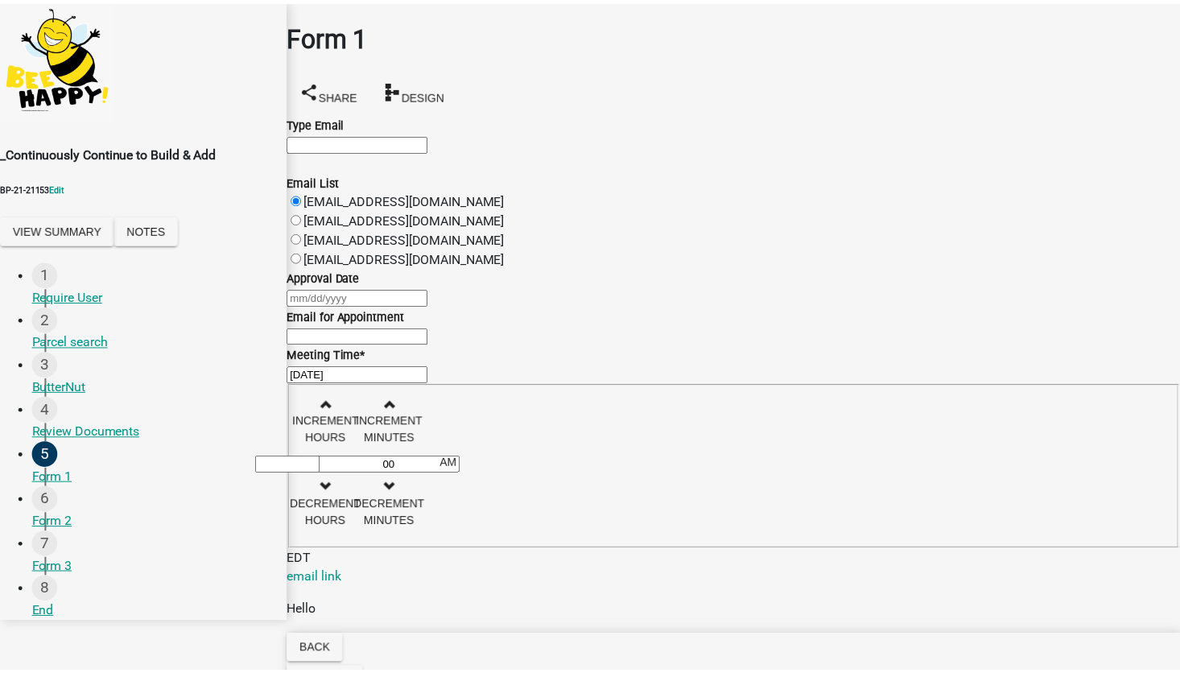
scroll to position [0, 0]
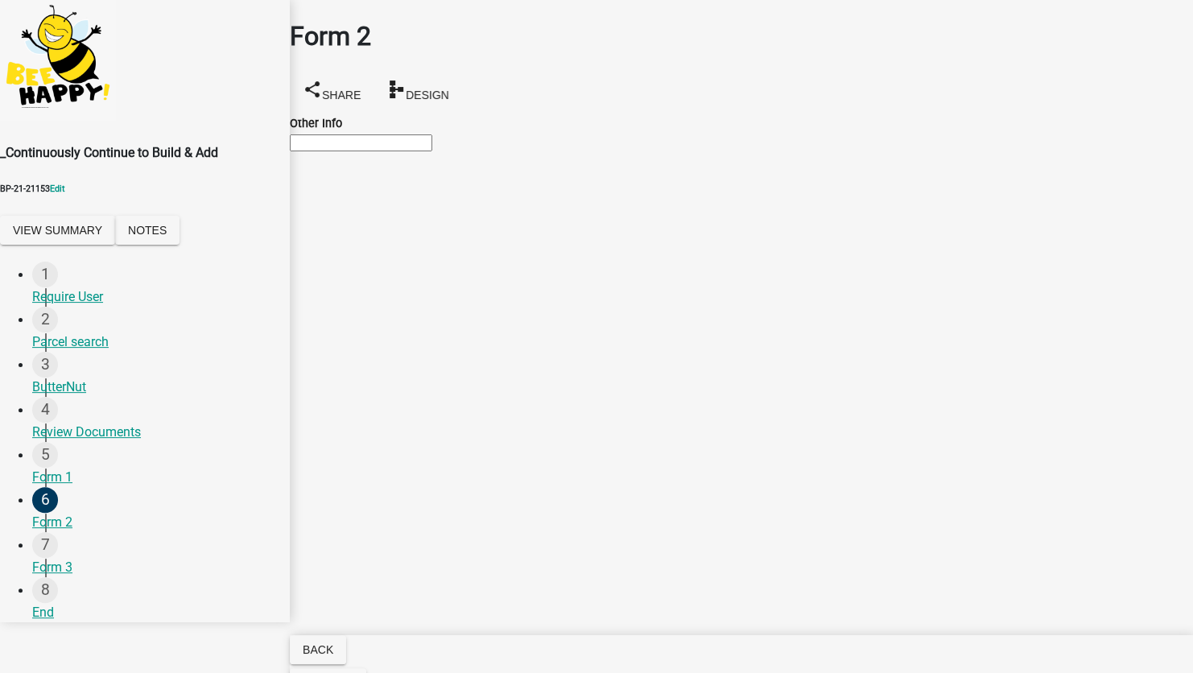
click at [408, 145] on input "Other Info" at bounding box center [361, 142] width 142 height 17
click at [104, 232] on button "View Summary" at bounding box center [57, 230] width 115 height 29
click at [151, 47] on link "View Application Workflow" at bounding box center [75, 39] width 151 height 15
click at [339, 151] on input "Other Info" at bounding box center [361, 142] width 142 height 17
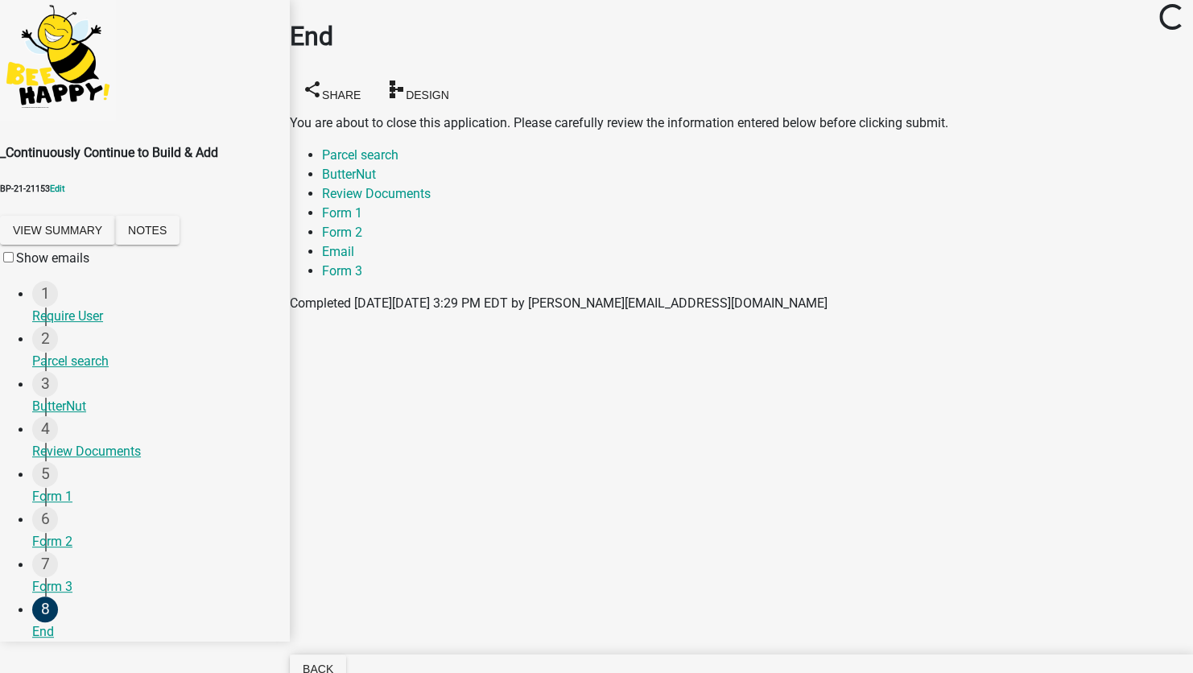
click at [1125, 625] on button "Save & Exit" at bounding box center [1159, 633] width 68 height 17
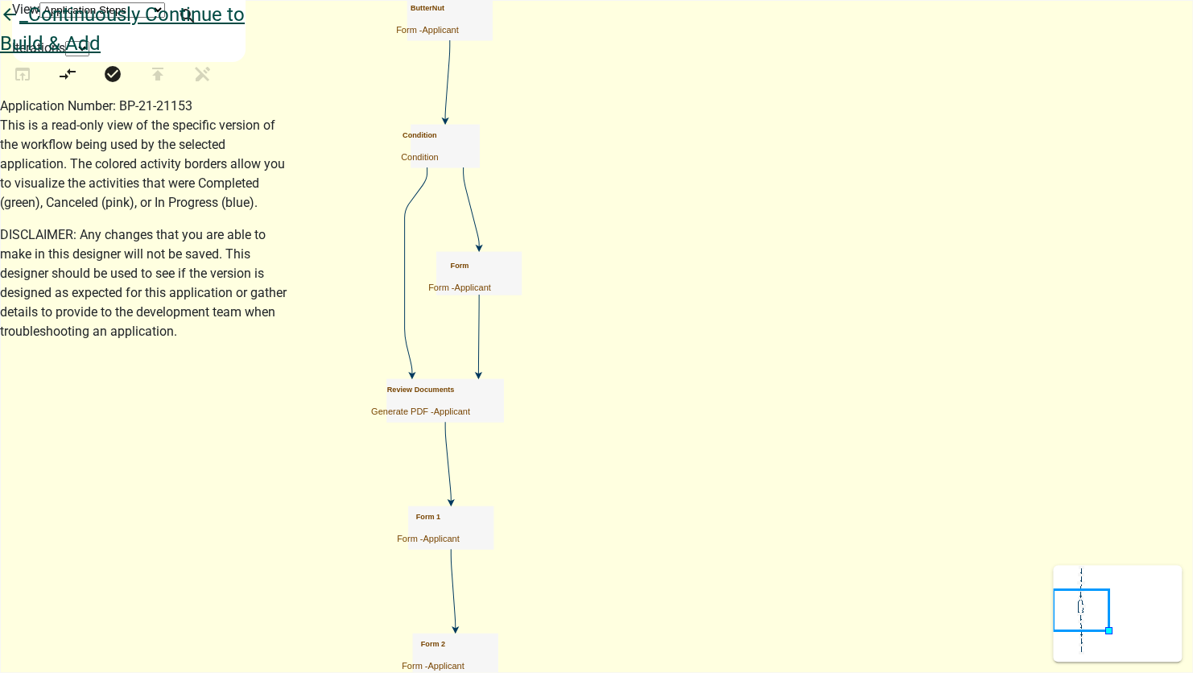
click at [19, 27] on icon "arrow_back" at bounding box center [9, 16] width 19 height 23
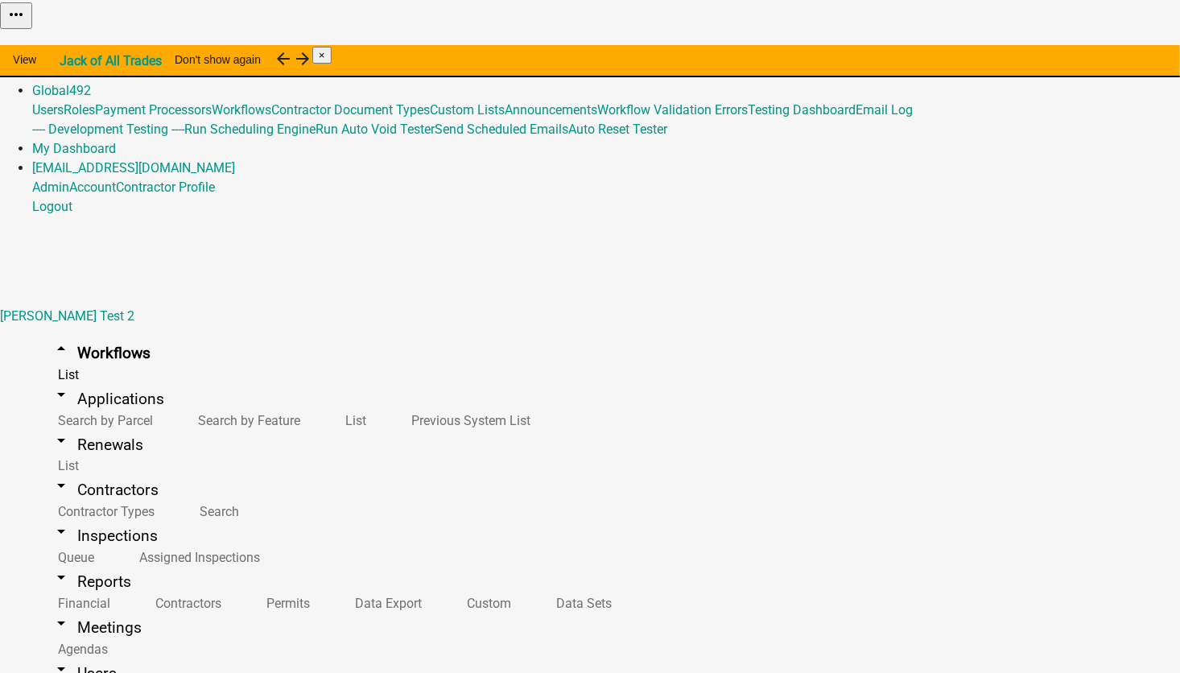
scroll to position [2334, 0]
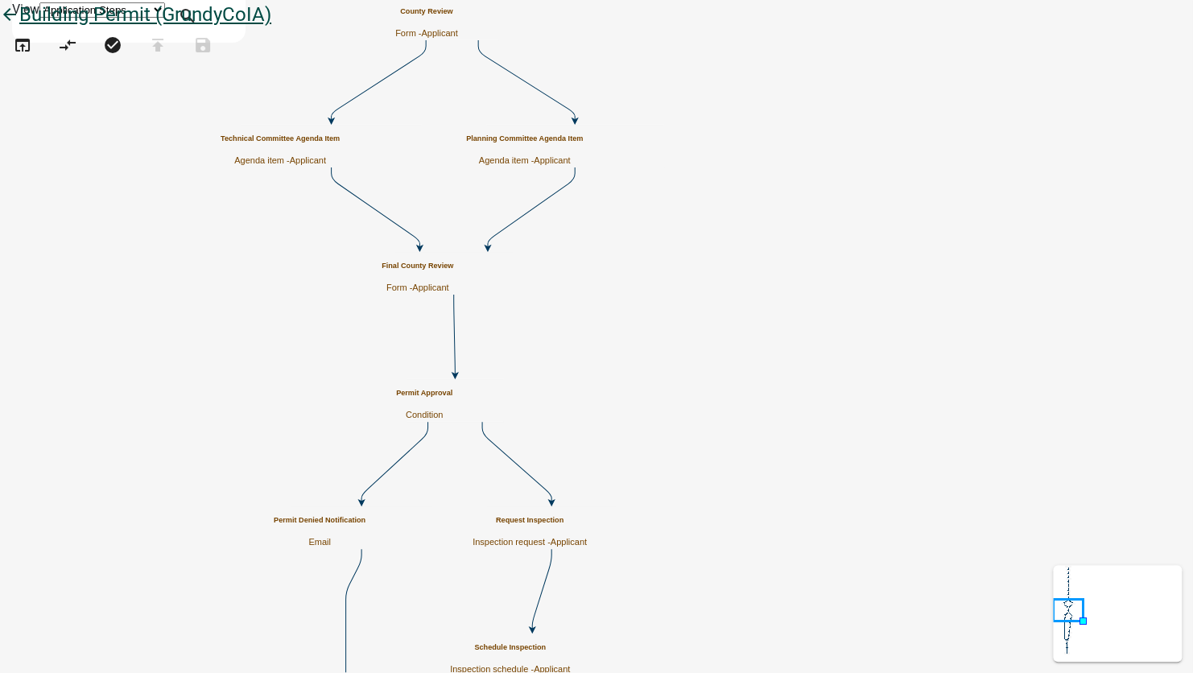
click at [19, 24] on icon "arrow_back" at bounding box center [9, 16] width 19 height 23
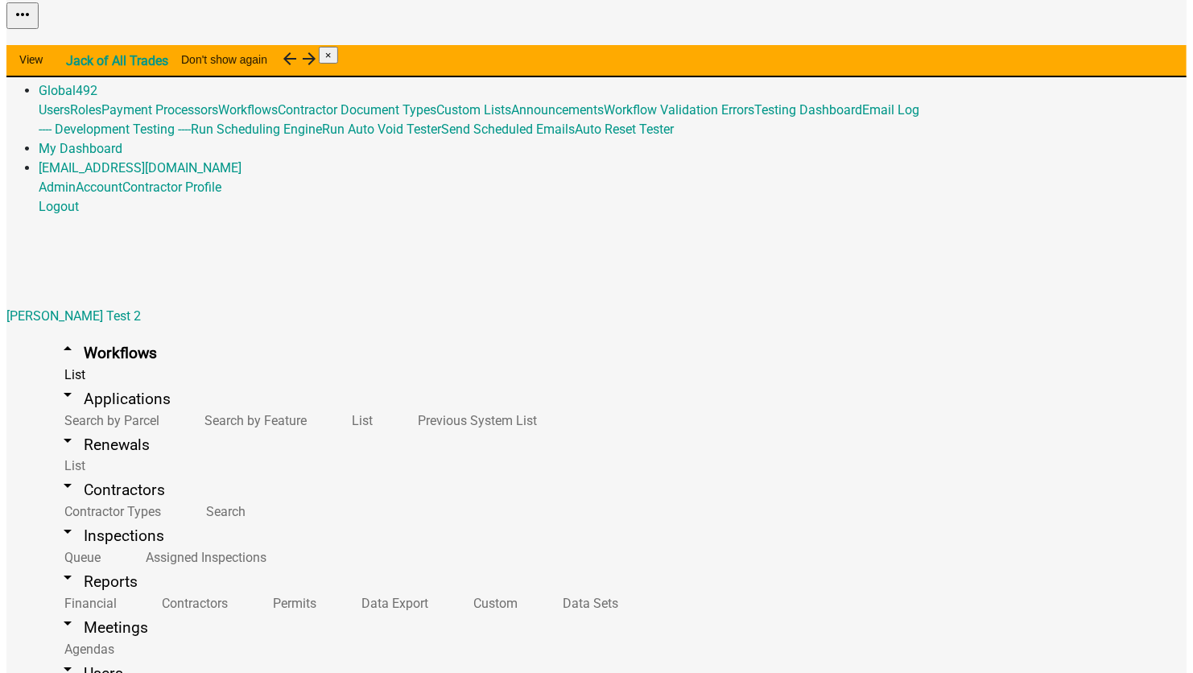
scroll to position [563, 0]
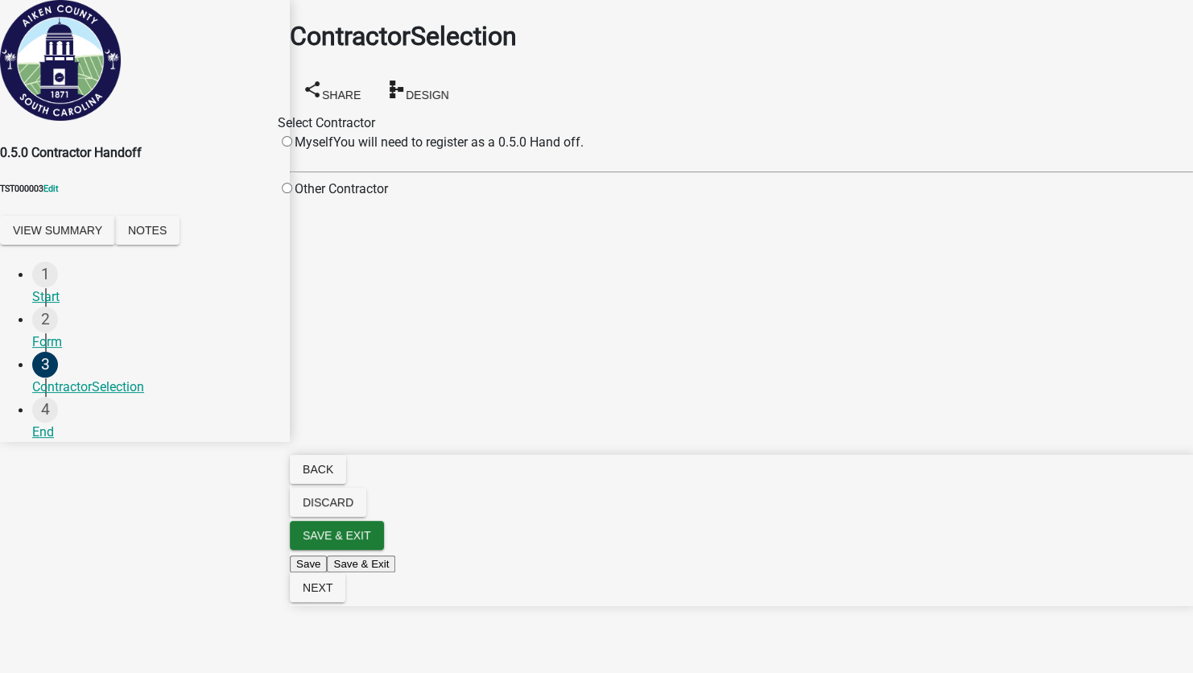
click at [342, 189] on div "Other Contractor" at bounding box center [333, 189] width 110 height 19
click at [292, 193] on input "radio" at bounding box center [287, 188] width 10 height 10
radio input "true"
click at [570, 198] on input "Search" at bounding box center [498, 189] width 142 height 17
type input "test"
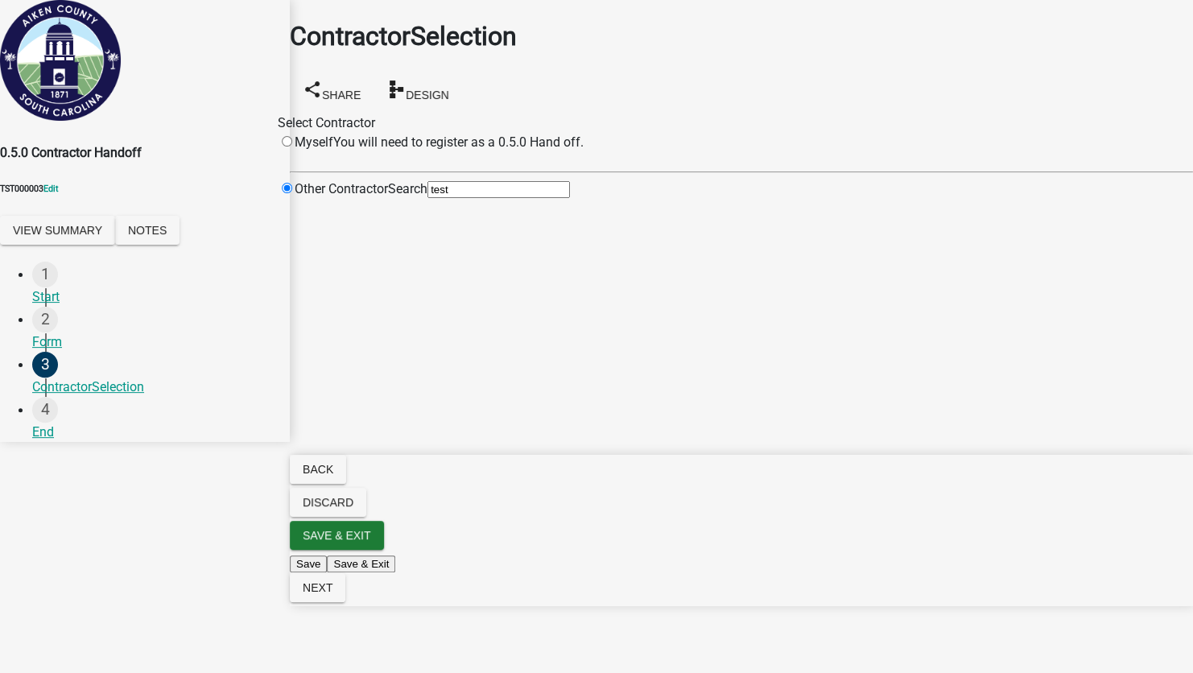
click at [353, 196] on div "Other Contractor" at bounding box center [333, 196] width 110 height 32
drag, startPoint x: 603, startPoint y: 226, endPoint x: 474, endPoint y: 224, distance: 128.8
click at [474, 212] on div "Other Contractor Search test" at bounding box center [741, 196] width 927 height 32
click div "Myself"
click input "radio"
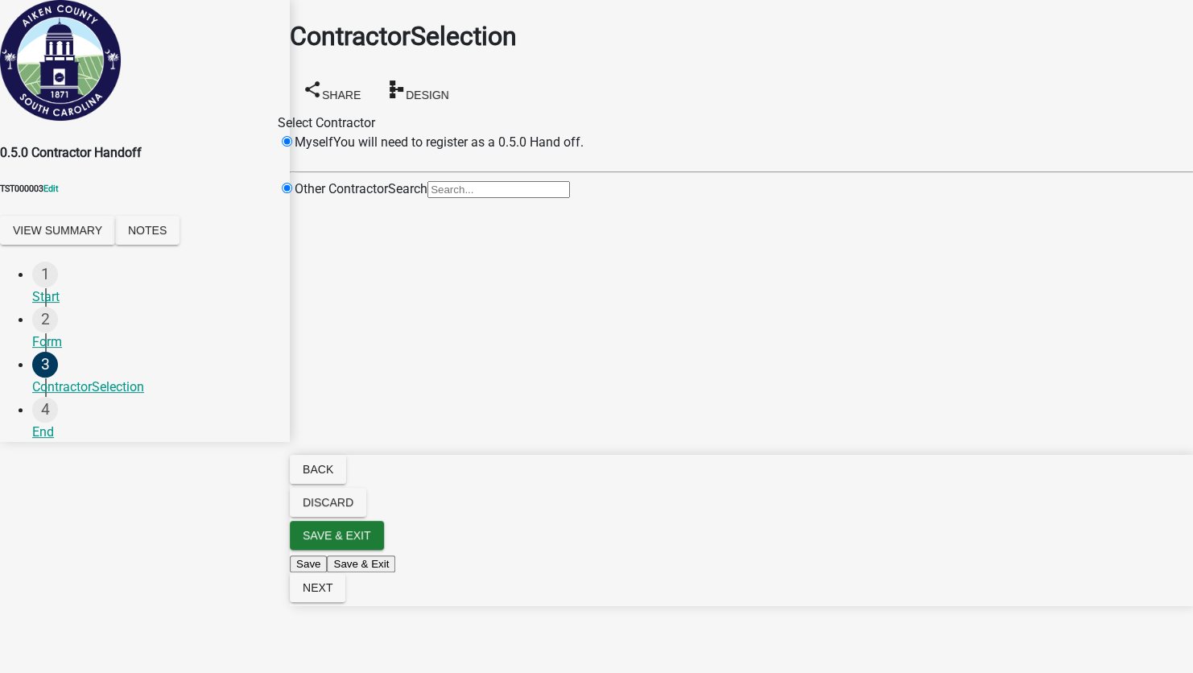
radio input "false"
radio input "true"
click input "radio"
radio input "false"
radio input "true"
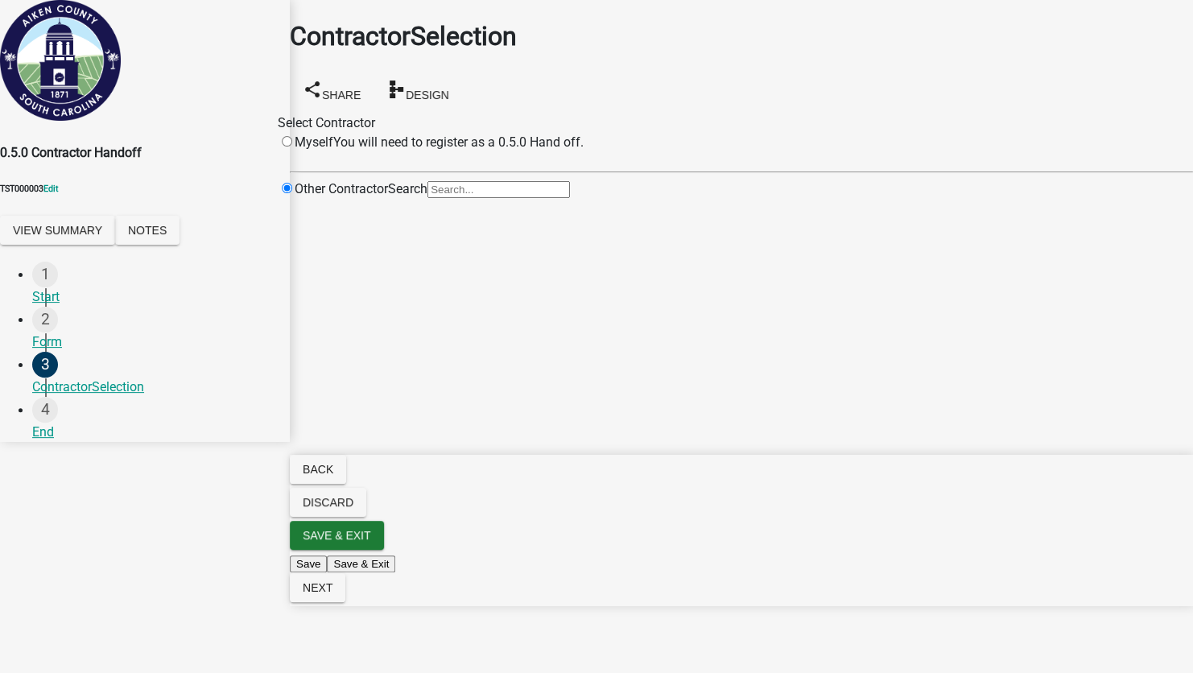
click input "radio"
radio input "false"
radio input "true"
click input "radio"
radio input "false"
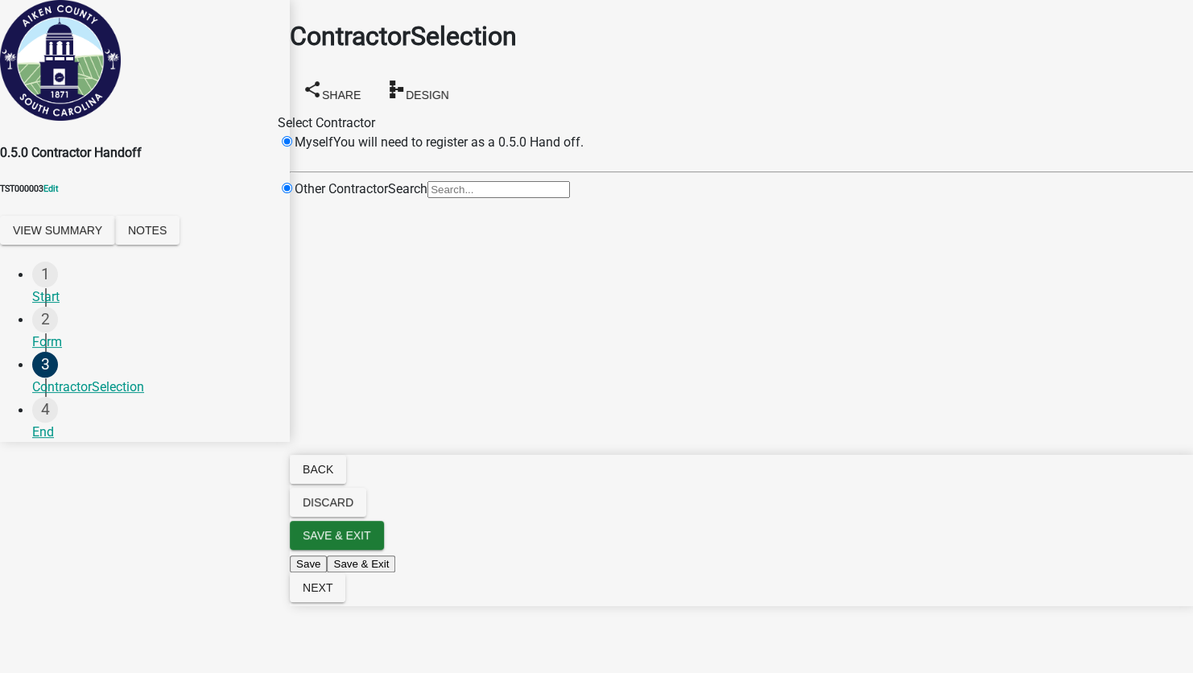
radio input "true"
click div "Form"
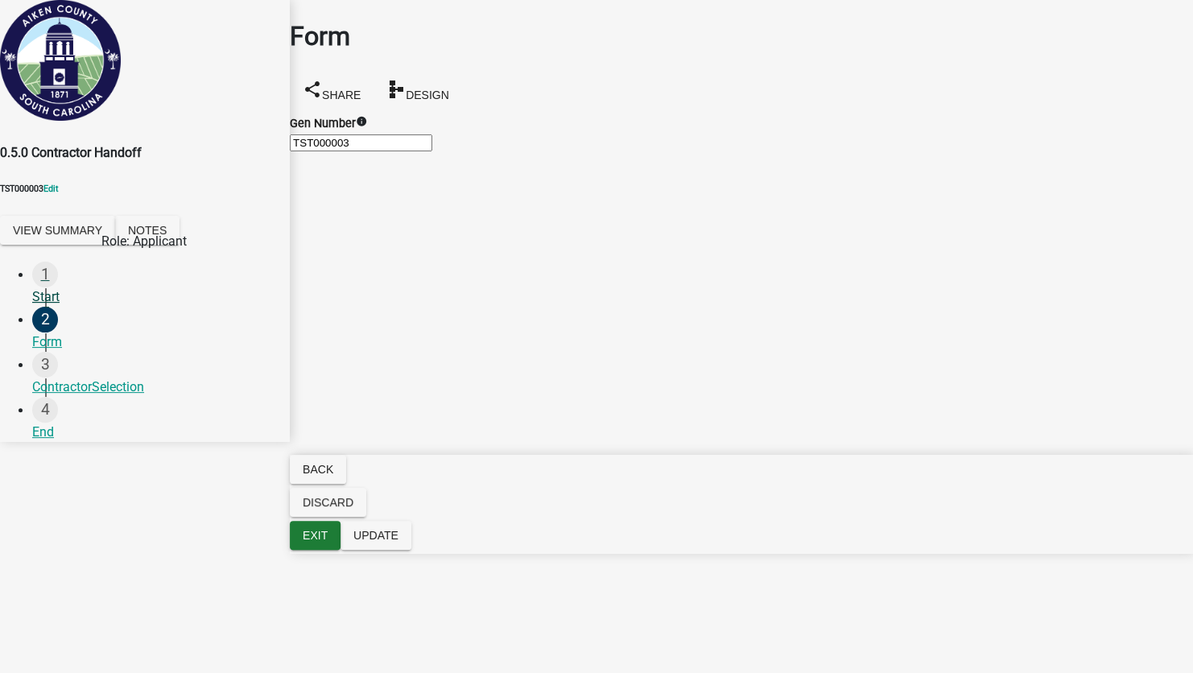
click div "Start"
click div "Form"
click div "3 ContractorSelection"
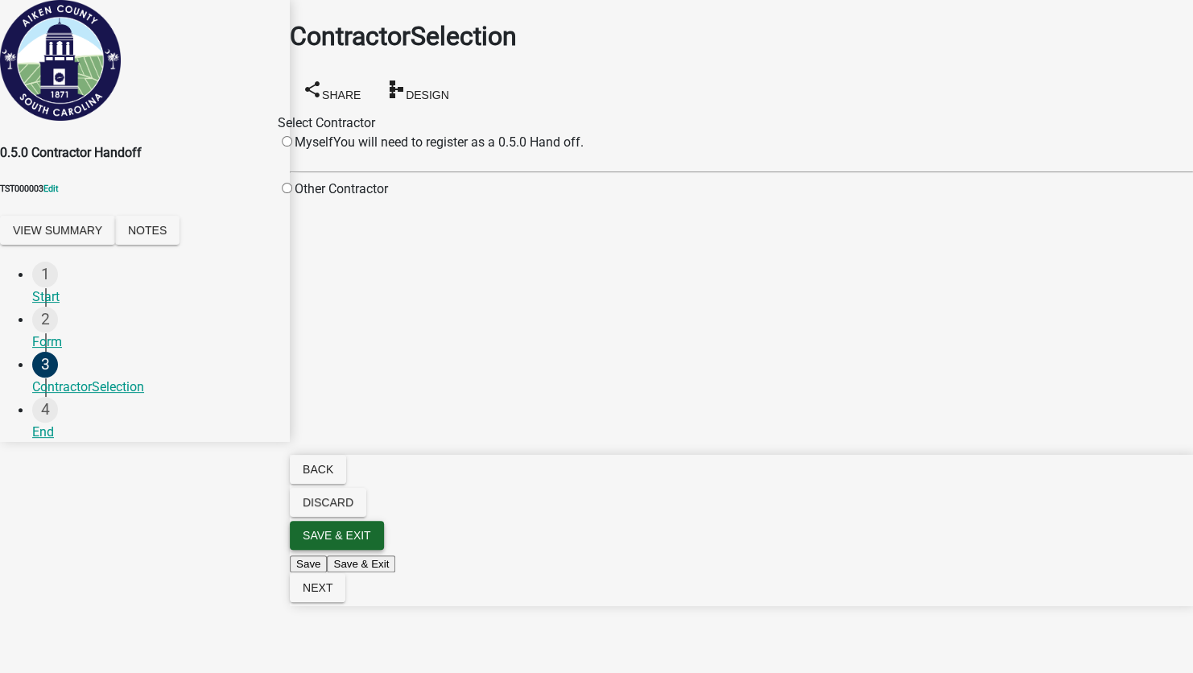
click span "Save & Exit"
click button "Save & Exit"
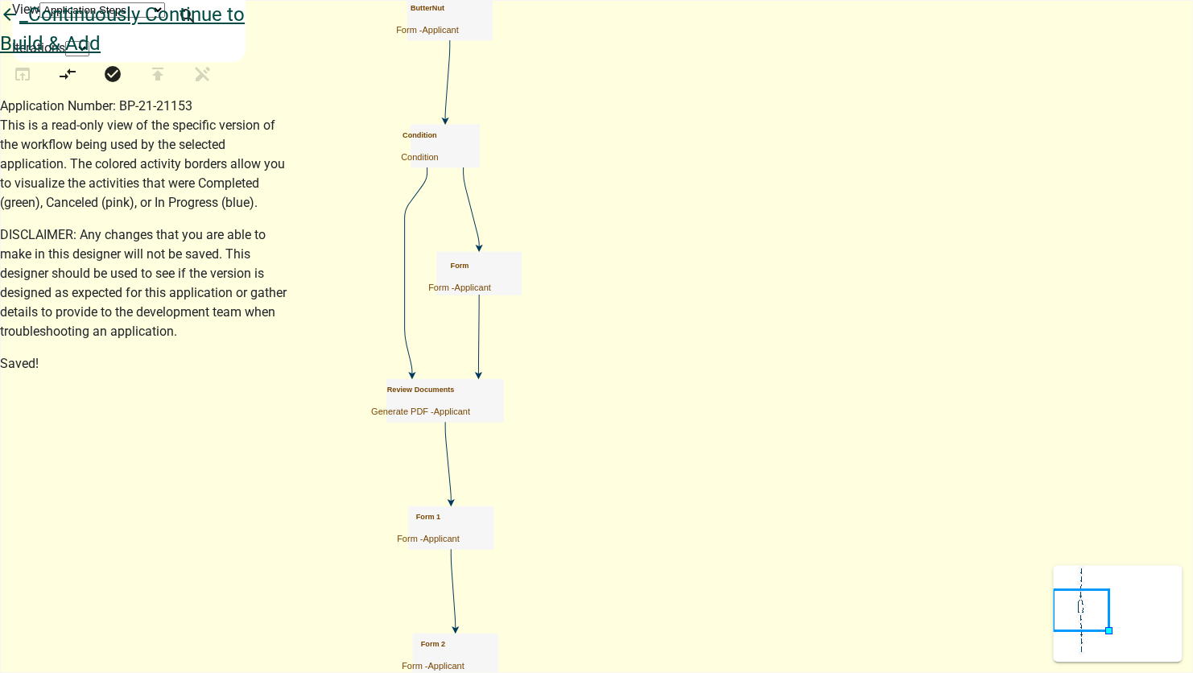
click icon "arrow_back"
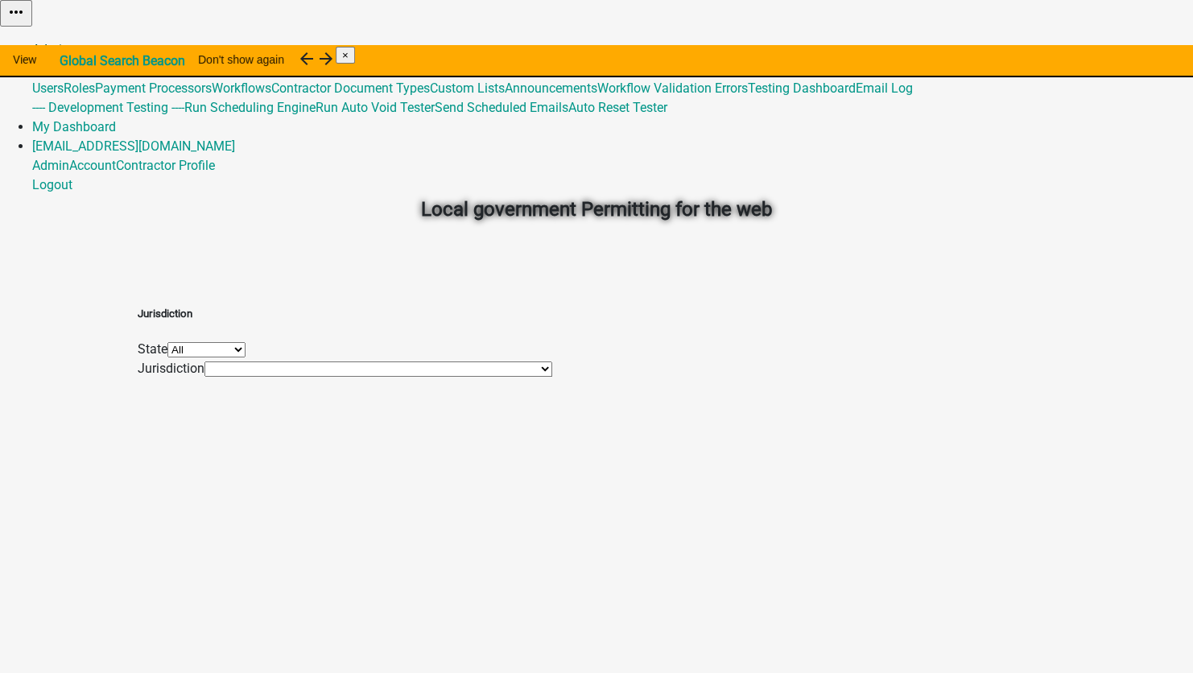
click at [69, 42] on link "Admin" at bounding box center [50, 49] width 37 height 15
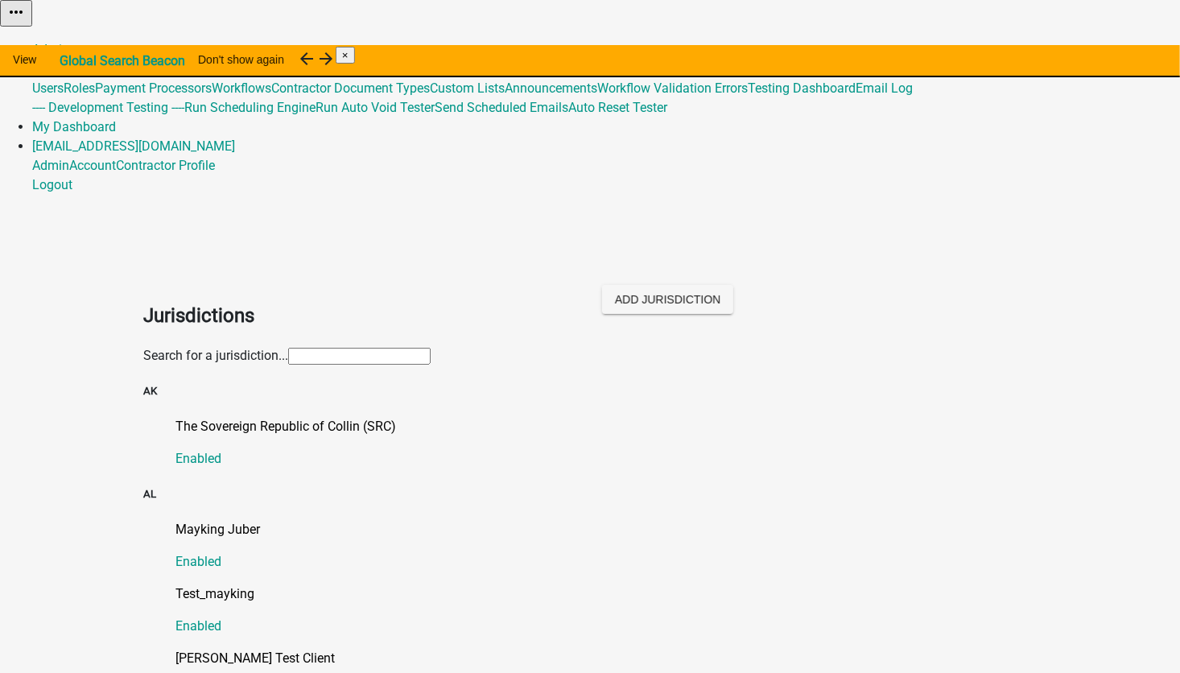
click at [361, 348] on input "text" at bounding box center [359, 356] width 142 height 17
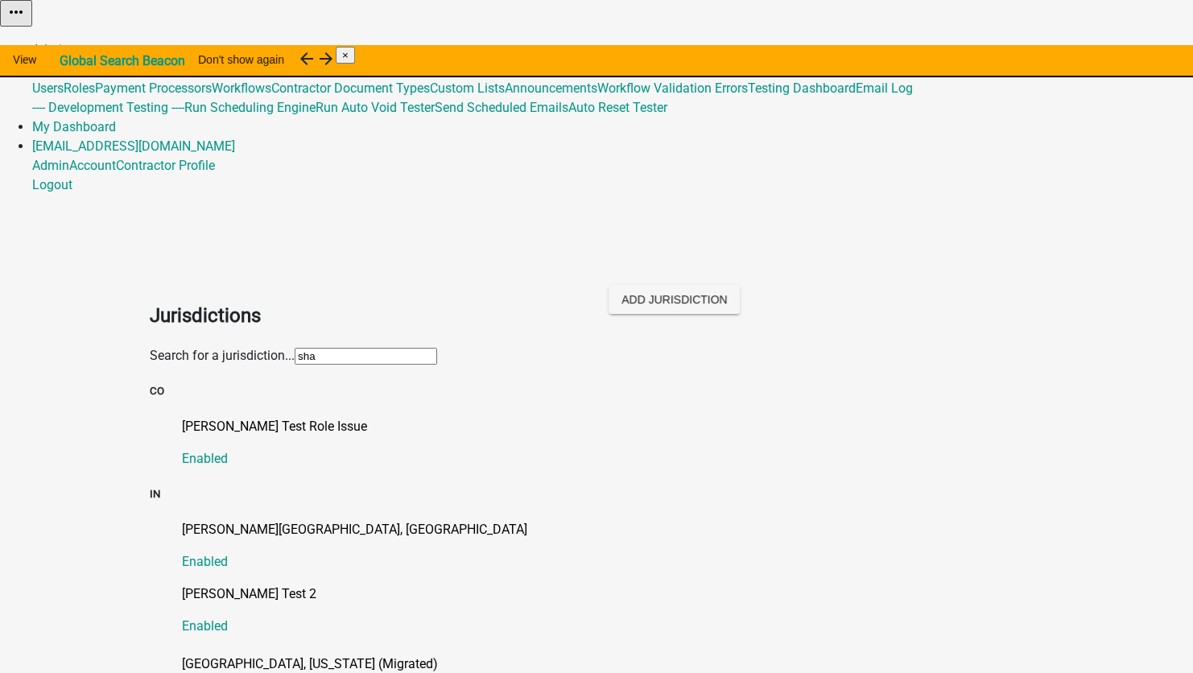
type input "[PERSON_NAME]"
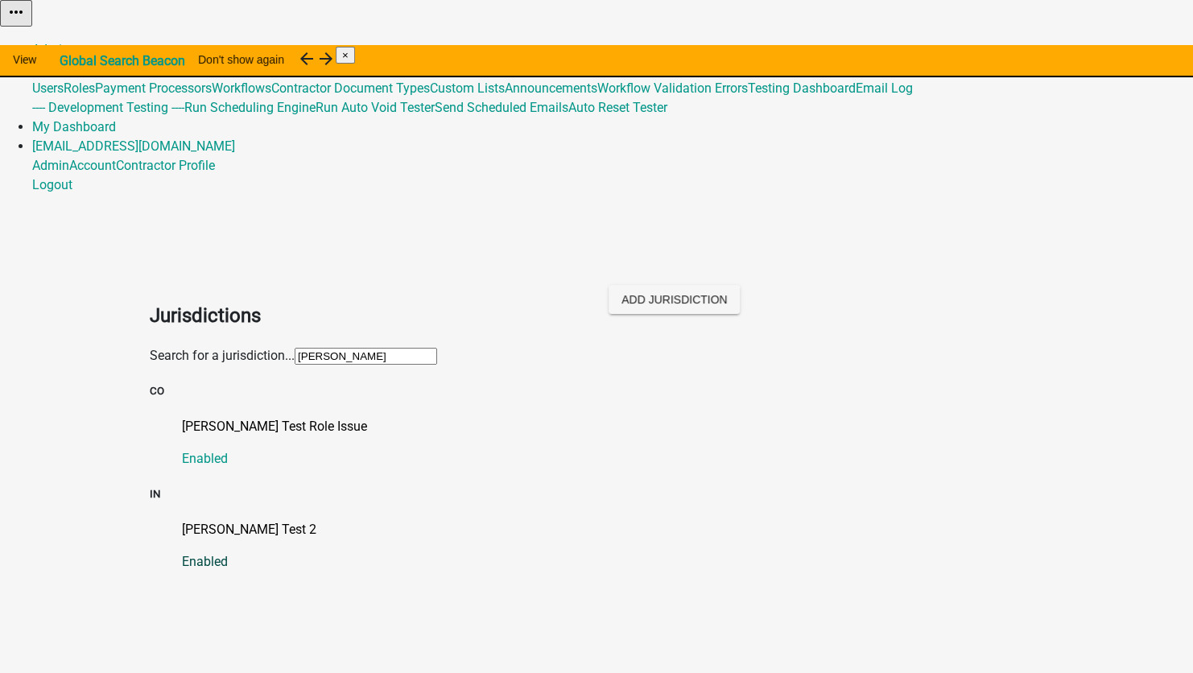
click at [200, 520] on p "[PERSON_NAME] Test 2" at bounding box center [612, 529] width 861 height 19
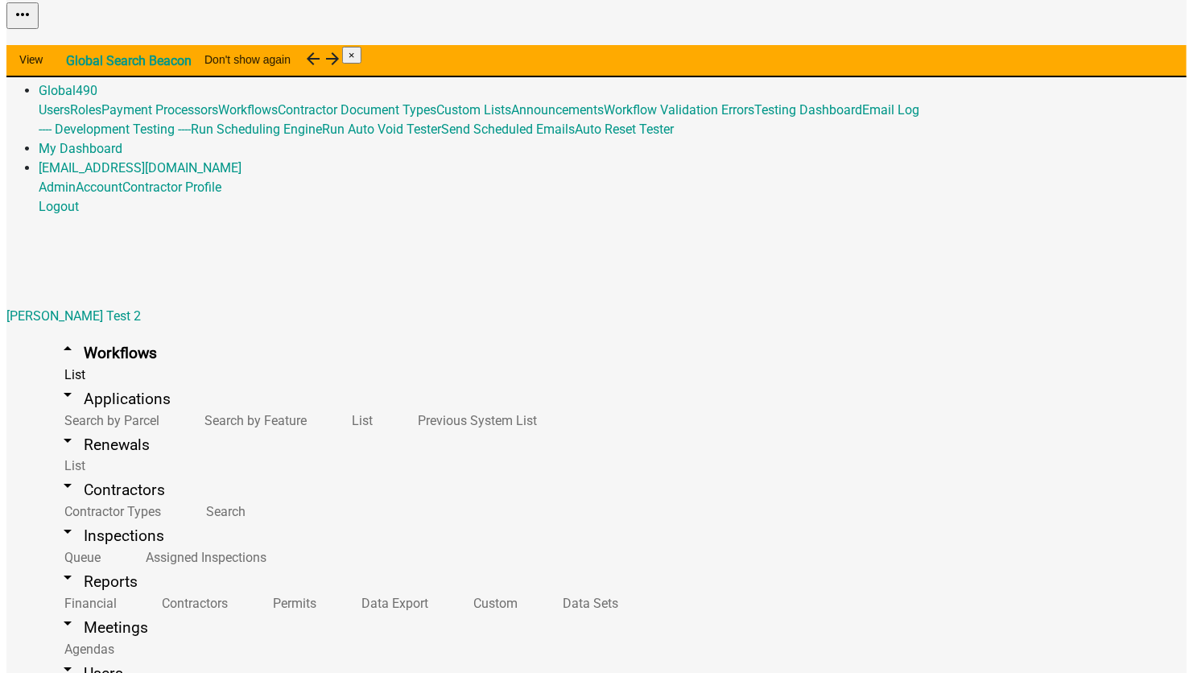
scroll to position [2012, 0]
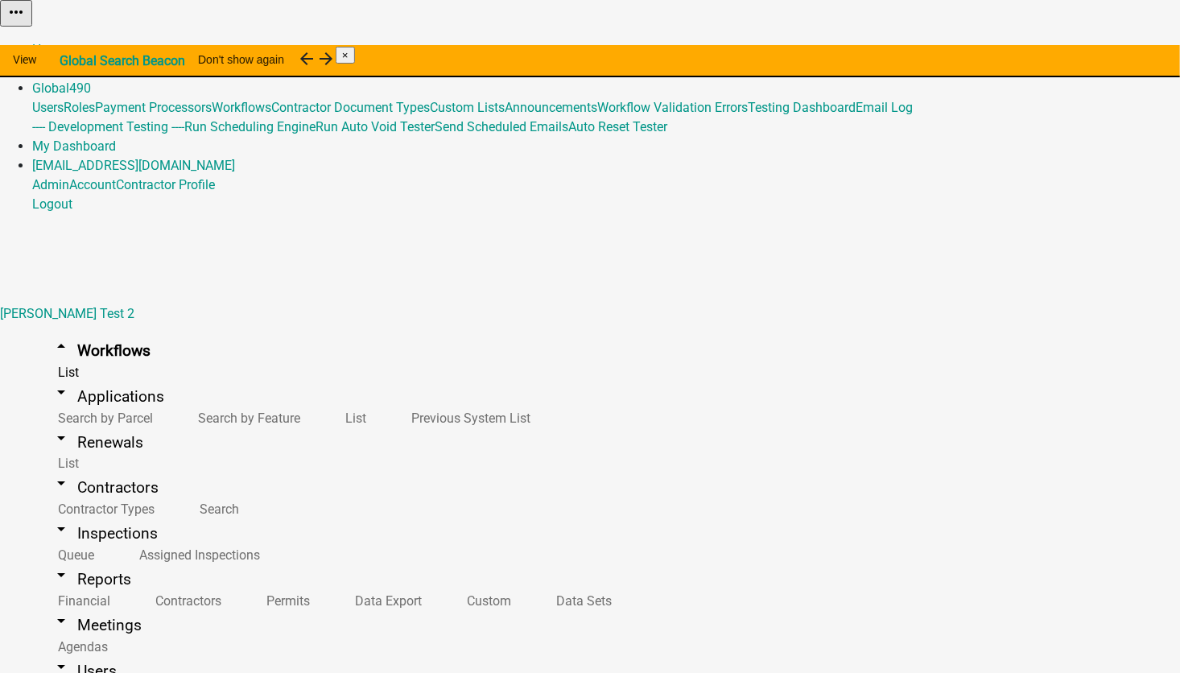
click at [1090, 49] on button "Start Application" at bounding box center [1135, 40] width 90 height 17
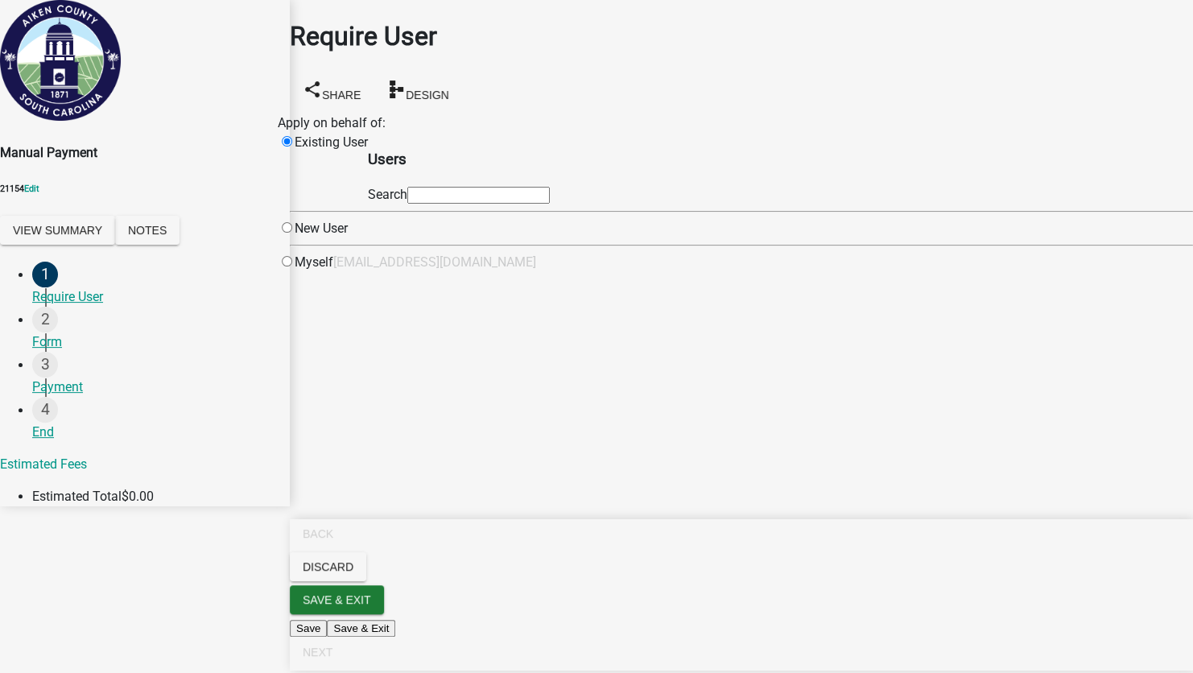
click at [531, 204] on input "text" at bounding box center [478, 195] width 142 height 17
type input "test1"
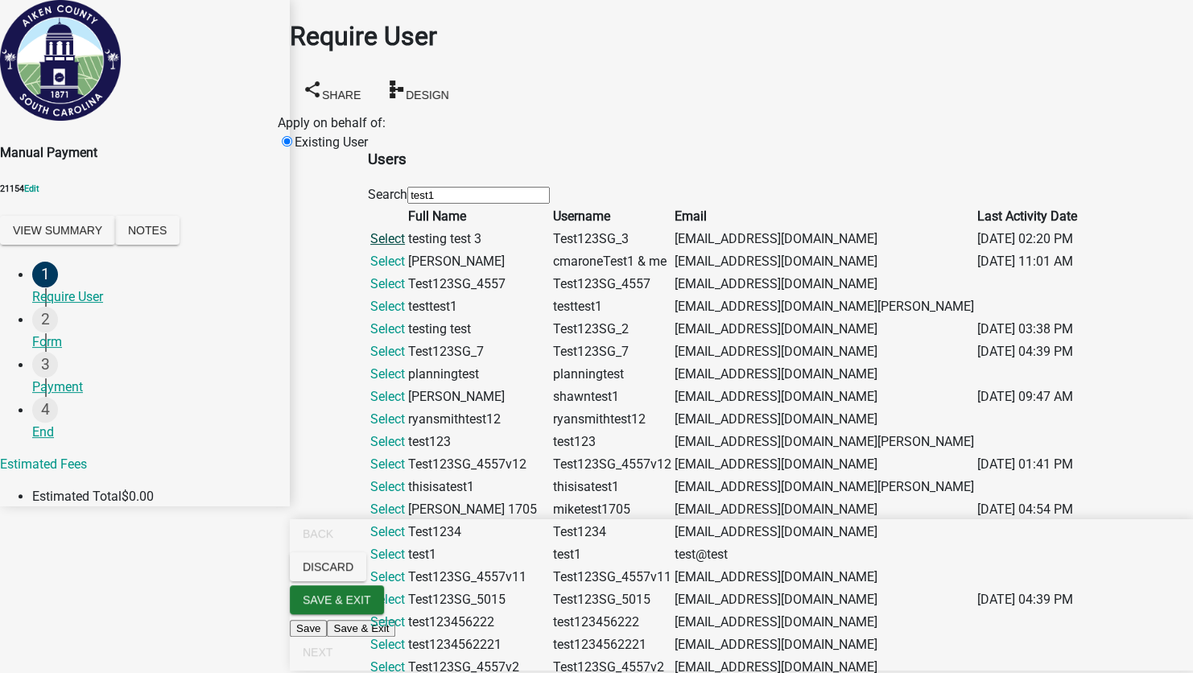
click at [405, 246] on link "Select" at bounding box center [387, 238] width 35 height 15
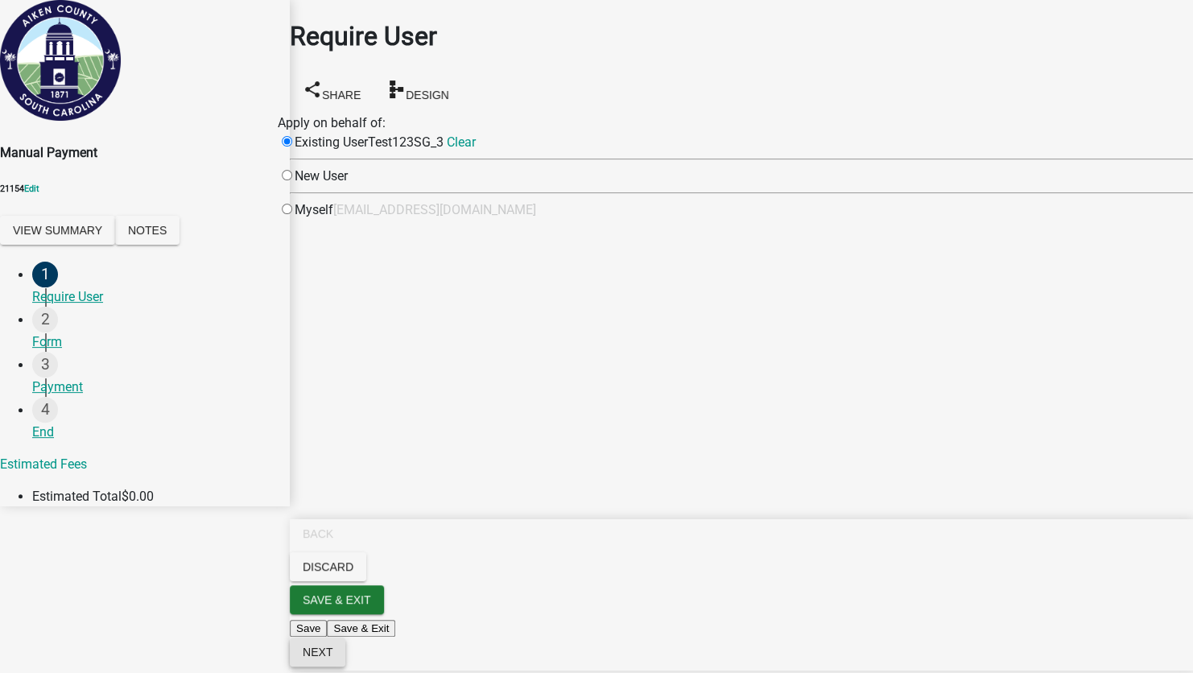
click at [332, 650] on span "Next" at bounding box center [318, 652] width 30 height 13
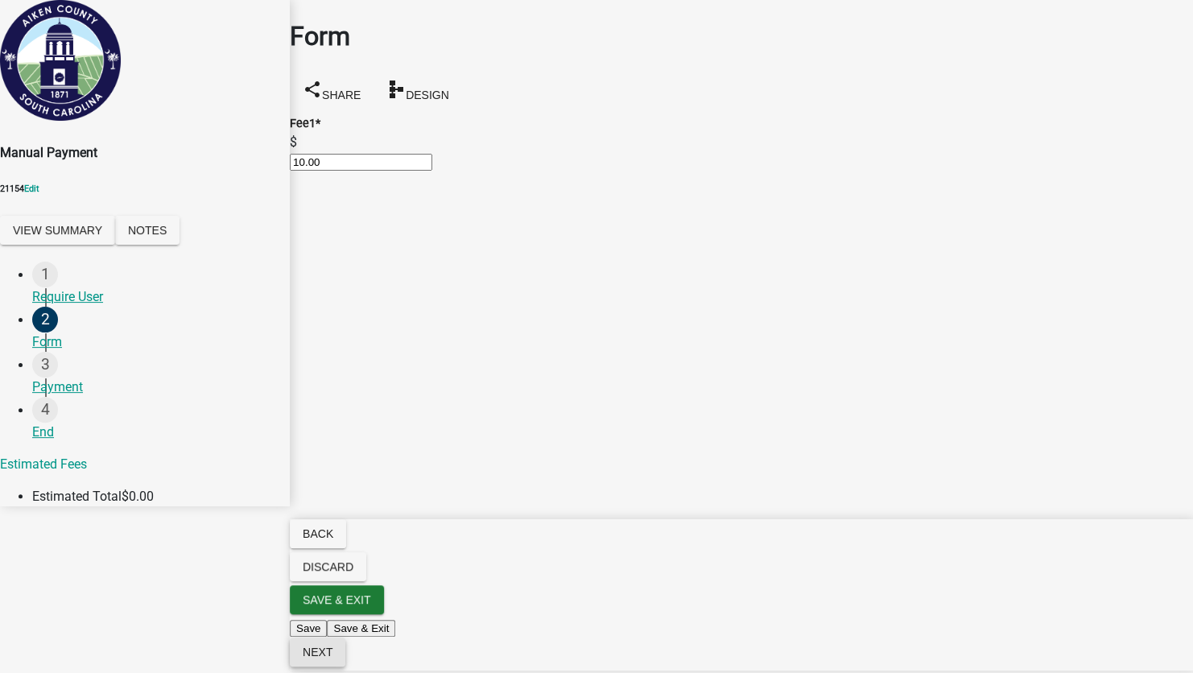
click at [332, 652] on span "Next" at bounding box center [318, 652] width 30 height 13
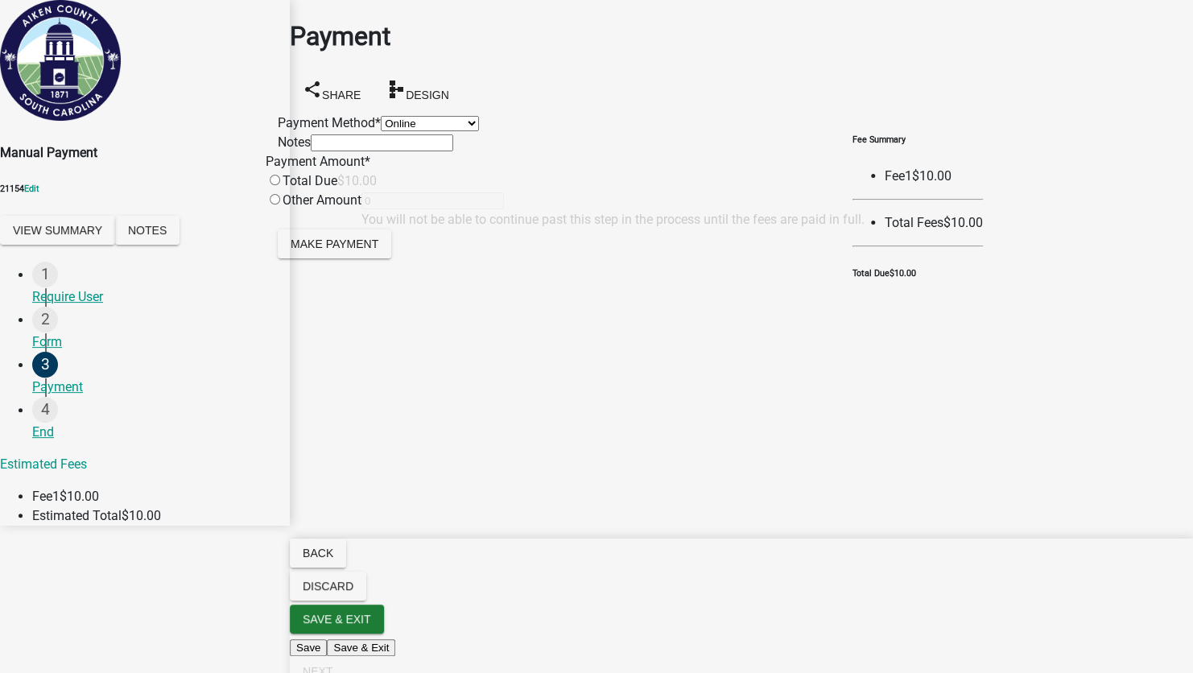
drag, startPoint x: 359, startPoint y: 132, endPoint x: 357, endPoint y: 143, distance: 11.4
click at [381, 131] on select "Credit Card POS Check Cash Online" at bounding box center [430, 123] width 98 height 15
select select "1: 0"
click at [381, 116] on select "Credit Card POS Check Cash Online" at bounding box center [430, 123] width 98 height 15
click at [280, 185] on input "radio" at bounding box center [275, 180] width 10 height 10
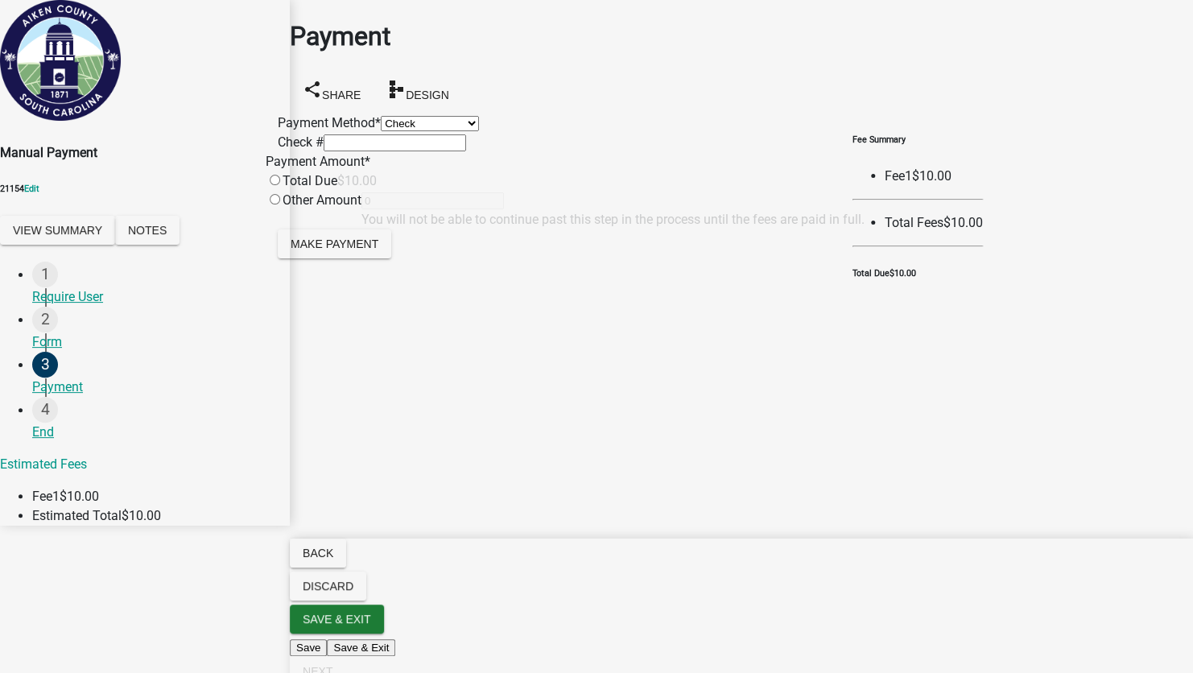
radio input "true"
type input "10"
click at [355, 250] on span "Make Payment" at bounding box center [335, 243] width 88 height 13
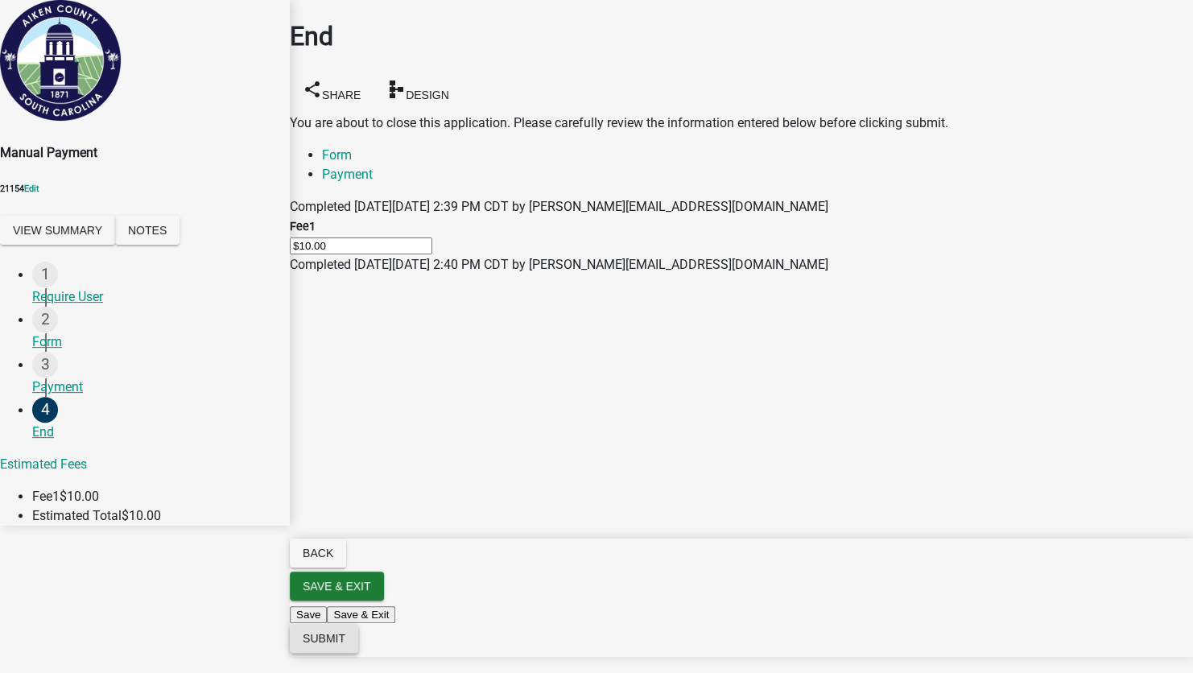
click at [345, 645] on span "Submit" at bounding box center [324, 638] width 43 height 13
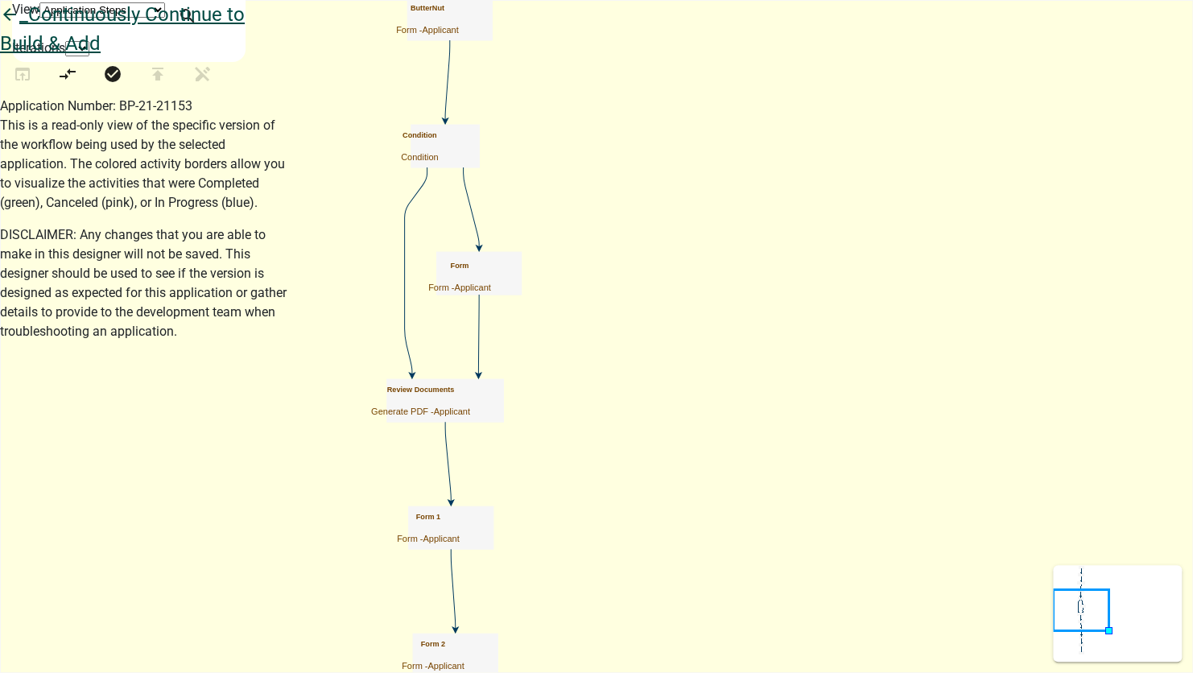
click at [19, 27] on icon "arrow_back" at bounding box center [9, 16] width 19 height 23
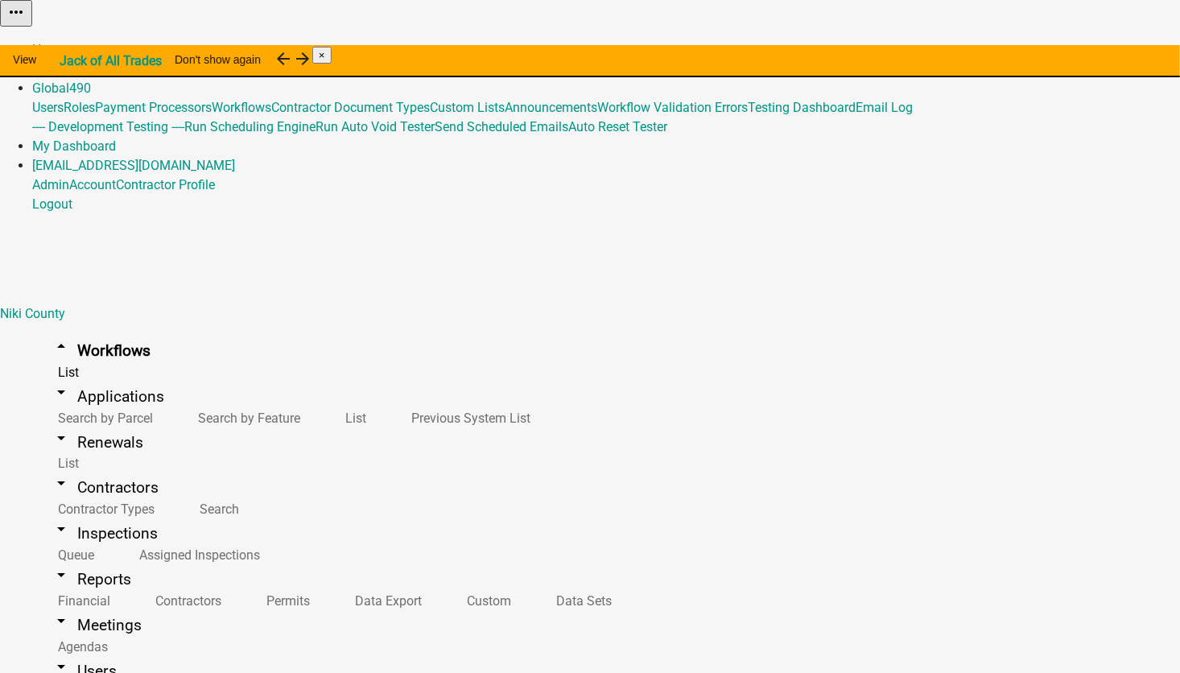
scroll to position [724, 0]
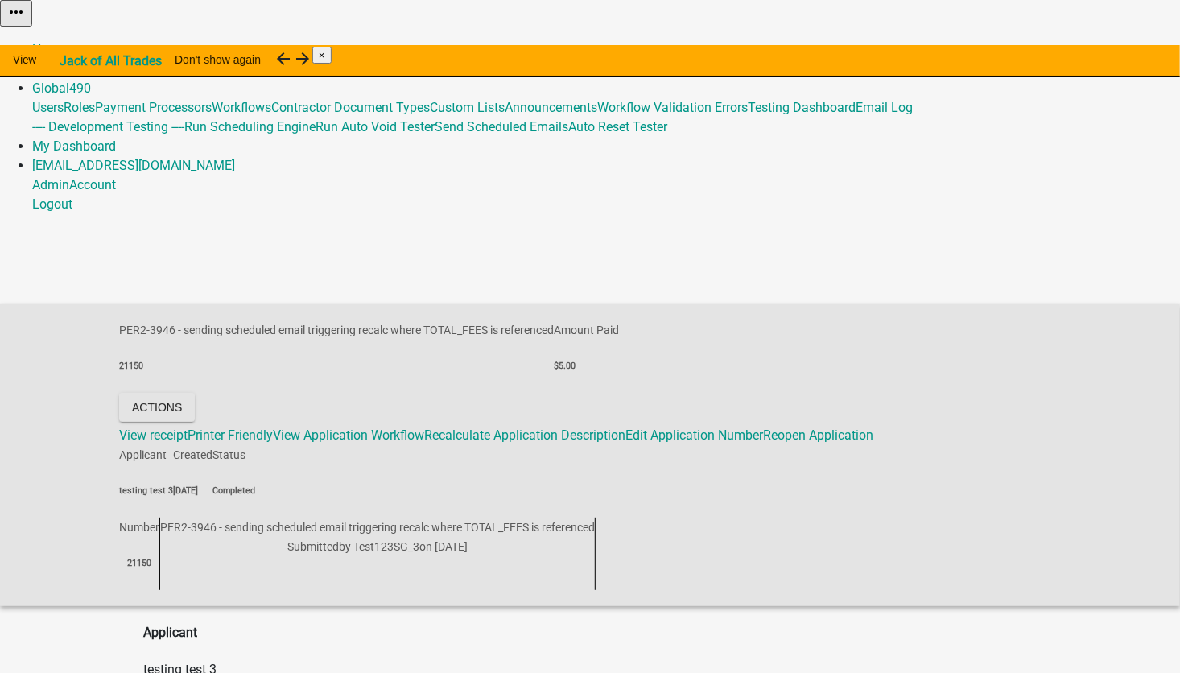
click at [69, 64] on link "Admin" at bounding box center [50, 71] width 37 height 15
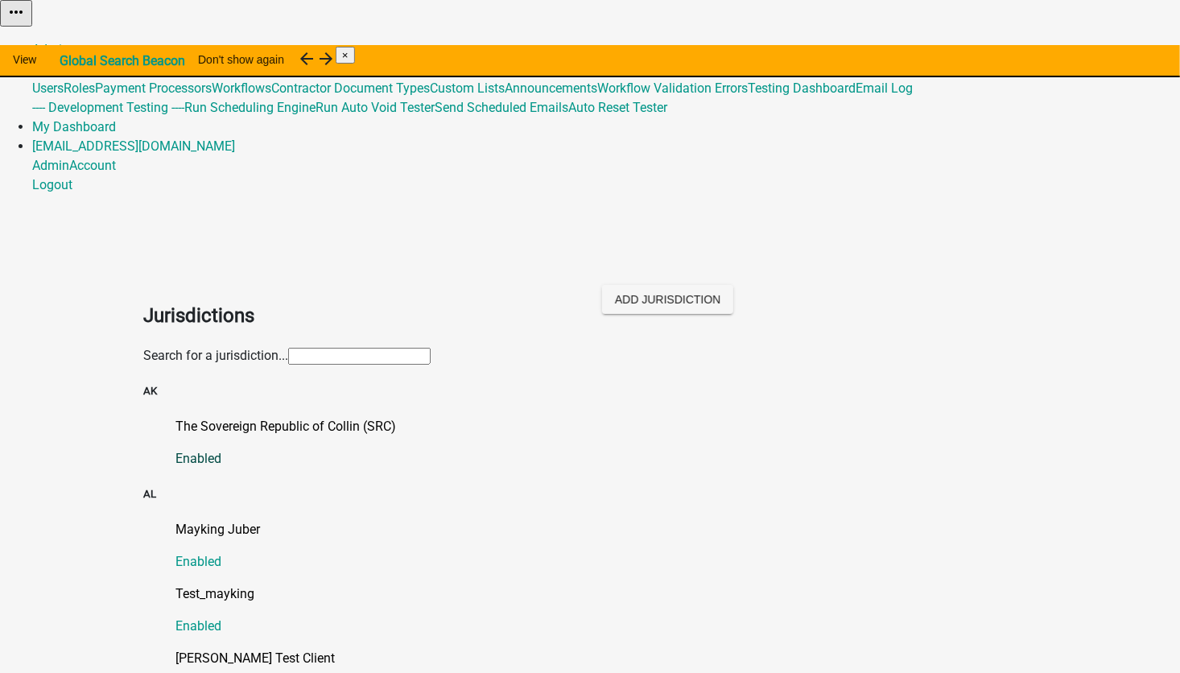
click at [200, 417] on p "The Sovereign Republic of Collin (SRC)" at bounding box center [605, 426] width 861 height 19
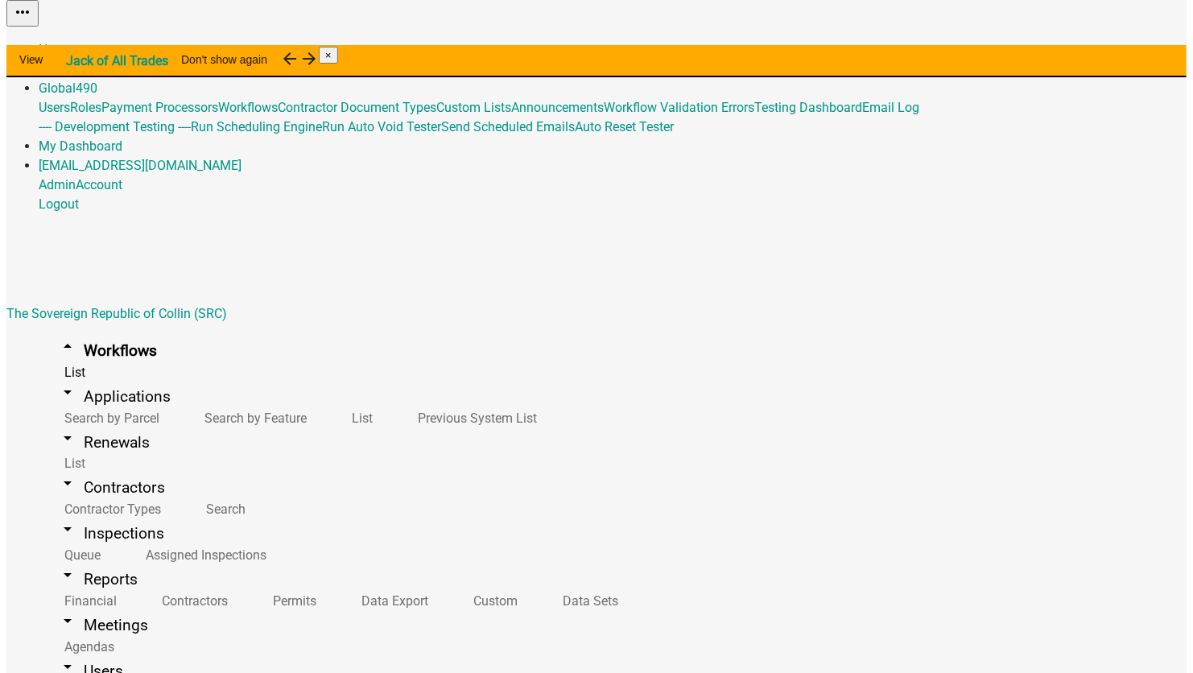
scroll to position [16465, 0]
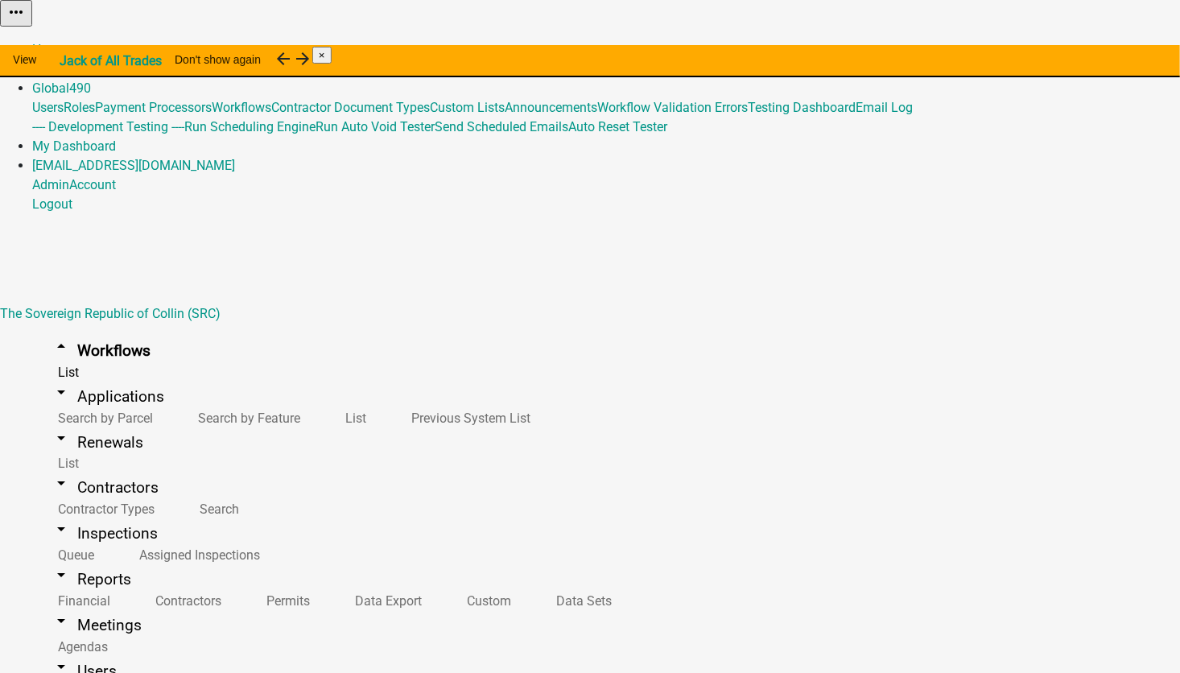
click at [1090, 49] on button "Start Application" at bounding box center [1135, 40] width 90 height 17
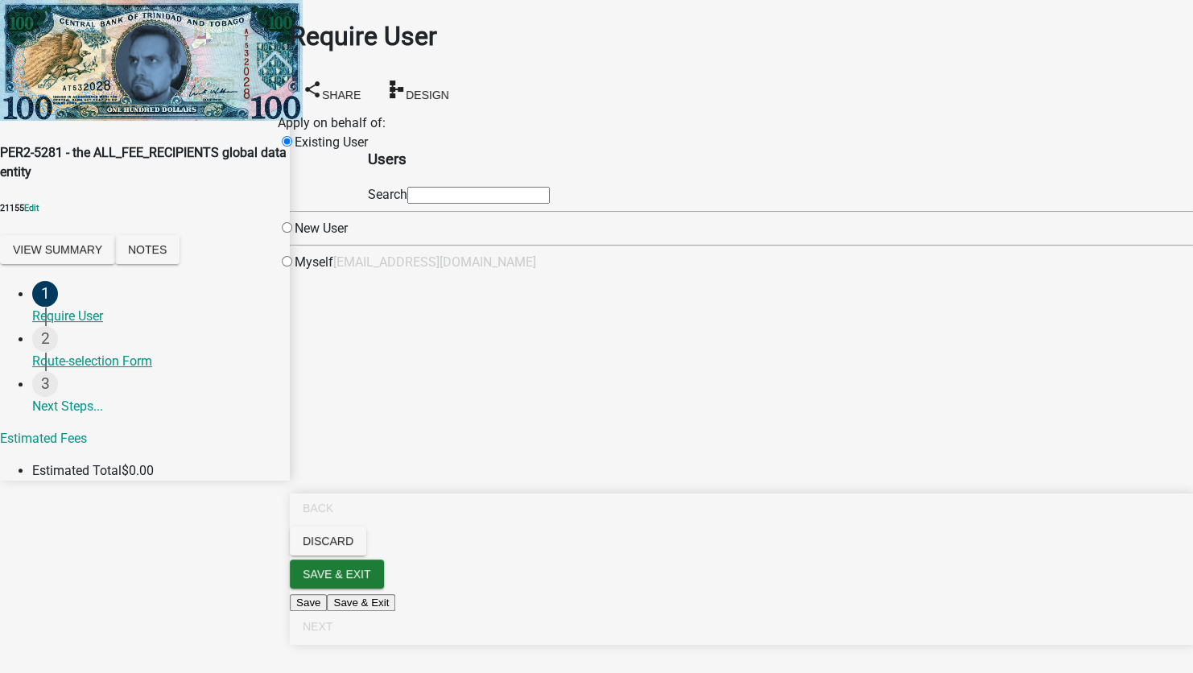
click at [512, 204] on input "text" at bounding box center [478, 195] width 142 height 17
type input "test1"
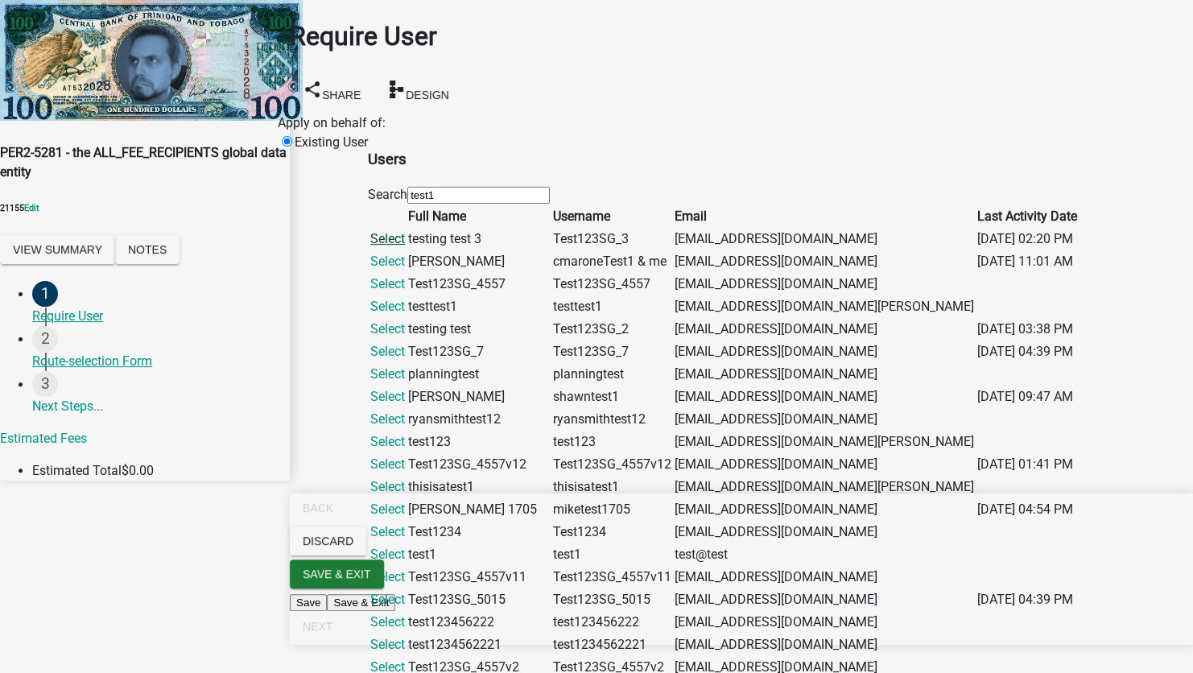
click at [405, 246] on link "Select" at bounding box center [387, 238] width 35 height 15
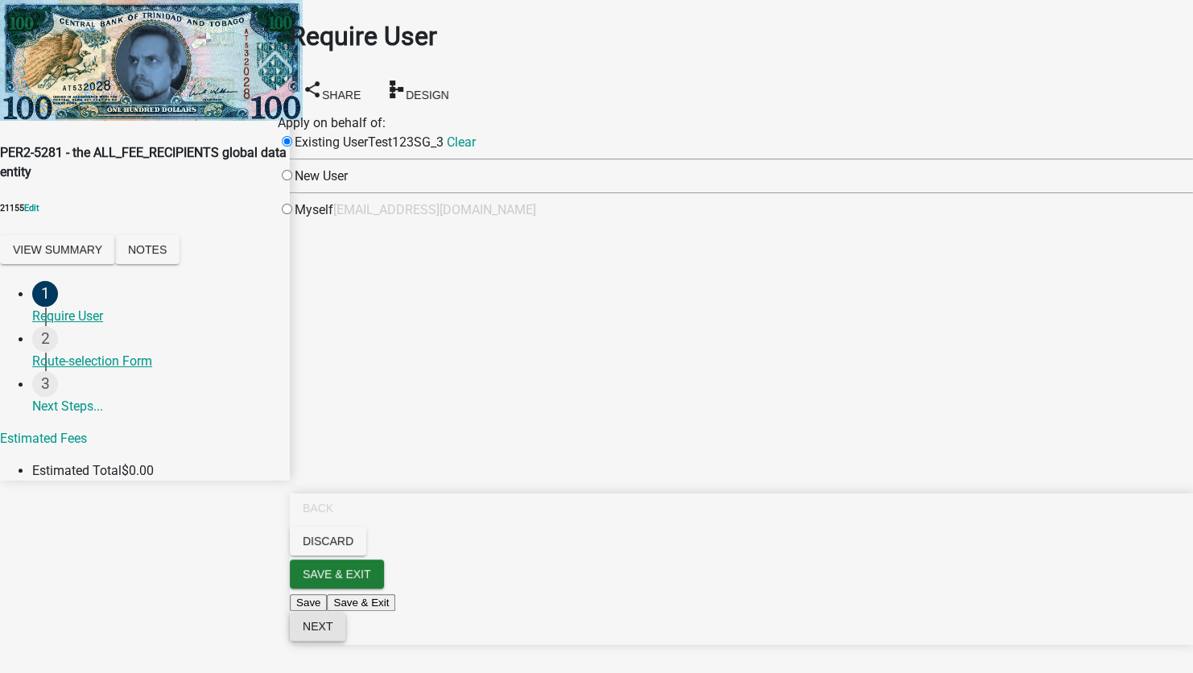
click at [332, 633] on span "Next" at bounding box center [318, 626] width 30 height 13
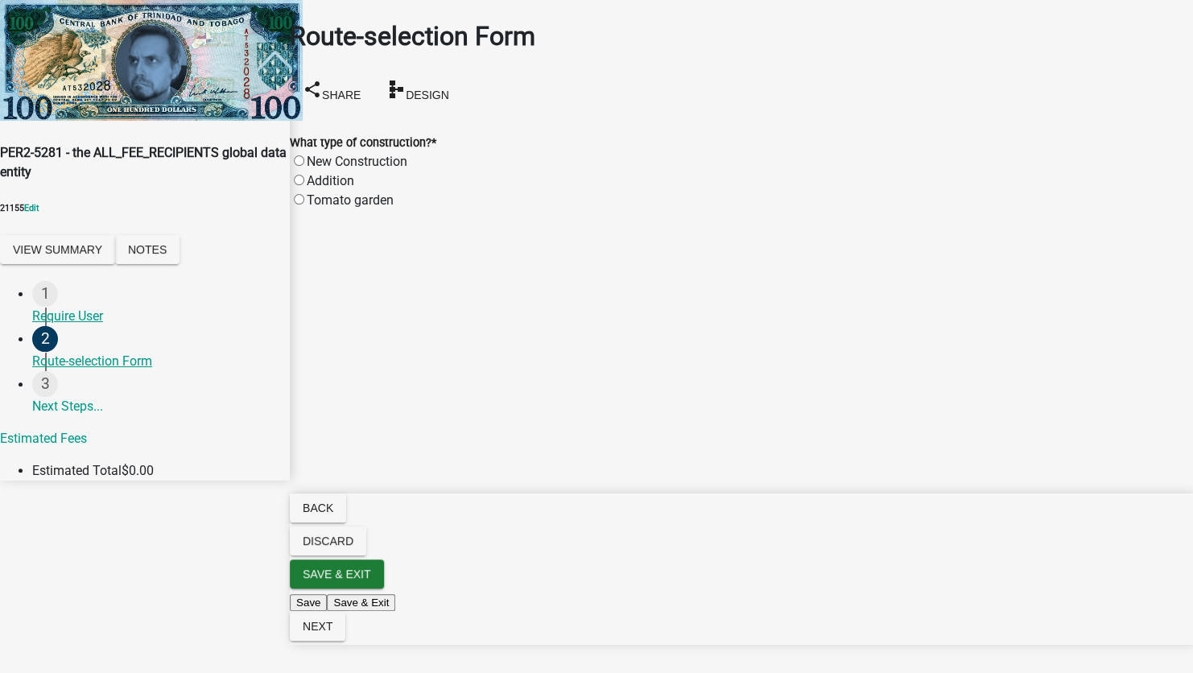
click at [353, 173] on label "Addition" at bounding box center [330, 180] width 47 height 15
click at [304, 175] on input "Addition" at bounding box center [299, 180] width 10 height 10
radio input "true"
click at [449, 88] on span "Design" at bounding box center [427, 94] width 43 height 13
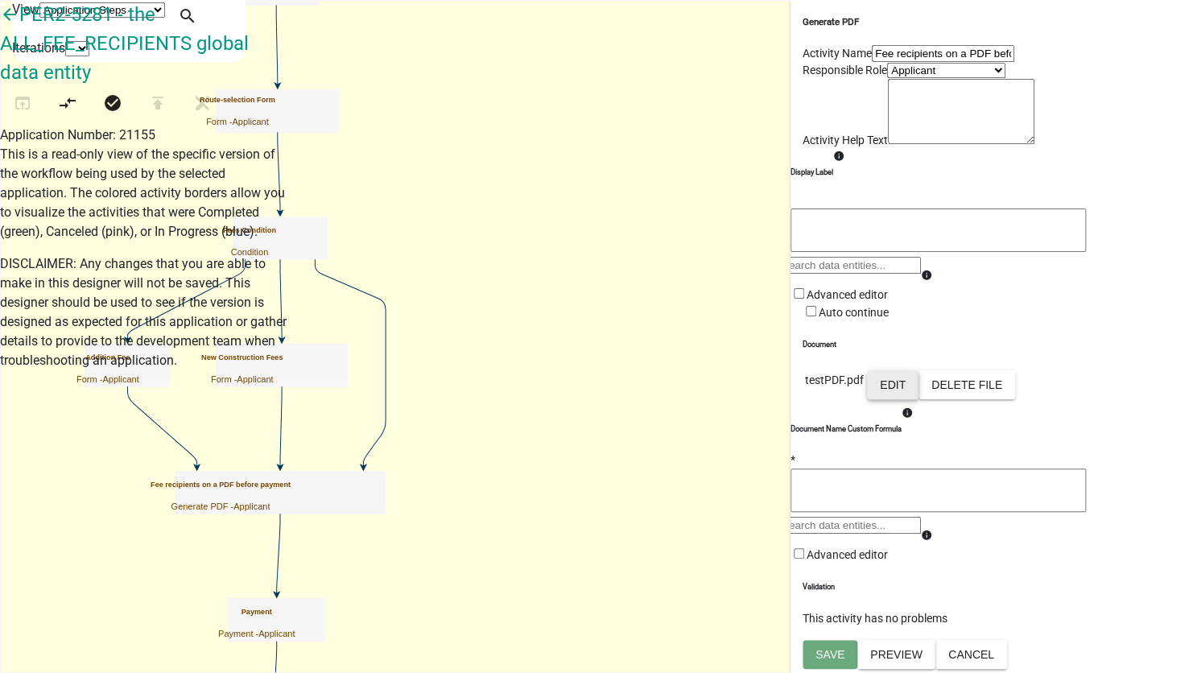
click at [918, 399] on button "Edit" at bounding box center [893, 384] width 52 height 29
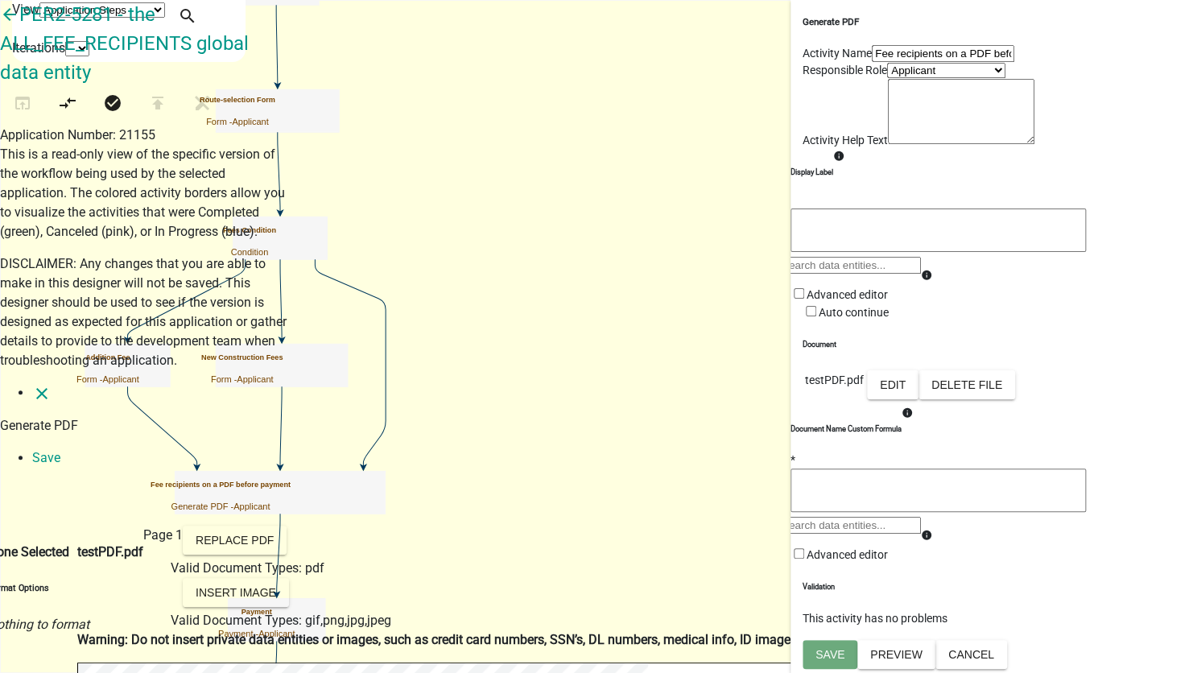
select select
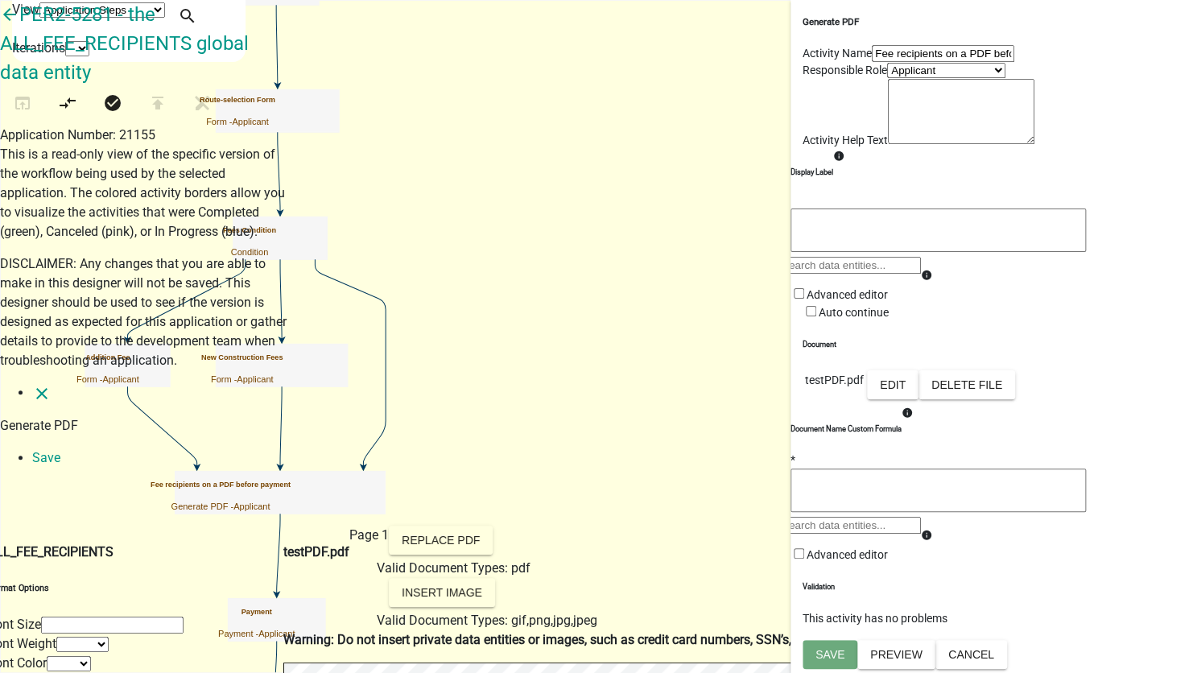
drag, startPoint x: 196, startPoint y: 23, endPoint x: 167, endPoint y: 25, distance: 29.1
click at [196, 383] on nav "close Generate PDF Save" at bounding box center [596, 425] width 1193 height 85
click at [32, 384] on icon "close" at bounding box center [41, 393] width 19 height 19
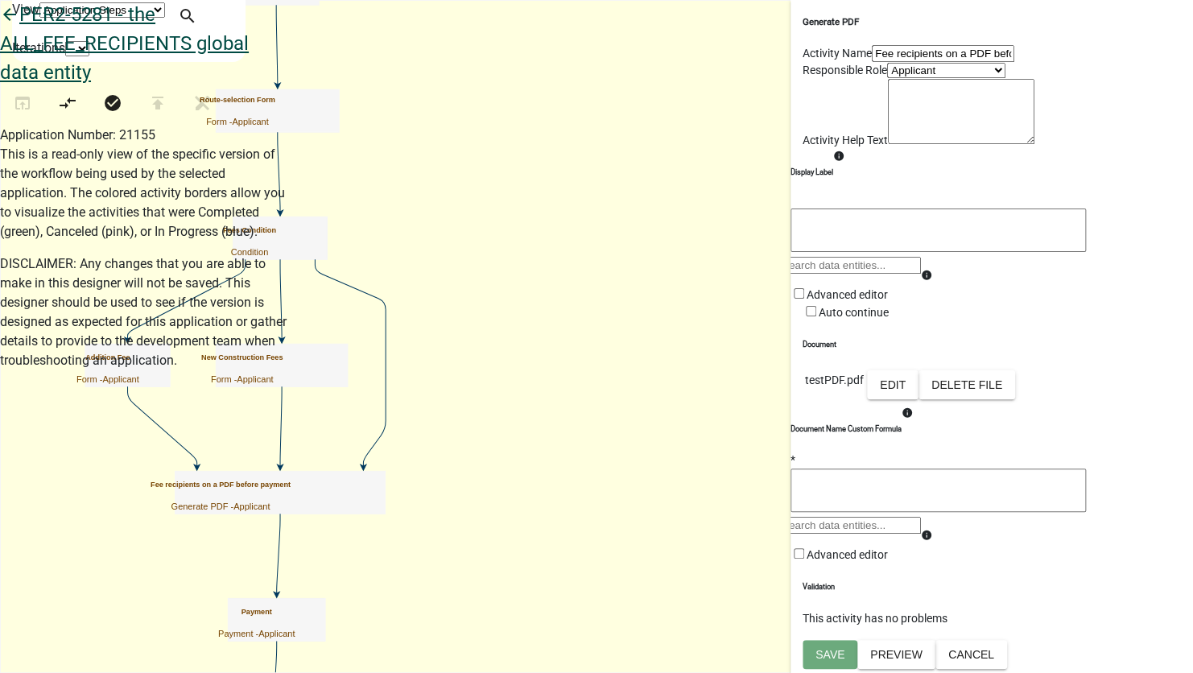
click at [19, 27] on icon "arrow_back" at bounding box center [9, 16] width 19 height 23
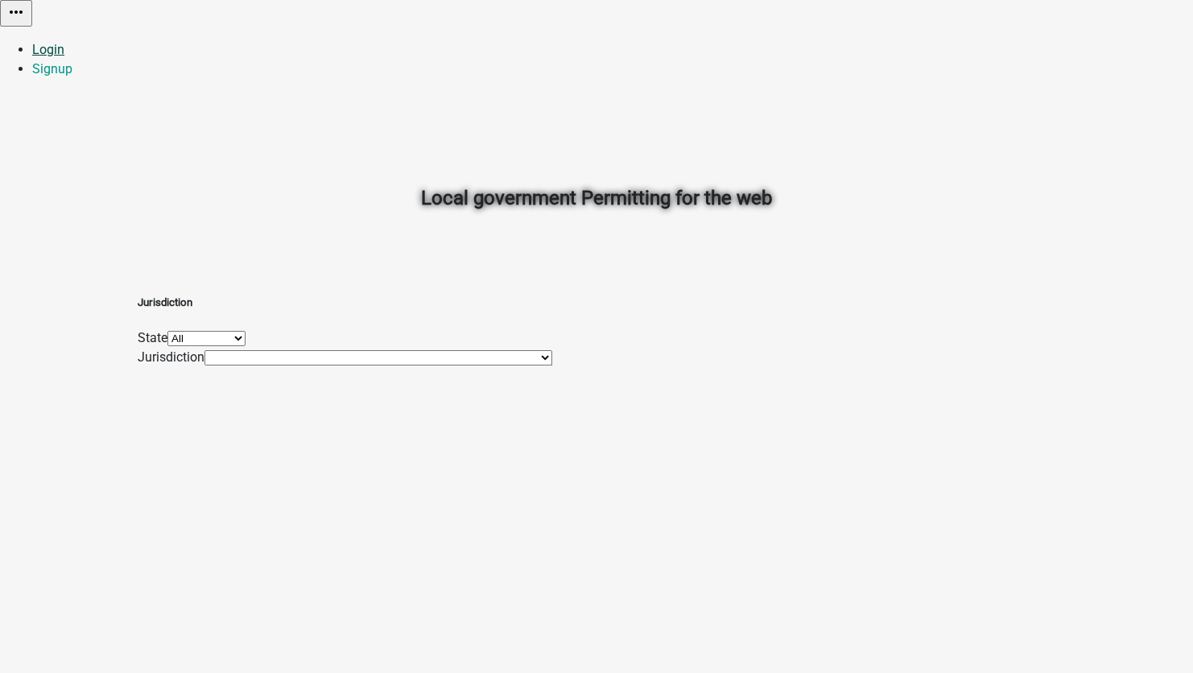
click at [64, 42] on link "Login" at bounding box center [48, 49] width 32 height 15
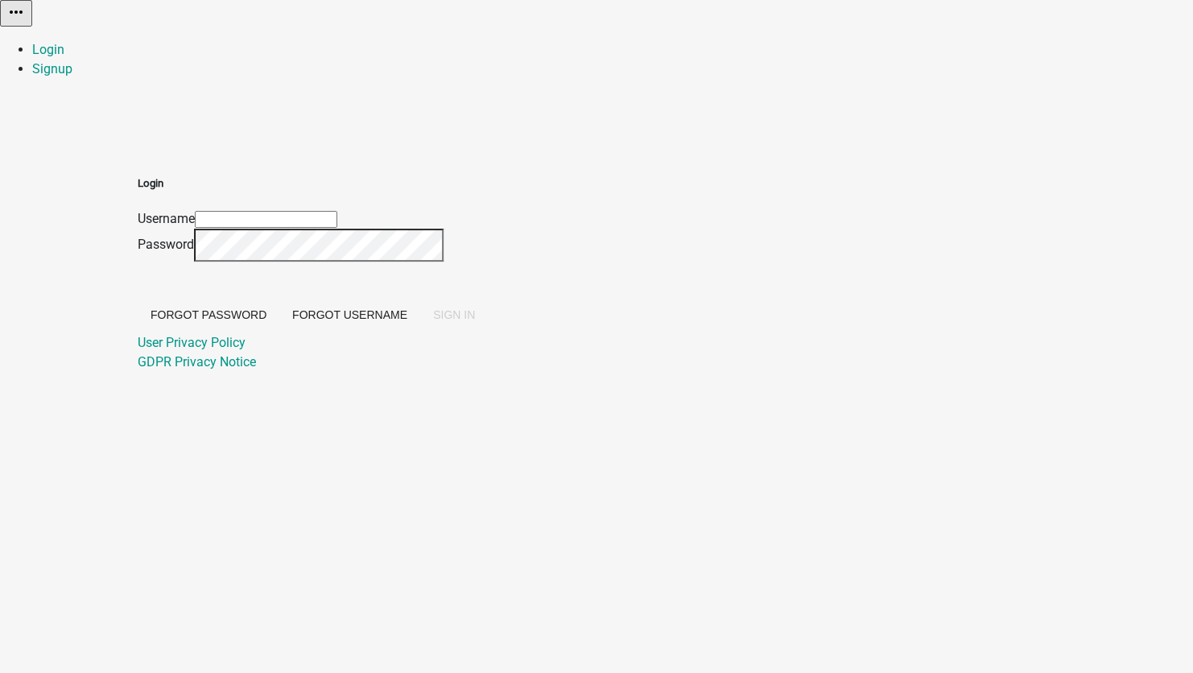
click at [337, 211] on input "Username" at bounding box center [266, 219] width 142 height 17
type input "[EMAIL_ADDRESS][DOMAIN_NAME]"
click at [475, 321] on span "SIGN IN" at bounding box center [454, 314] width 42 height 13
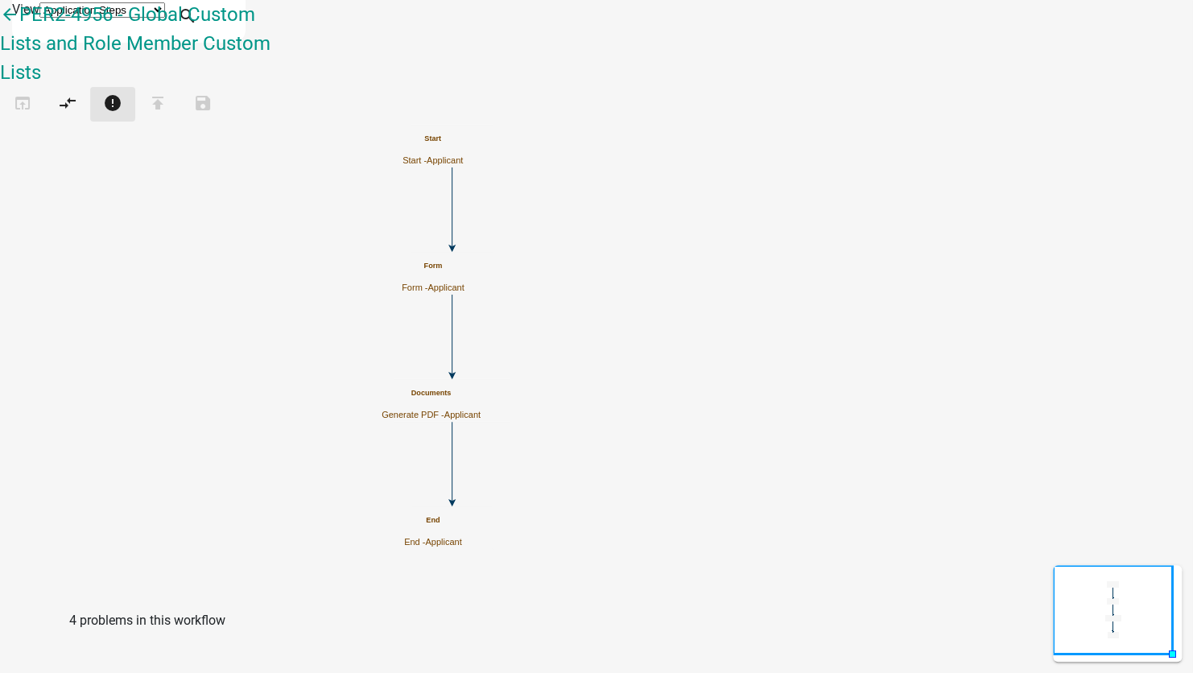
click at [122, 95] on icon "error" at bounding box center [112, 104] width 19 height 23
drag, startPoint x: 153, startPoint y: 95, endPoint x: 142, endPoint y: 86, distance: 13.7
click at [122, 93] on icon "error" at bounding box center [112, 104] width 19 height 23
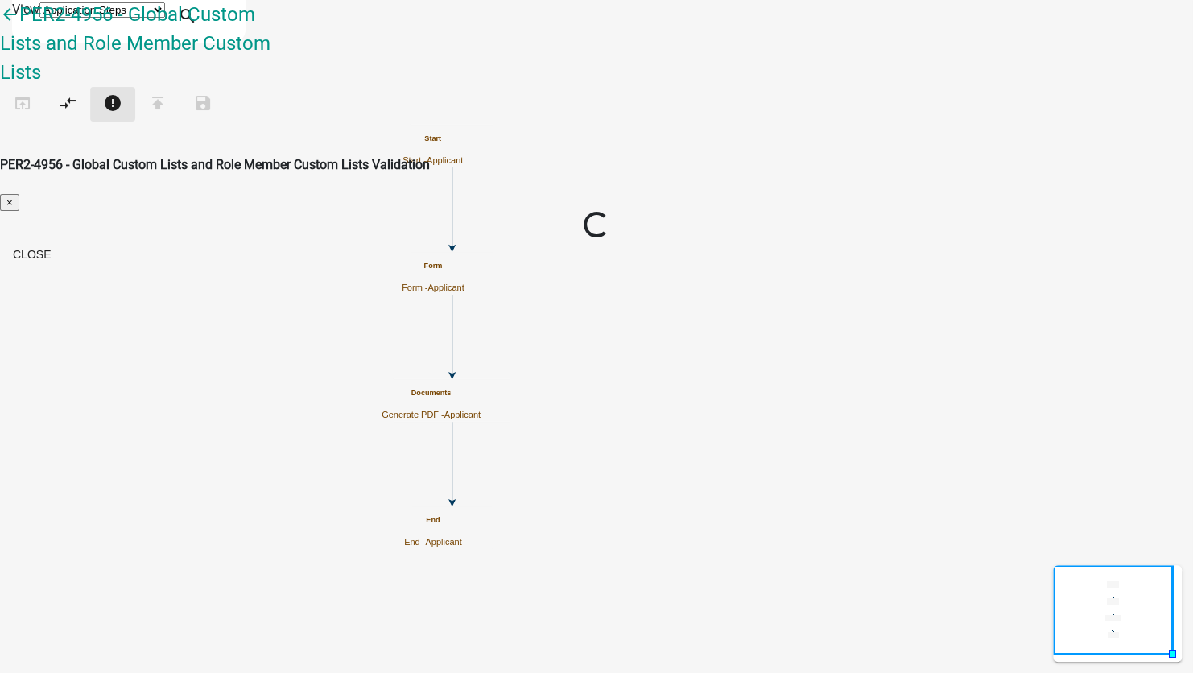
click at [142, 155] on ngb-modal-window "PER2-4956 - Global Custom Lists and Role Member Custom Lists Validation × Loadi…" at bounding box center [596, 213] width 1193 height 117
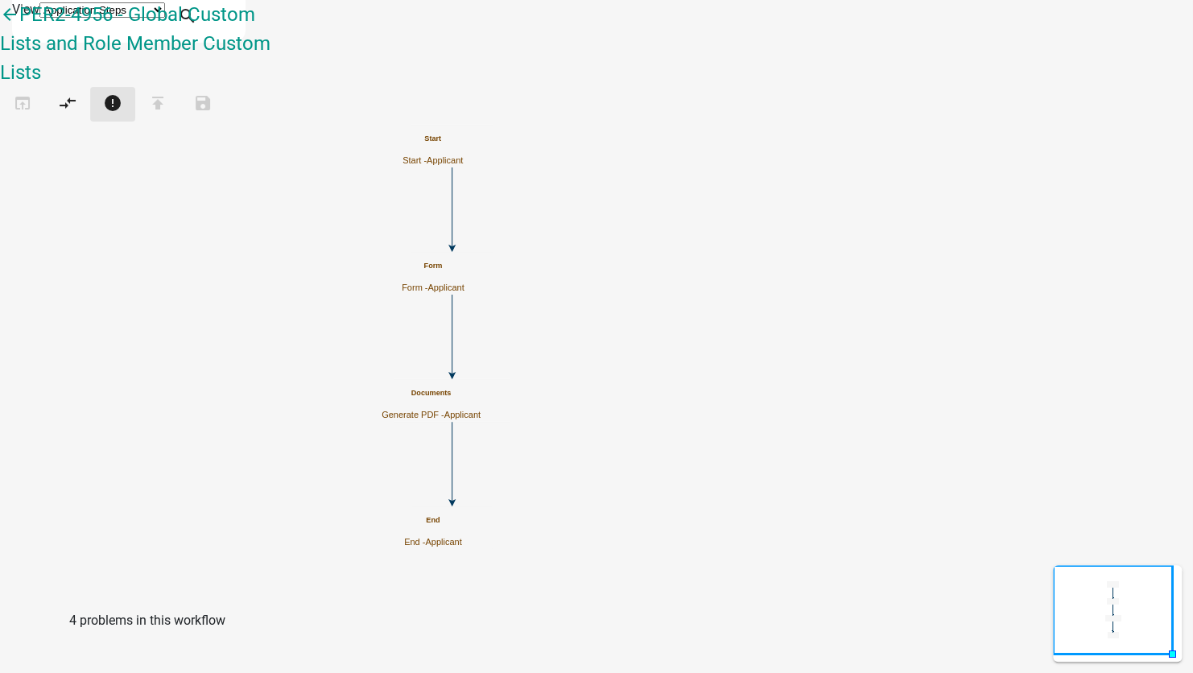
drag, startPoint x: 142, startPoint y: 86, endPoint x: 130, endPoint y: 93, distance: 14.1
click at [130, 93] on button "error" at bounding box center [112, 104] width 45 height 35
click at [320, 255] on icon "Start Start - Applicant Form Form - Applicant Documents Generate PDF - Applican…" at bounding box center [596, 336] width 1191 height 671
click at [135, 87] on button "error" at bounding box center [112, 104] width 45 height 35
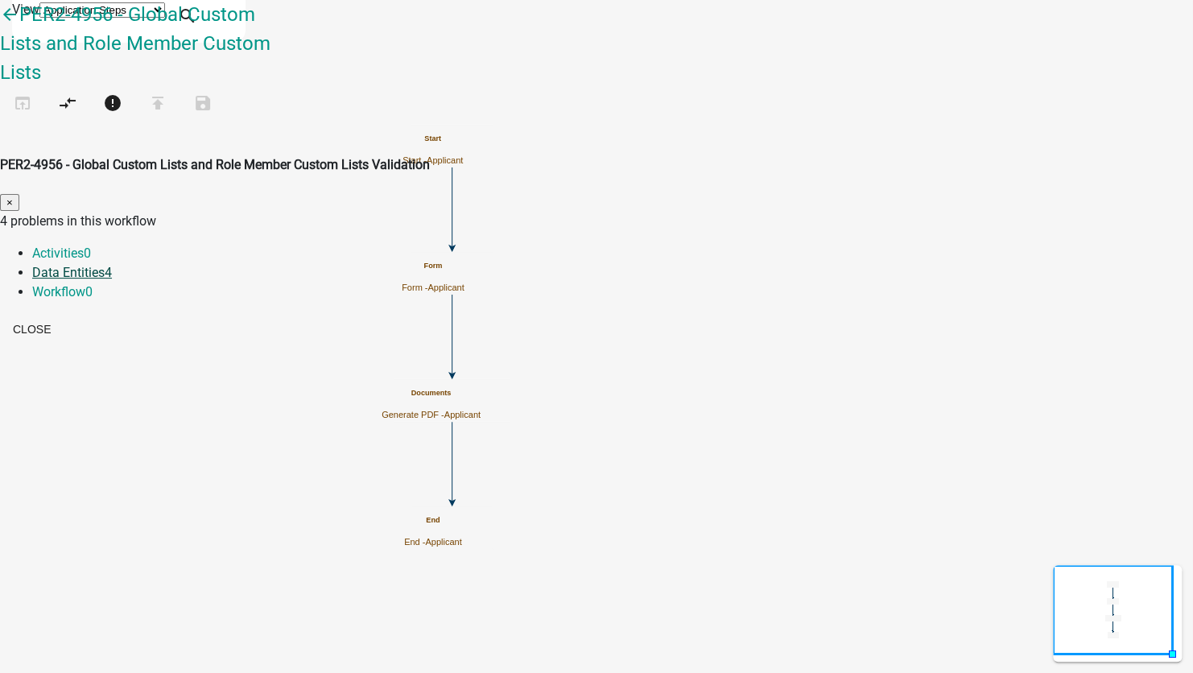
drag, startPoint x: 456, startPoint y: 174, endPoint x: 442, endPoint y: 178, distance: 15.0
click at [112, 265] on link "Data Entities 4" at bounding box center [72, 272] width 80 height 15
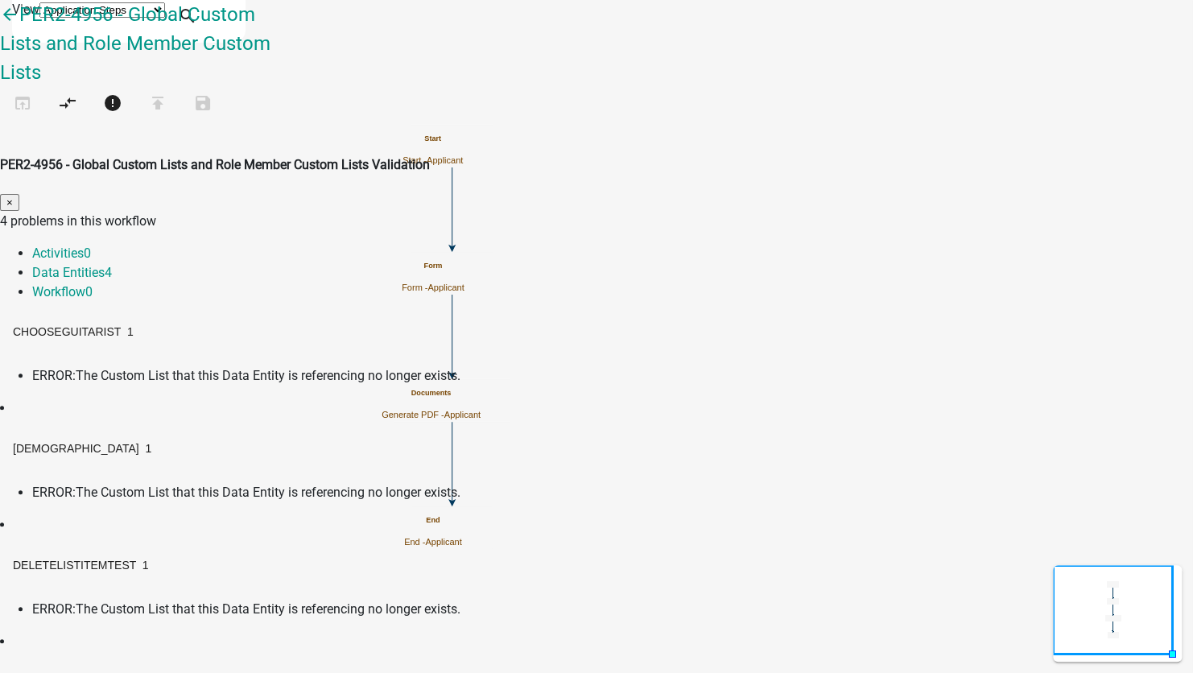
click at [76, 368] on span "ERROR:" at bounding box center [53, 375] width 43 height 15
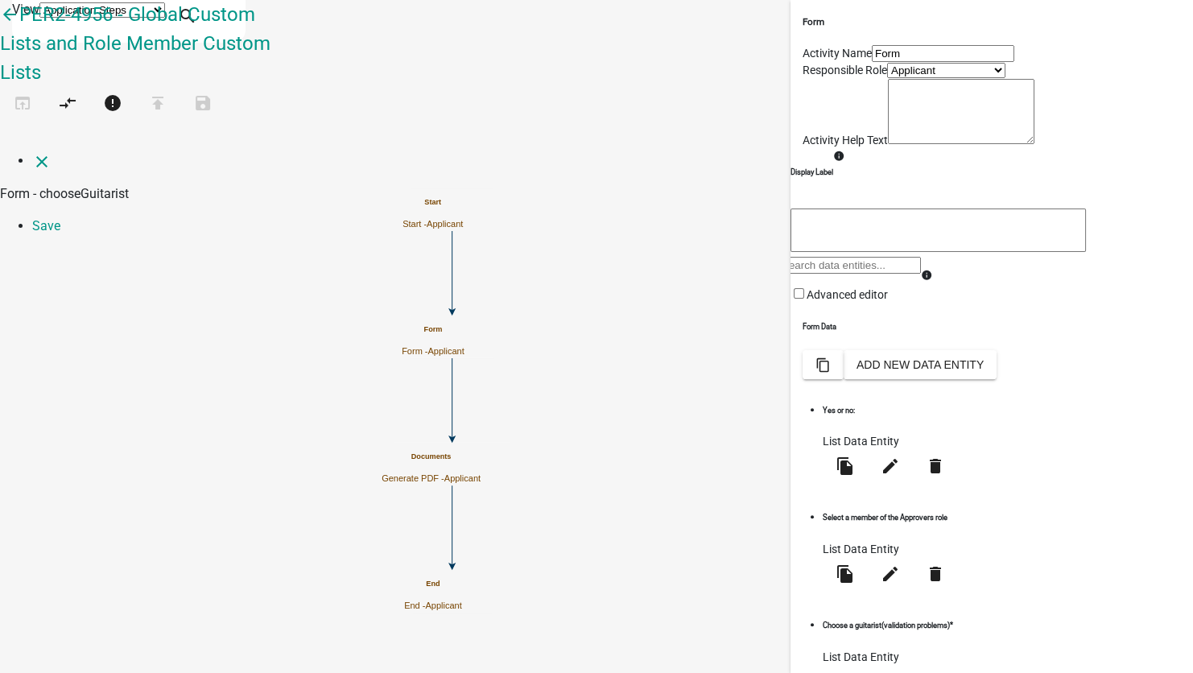
select select "list-data"
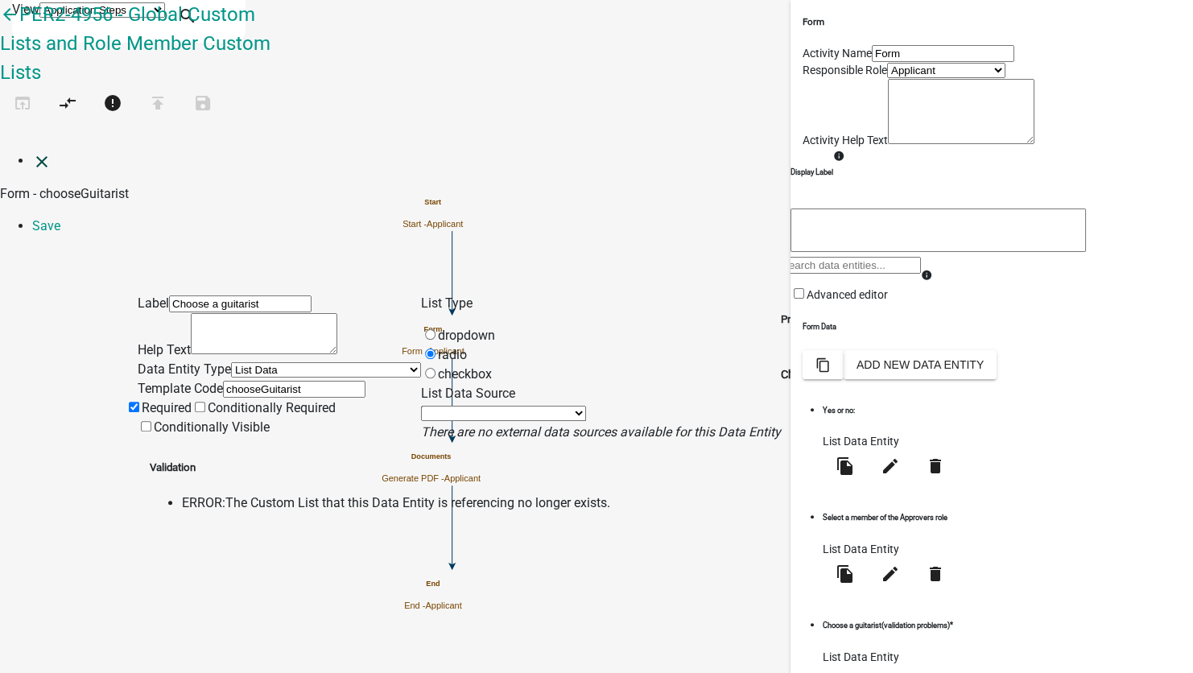
click at [32, 152] on icon "close" at bounding box center [41, 161] width 19 height 19
click at [32, 153] on link "close" at bounding box center [41, 160] width 19 height 15
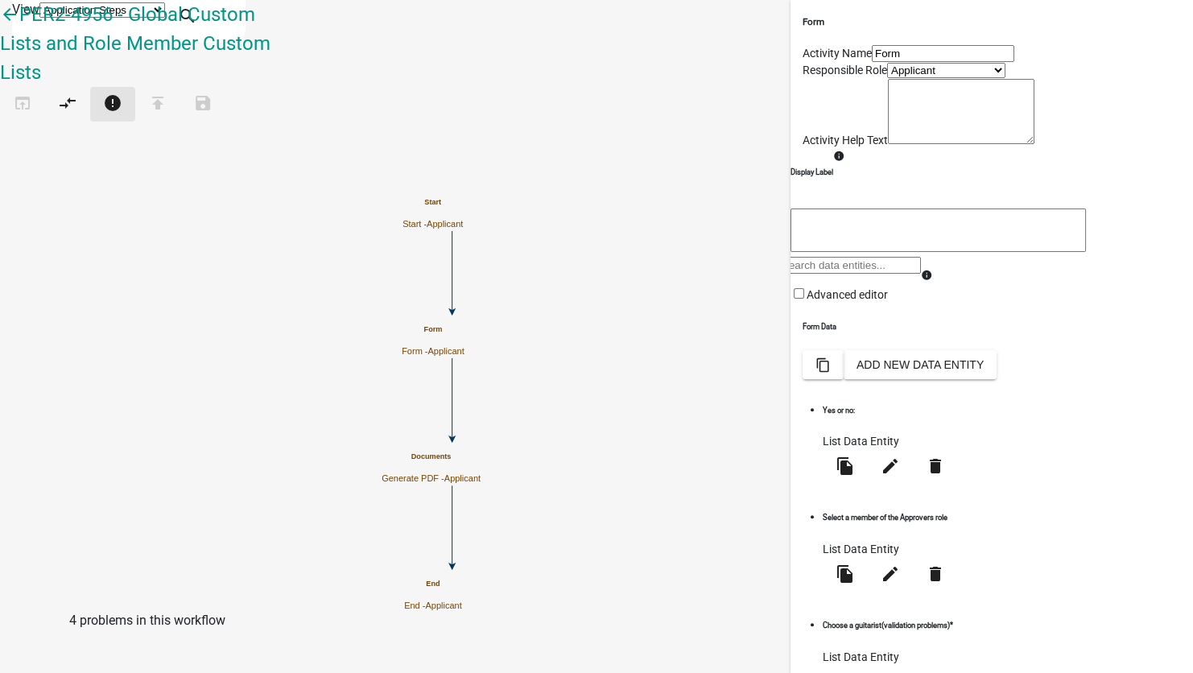
click at [122, 93] on icon "error" at bounding box center [112, 104] width 19 height 23
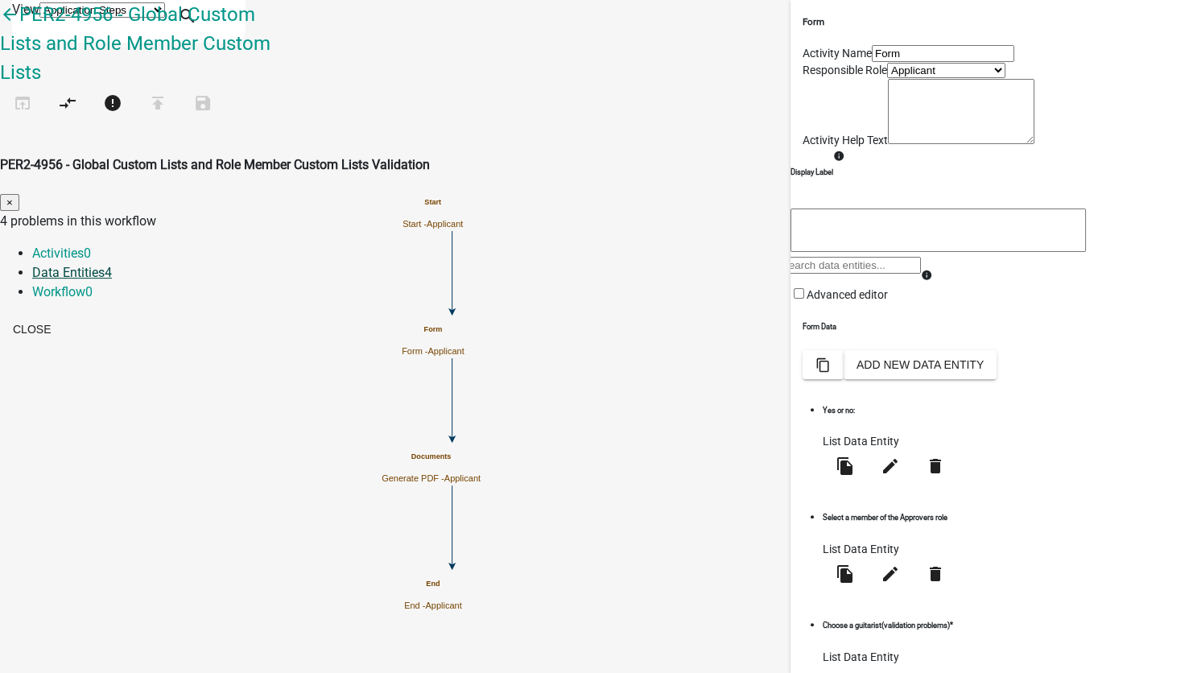
click at [112, 265] on link "Data Entities 4" at bounding box center [72, 272] width 80 height 15
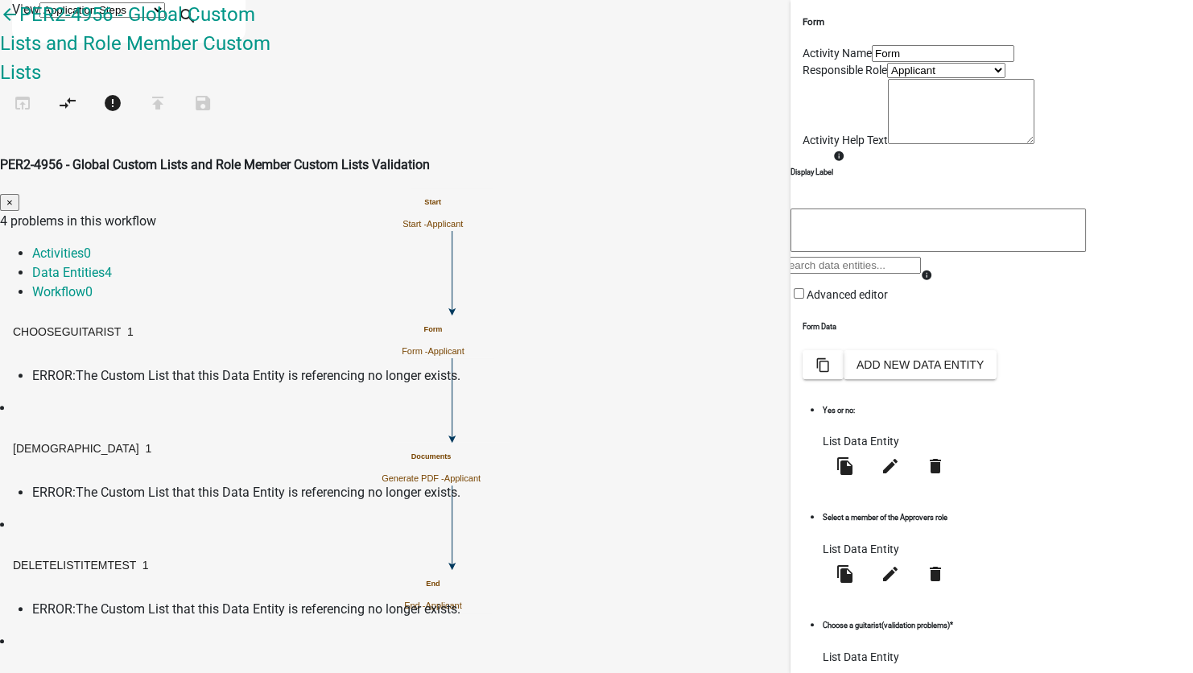
click at [76, 368] on span "ERROR:" at bounding box center [53, 375] width 43 height 15
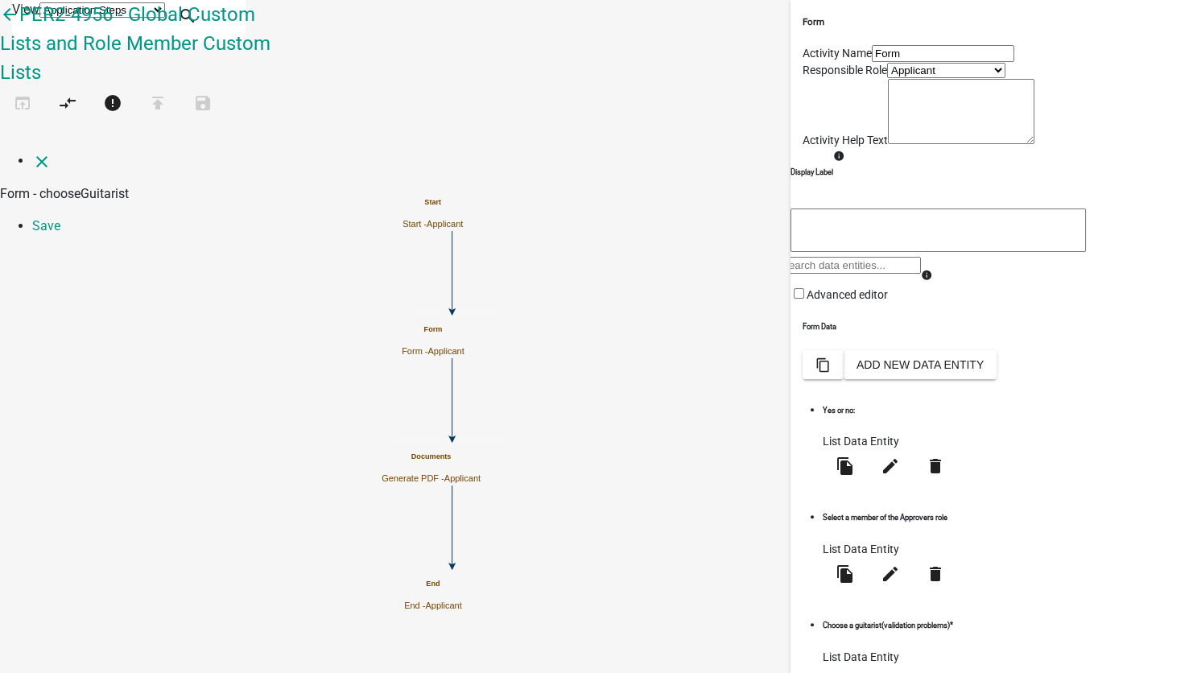
select select "list-data"
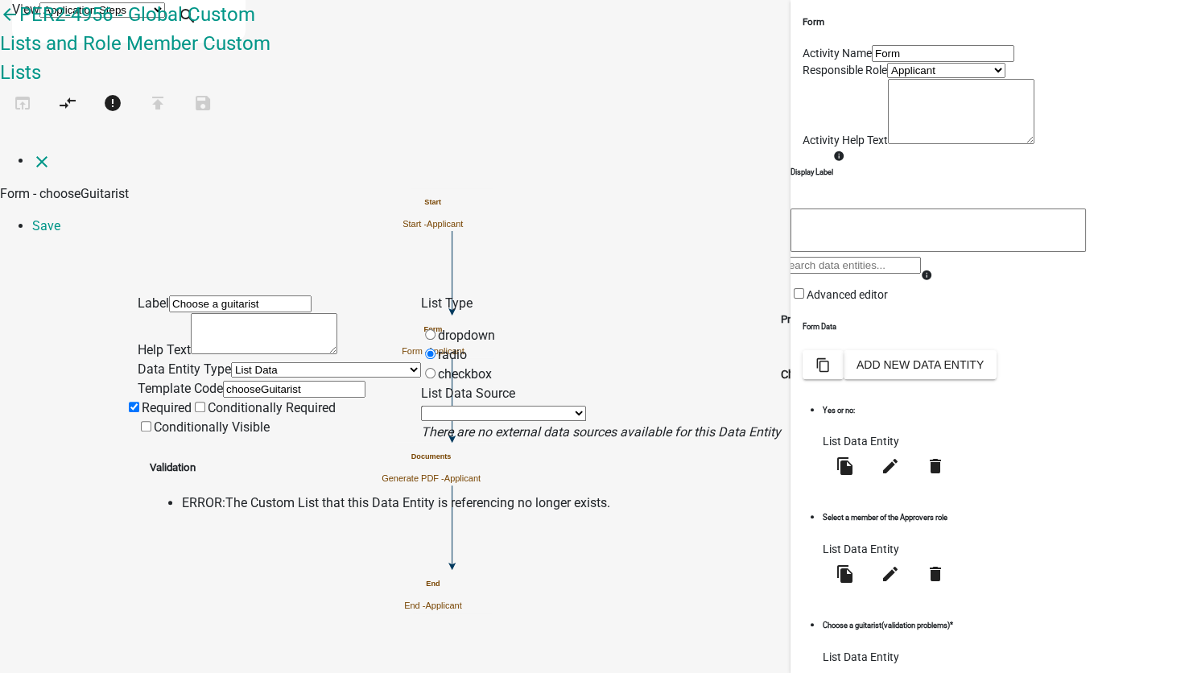
click at [511, 406] on select "State List Inspection Types (Global) Members of the Approvers role Path choices…" at bounding box center [503, 413] width 165 height 15
click at [493, 406] on select "State List Inspection Types (Global) Members of the Approvers role Path choices…" at bounding box center [503, 413] width 165 height 15
click at [471, 406] on select "State List Inspection Types (Global) Members of the Approvers role Path choices…" at bounding box center [503, 413] width 165 height 15
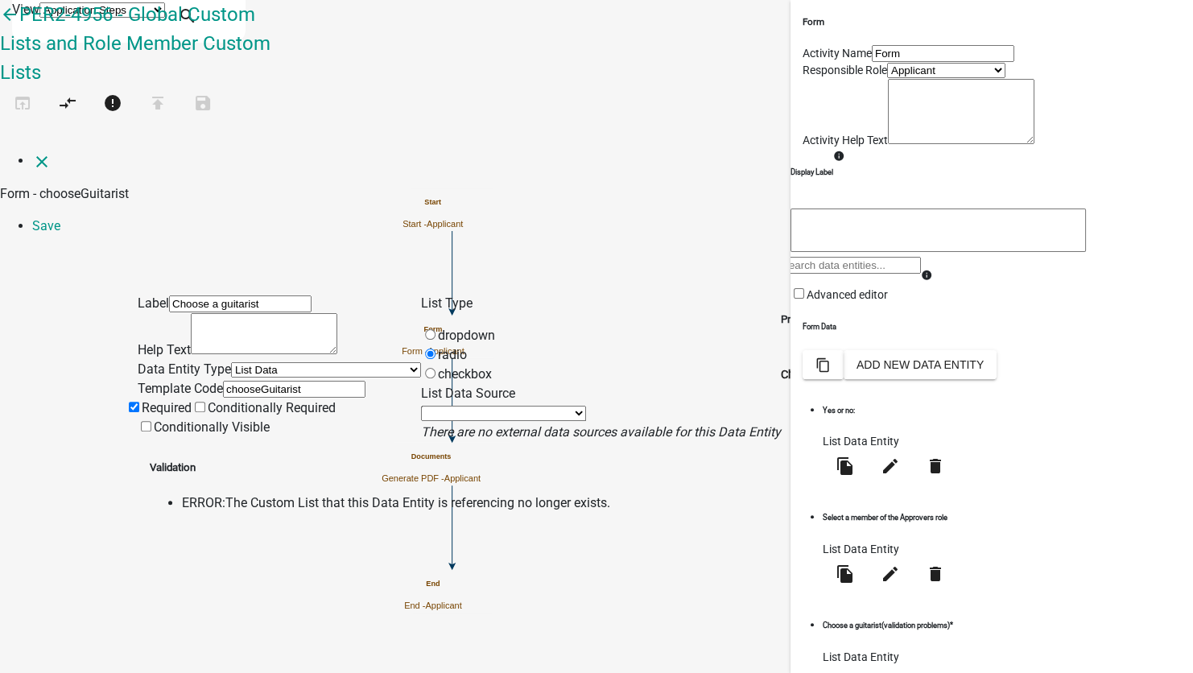
click at [282, 362] on select "Free Form Text Document Display Entity Value Fee Numeric Data Date Map Sketch D…" at bounding box center [326, 369] width 190 height 15
click at [536, 406] on select "State List Inspection Types (Global) Members of the Approvers role Path choices…" at bounding box center [503, 413] width 165 height 15
select select
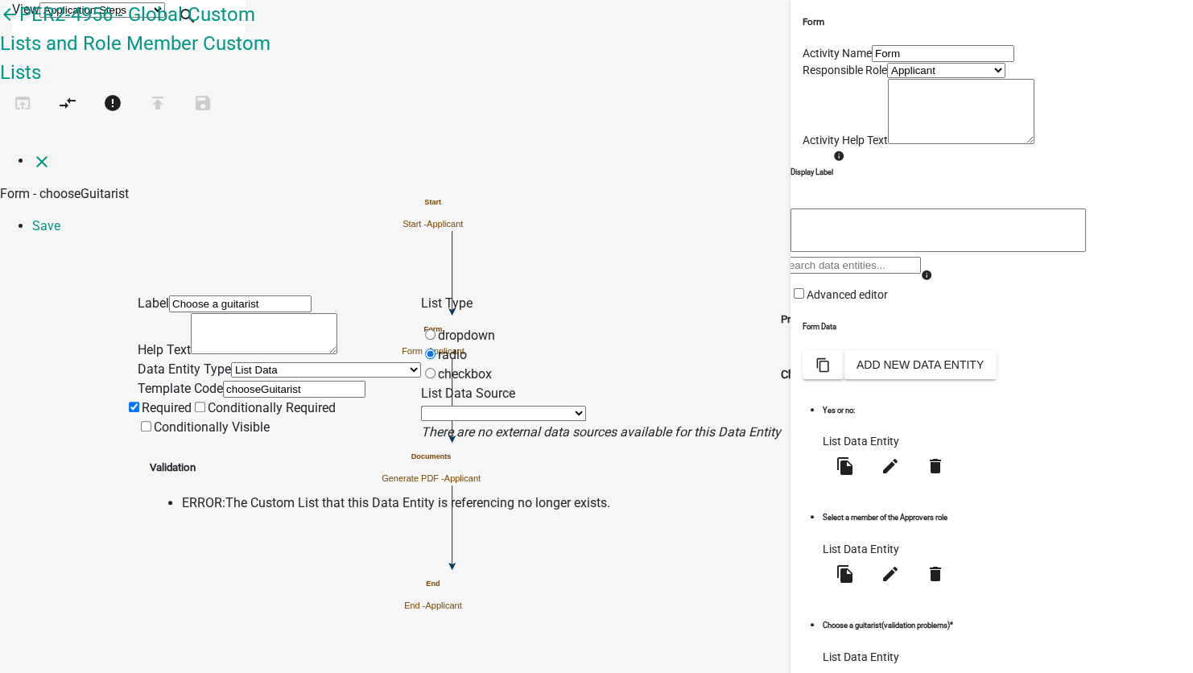
click at [455, 406] on select "State List Inspection Types (Global) Members of the Approvers role Path choices…" at bounding box center [503, 413] width 165 height 15
drag, startPoint x: 737, startPoint y: 293, endPoint x: 526, endPoint y: 273, distance: 211.9
click at [492, 294] on form "List Type dropdown radio checkbox List Data Source State List Inspection Types …" at bounding box center [601, 368] width 360 height 148
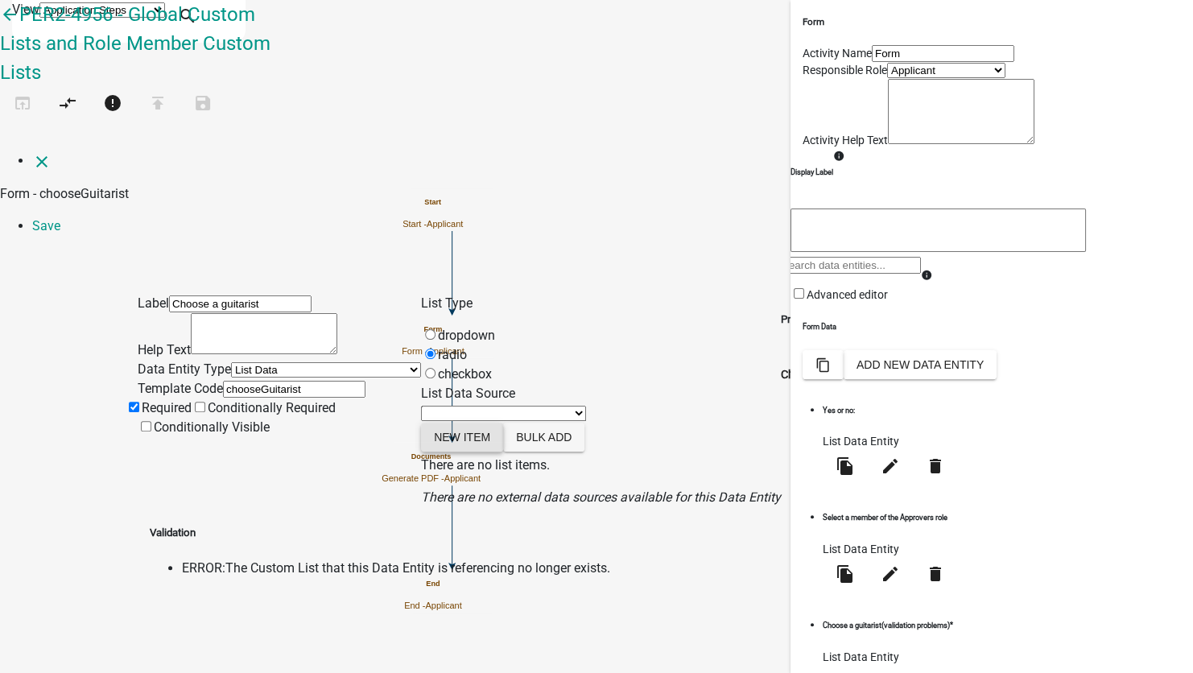
click at [497, 423] on button "New item" at bounding box center [462, 437] width 82 height 29
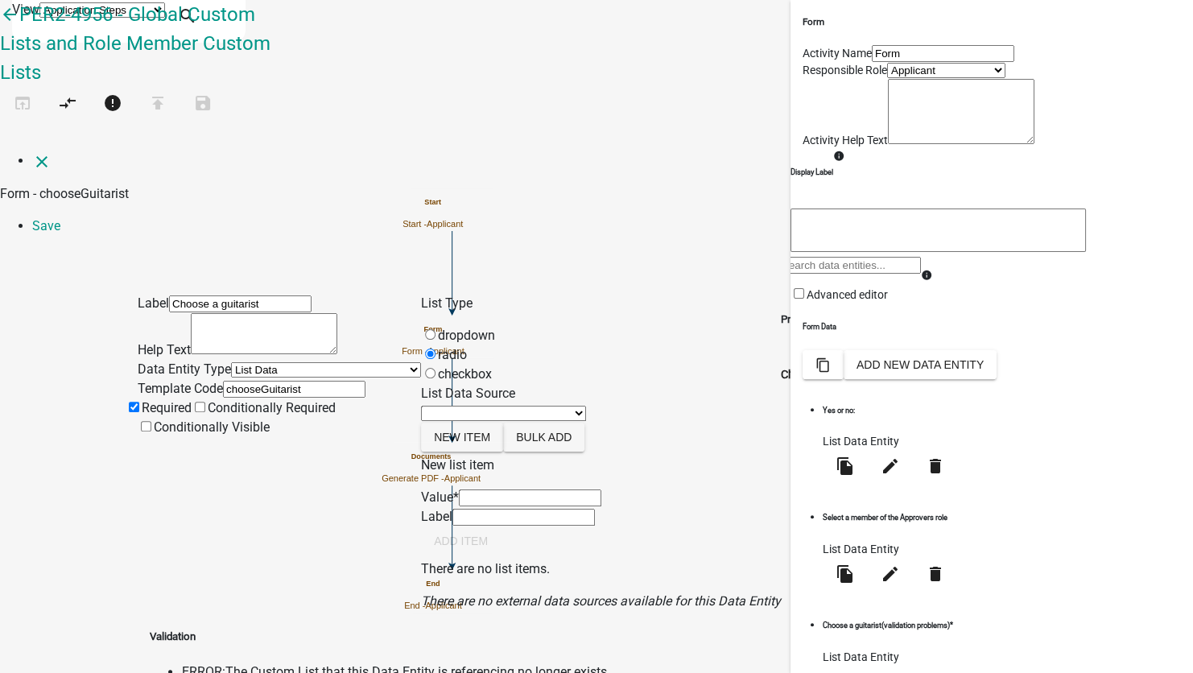
click at [503, 489] on input "List Data Source" at bounding box center [530, 497] width 142 height 17
type input "[PERSON_NAME]"
click at [510, 509] on input "[PERSON_NAME]" at bounding box center [523, 517] width 142 height 17
click at [501, 526] on button "Add item" at bounding box center [461, 540] width 80 height 29
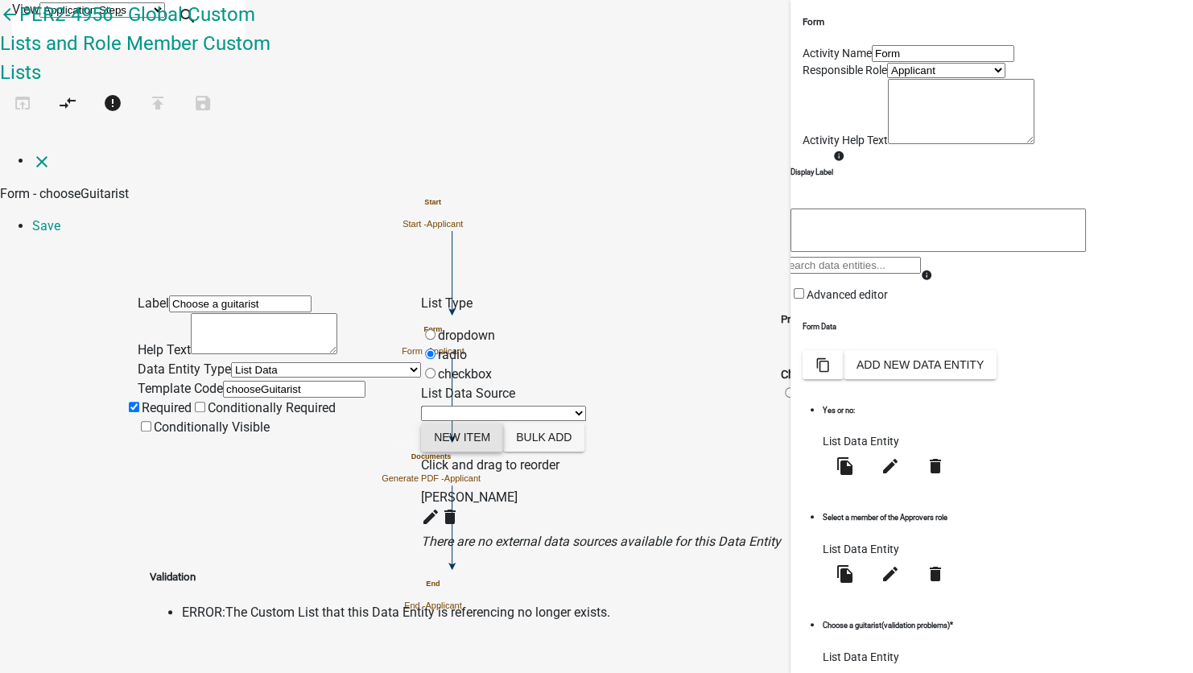
click at [494, 423] on button "New item" at bounding box center [462, 437] width 82 height 29
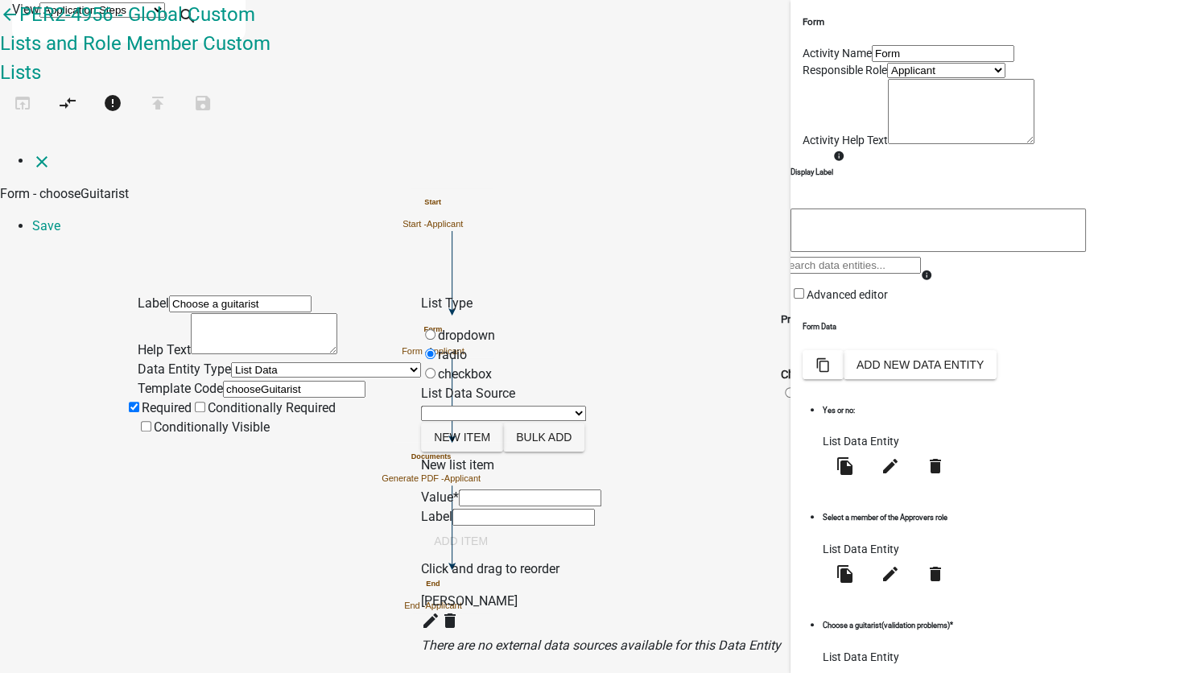
click at [483, 489] on input "List Data Source" at bounding box center [530, 497] width 142 height 17
type input "6 string Bass"
click at [501, 531] on button "Add item" at bounding box center [461, 540] width 80 height 29
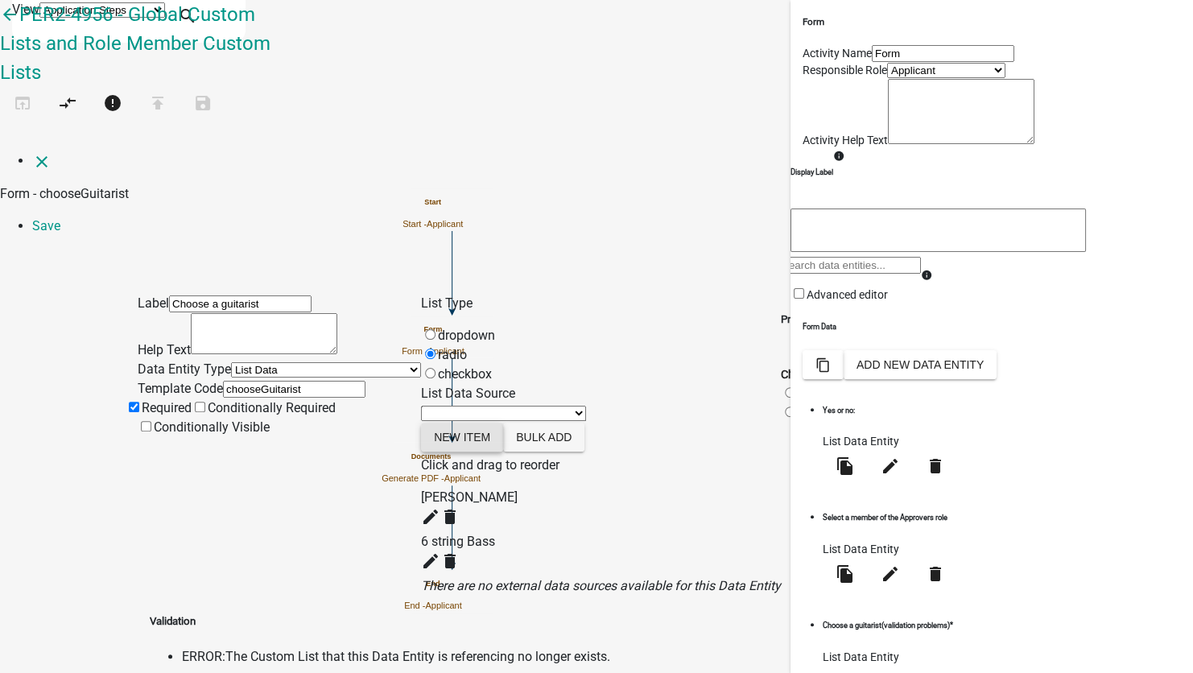
click at [503, 423] on button "New item" at bounding box center [462, 437] width 82 height 29
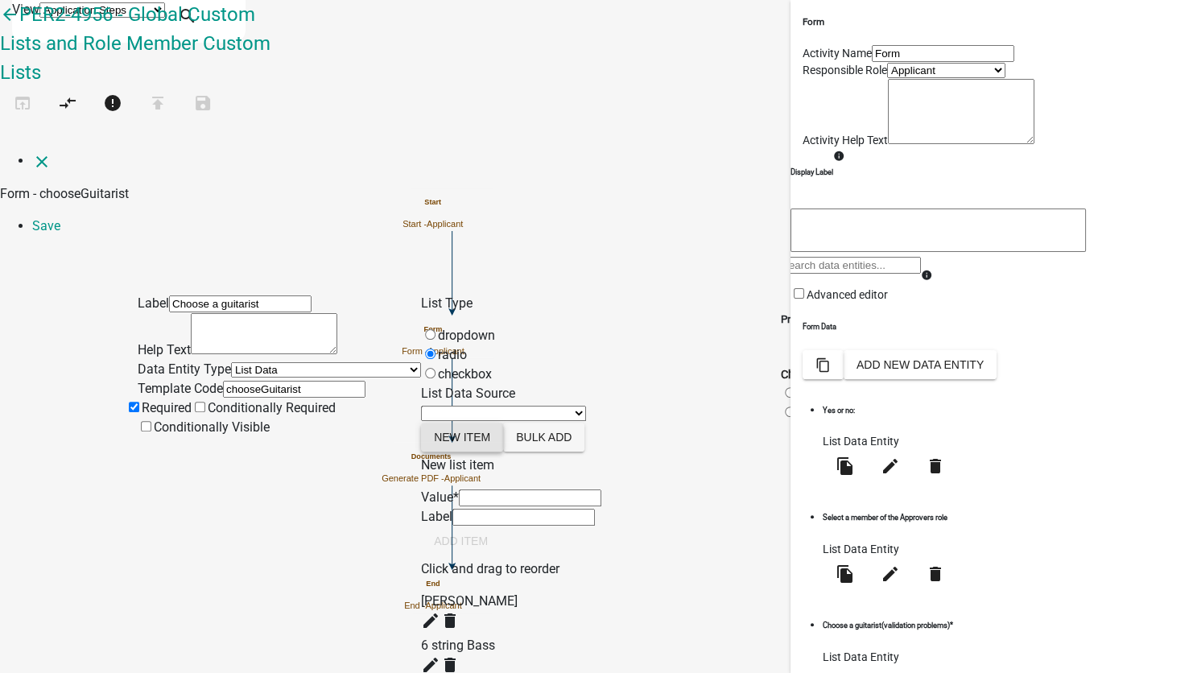
click at [421, 423] on button "New item" at bounding box center [462, 437] width 82 height 29
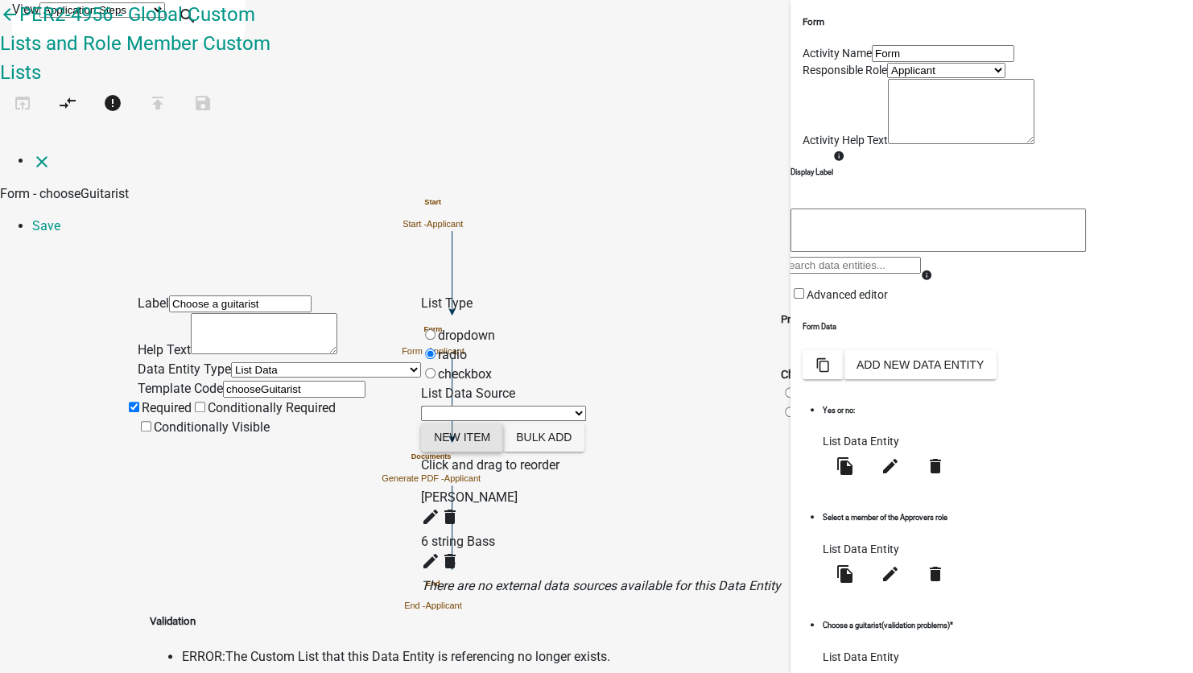
click at [503, 423] on button "New item" at bounding box center [462, 437] width 82 height 29
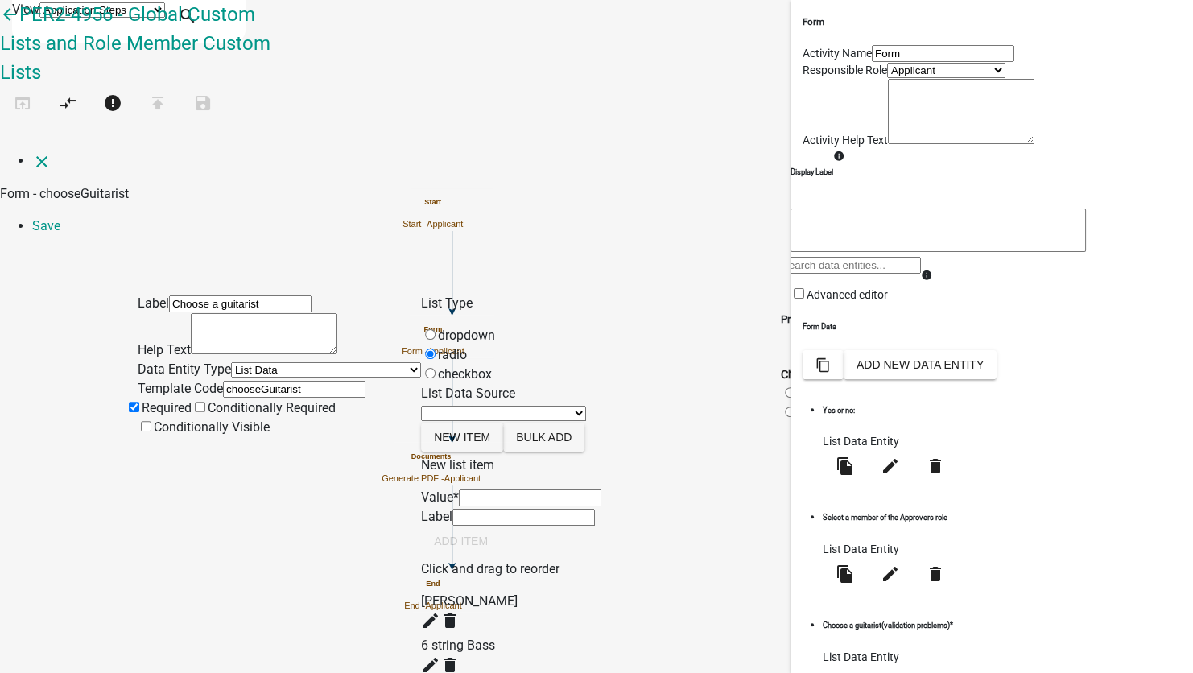
click at [492, 489] on input "List Data Source" at bounding box center [530, 497] width 142 height 17
type input "4 string bass"
click at [552, 493] on div "New list item Value * 4 string bass Label 4 string bass Add item" at bounding box center [601, 508] width 360 height 104
click at [501, 526] on button "Add item" at bounding box center [461, 540] width 80 height 29
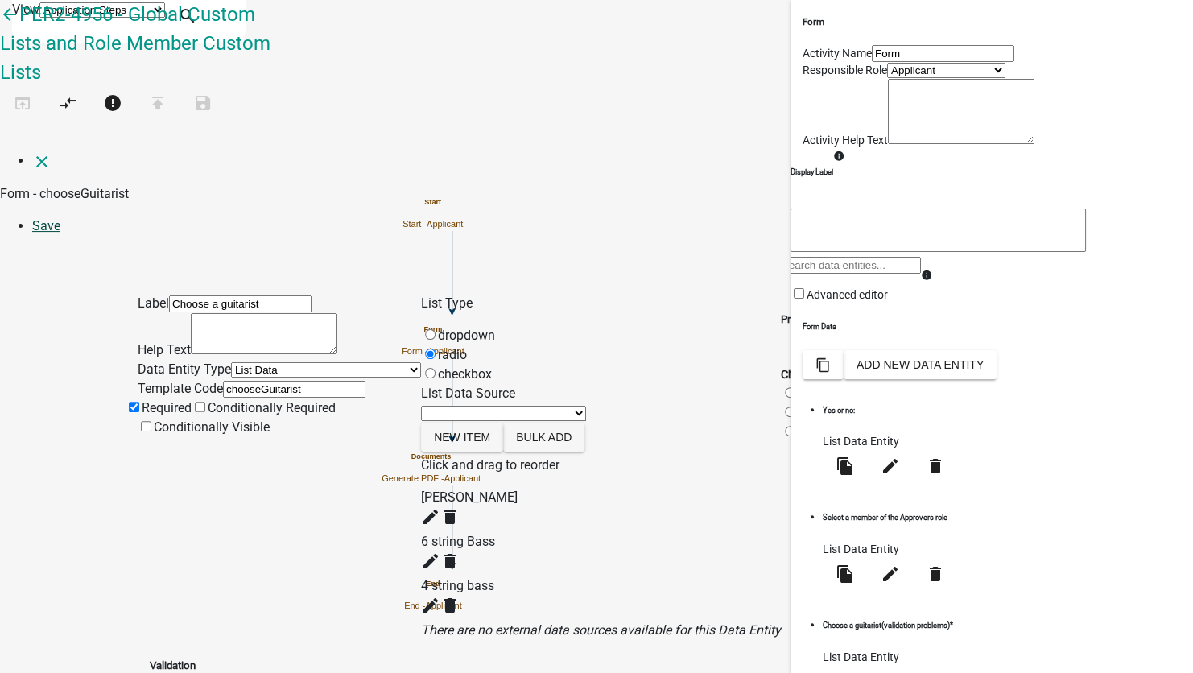
click at [60, 218] on link "Save" at bounding box center [46, 225] width 28 height 15
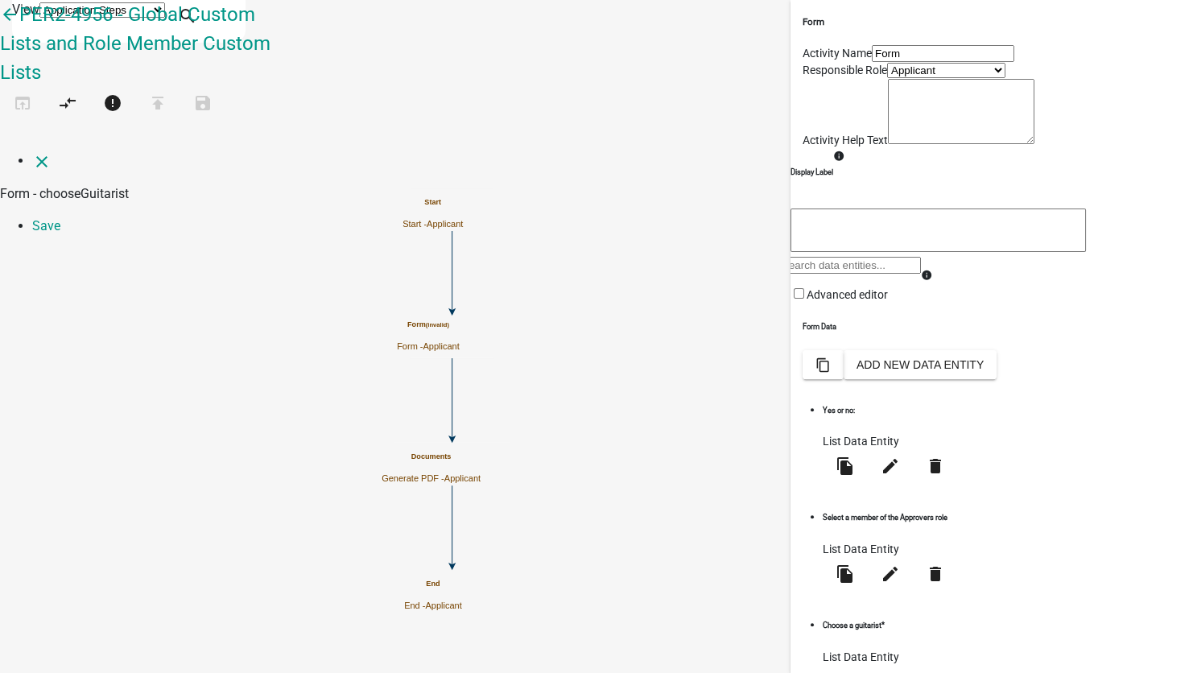
select select "list-data"
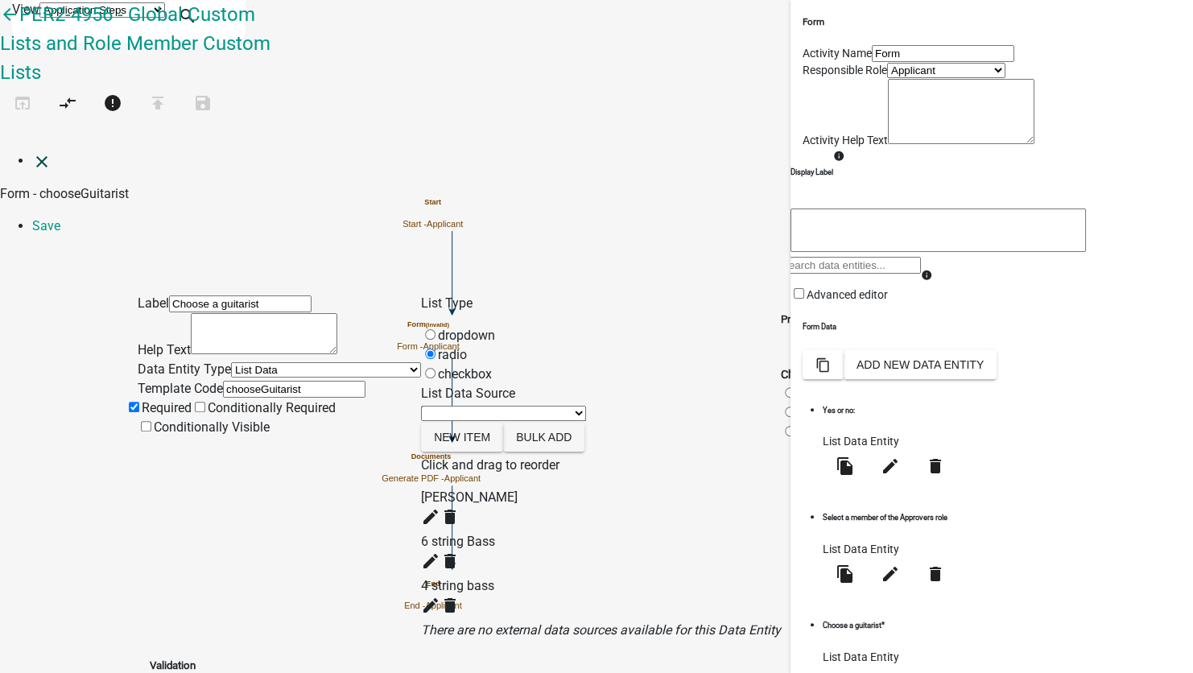
click at [33, 152] on icon "close" at bounding box center [41, 161] width 19 height 19
click at [33, 151] on form "close Form - chooseGuitarist Save Label Choose a guitarist Help Text Data Entit…" at bounding box center [596, 430] width 1193 height 559
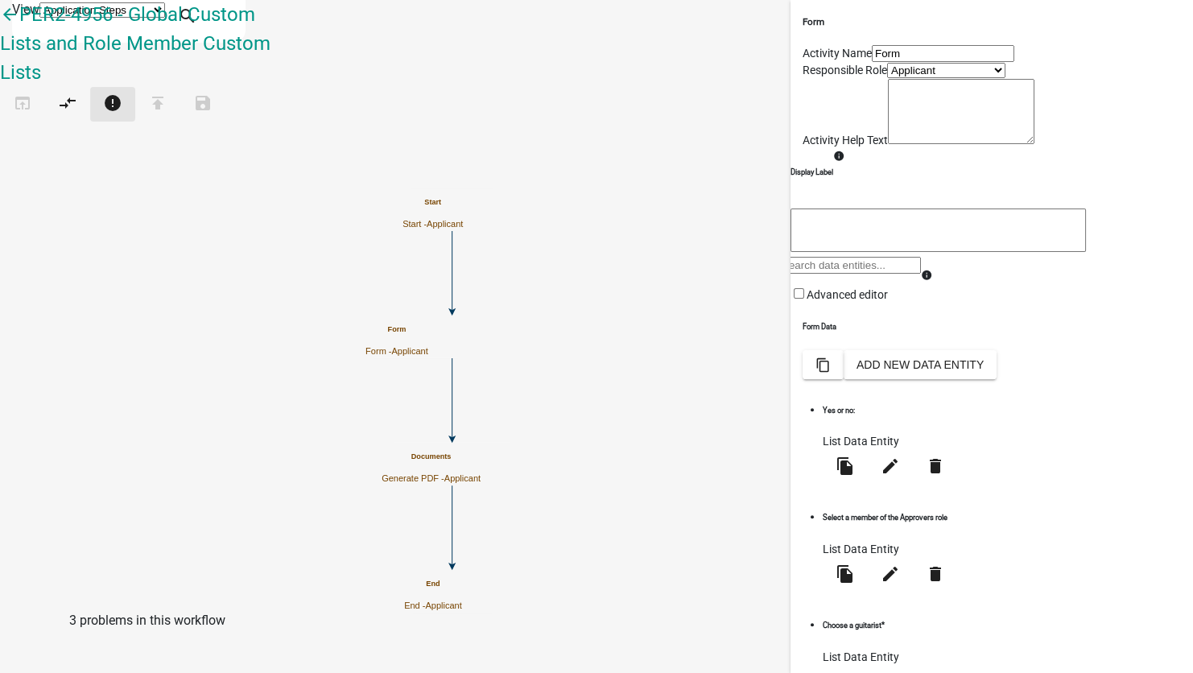
click at [122, 93] on icon "error" at bounding box center [112, 104] width 19 height 23
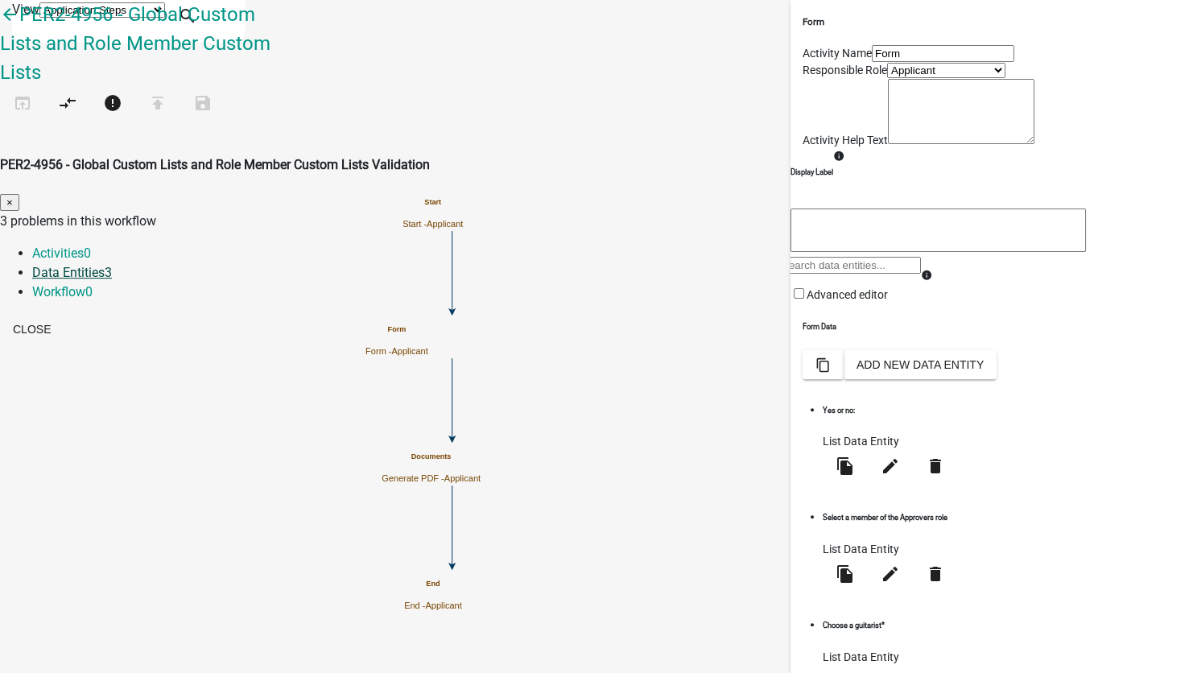
click at [112, 265] on link "Data Entities 3" at bounding box center [72, 272] width 80 height 15
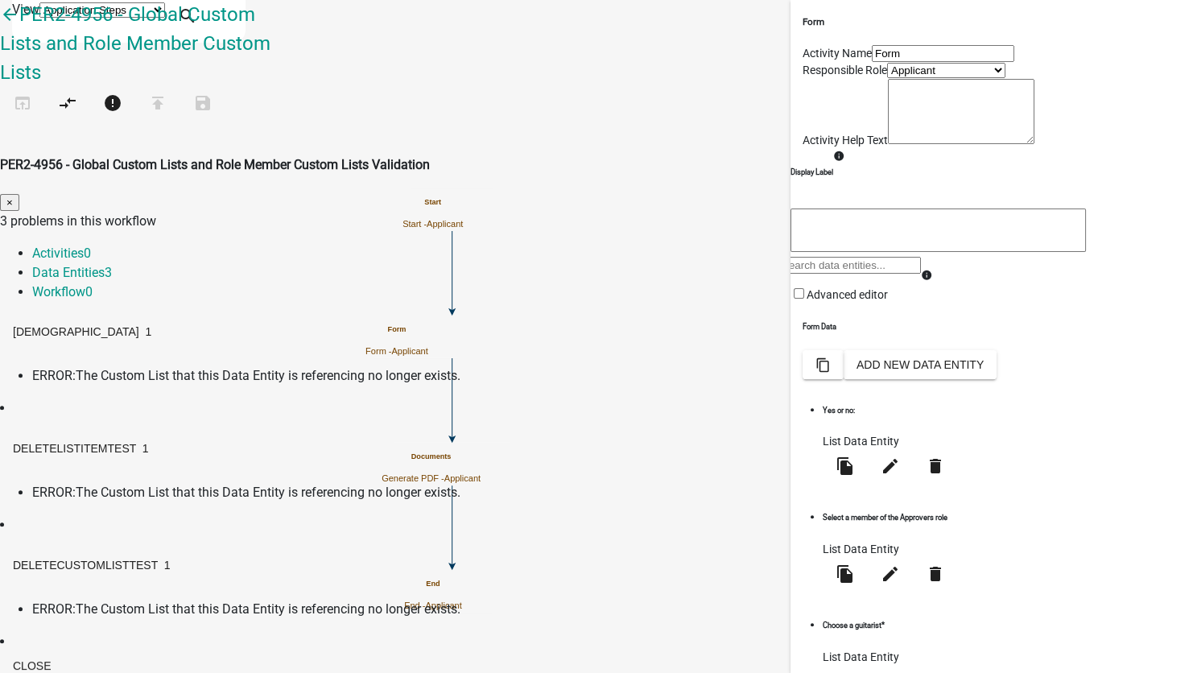
click at [76, 368] on span "ERROR:" at bounding box center [53, 375] width 43 height 15
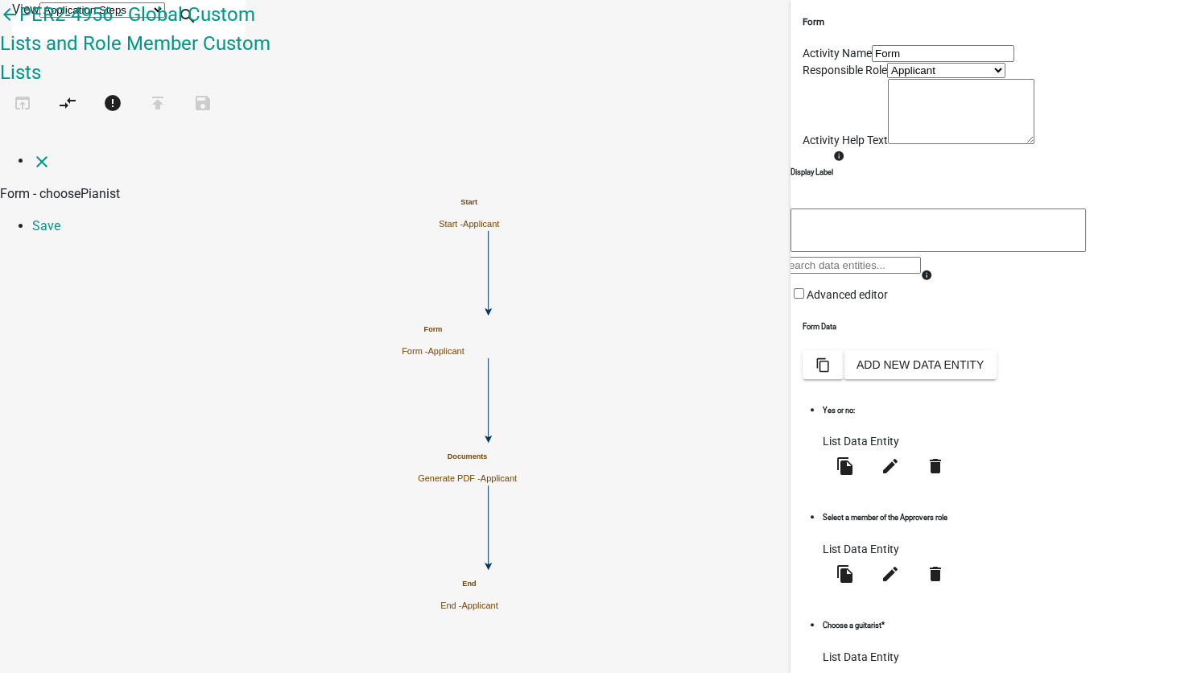
select select "list-data"
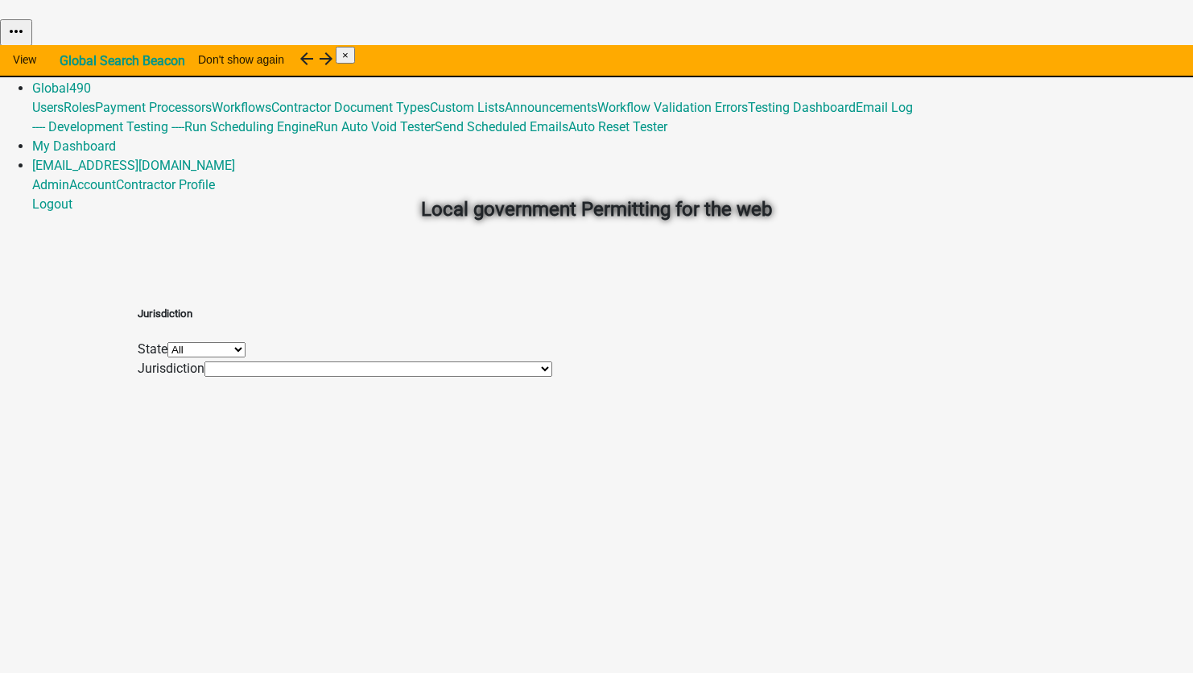
click at [0, 14] on img at bounding box center [0, 14] width 0 height 0
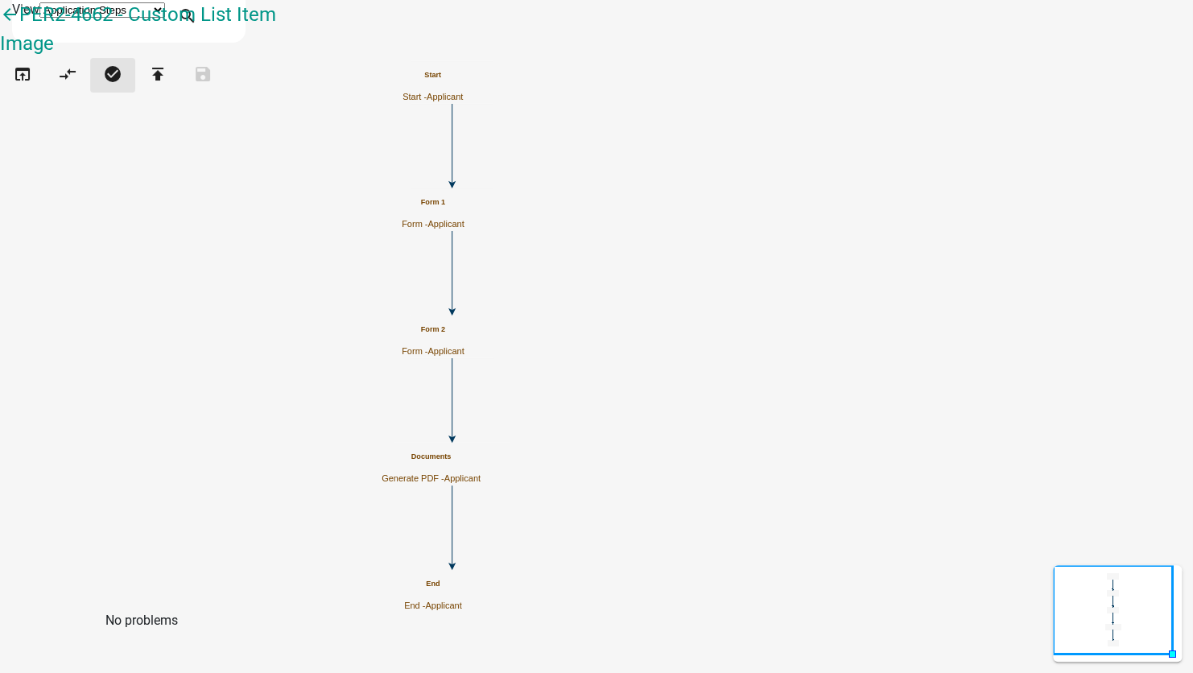
click at [122, 84] on icon "check_circle" at bounding box center [112, 75] width 19 height 23
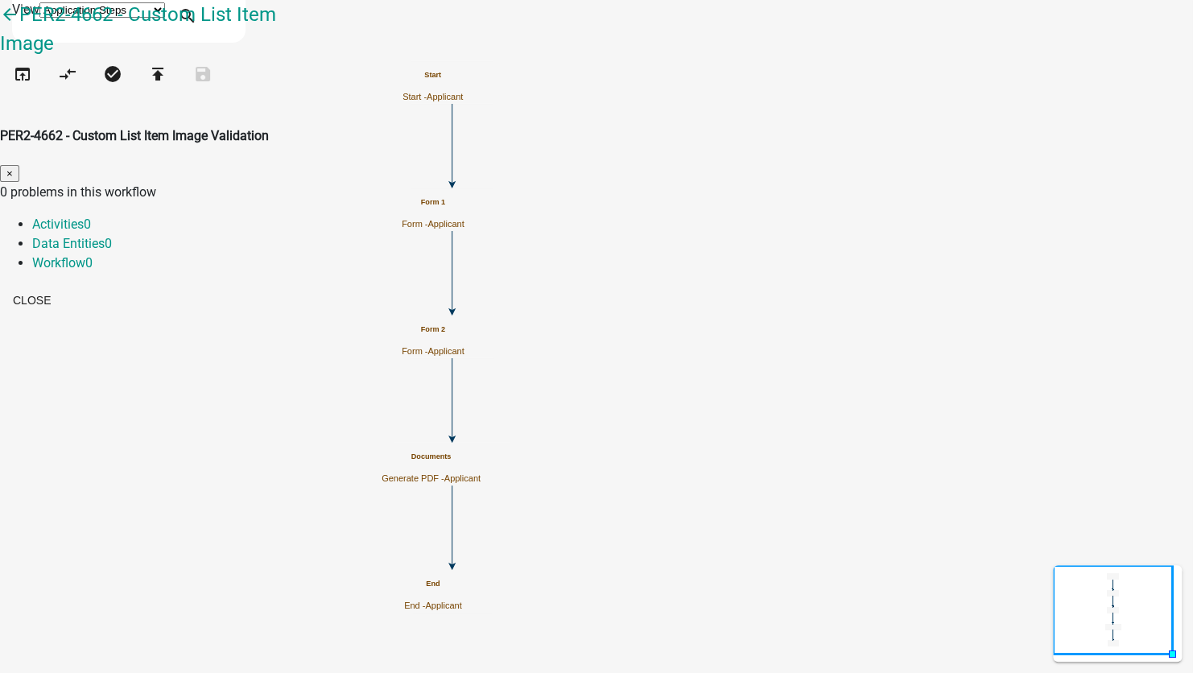
click at [13, 167] on span "×" at bounding box center [9, 173] width 6 height 12
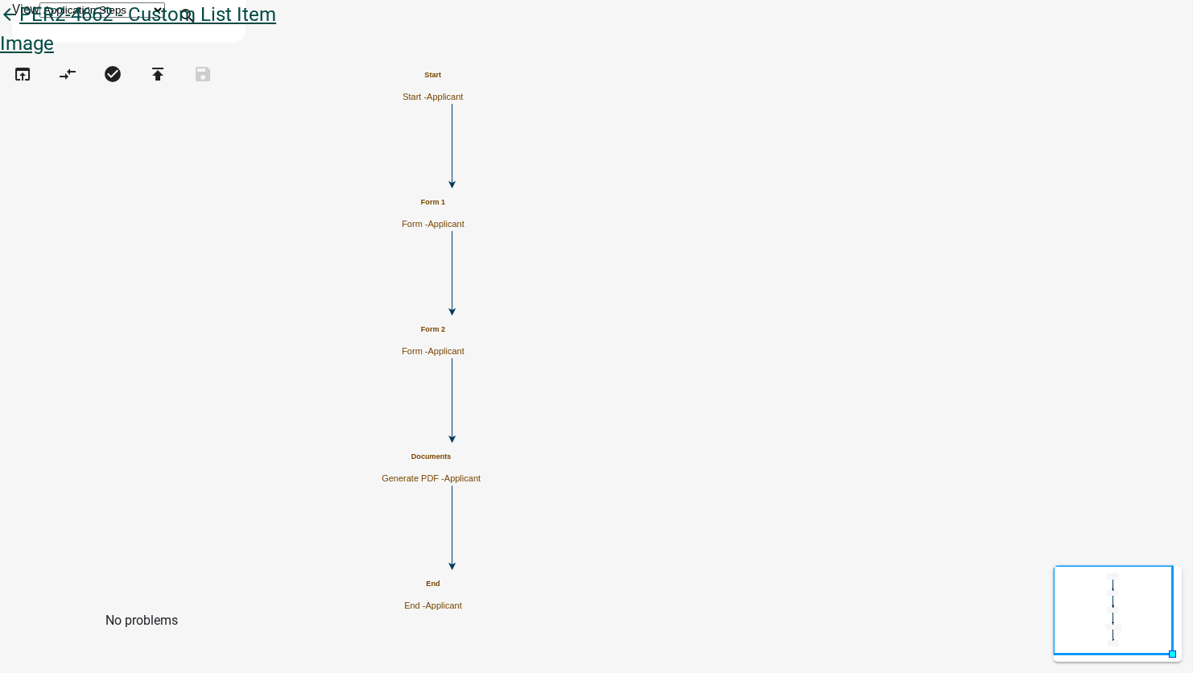
click at [19, 27] on icon "arrow_back" at bounding box center [9, 16] width 19 height 23
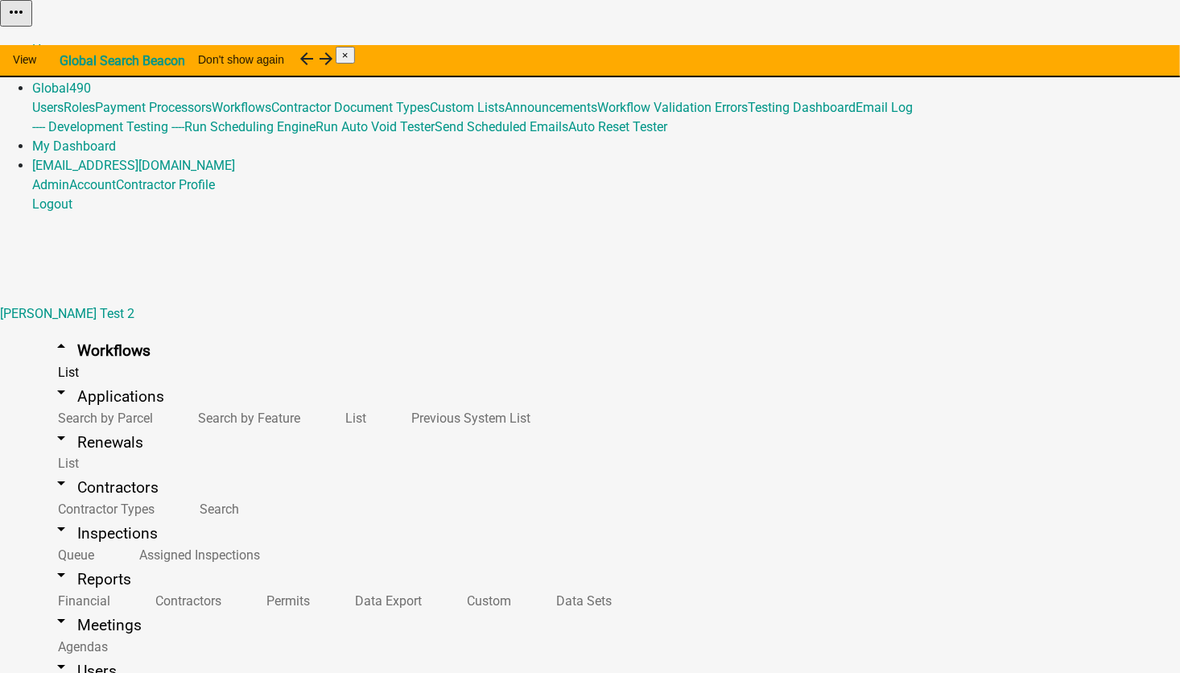
click at [69, 61] on link "Admin" at bounding box center [50, 68] width 37 height 15
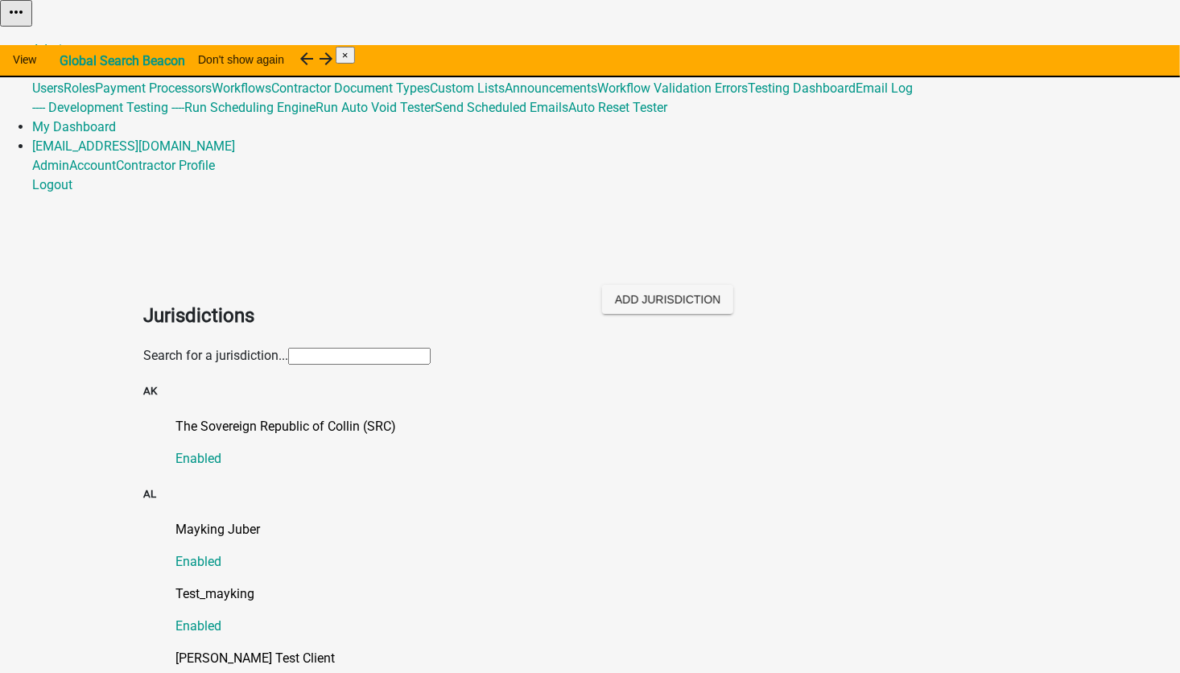
click at [288, 348] on input "text" at bounding box center [359, 356] width 142 height 17
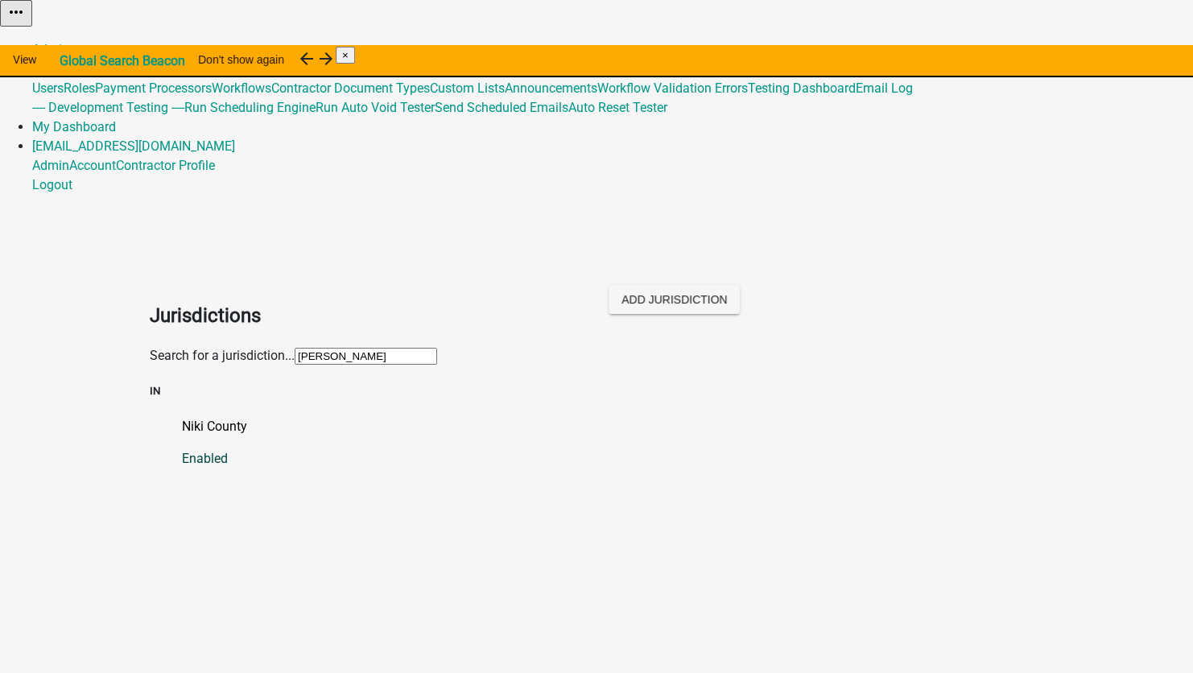
type input "[PERSON_NAME]"
click at [182, 417] on p "Niki County" at bounding box center [612, 426] width 861 height 19
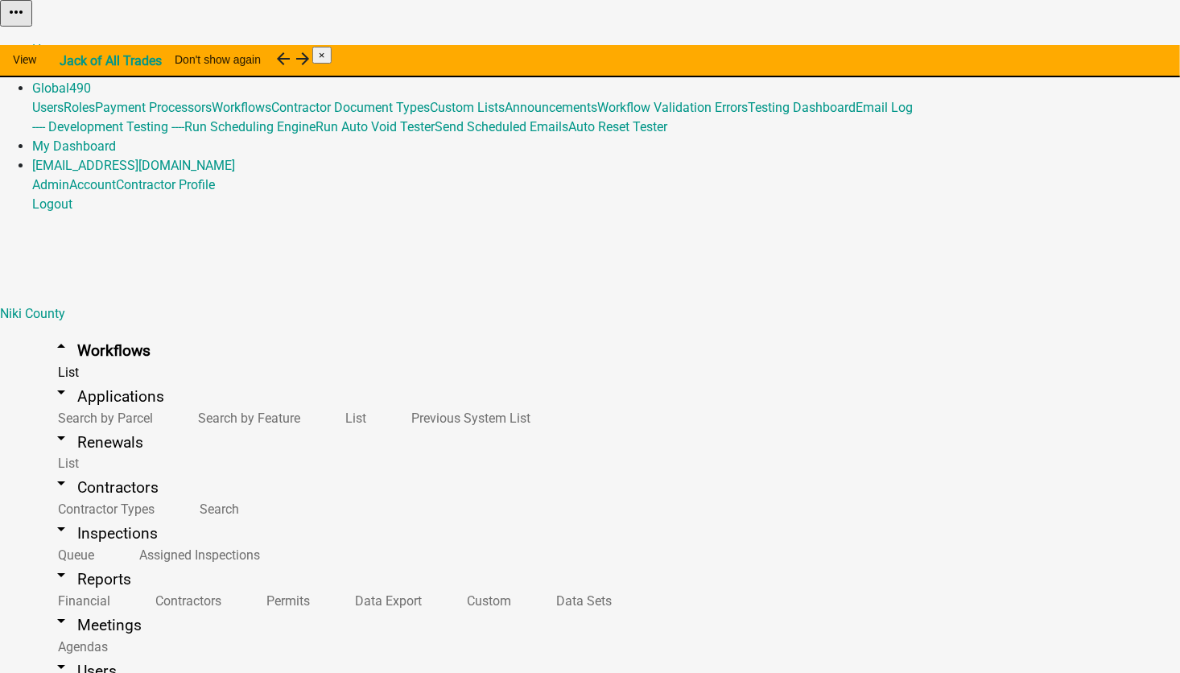
scroll to position [1610, 0]
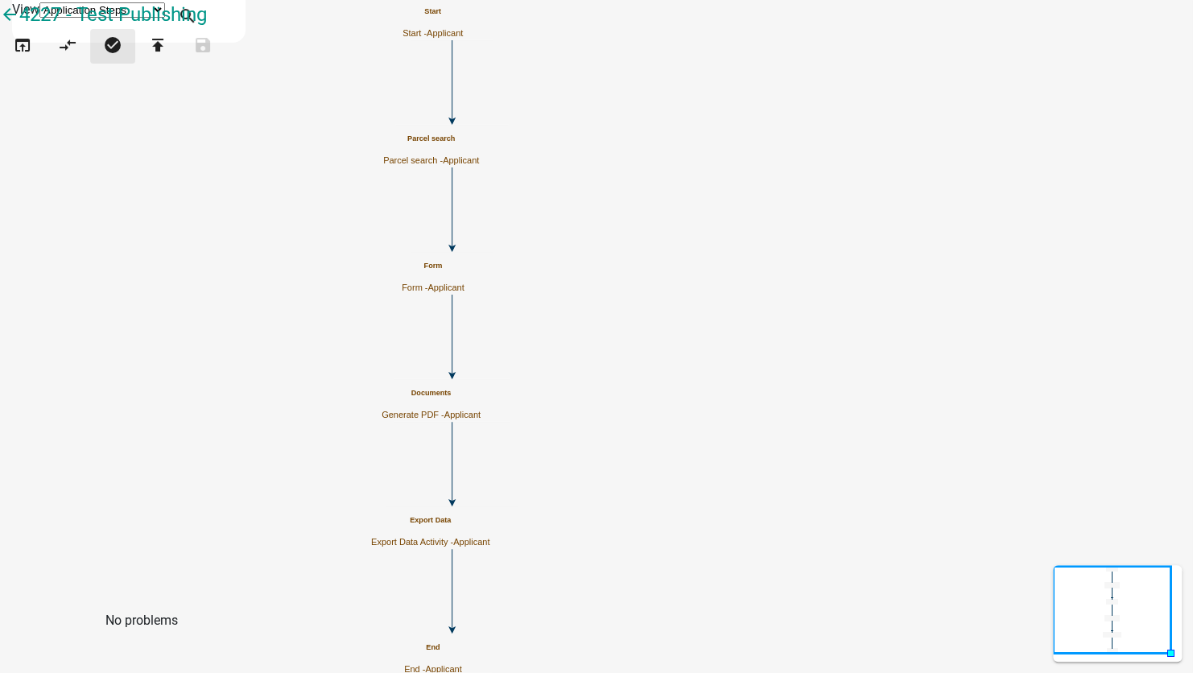
click at [122, 58] on icon "check_circle" at bounding box center [112, 46] width 19 height 23
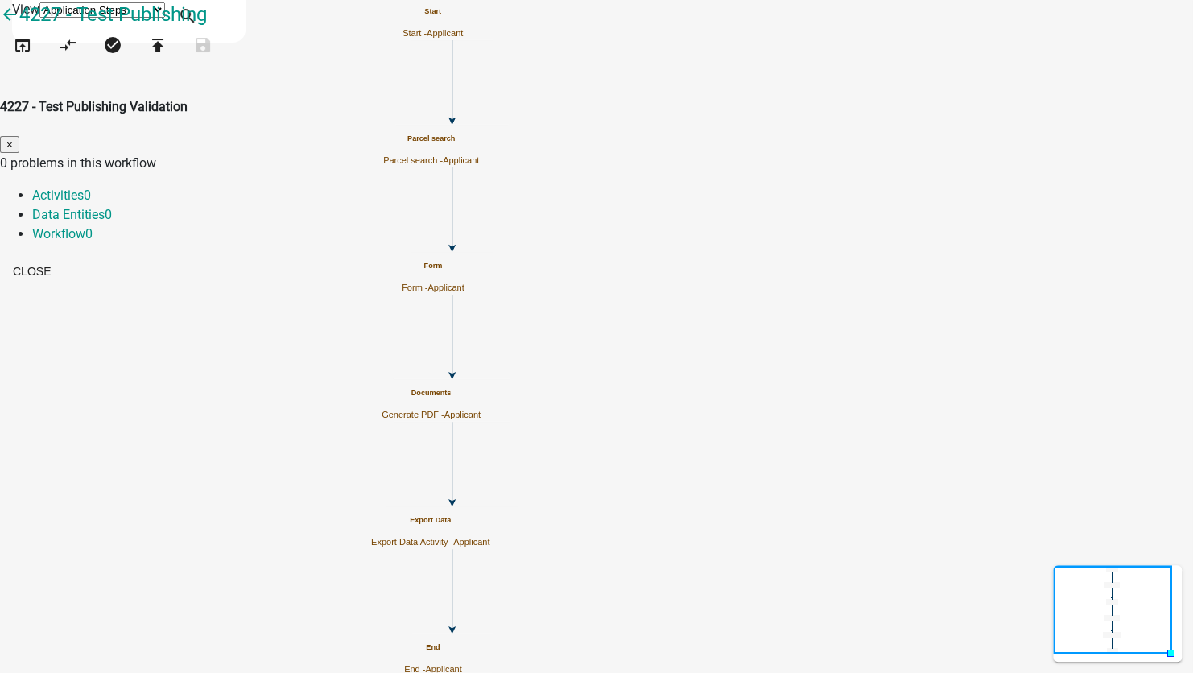
click at [912, 257] on div "Close" at bounding box center [596, 273] width 1193 height 33
click at [43, 97] on ngb-modal-window "4227 - Test Publishing Validation × 0 problems in this workflow Activities 0 Da…" at bounding box center [596, 193] width 1193 height 192
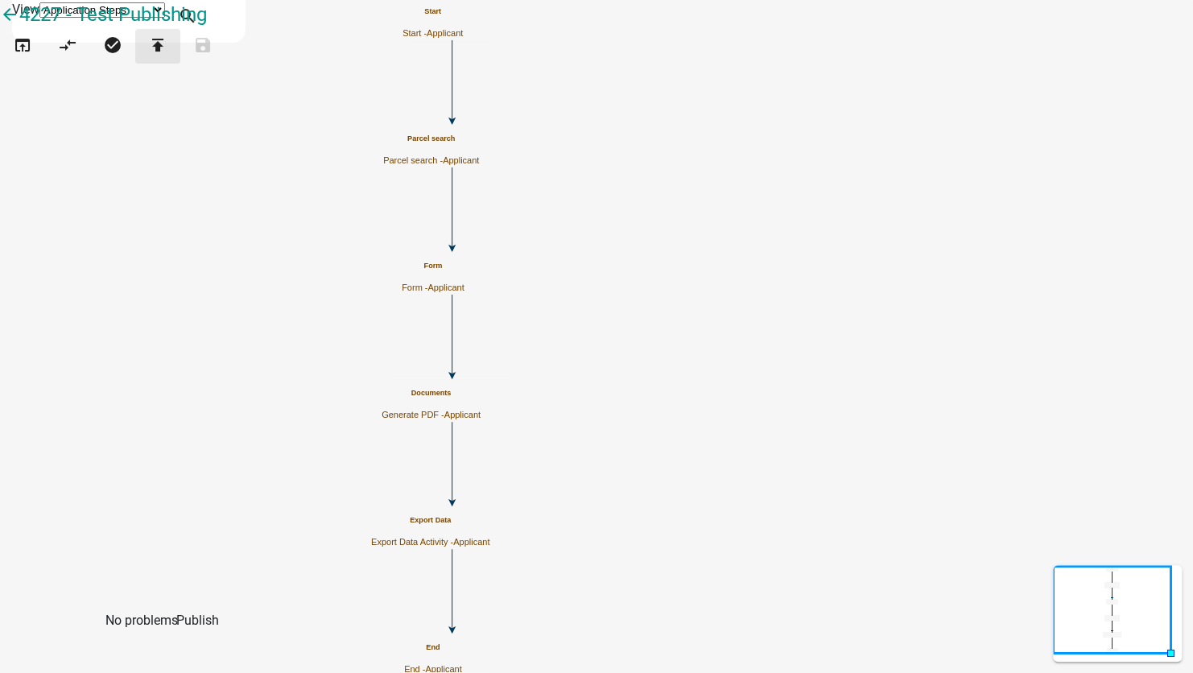
click at [167, 58] on icon "publish" at bounding box center [157, 46] width 19 height 23
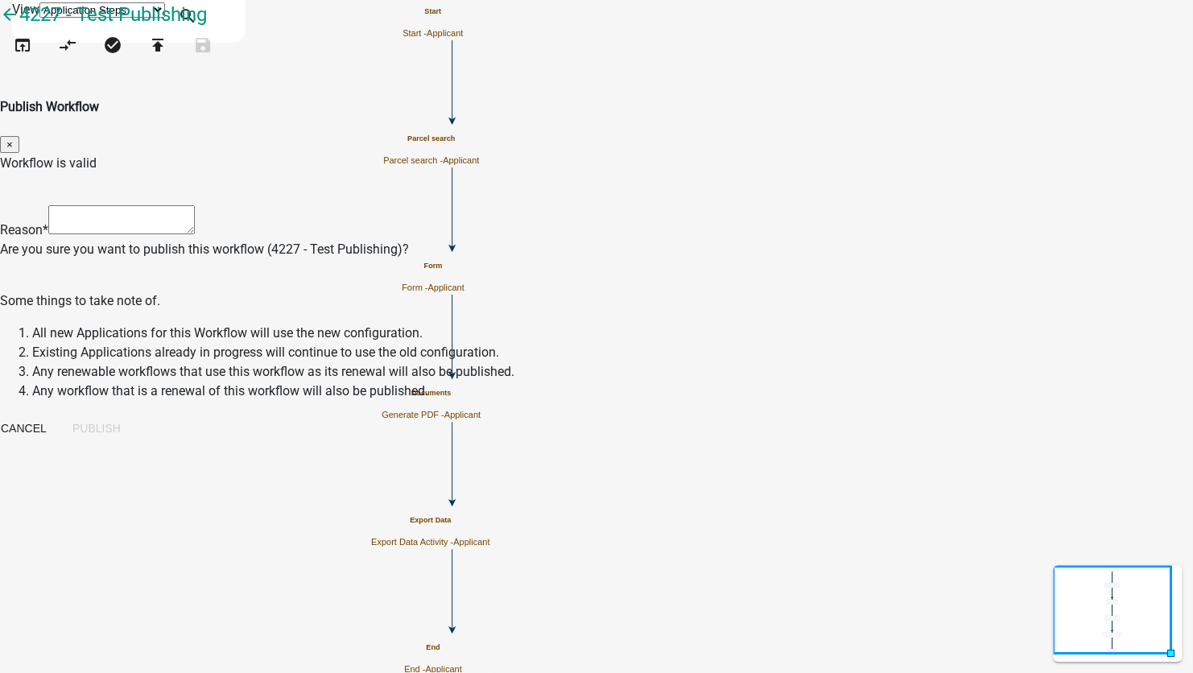
click at [195, 205] on textarea at bounding box center [121, 219] width 147 height 29
type textarea "testing"
click at [134, 426] on button "Publish" at bounding box center [97, 428] width 74 height 29
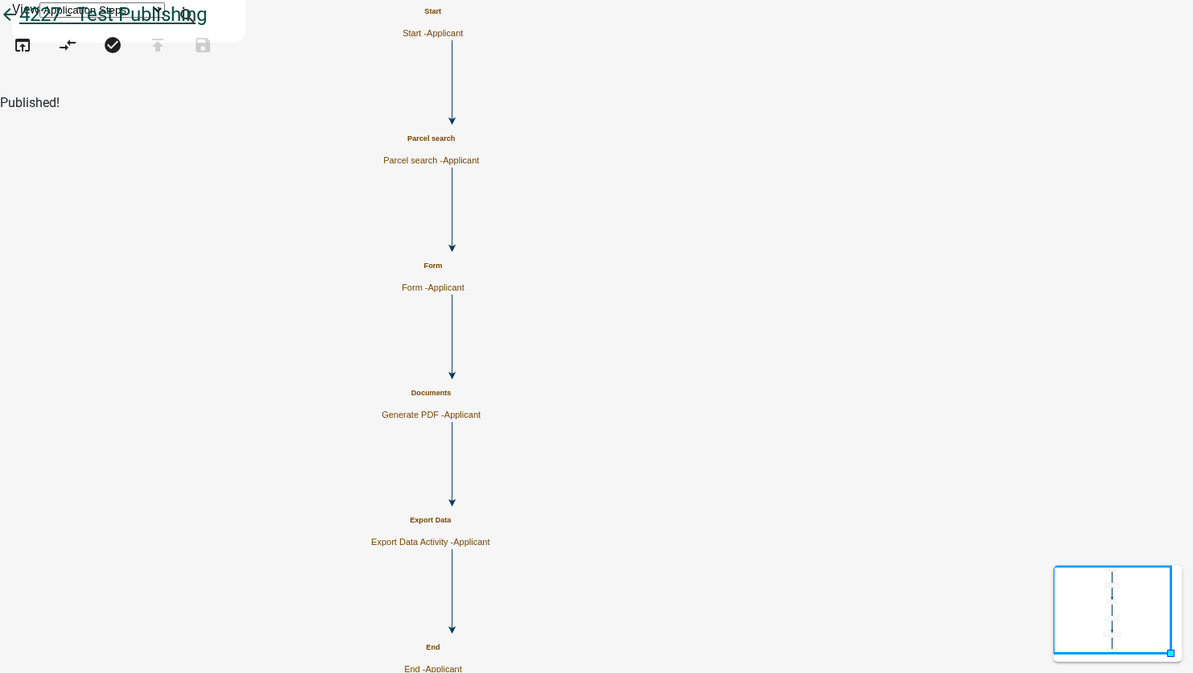
click at [19, 27] on icon "arrow_back" at bounding box center [9, 16] width 19 height 23
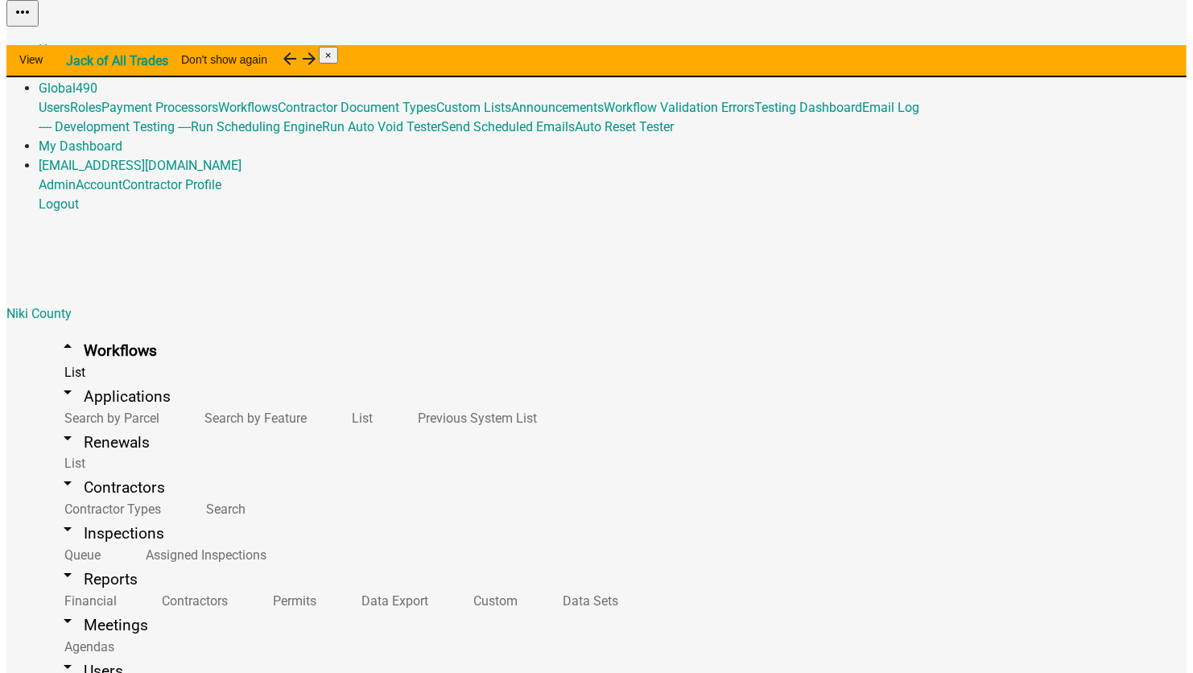
scroll to position [1610, 0]
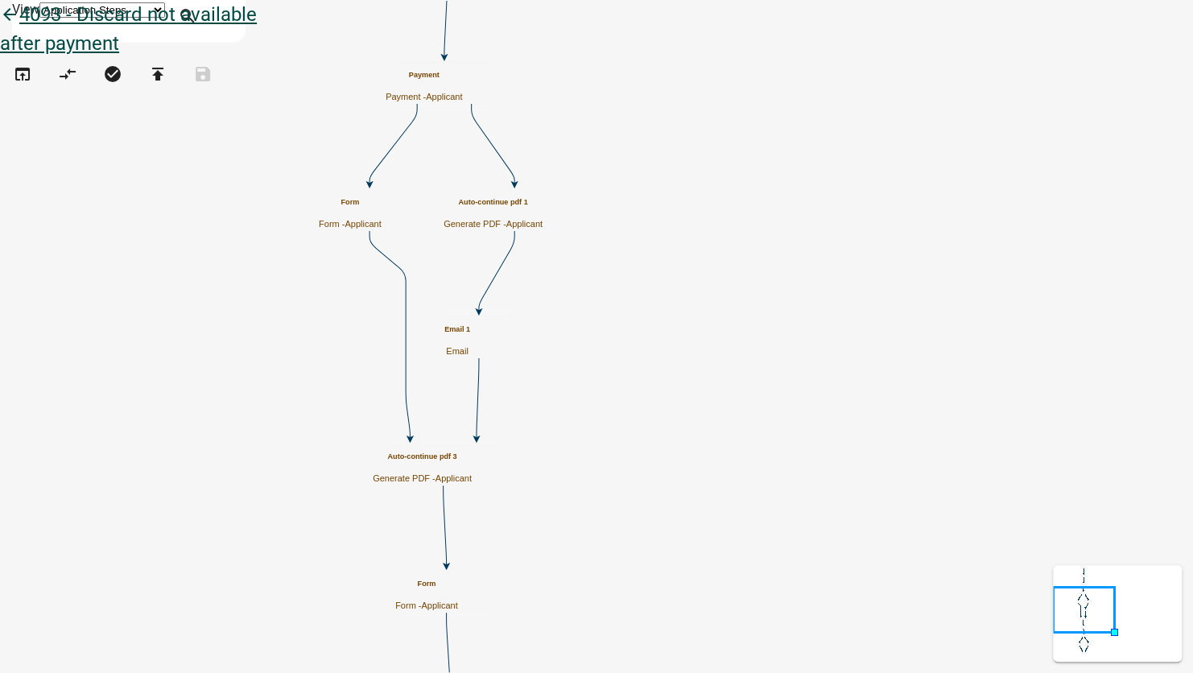
click at [19, 27] on icon "arrow_back" at bounding box center [9, 16] width 19 height 23
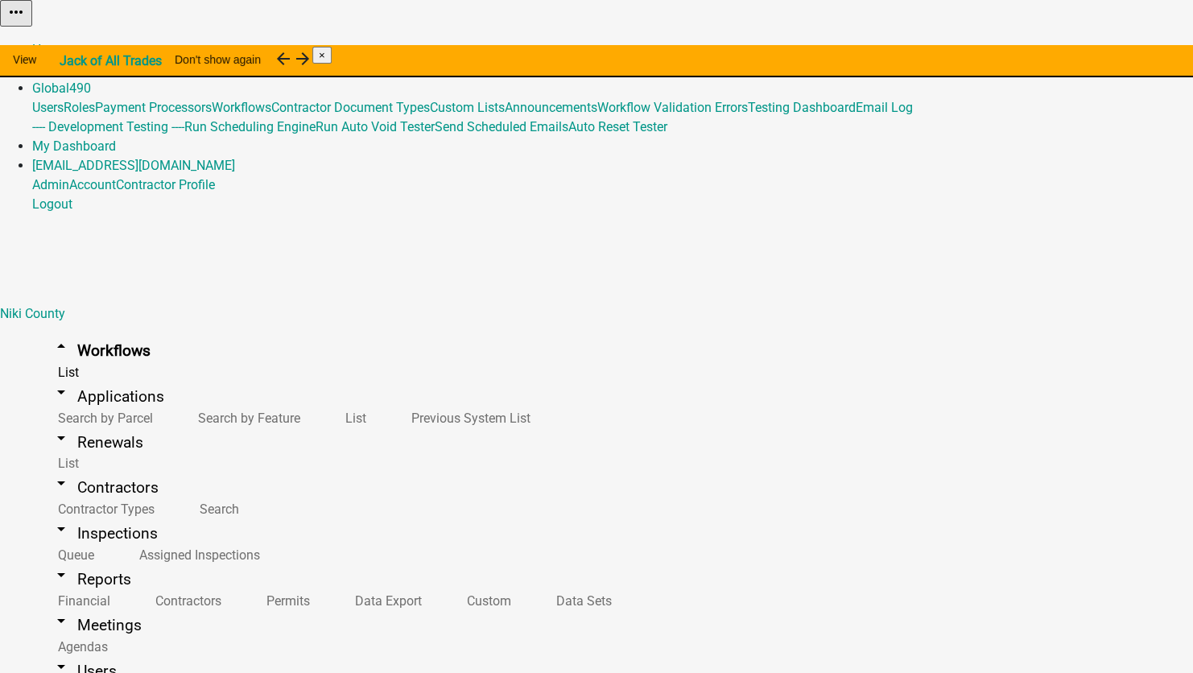
select select
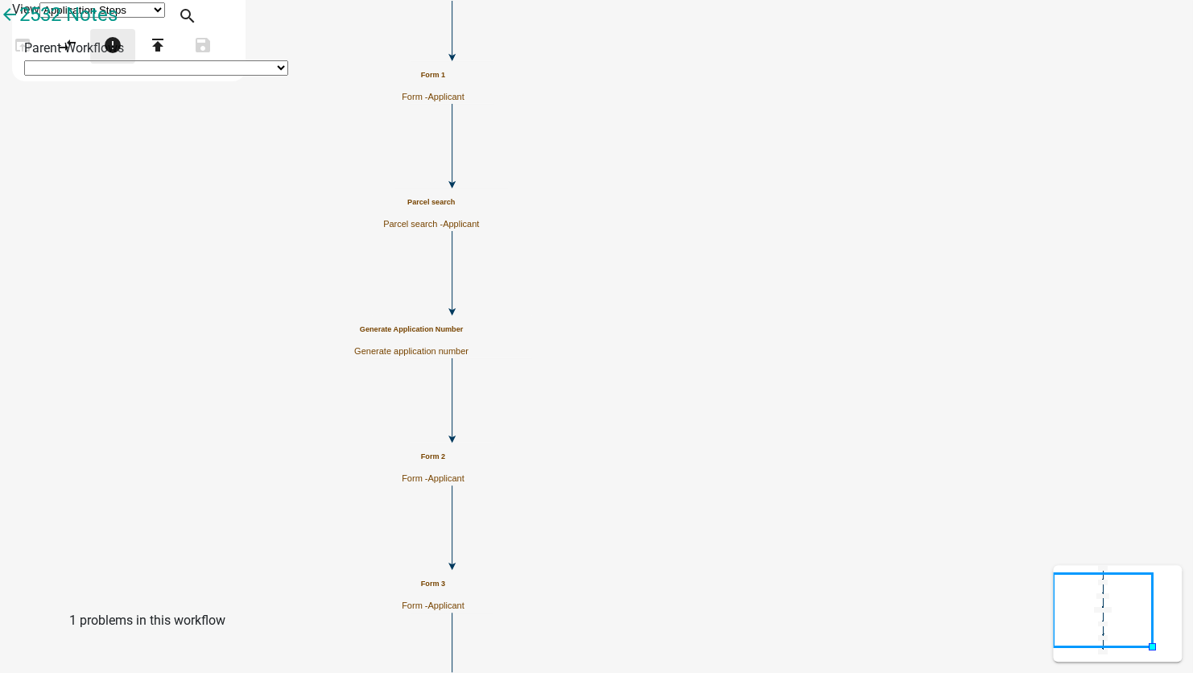
click at [122, 58] on icon "error" at bounding box center [112, 46] width 19 height 23
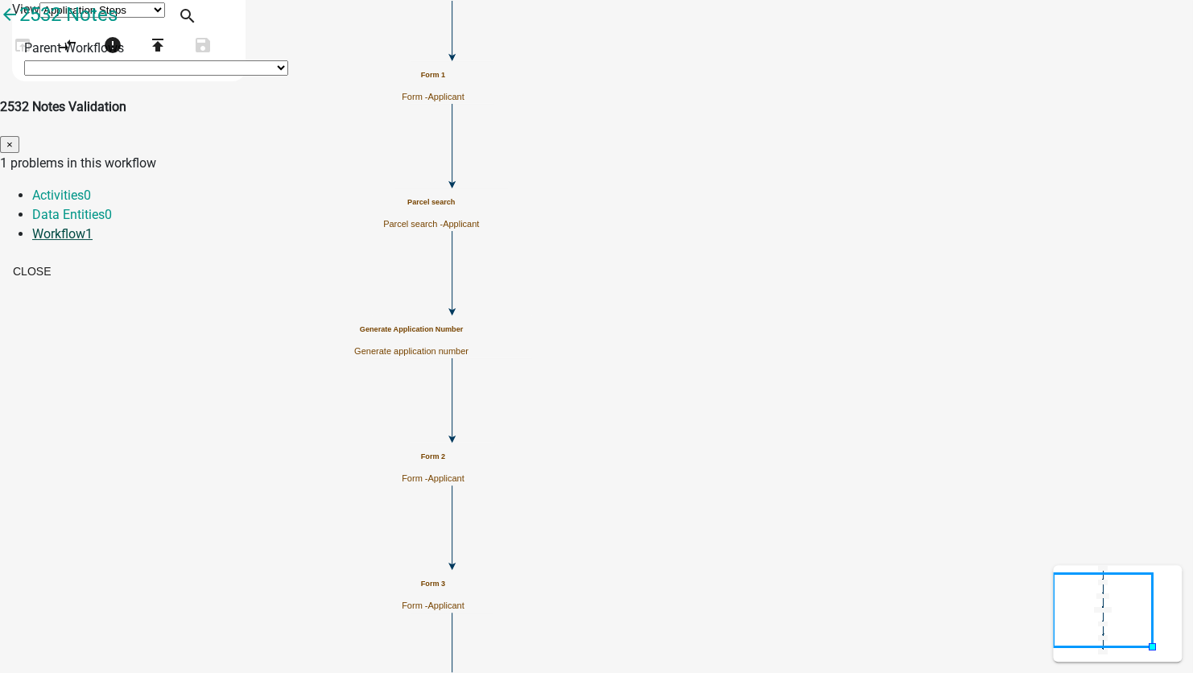
click at [93, 226] on link "Workflow 1" at bounding box center [62, 233] width 60 height 15
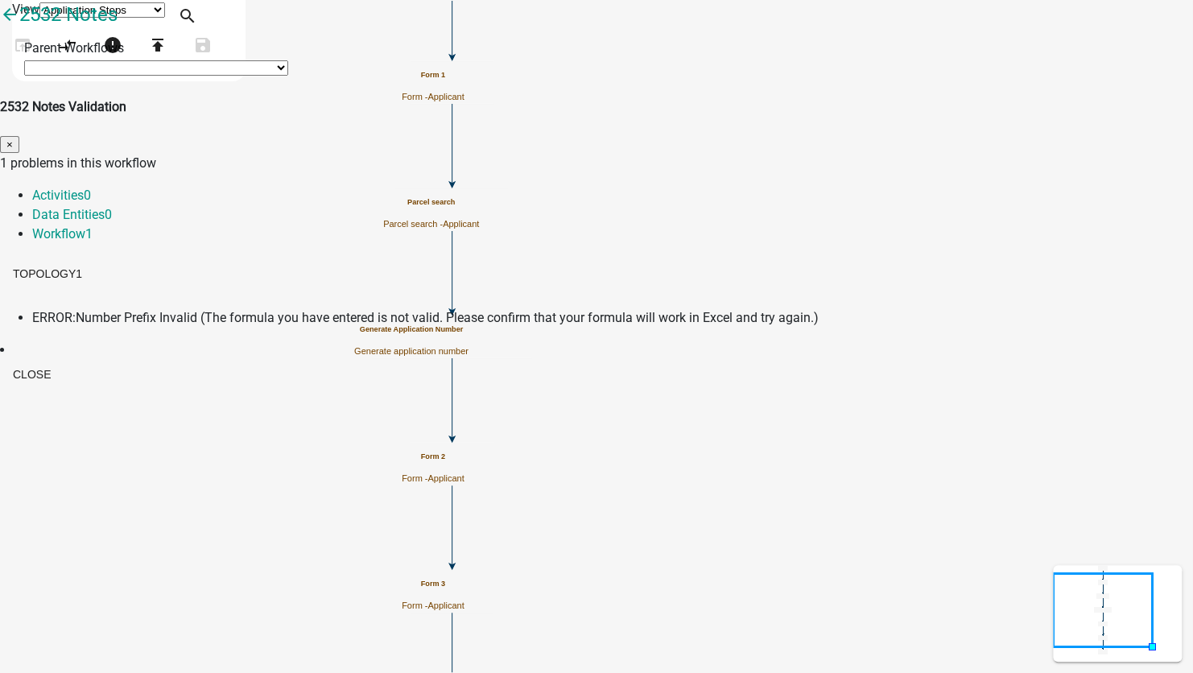
click at [410, 310] on span "Number Prefix Invalid (The formula you have entered is not valid. Please confir…" at bounding box center [447, 317] width 743 height 15
click at [76, 310] on span "ERROR:" at bounding box center [53, 317] width 43 height 15
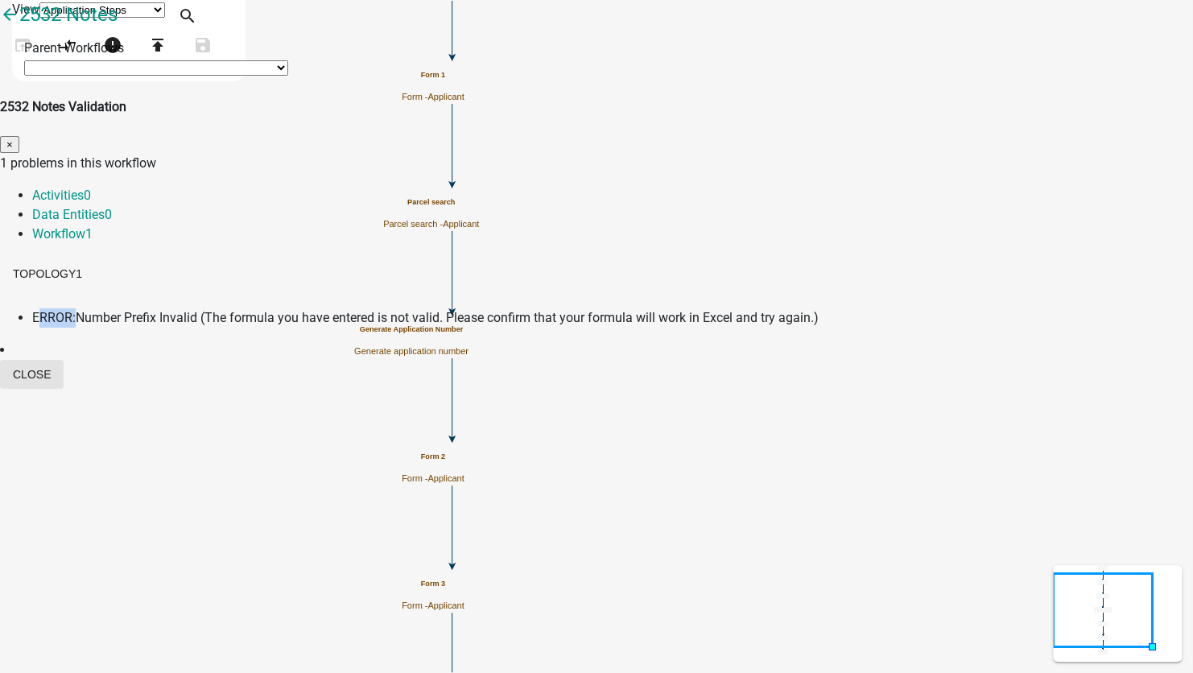
click at [64, 360] on button "Close" at bounding box center [32, 374] width 64 height 29
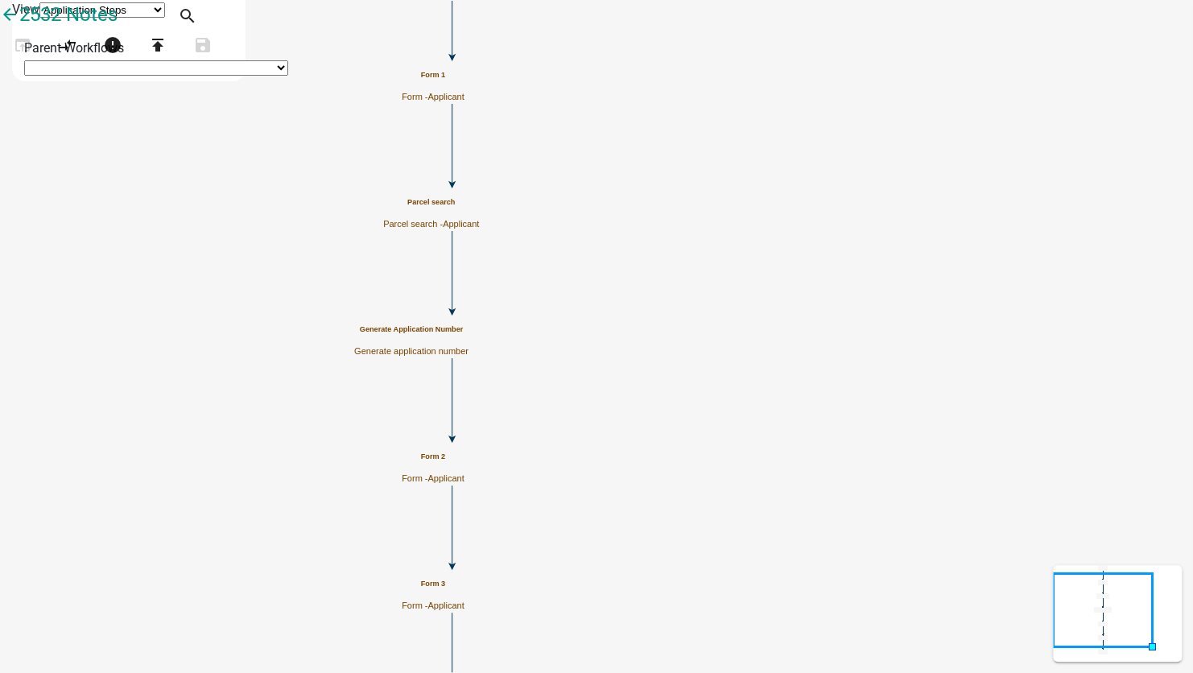
click at [468, 334] on h5 "Generate Application Number" at bounding box center [411, 329] width 114 height 9
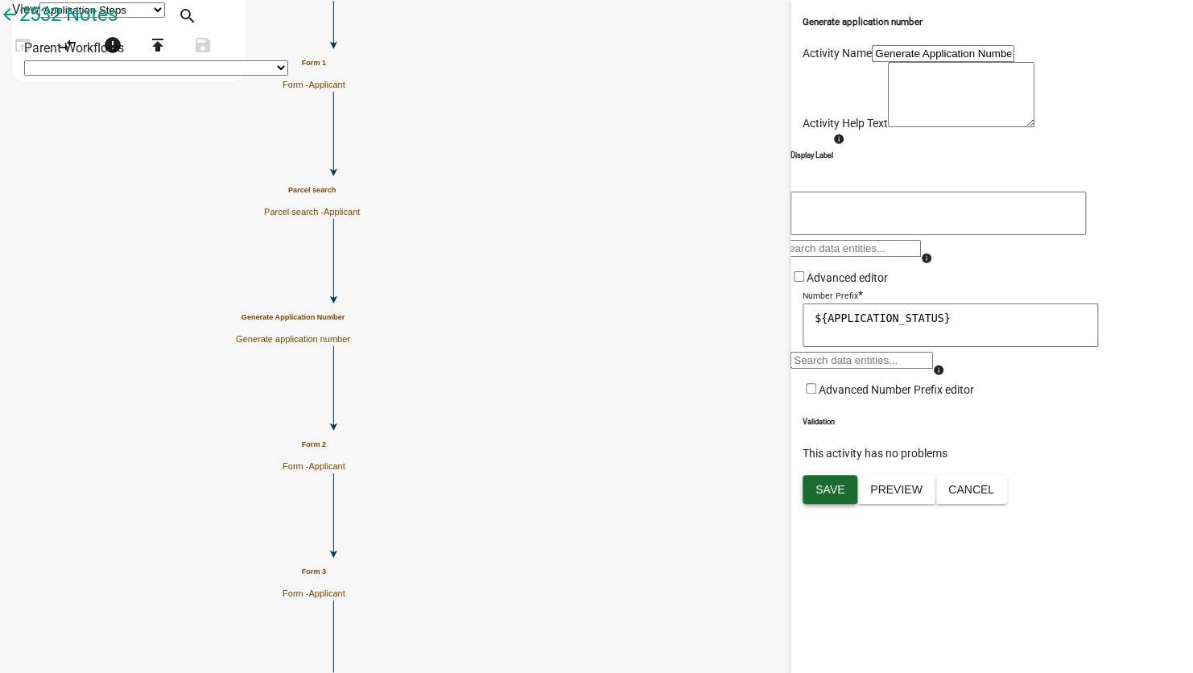
click at [825, 495] on span "Save" at bounding box center [829, 488] width 29 height 13
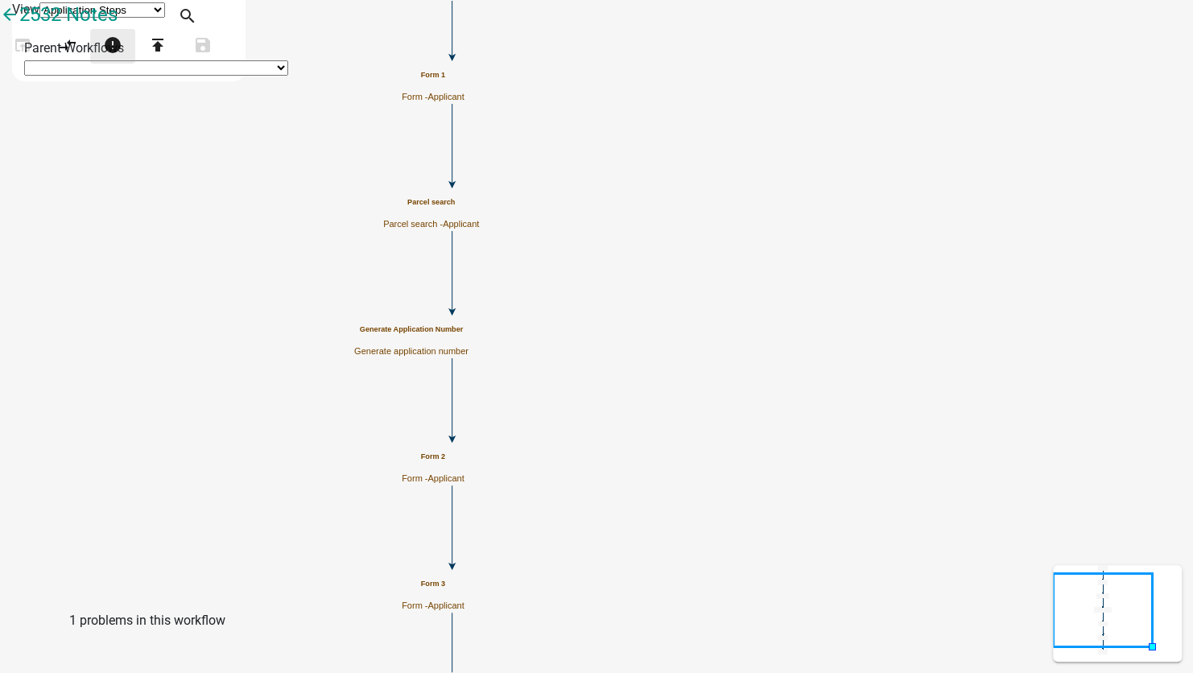
click at [122, 58] on icon "error" at bounding box center [112, 46] width 19 height 23
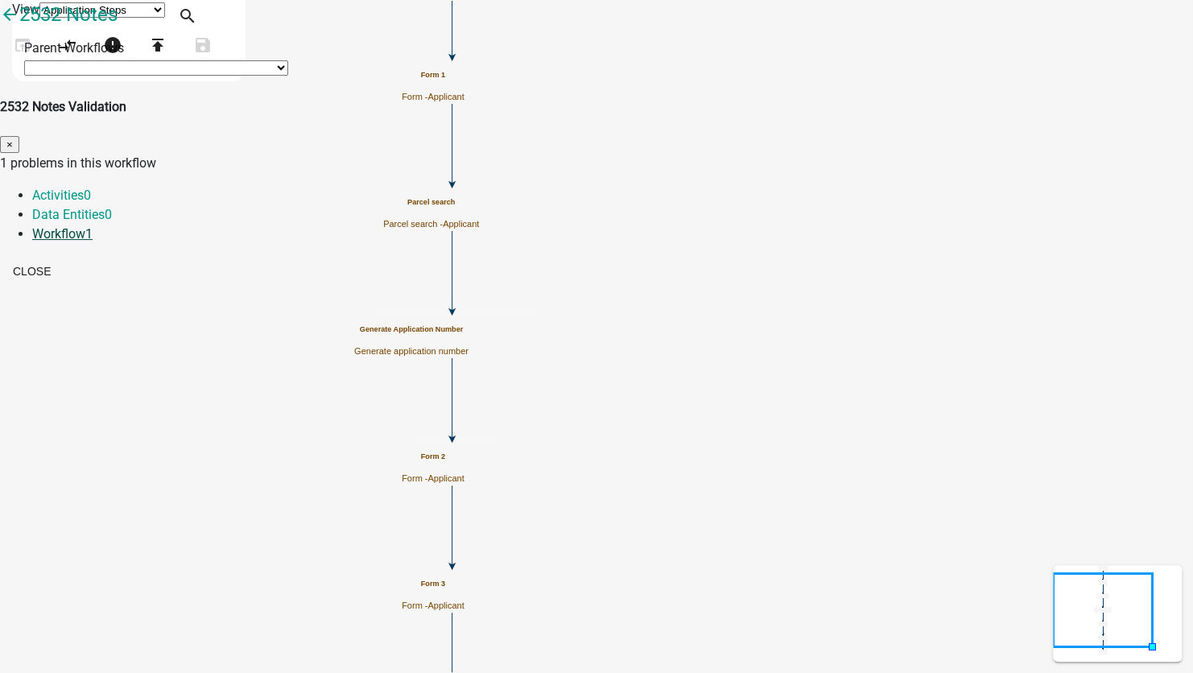
click at [93, 226] on link "Workflow 1" at bounding box center [62, 233] width 60 height 15
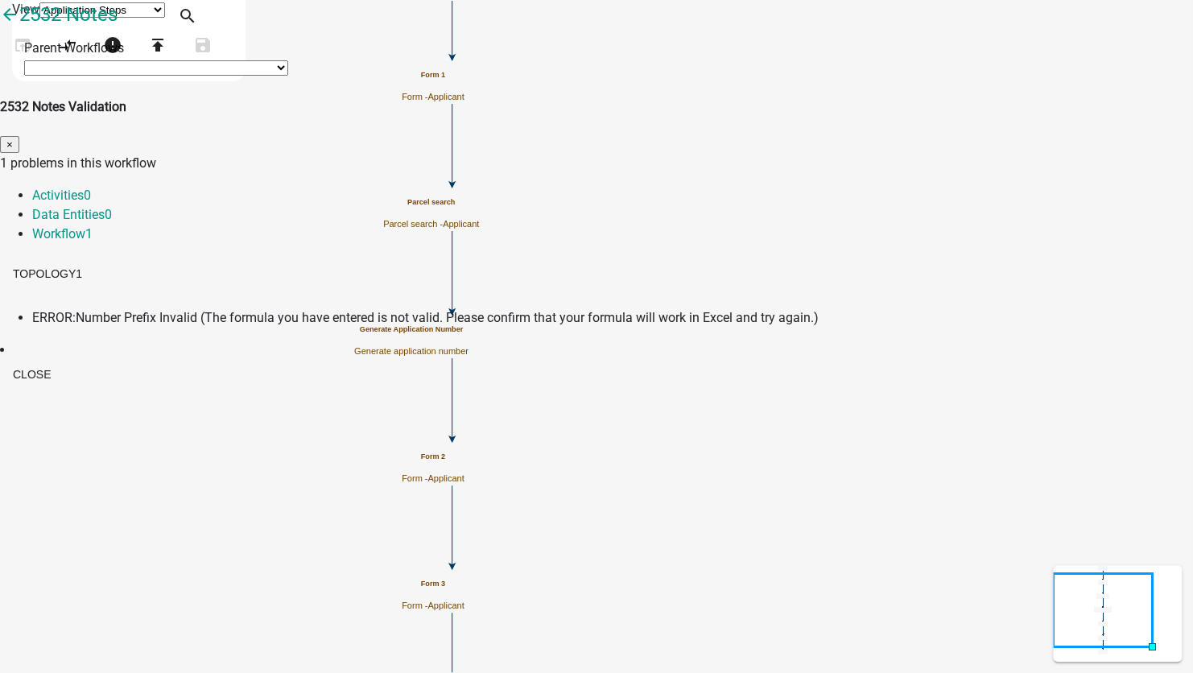
drag, startPoint x: 683, startPoint y: 43, endPoint x: 489, endPoint y: 31, distance: 194.3
click at [489, 97] on div "2532 Notes Validation ×" at bounding box center [596, 125] width 1193 height 56
click at [64, 360] on button "Close" at bounding box center [32, 374] width 64 height 29
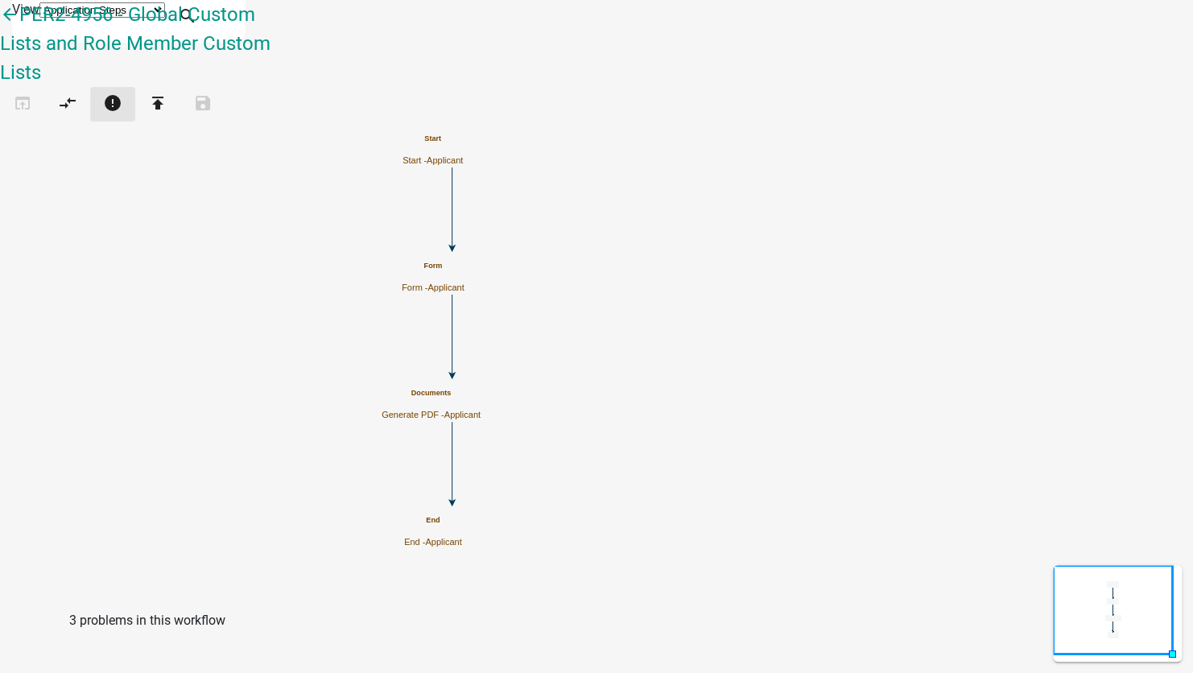
click at [122, 93] on icon "error" at bounding box center [112, 104] width 19 height 23
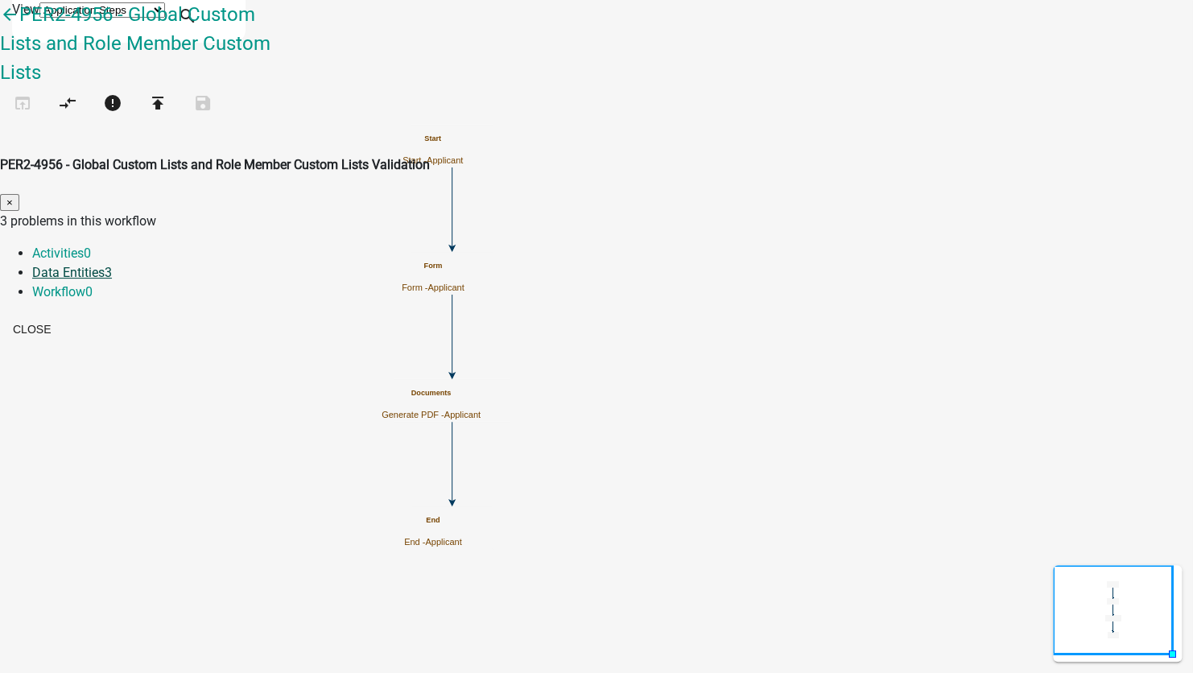
click at [112, 265] on link "Data Entities 3" at bounding box center [72, 272] width 80 height 15
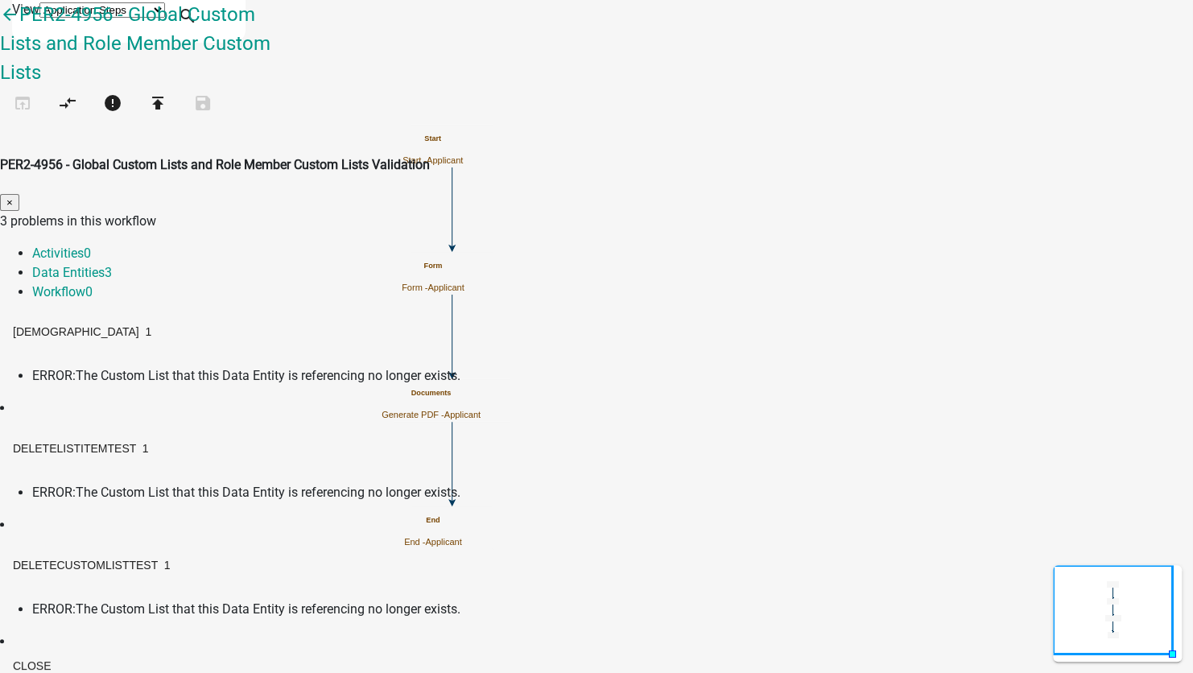
click at [76, 368] on span "ERROR:" at bounding box center [53, 375] width 43 height 15
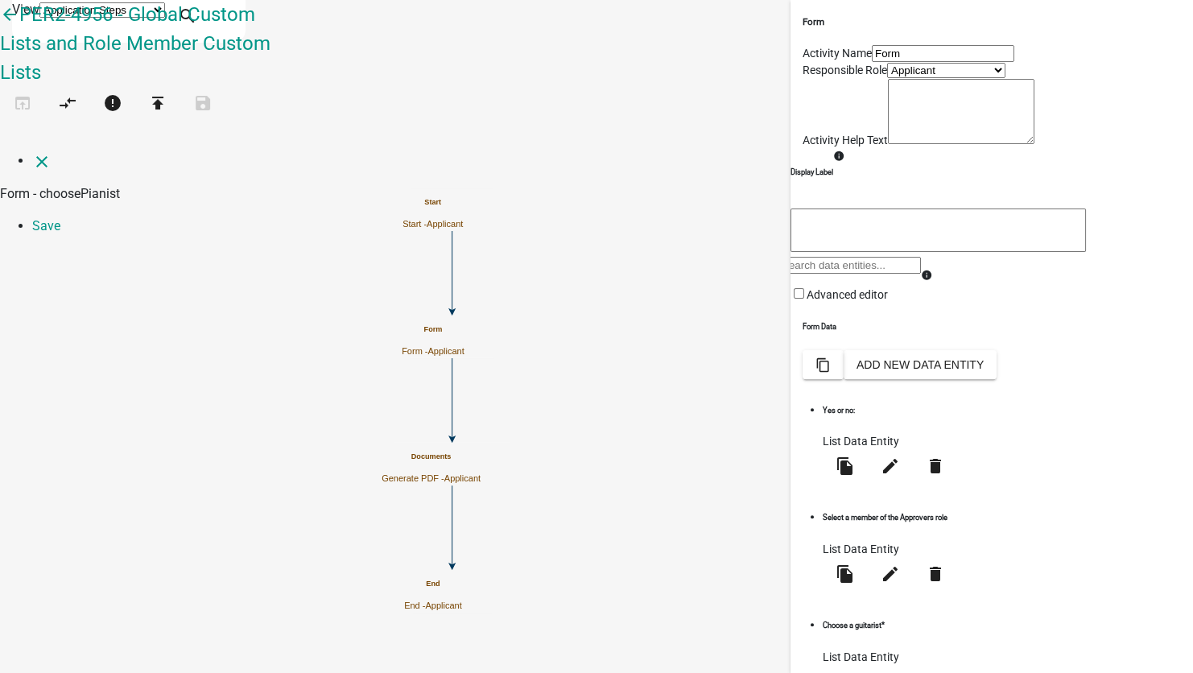
select select "list-data"
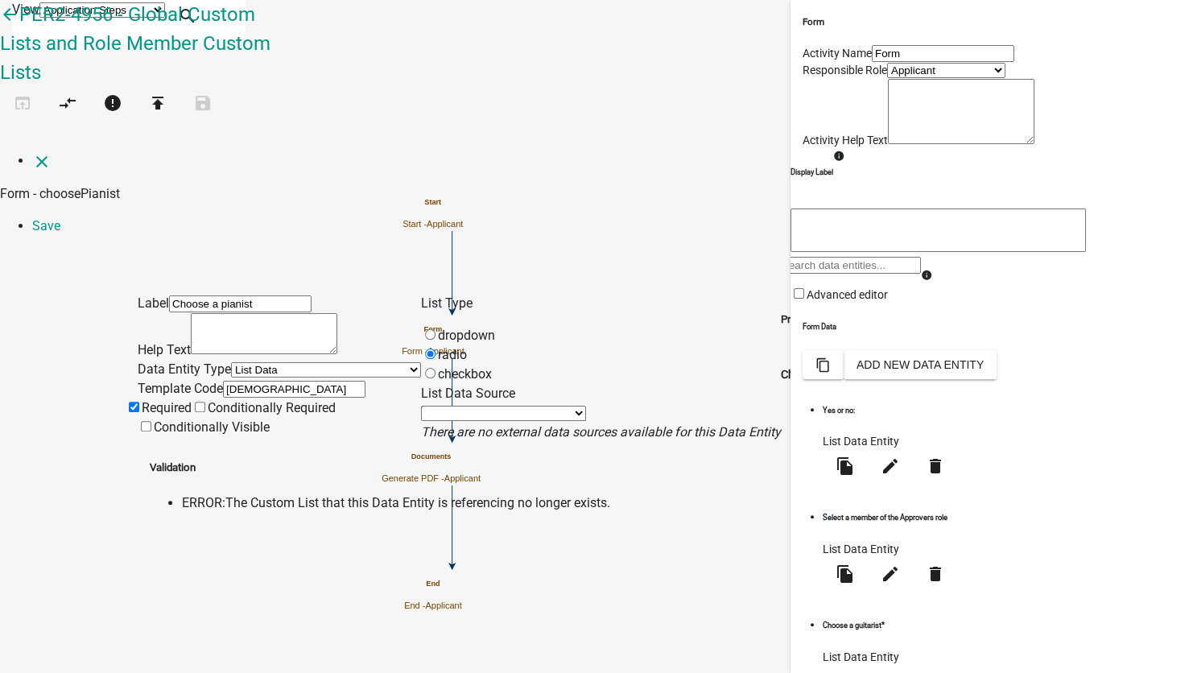
click at [464, 406] on select "State List Inspection Types (Global) Members of the Approvers role Path choices…" at bounding box center [503, 413] width 165 height 15
click at [32, 152] on icon "close" at bounding box center [41, 161] width 19 height 19
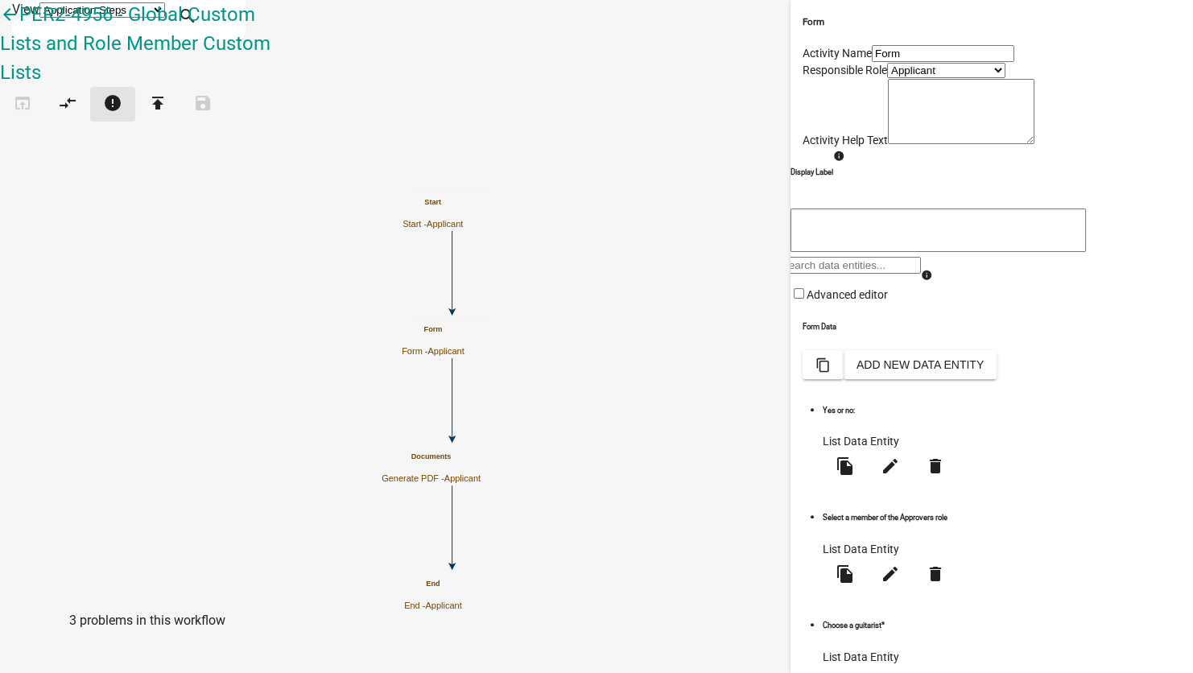
click at [122, 93] on icon "error" at bounding box center [112, 104] width 19 height 23
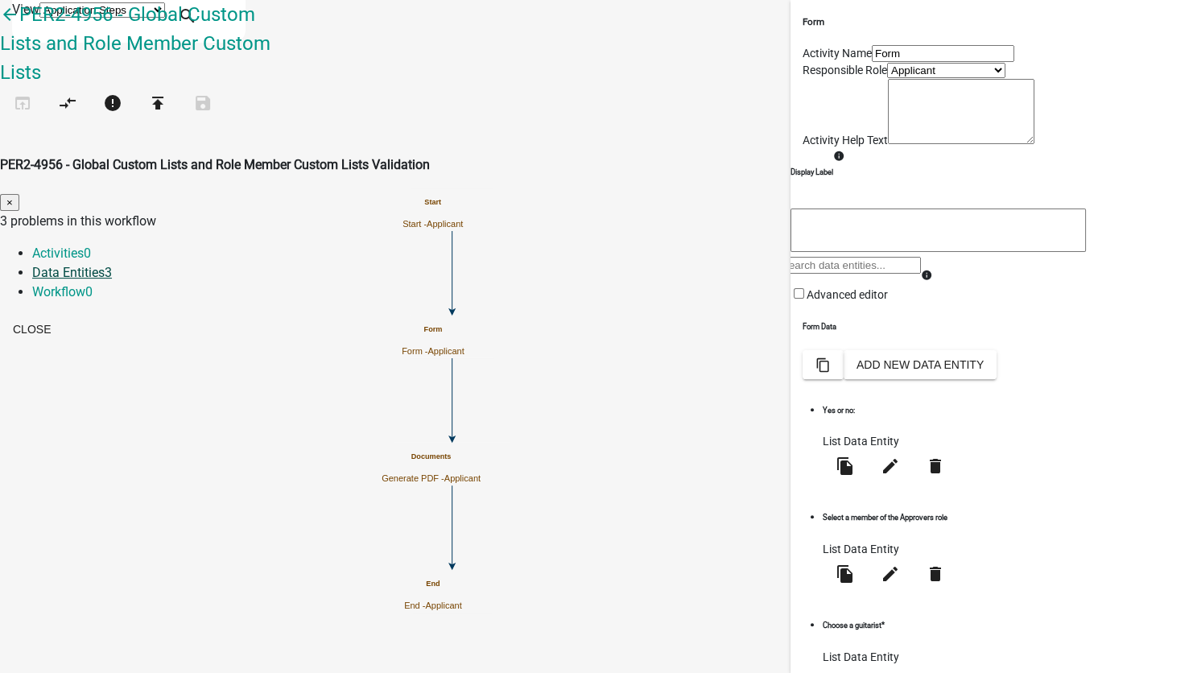
click at [112, 265] on link "Data Entities 3" at bounding box center [72, 272] width 80 height 15
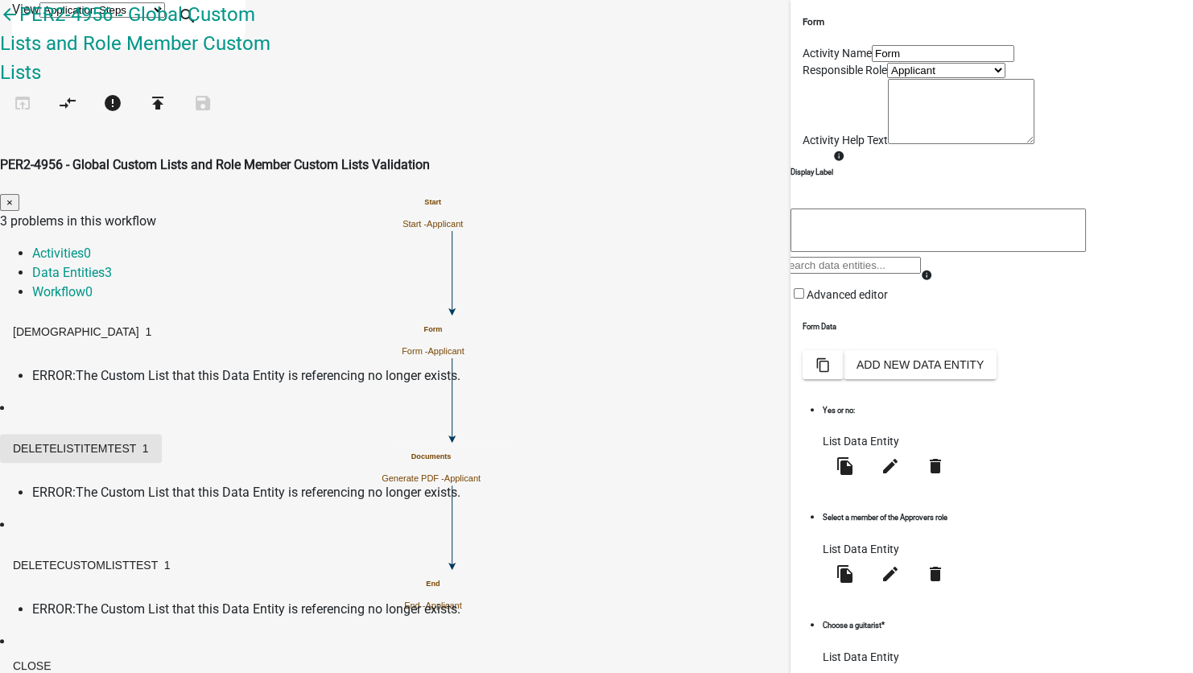
click at [136, 442] on span "deleteListItemTest" at bounding box center [74, 448] width 123 height 13
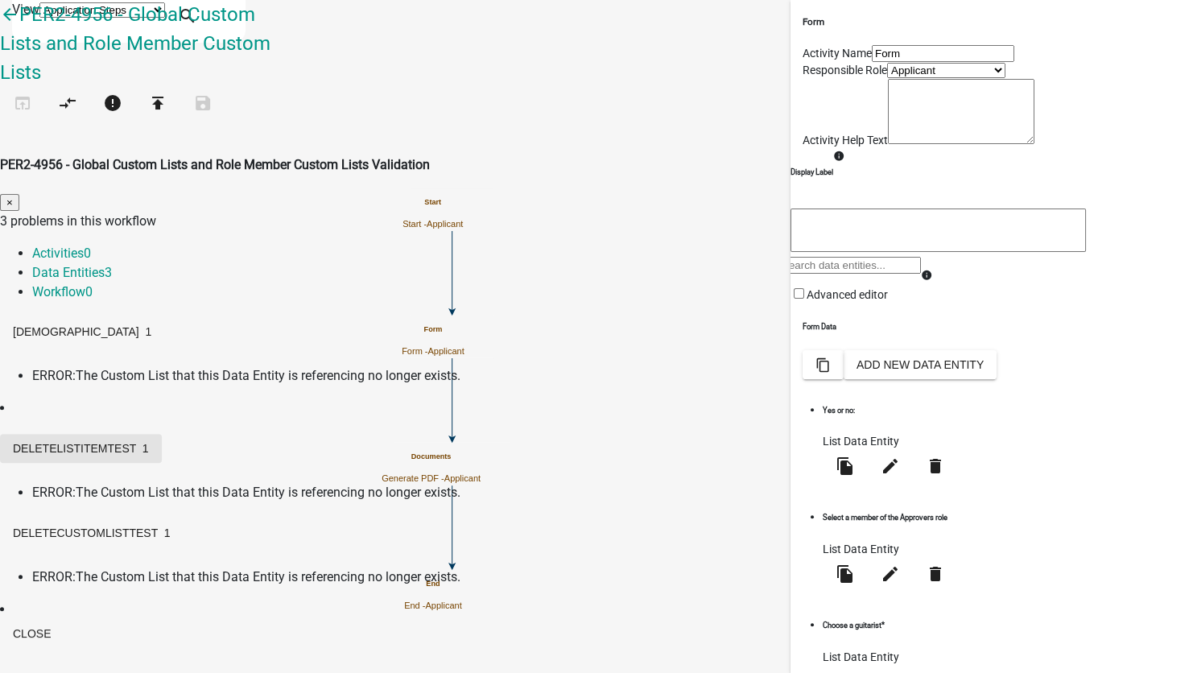
click at [136, 442] on span "deleteListItemTest" at bounding box center [74, 448] width 123 height 13
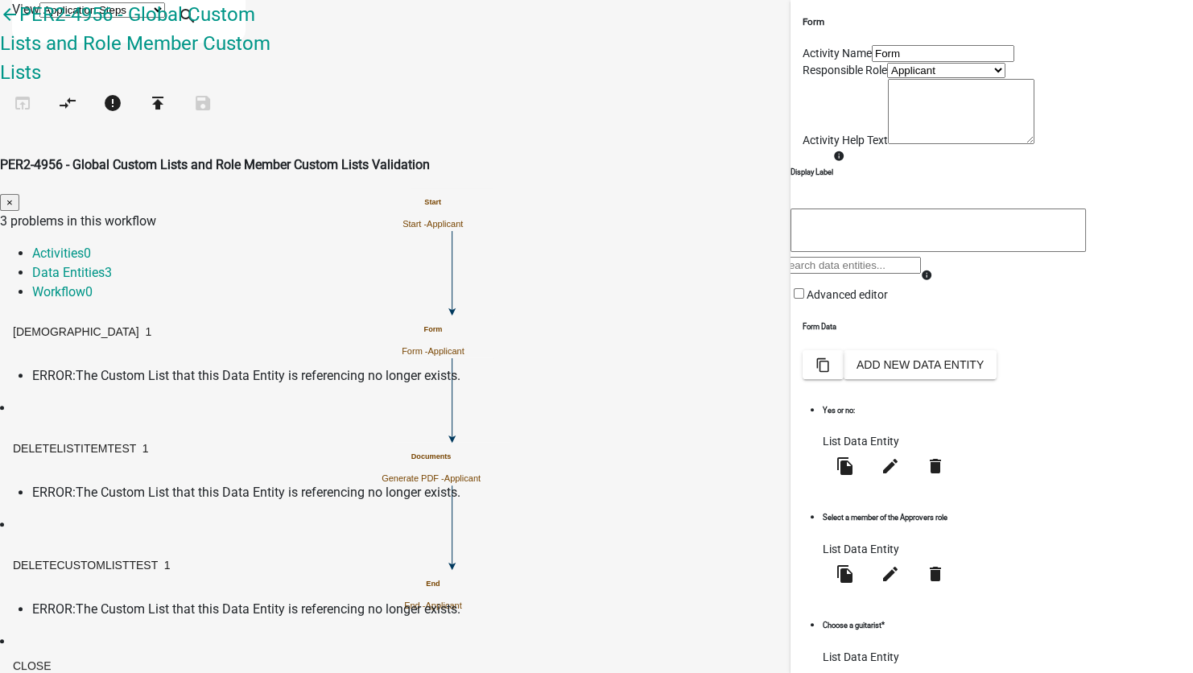
click at [76, 485] on span "ERROR:" at bounding box center [53, 492] width 43 height 15
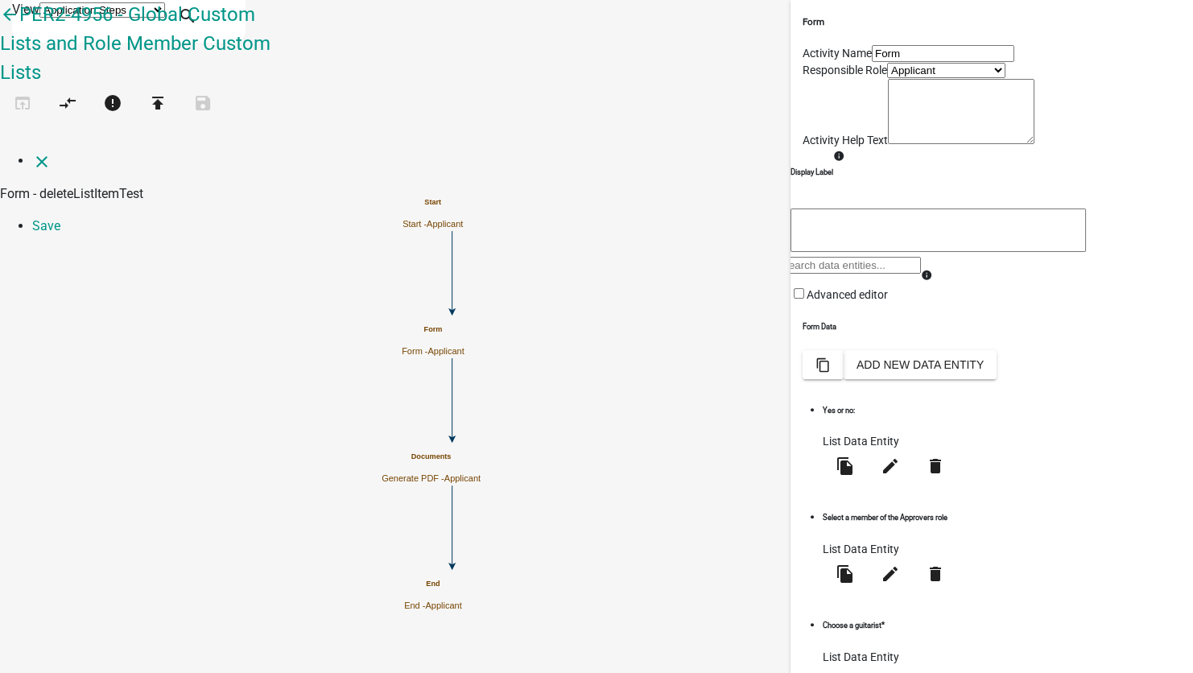
select select "list-data"
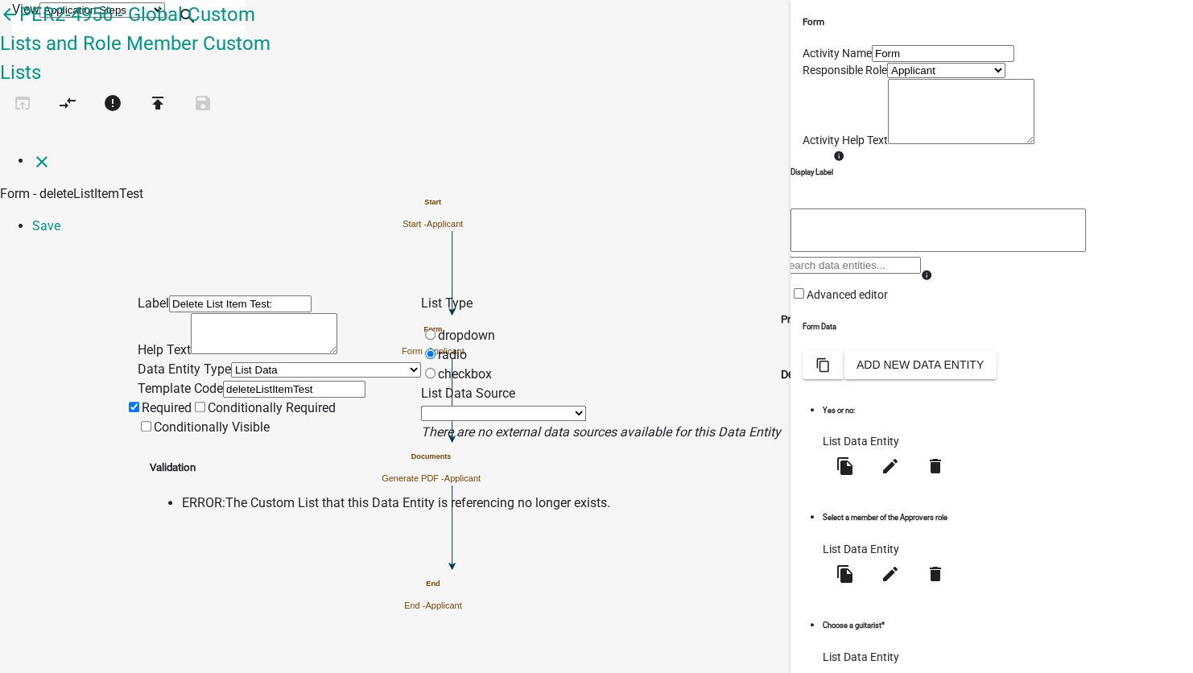
click at [520, 406] on select "State List Inspection Types (Global) Members of the Approvers role Path choices…" at bounding box center [503, 413] width 165 height 15
click at [32, 152] on icon "close" at bounding box center [41, 161] width 19 height 19
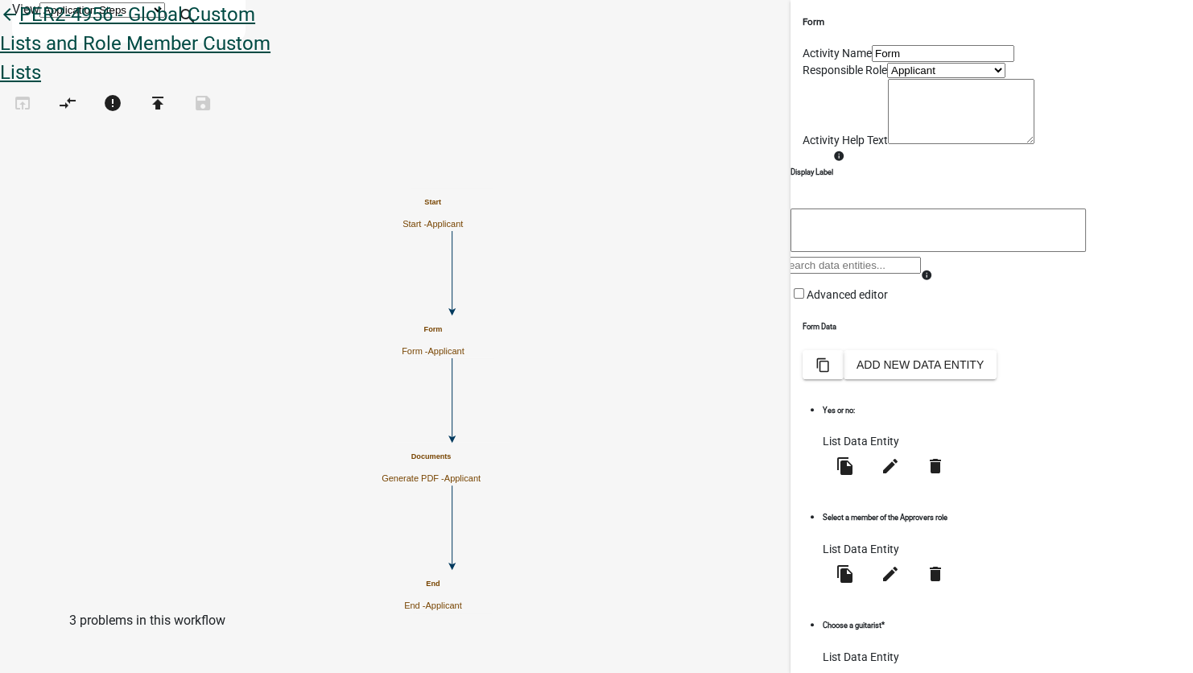
click at [19, 27] on icon "arrow_back" at bounding box center [9, 16] width 19 height 23
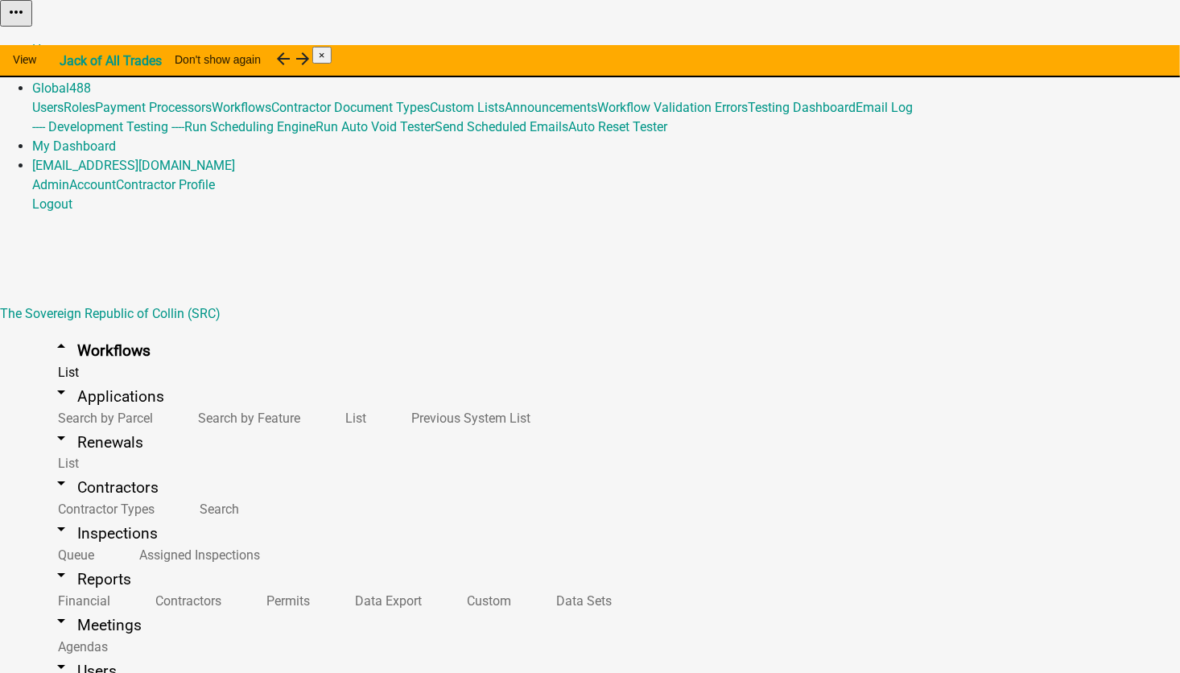
scroll to position [15429, 0]
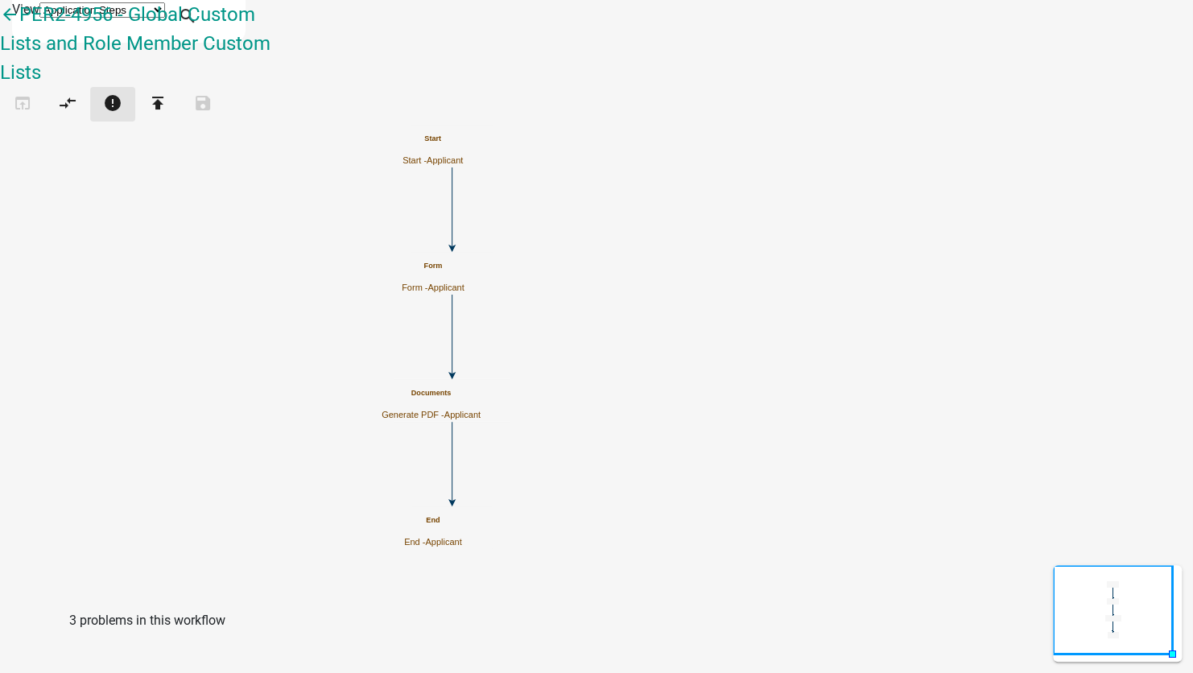
click at [122, 95] on icon "error" at bounding box center [112, 104] width 19 height 23
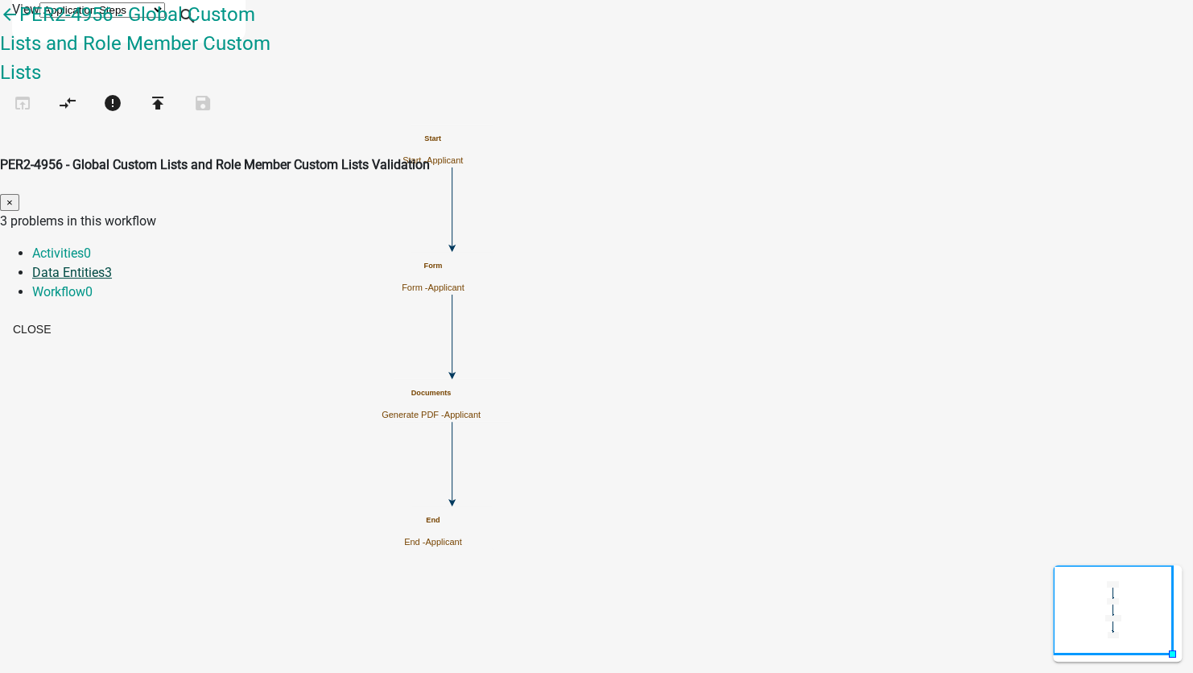
click at [112, 265] on link "Data Entities 3" at bounding box center [72, 272] width 80 height 15
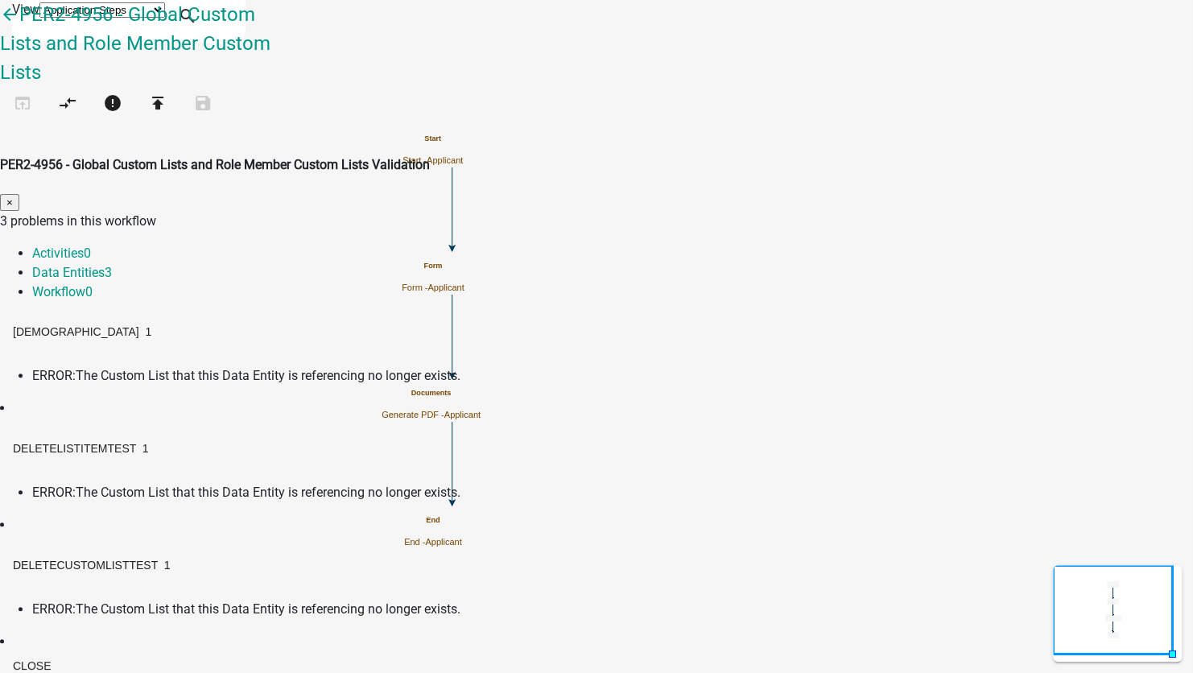
click at [41, 155] on ngb-modal-window "PER2-4956 - Global Custom Lists and Role Member Custom Lists Validation × 3 pro…" at bounding box center [596, 419] width 1193 height 529
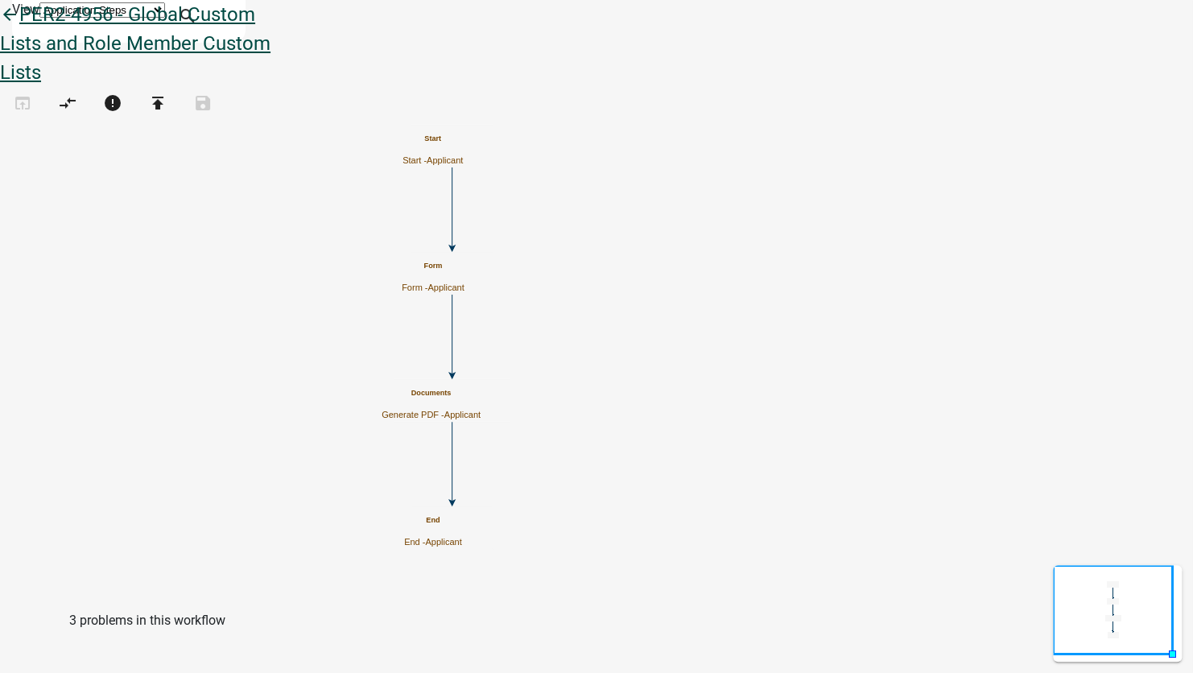
click at [19, 27] on icon "arrow_back" at bounding box center [9, 16] width 19 height 23
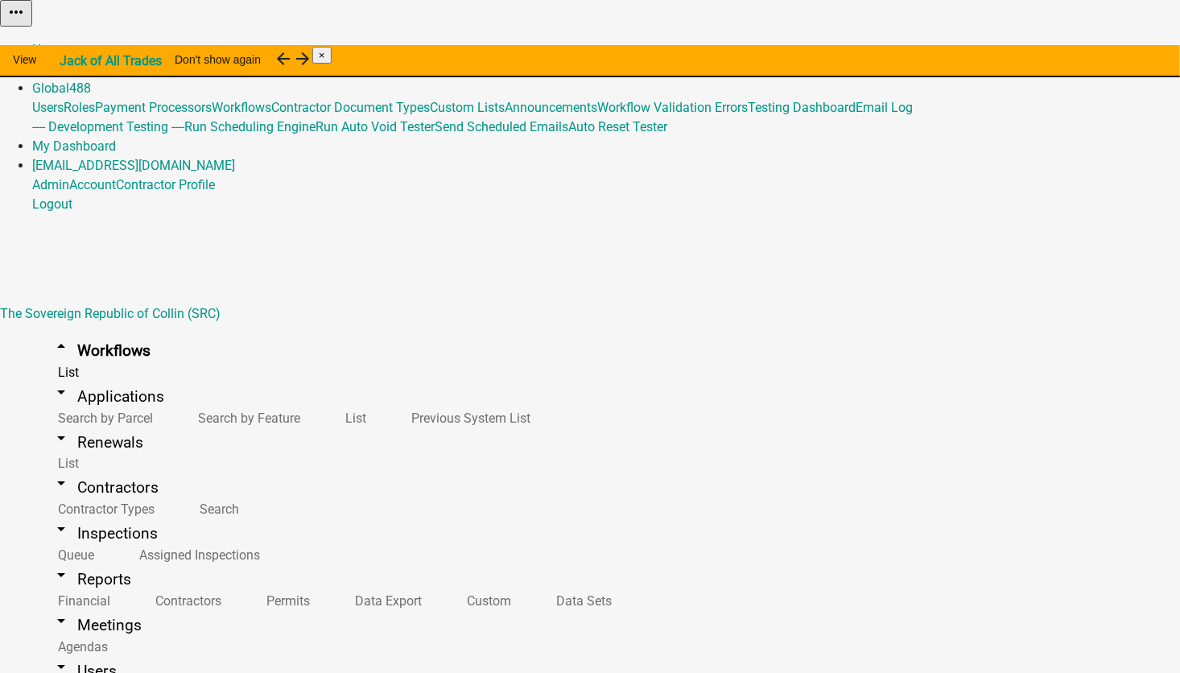
scroll to position [15429, 0]
click at [66, 42] on link "Home" at bounding box center [49, 49] width 34 height 15
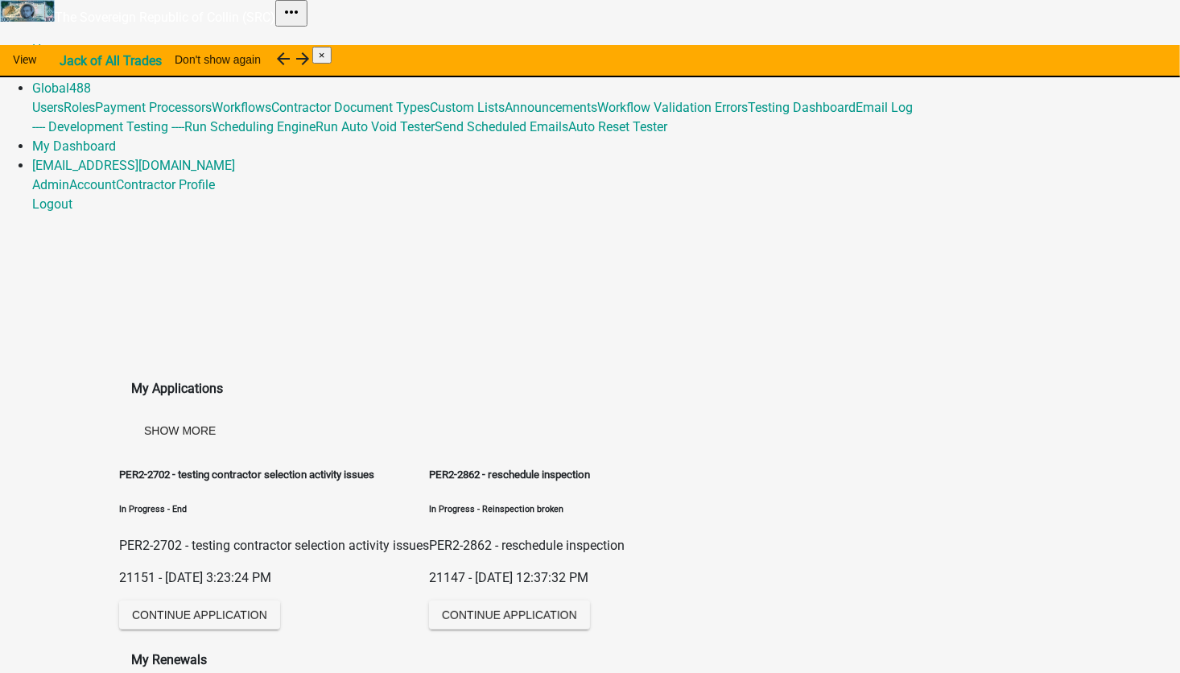
click at [69, 61] on link "Admin" at bounding box center [50, 68] width 37 height 15
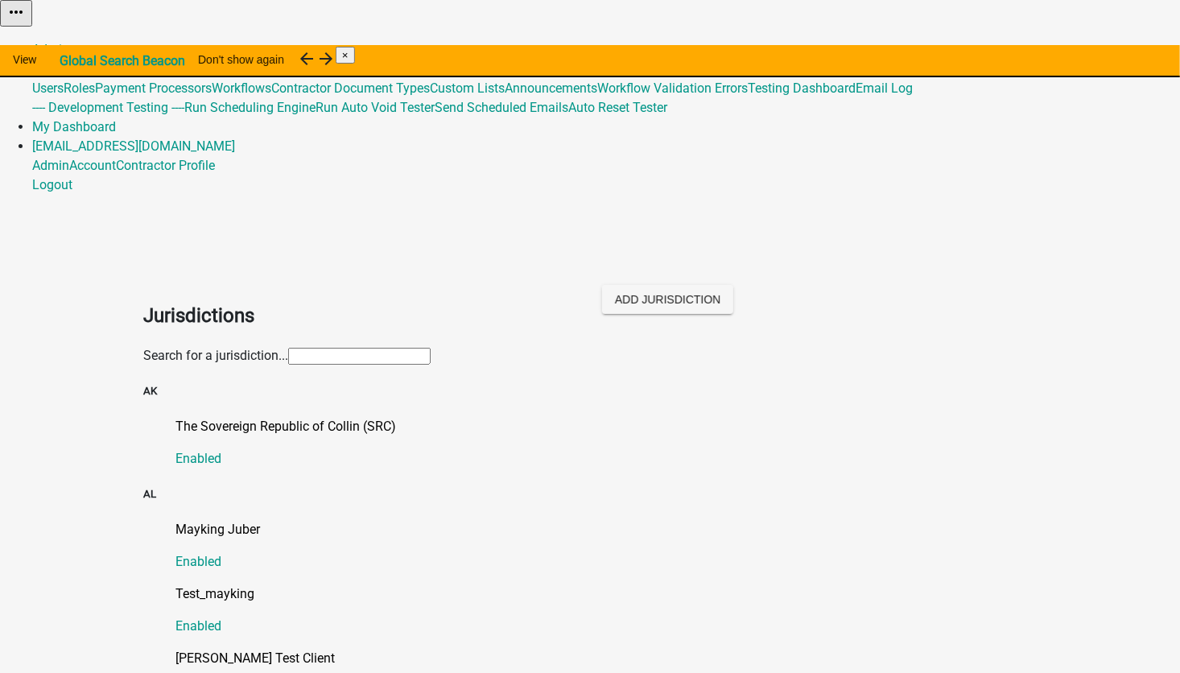
click at [288, 348] on input "text" at bounding box center [359, 356] width 142 height 17
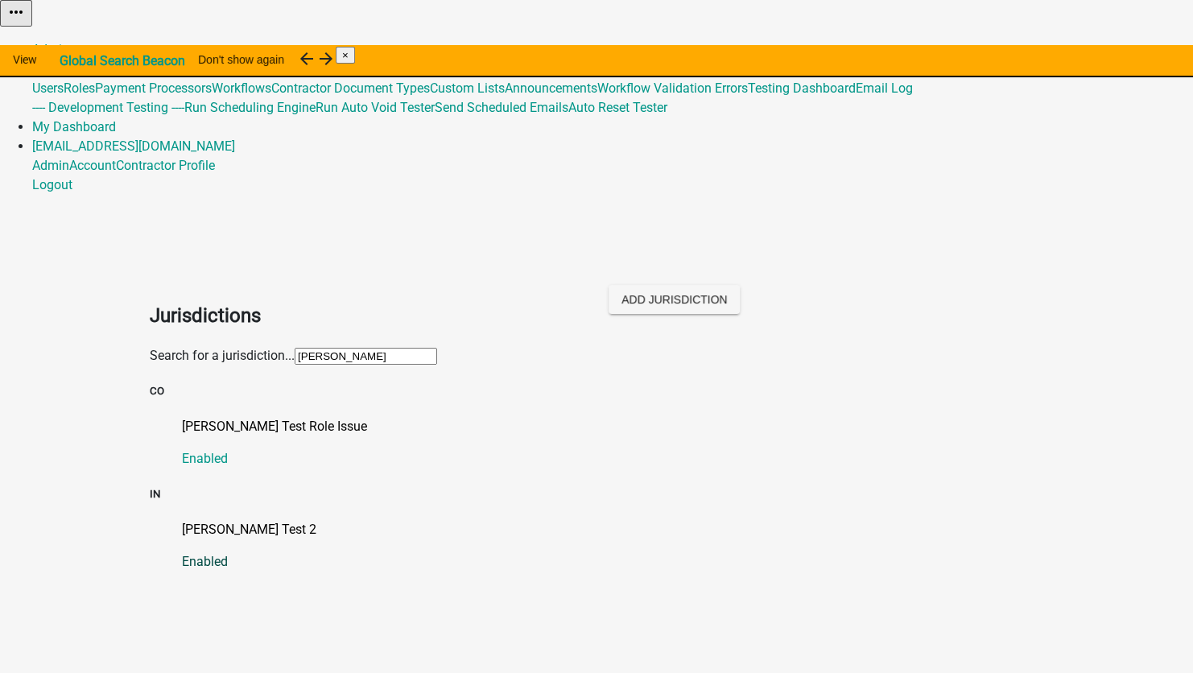
type input "[PERSON_NAME]"
click at [202, 520] on p "[PERSON_NAME] Test 2" at bounding box center [612, 529] width 861 height 19
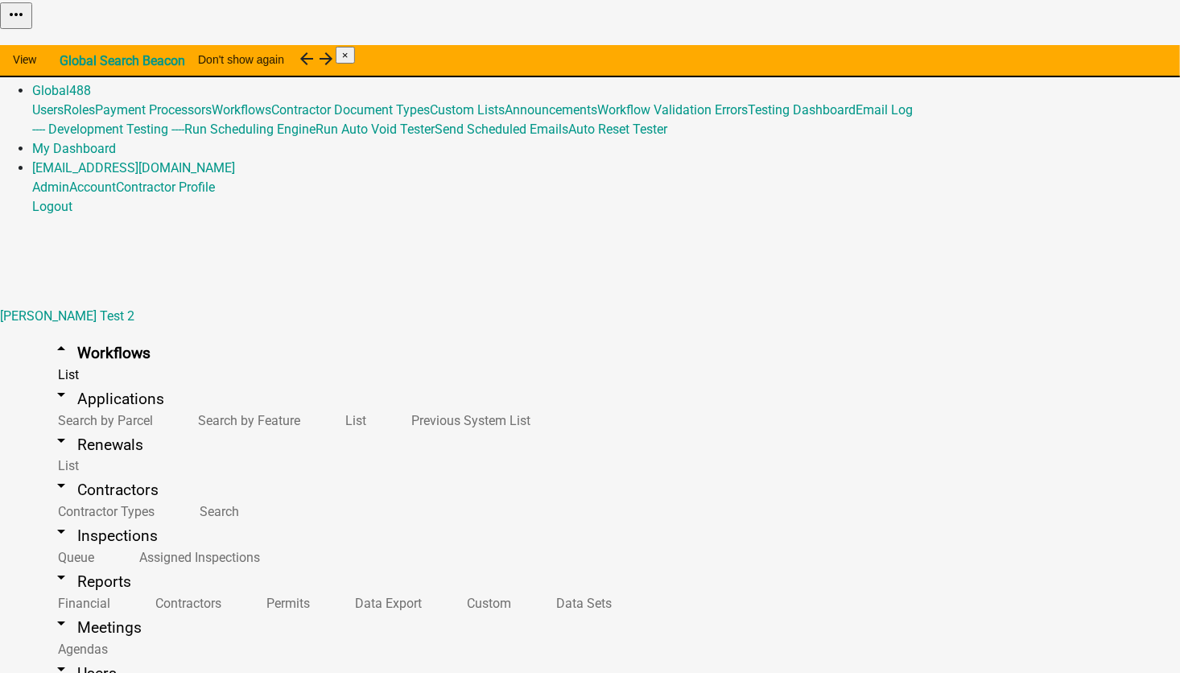
scroll to position [2514, 0]
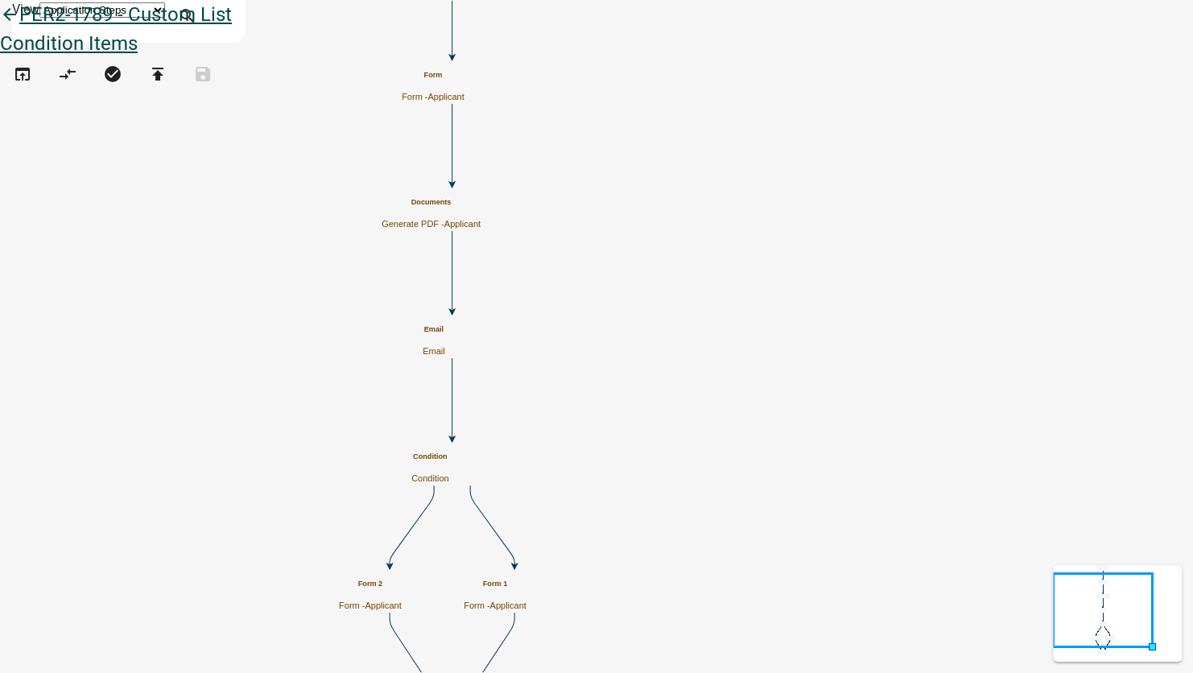
click at [19, 27] on icon "arrow_back" at bounding box center [9, 16] width 19 height 23
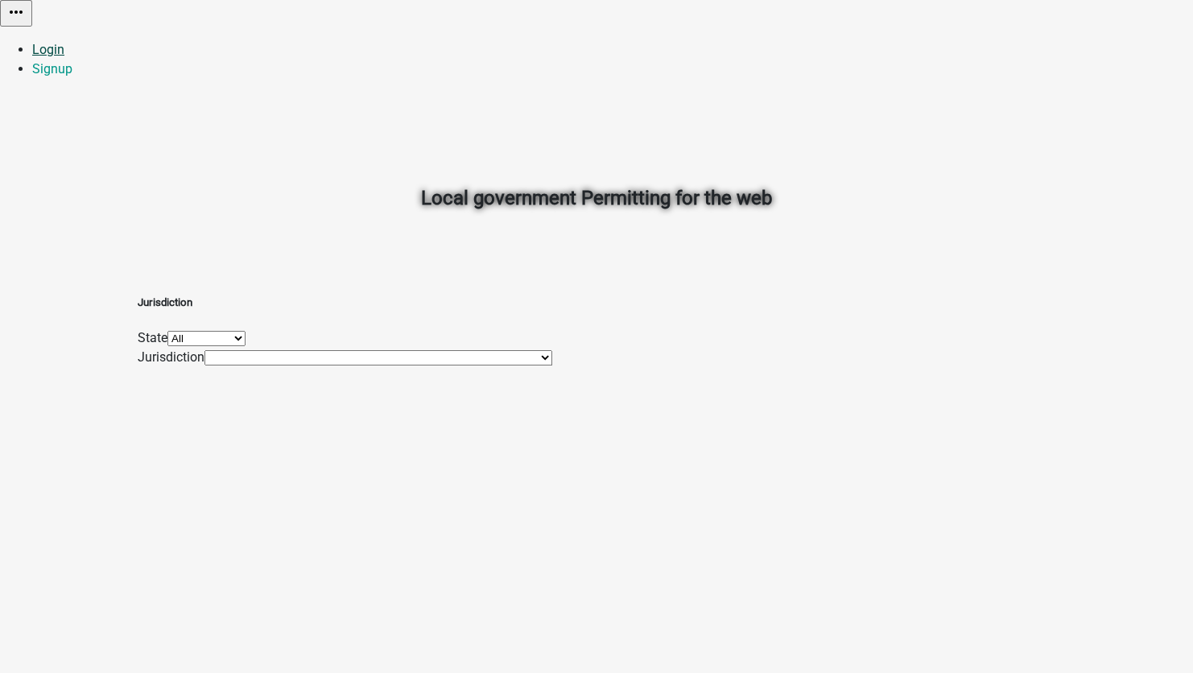
click at [64, 42] on link "Login" at bounding box center [48, 49] width 32 height 15
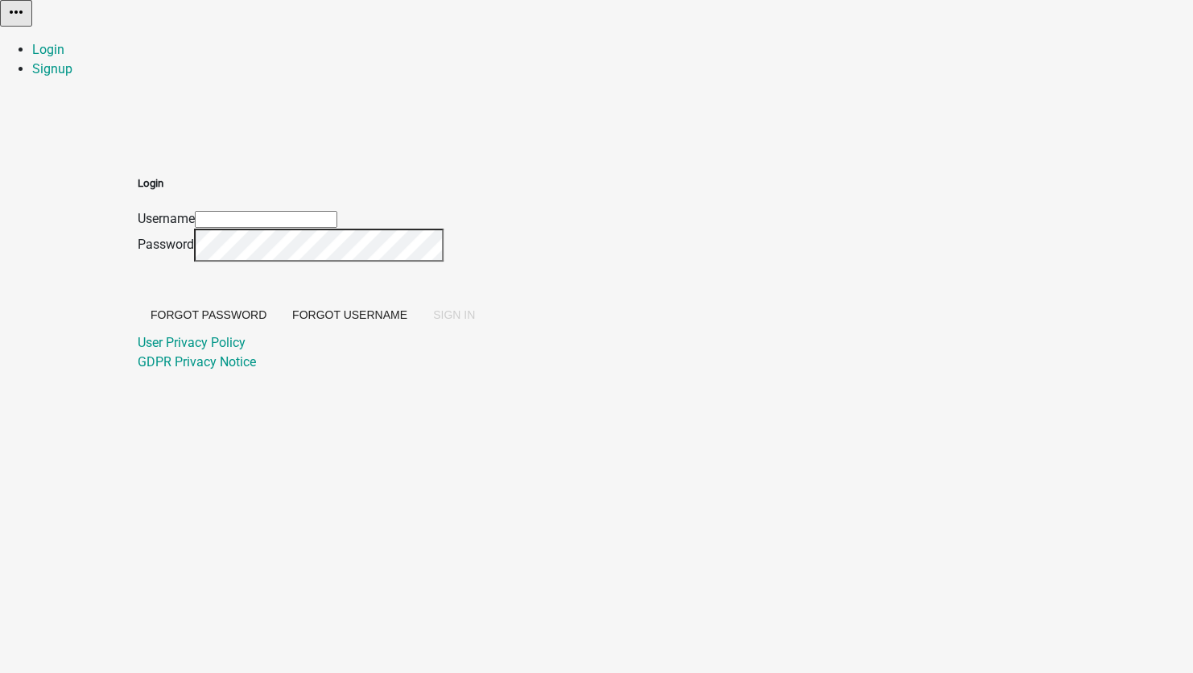
click at [337, 211] on input "Username" at bounding box center [266, 219] width 142 height 17
type input "[EMAIL_ADDRESS][DOMAIN_NAME]"
click at [475, 321] on span "SIGN IN" at bounding box center [454, 314] width 42 height 13
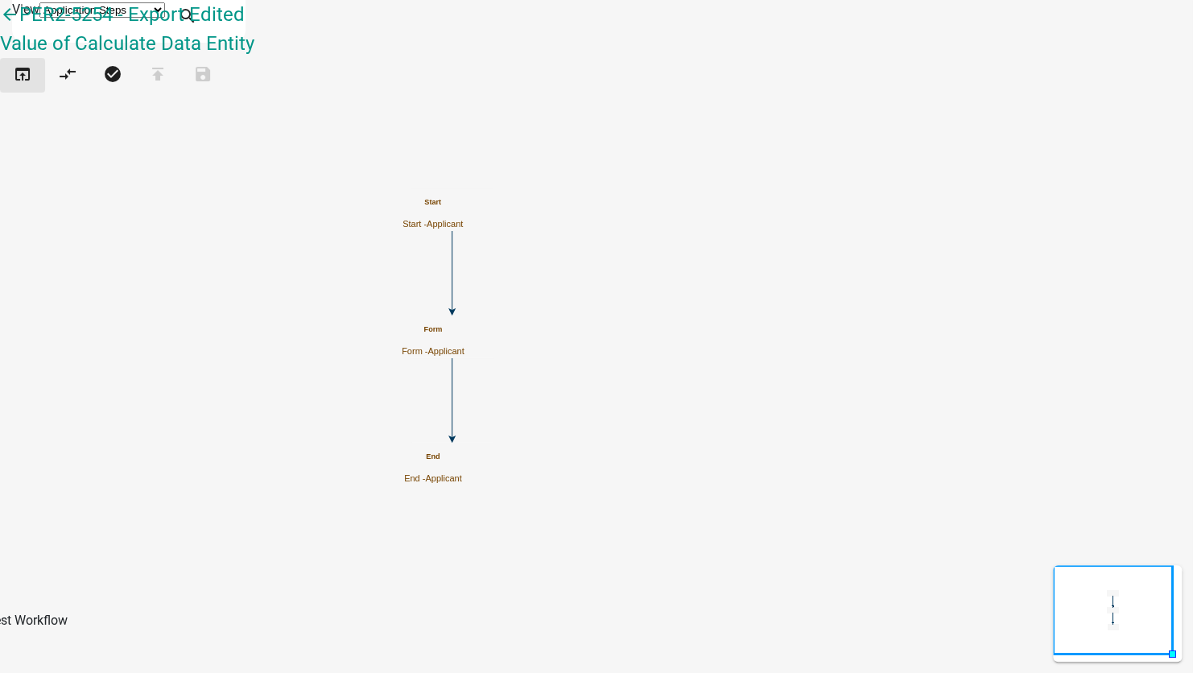
click at [19, 89] on button "open_in_browser" at bounding box center [22, 75] width 45 height 35
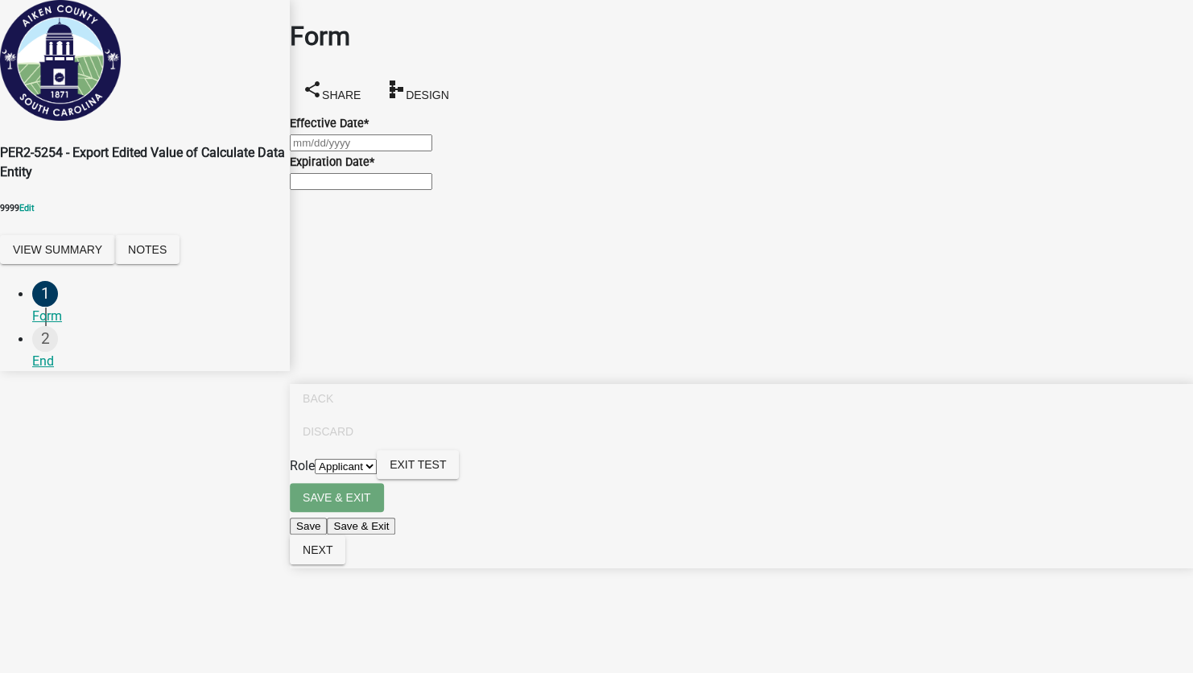
click at [349, 151] on div at bounding box center [741, 142] width 903 height 19
select select "9"
select select "2025"
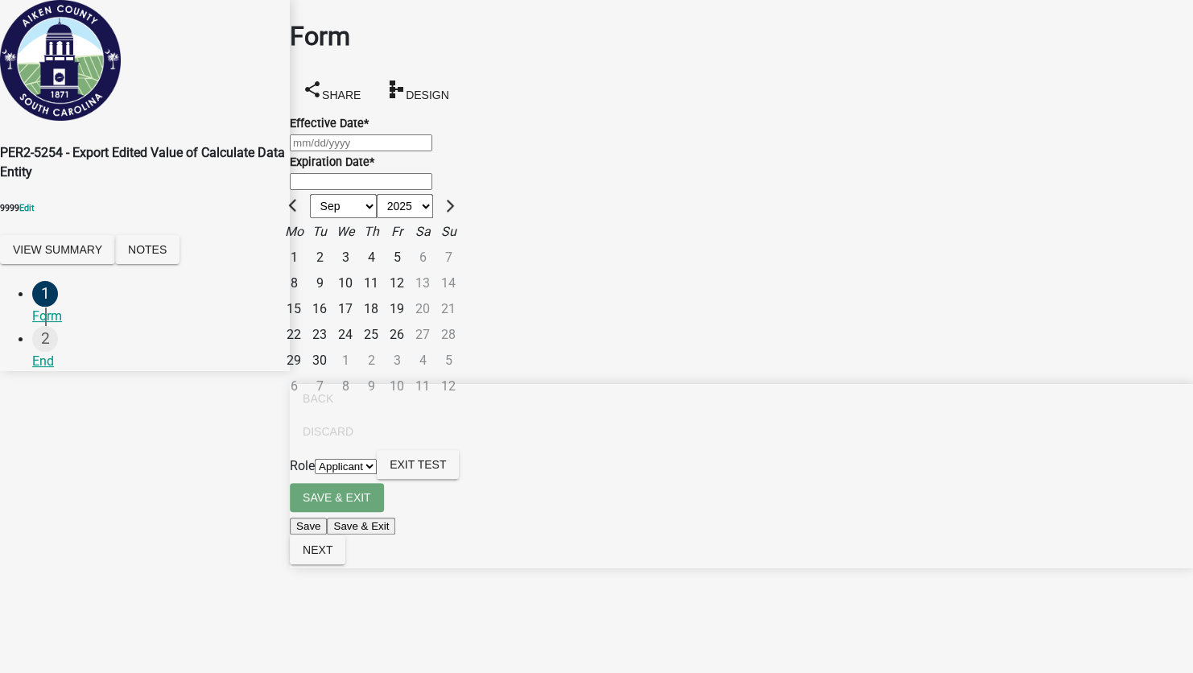
click at [358, 270] on div "10" at bounding box center [345, 283] width 26 height 26
type input "[DATE]"
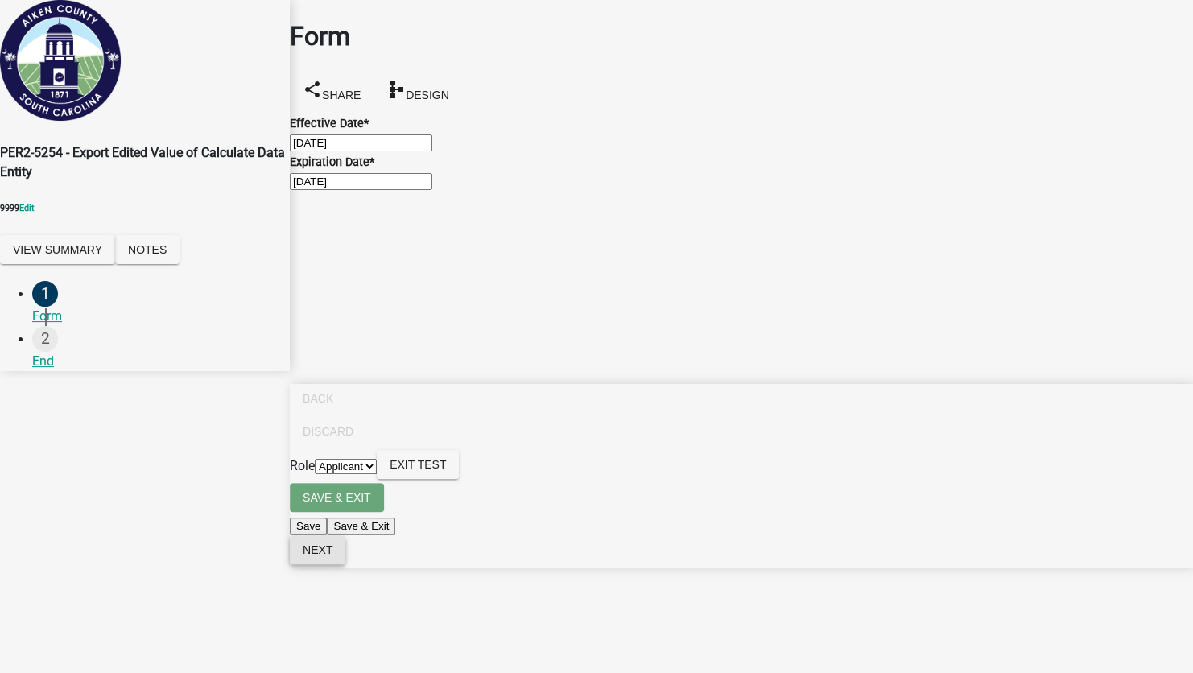
click at [345, 564] on button "Next" at bounding box center [318, 549] width 56 height 29
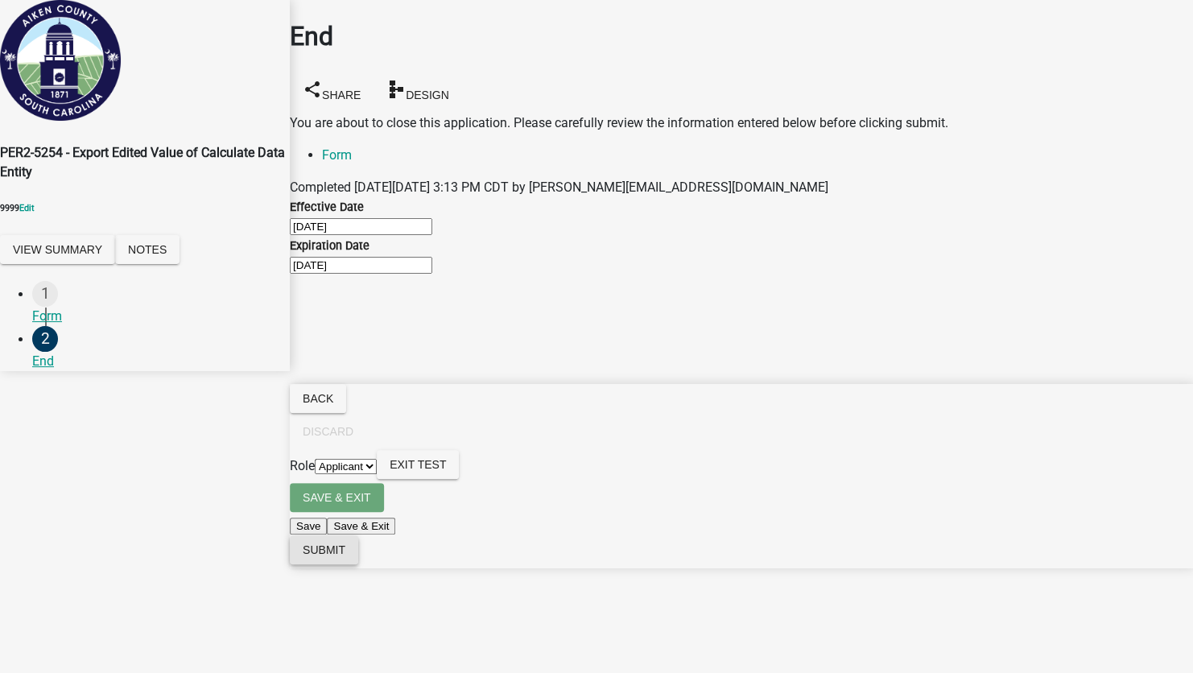
click at [345, 556] on span "Submit" at bounding box center [324, 549] width 43 height 13
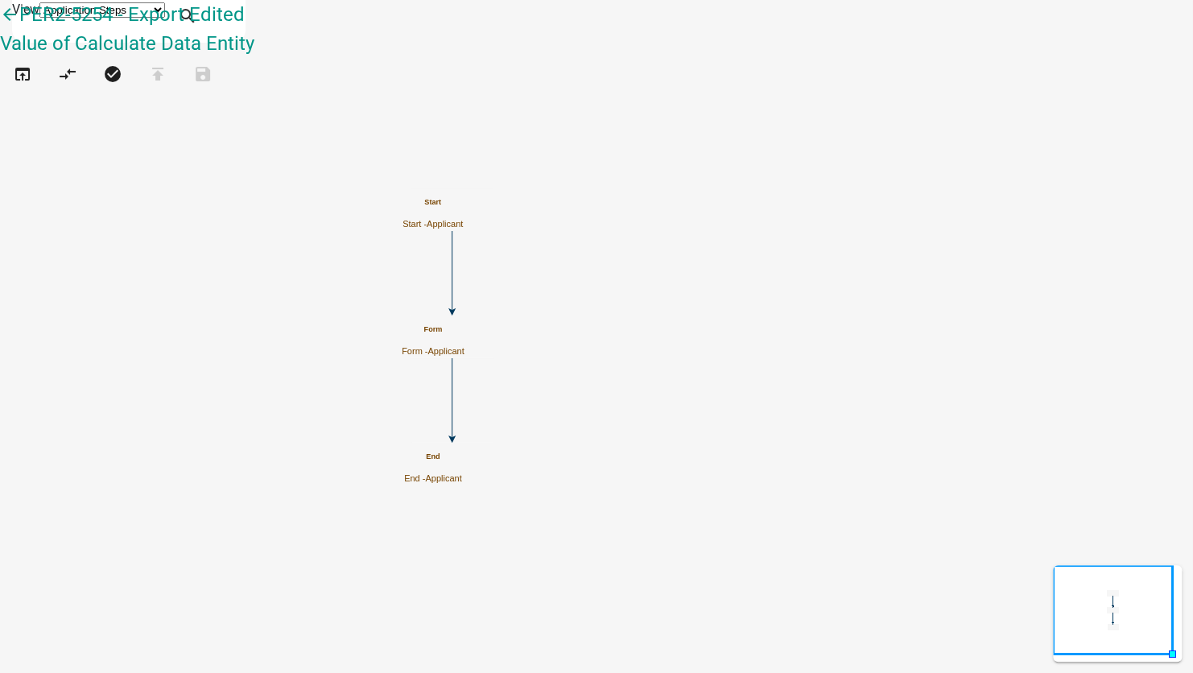
click at [19, 27] on icon "arrow_back" at bounding box center [9, 16] width 19 height 23
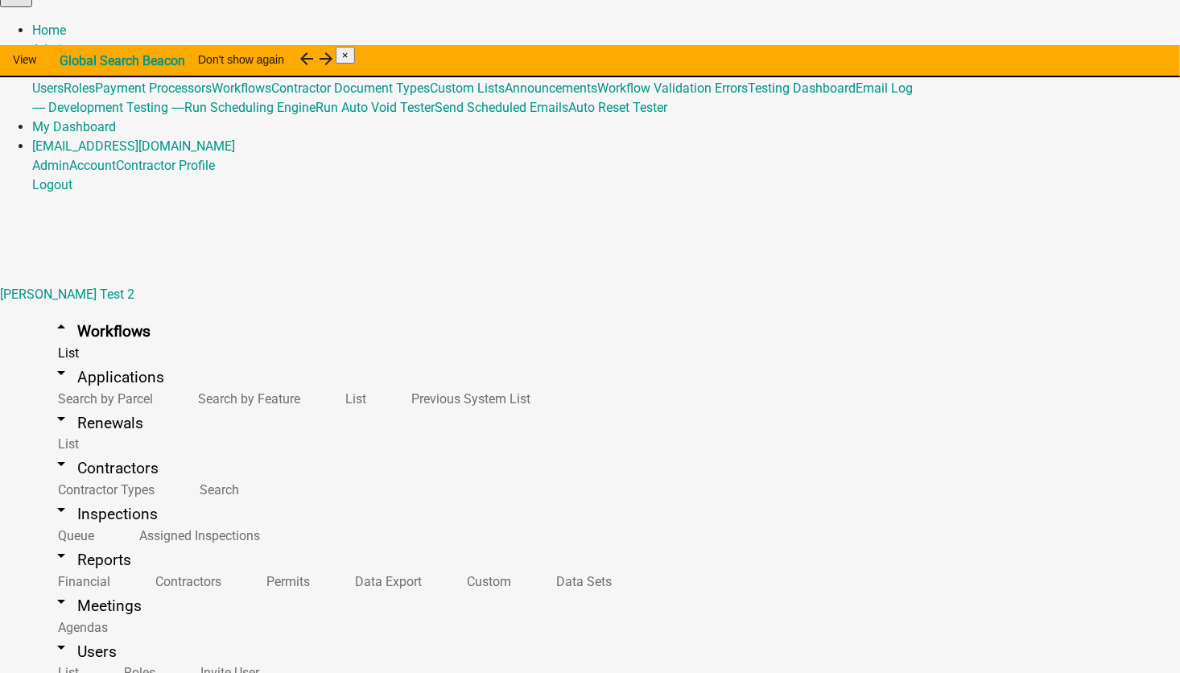
scroll to position [11975, 0]
click at [1090, 30] on button "Start Application" at bounding box center [1135, 21] width 90 height 17
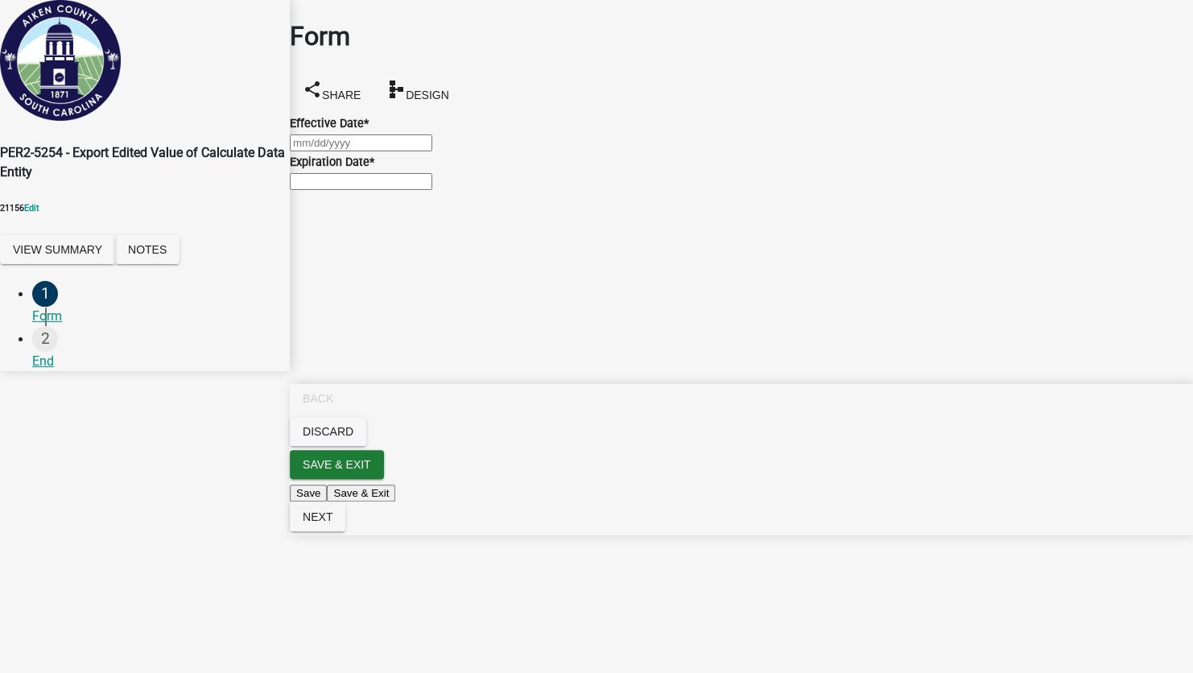
select select "9"
select select "2025"
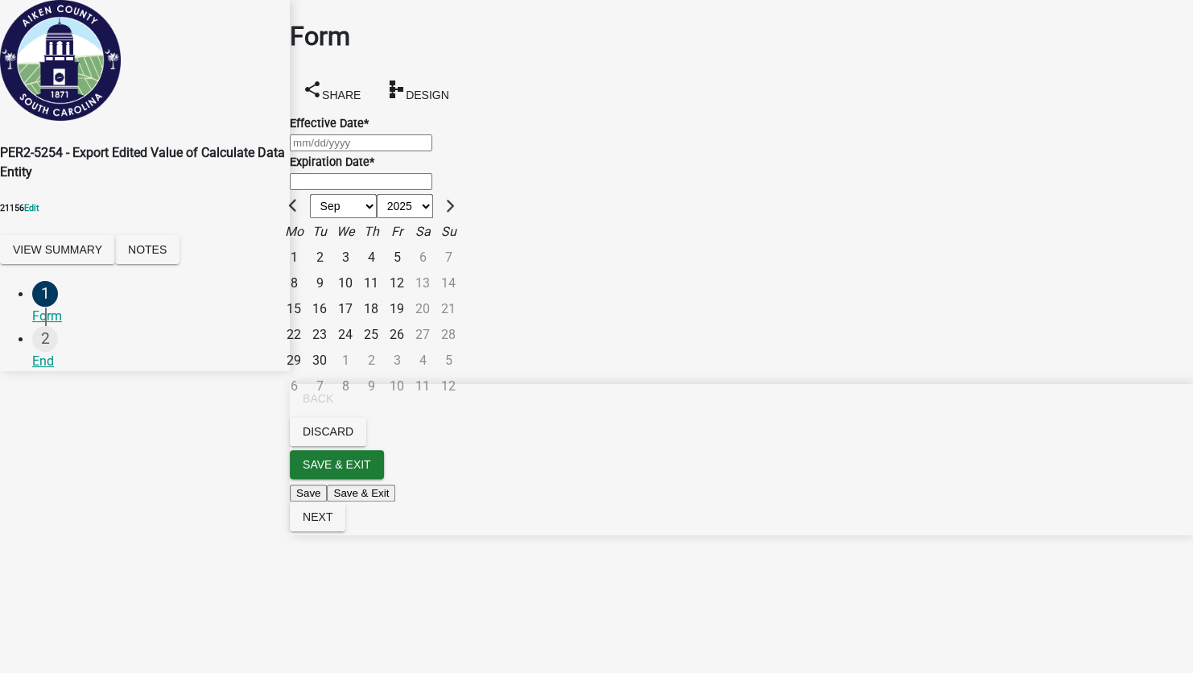
drag, startPoint x: 385, startPoint y: 141, endPoint x: 385, endPoint y: 151, distance: 10.5
click at [386, 141] on div "Jan Feb Mar Apr May Jun Jul Aug Sep Oct Nov Dec 1525 1526 1527 1528 1529 1530 1…" at bounding box center [741, 142] width 903 height 19
click at [358, 270] on div "10" at bounding box center [345, 283] width 26 height 26
type input "09/10/2025"
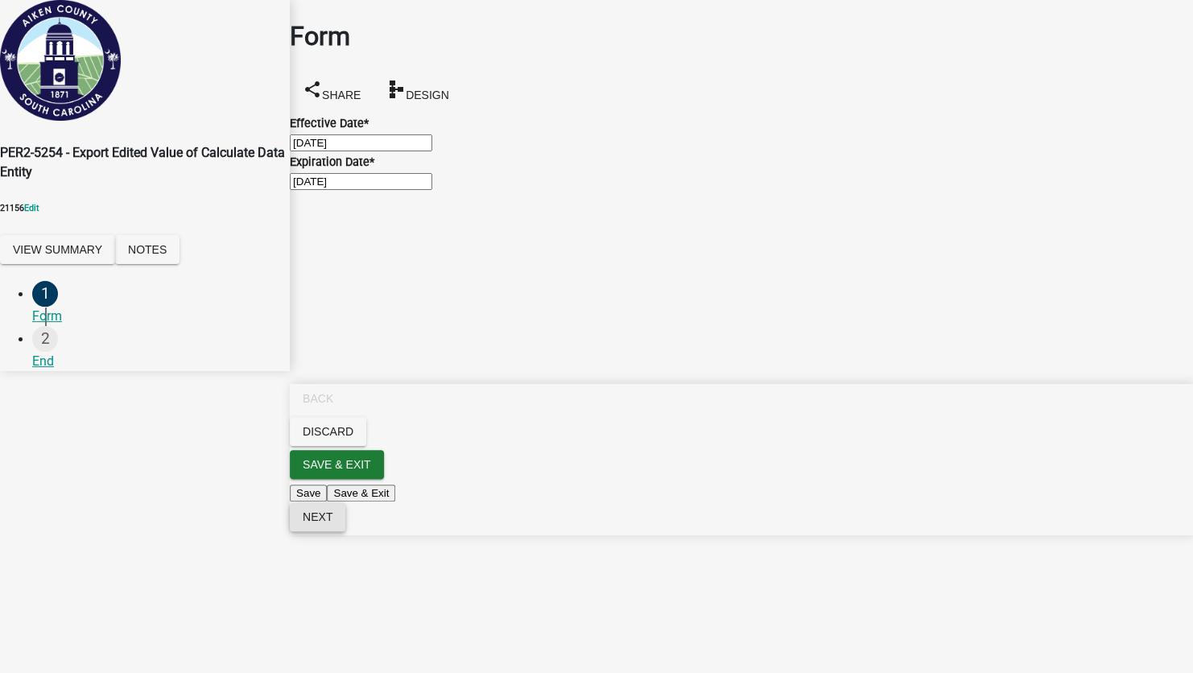
click at [332, 523] on span "Next" at bounding box center [318, 516] width 30 height 13
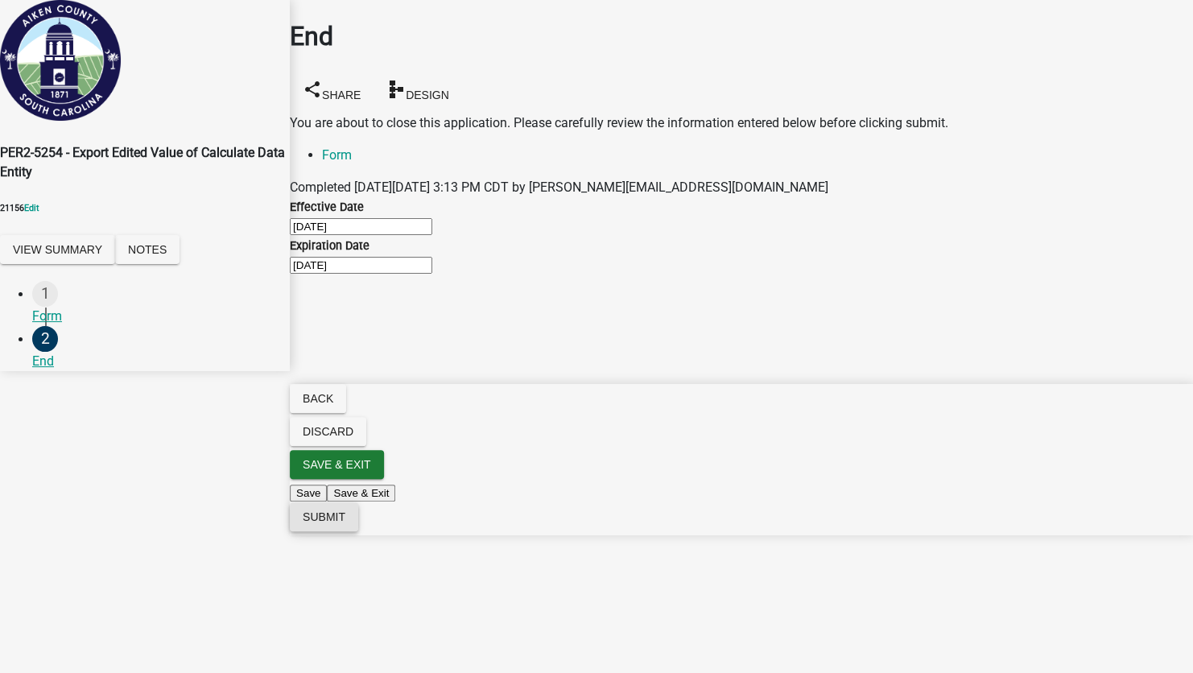
click at [345, 523] on span "Submit" at bounding box center [324, 516] width 43 height 13
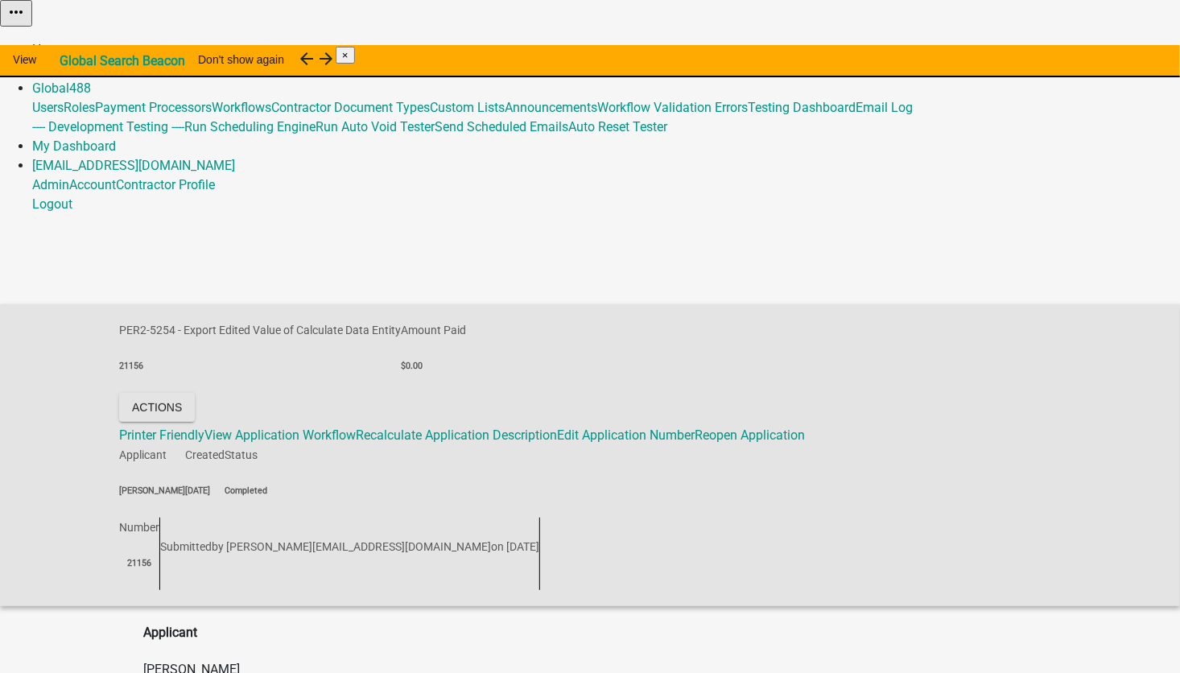
click at [66, 42] on link "Home" at bounding box center [49, 49] width 34 height 15
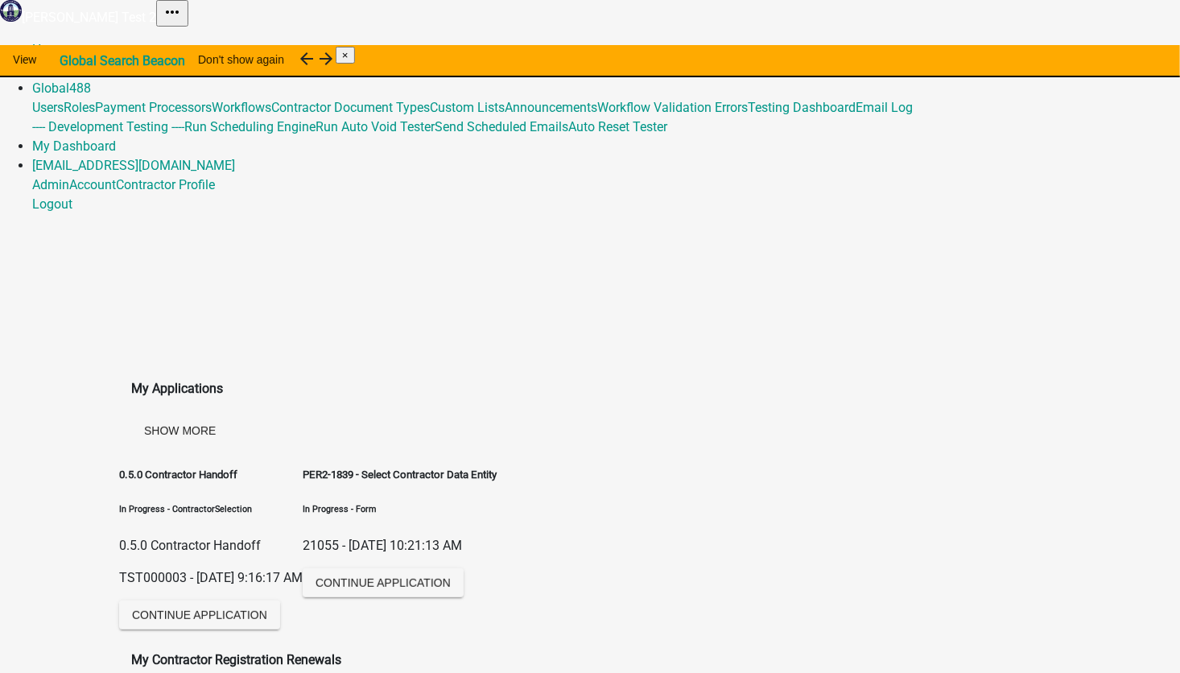
scroll to position [5664, 0]
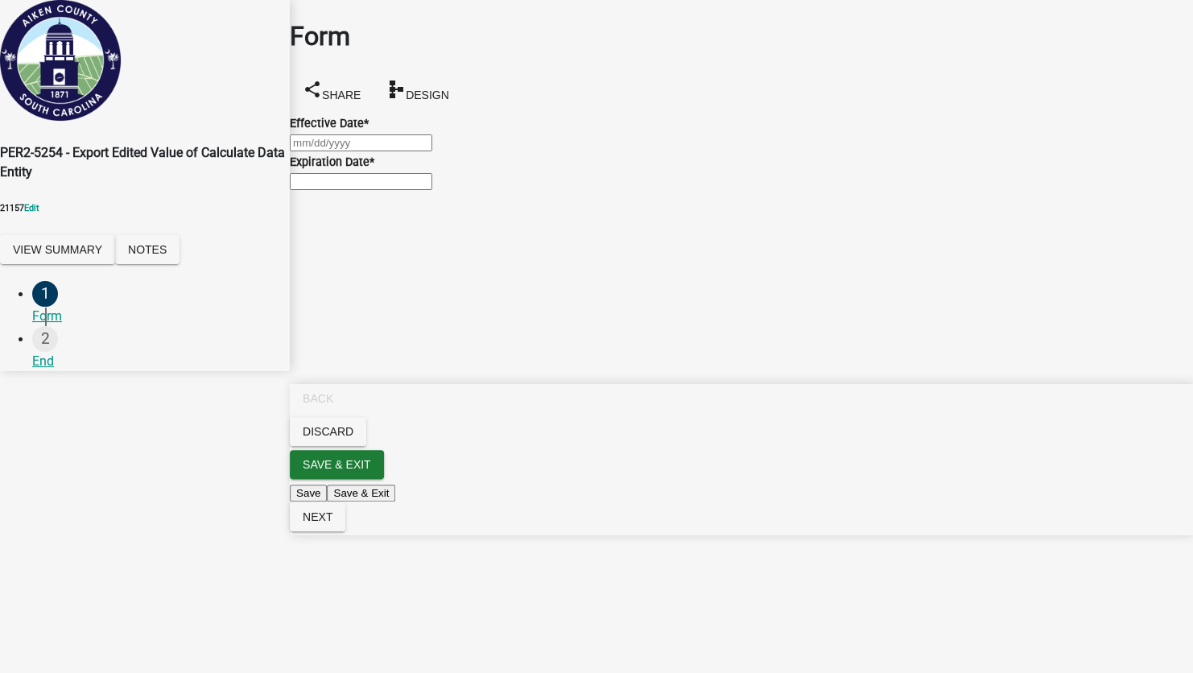
click at [378, 152] on div at bounding box center [741, 142] width 903 height 19
select select "9"
select select "2025"
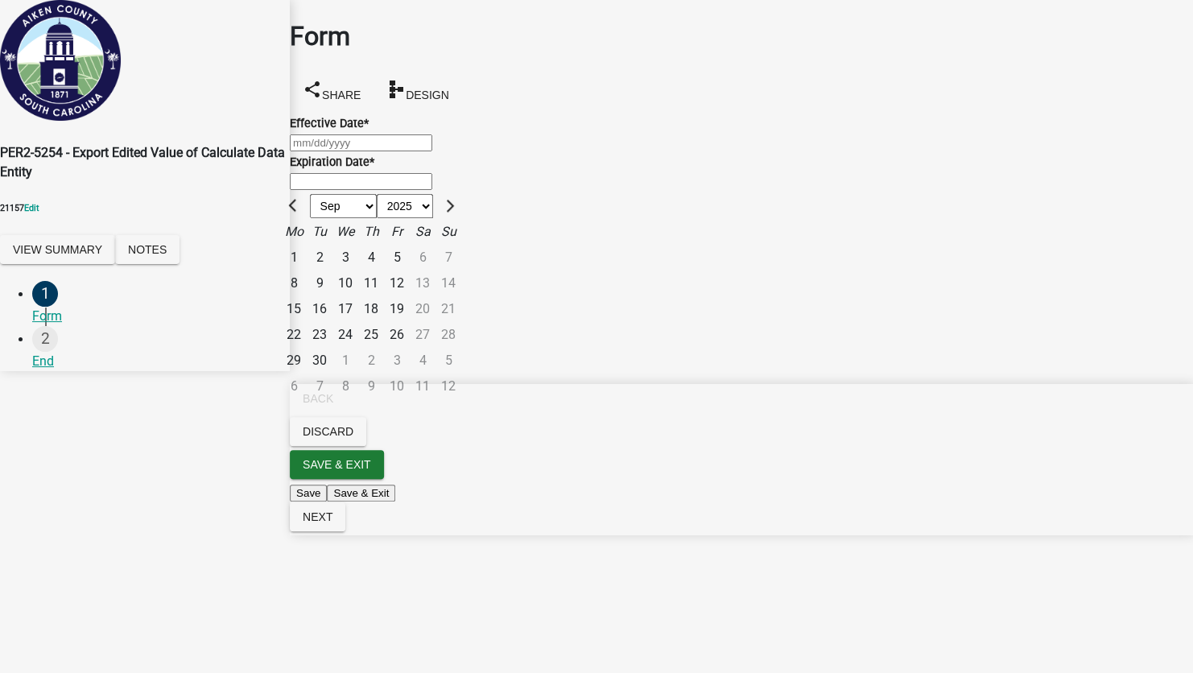
click at [384, 270] on div "11" at bounding box center [371, 283] width 26 height 26
type input "09/11/2025"
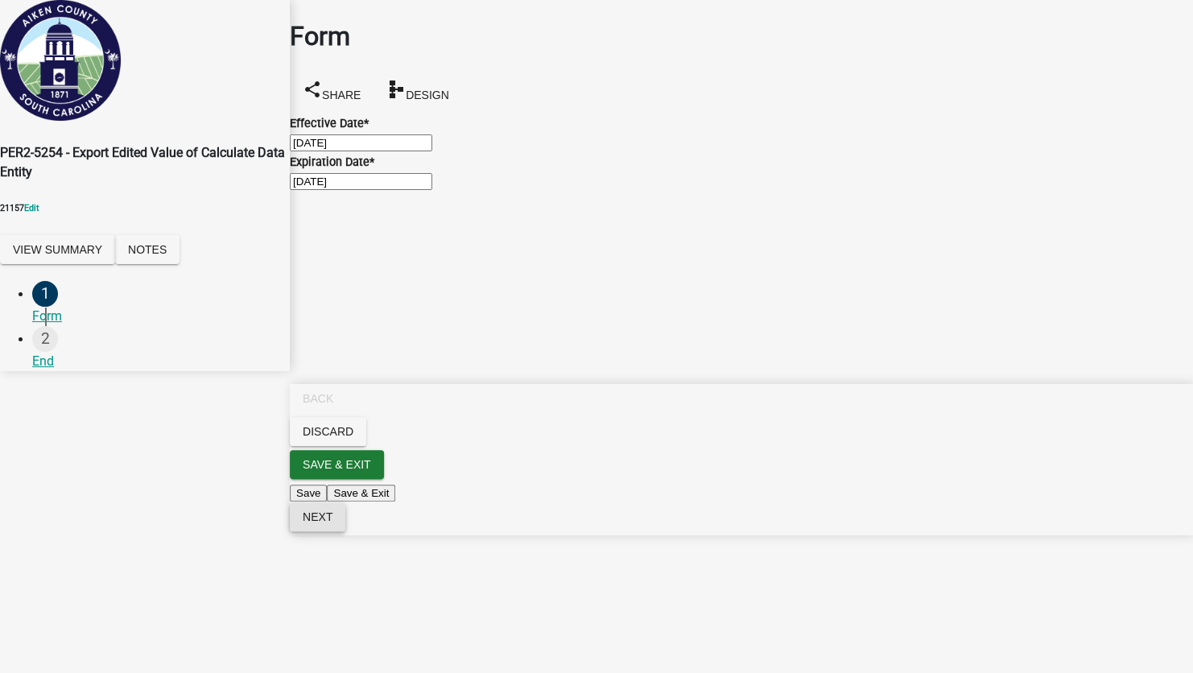
click at [332, 523] on span "Next" at bounding box center [318, 516] width 30 height 13
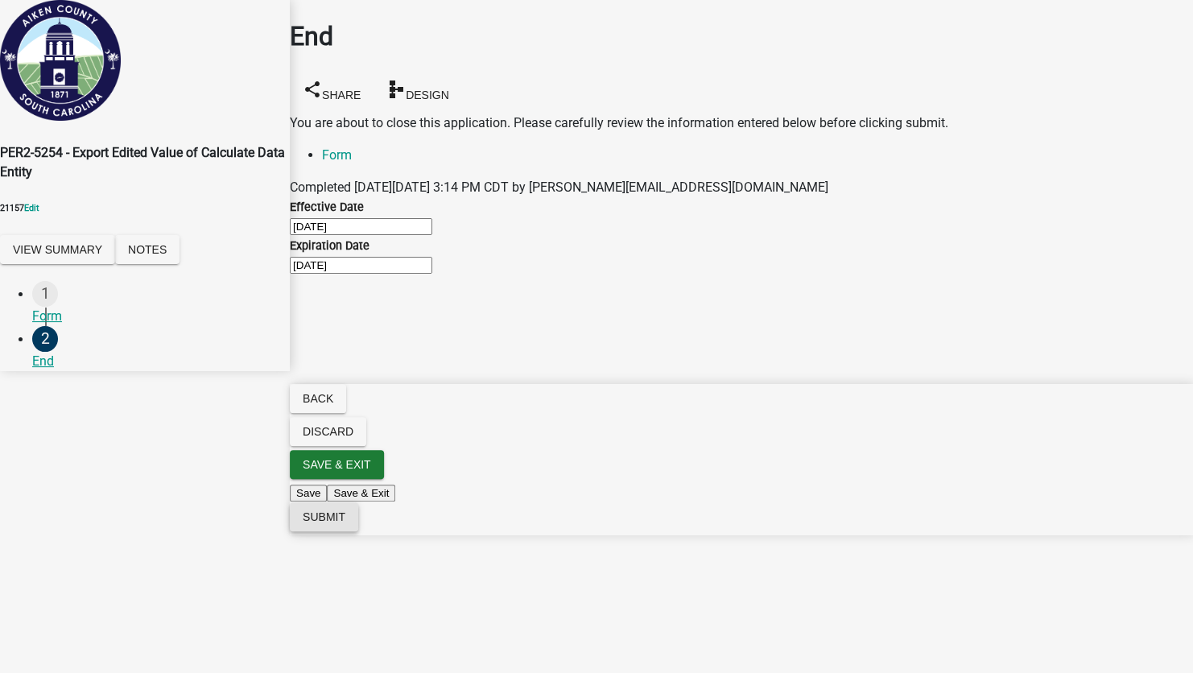
click at [345, 523] on span "Submit" at bounding box center [324, 516] width 43 height 13
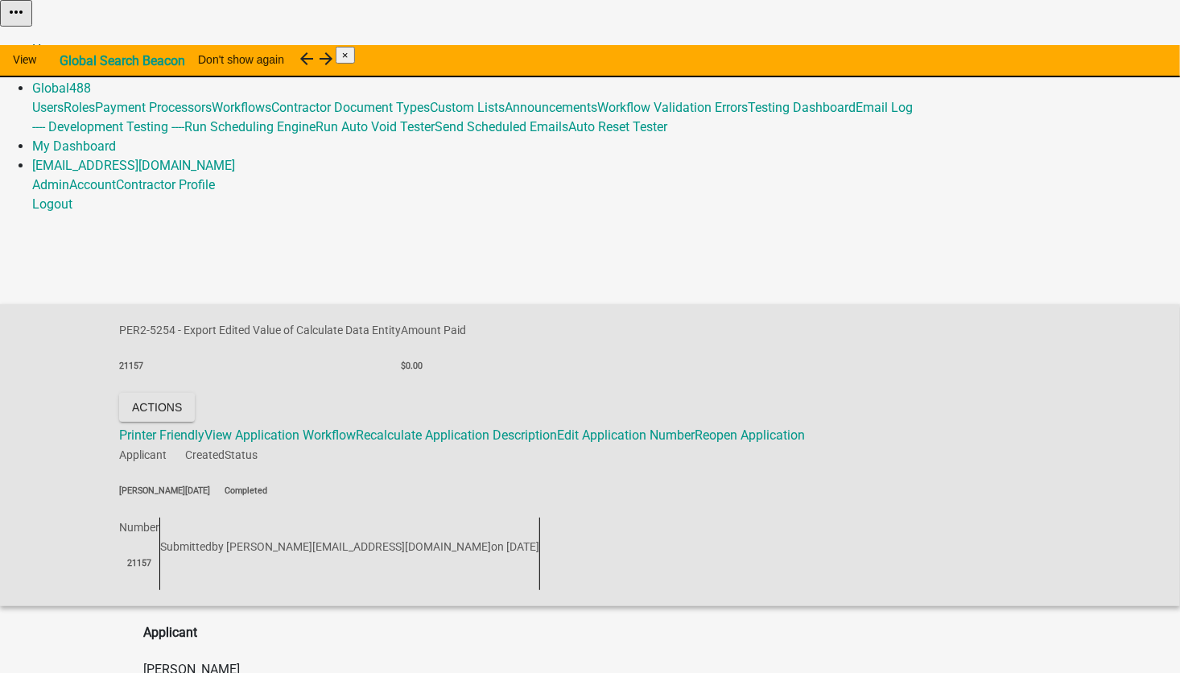
click at [66, 42] on link "Home" at bounding box center [49, 49] width 34 height 15
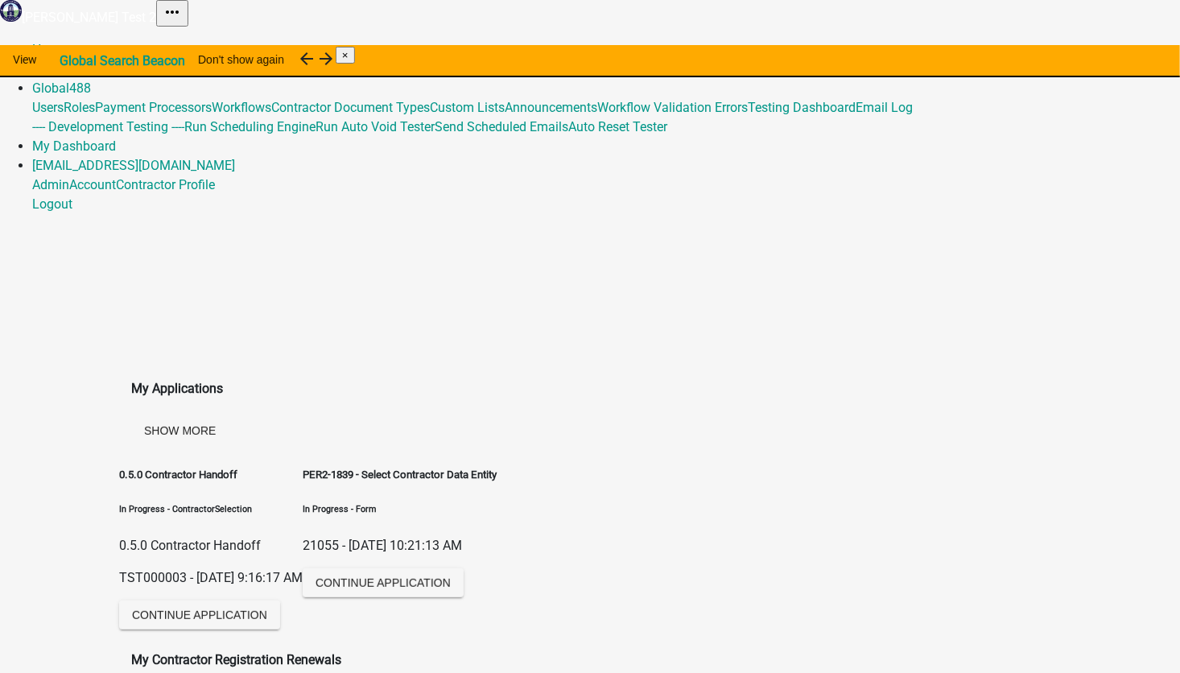
scroll to position [5664, 0]
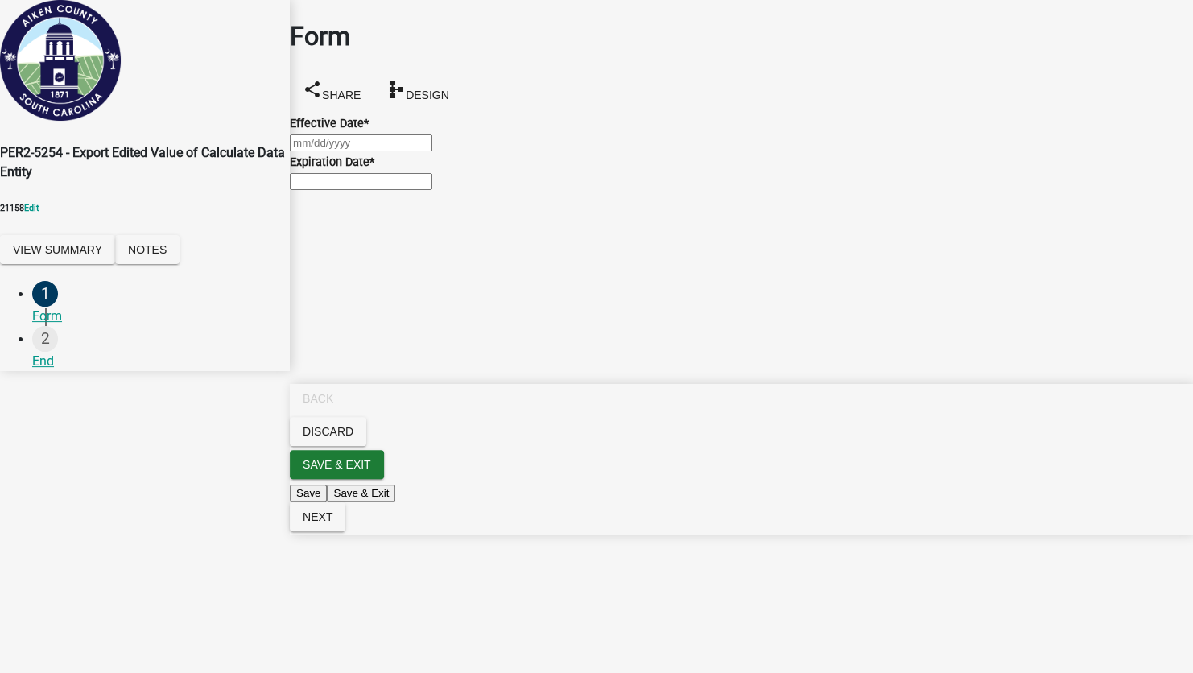
select select "9"
select select "2025"
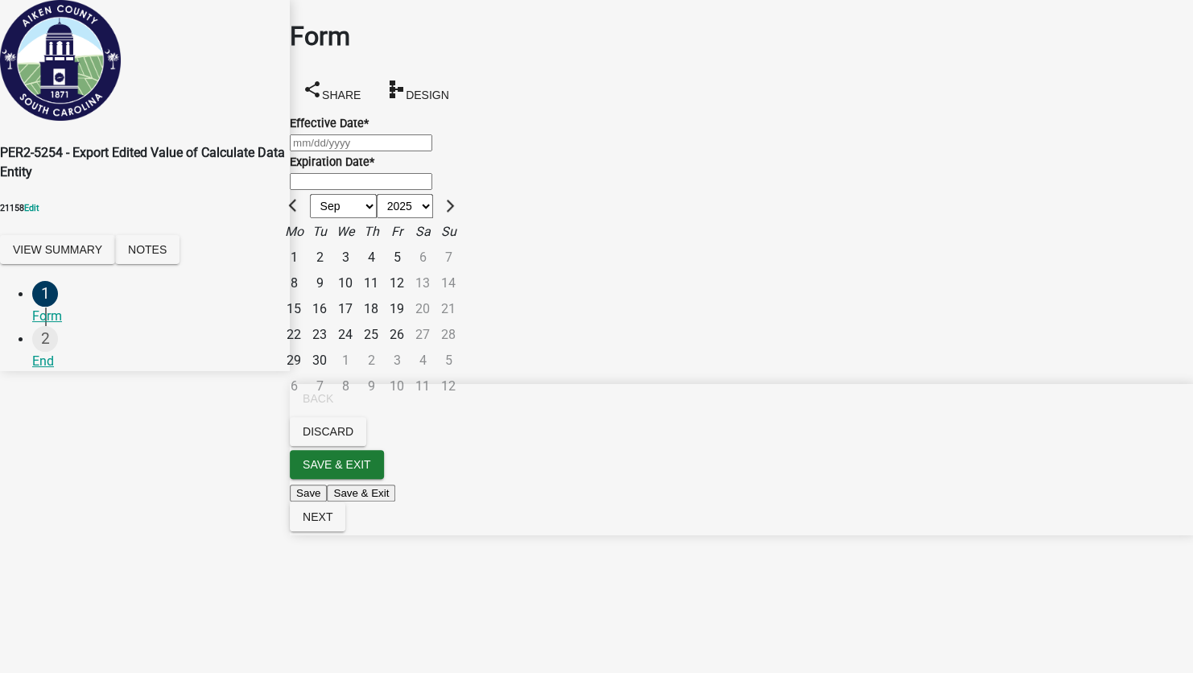
click at [390, 152] on div "Jan Feb Mar Apr May Jun Jul Aug Sep Oct Nov Dec 1525 1526 1527 1528 1529 1530 1…" at bounding box center [741, 142] width 903 height 19
click at [410, 270] on div "12" at bounding box center [397, 283] width 26 height 26
type input "09/12/2025"
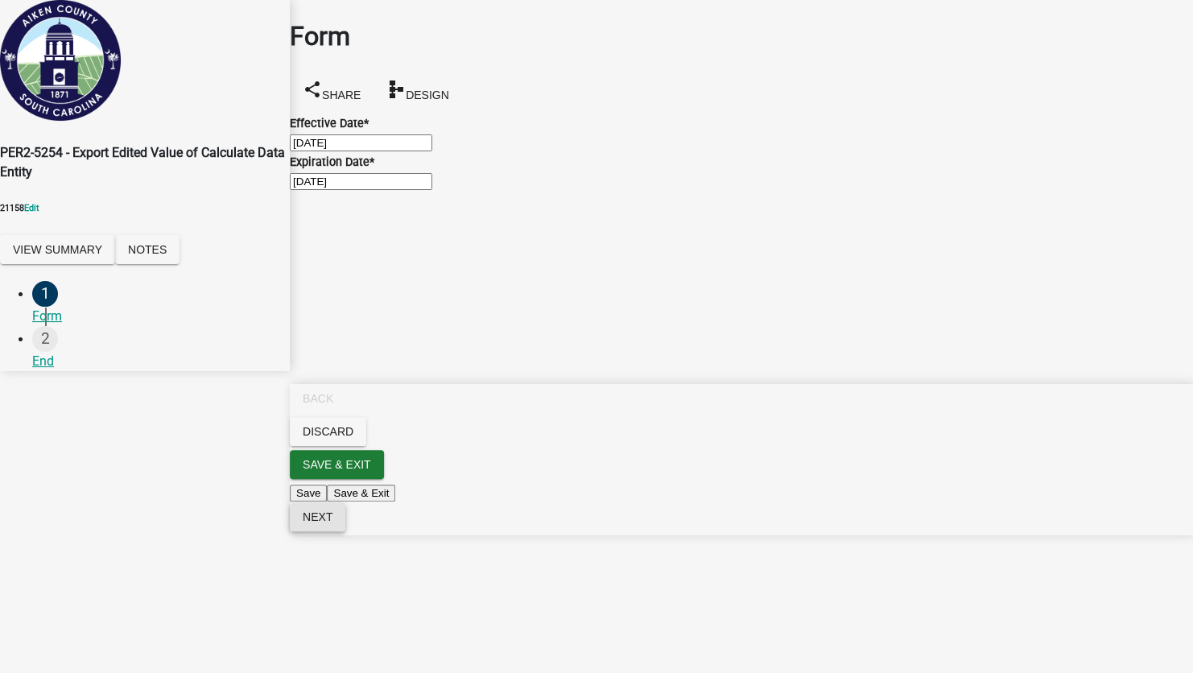
click at [345, 531] on button "Next" at bounding box center [318, 516] width 56 height 29
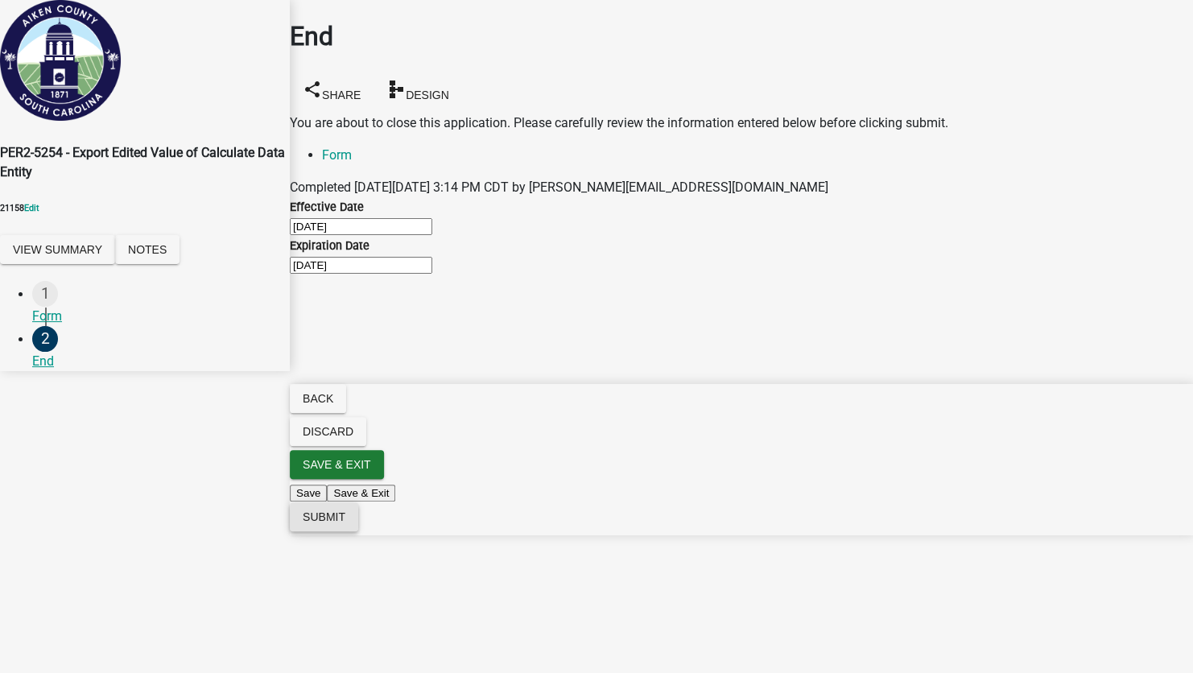
click at [345, 523] on span "Submit" at bounding box center [324, 516] width 43 height 13
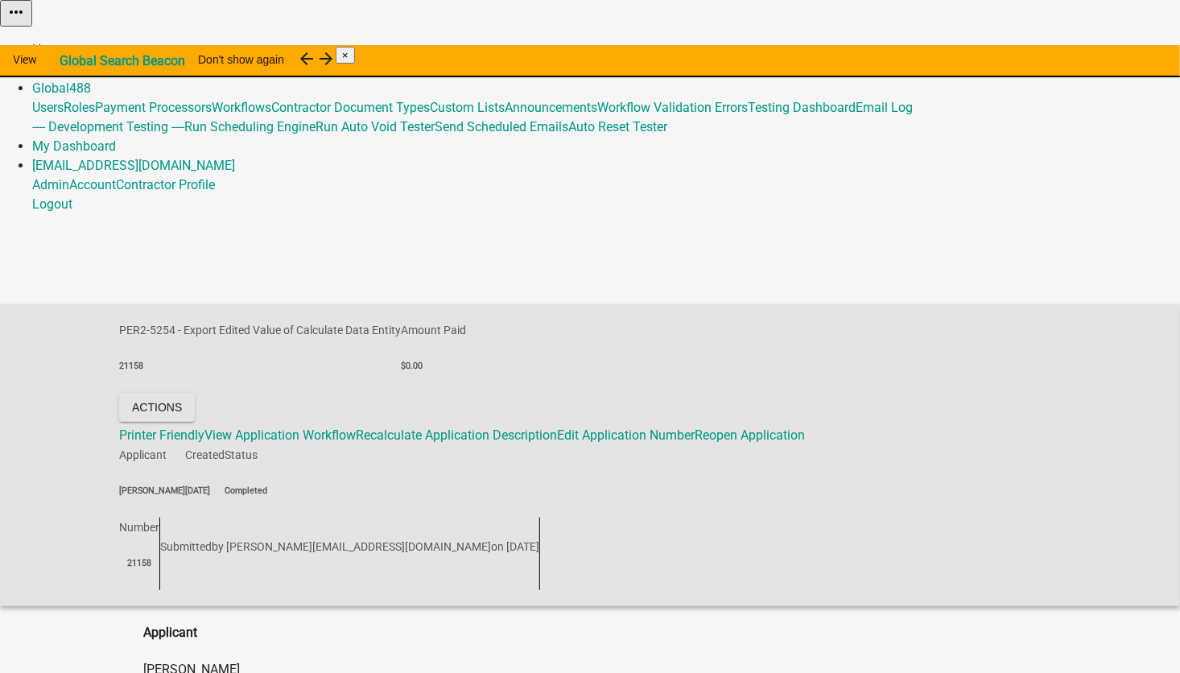
click at [66, 42] on link "Home" at bounding box center [49, 49] width 34 height 15
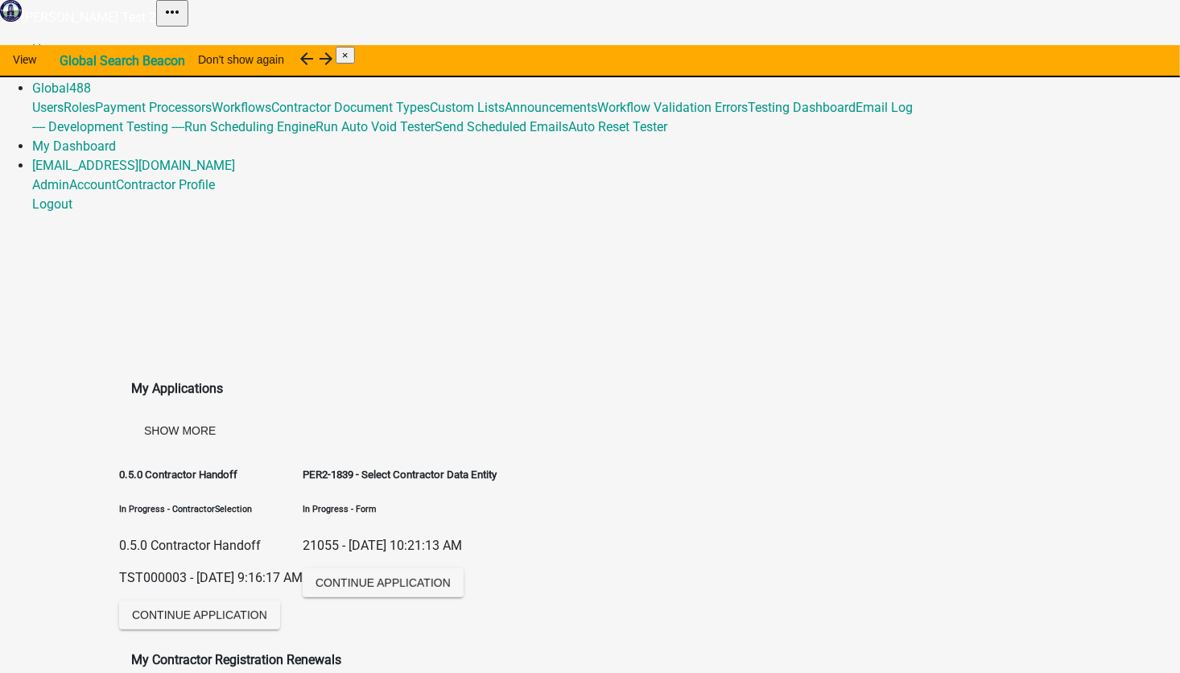
scroll to position [5664, 0]
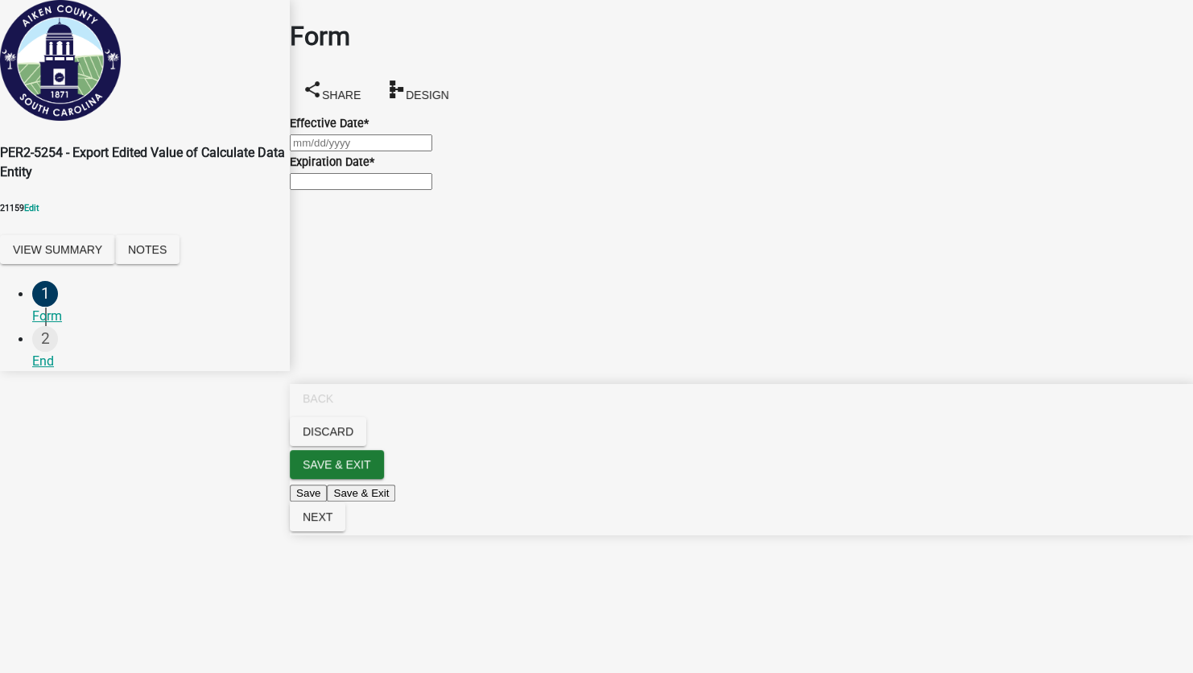
click at [396, 152] on div at bounding box center [741, 142] width 903 height 19
select select "9"
select select "2025"
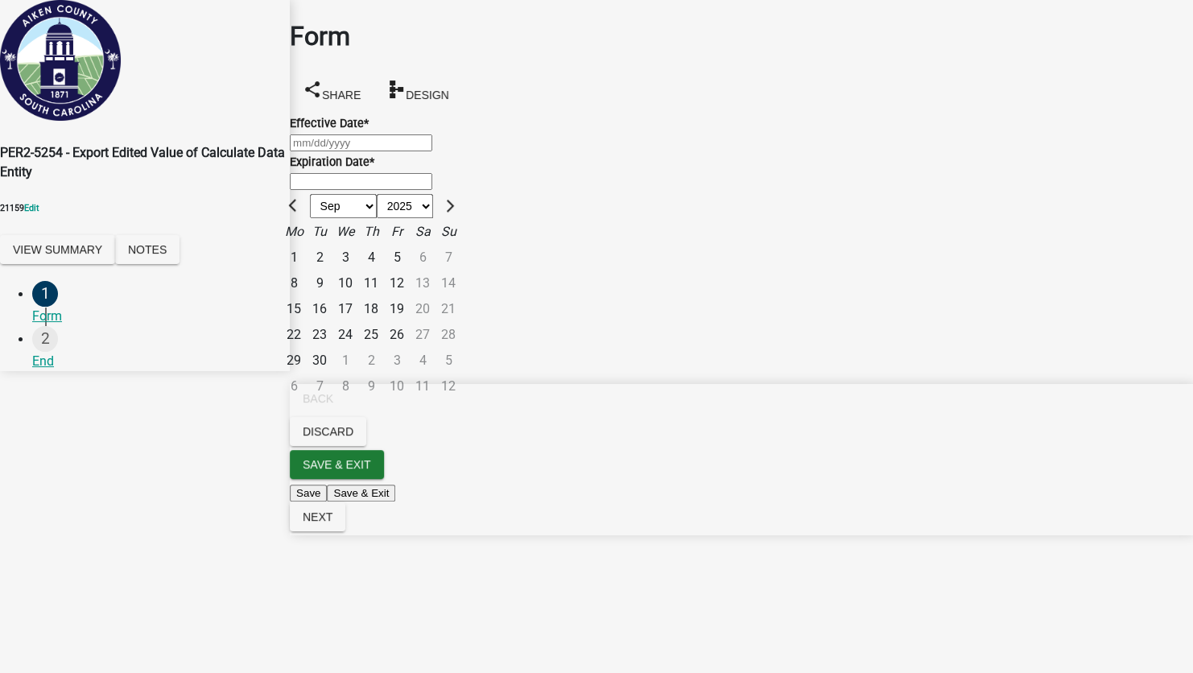
click at [332, 348] on div "30" at bounding box center [320, 361] width 26 height 26
type input "09/30/2025"
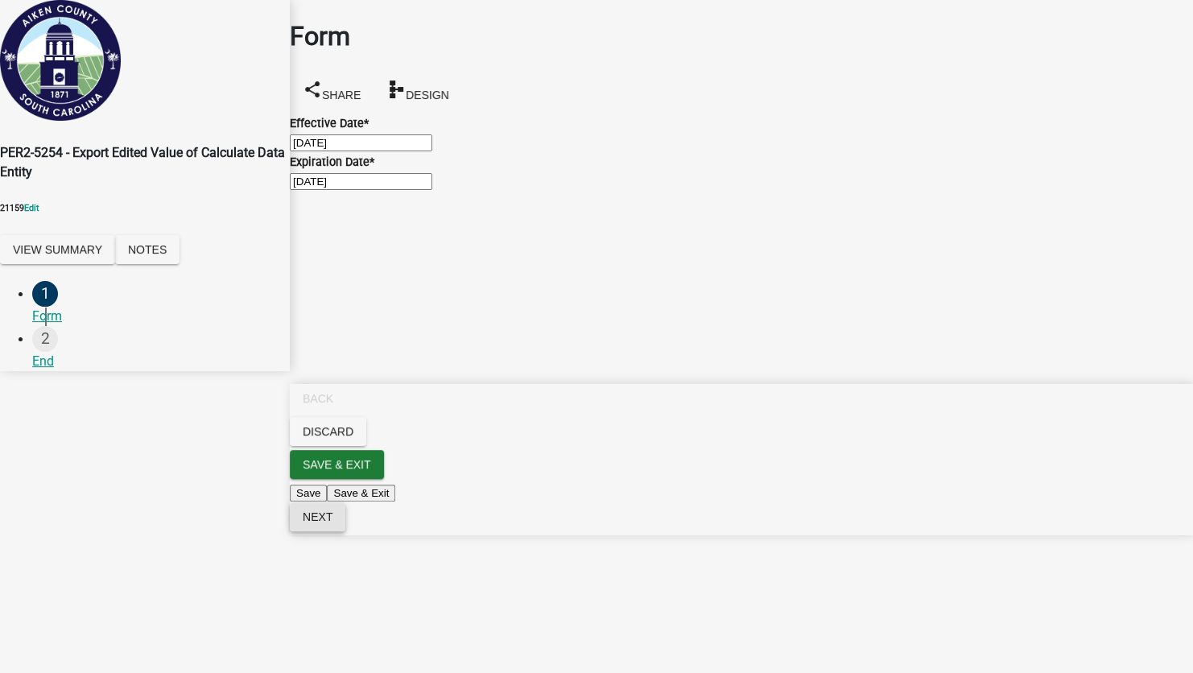
click at [345, 531] on button "Next" at bounding box center [318, 516] width 56 height 29
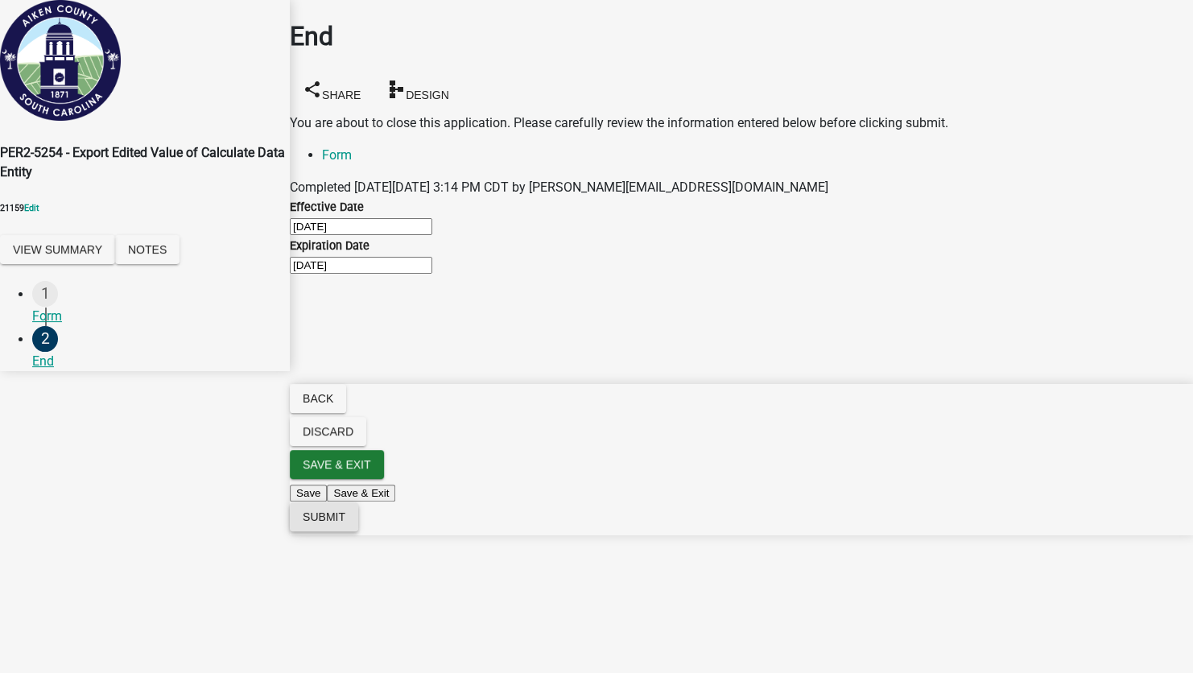
click at [345, 523] on span "Submit" at bounding box center [324, 516] width 43 height 13
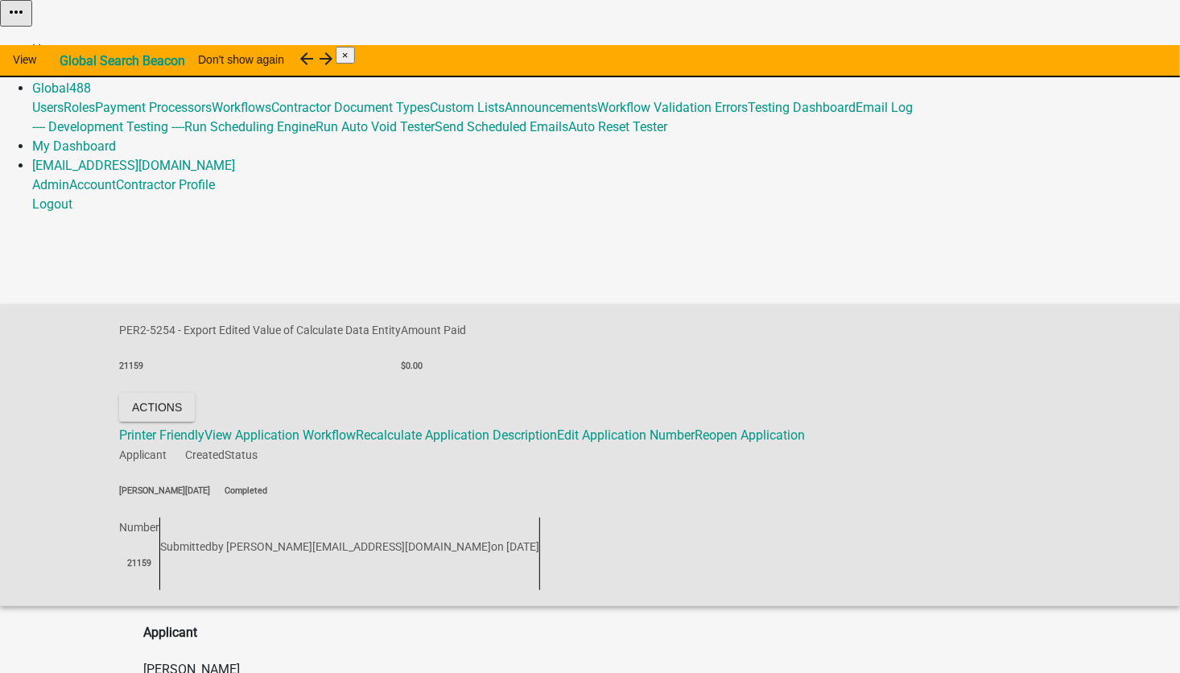
click at [66, 42] on link "Home" at bounding box center [49, 49] width 34 height 15
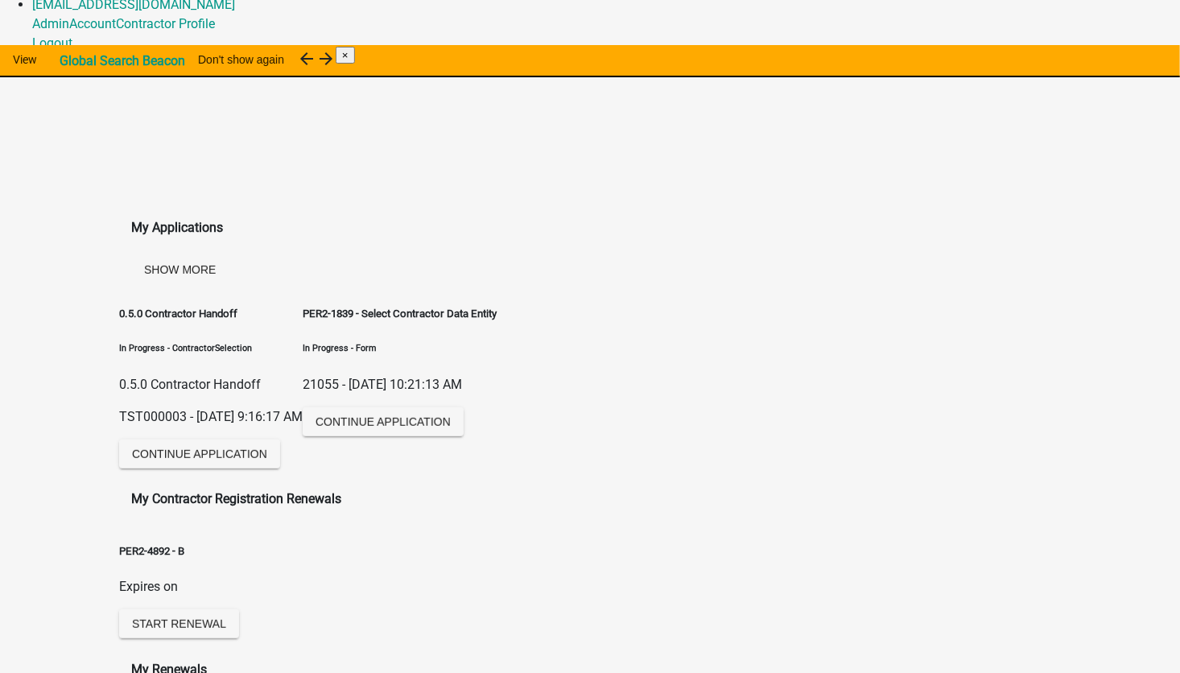
scroll to position [5664, 0]
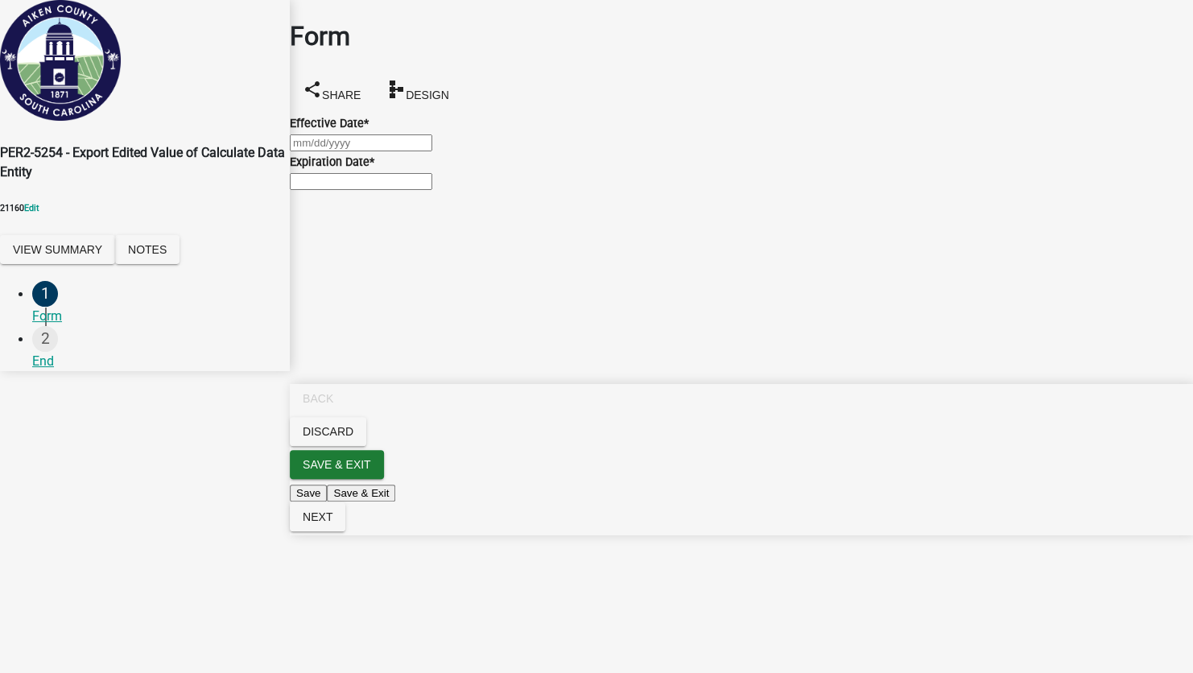
click at [342, 190] on input "Expiration Date *" at bounding box center [361, 181] width 142 height 17
click at [352, 190] on input "Expiration Date *" at bounding box center [361, 181] width 142 height 17
click at [381, 130] on div "Effective Date *" at bounding box center [741, 122] width 903 height 19
click at [379, 152] on div at bounding box center [741, 142] width 903 height 19
select select "9"
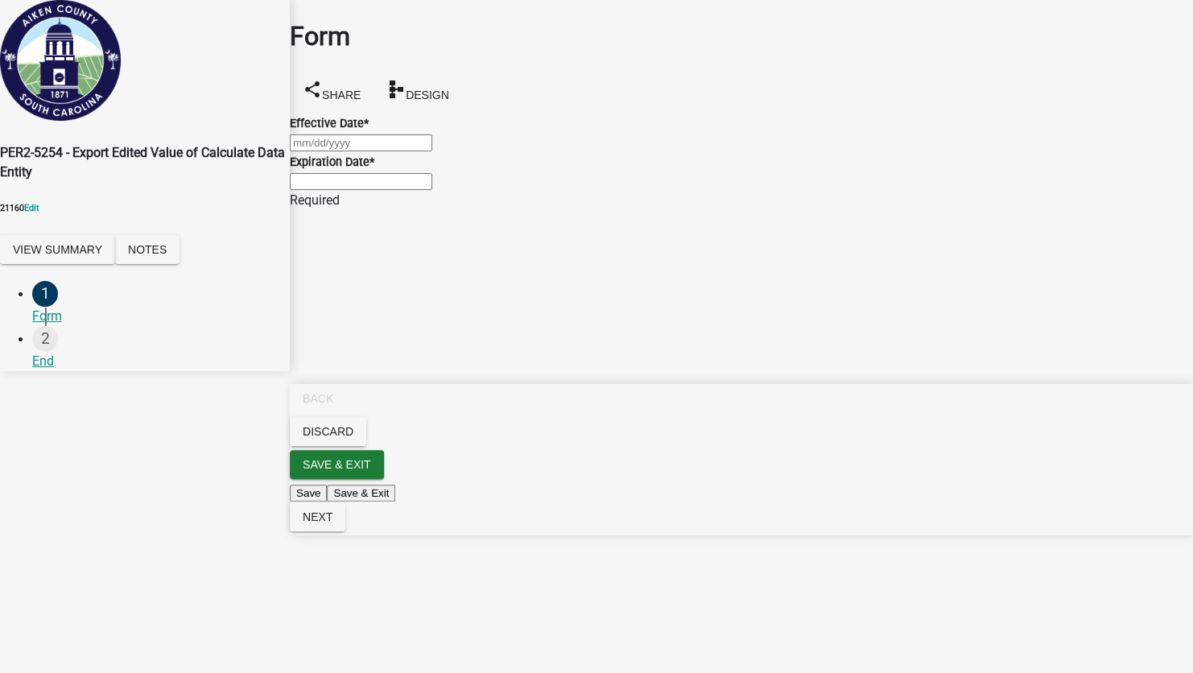
select select "2025"
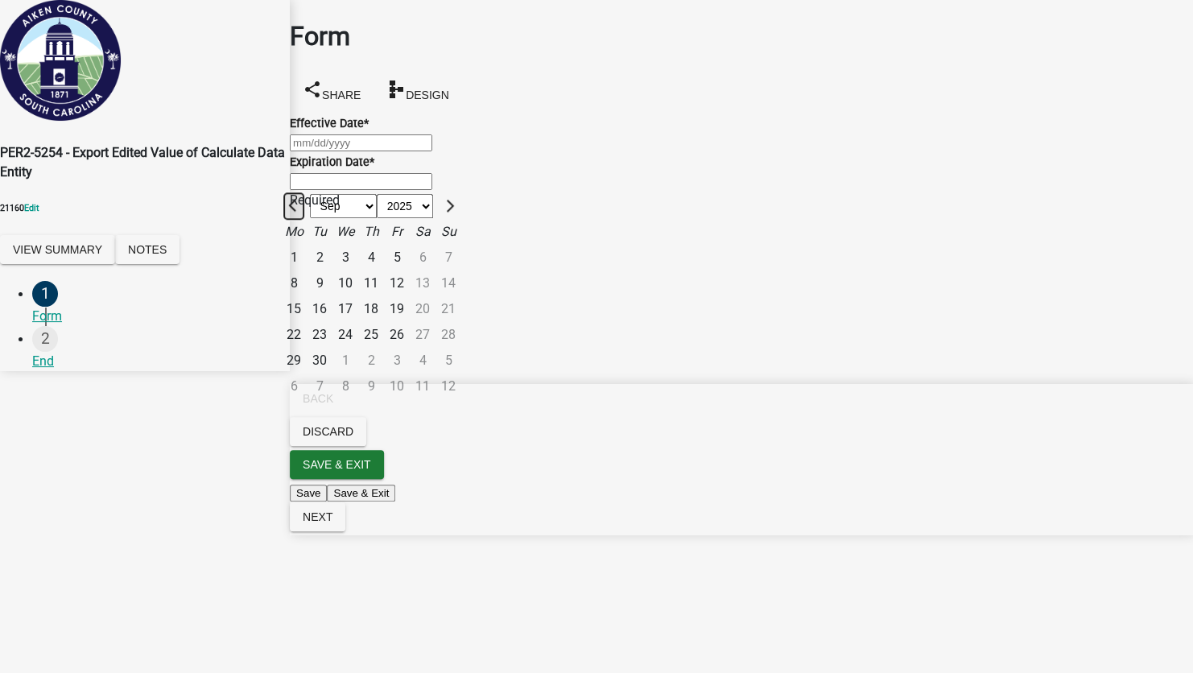
click at [303, 193] on button "Previous month" at bounding box center [293, 206] width 19 height 26
click at [454, 200] on span "Next month" at bounding box center [448, 206] width 12 height 12
select select "10"
click at [410, 348] on div "31" at bounding box center [397, 361] width 26 height 26
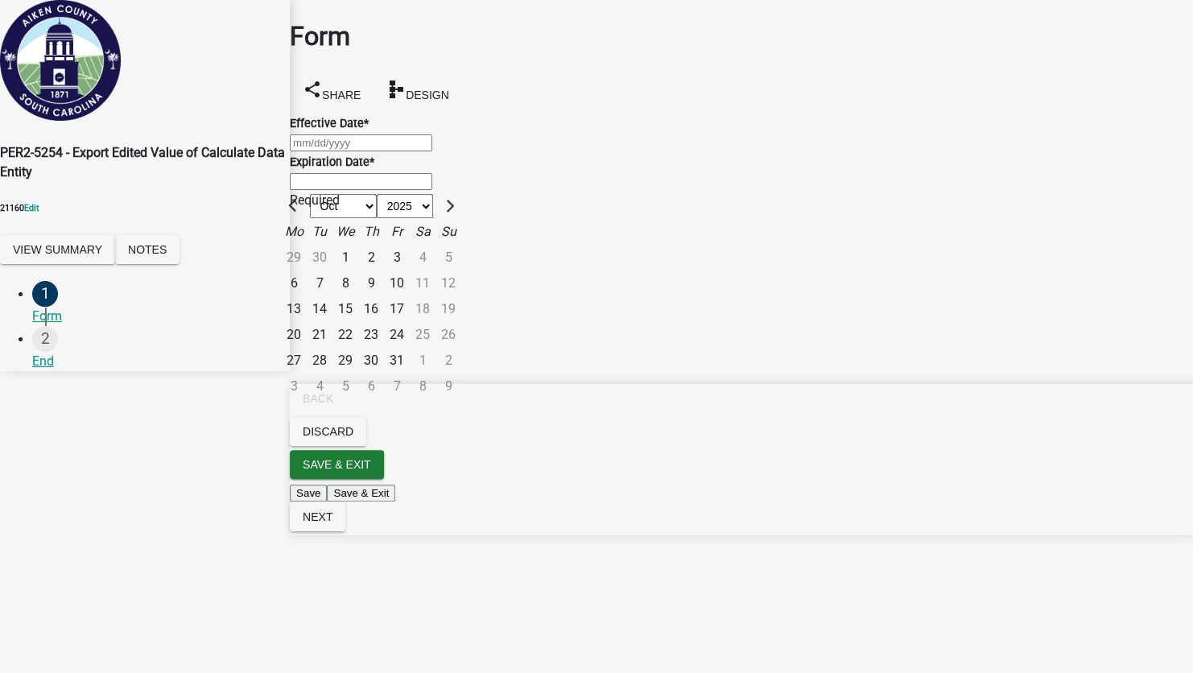
type input "10/31/2025"
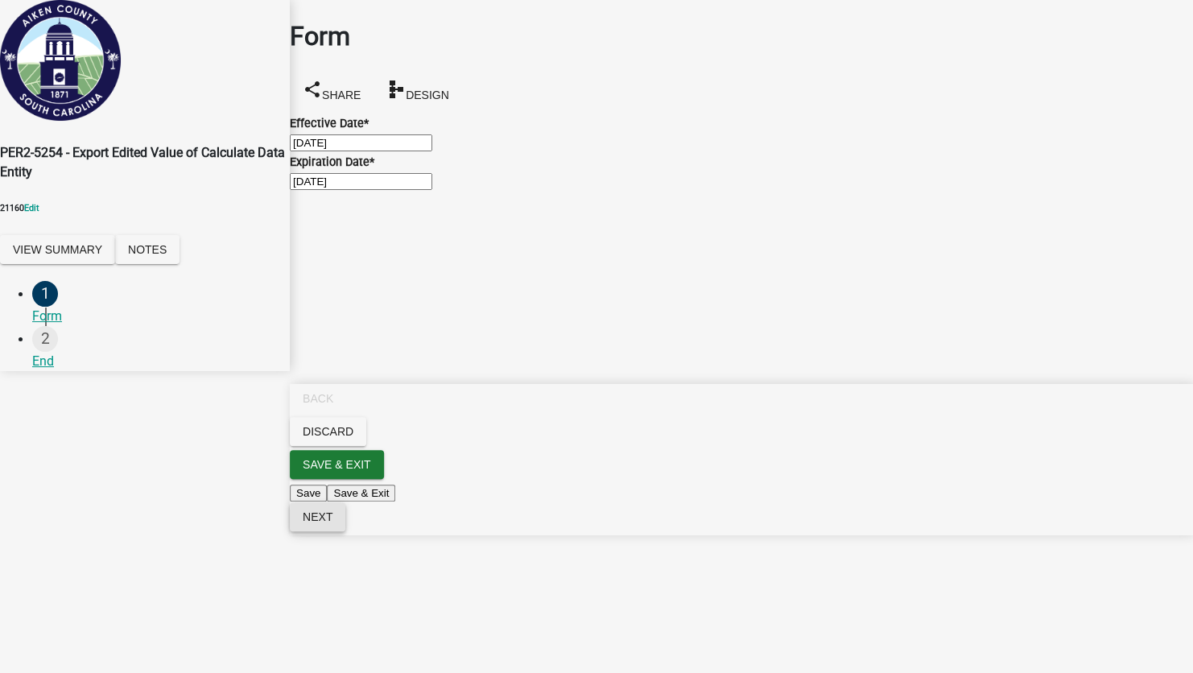
click at [345, 531] on button "Next" at bounding box center [318, 516] width 56 height 29
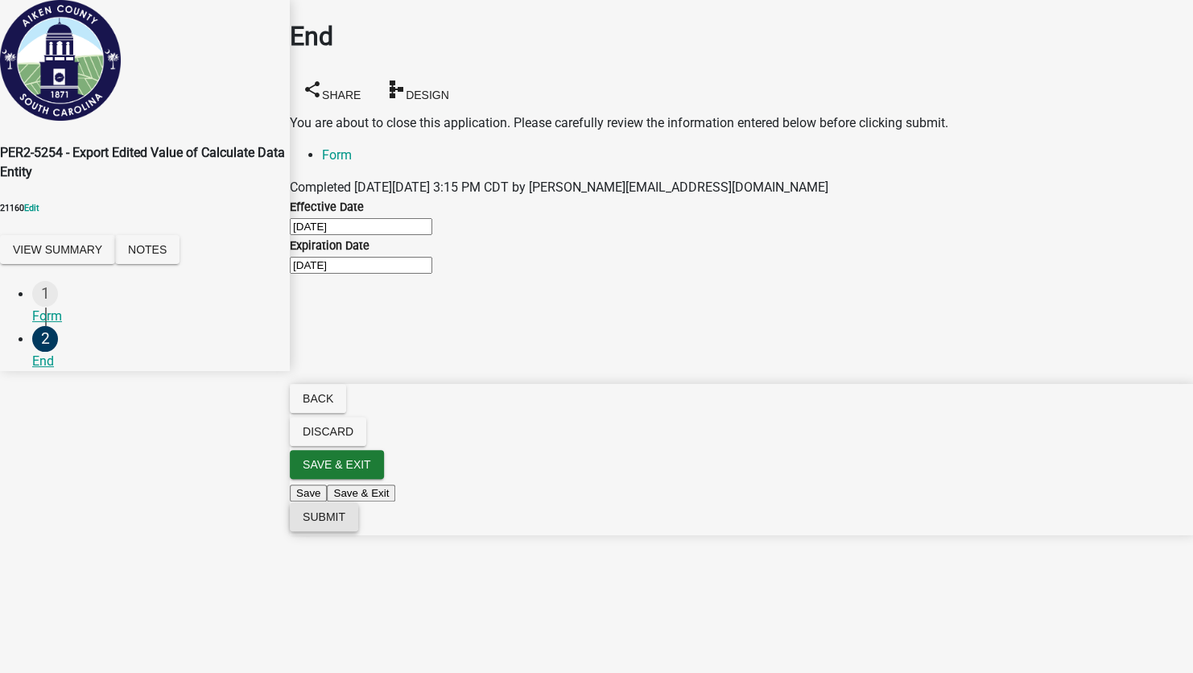
click at [358, 531] on button "Submit" at bounding box center [324, 516] width 68 height 29
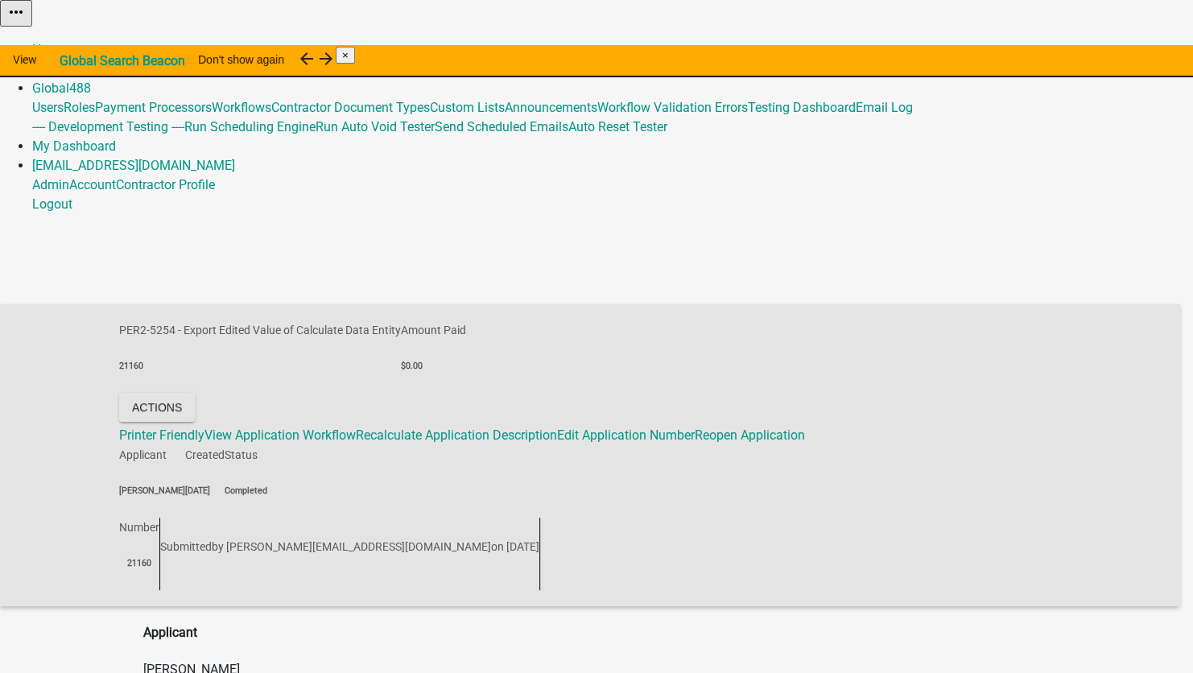
type input "11/11/2025"
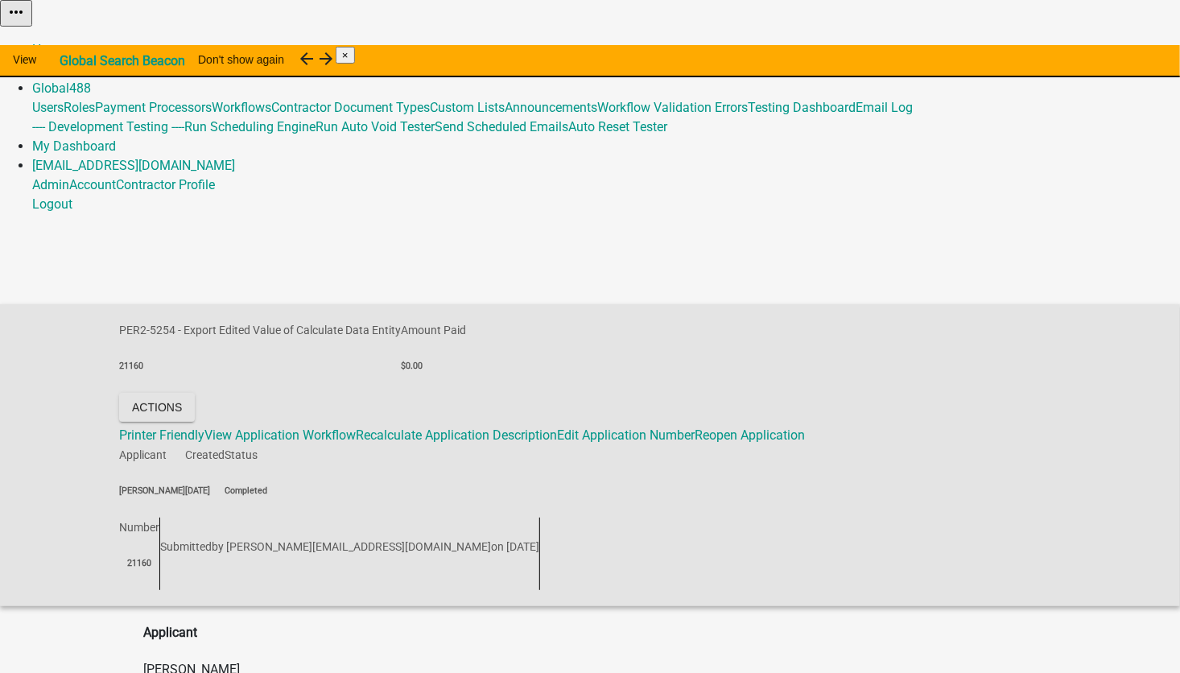
click at [69, 61] on link "Admin" at bounding box center [50, 68] width 37 height 15
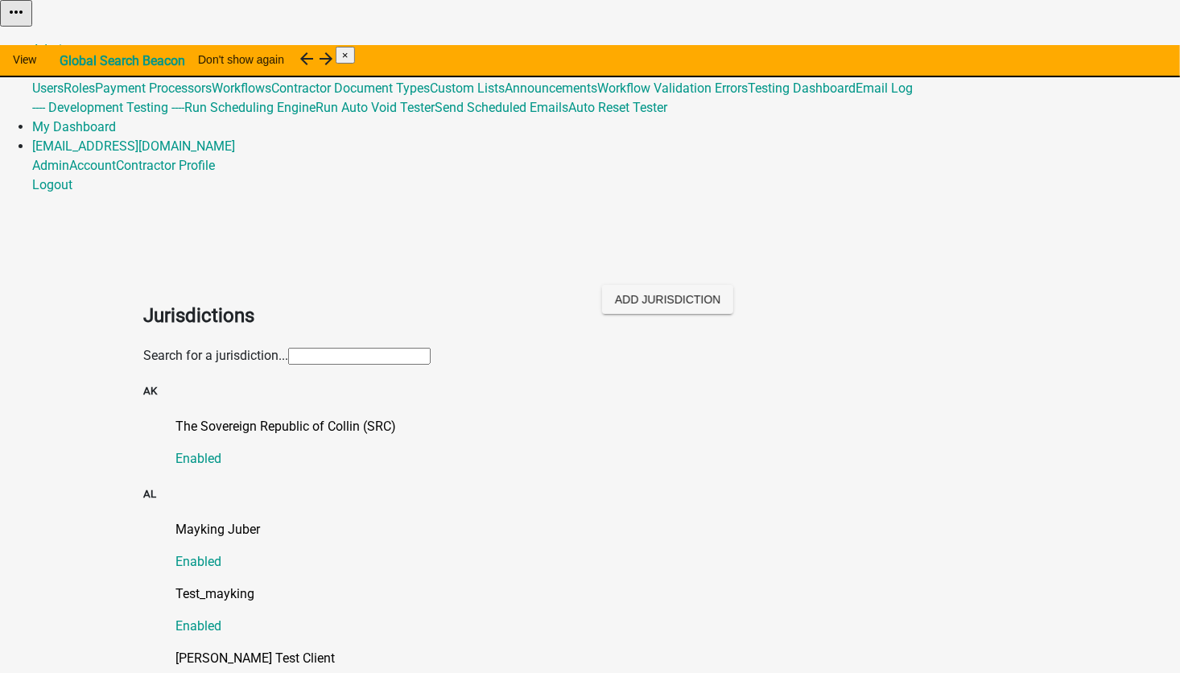
click at [288, 348] on input "text" at bounding box center [359, 356] width 142 height 17
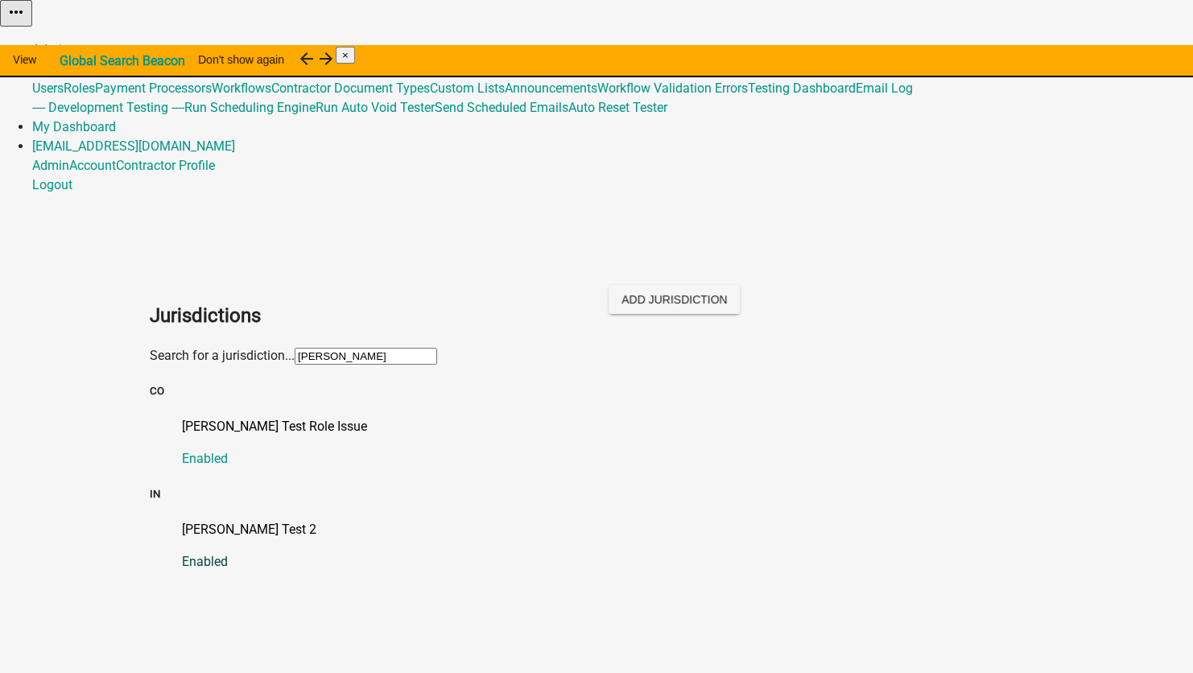
type input "shaw"
click at [212, 520] on link "Shawn Test 2 Enabled" at bounding box center [612, 546] width 861 height 52
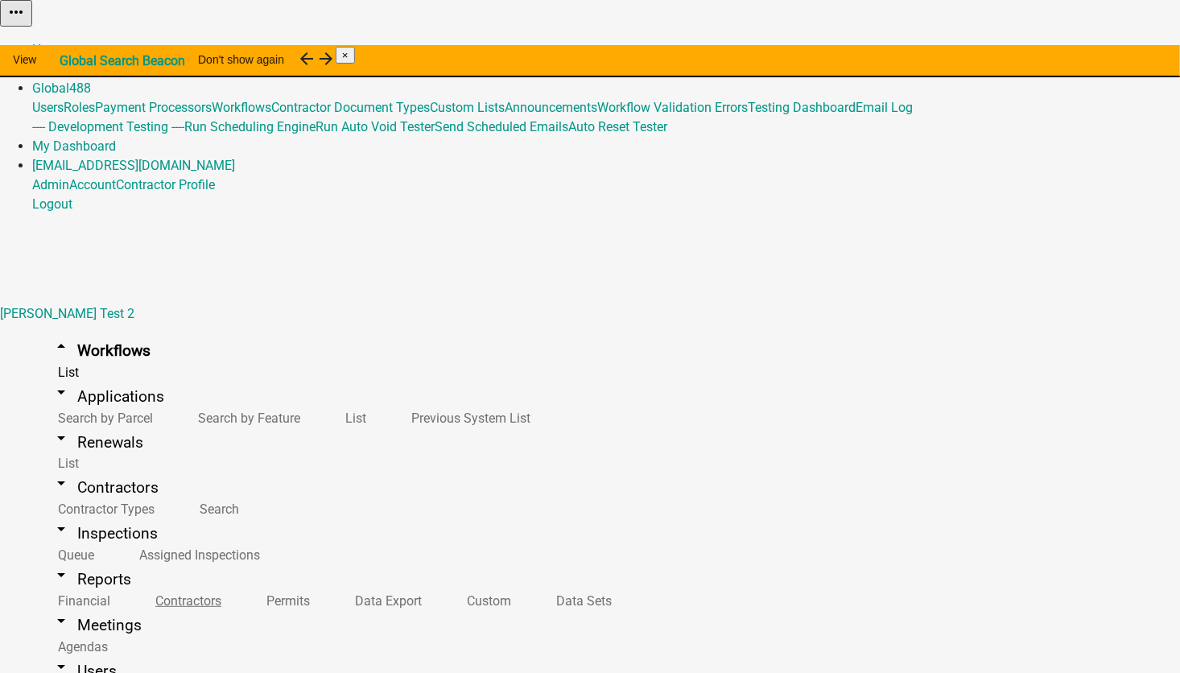
click at [78, 560] on link "arrow_drop_down Reports" at bounding box center [91, 579] width 118 height 38
click at [329, 584] on link "Data Export" at bounding box center [385, 601] width 112 height 35
select select "72: Object"
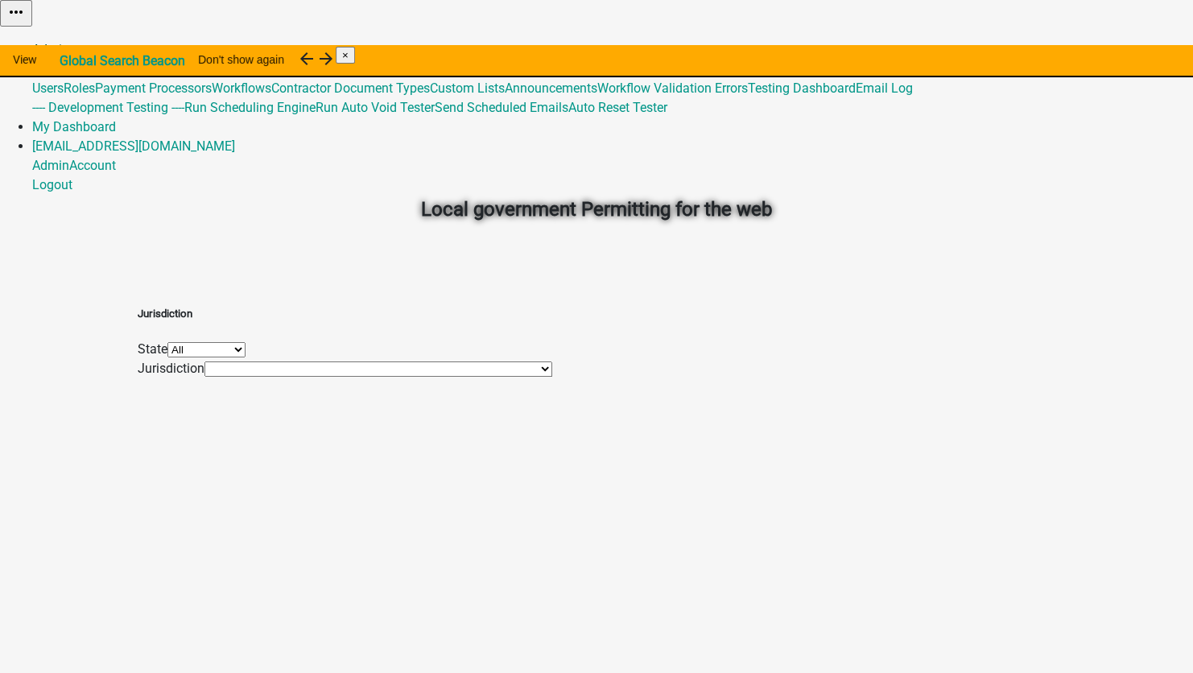
click at [69, 42] on link "Admin" at bounding box center [50, 49] width 37 height 15
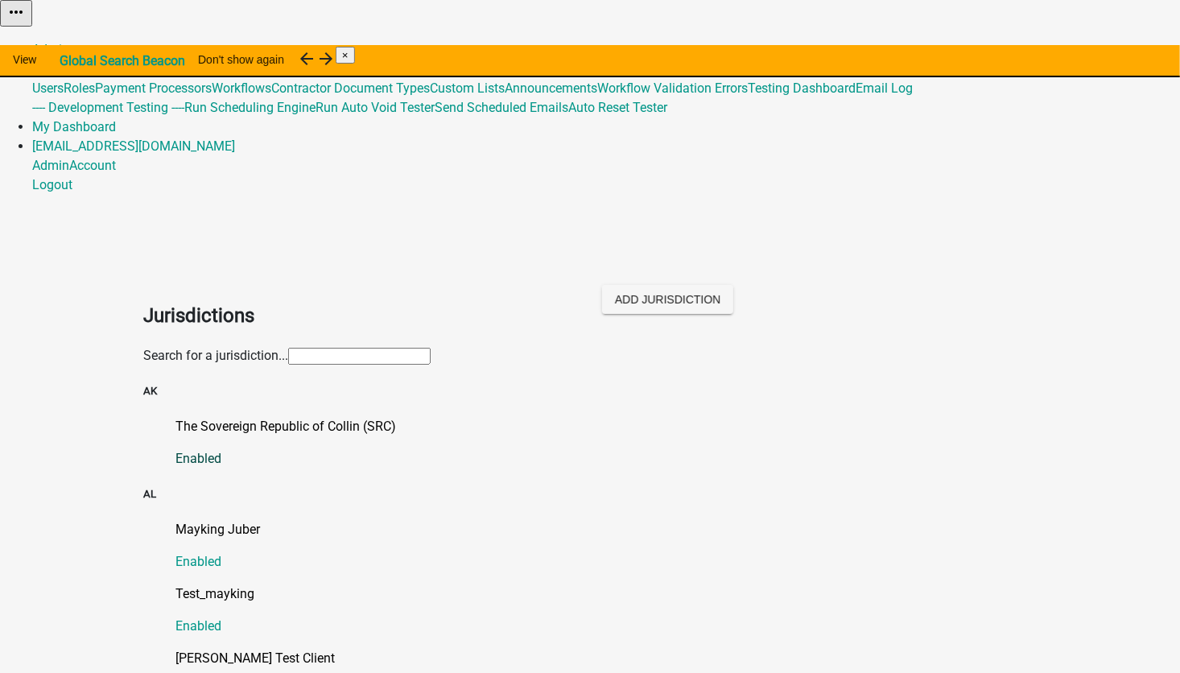
click at [265, 417] on p "The Sovereign Republic of Collin (SRC)" at bounding box center [605, 426] width 861 height 19
click at [410, 348] on input "text" at bounding box center [359, 356] width 142 height 17
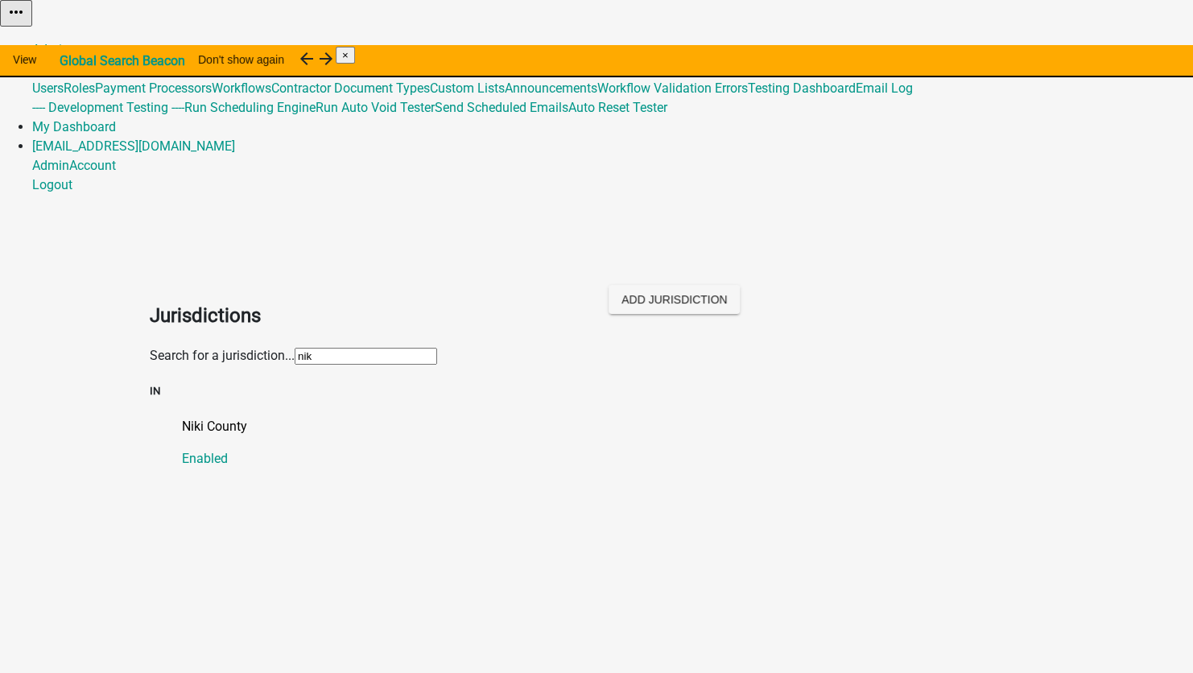
type input "[PERSON_NAME]"
click at [182, 417] on p "Niki County" at bounding box center [612, 426] width 861 height 19
